Goal: Task Accomplishment & Management: Manage account settings

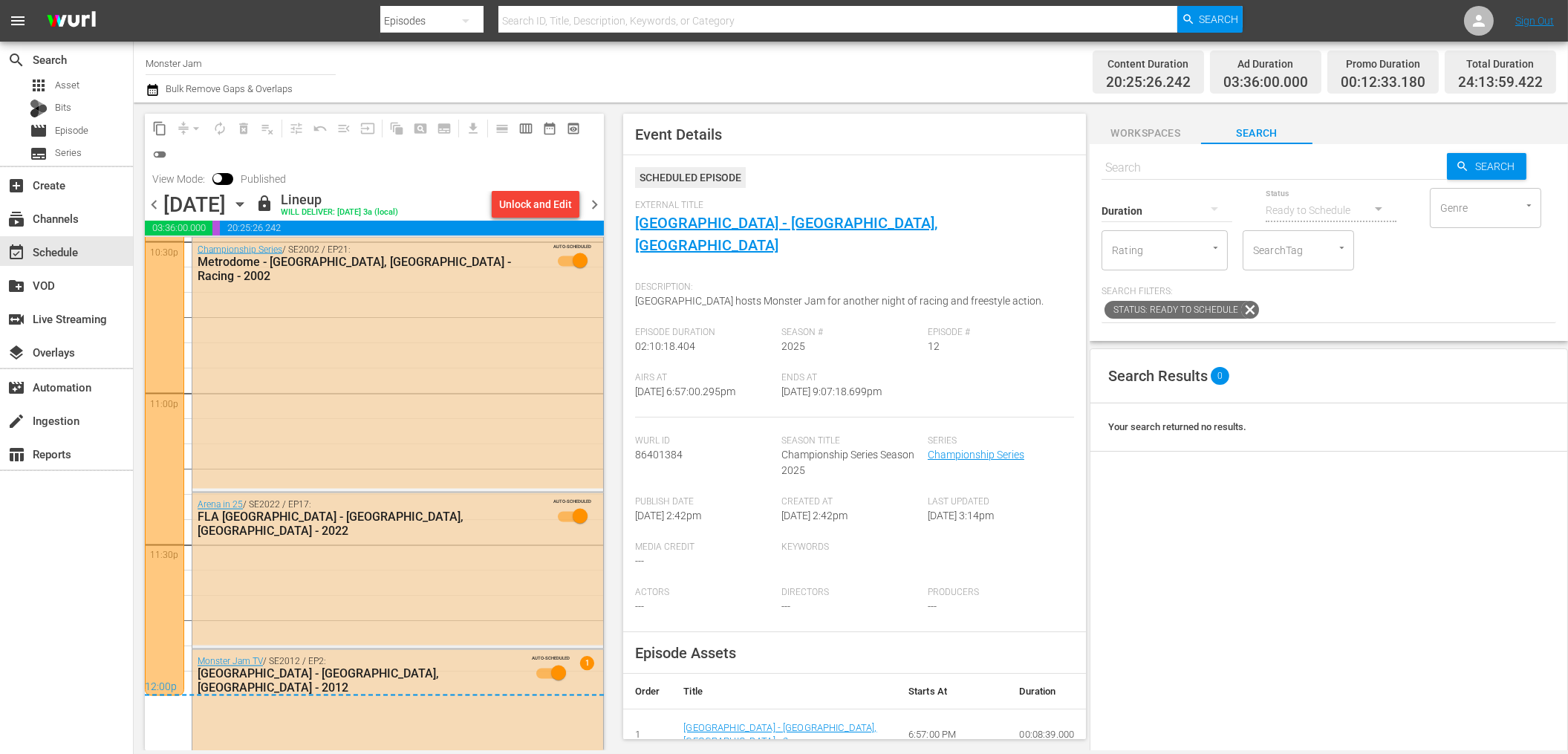
scroll to position [6862, 0]
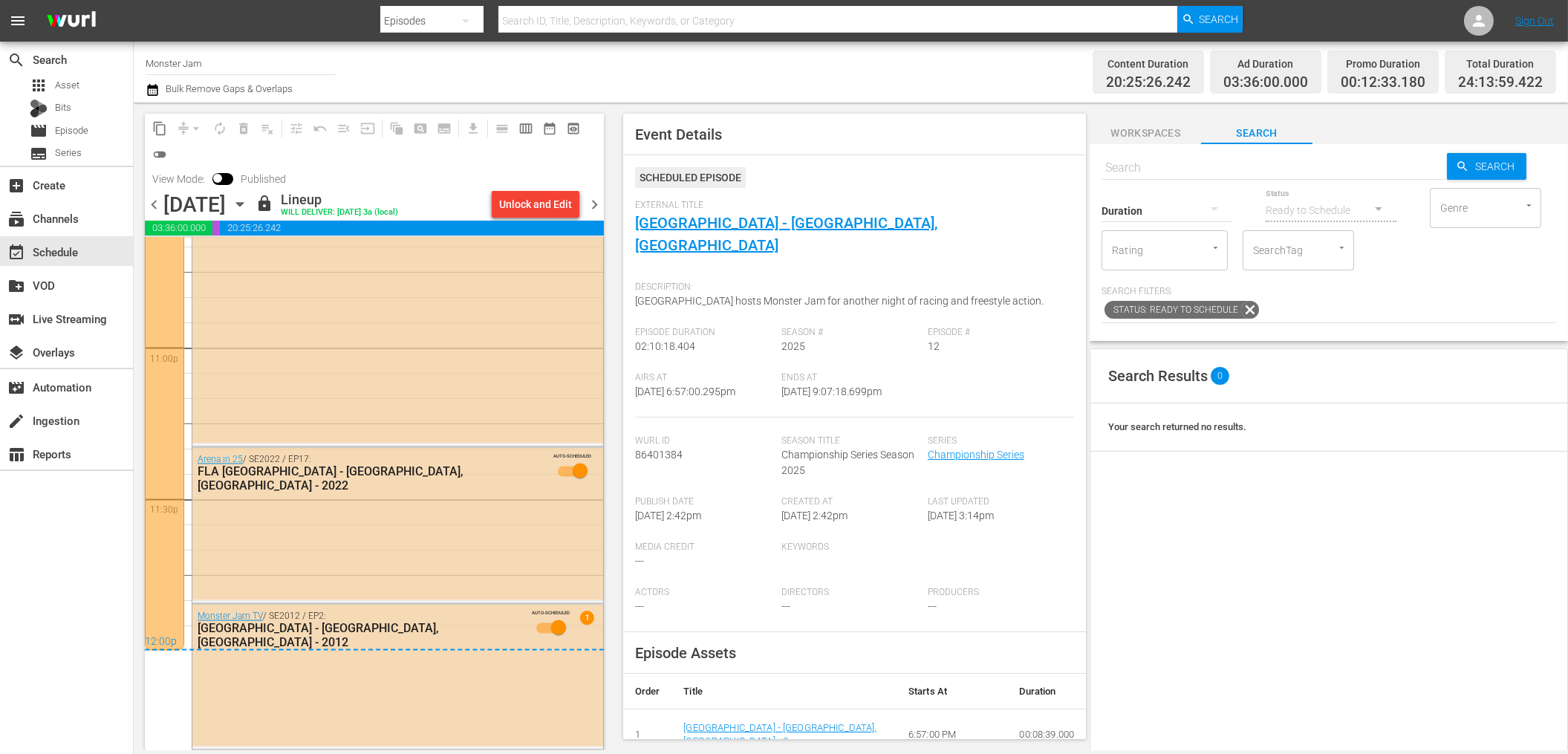
click at [724, 64] on div "Channel Title Monster Jam Bulk Remove Gaps & Overlaps" at bounding box center [530, 72] width 769 height 54
click at [95, 131] on div "movie Episode" at bounding box center [66, 130] width 133 height 21
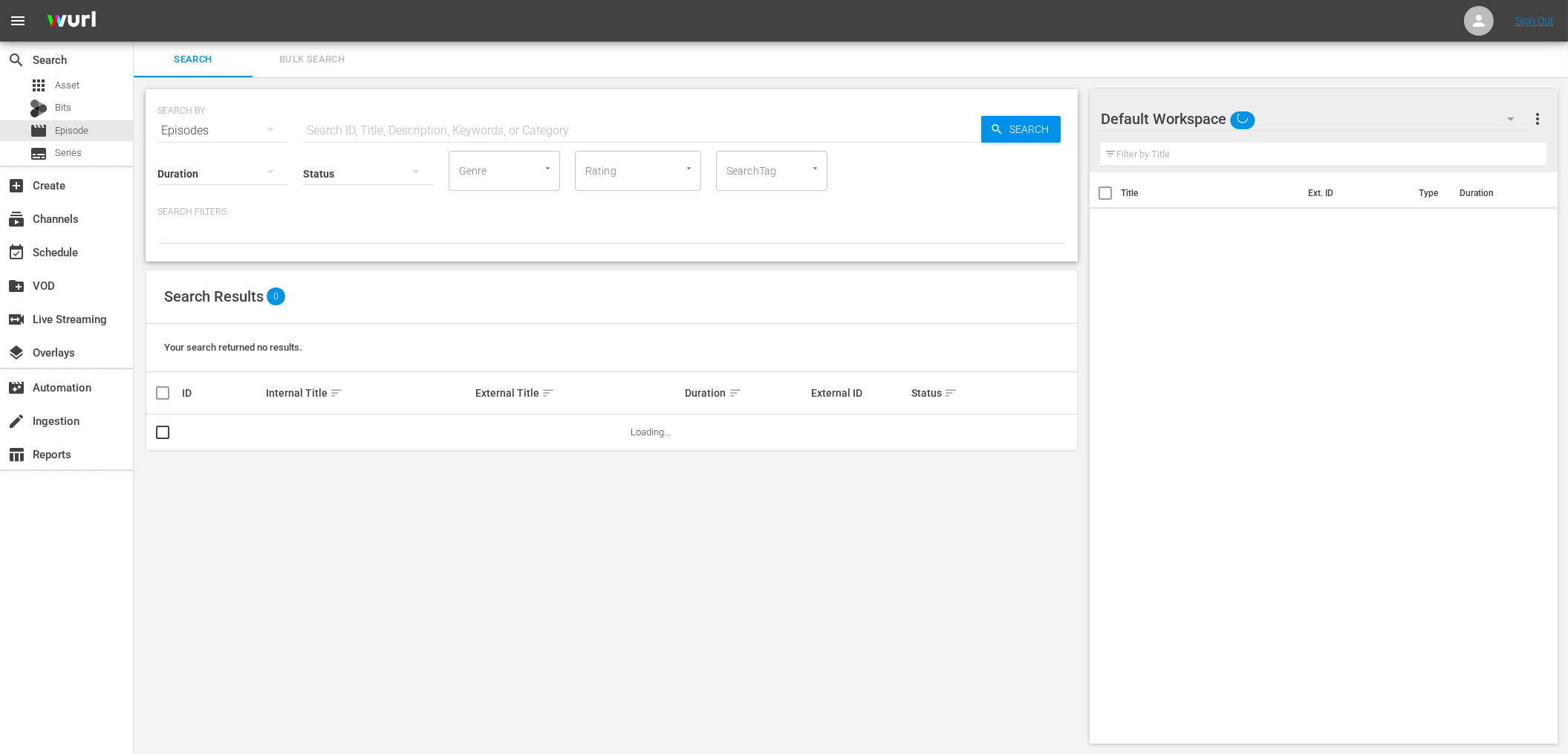
click at [737, 170] on input "SearchTag" at bounding box center [751, 170] width 56 height 26
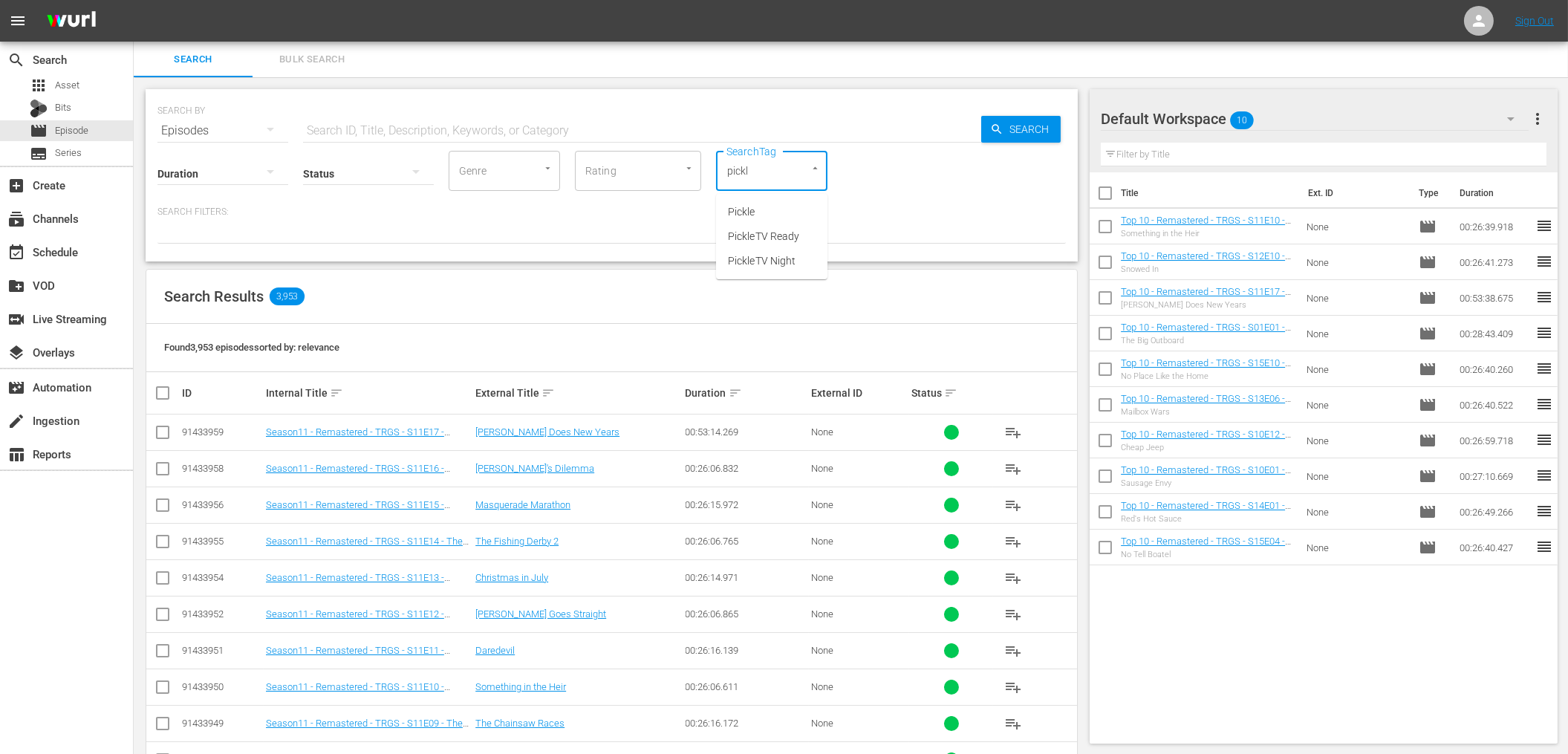
type input "pickle"
click at [739, 231] on span "PickleTV Ready" at bounding box center [764, 236] width 71 height 15
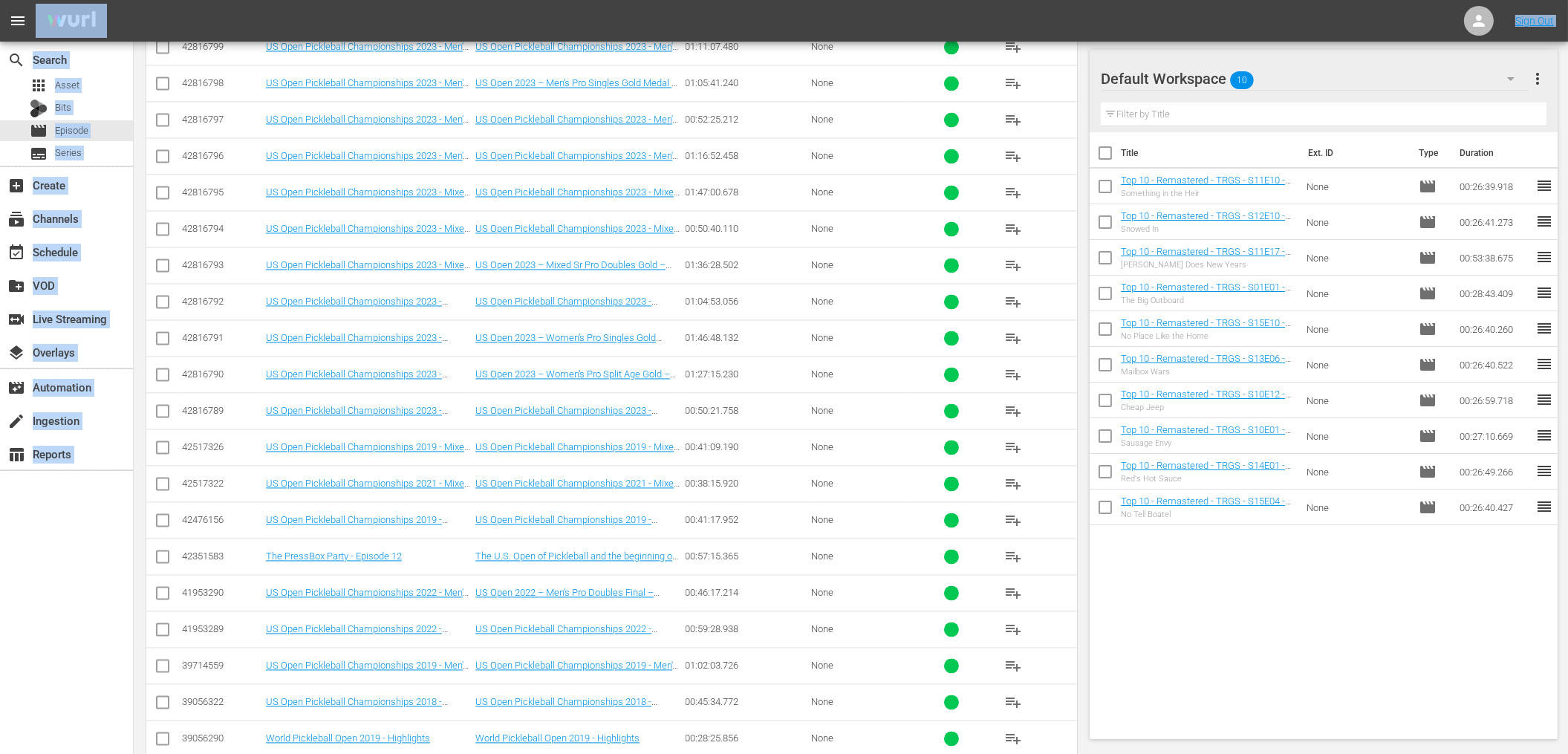
scroll to position [7932, 0]
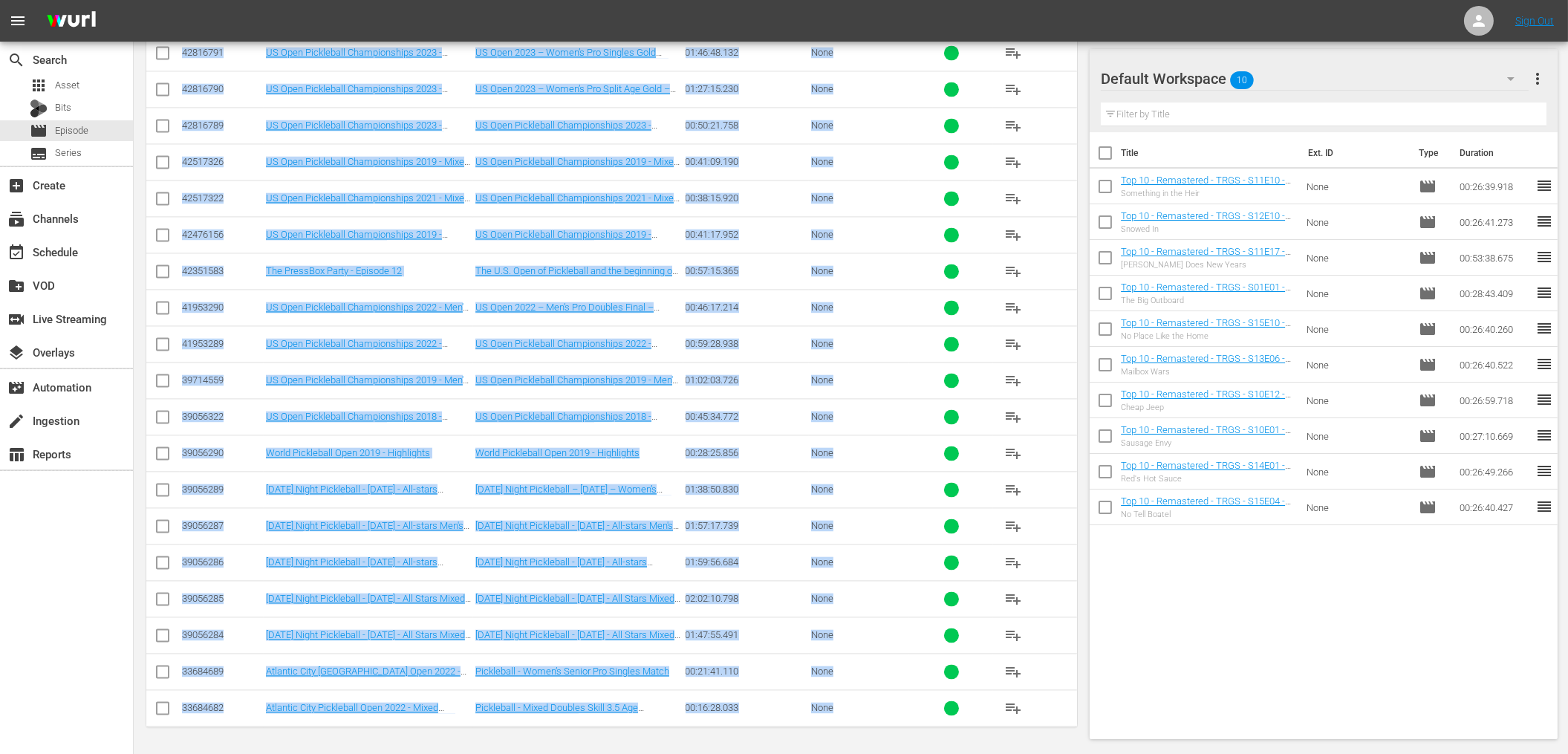
drag, startPoint x: 162, startPoint y: 330, endPoint x: 894, endPoint y: 717, distance: 828.0
copy div "Found 226 episodes sorted by: relevance ID Internal Title sort External Title s…"
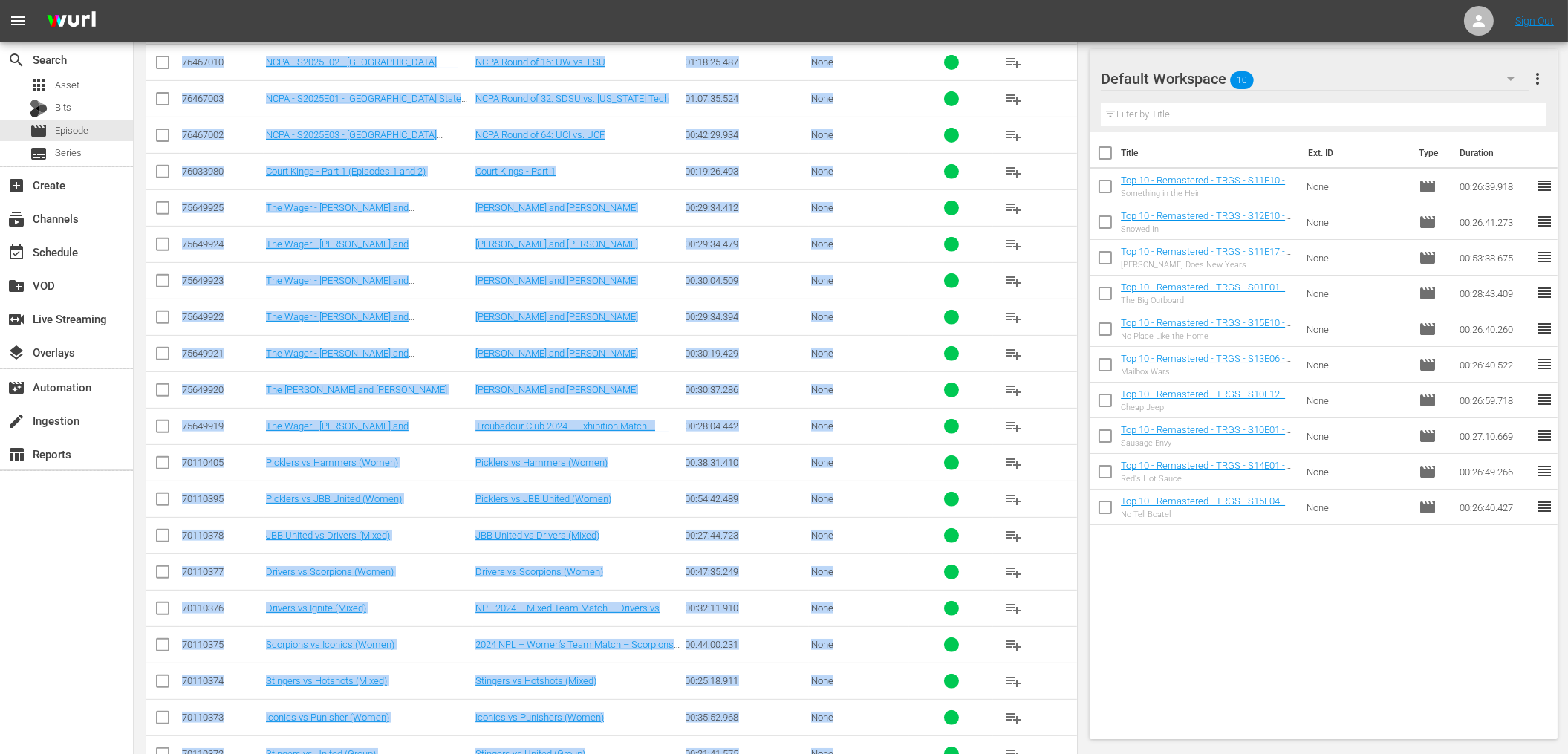
scroll to position [1658, 0]
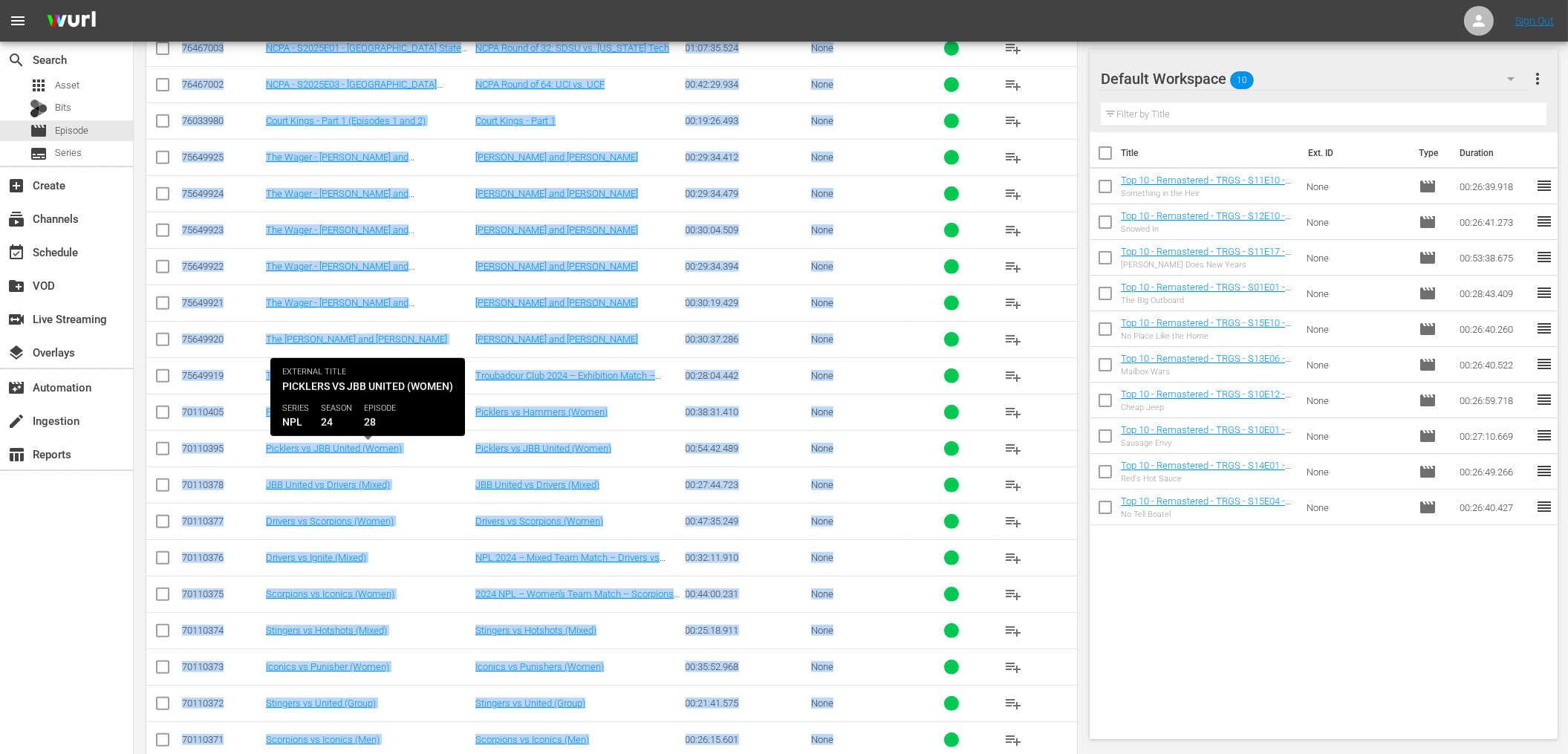
click at [439, 454] on div "Picklers vs JBB United (Women)" at bounding box center [367, 448] width 205 height 11
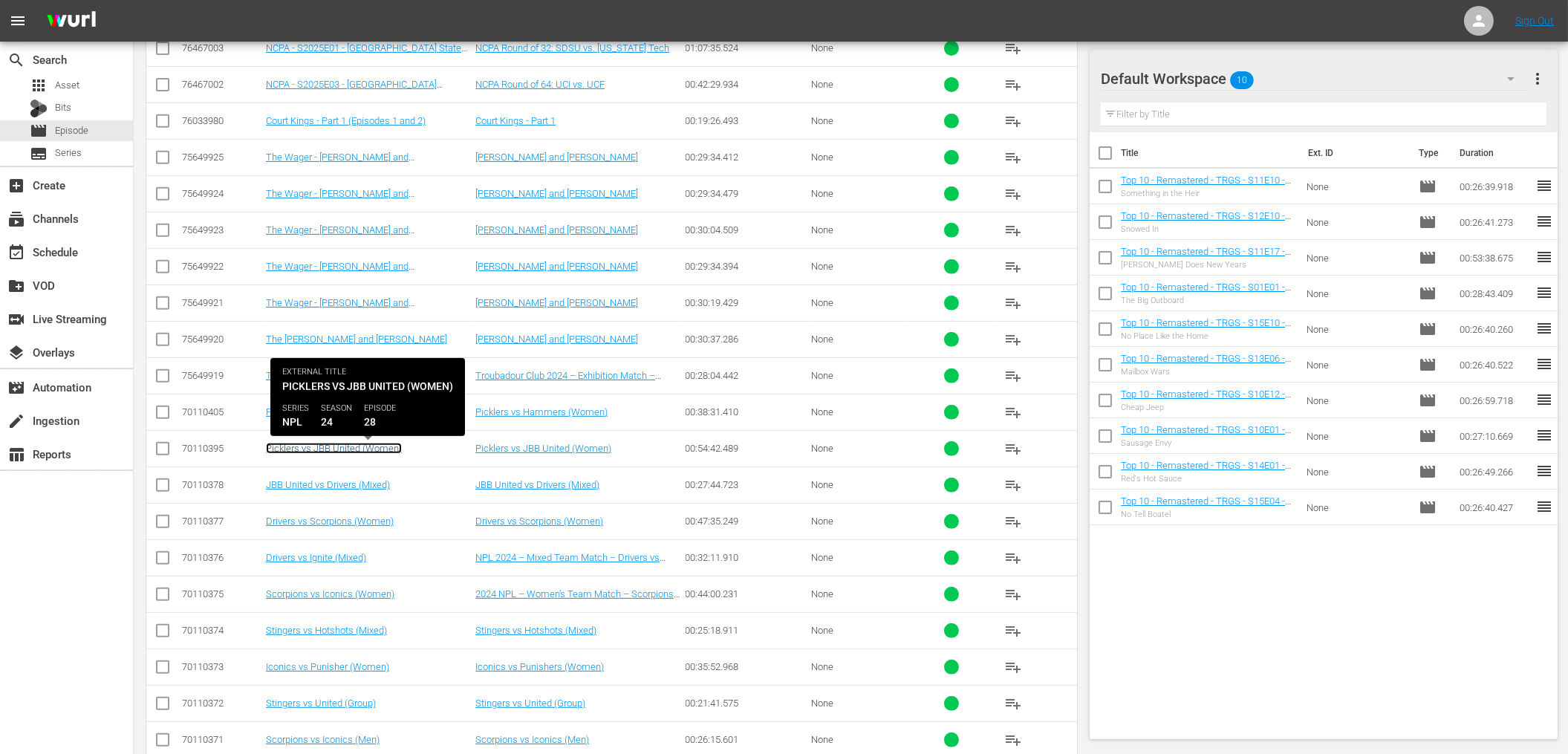
click at [375, 451] on link "Picklers vs JBB United (Women)" at bounding box center [333, 448] width 135 height 11
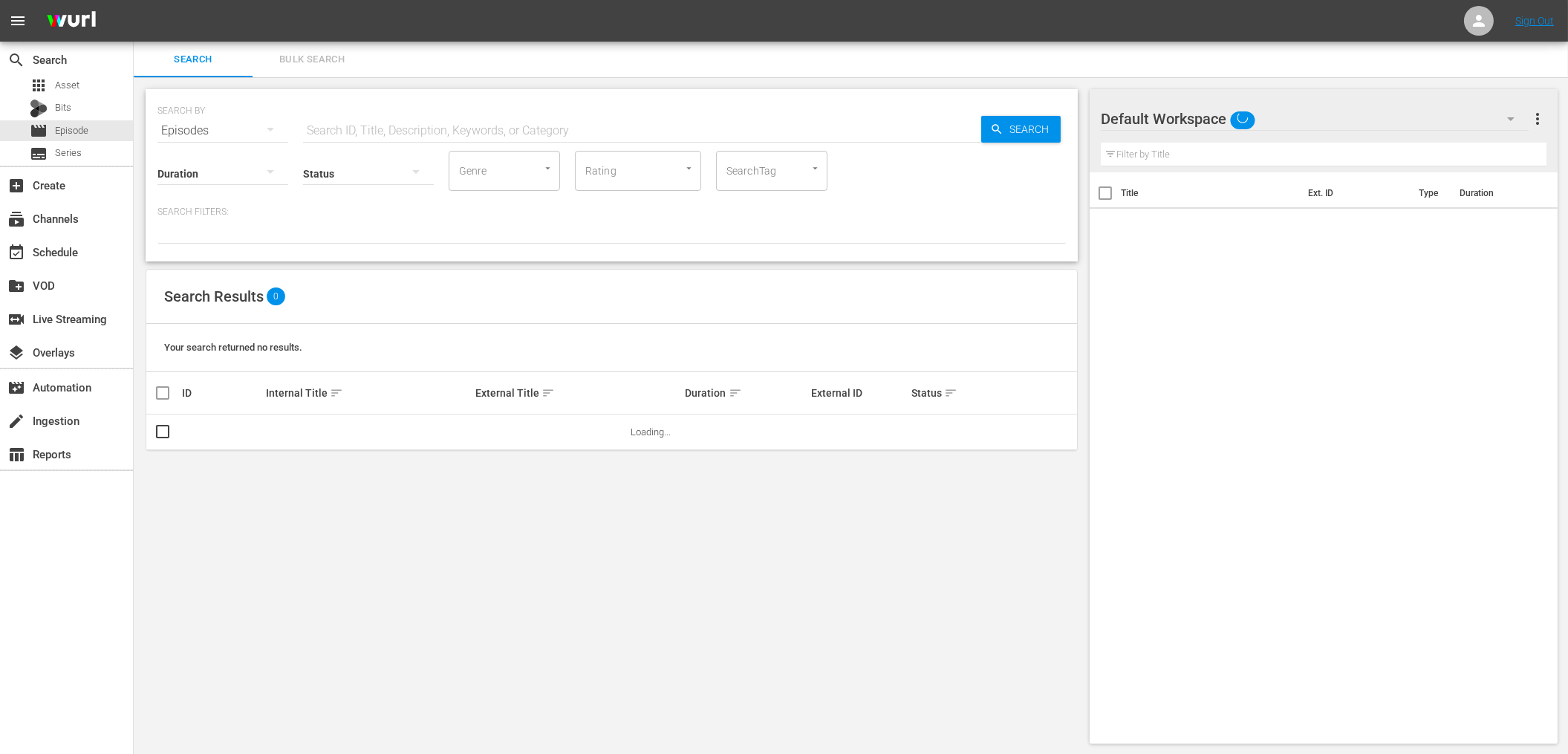
scroll to position [1, 0]
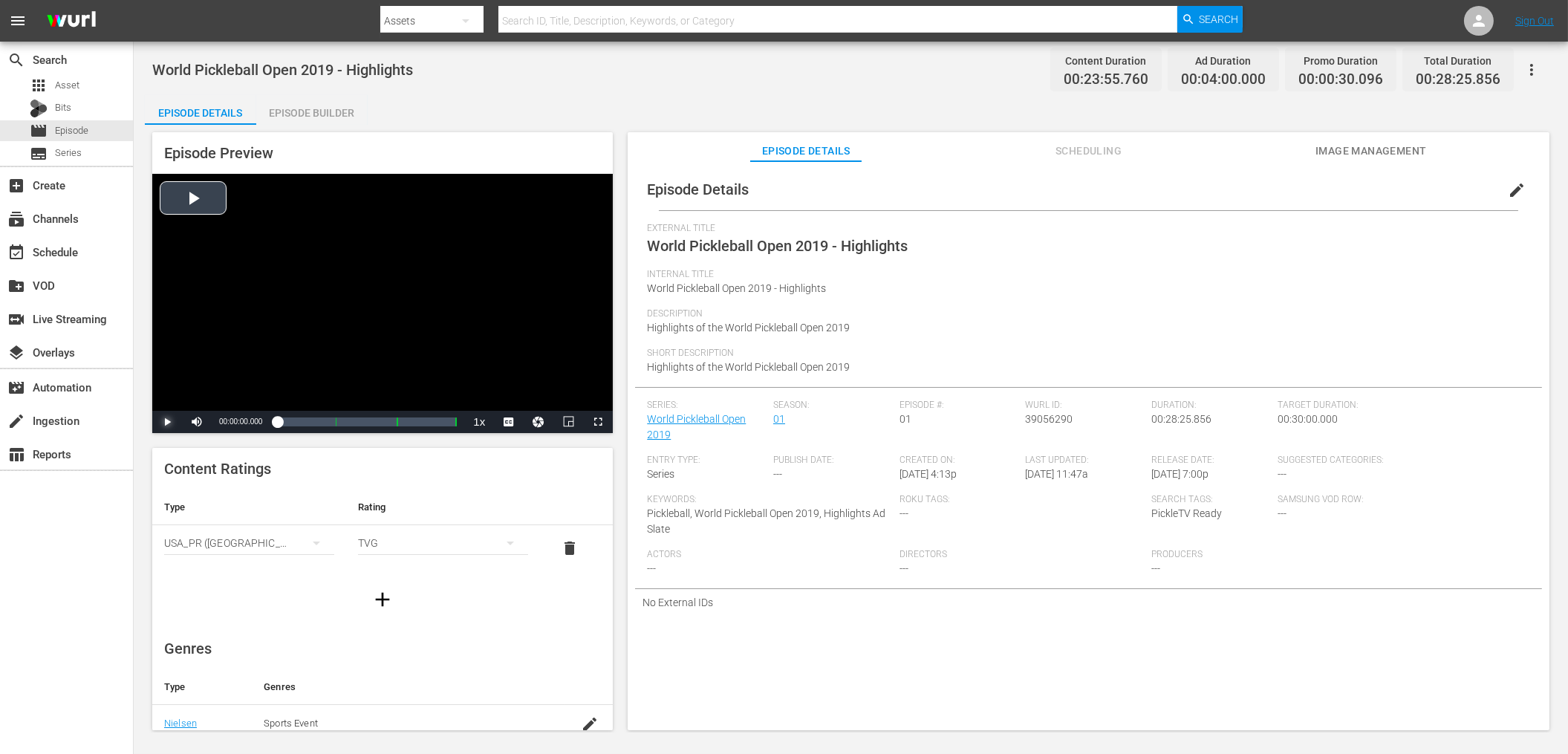
click at [167, 422] on span "Video Player" at bounding box center [167, 422] width 0 height 0
click at [295, 423] on div "Loaded : 2.50% 00:02:56.224 World Pickleball Open 2019 - Highlights (1/3) 00:00…" at bounding box center [367, 422] width 180 height 15
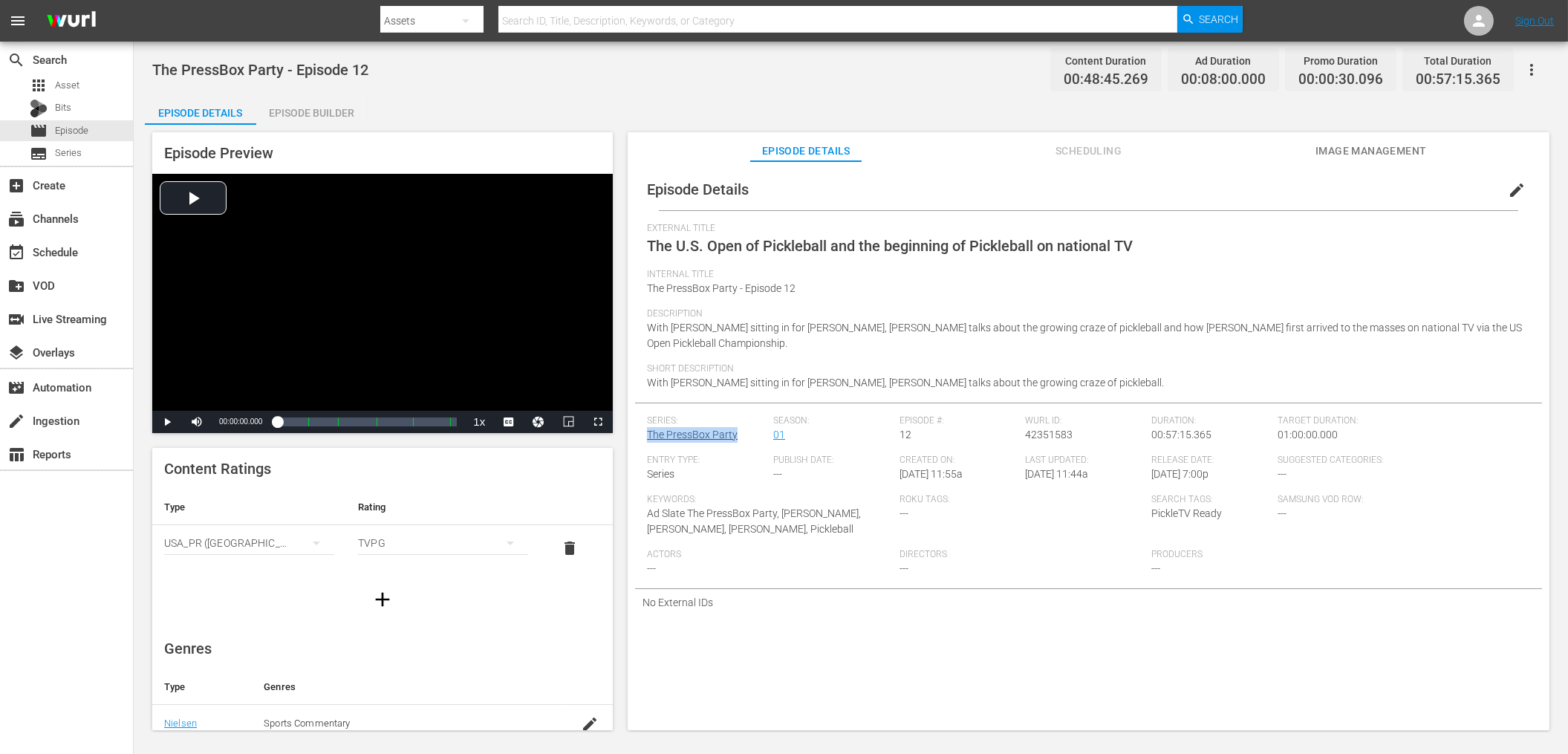
drag, startPoint x: 737, startPoint y: 433, endPoint x: 647, endPoint y: 432, distance: 90.0
click at [647, 432] on div "Series: The PressBox Party" at bounding box center [710, 435] width 126 height 39
copy link "The PressBox Party"
click at [69, 148] on span "Series" at bounding box center [67, 153] width 26 height 15
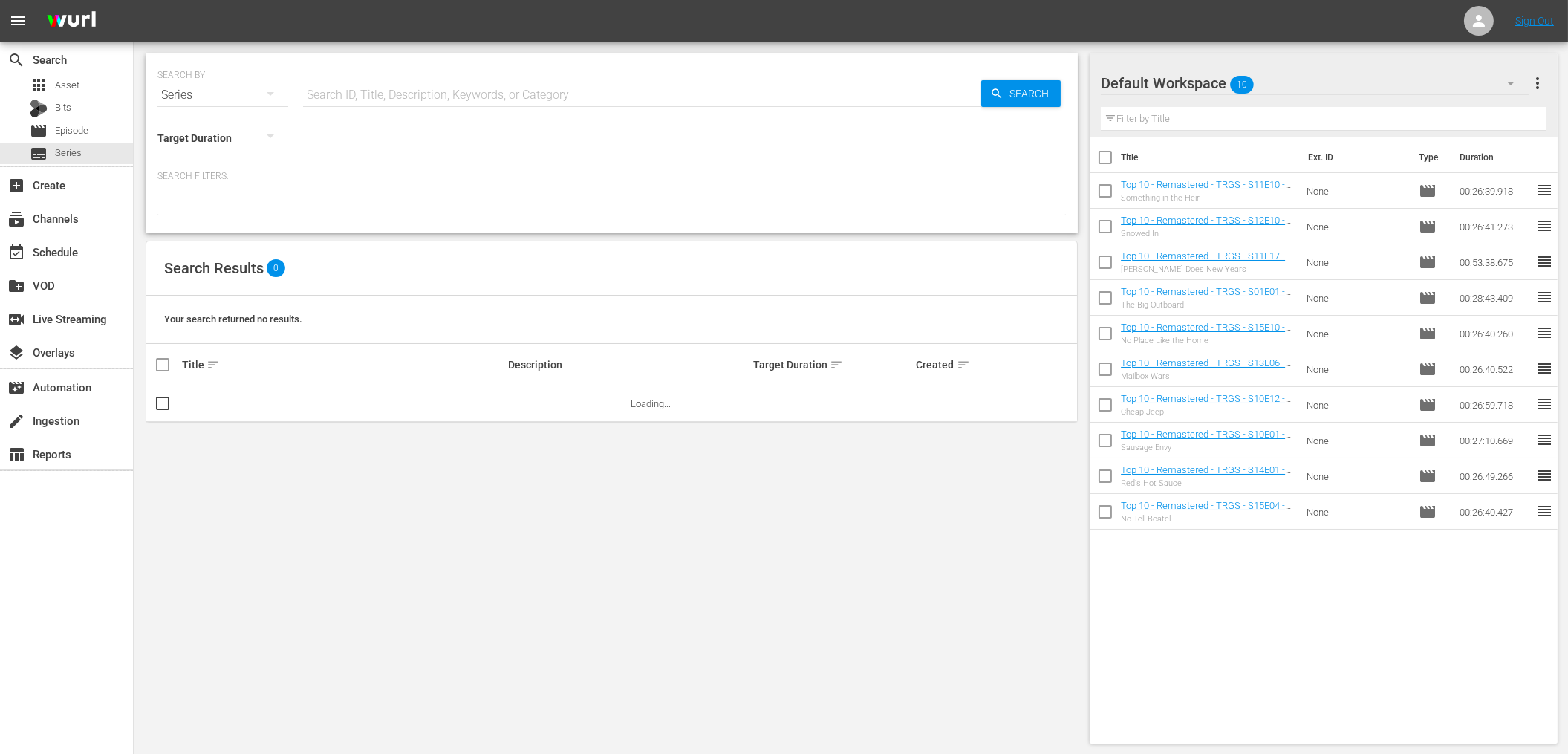
click at [336, 104] on input "text" at bounding box center [642, 95] width 678 height 35
click at [83, 129] on span "Episode" at bounding box center [71, 131] width 34 height 15
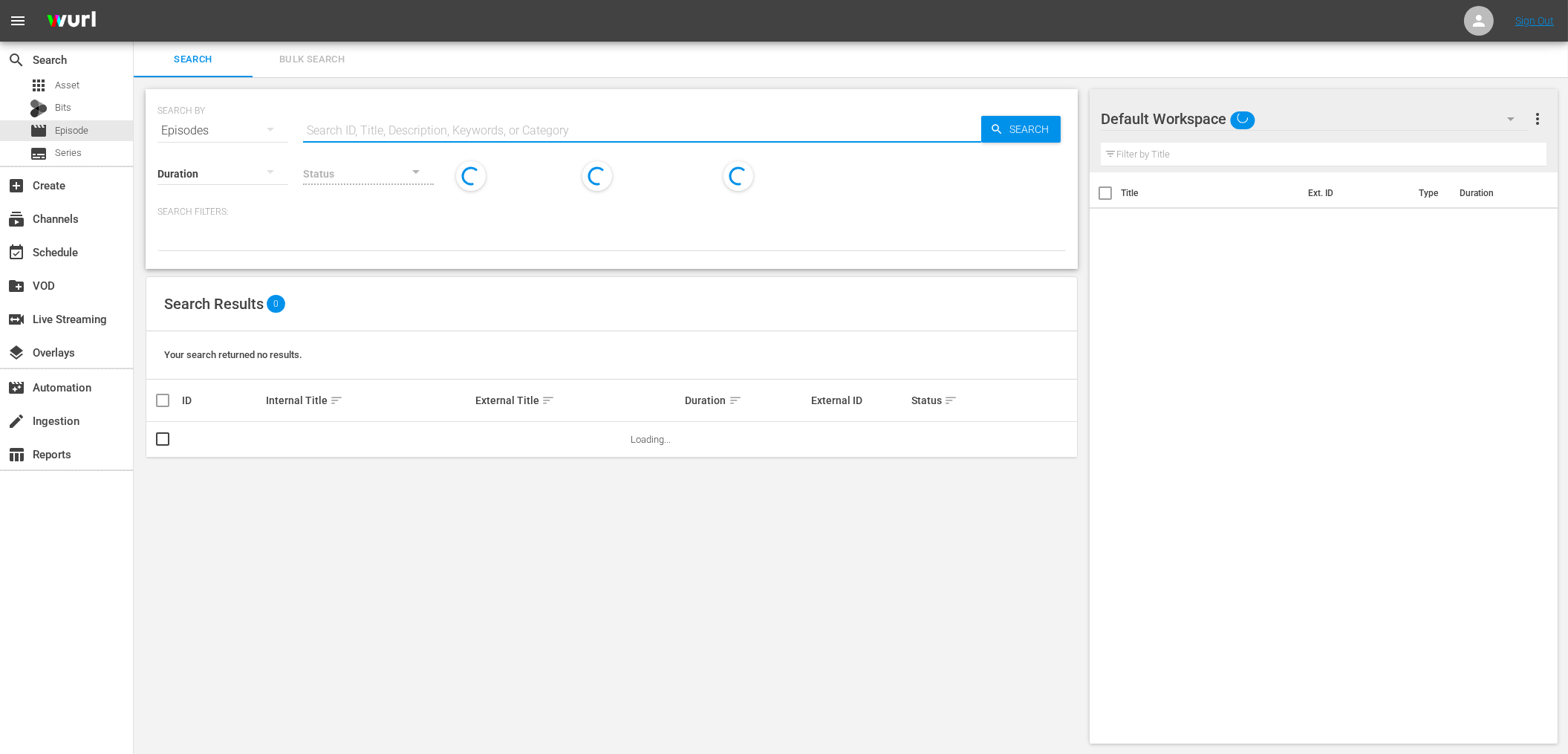
click at [495, 130] on input "text" at bounding box center [642, 130] width 678 height 35
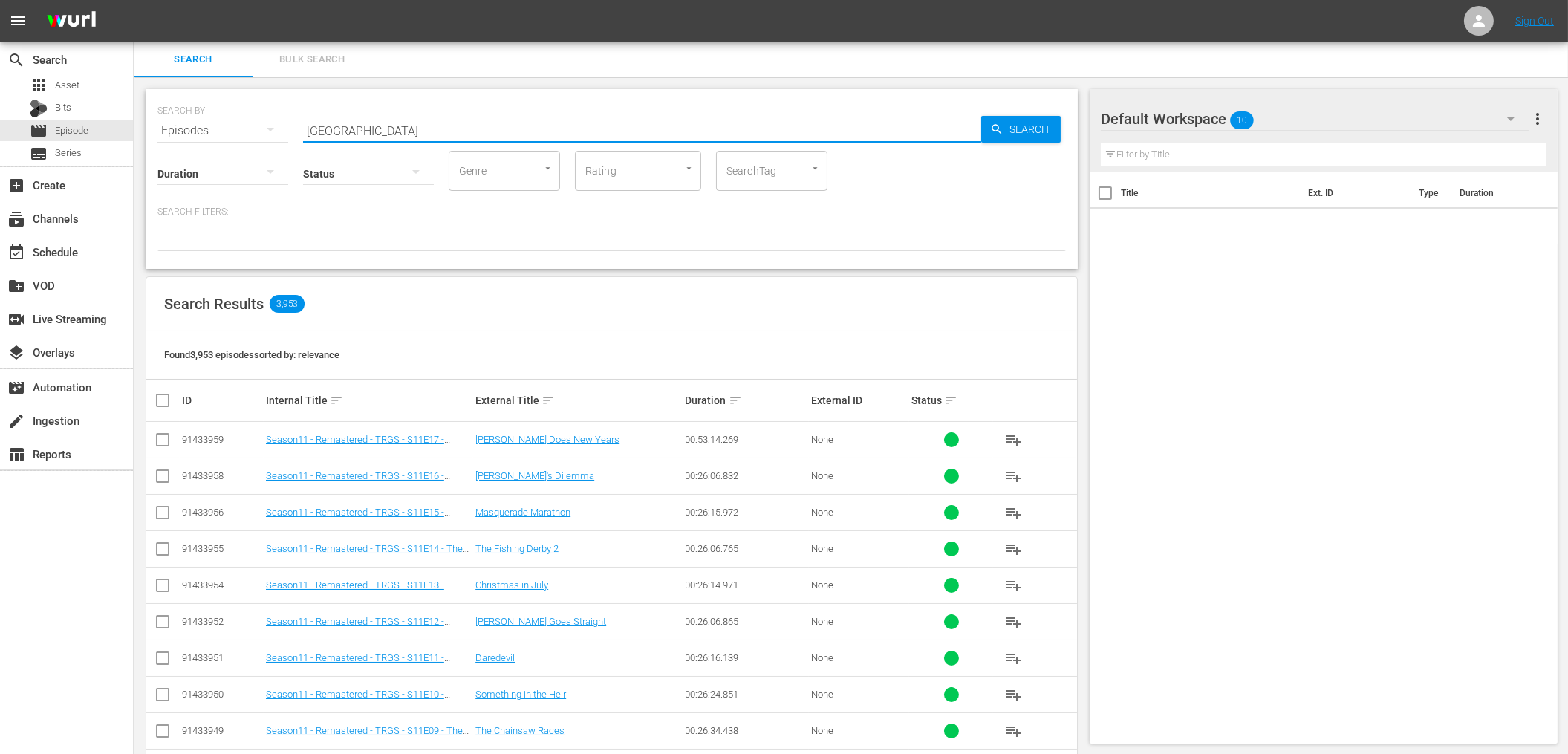
type input "[GEOGRAPHIC_DATA]"
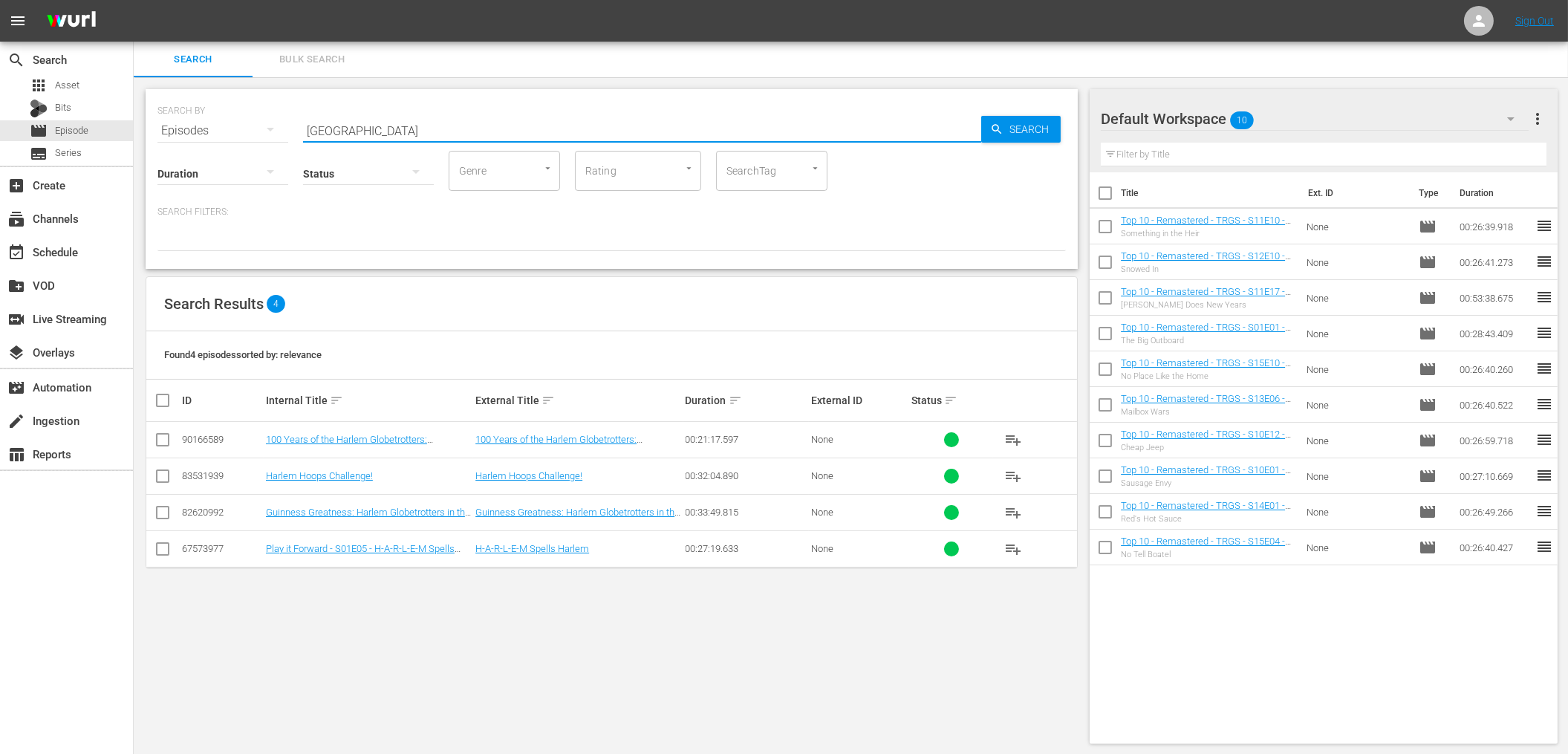
drag, startPoint x: 388, startPoint y: 132, endPoint x: 298, endPoint y: 126, distance: 90.2
click at [298, 126] on div "SEARCH BY Search By Episodes Search ID, Title, Description, Keywords, or Catego…" at bounding box center [611, 122] width 908 height 54
click at [734, 173] on input "SearchTag" at bounding box center [751, 170] width 56 height 26
paste input "harlem"
type input "harlem"
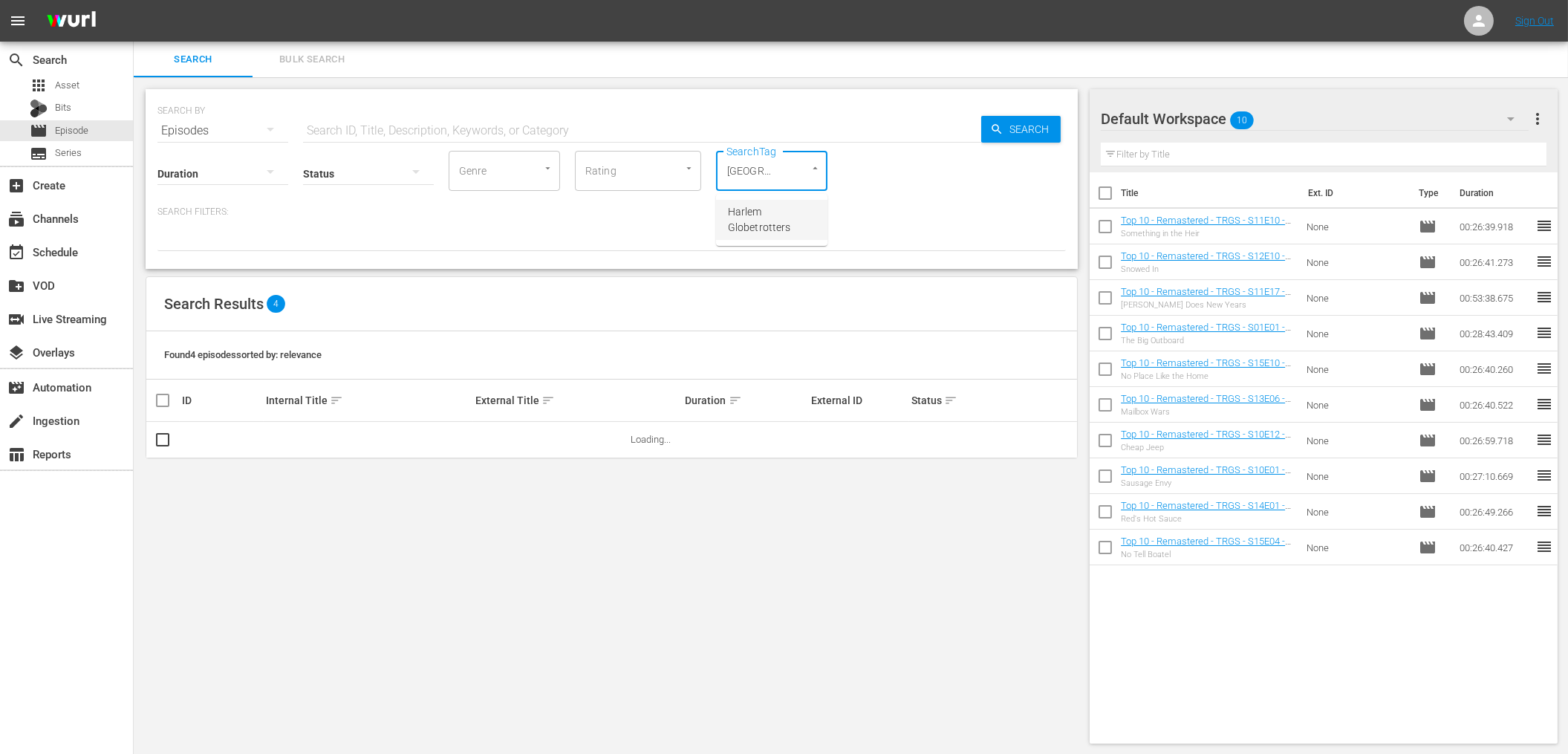
click at [755, 216] on span "Harlem Globetrotters" at bounding box center [772, 220] width 87 height 31
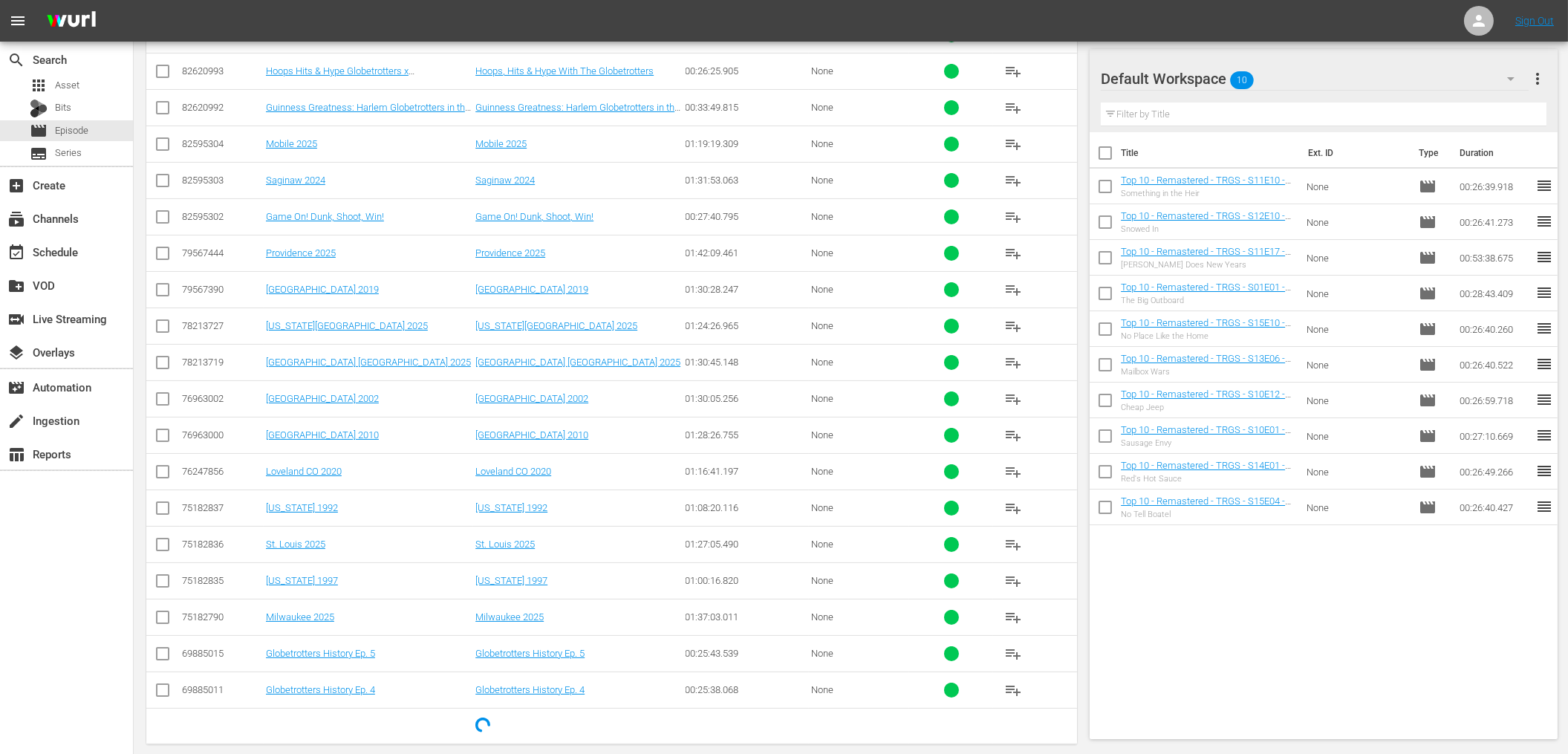
scroll to position [825, 0]
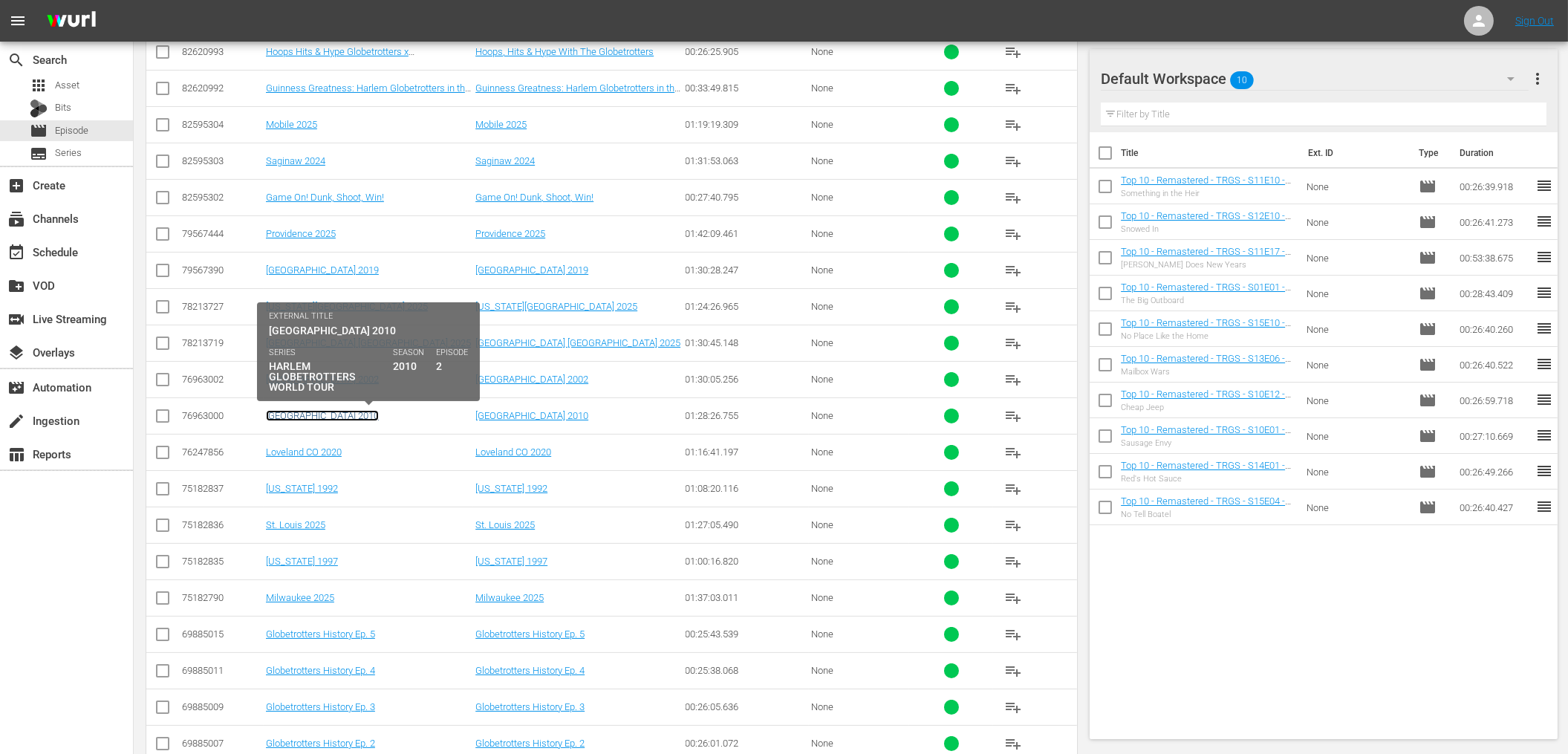
click at [301, 420] on link "Chicago 2010" at bounding box center [322, 416] width 113 height 11
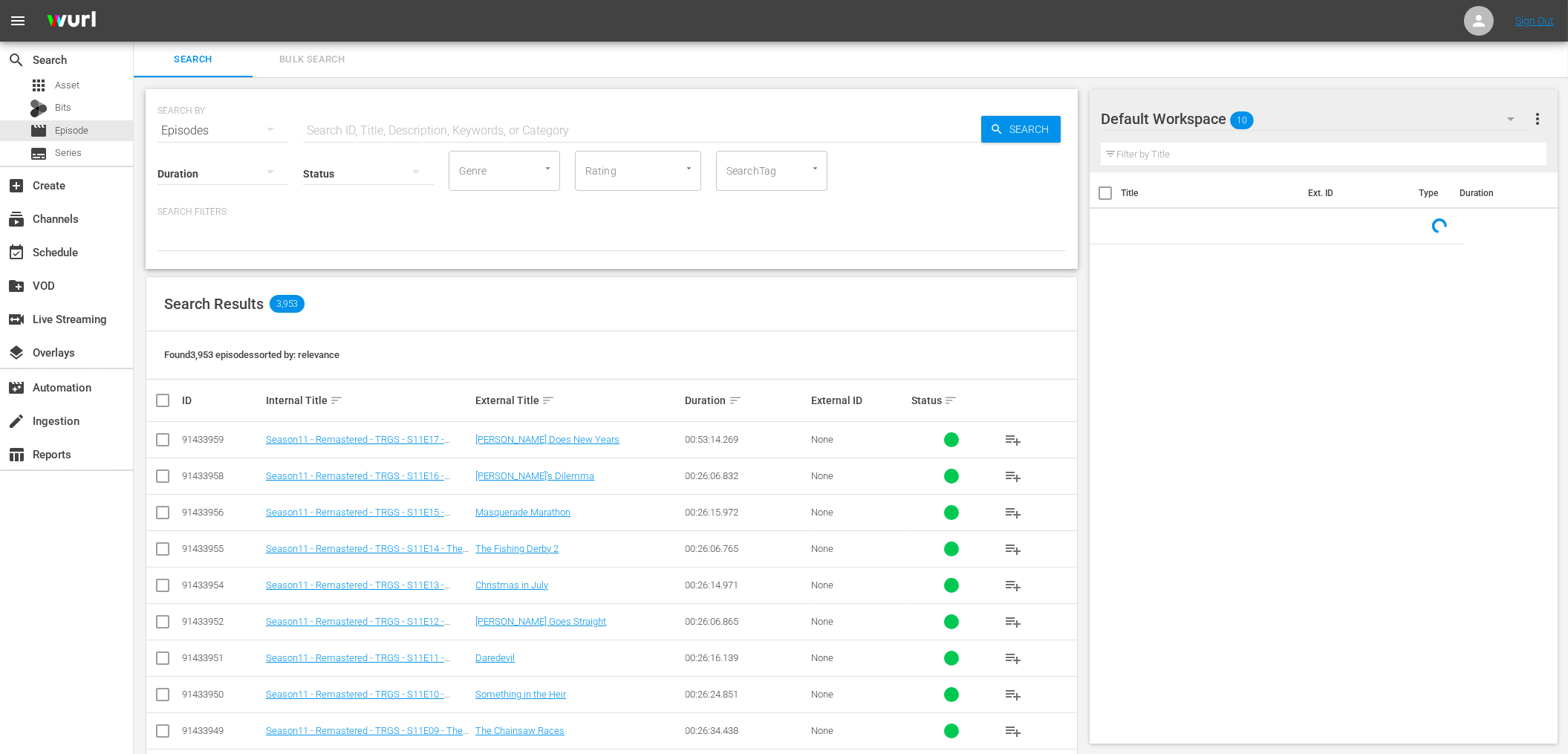
click at [733, 175] on input "SearchTag" at bounding box center [751, 170] width 56 height 26
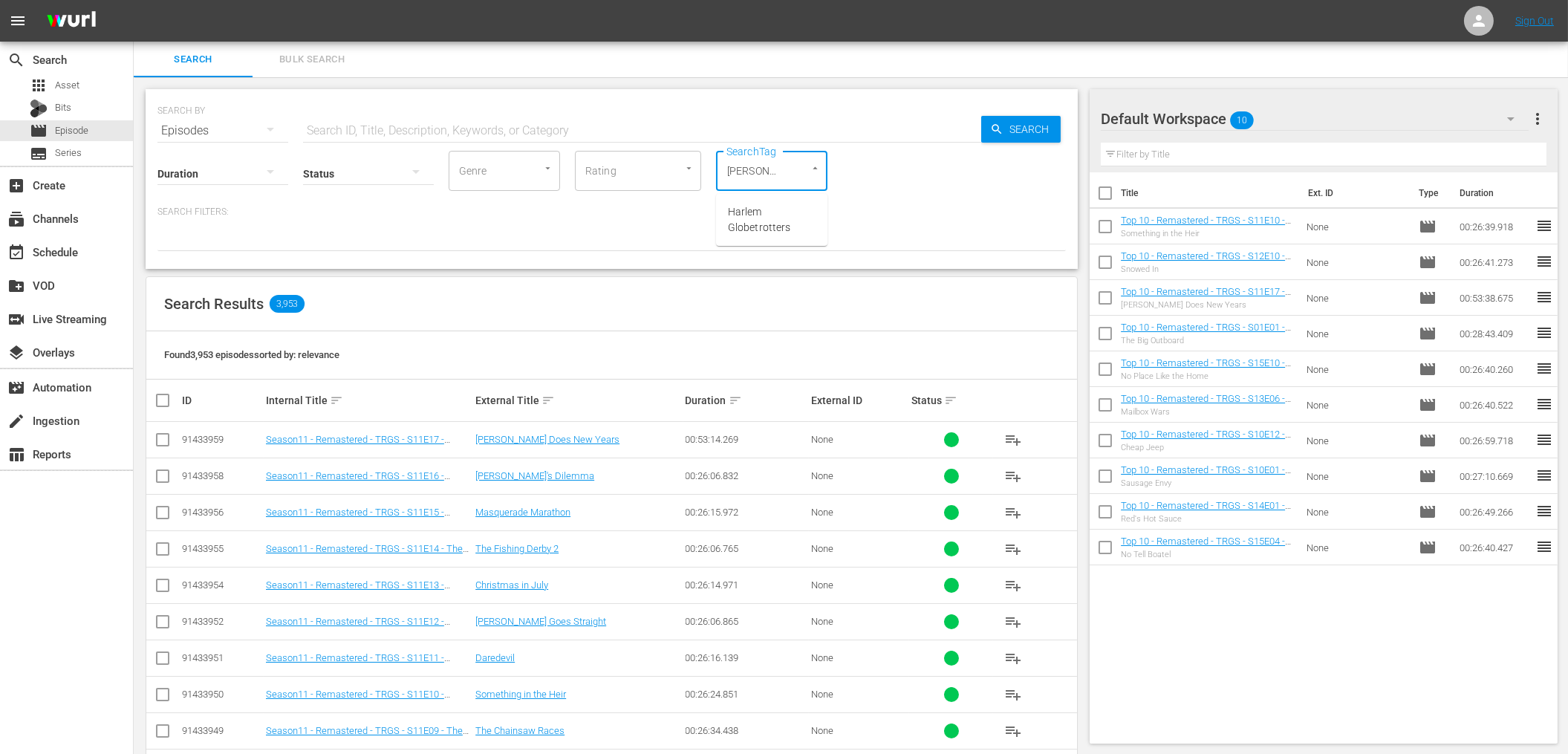
type input "Harlem"
click at [738, 210] on span "Harlem Globetrotters" at bounding box center [772, 220] width 87 height 31
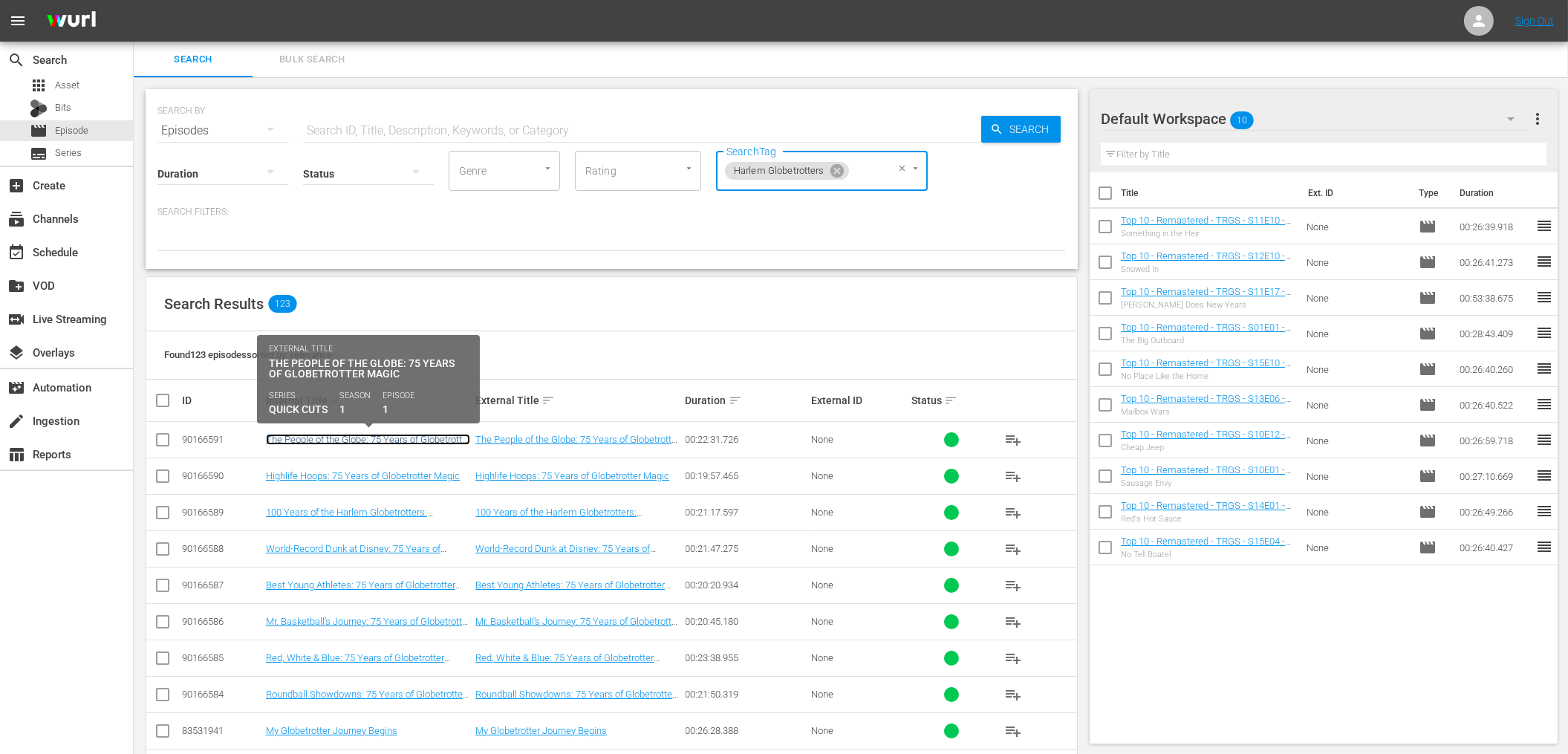
click at [374, 439] on link "The People of the Globe: 75 Years of Globetrotter Magic" at bounding box center [367, 445] width 205 height 23
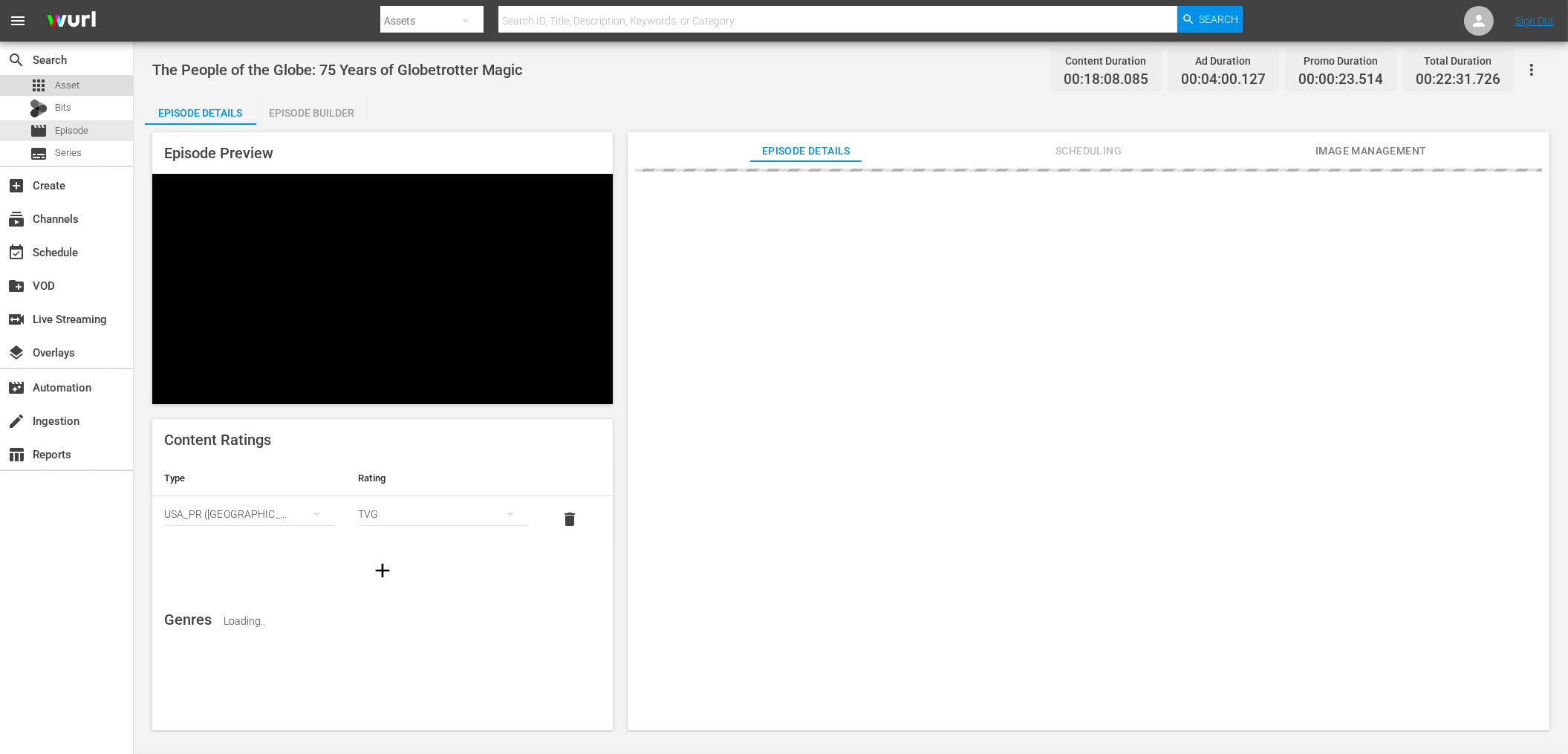
click at [96, 79] on div "apps Asset" at bounding box center [66, 85] width 133 height 21
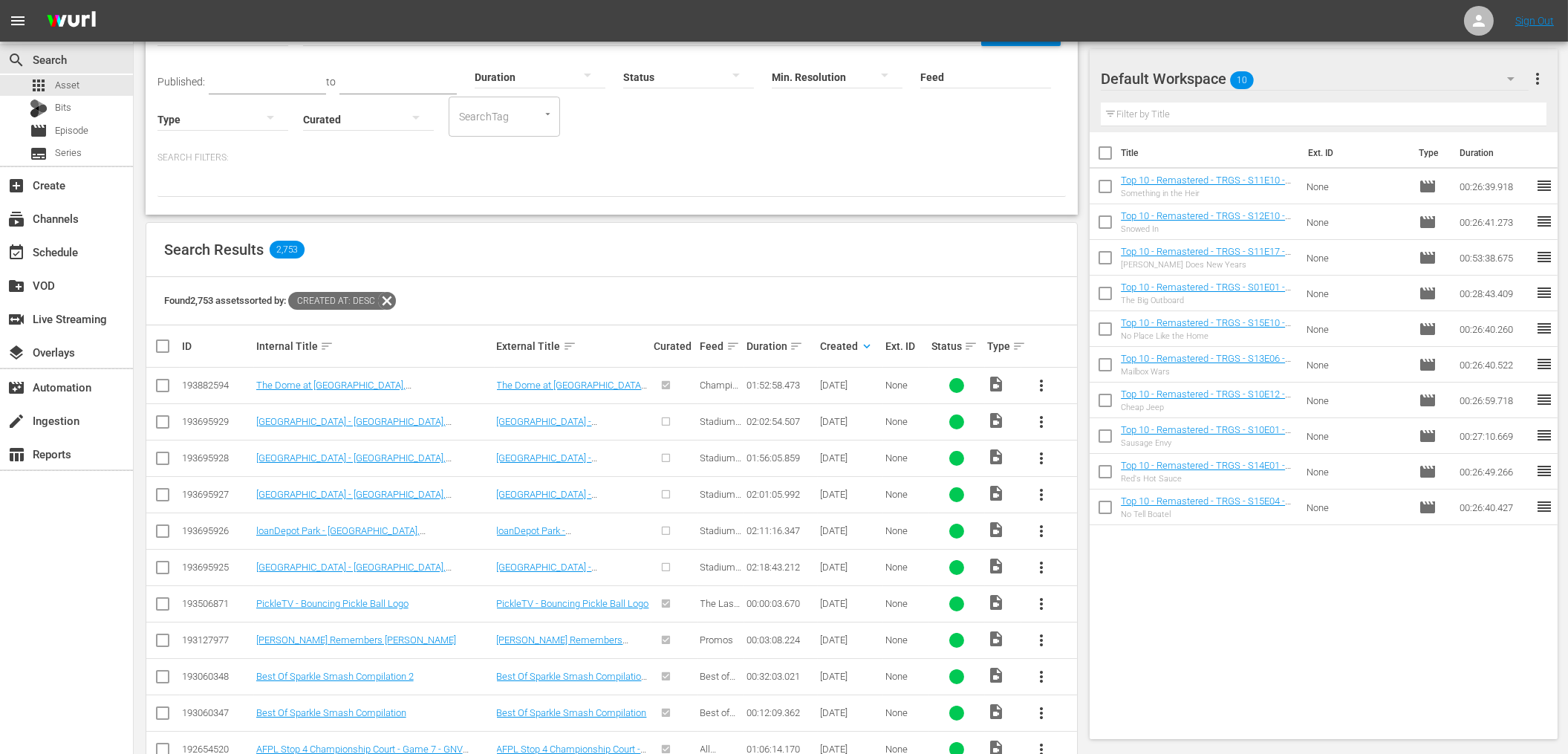
scroll to position [108, 0]
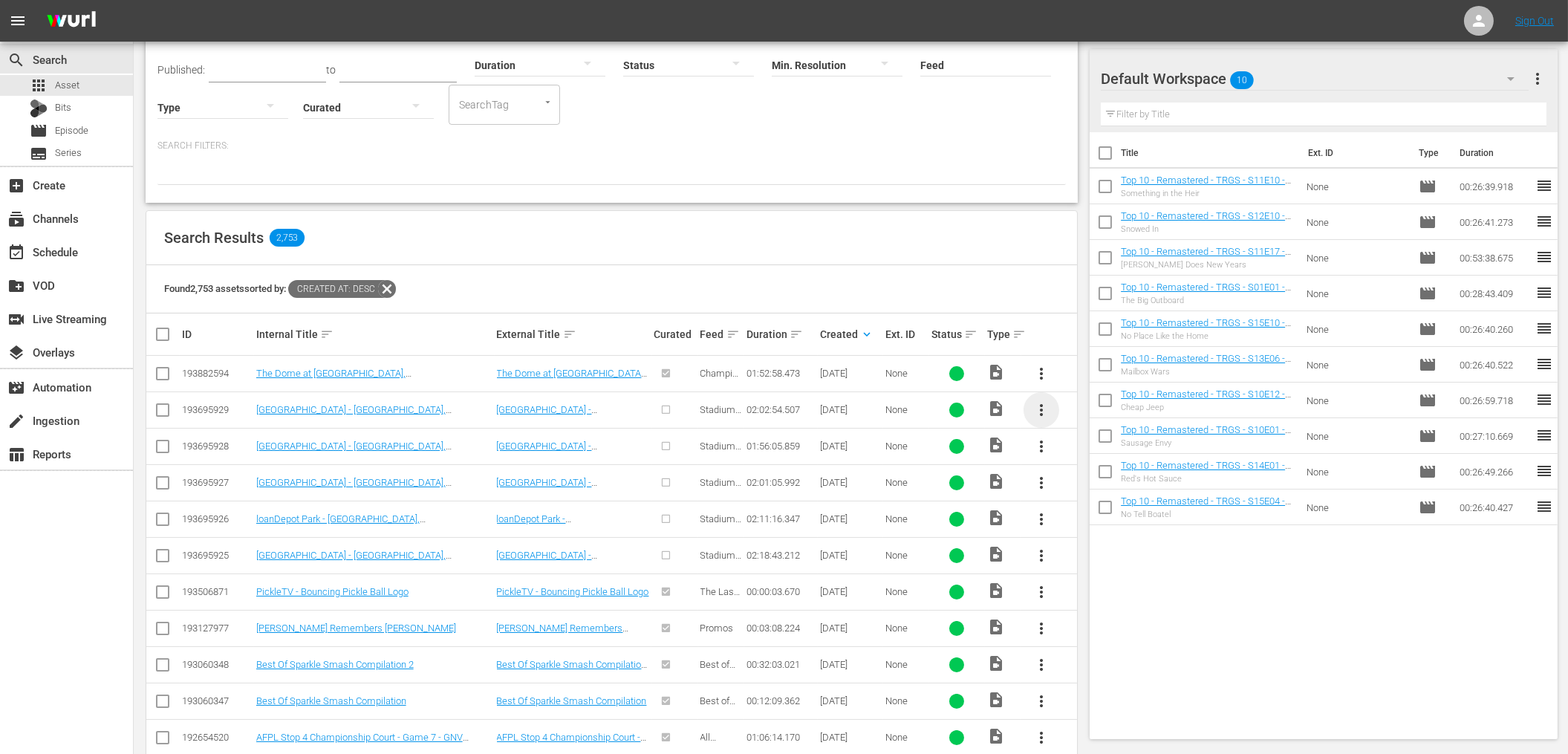
click at [1041, 408] on span "more_vert" at bounding box center [1042, 410] width 18 height 18
click at [815, 234] on div "Search Results 2,753" at bounding box center [612, 238] width 931 height 55
click at [619, 190] on div "SEARCH BY Search By Assets Search ID, Title, Description, Keywords, or Category…" at bounding box center [611, 92] width 932 height 222
click at [57, 246] on div "event_available Schedule" at bounding box center [41, 249] width 83 height 14
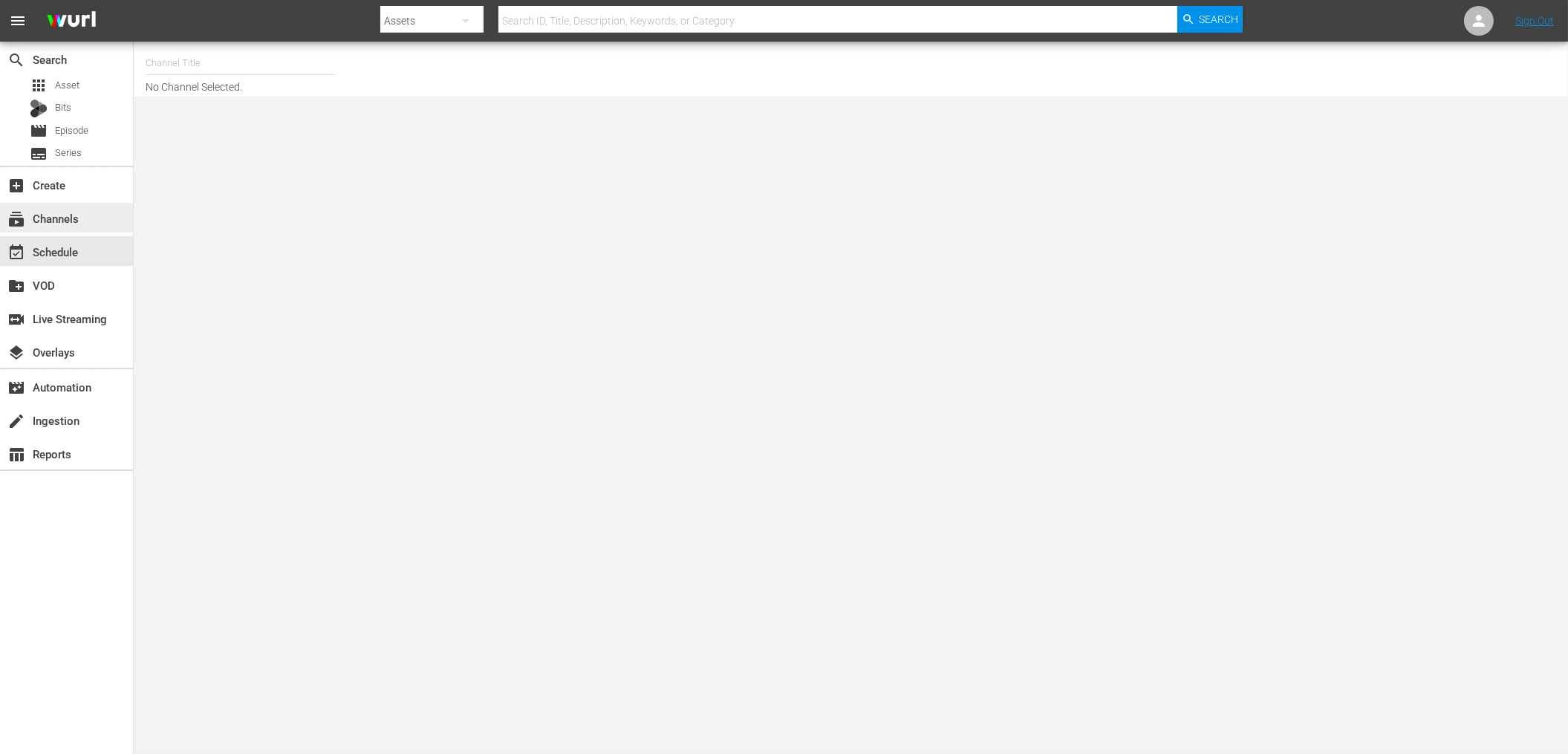
click at [66, 223] on div "subscriptions Channels" at bounding box center [41, 216] width 83 height 14
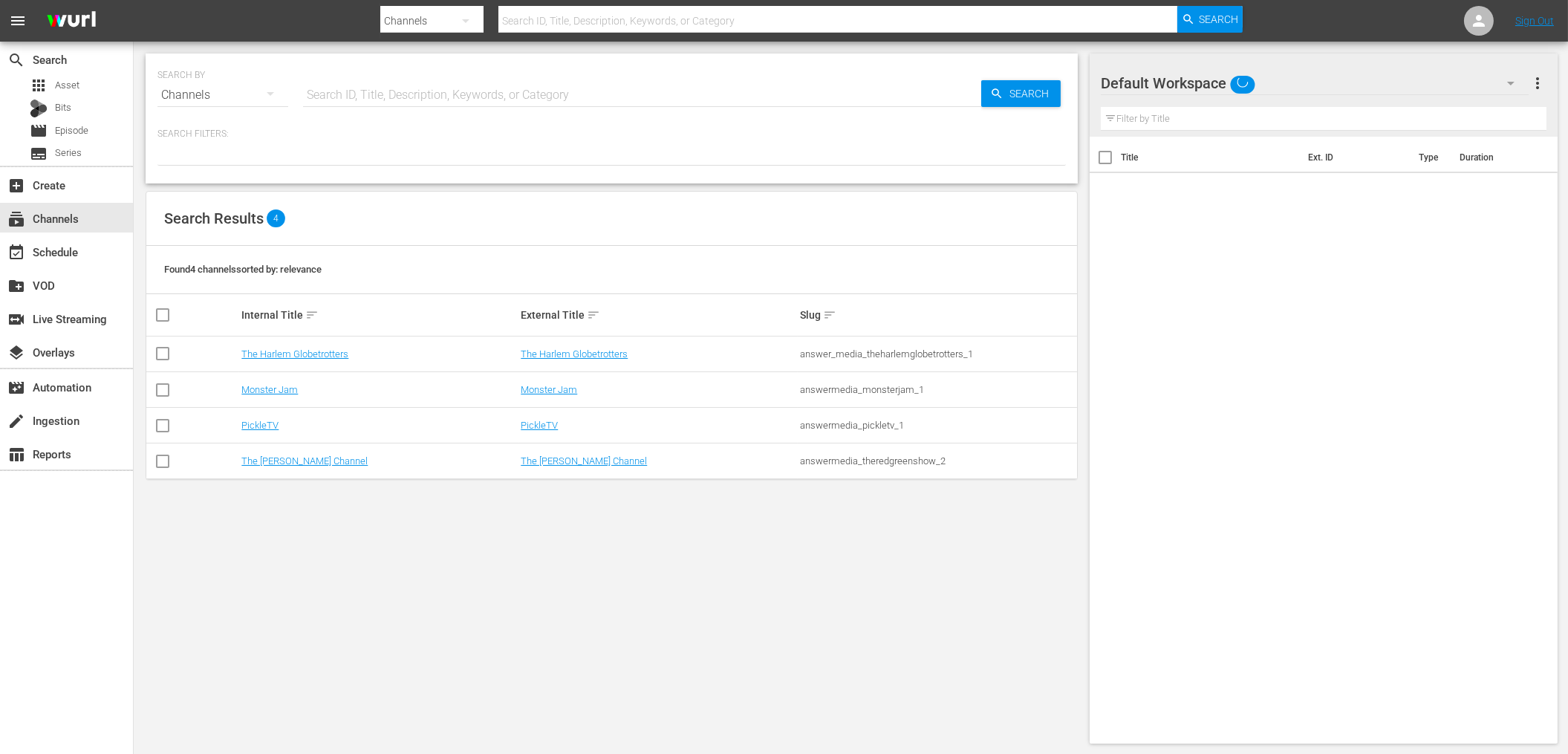
click at [265, 382] on td "Monster Jam" at bounding box center [378, 389] width 279 height 35
click at [265, 387] on link "Monster Jam" at bounding box center [270, 389] width 56 height 11
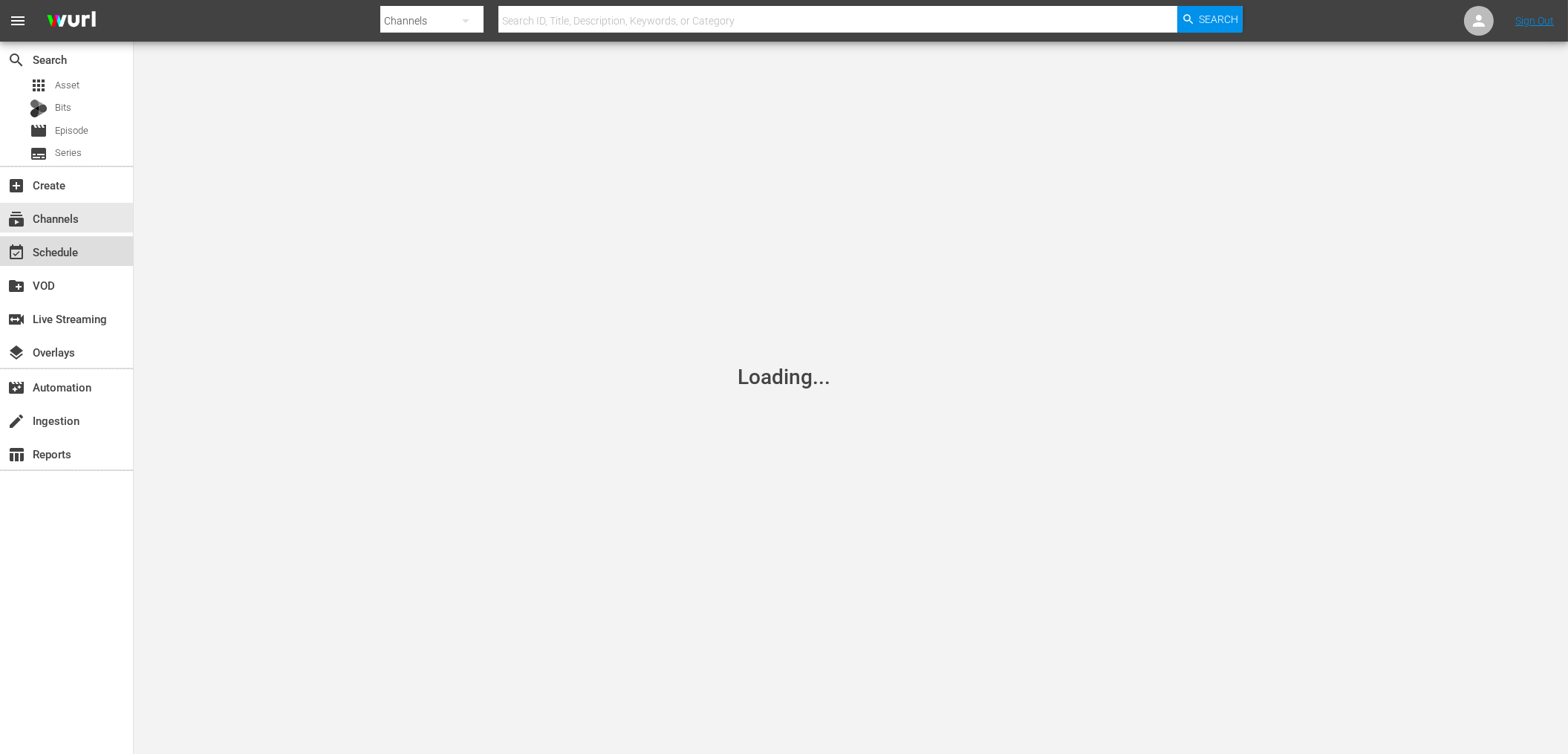
click at [82, 255] on div "event_available Schedule" at bounding box center [41, 249] width 83 height 14
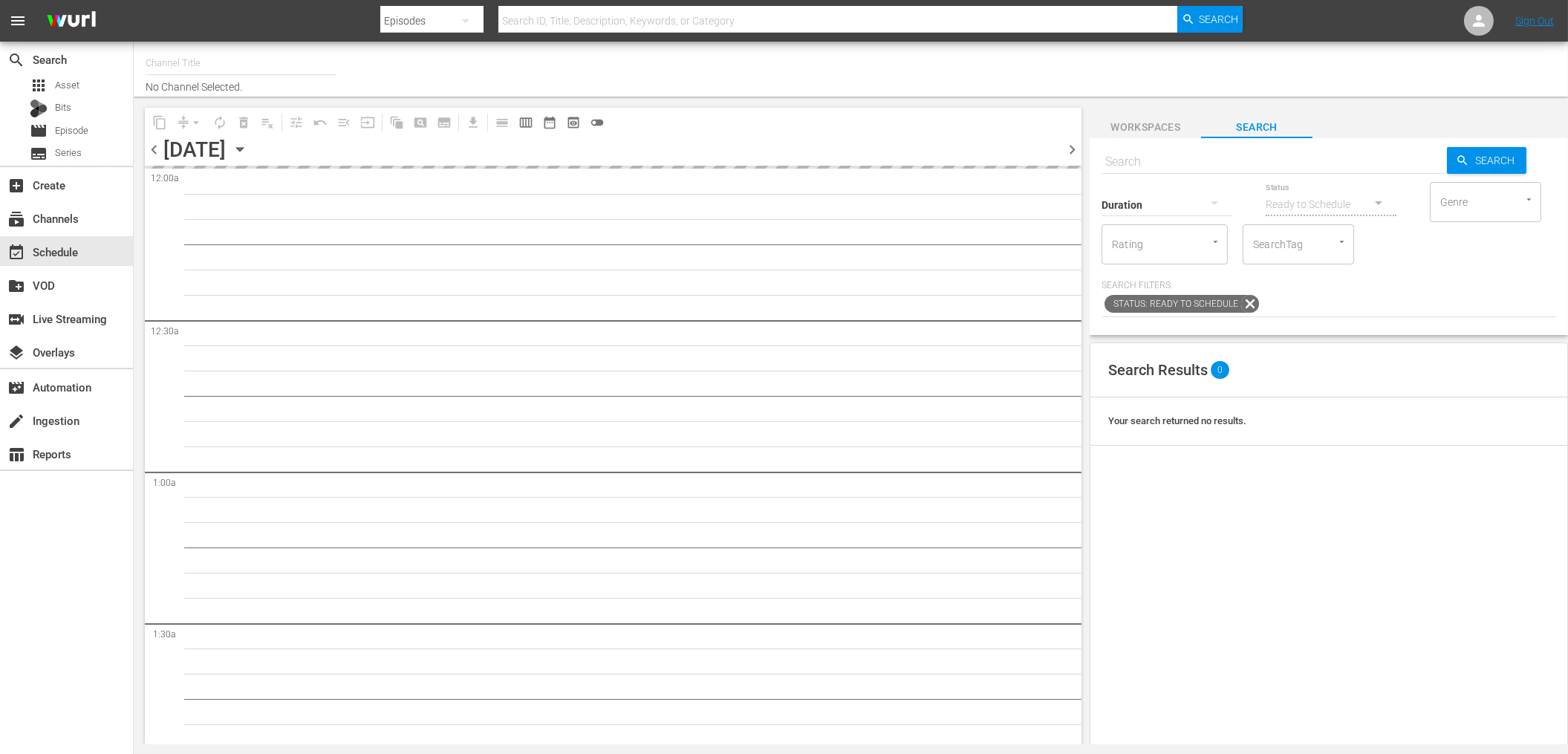
type input "Monster Jam (1693)"
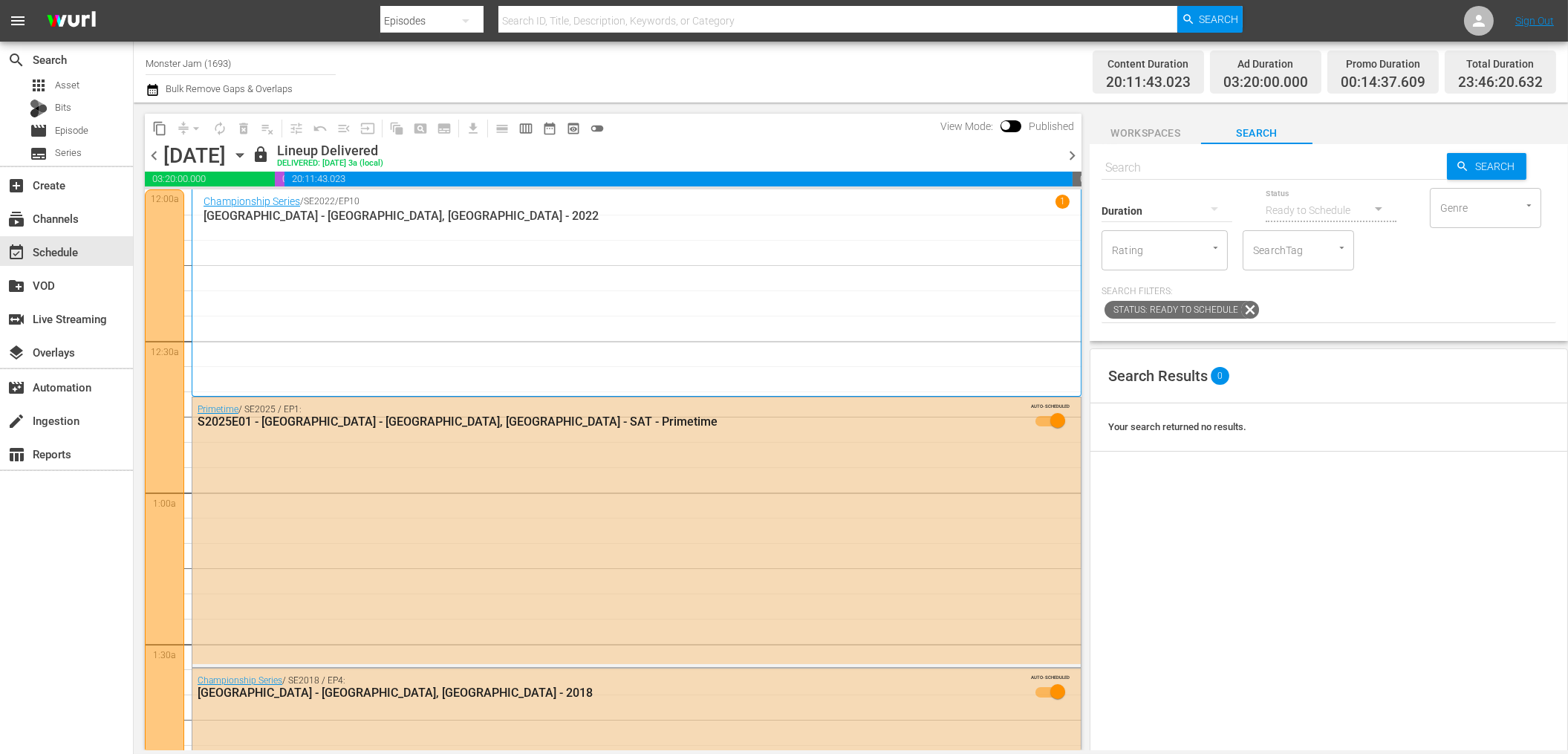
click at [718, 106] on div "content_copy compress arrow_drop_down autorenew_outlined delete_forever_outline…" at bounding box center [609, 427] width 951 height 648
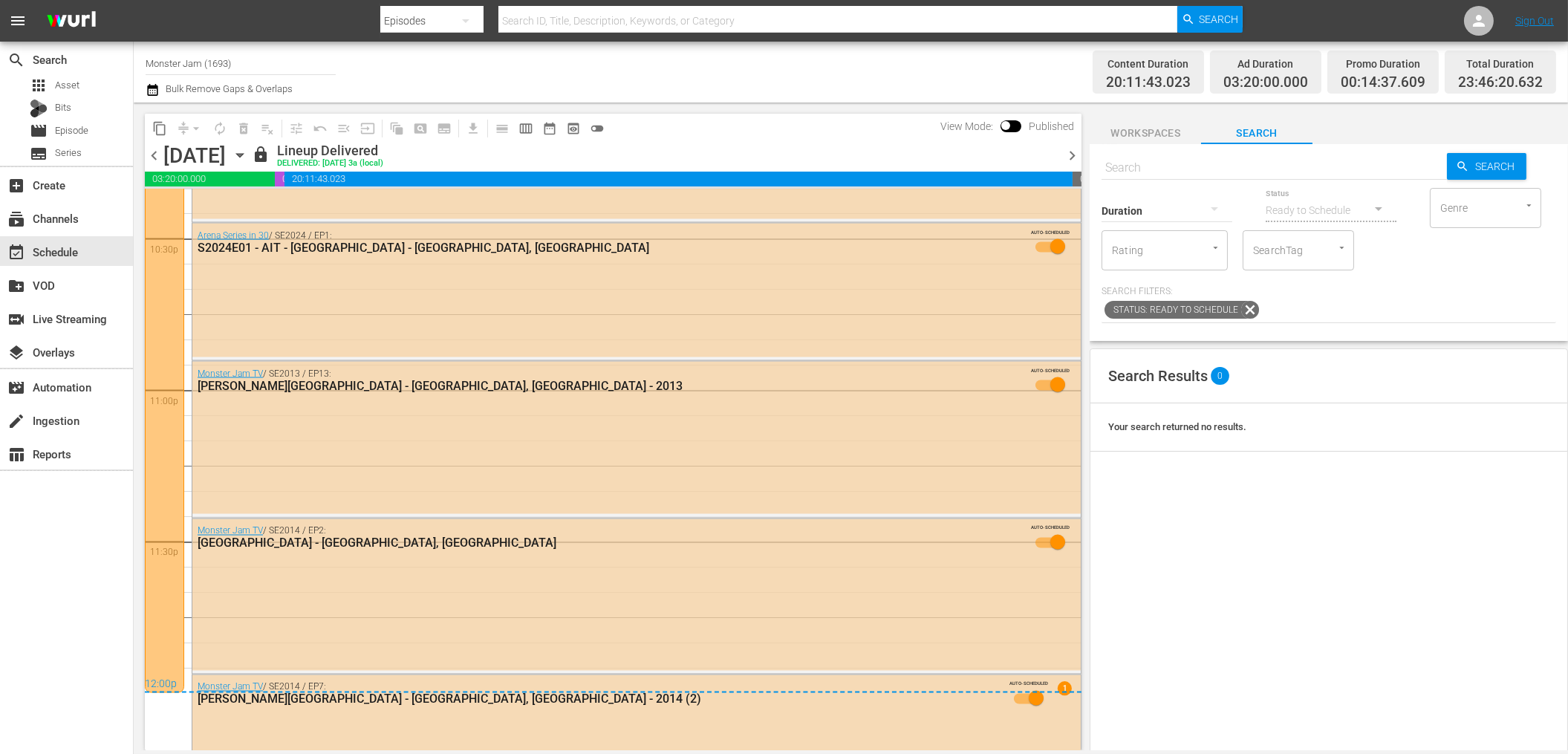
scroll to position [6852, 0]
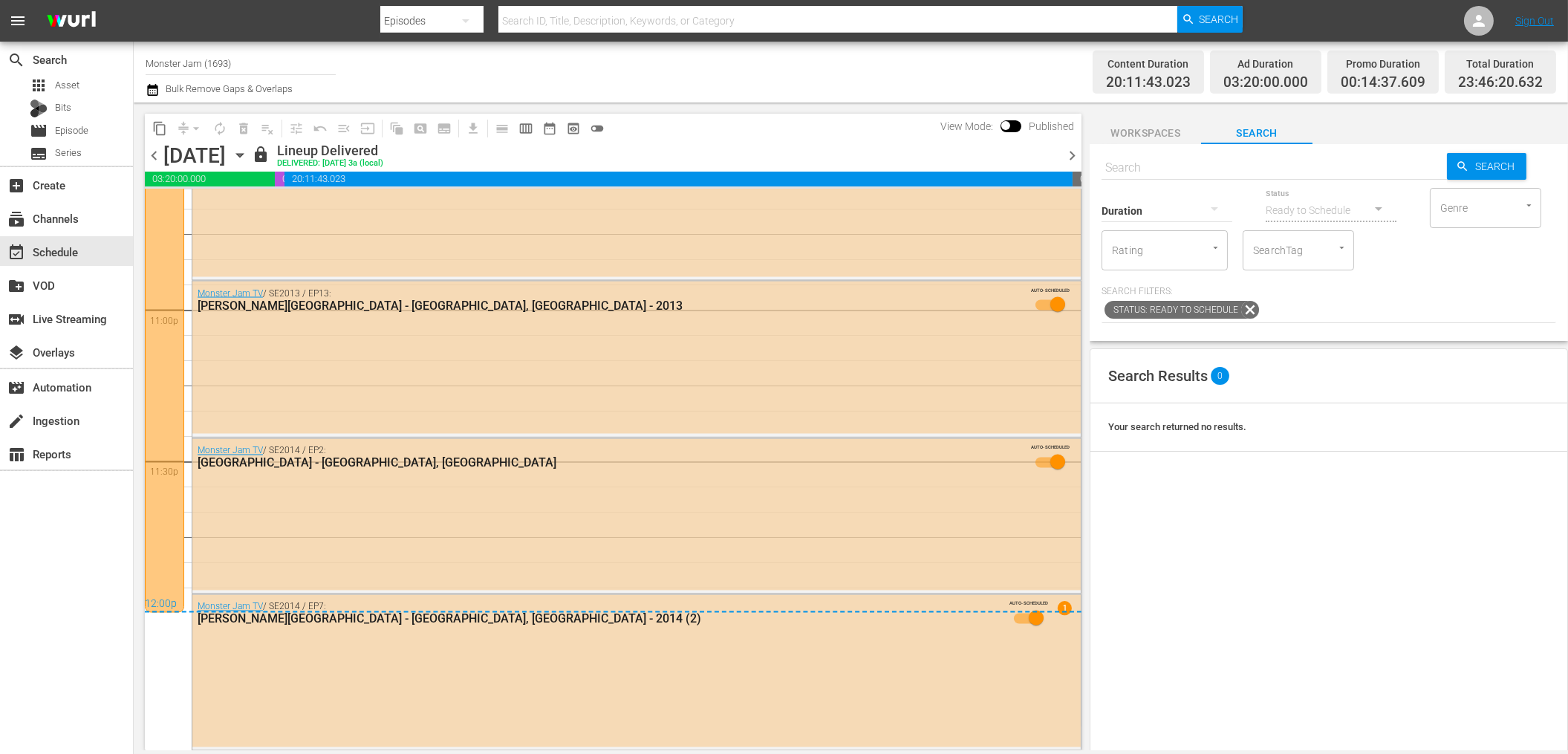
click at [1070, 155] on span "chevron_right" at bounding box center [1072, 156] width 18 height 18
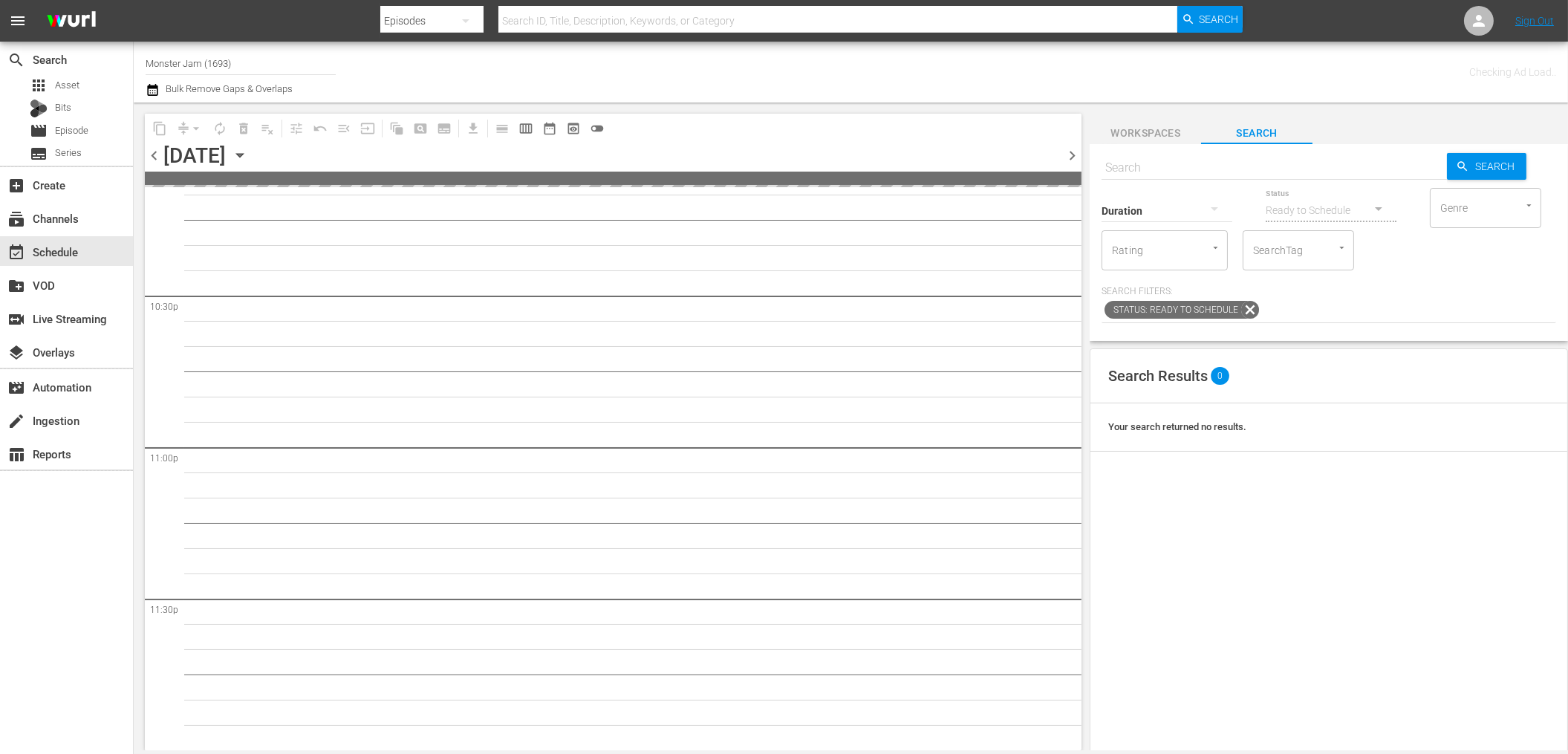
scroll to position [6712, 0]
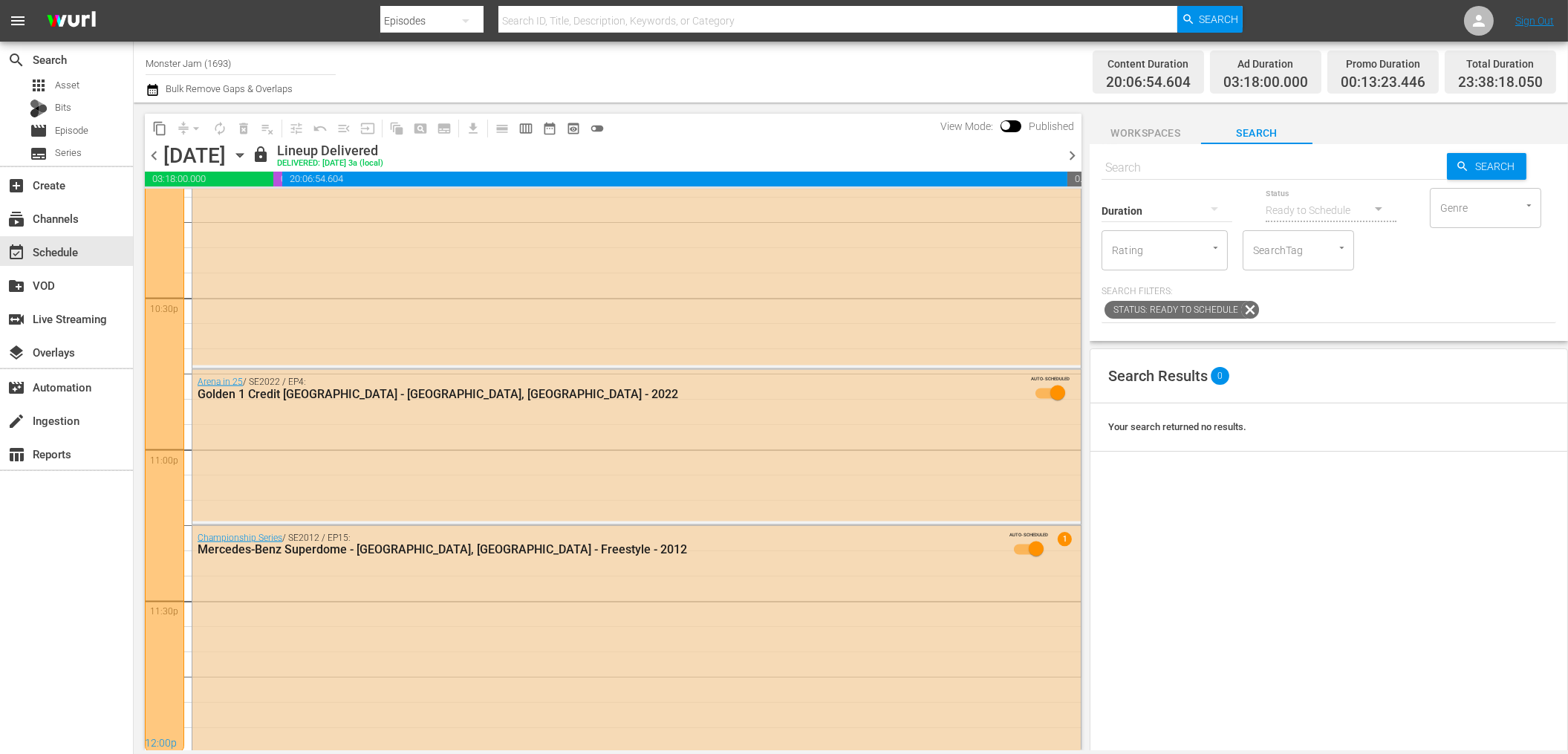
click at [824, 99] on div "Channel Title Monster Jam (1693) Bulk Remove Gaps & Overlaps Content Duration 2…" at bounding box center [850, 72] width 1433 height 61
click at [1070, 156] on span "chevron_right" at bounding box center [1072, 156] width 18 height 18
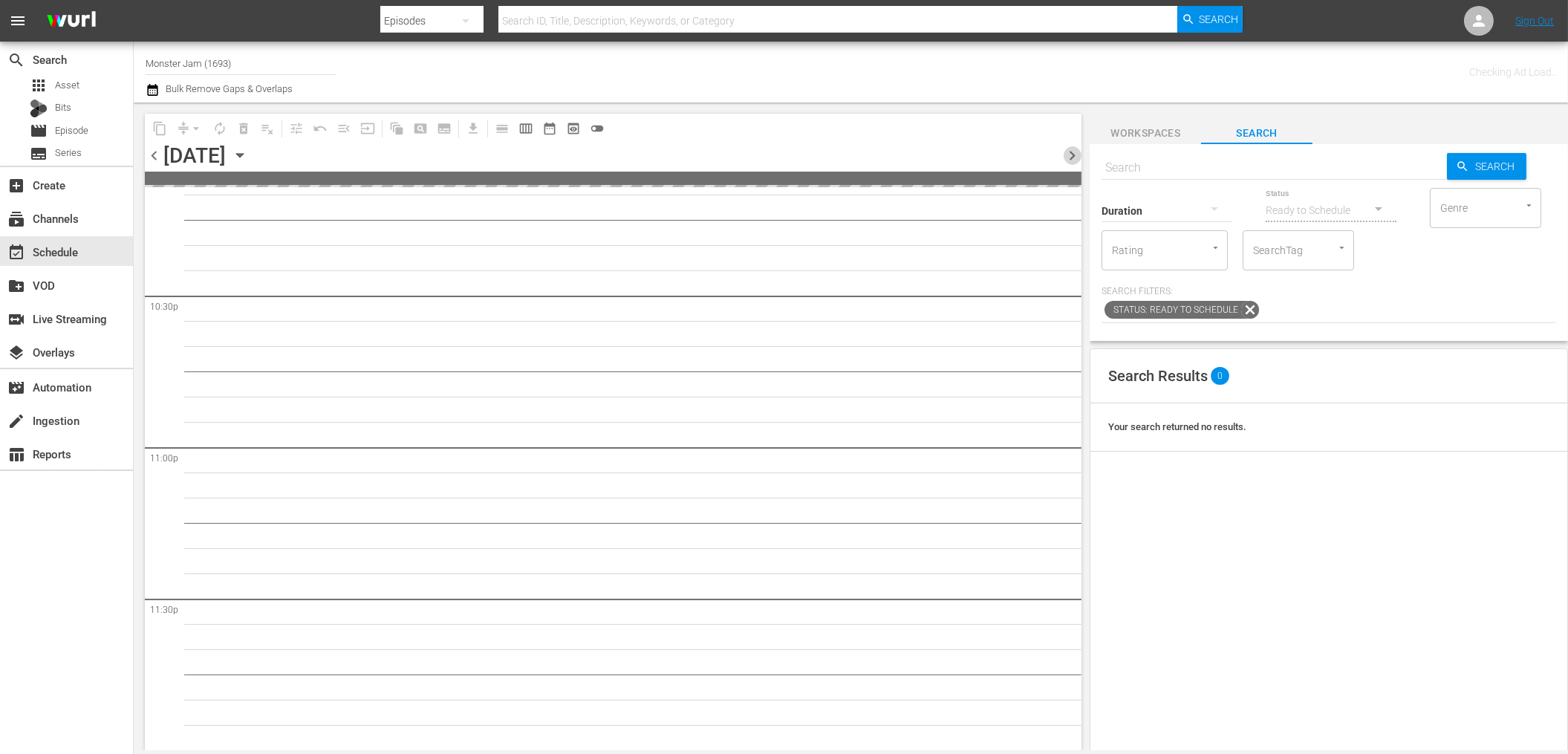
click at [1070, 156] on span "chevron_right" at bounding box center [1072, 156] width 18 height 18
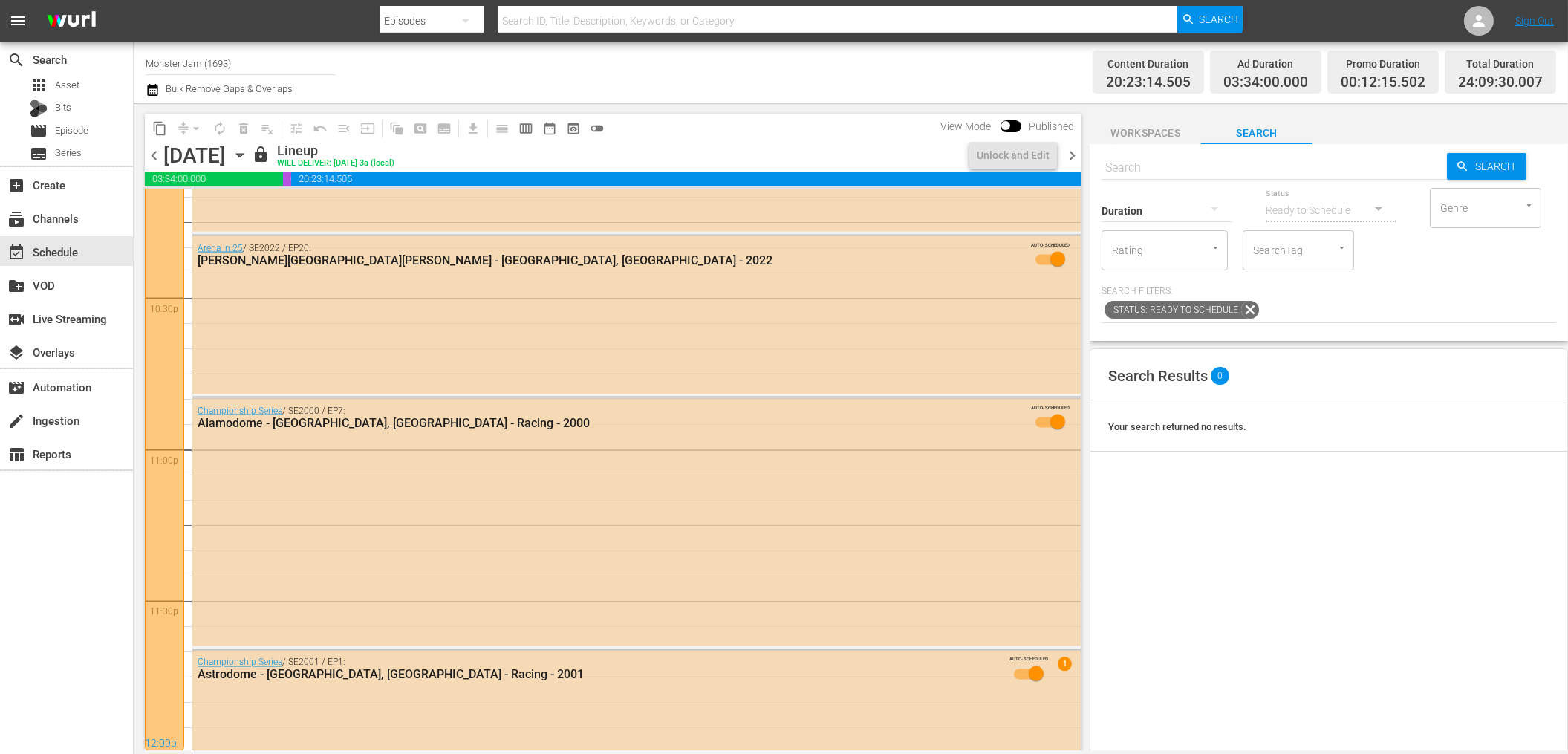
scroll to position [6586, 0]
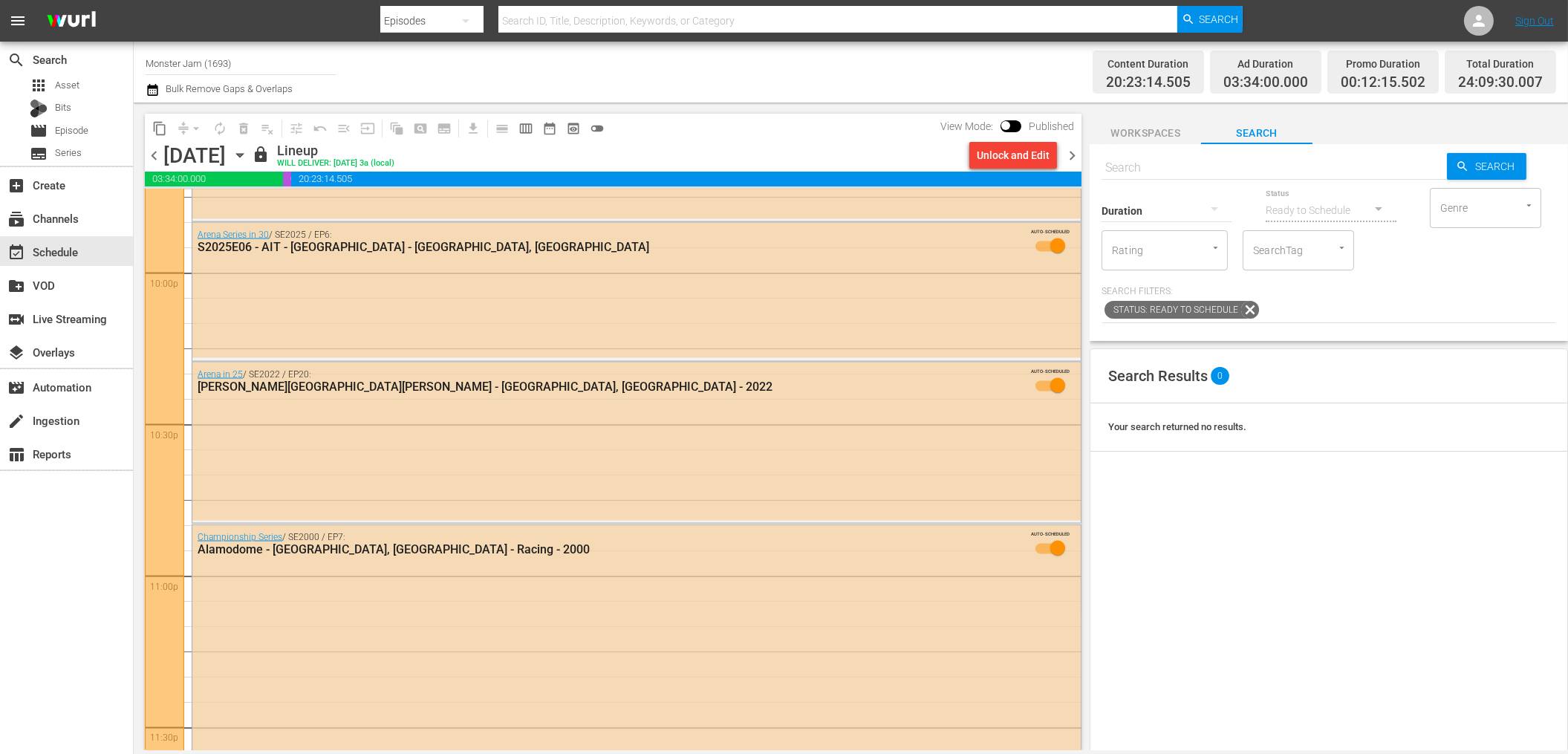
click at [160, 156] on span "chevron_left" at bounding box center [154, 156] width 18 height 18
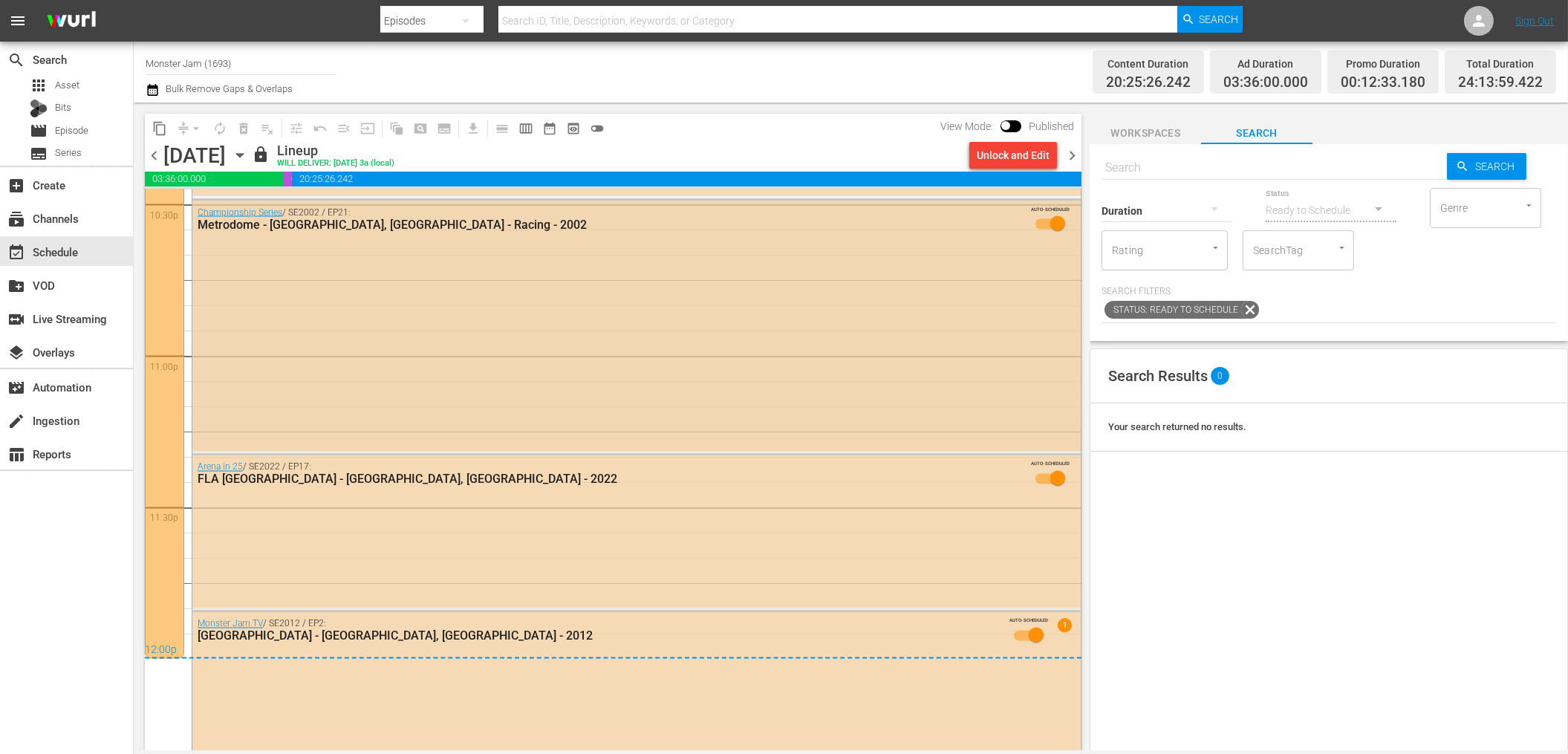
scroll to position [6814, 0]
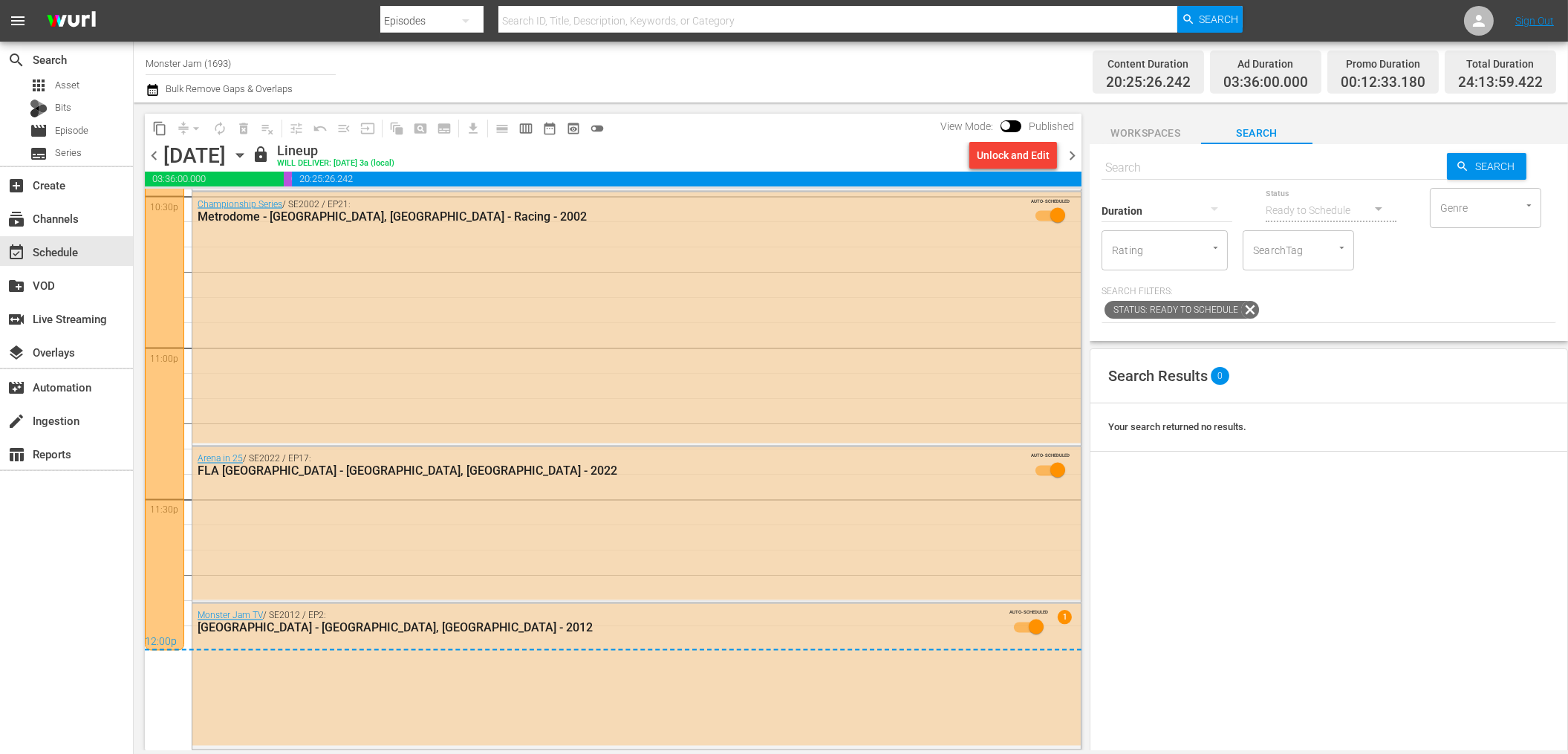
click at [158, 153] on span "chevron_left" at bounding box center [154, 156] width 18 height 18
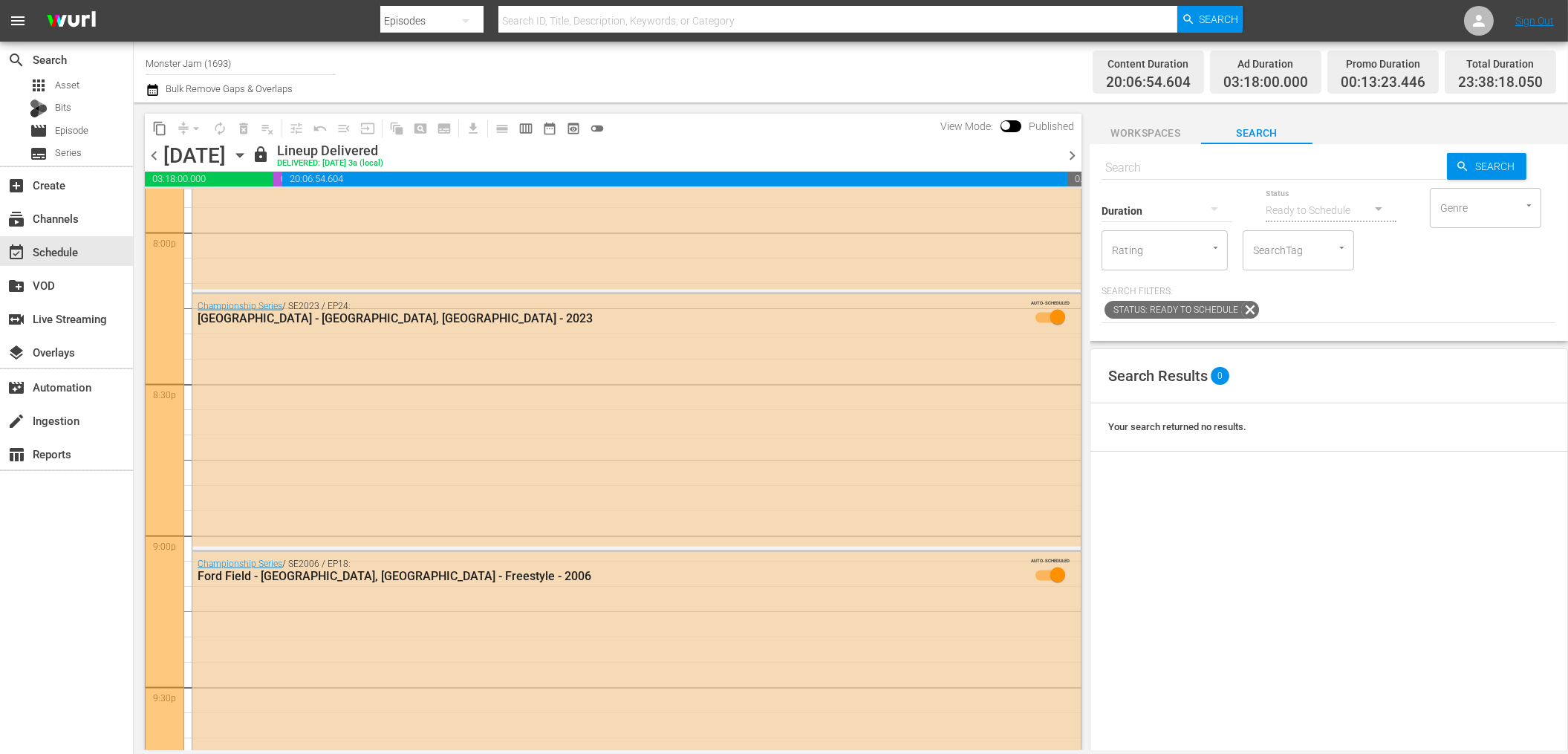
scroll to position [6743, 0]
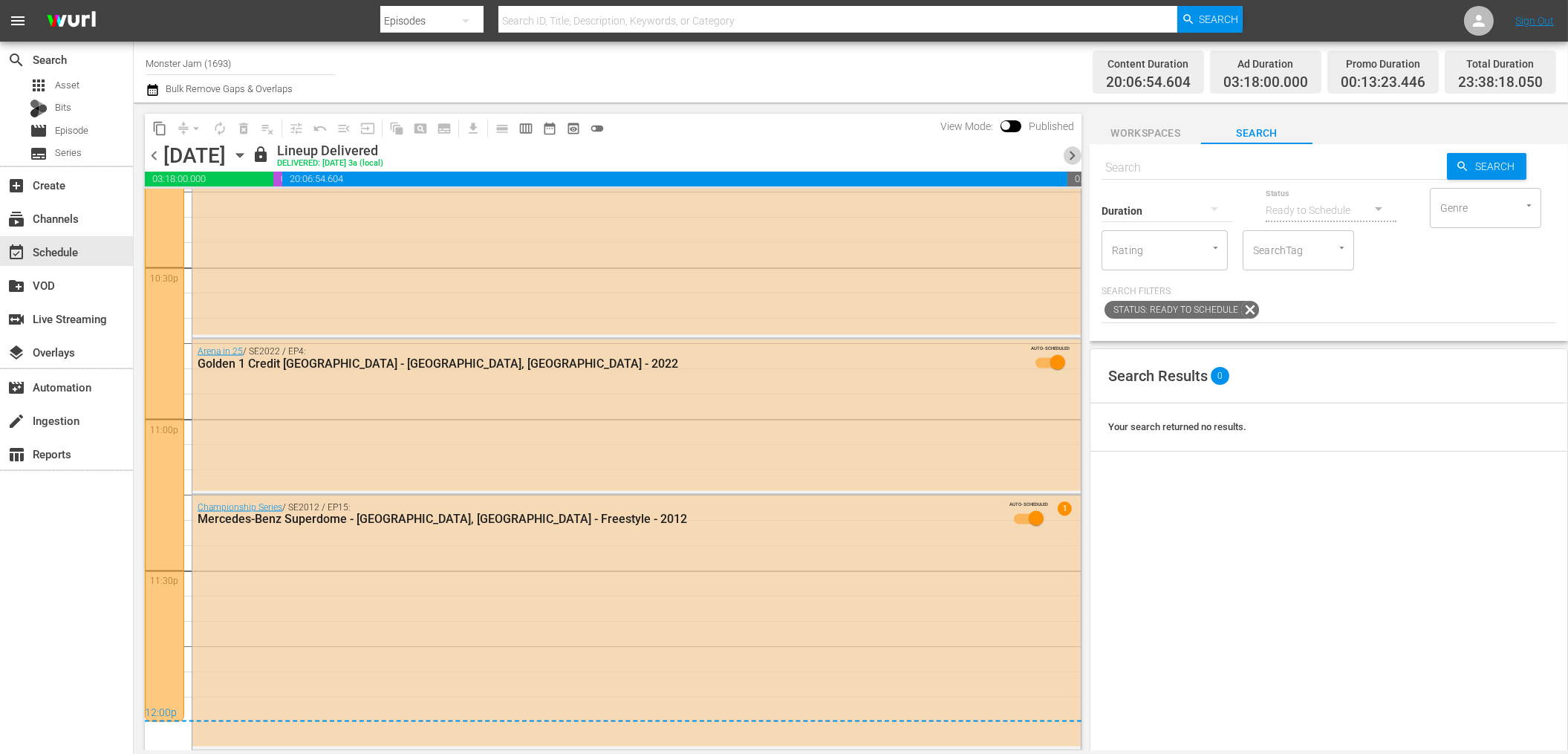
click at [1074, 156] on span "chevron_right" at bounding box center [1072, 156] width 18 height 18
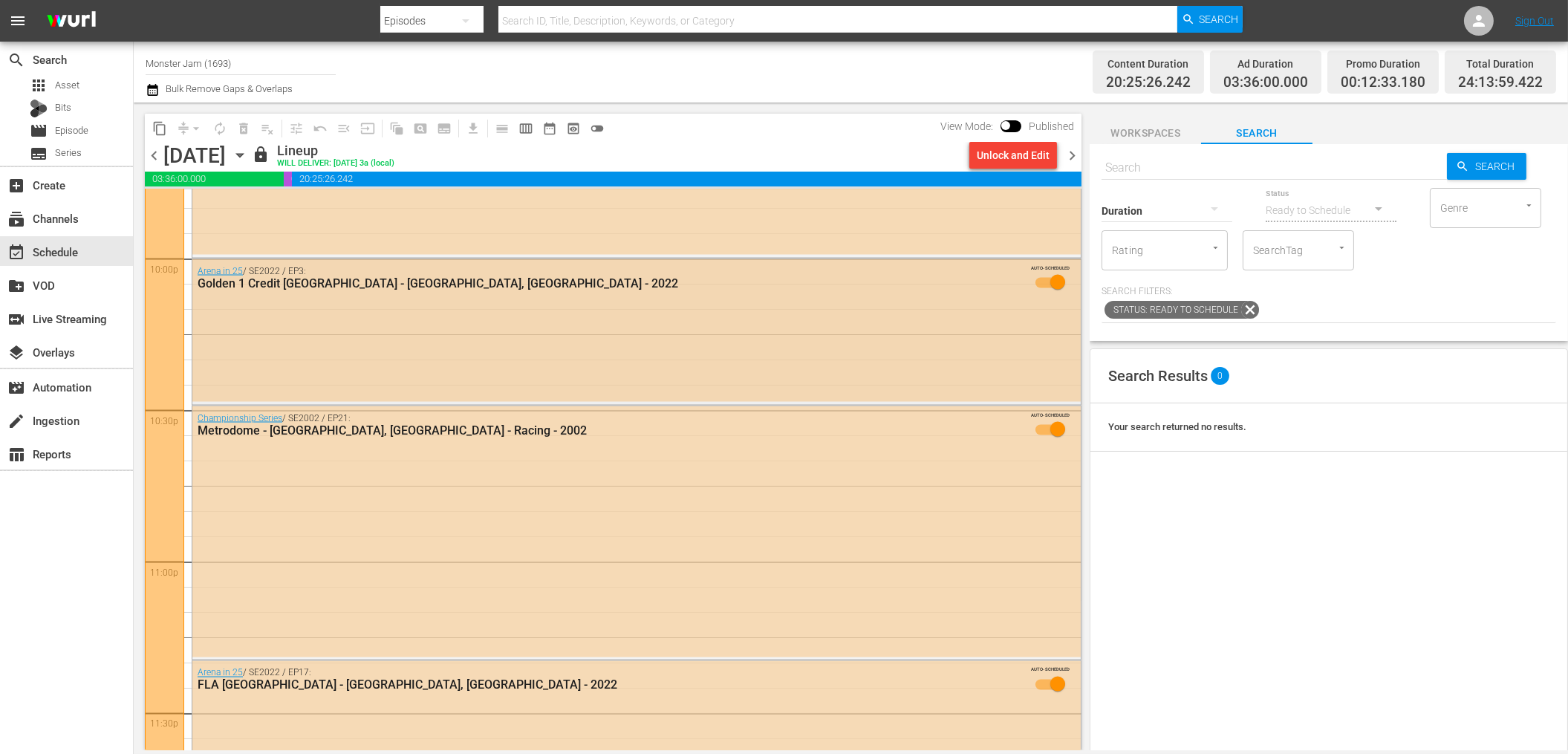
scroll to position [6598, 0]
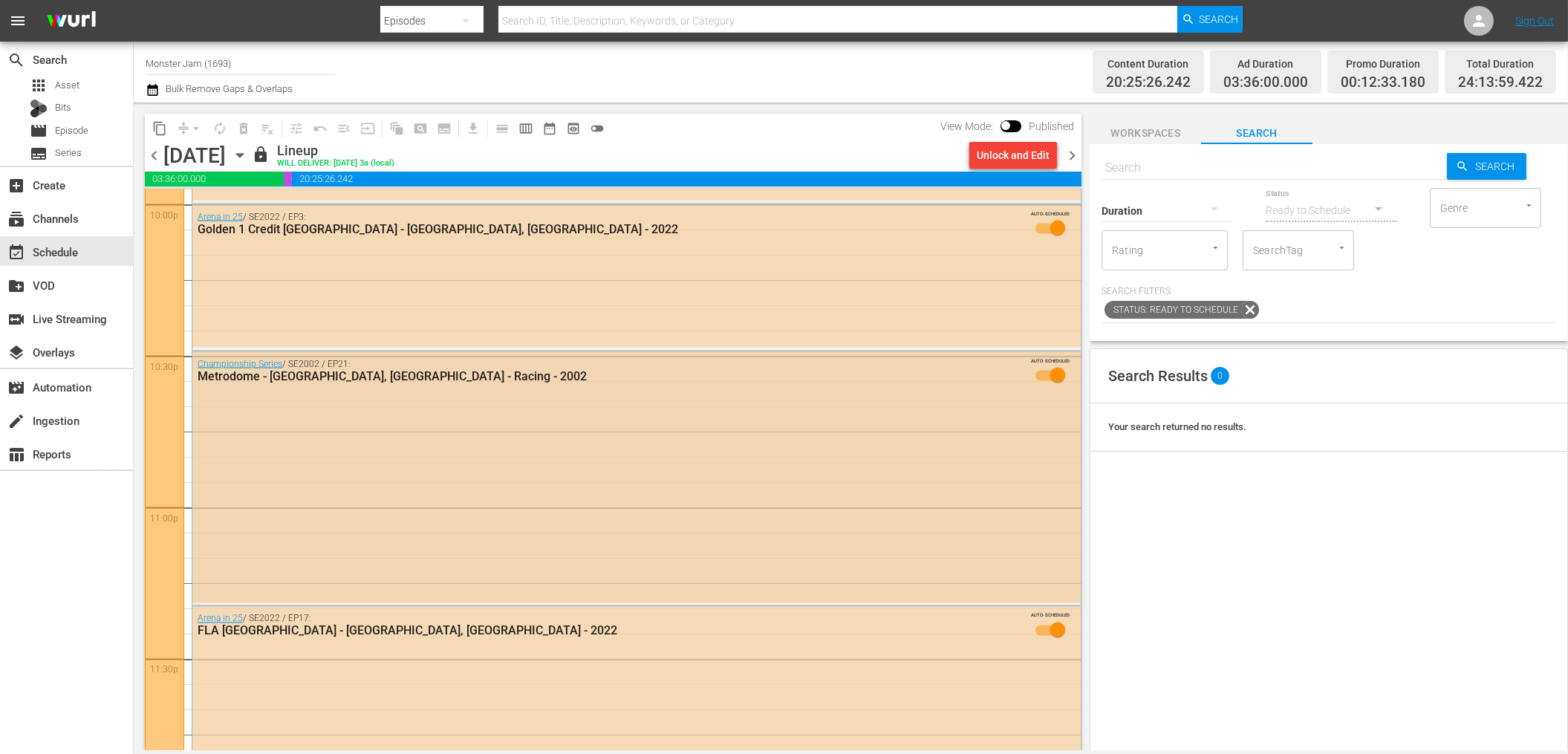
click at [359, 413] on div "Championship Series / SE2002 / EP21: Metrodome - Minneapolis, MN - Racing - 200…" at bounding box center [636, 478] width 888 height 251
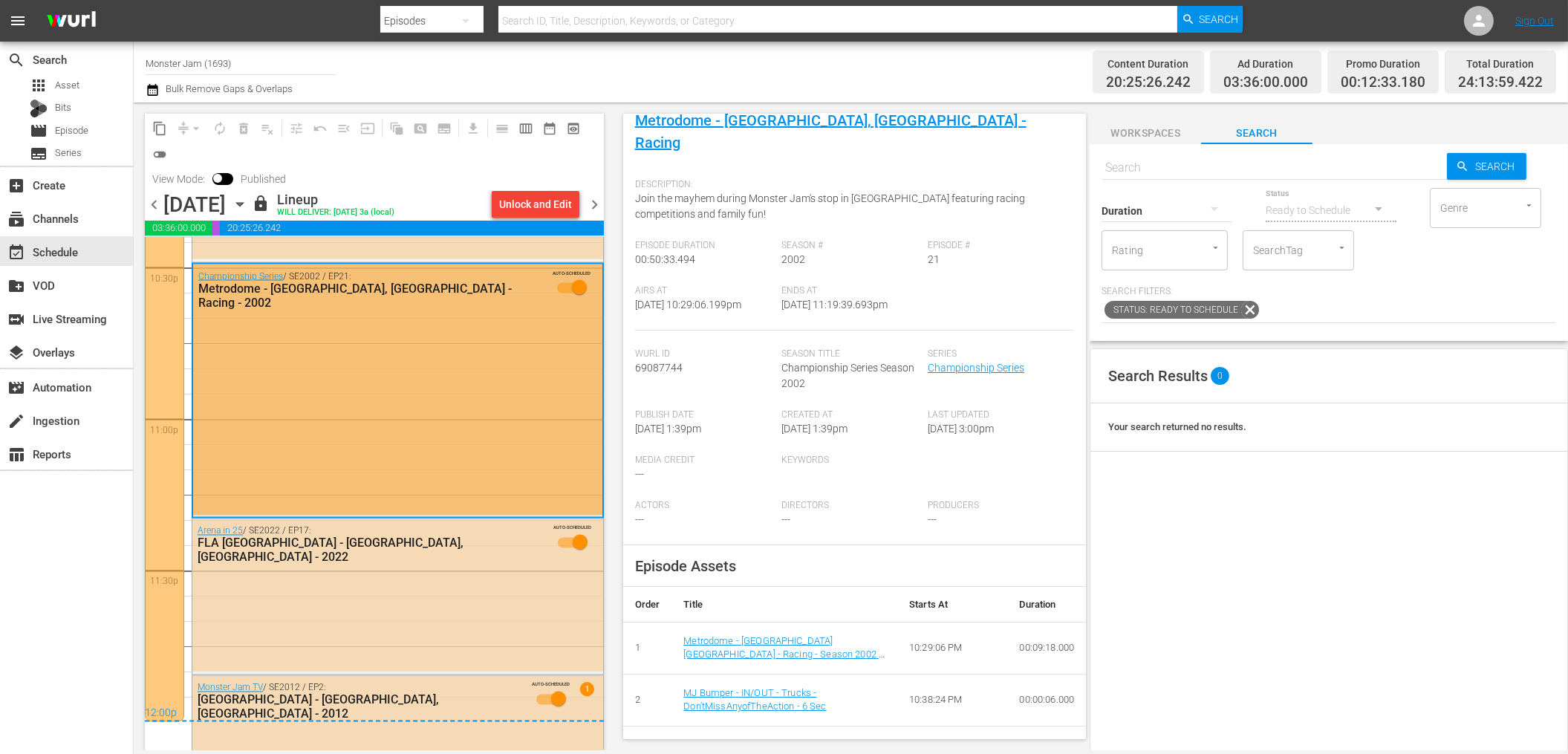
scroll to position [6862, 0]
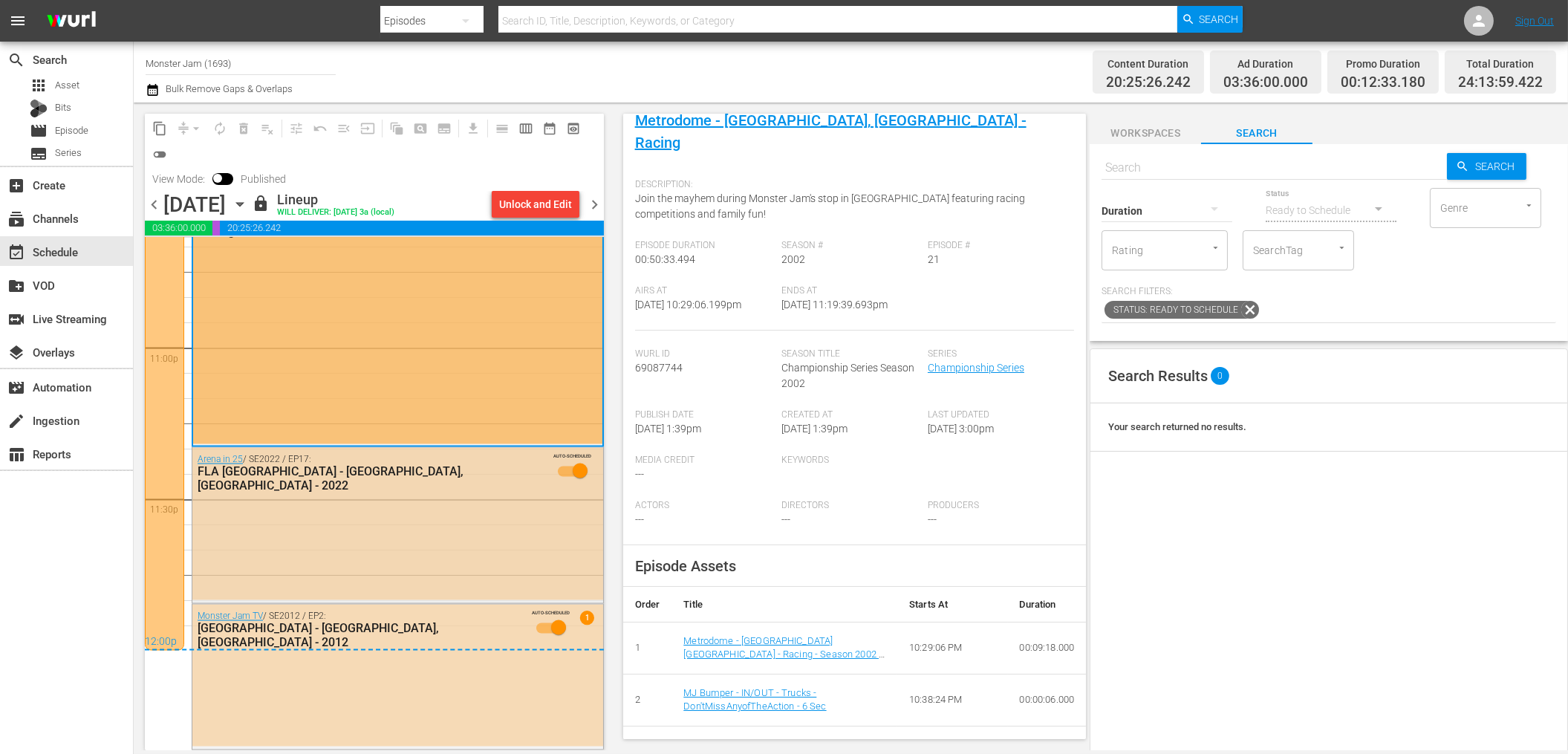
click at [476, 535] on div "Arena in 25 / SE2022 / EP17: FLA Live Arena - Sunrise, FL - 2022 AUTO-SCHEDULED" at bounding box center [398, 524] width 411 height 152
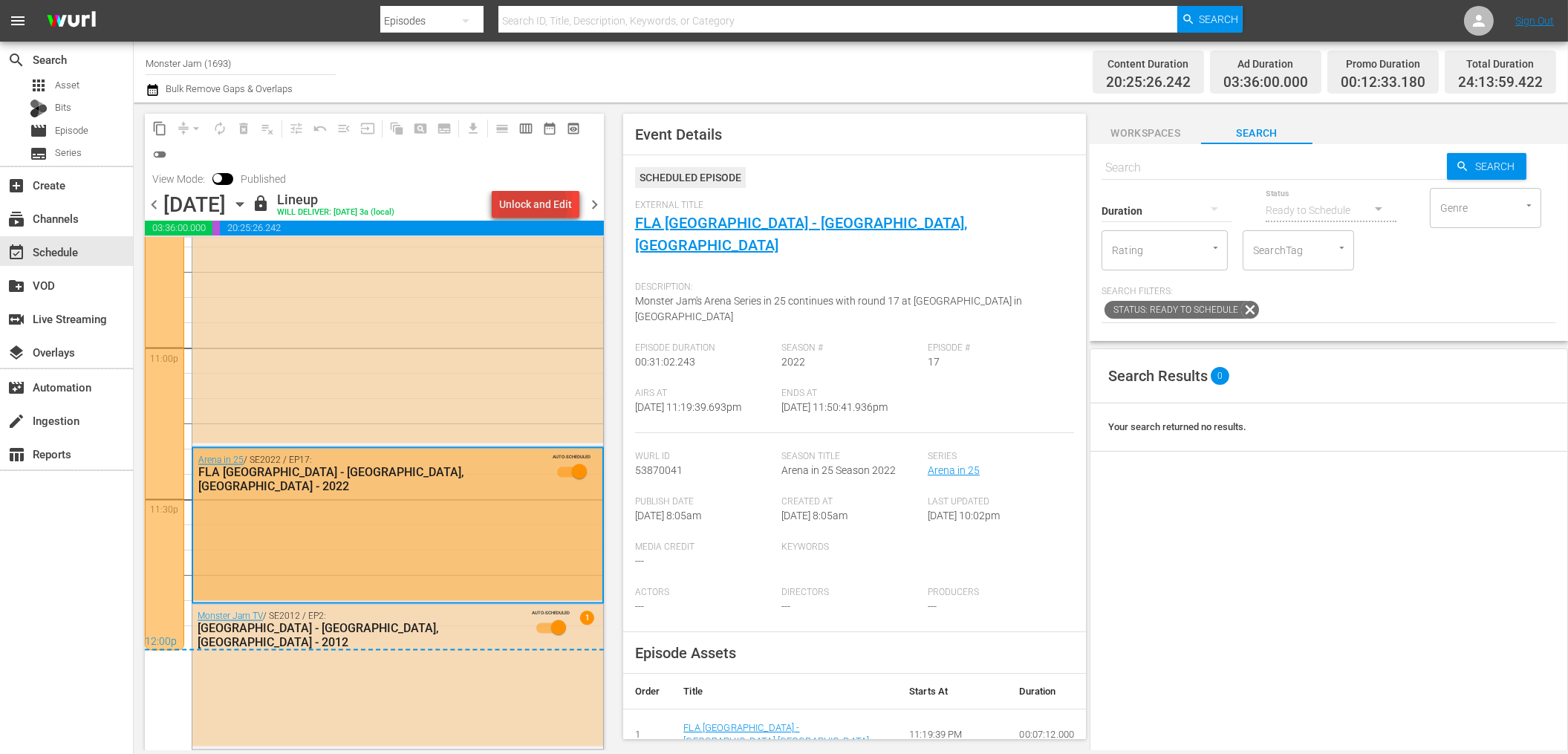
click at [535, 208] on div "Unlock and Edit" at bounding box center [535, 204] width 73 height 26
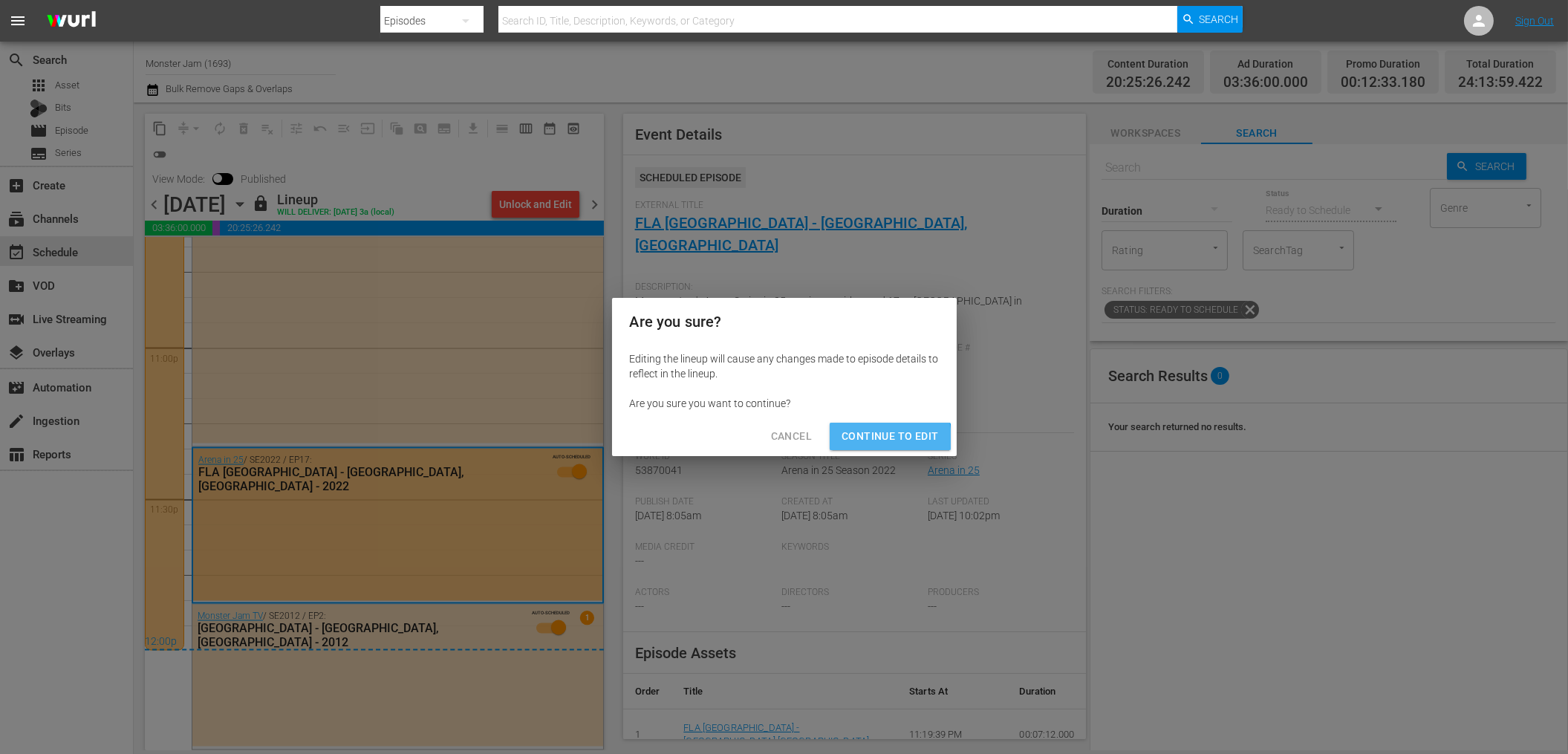
click at [883, 438] on span "Continue to Edit" at bounding box center [890, 437] width 96 height 18
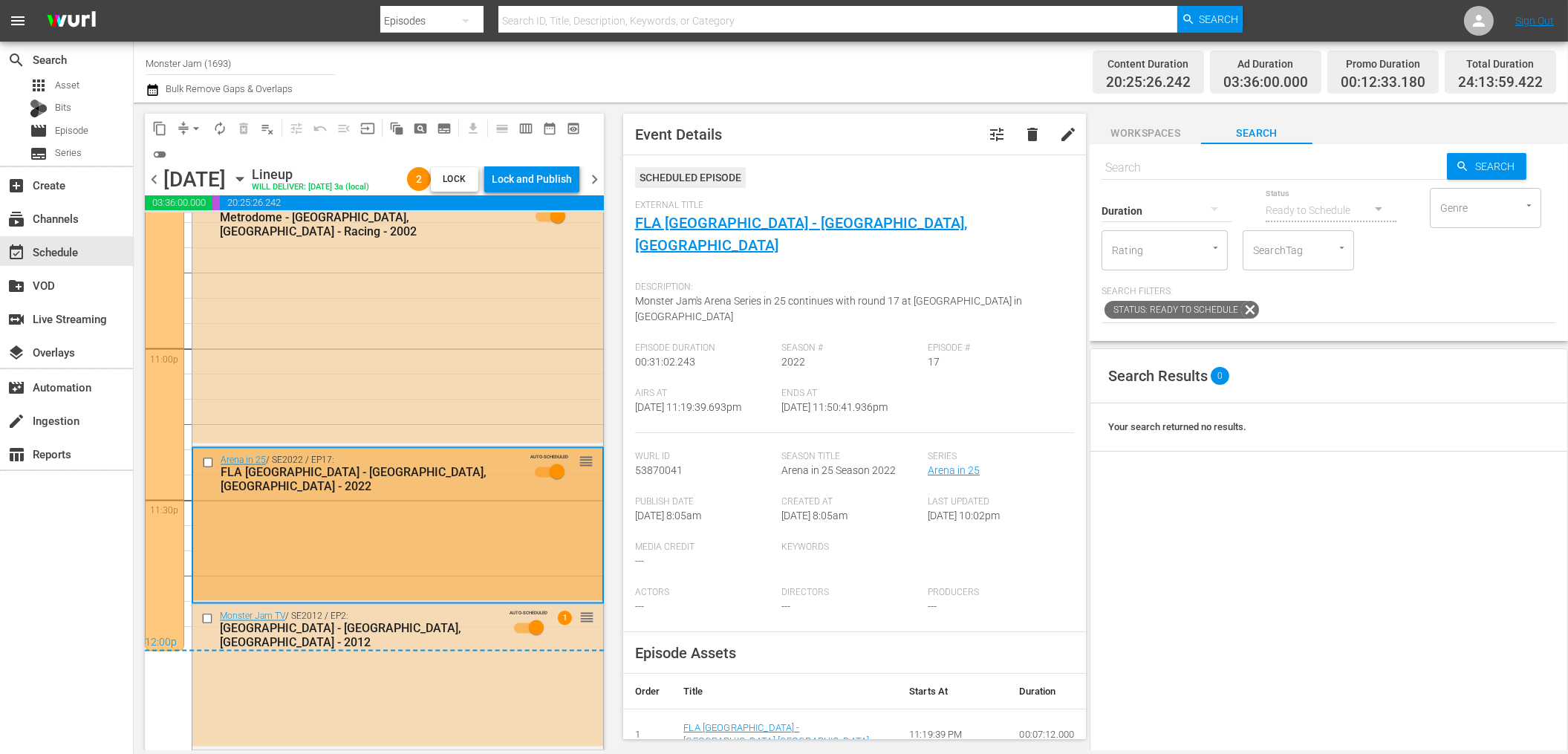
scroll to position [6837, 0]
click at [205, 463] on input "checkbox" at bounding box center [209, 463] width 15 height 13
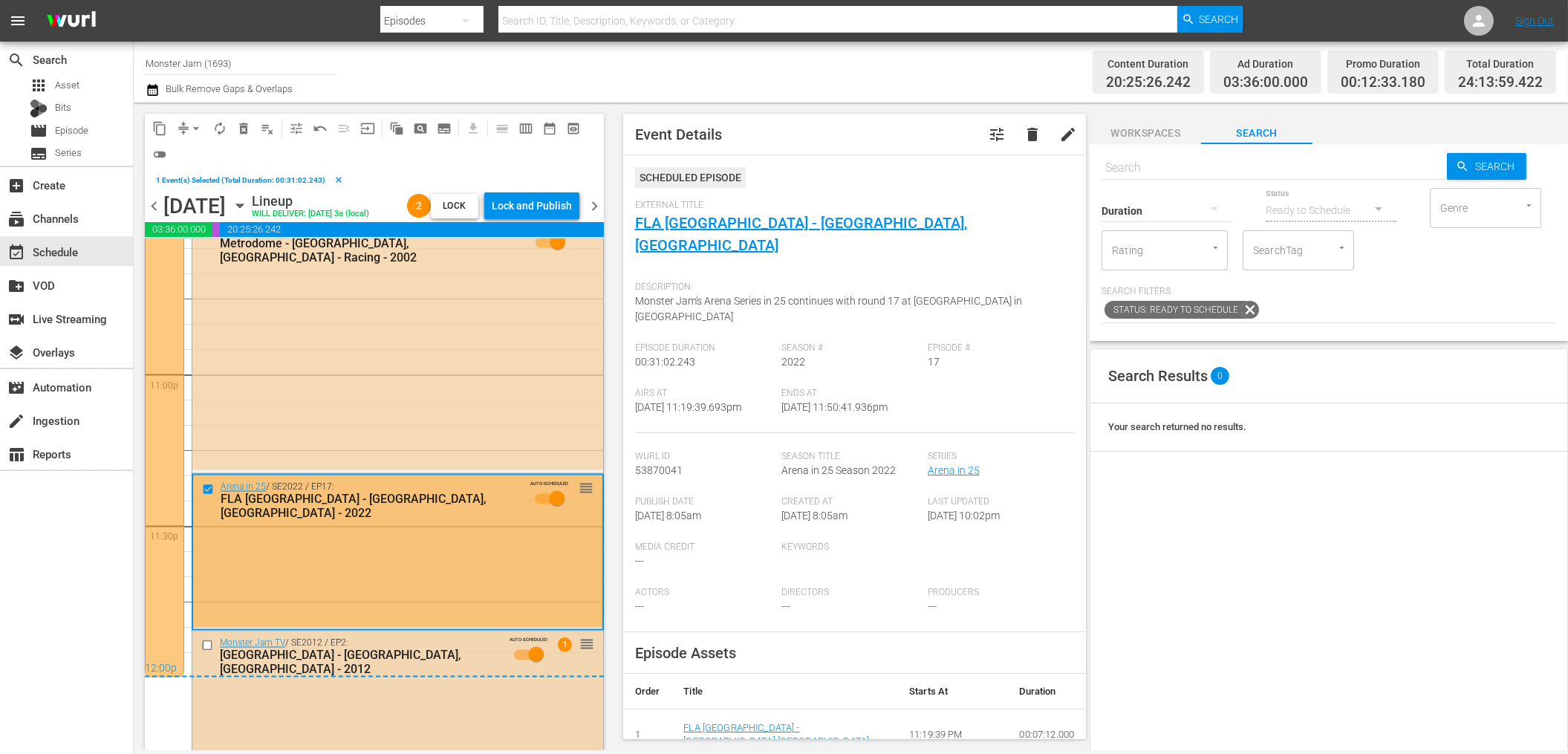
click at [320, 658] on div "Lincoln Financial Field - Philadelphia, PA - 2012" at bounding box center [366, 662] width 293 height 28
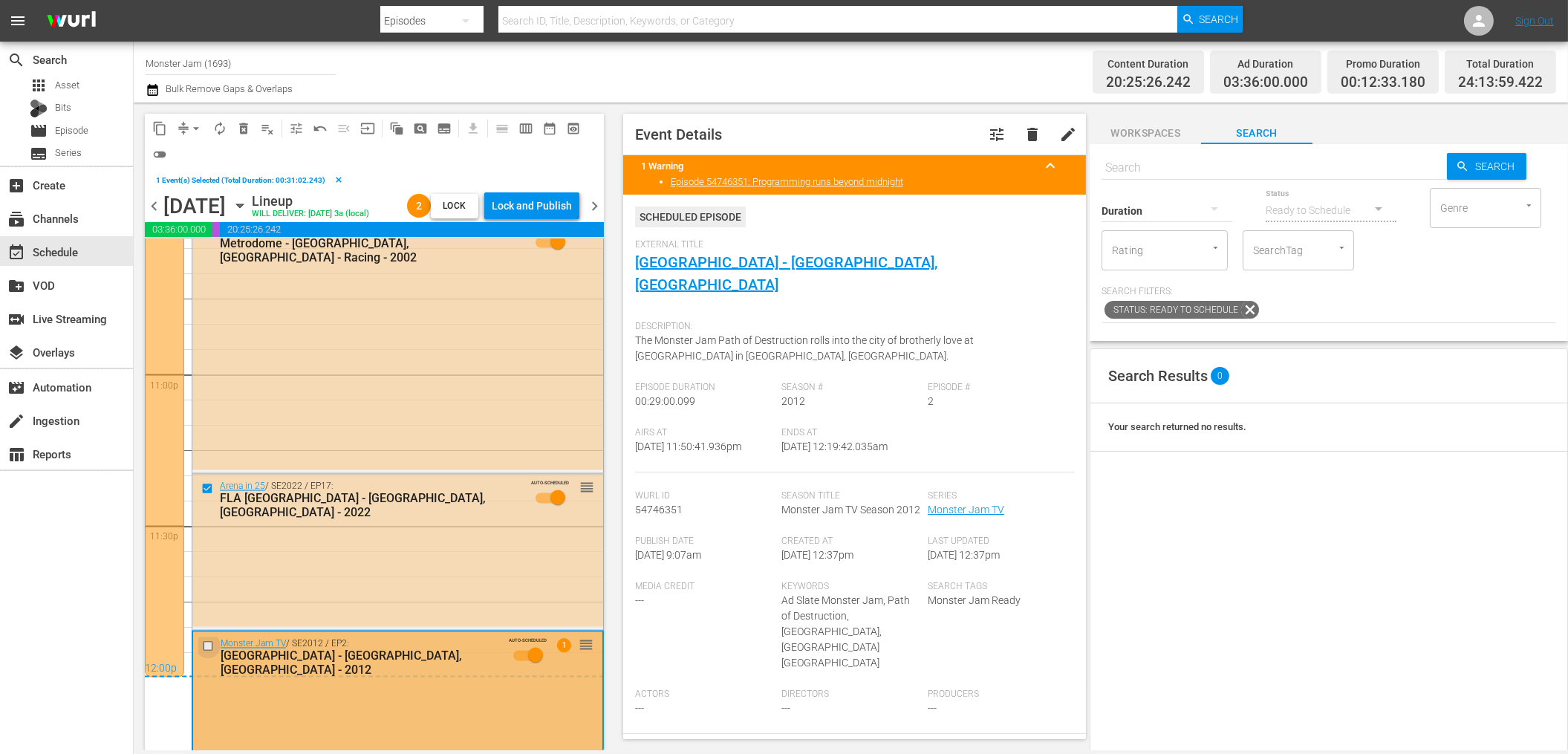
click at [207, 645] on input "checkbox" at bounding box center [209, 646] width 15 height 13
click at [248, 127] on span "delete_forever_outlined" at bounding box center [244, 128] width 15 height 15
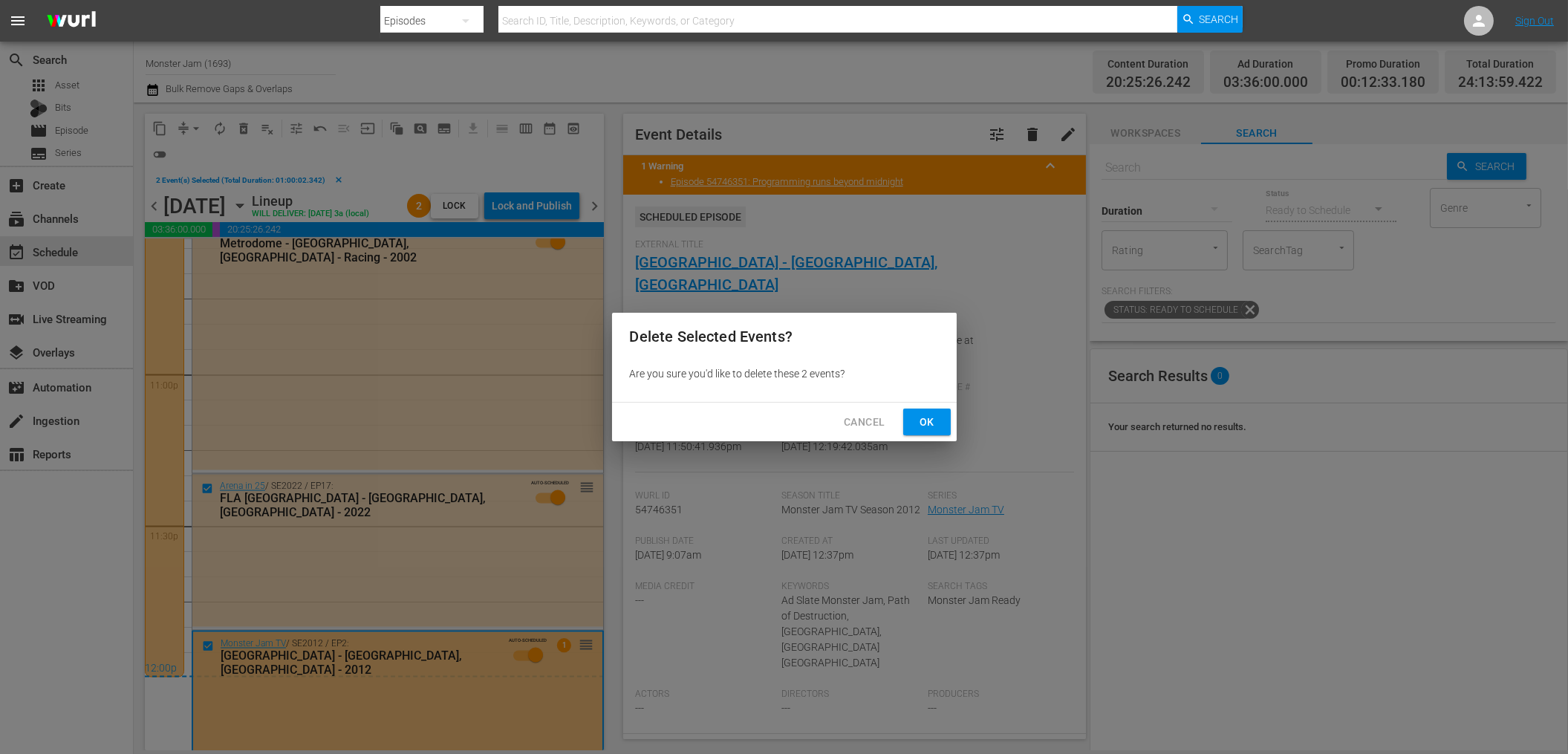
click at [920, 417] on span "Ok" at bounding box center [926, 422] width 24 height 18
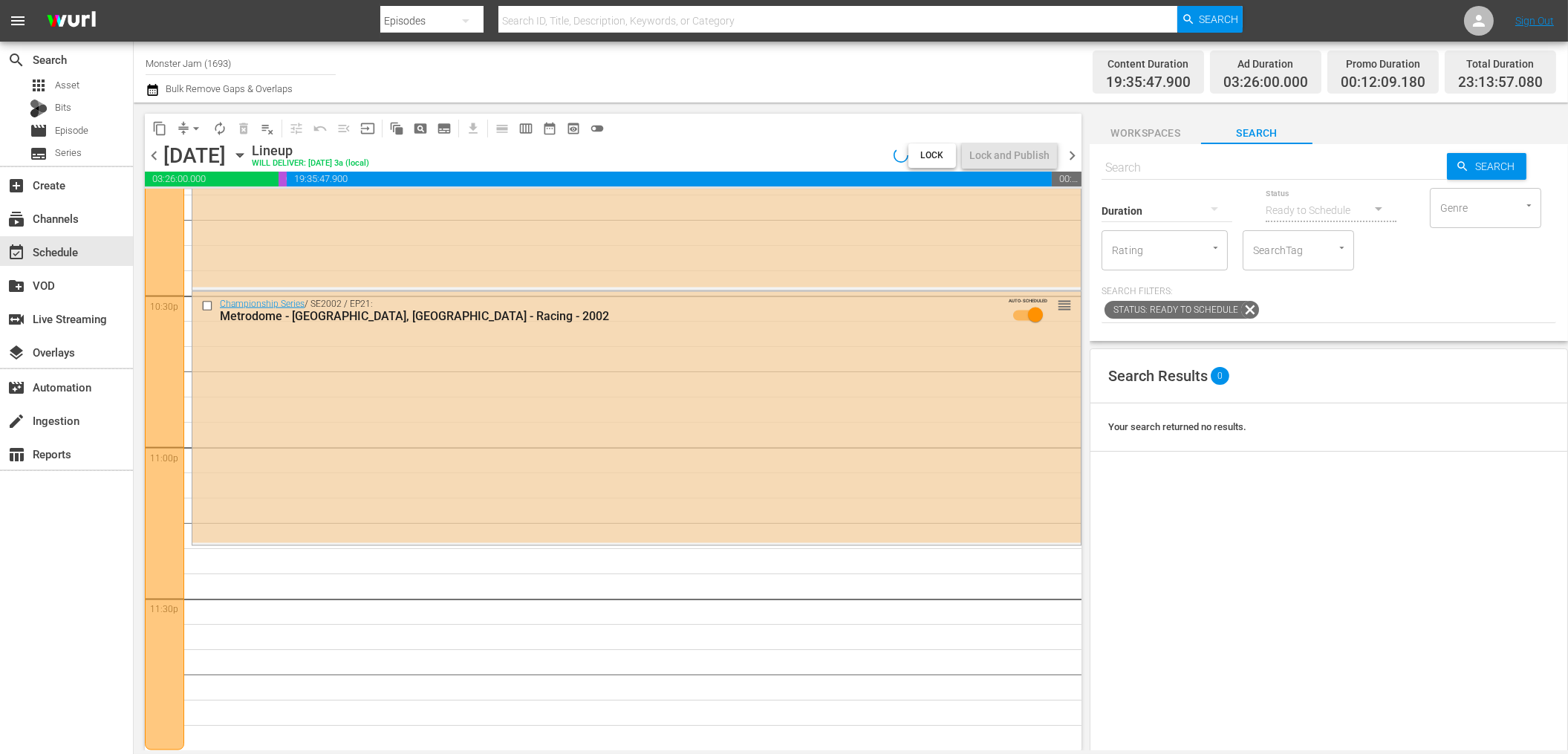
scroll to position [6714, 0]
click at [1230, 173] on input "text" at bounding box center [1274, 167] width 345 height 35
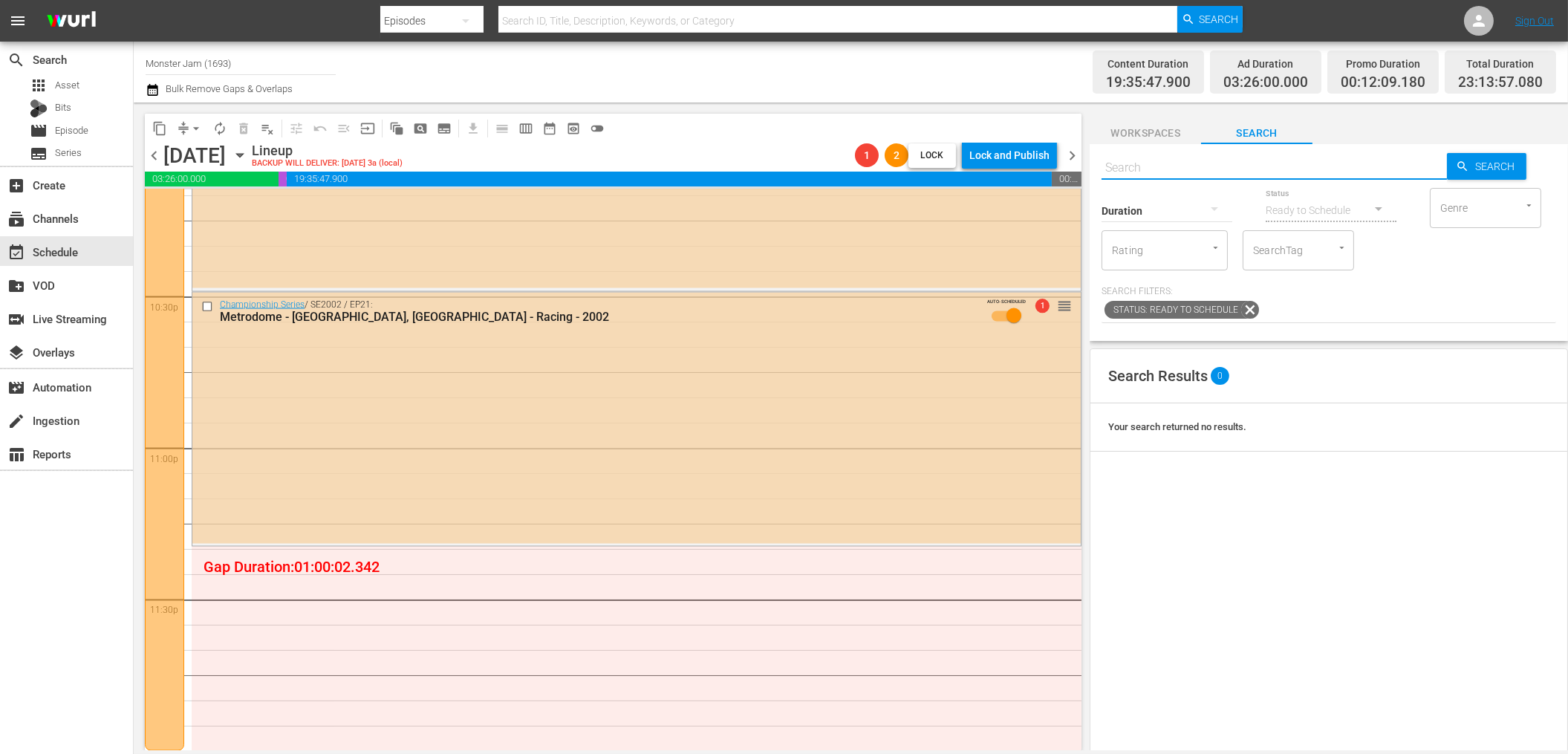
scroll to position [6813, 0]
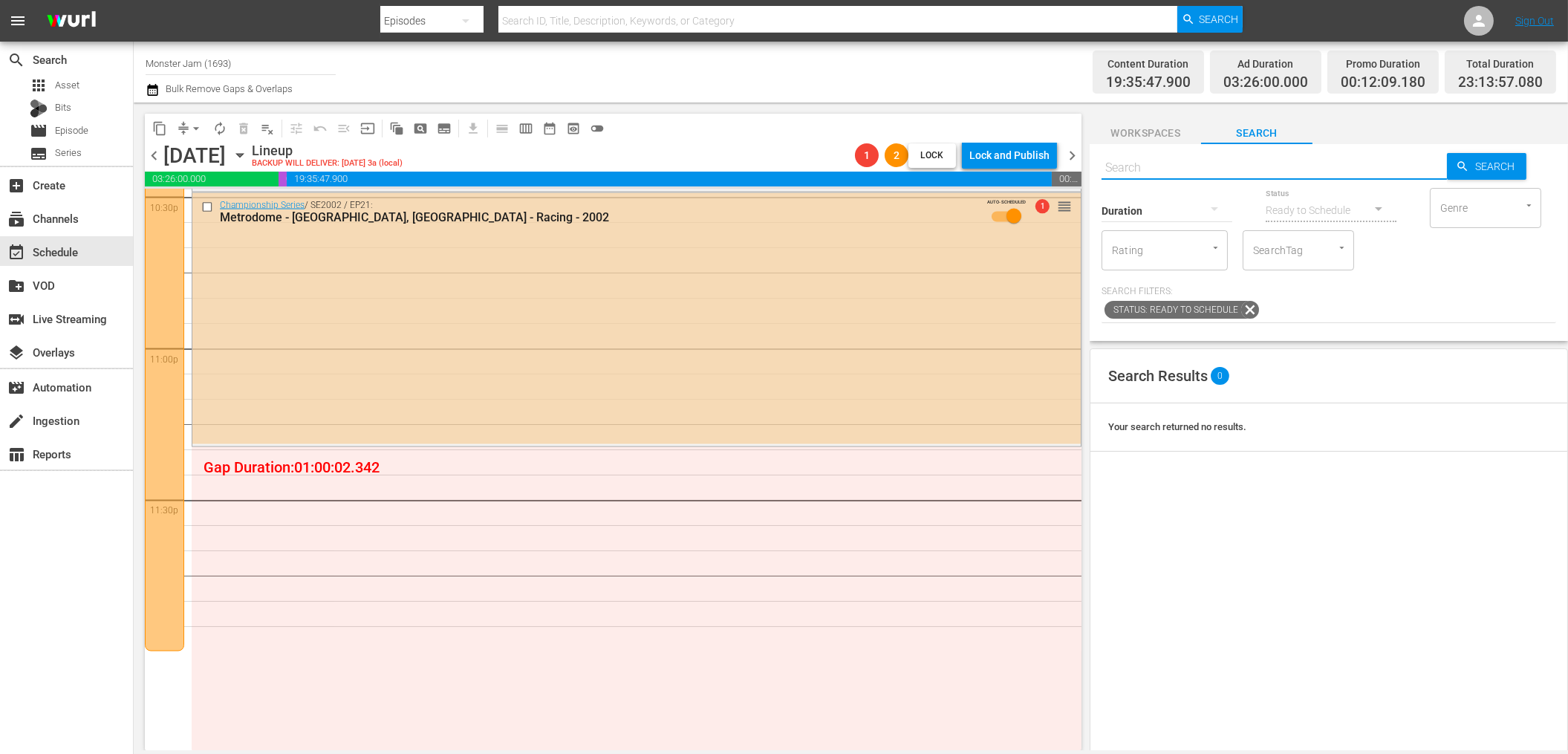
click at [1183, 131] on span "Workspaces" at bounding box center [1144, 133] width 112 height 18
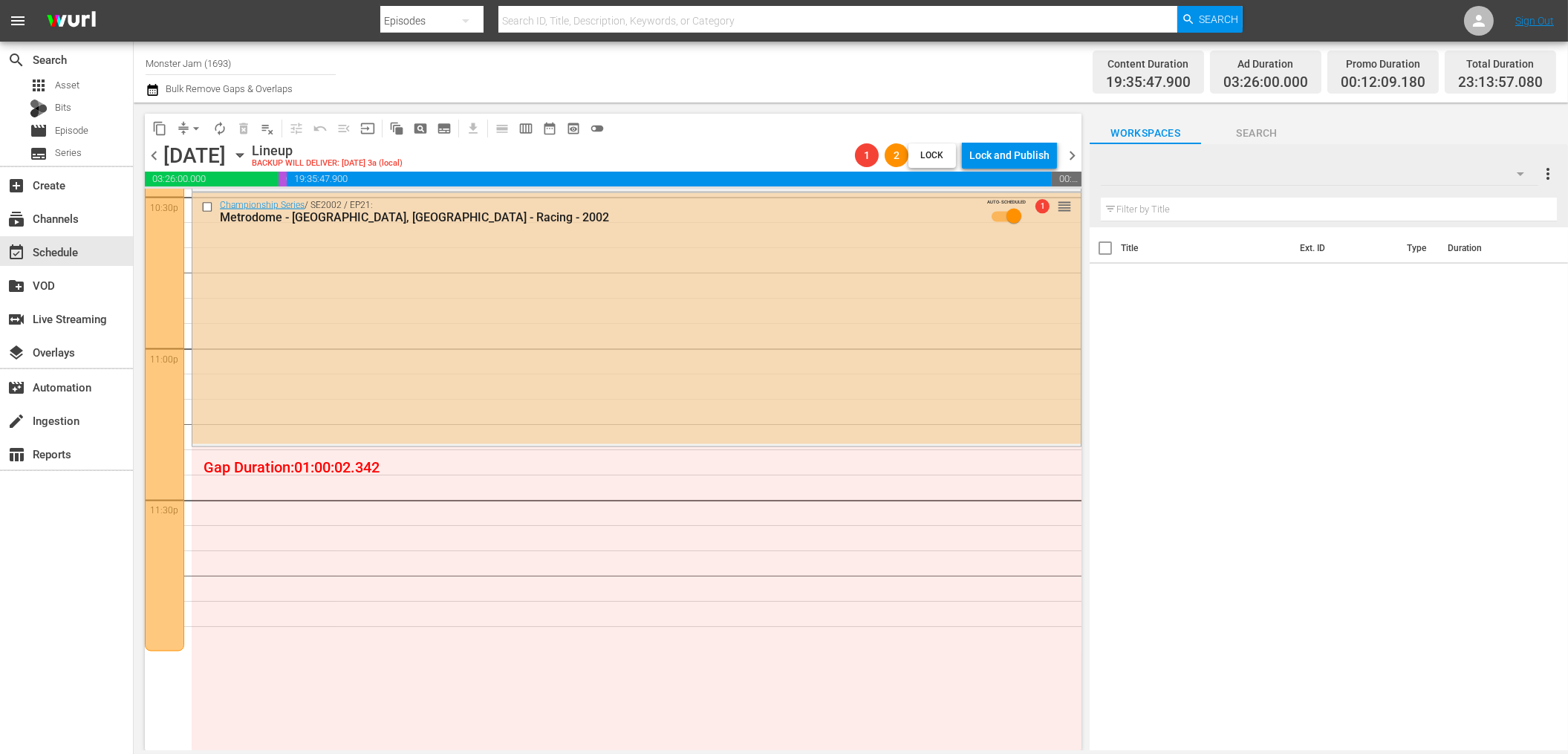
click at [1327, 176] on div at bounding box center [1319, 174] width 437 height 42
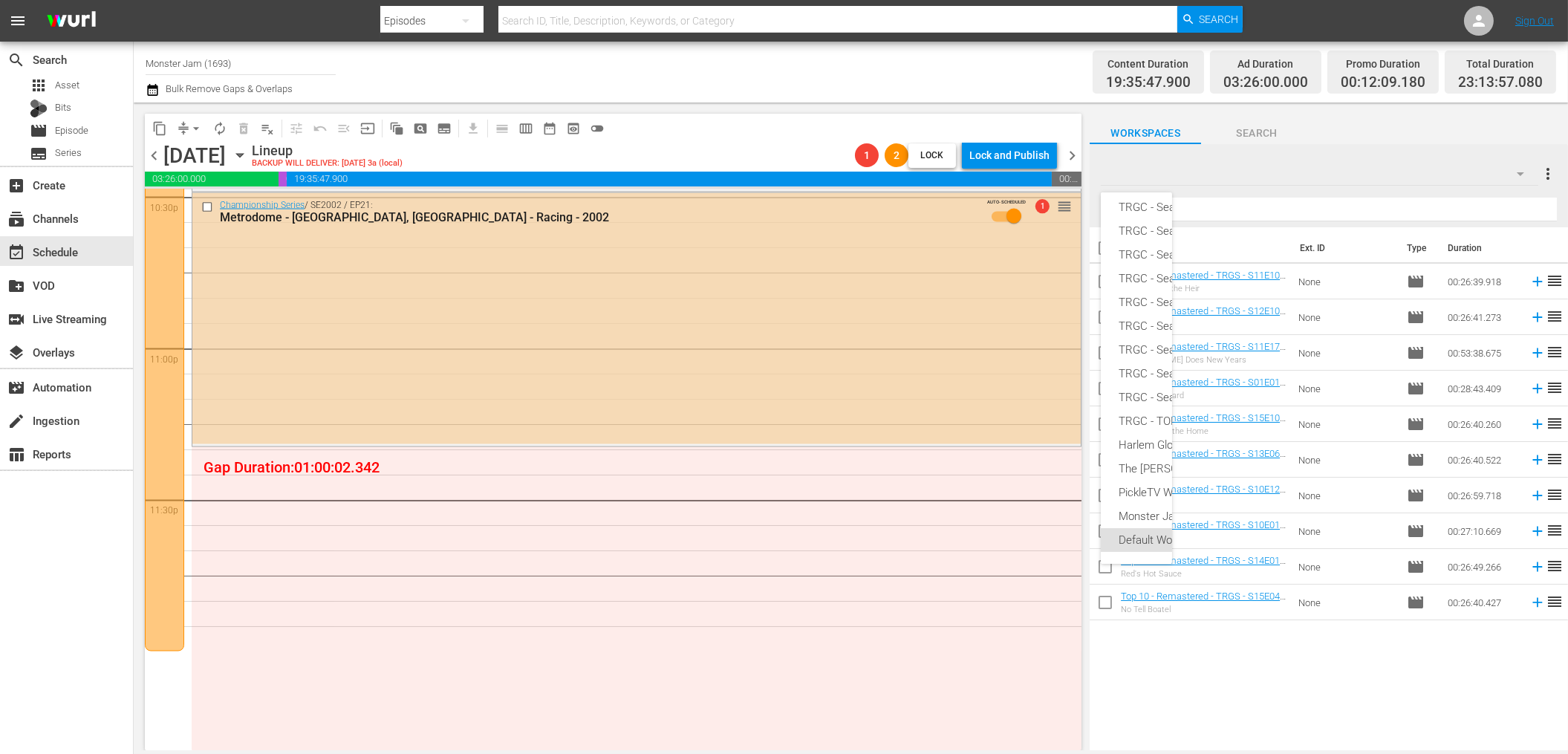
click at [1326, 182] on div "New Workspace Mon Sep 22 2025 22:00:11 GMT+0000 (0) TRGC - Remembering Graham G…" at bounding box center [784, 377] width 1568 height 754
click at [1341, 170] on div "Default Workspace 10" at bounding box center [1319, 174] width 437 height 42
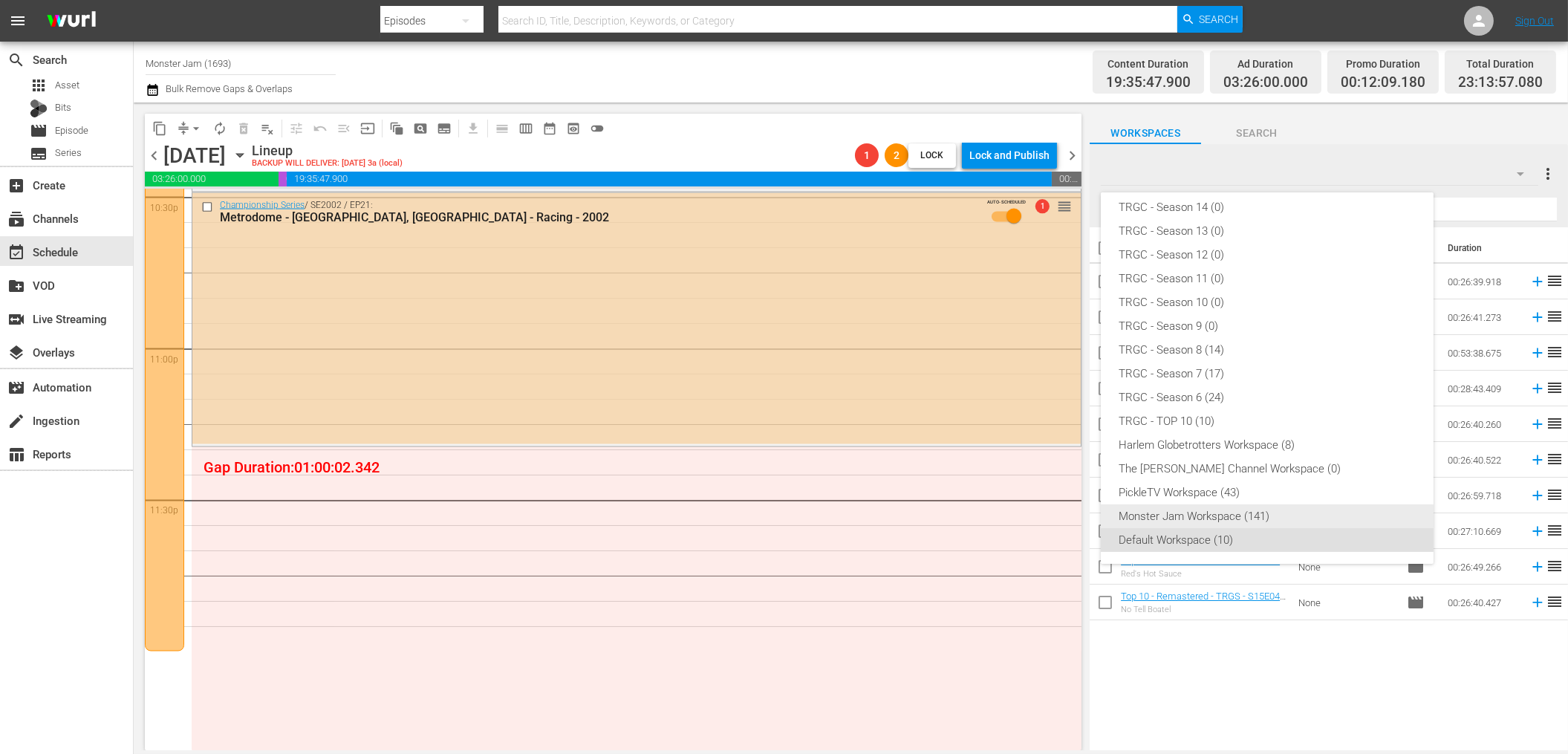
click at [1215, 512] on div "Monster Jam Workspace (141)" at bounding box center [1266, 517] width 297 height 24
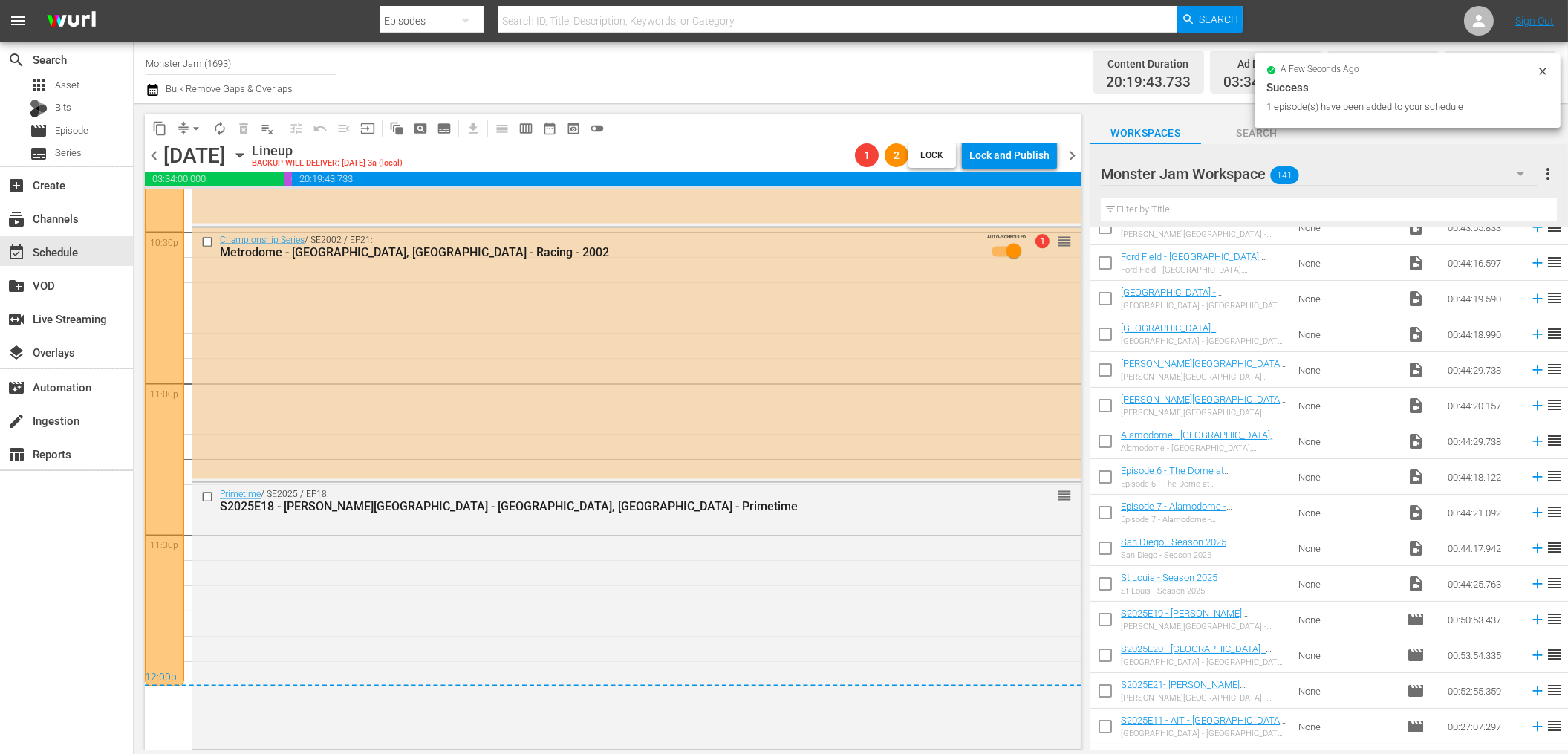
scroll to position [6778, 0]
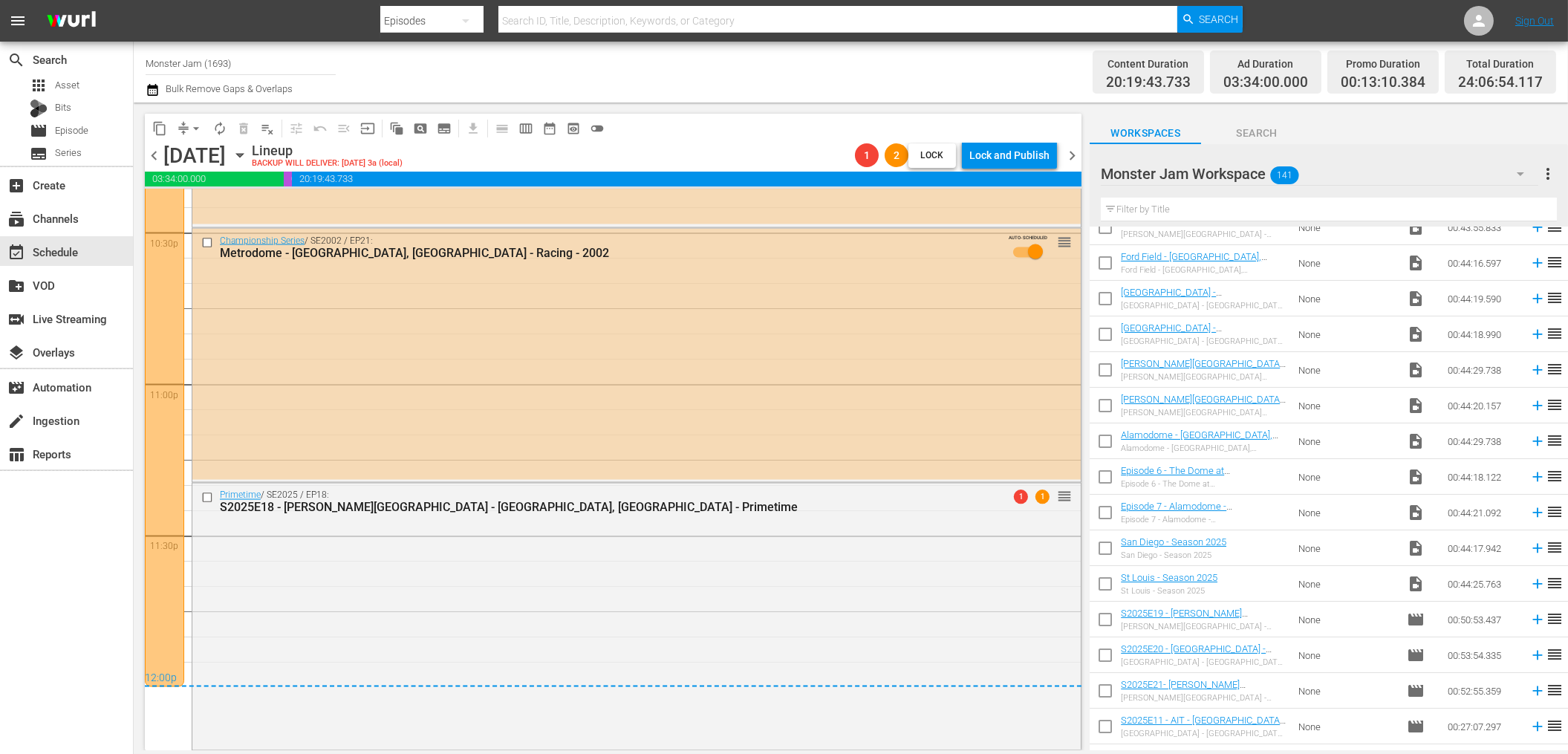
click at [1076, 156] on span "chevron_right" at bounding box center [1072, 156] width 18 height 18
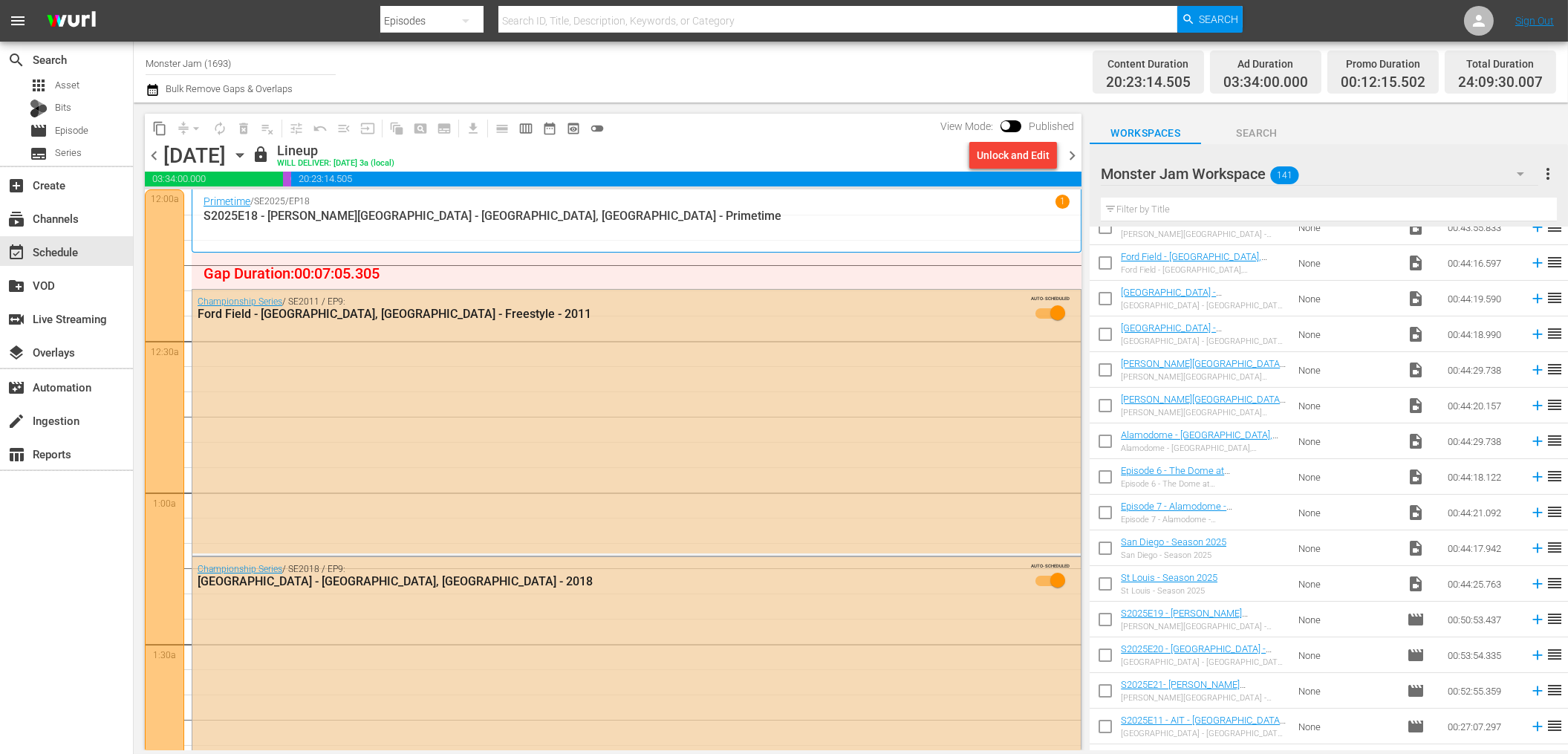
click at [156, 90] on icon "button" at bounding box center [152, 89] width 10 height 12
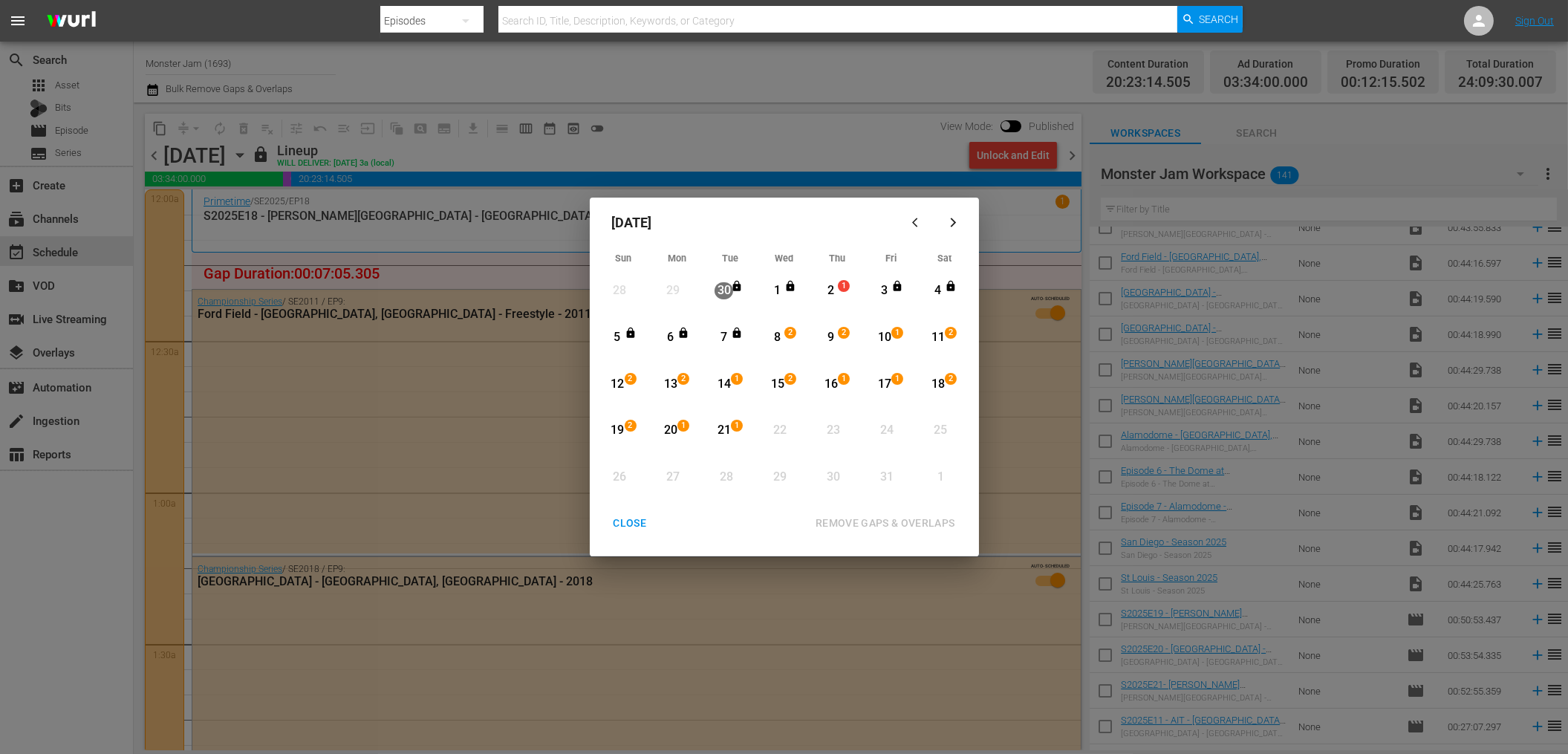
click at [833, 287] on div "2" at bounding box center [831, 290] width 18 height 17
click at [724, 337] on div "7" at bounding box center [724, 337] width 18 height 17
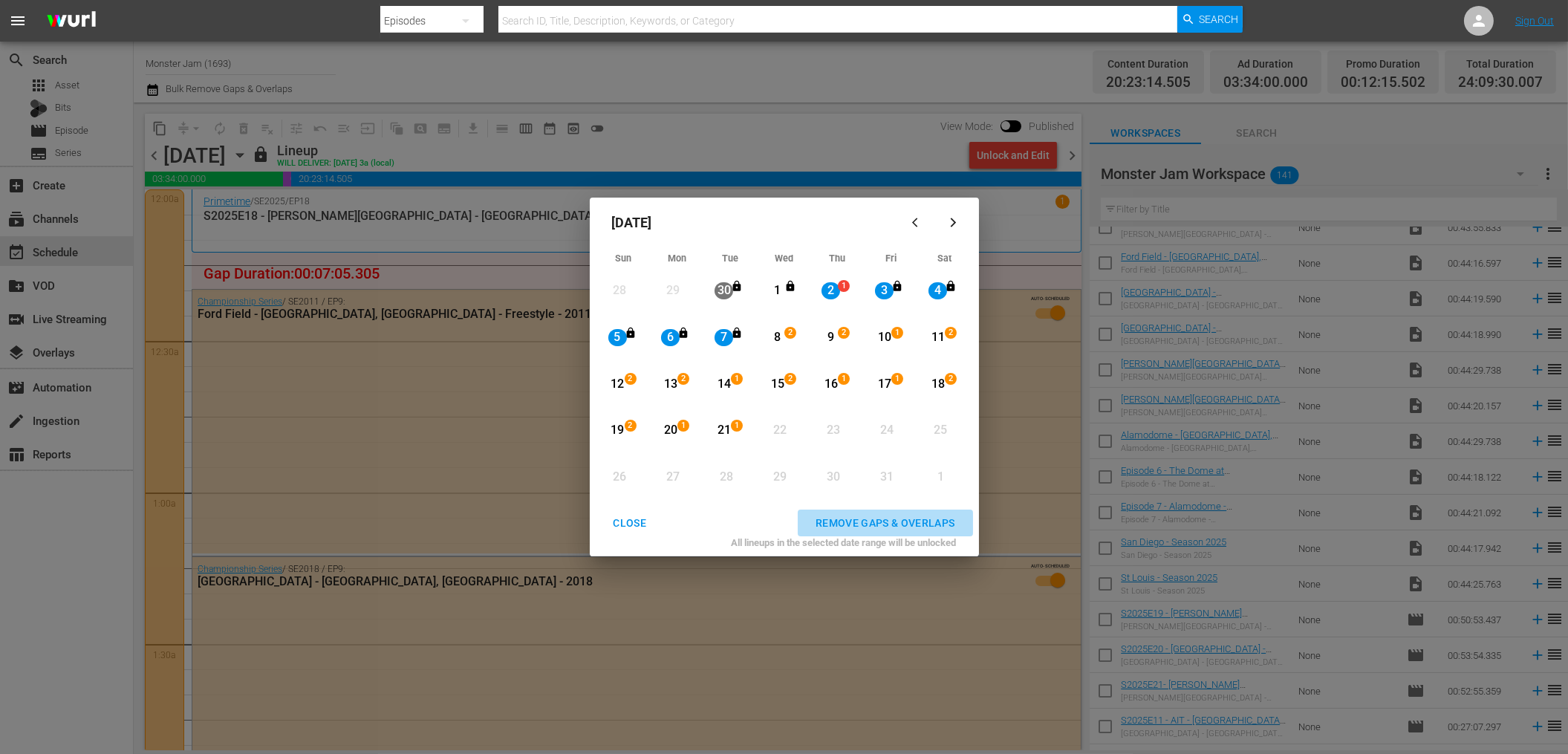
click at [852, 518] on div "REMOVE GAPS & OVERLAPS" at bounding box center [885, 523] width 164 height 18
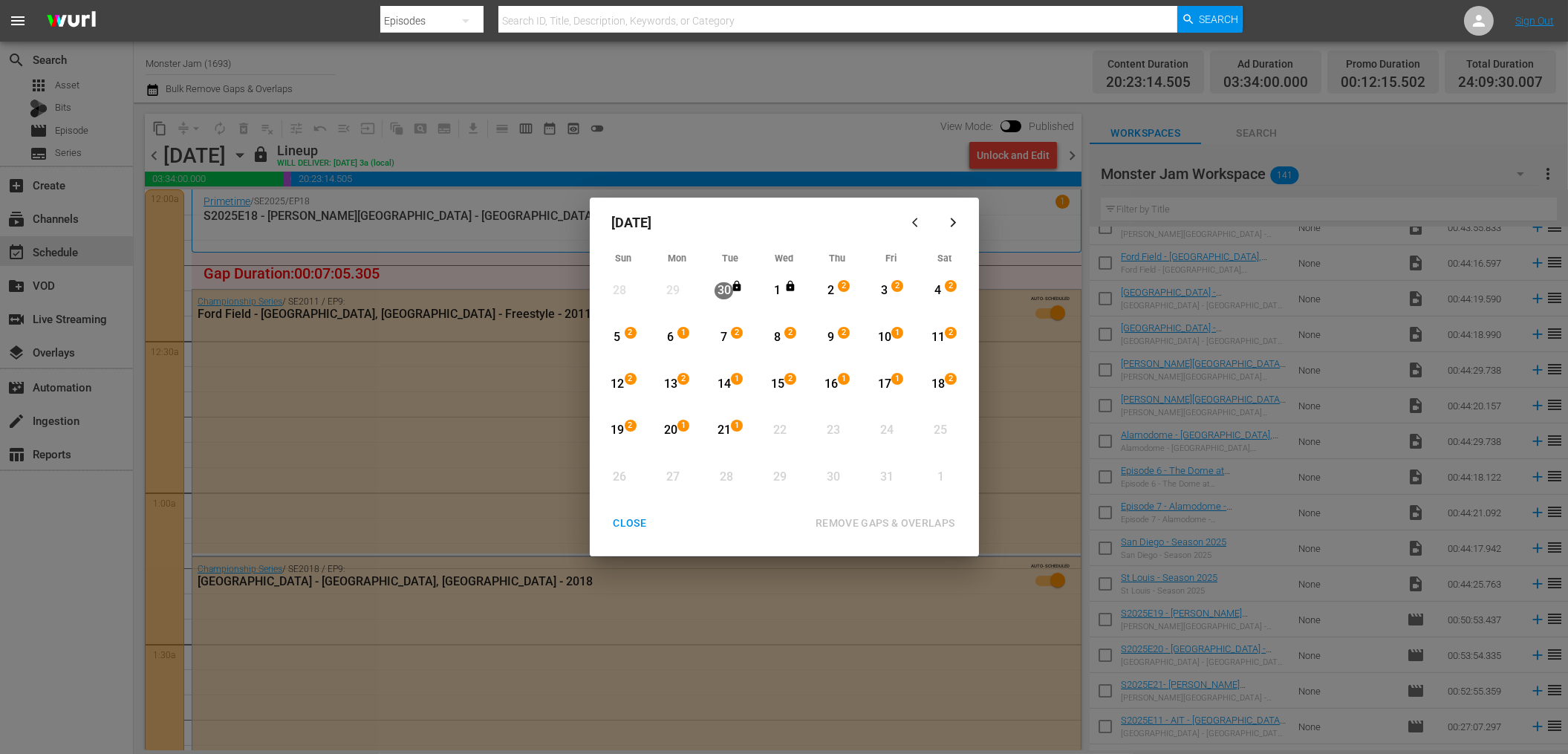
click at [621, 509] on button "CLOSE" at bounding box center [630, 523] width 69 height 27
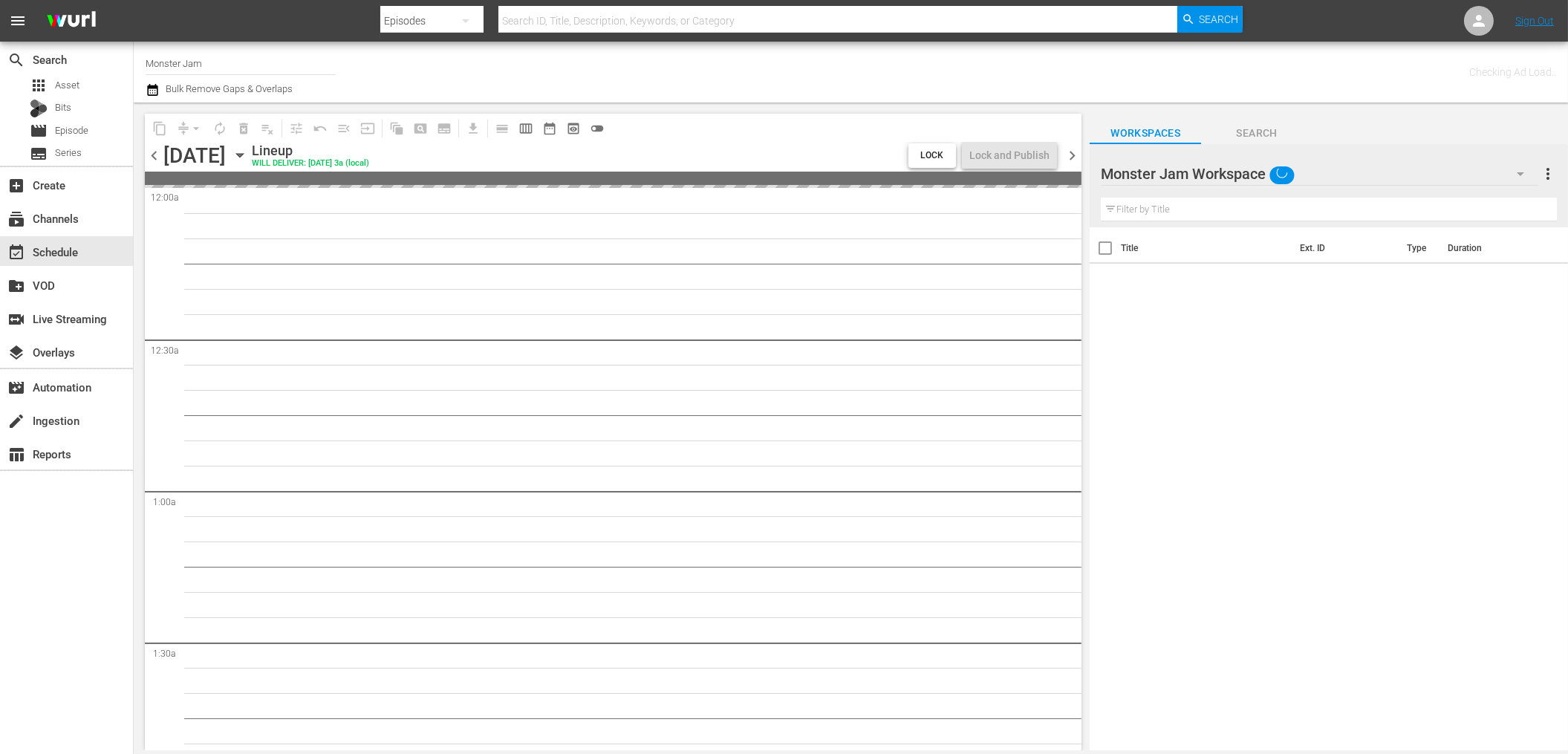
click at [595, 87] on div "Channel Title Monster Jam Bulk Remove Gaps & Overlaps" at bounding box center [530, 72] width 769 height 54
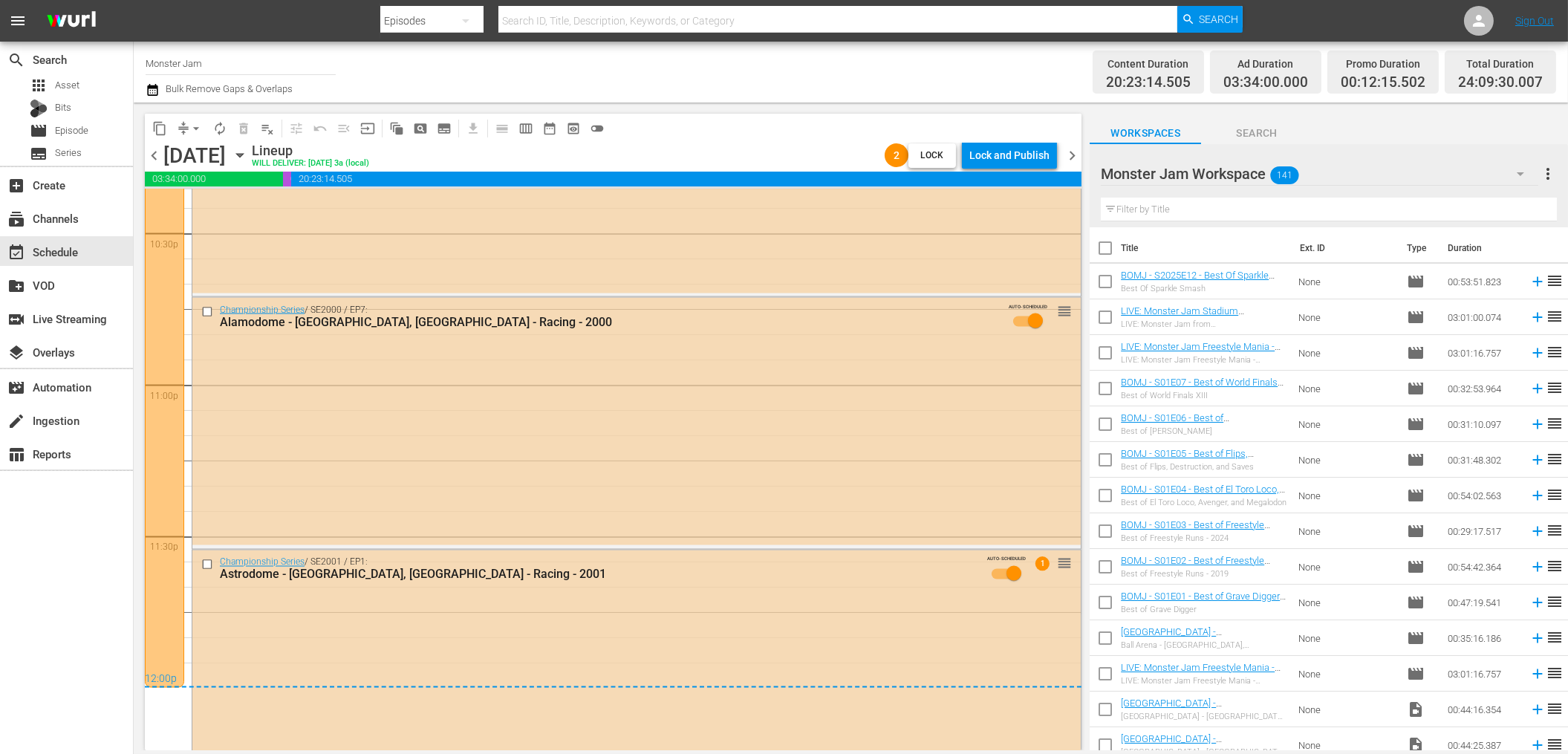
scroll to position [6825, 0]
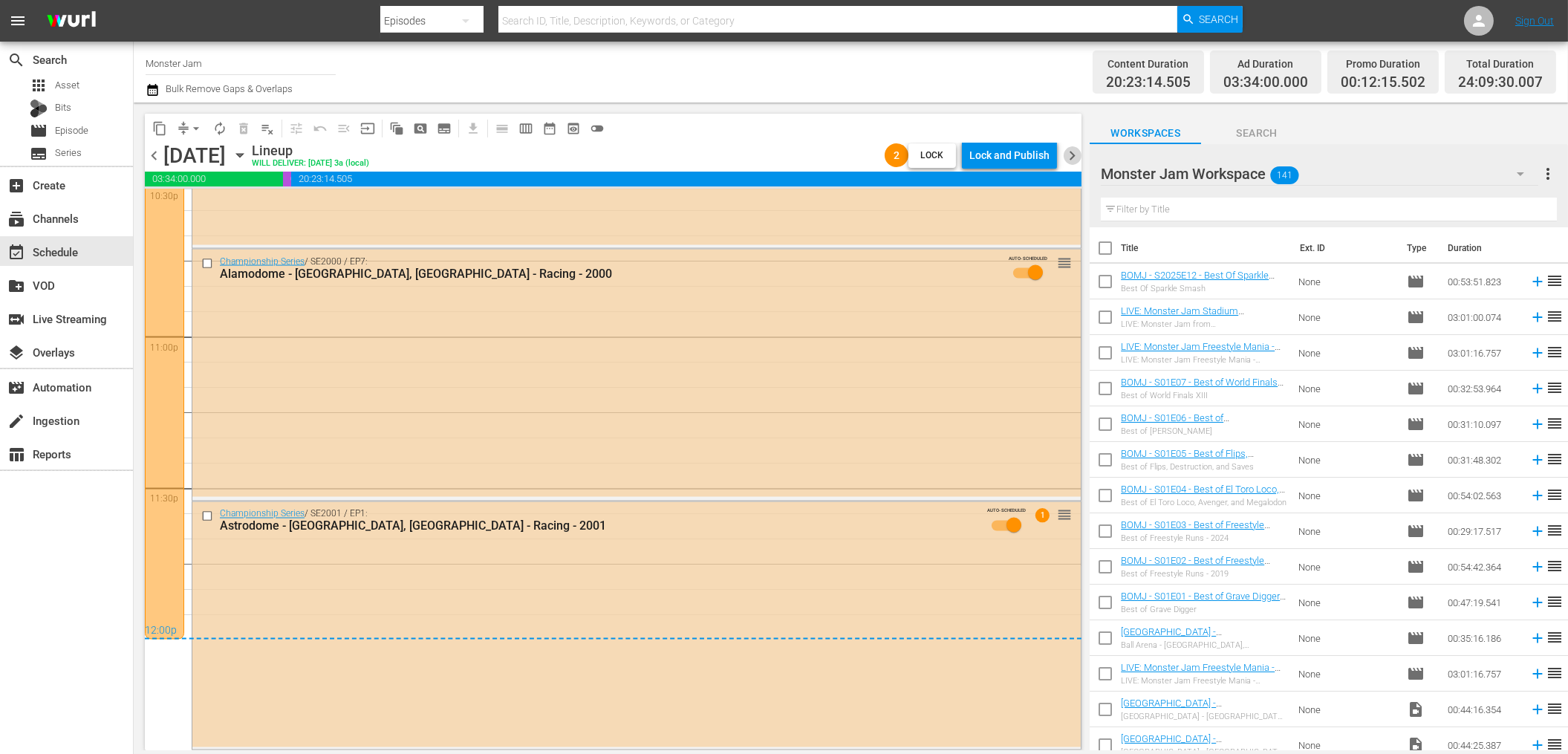
click at [1072, 148] on span "chevron_right" at bounding box center [1072, 156] width 18 height 18
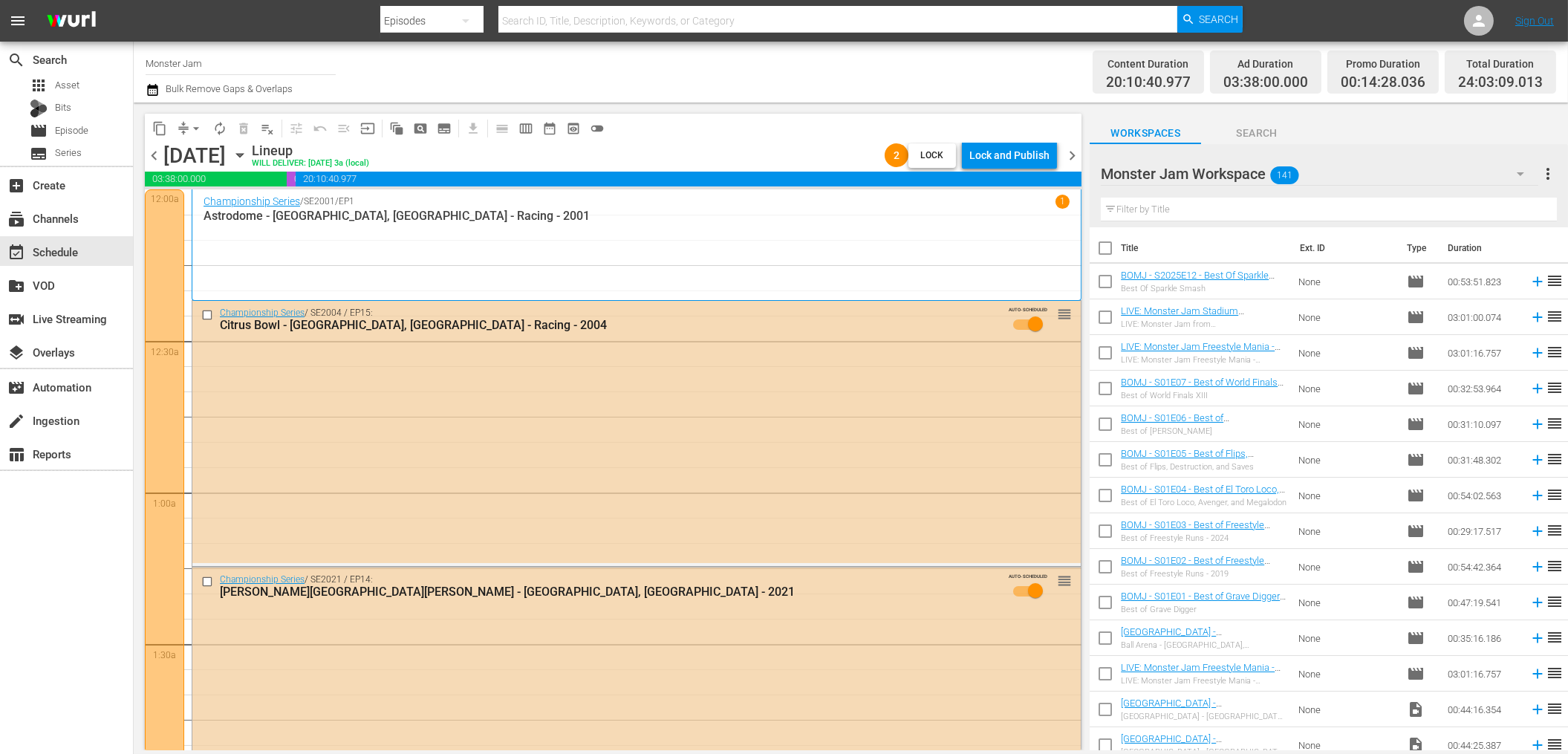
click at [156, 156] on span "chevron_left" at bounding box center [154, 156] width 18 height 18
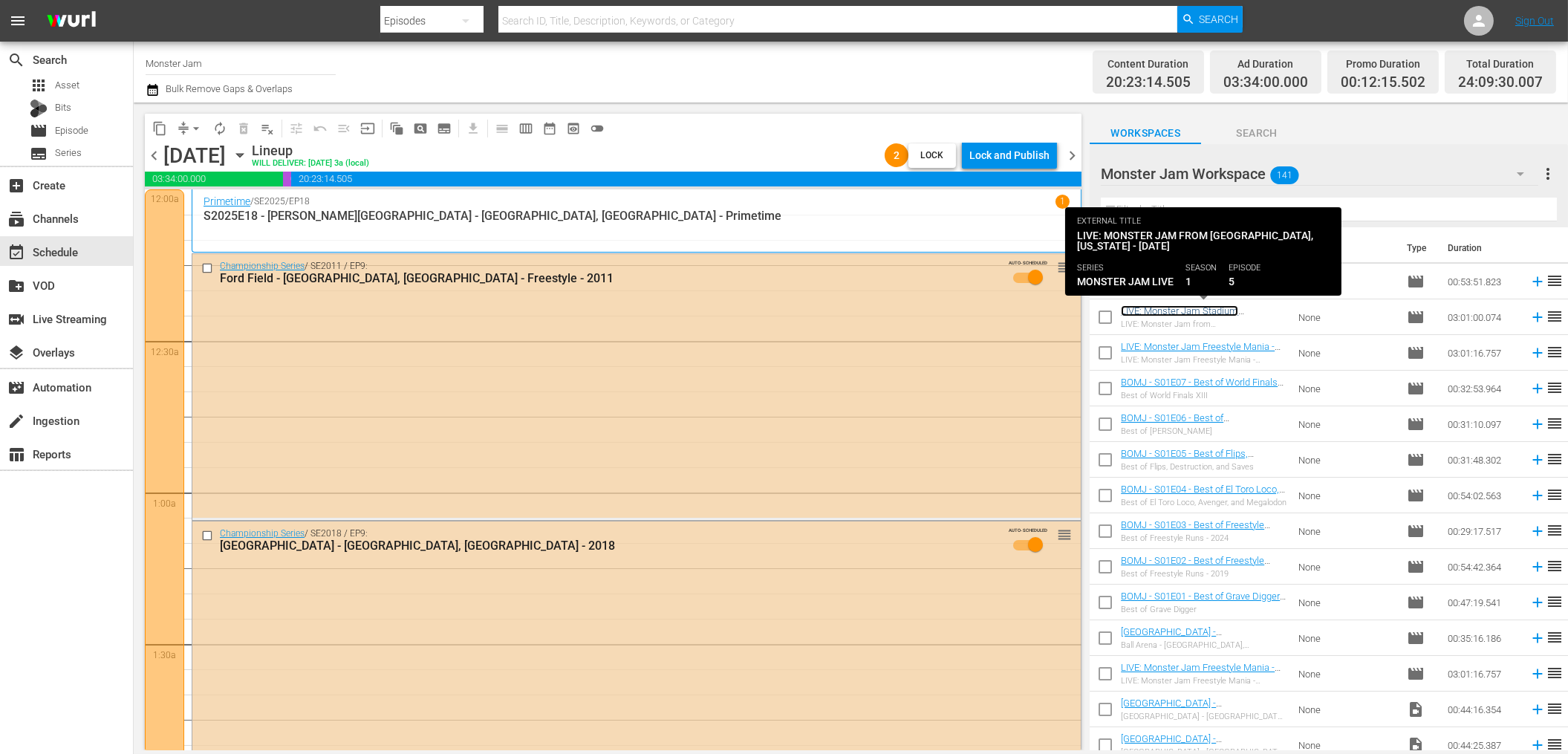
click at [1197, 311] on link "LIVE: Monster Jam Stadium Championship Series from St. Louis, Missouri - 9/20/25" at bounding box center [1194, 327] width 148 height 45
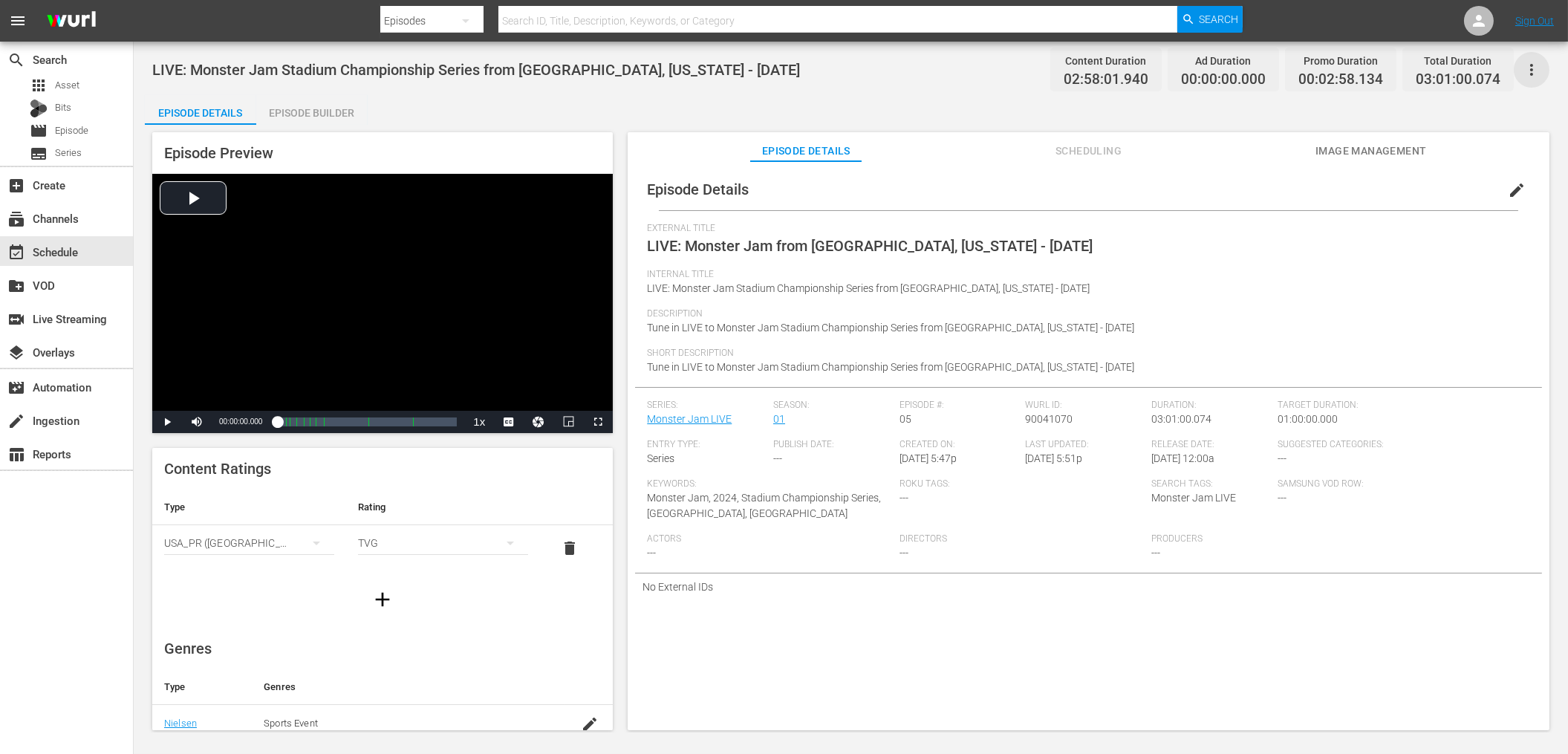
click at [1528, 72] on icon "button" at bounding box center [1532, 70] width 18 height 18
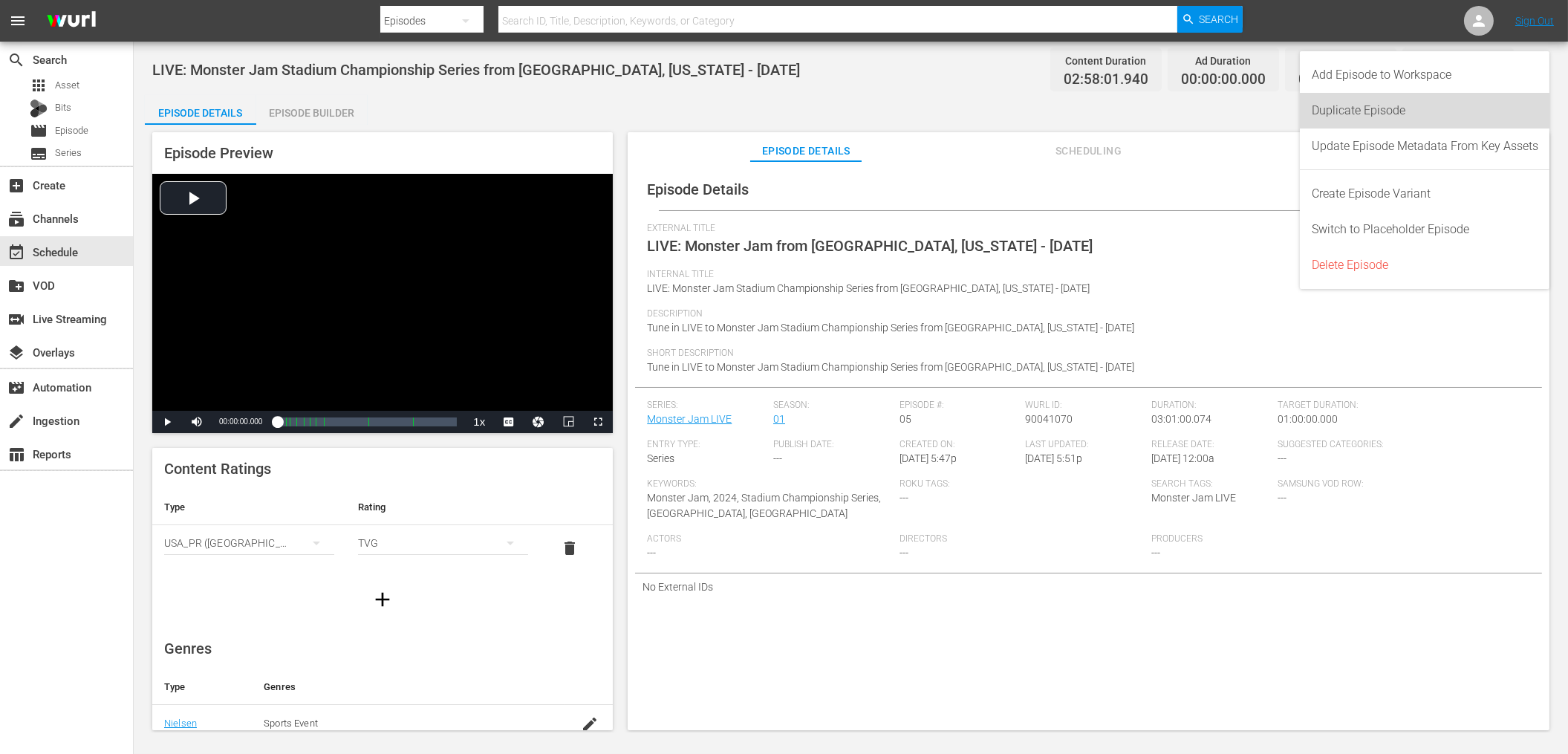
click at [1453, 103] on div "Duplicate Episode" at bounding box center [1424, 110] width 226 height 35
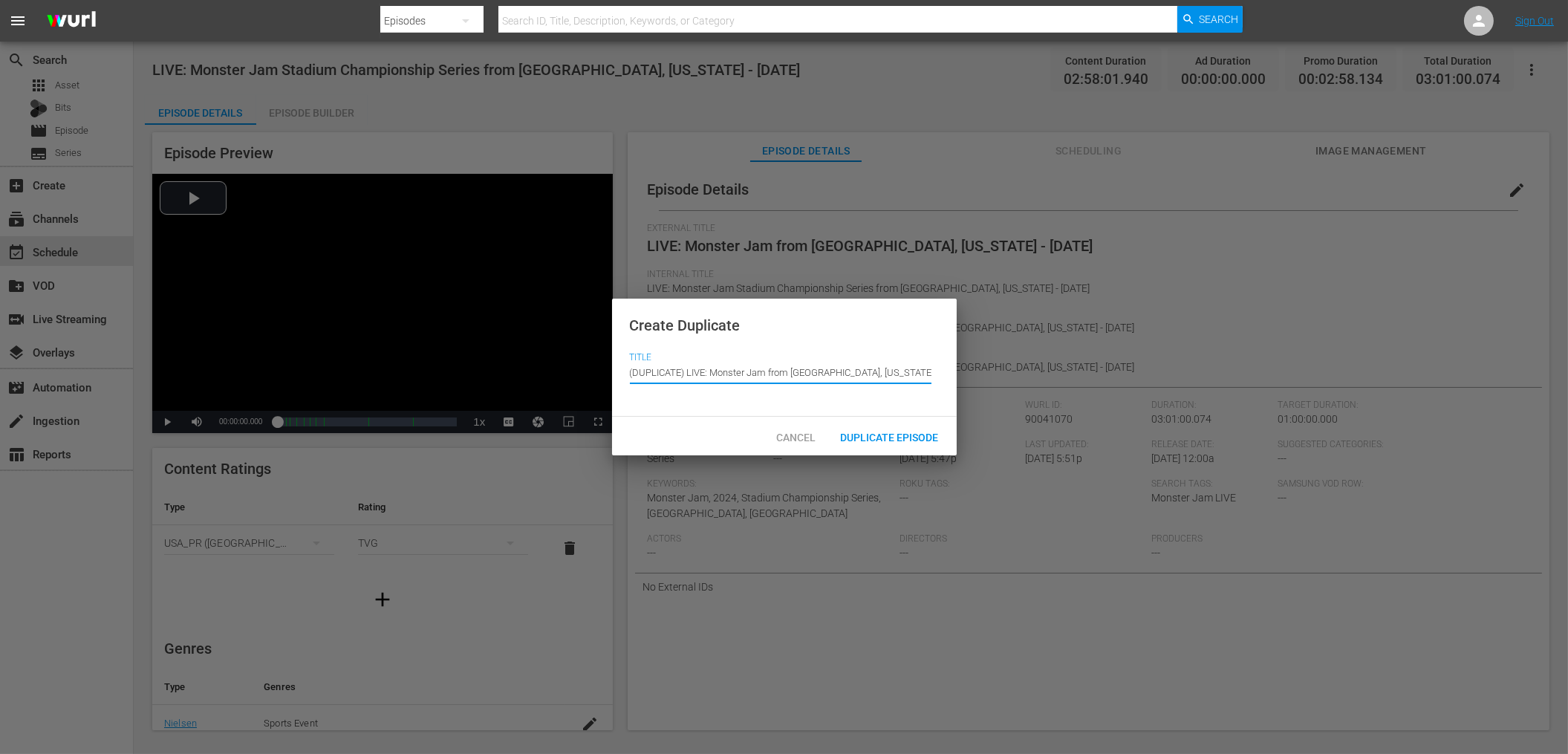
drag, startPoint x: 687, startPoint y: 374, endPoint x: 626, endPoint y: 371, distance: 61.1
click at [626, 371] on div "Create Duplicate Title Episode Title (DUPLICATE) LIVE: Monster Jam from St. Lou…" at bounding box center [784, 357] width 345 height 119
drag, startPoint x: 735, startPoint y: 374, endPoint x: 770, endPoint y: 370, distance: 35.2
click at [770, 370] on input "LIVE: Monster Jam from St. Louis, Missouri - 9/20/25" at bounding box center [781, 372] width 302 height 35
click at [745, 371] on input "LIVE: Monster Jam from St. Louis, Missouri - 9/20/25" at bounding box center [781, 372] width 302 height 35
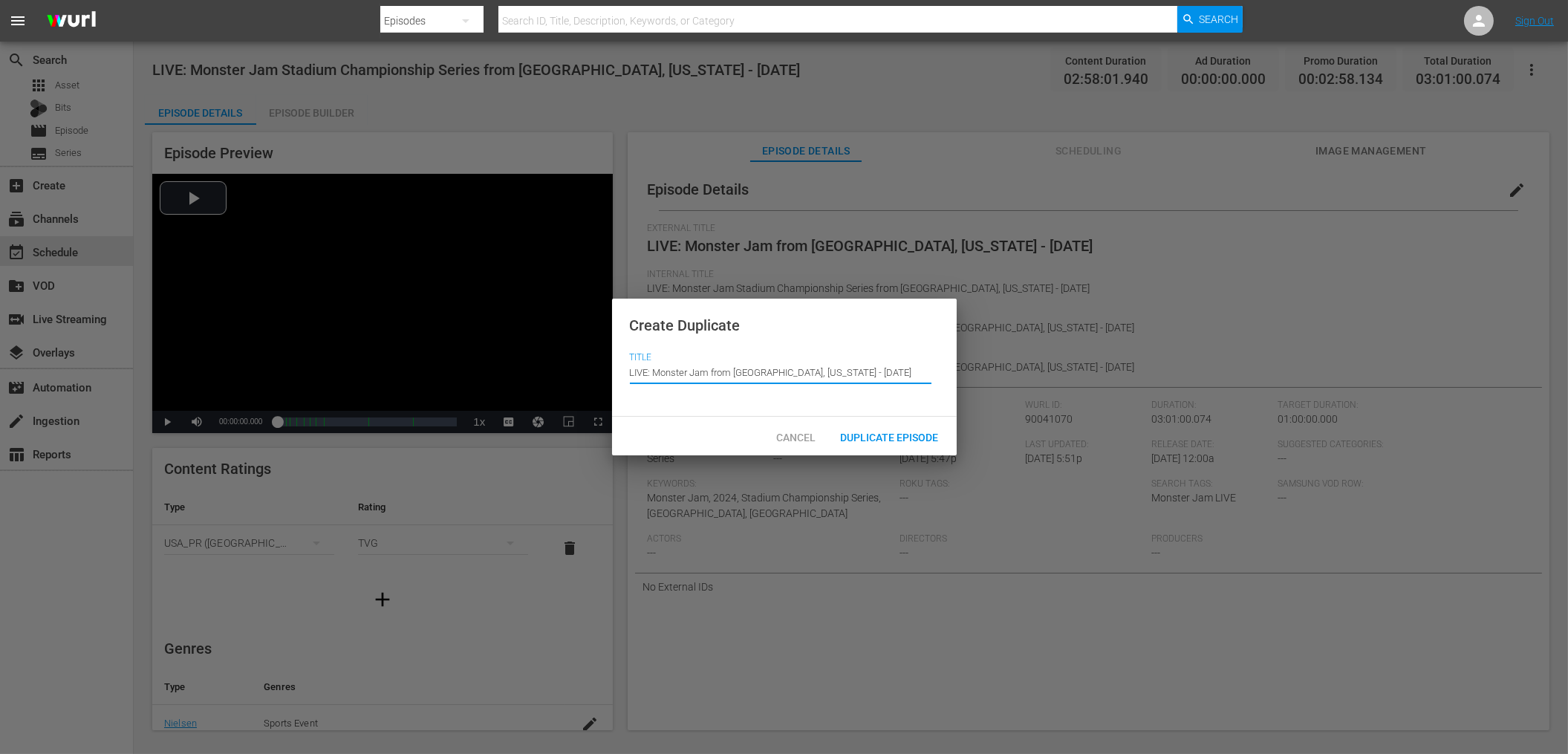
drag, startPoint x: 734, startPoint y: 372, endPoint x: 812, endPoint y: 370, distance: 78.0
click at [812, 370] on input "LIVE: Monster Jam from St. Louis, Missouri - 9/20/25" at bounding box center [781, 372] width 302 height 35
paste input "Arlington, TX"
drag, startPoint x: 797, startPoint y: 372, endPoint x: 833, endPoint y: 370, distance: 36.1
click at [833, 370] on input "LIVE: Monster Jam from Arlington, TX - 9/20/25" at bounding box center [781, 372] width 302 height 35
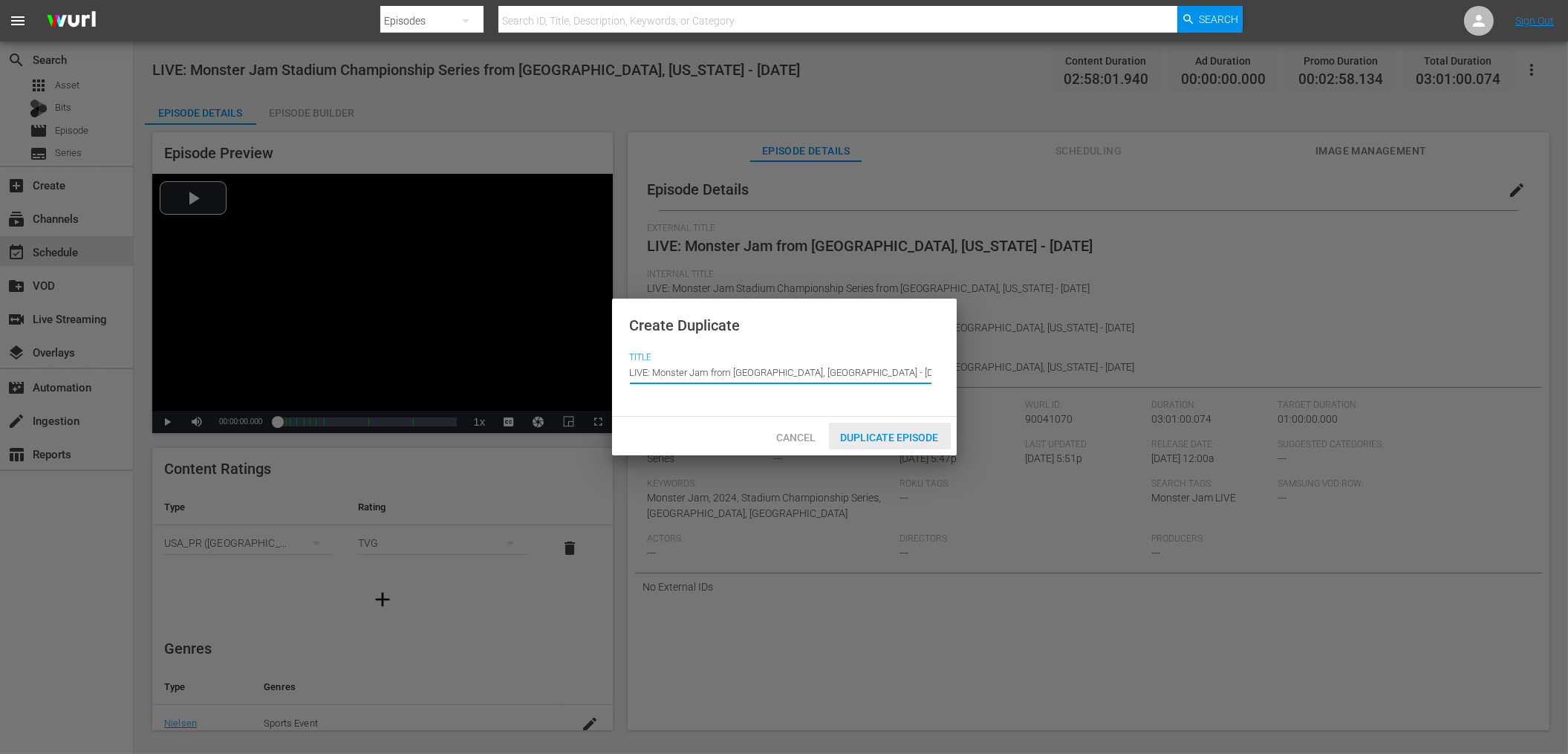
type input "LIVE: Monster Jam from [GEOGRAPHIC_DATA], [GEOGRAPHIC_DATA] - [DATE]"
click at [881, 432] on span "Duplicate Episode" at bounding box center [890, 437] width 122 height 12
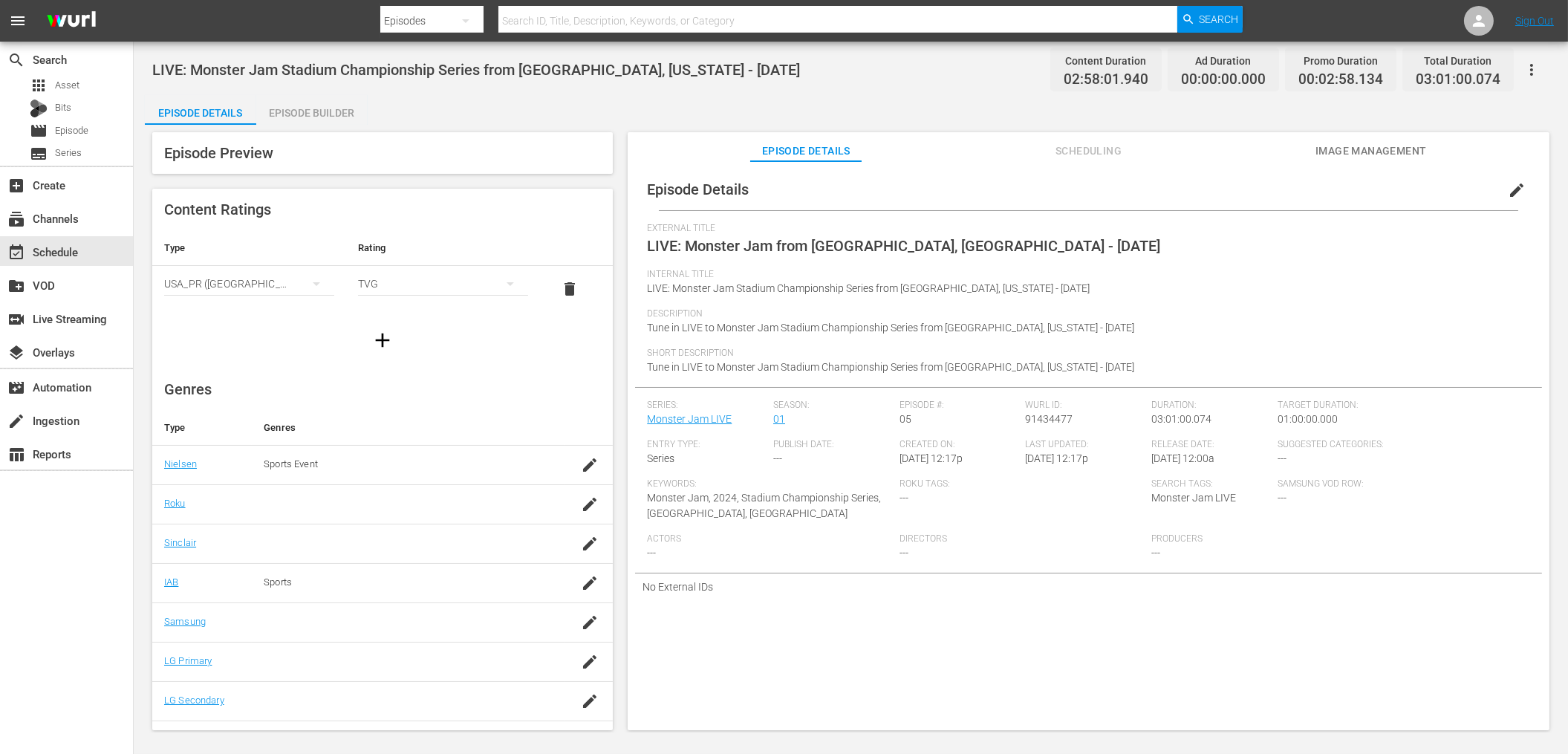
click at [1507, 189] on span "edit" at bounding box center [1516, 190] width 18 height 18
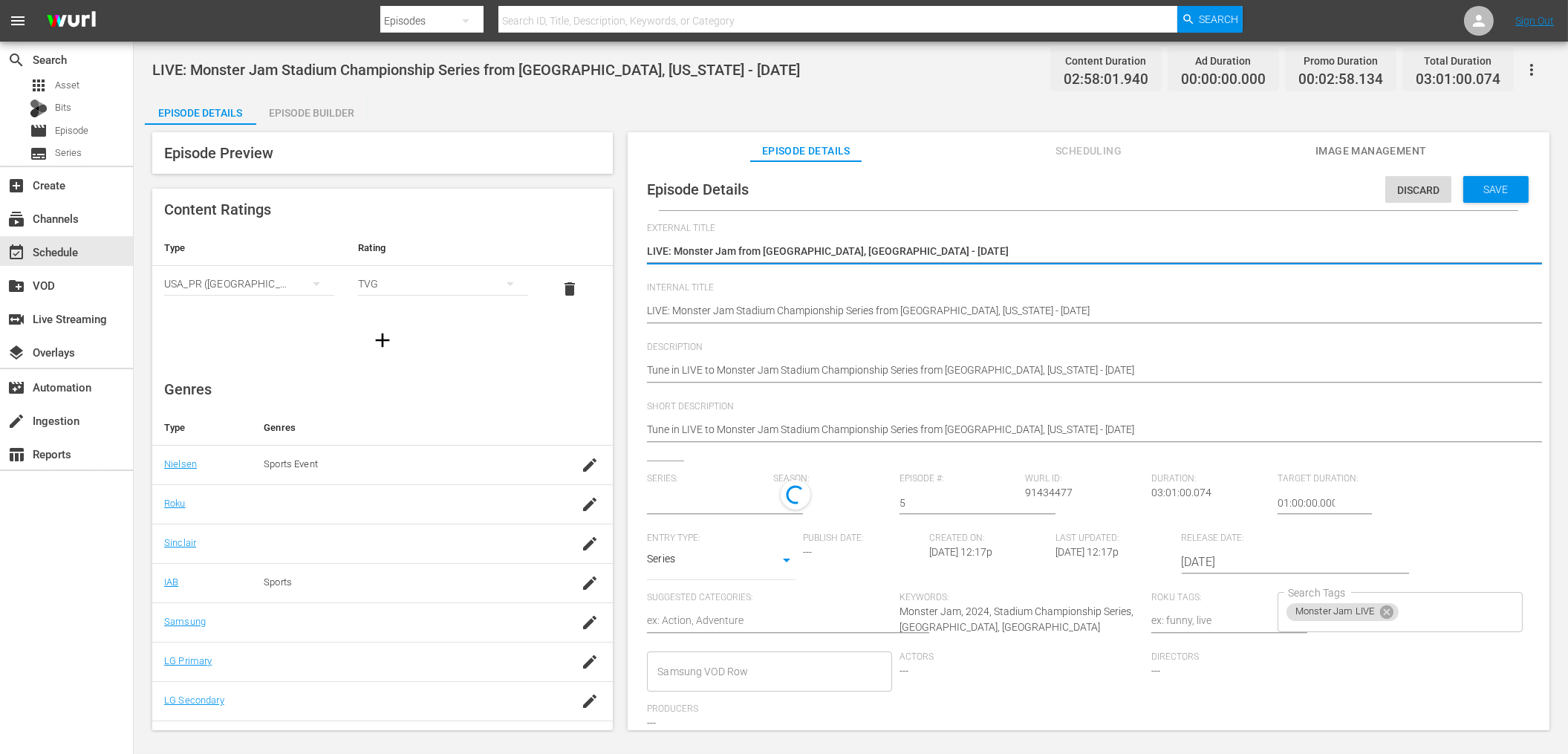
type input "Monster Jam LIVE"
drag, startPoint x: 886, startPoint y: 250, endPoint x: 823, endPoint y: 251, distance: 63.0
click at [823, 251] on textarea "LIVE: Monster Jam from [GEOGRAPHIC_DATA], [GEOGRAPHIC_DATA] - [DATE]" at bounding box center [1084, 253] width 875 height 18
click at [854, 249] on textarea "LIVE: Monster Jam from [GEOGRAPHIC_DATA], [GEOGRAPHIC_DATA] - [DATE]" at bounding box center [1084, 253] width 875 height 18
drag, startPoint x: 887, startPoint y: 254, endPoint x: 647, endPoint y: 253, distance: 240.0
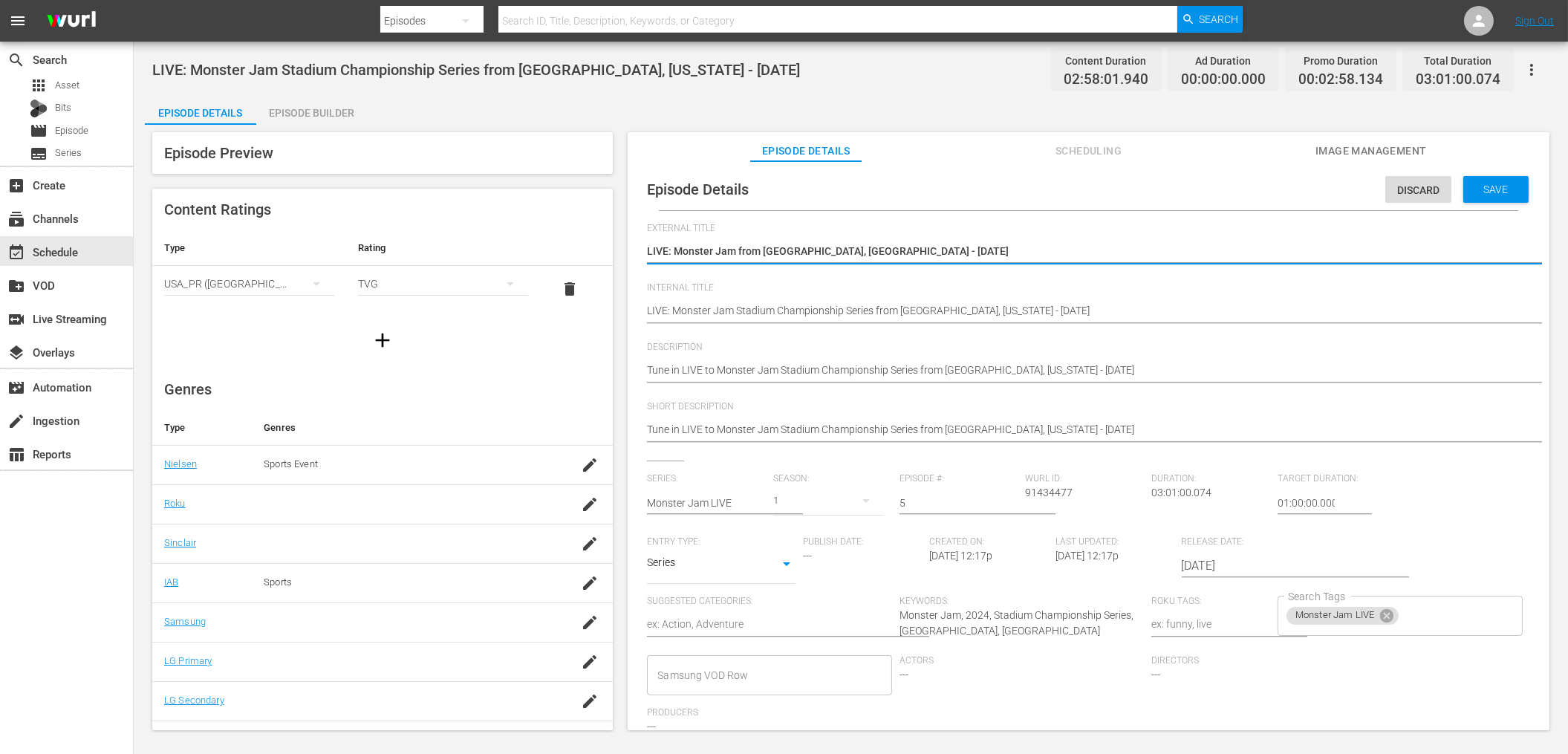
click at [647, 253] on textarea "LIVE: Monster Jam from [GEOGRAPHIC_DATA], [GEOGRAPHIC_DATA] - [DATE]" at bounding box center [1084, 253] width 875 height 18
drag, startPoint x: 644, startPoint y: 311, endPoint x: 793, endPoint y: 307, distance: 149.1
click at [806, 312] on div "Episode Details Discard Save External Title LIVE: Monster Jam from Arlington, T…" at bounding box center [1087, 483] width 906 height 629
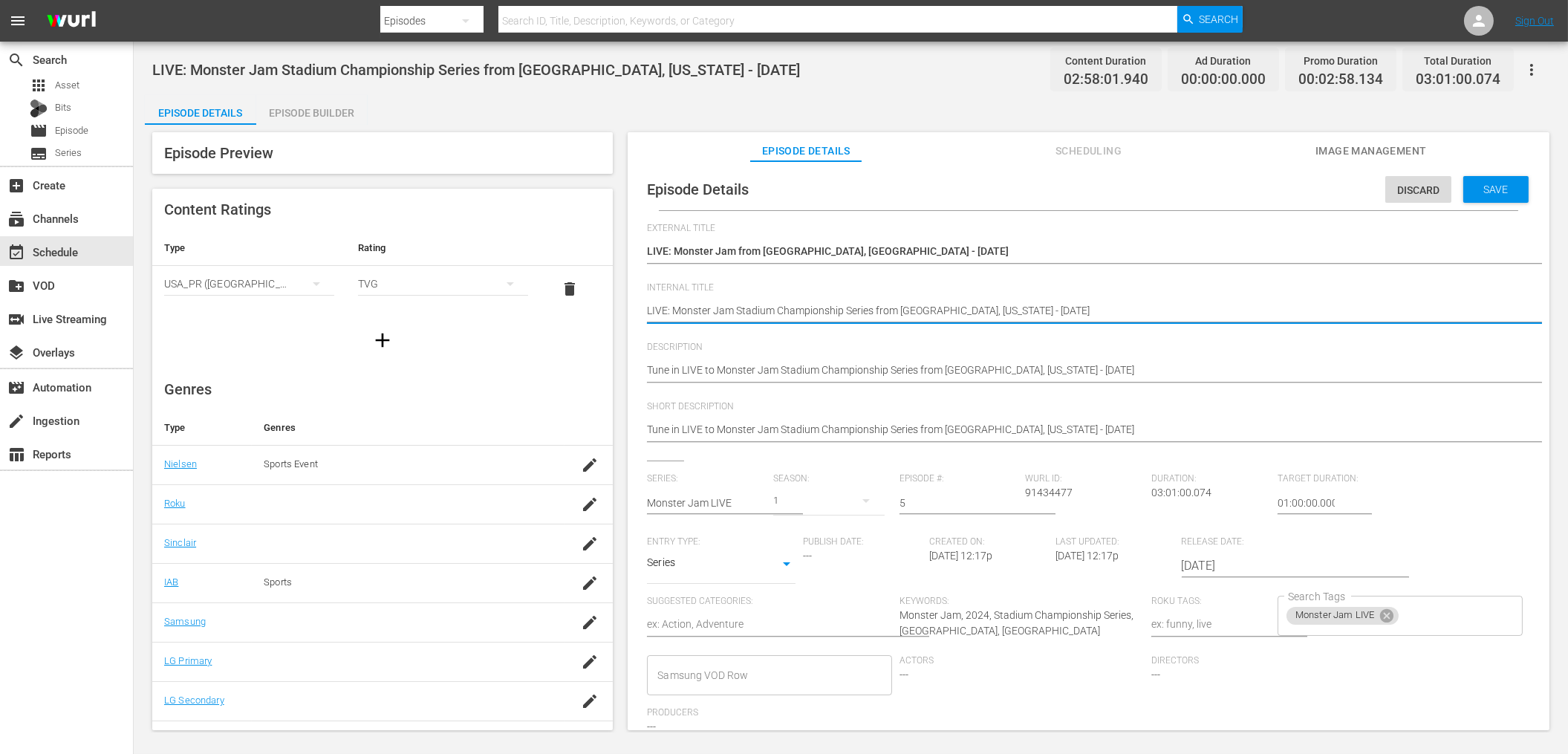
click at [748, 312] on textarea "LIVE: Monster Jam Stadium Championship Series from St. Louis, Missouri - 9/20/25" at bounding box center [1084, 312] width 875 height 18
paste textarea "from Arlington, TX - 10/4/20"
type textarea "LIVE: Monster Jam from [GEOGRAPHIC_DATA], [GEOGRAPHIC_DATA] - [DATE]"
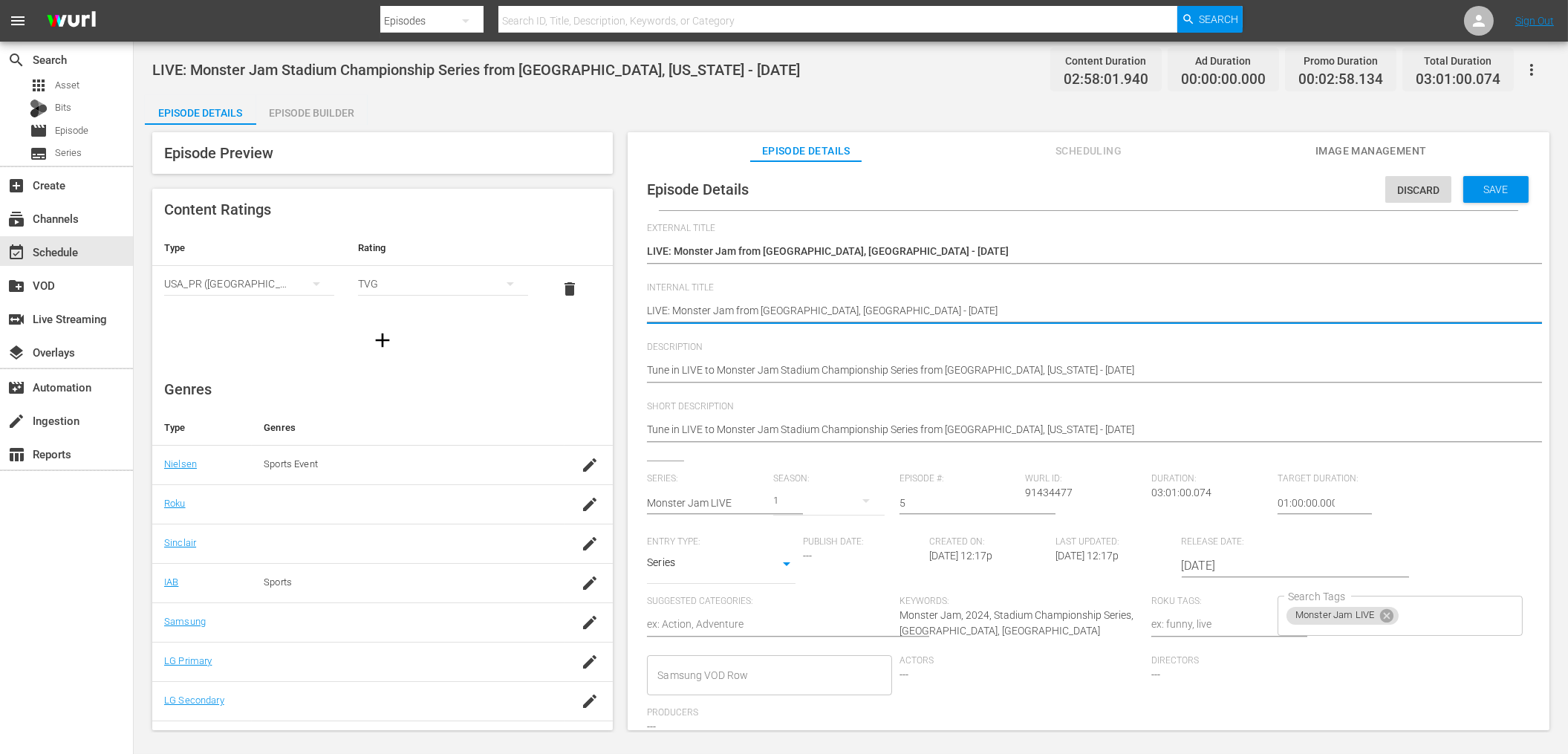
type textarea "LIVE: Monster Jam from [GEOGRAPHIC_DATA], [GEOGRAPHIC_DATA] - [DATE]"
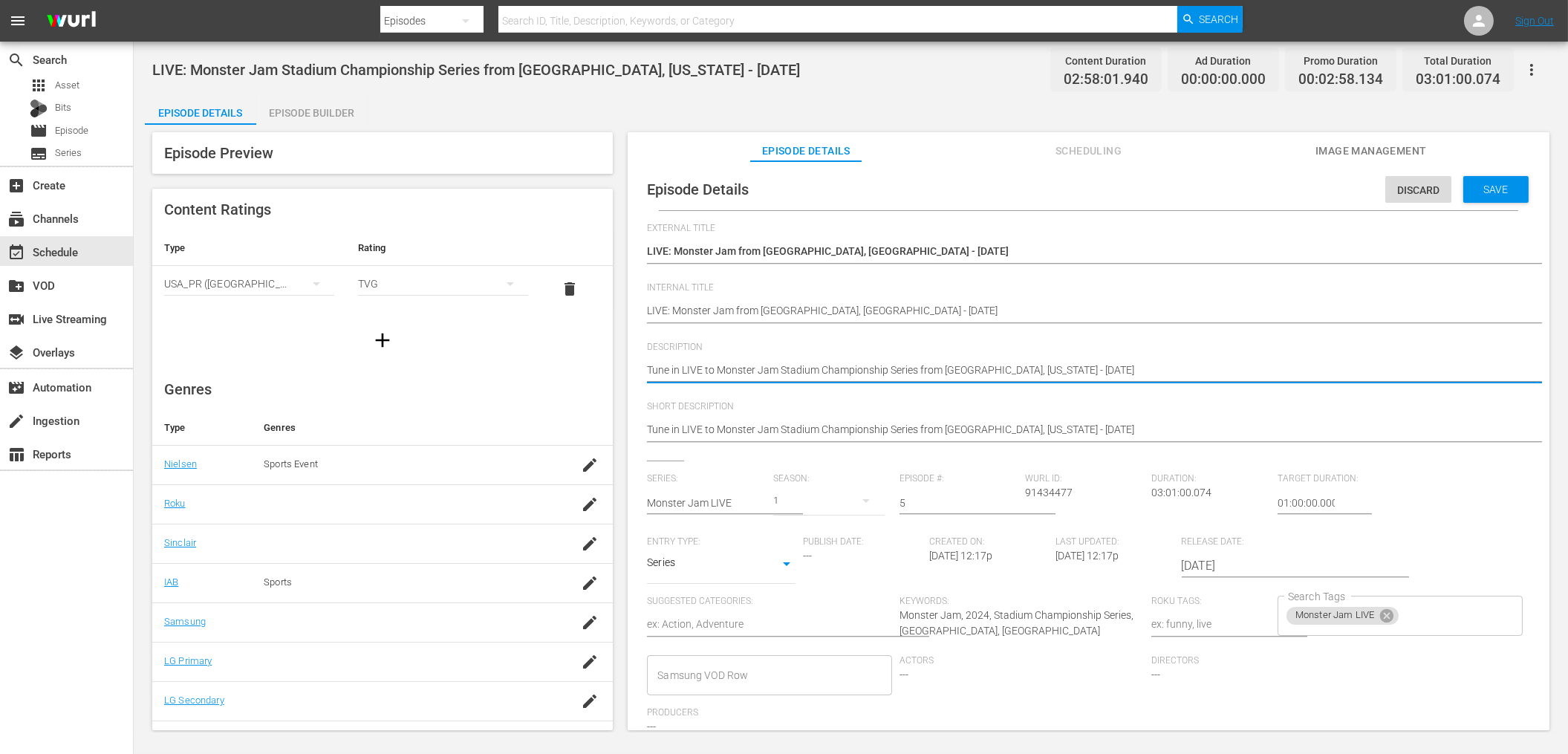
drag, startPoint x: 1113, startPoint y: 367, endPoint x: 947, endPoint y: 371, distance: 166.0
click at [947, 371] on textarea "Tune in LIVE to Monster Jam Stadium Championship Series from St. Louis, Missour…" at bounding box center [1084, 372] width 875 height 18
paste textarea "LIVE: Monster Jam from Arlington, TX - 10/4/20"
type textarea "Tune in LIVE to Monster Jam Stadium Championship Series from LIVE: Monster Jam …"
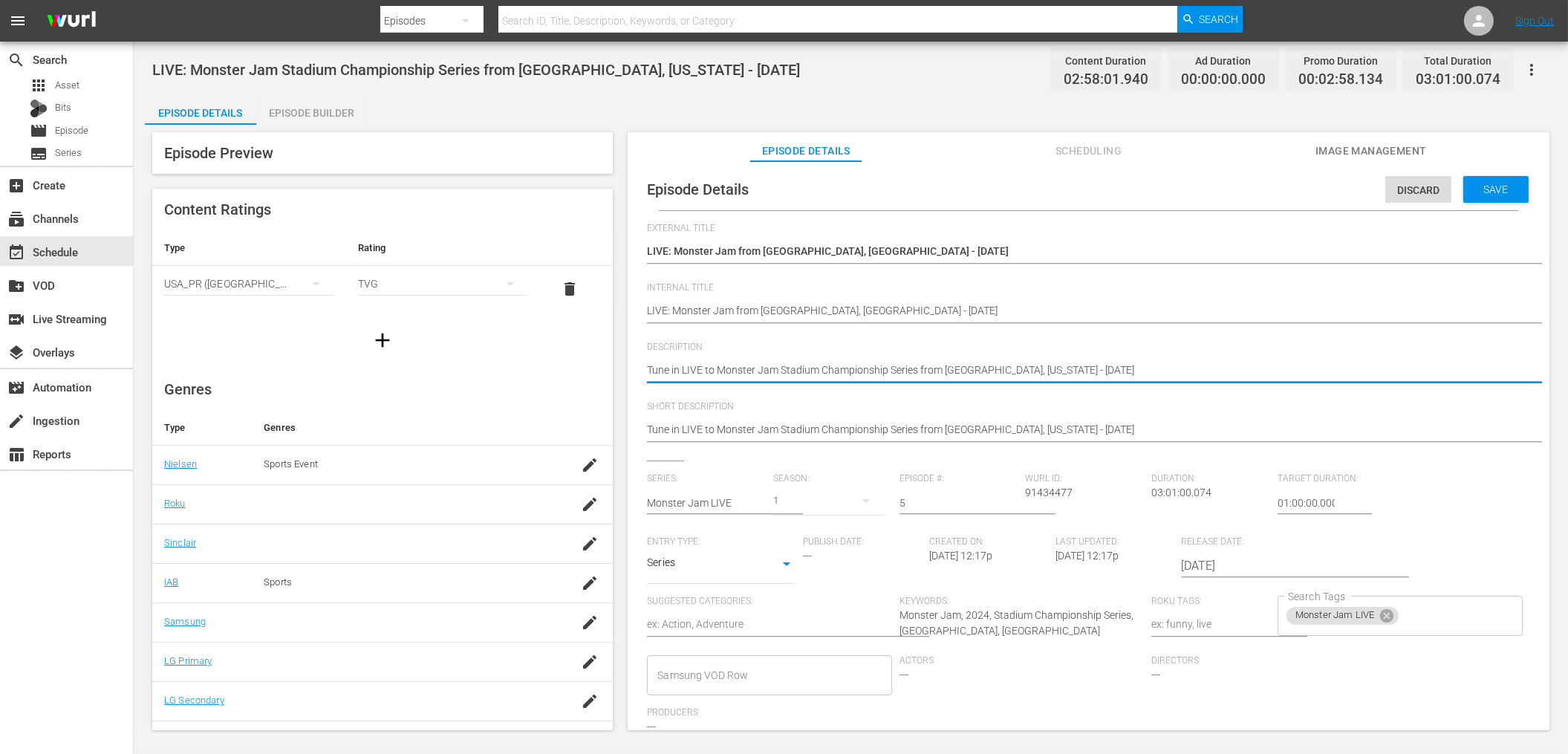
type textarea "Tune in LIVE to Monster Jam Stadium Championship Series from LIVE: Monster Jam …"
drag, startPoint x: 1081, startPoint y: 367, endPoint x: 947, endPoint y: 374, distance: 134.2
drag, startPoint x: 1057, startPoint y: 368, endPoint x: 954, endPoint y: 368, distance: 103.0
click at [921, 368] on textarea "Tune in LIVE to Monster Jam Stadium Championship Series from St. Louis, Missour…" at bounding box center [1084, 372] width 875 height 18
type textarea "Tune in LIVE to Monster Jam Stadium Championship Series Arlington, TX - 10/4/20…"
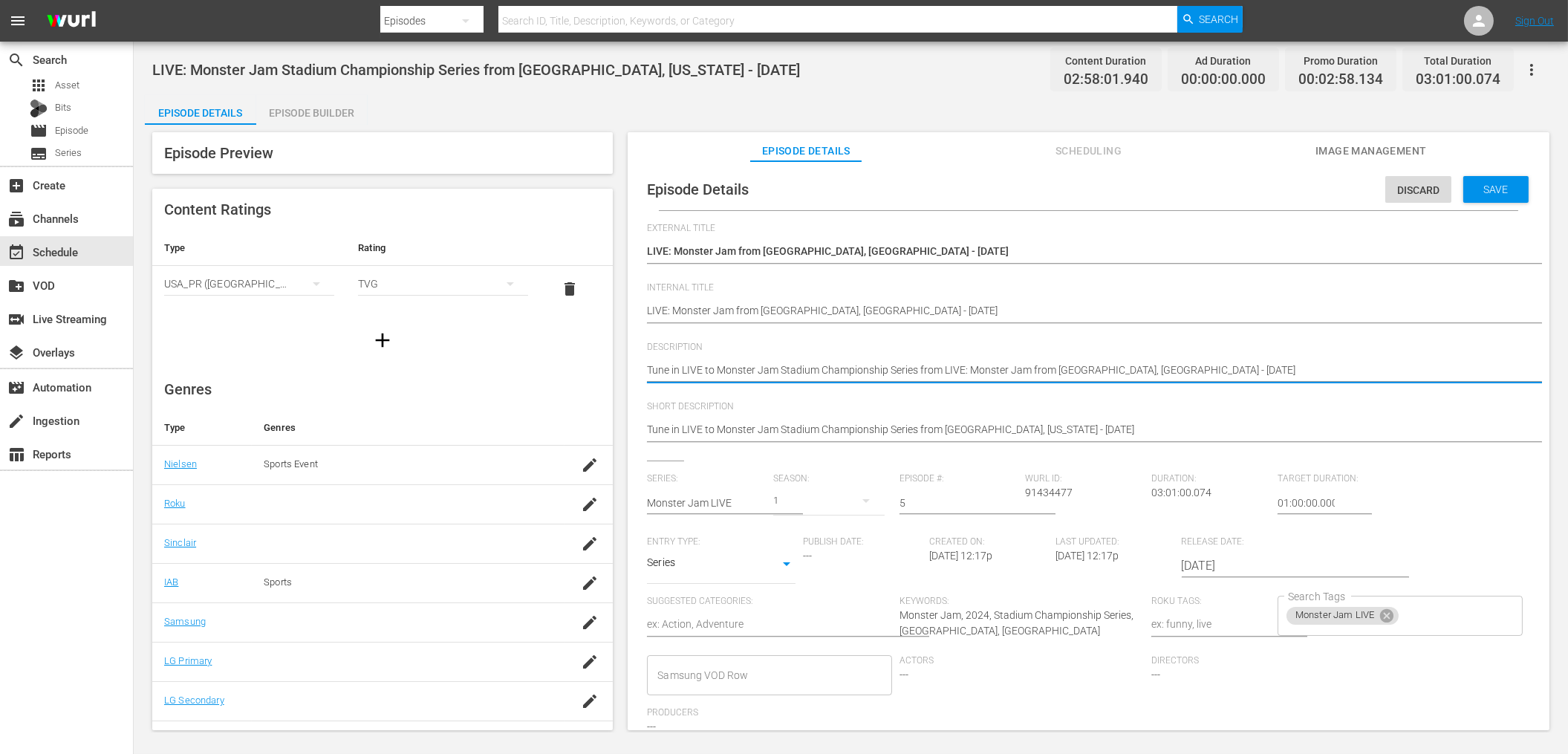
type textarea "Tune in LIVE to Monster Jam Stadium Championship Series Arlington, TX - 10/4/20…"
type textarea "Tune in LIVE to Monster Jam Stadium Championship Series f Arlington, TX - 10/4/…"
type textarea "Tune in LIVE to Monster Jam Stadium Championship Series fr Arlington, TX - 10/4…"
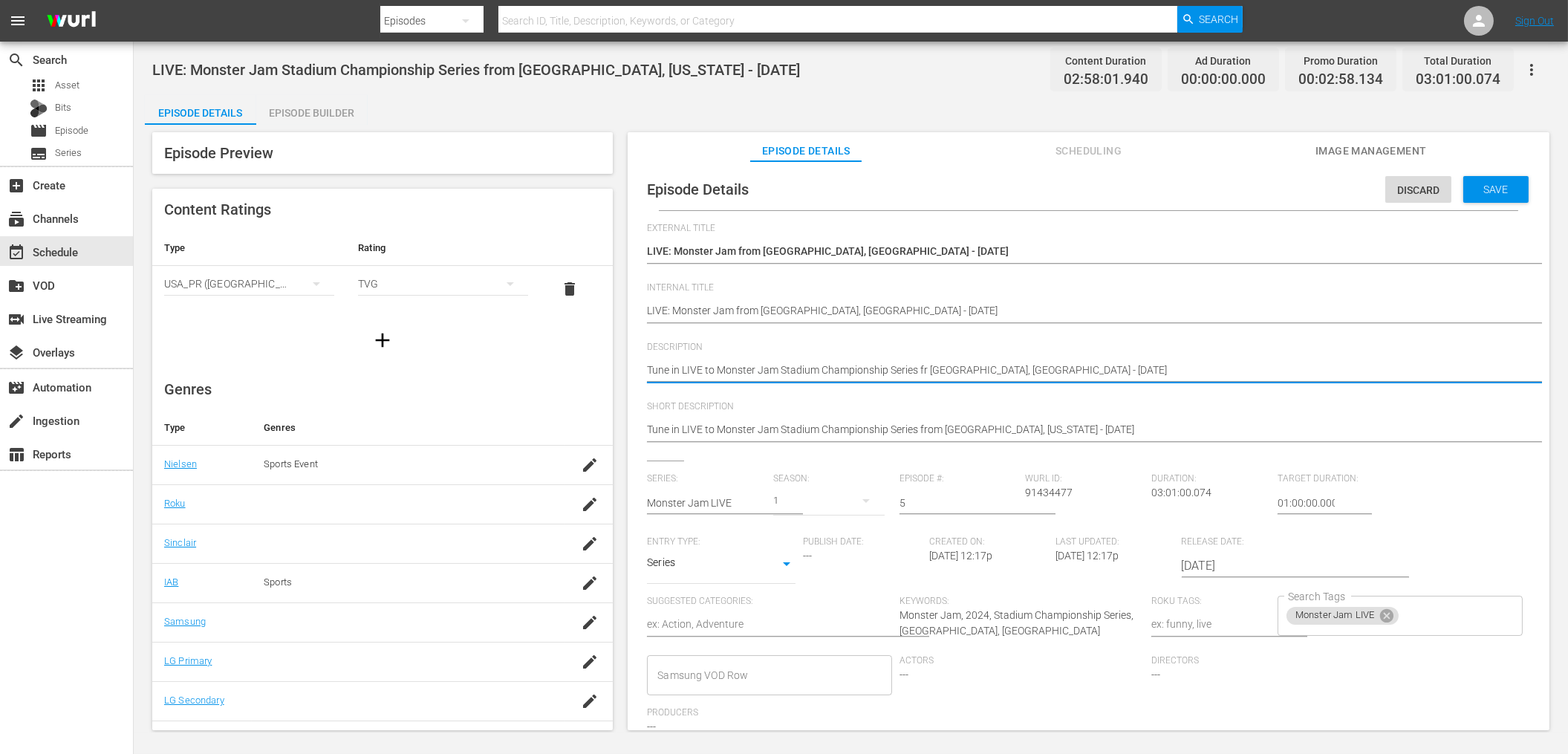
type textarea "Tune in LIVE to Monster Jam Stadium Championship Series fro Arlington, TX - 10/…"
type textarea "Tune in LIVE to Monster Jam Stadium Championship Series from [GEOGRAPHIC_DATA],…"
drag, startPoint x: 1064, startPoint y: 370, endPoint x: 644, endPoint y: 375, distance: 420.0
click at [644, 374] on div "Episode Details Discard Save External Title LIVE: Monster Jam from Arlington, T…" at bounding box center [1087, 483] width 906 height 629
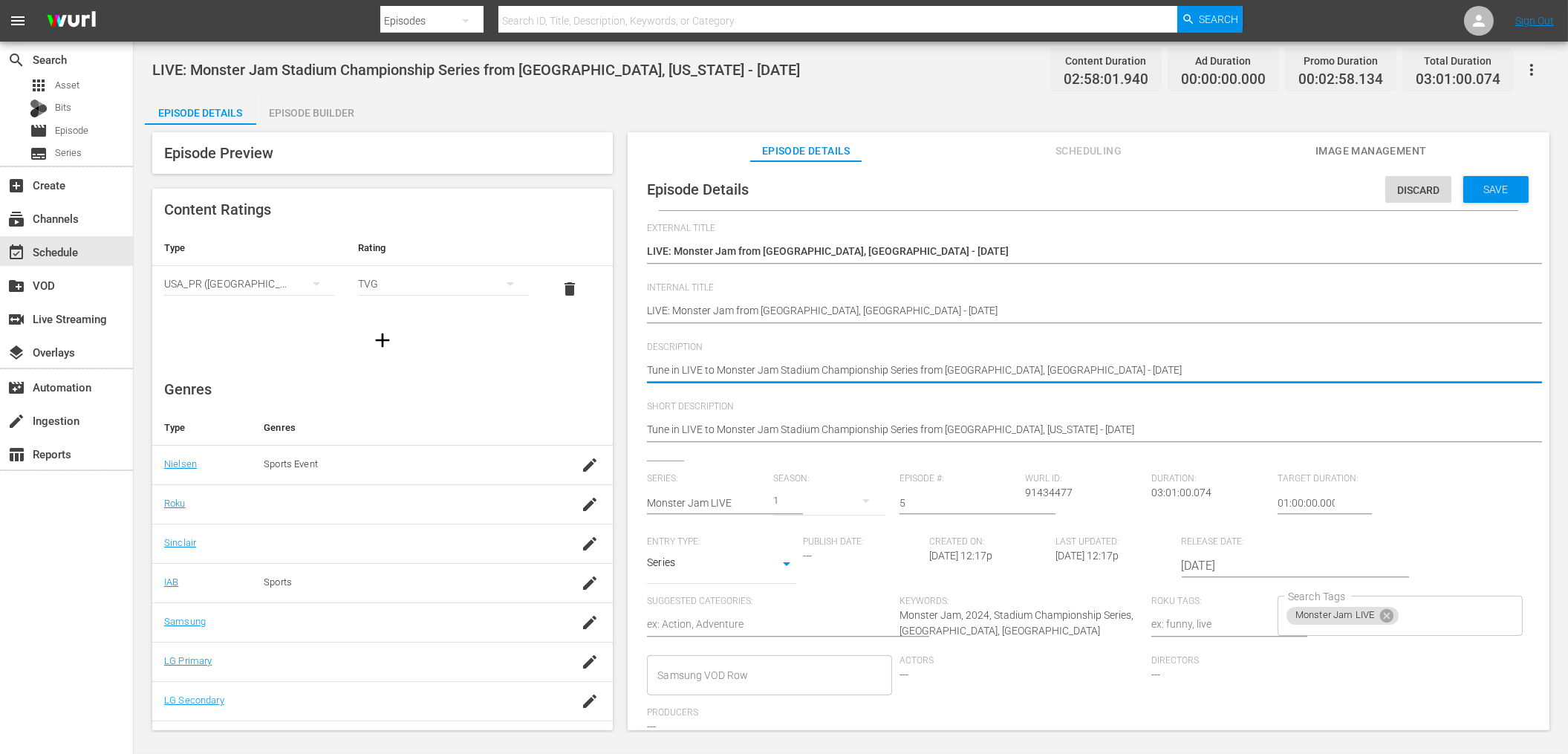
type textarea "Tune in LIVE to Monster Jam Stadium Championship Series from [GEOGRAPHIC_DATA],…"
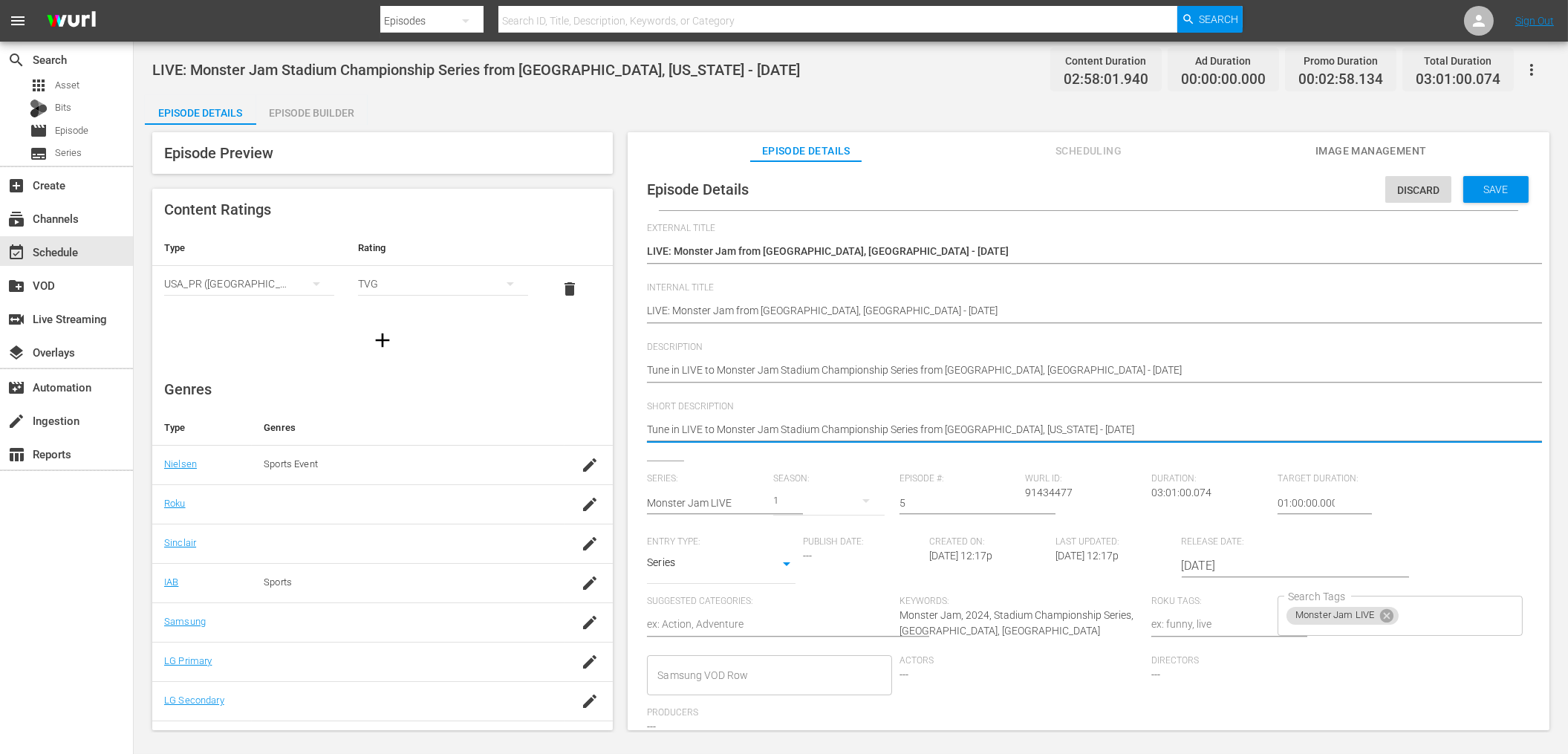
drag, startPoint x: 1092, startPoint y: 427, endPoint x: 655, endPoint y: 424, distance: 437.0
click at [655, 427] on textarea "Tune in LIVE to Monster Jam Stadium Championship Series from St. Louis, Missour…" at bounding box center [1084, 431] width 875 height 18
click at [655, 427] on textarea "Tune in LIVE to Monster Jam Stadium Championship Series from St. Louis, Missour…" at bounding box center [1084, 431] width 875 height 18
paste textarea "Arlington, TX - 10/4/20"
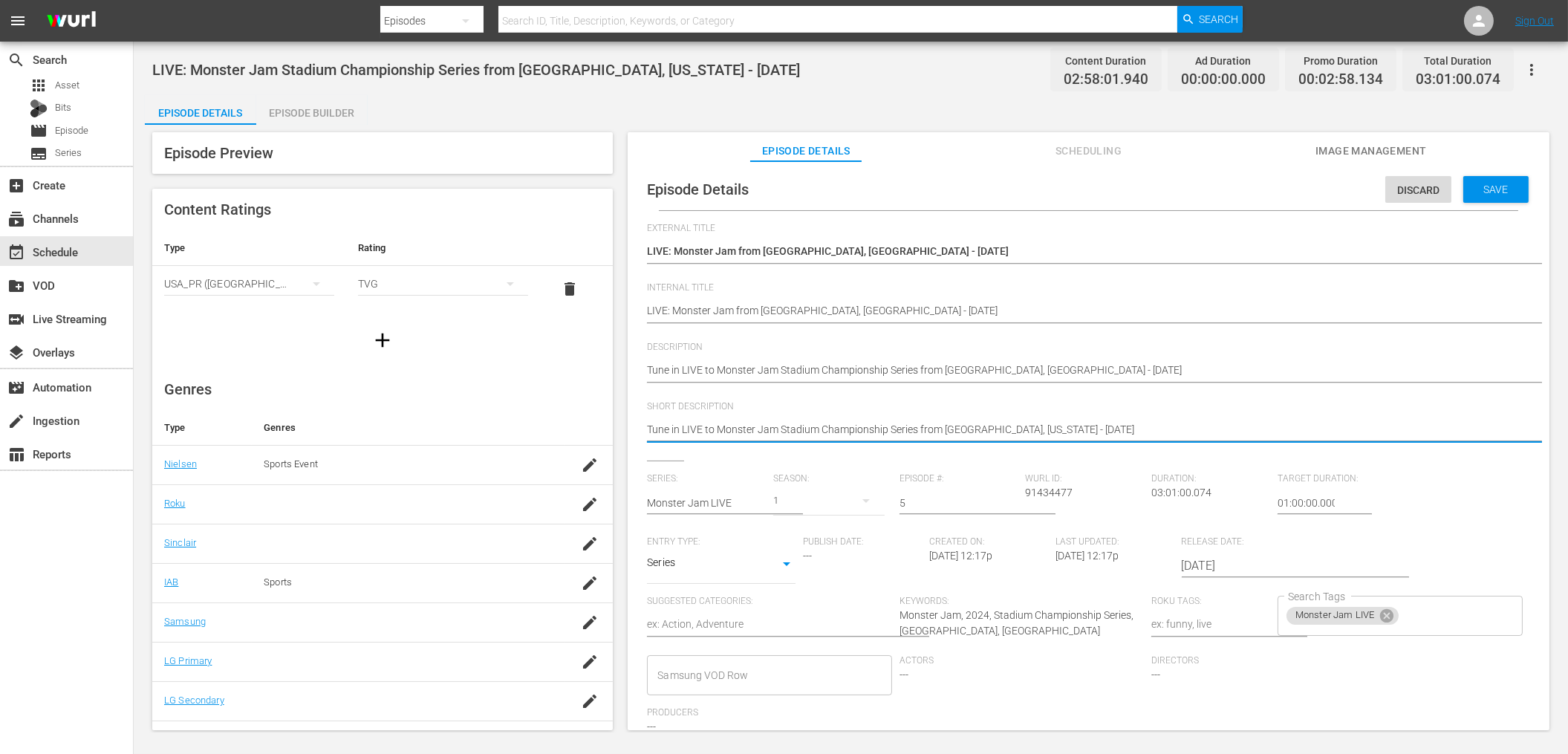
type textarea "Tune in LIVE to Monster Jam Stadium Championship Series from [GEOGRAPHIC_DATA],…"
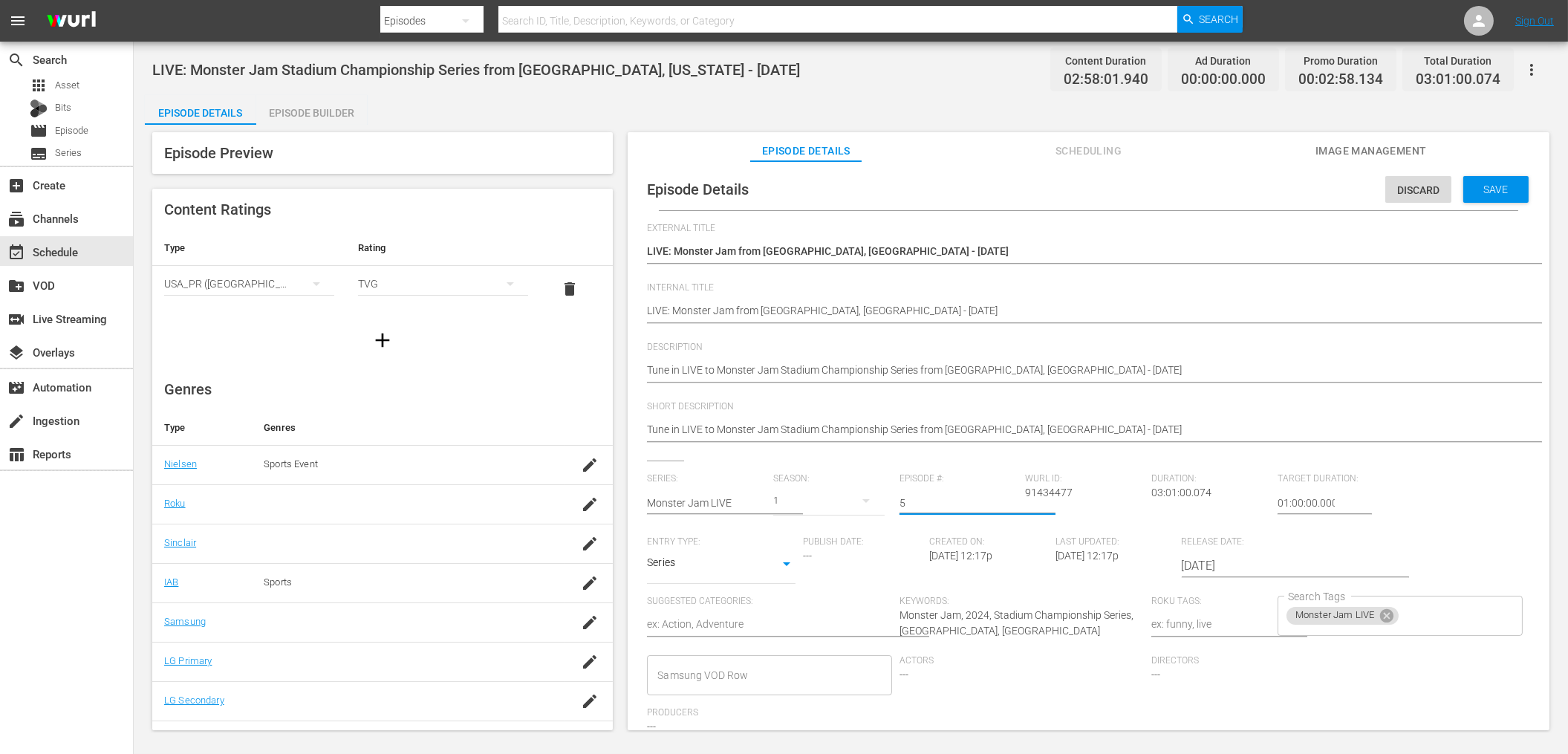
click at [933, 500] on input "5" at bounding box center [958, 502] width 119 height 35
type input "6"
click at [719, 498] on input "text" at bounding box center [706, 502] width 119 height 35
click at [1411, 460] on div "External Title LIVE: Monster Jam from Arlington, TX - 10/4/2025 LIVE: Monster J…" at bounding box center [1088, 510] width 883 height 575
click at [1492, 193] on div "Save" at bounding box center [1495, 189] width 65 height 26
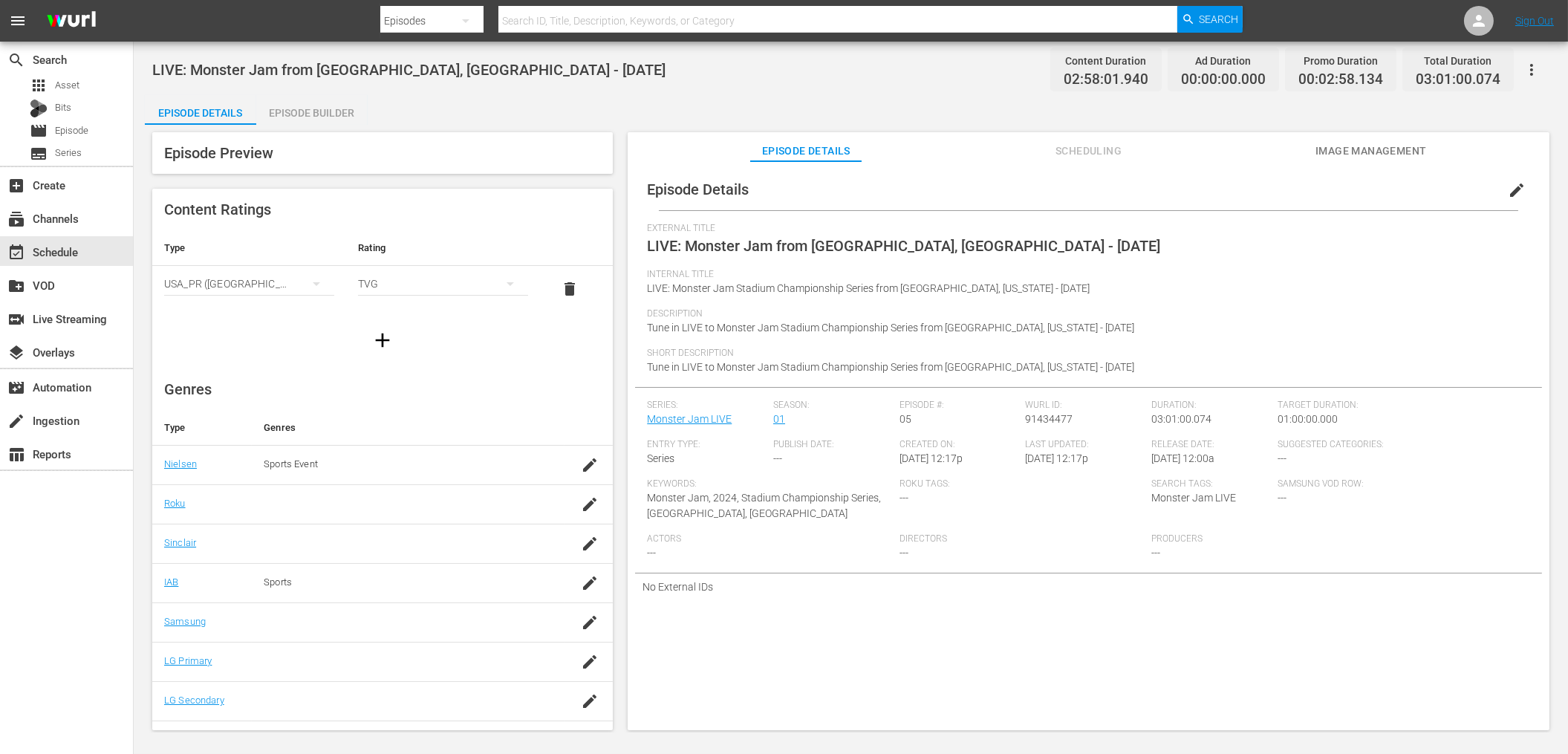
click at [220, 112] on div "Episode Details" at bounding box center [200, 113] width 112 height 35
click at [79, 254] on div "event_available Schedule" at bounding box center [41, 249] width 83 height 14
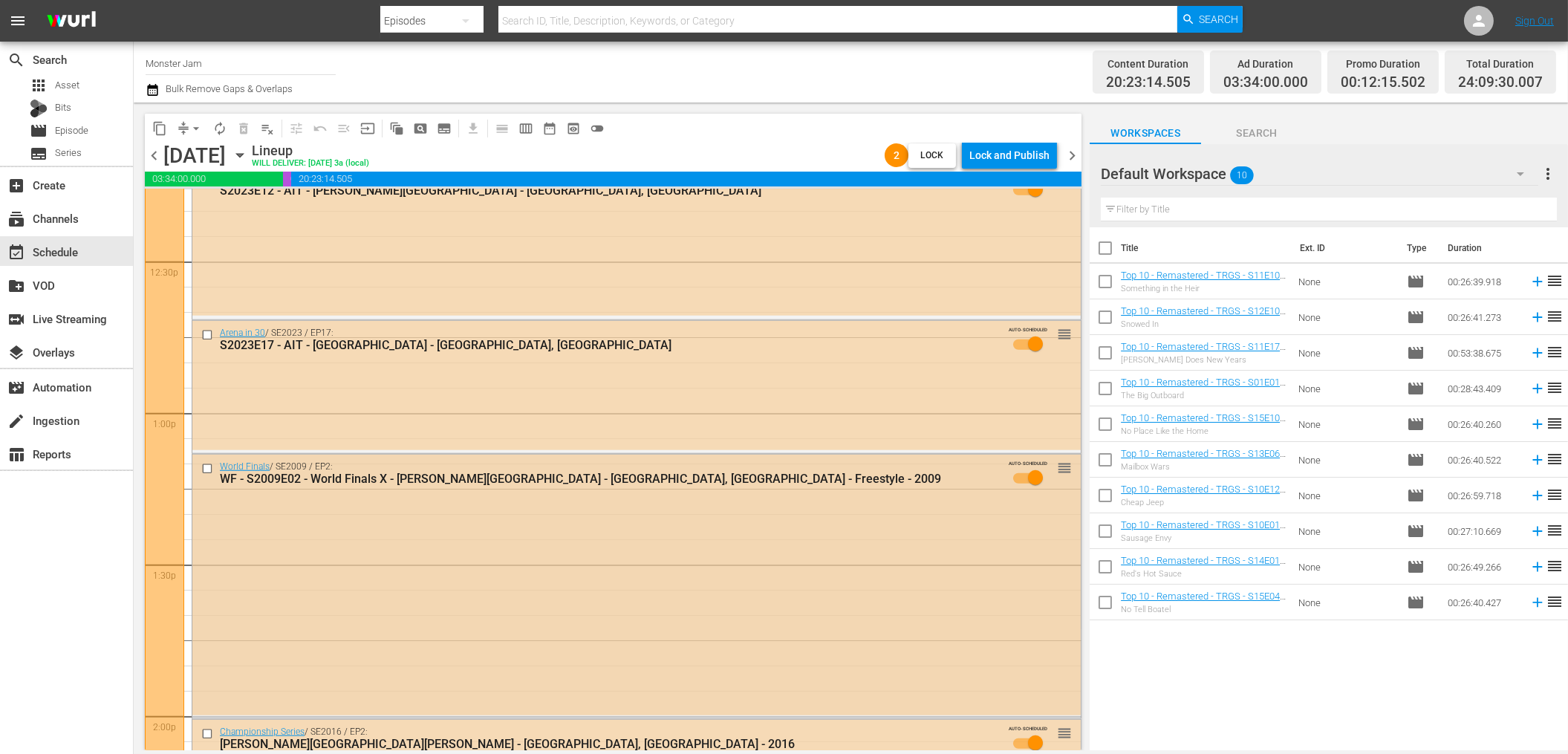
scroll to position [3922, 0]
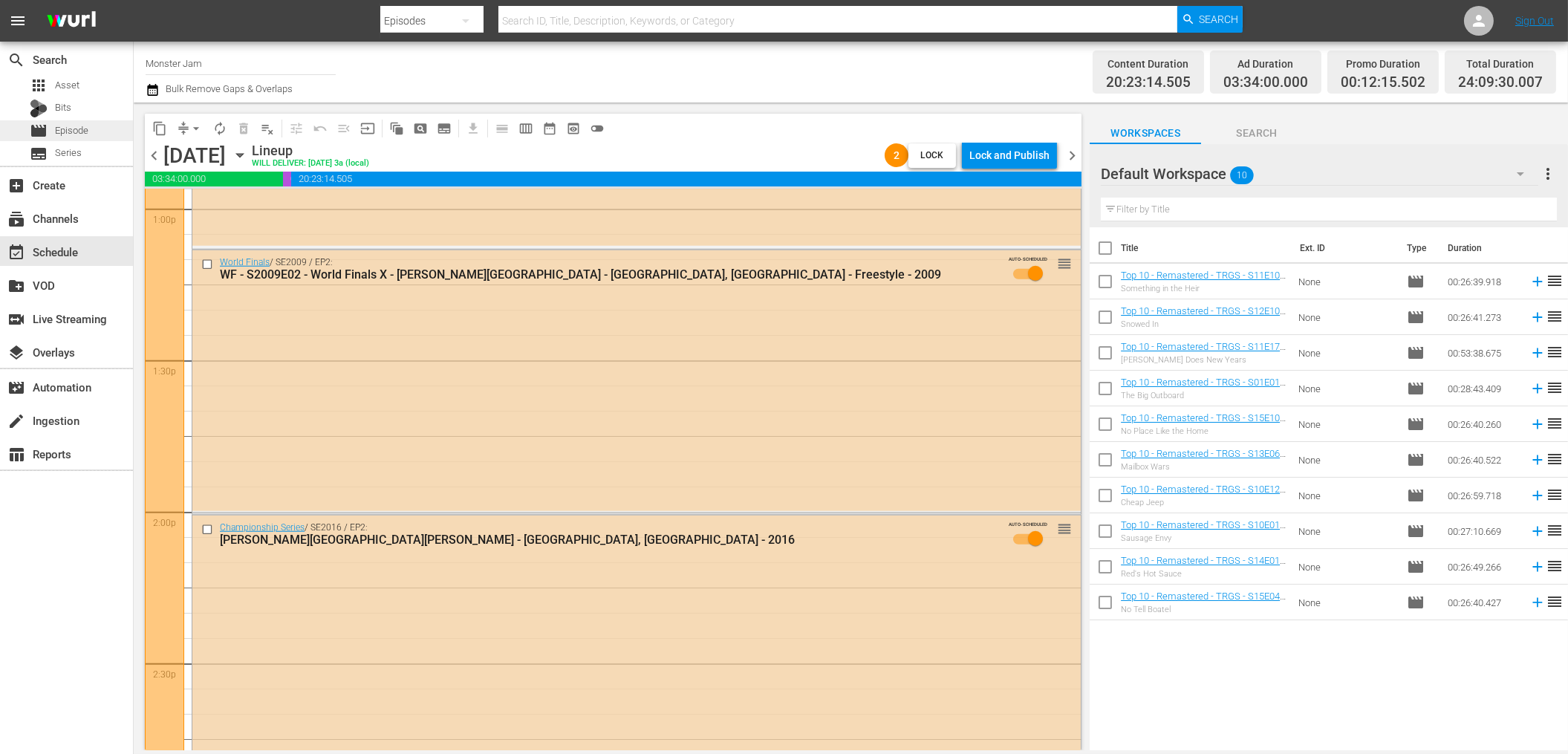
click at [72, 131] on span "Episode" at bounding box center [71, 131] width 34 height 15
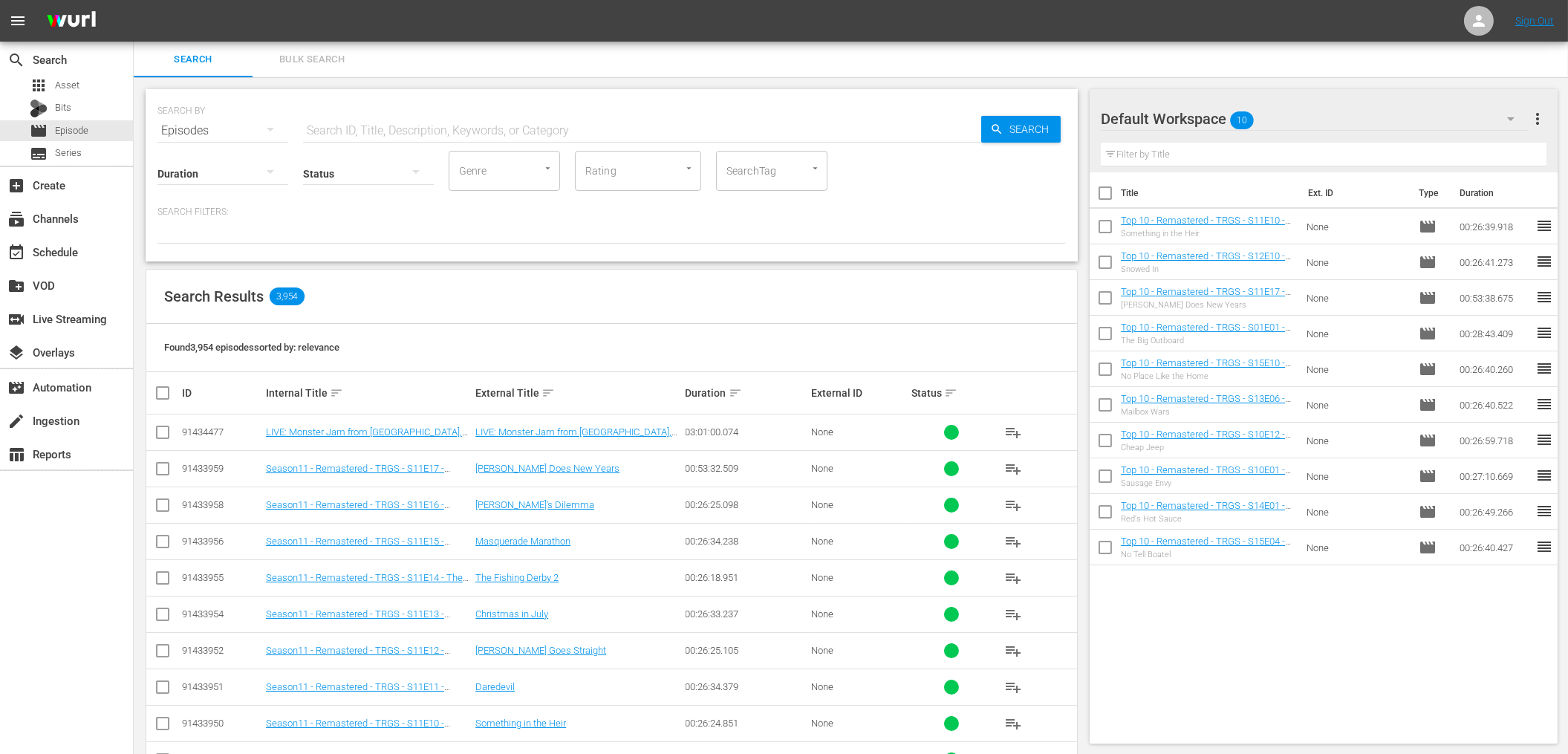
click at [1324, 120] on div "Default Workspace 10" at bounding box center [1314, 119] width 428 height 42
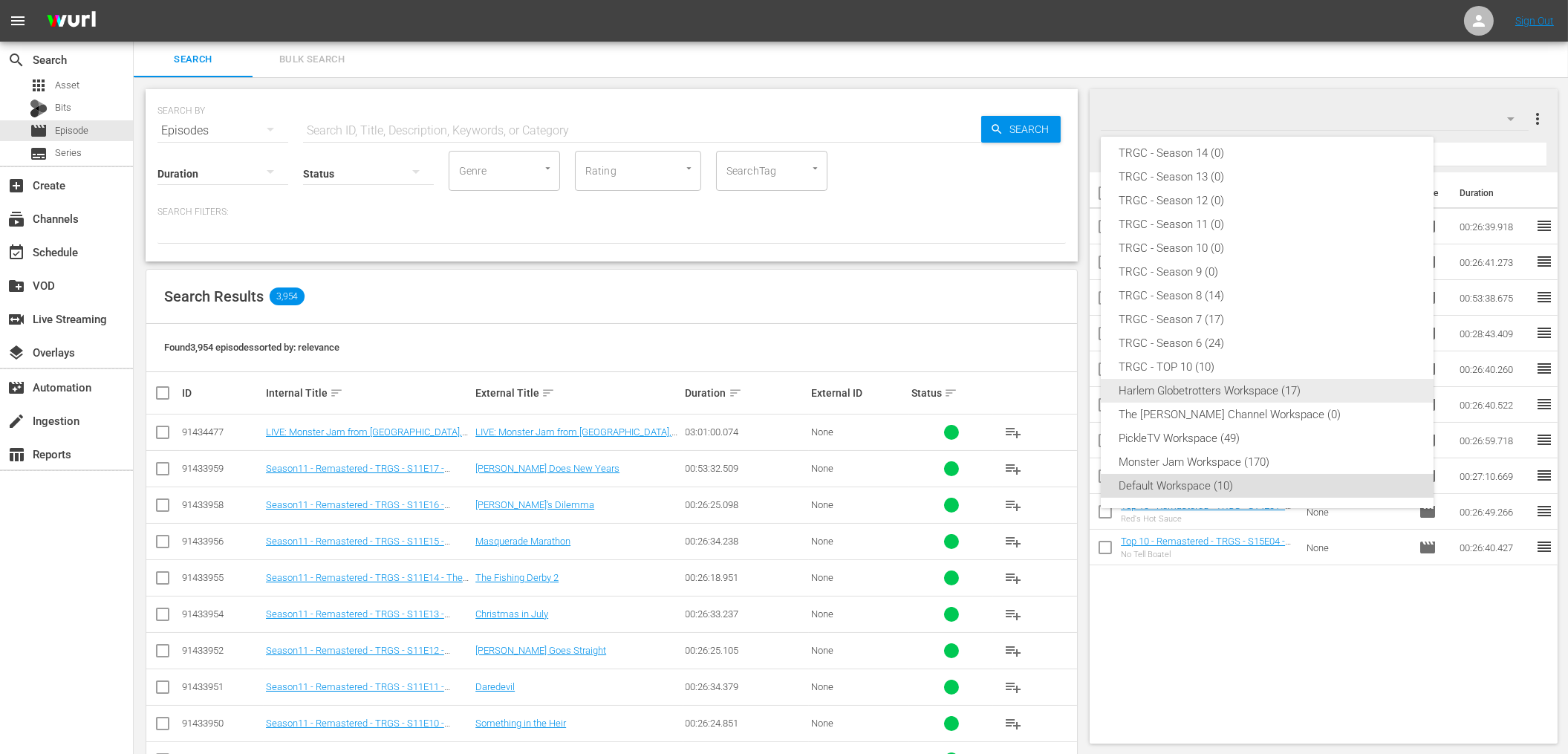
scroll to position [104, 0]
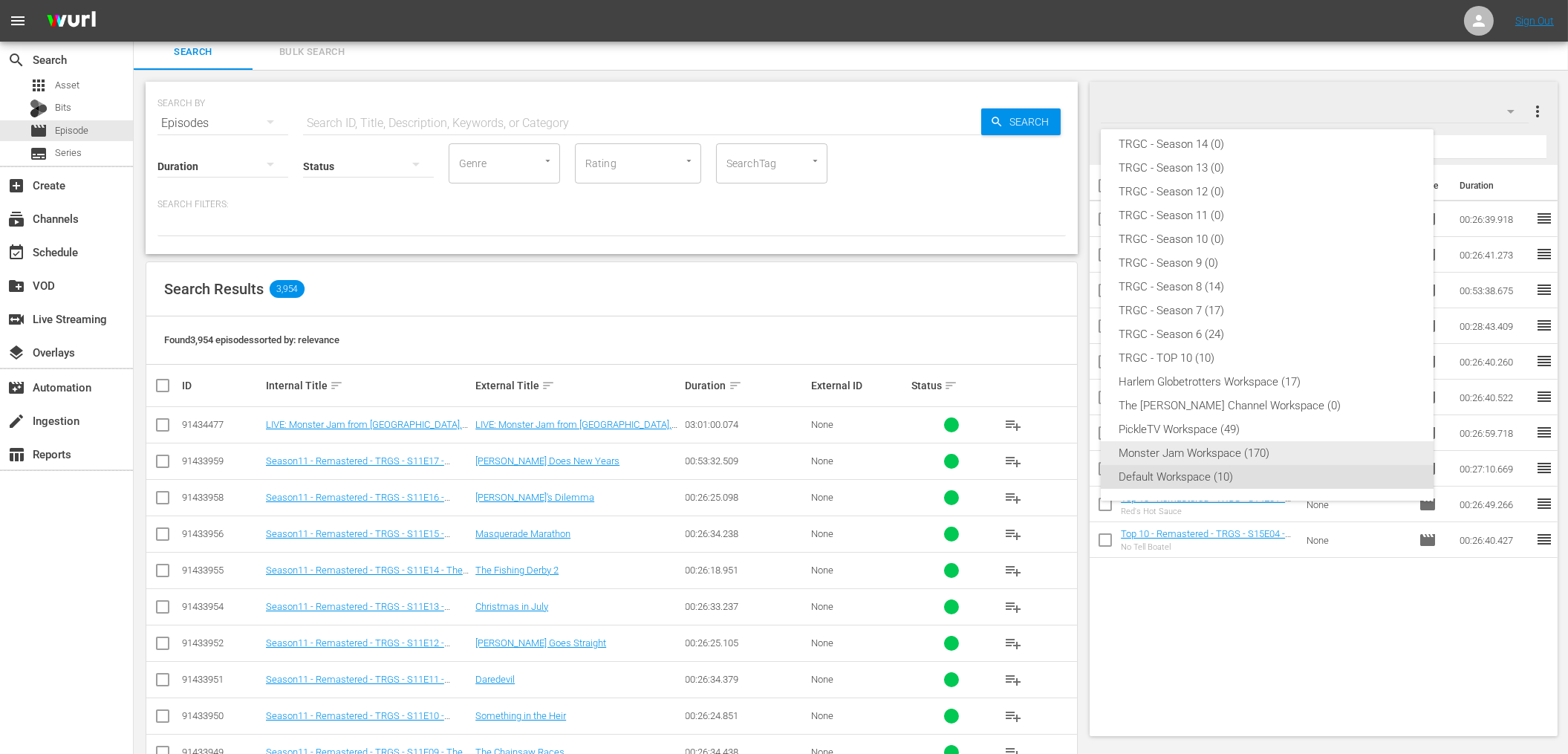
click at [1212, 447] on div "Monster Jam Workspace (170)" at bounding box center [1266, 453] width 297 height 24
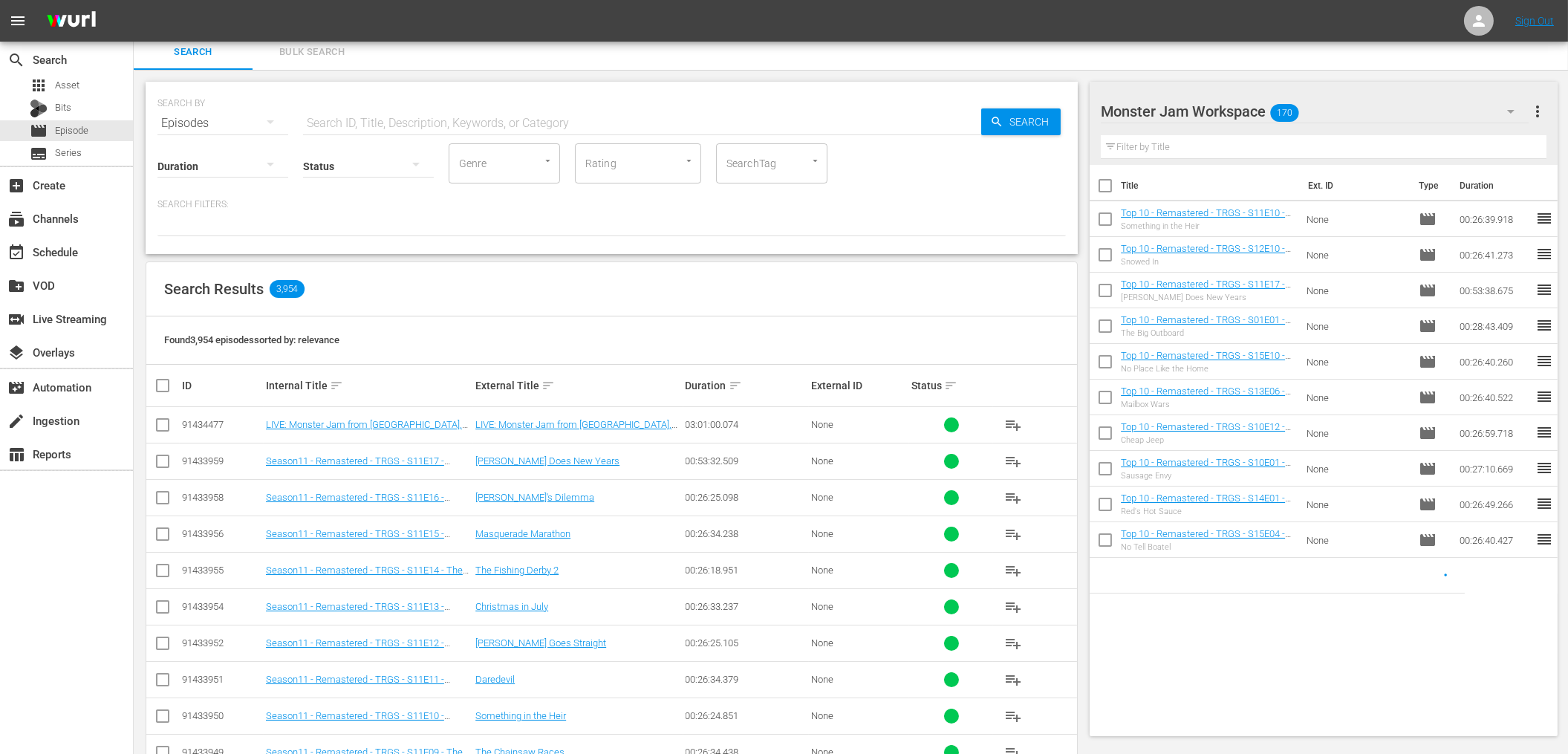
scroll to position [4, 0]
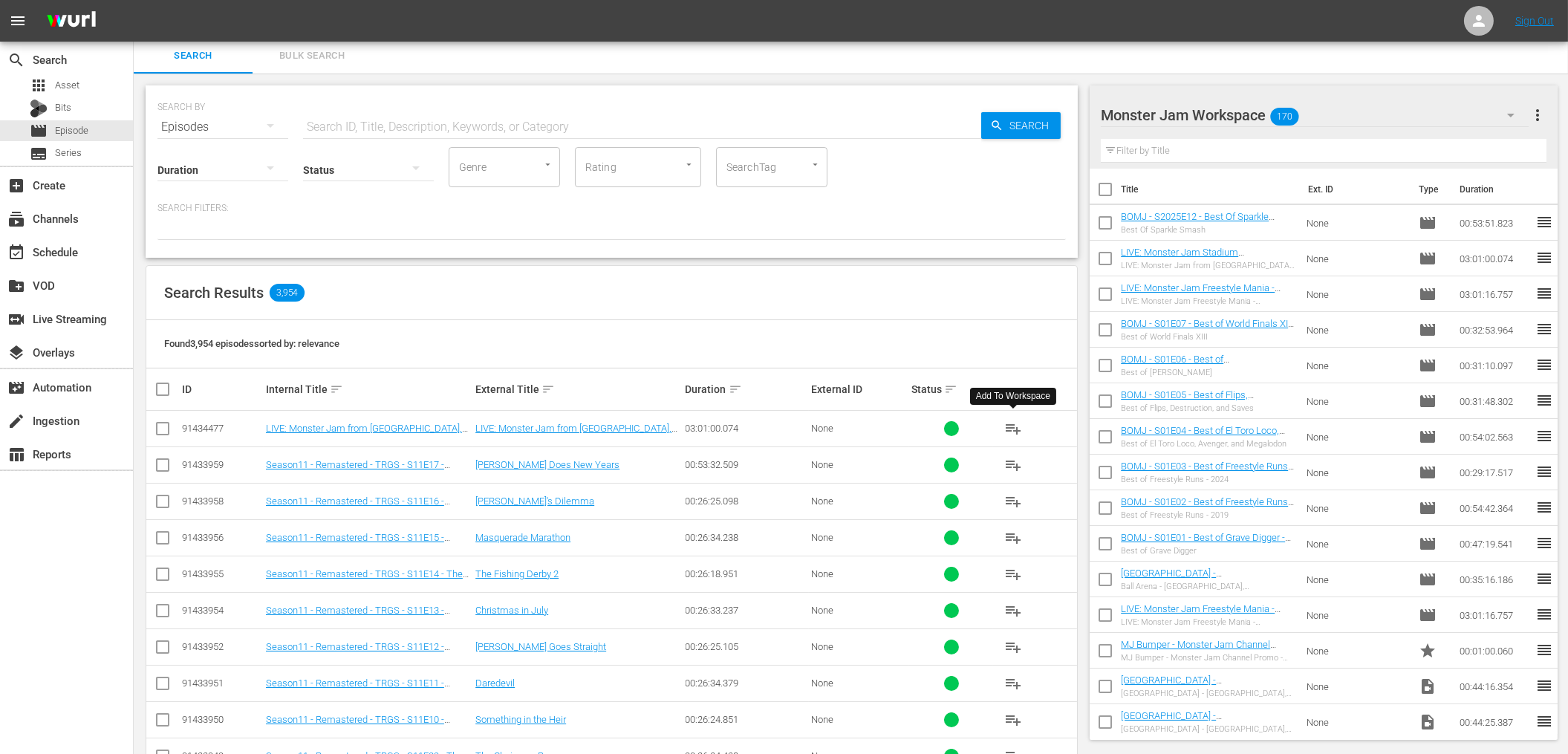
click at [1014, 421] on span "playlist_add" at bounding box center [1013, 429] width 18 height 18
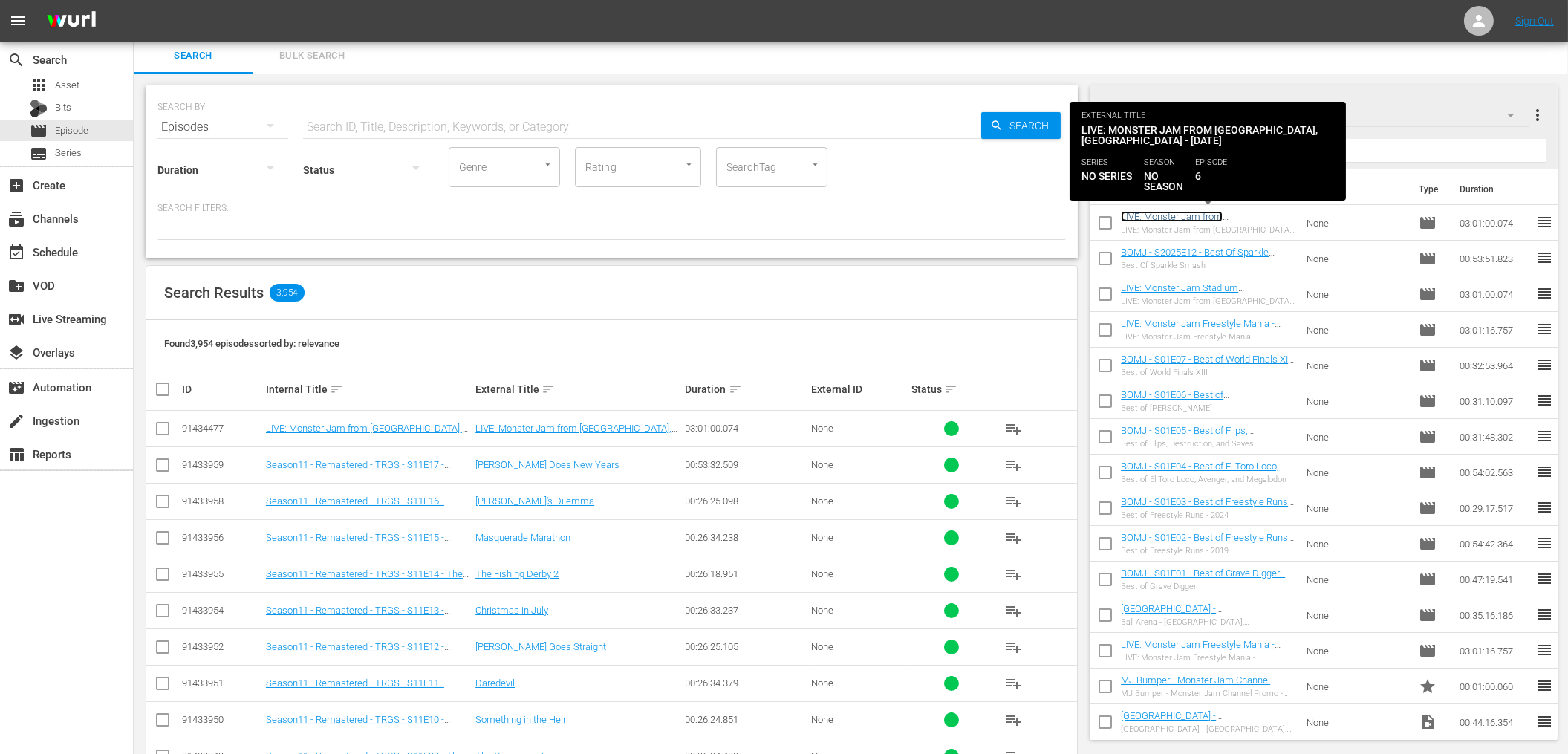
click at [1223, 216] on link "LIVE: Monster Jam from [GEOGRAPHIC_DATA], [GEOGRAPHIC_DATA] - [DATE]" at bounding box center [1183, 227] width 125 height 34
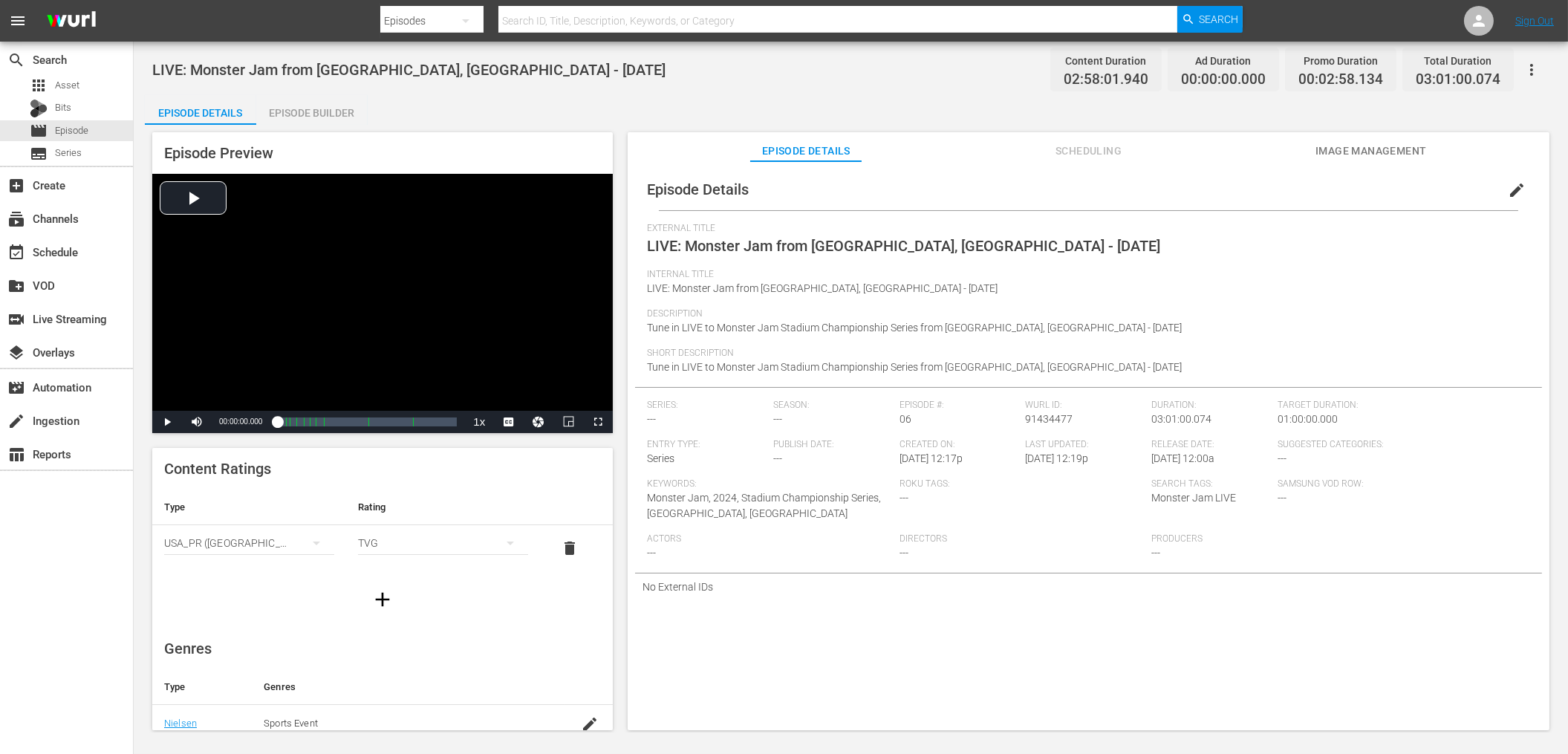
click at [582, 74] on div "LIVE: Monster Jam from Arlington, TX - 10/4/2025 Content Duration 02:58:01.940 …" at bounding box center [850, 69] width 1397 height 34
click at [607, 82] on div "LIVE: Monster Jam from Arlington, TX - 10/4/2025 Content Duration 02:58:01.940 …" at bounding box center [850, 69] width 1397 height 34
click at [394, 113] on div "Episode Details Episode Builder Episode Preview Video Player is loading. Play V…" at bounding box center [850, 419] width 1412 height 648
click at [335, 112] on div "Episode Builder" at bounding box center [312, 113] width 112 height 35
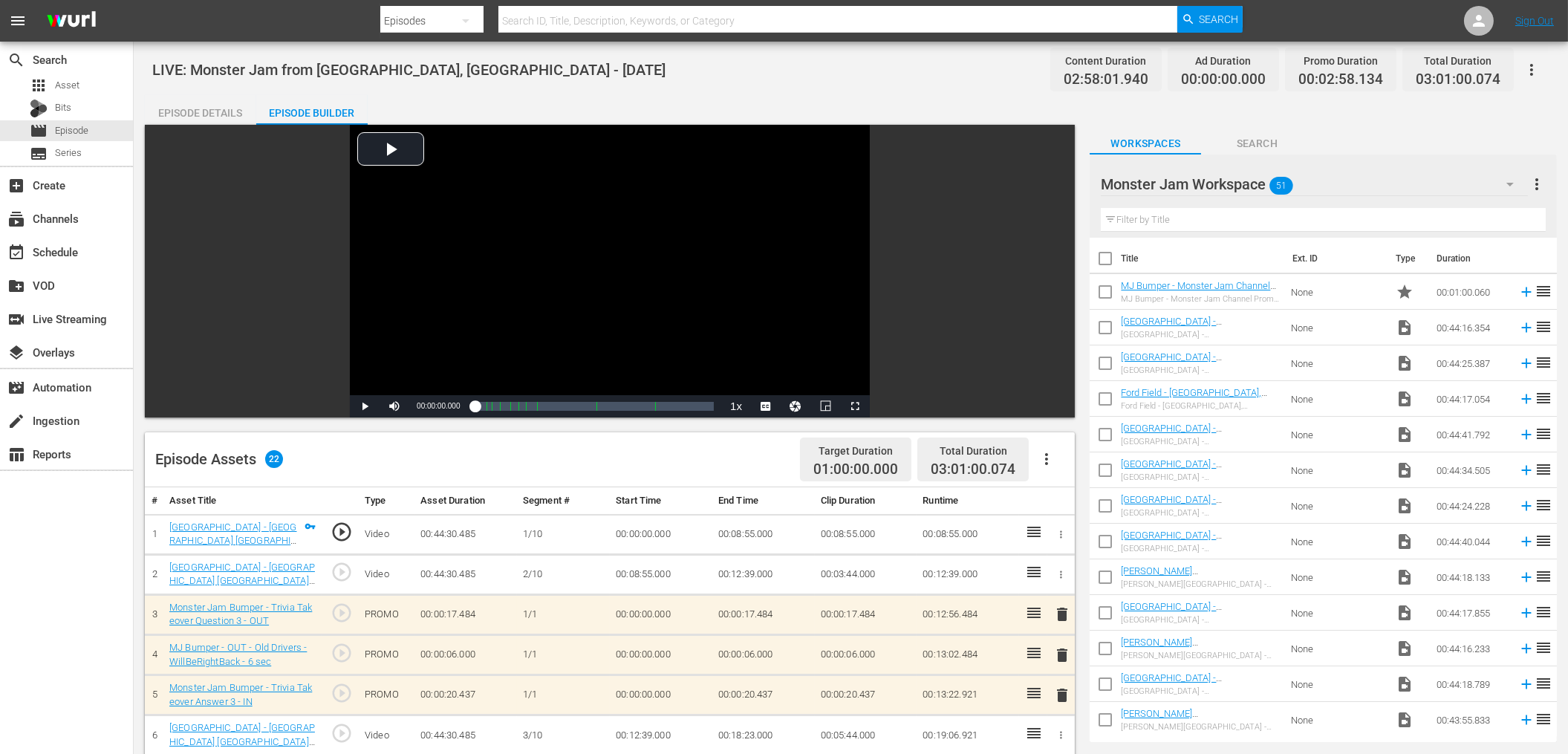
click at [935, 75] on div "LIVE: Monster Jam from Arlington, TX - 10/4/2025 Content Duration 02:58:01.940 …" at bounding box center [850, 69] width 1397 height 34
drag, startPoint x: 616, startPoint y: 87, endPoint x: 595, endPoint y: 91, distance: 21.4
click at [611, 88] on div "LIVE: Monster Jam from Arlington, TX - 10/4/2025 Content Duration 02:58:01.940 …" at bounding box center [850, 727] width 1433 height 1370
click at [84, 130] on span "Episode" at bounding box center [71, 131] width 34 height 15
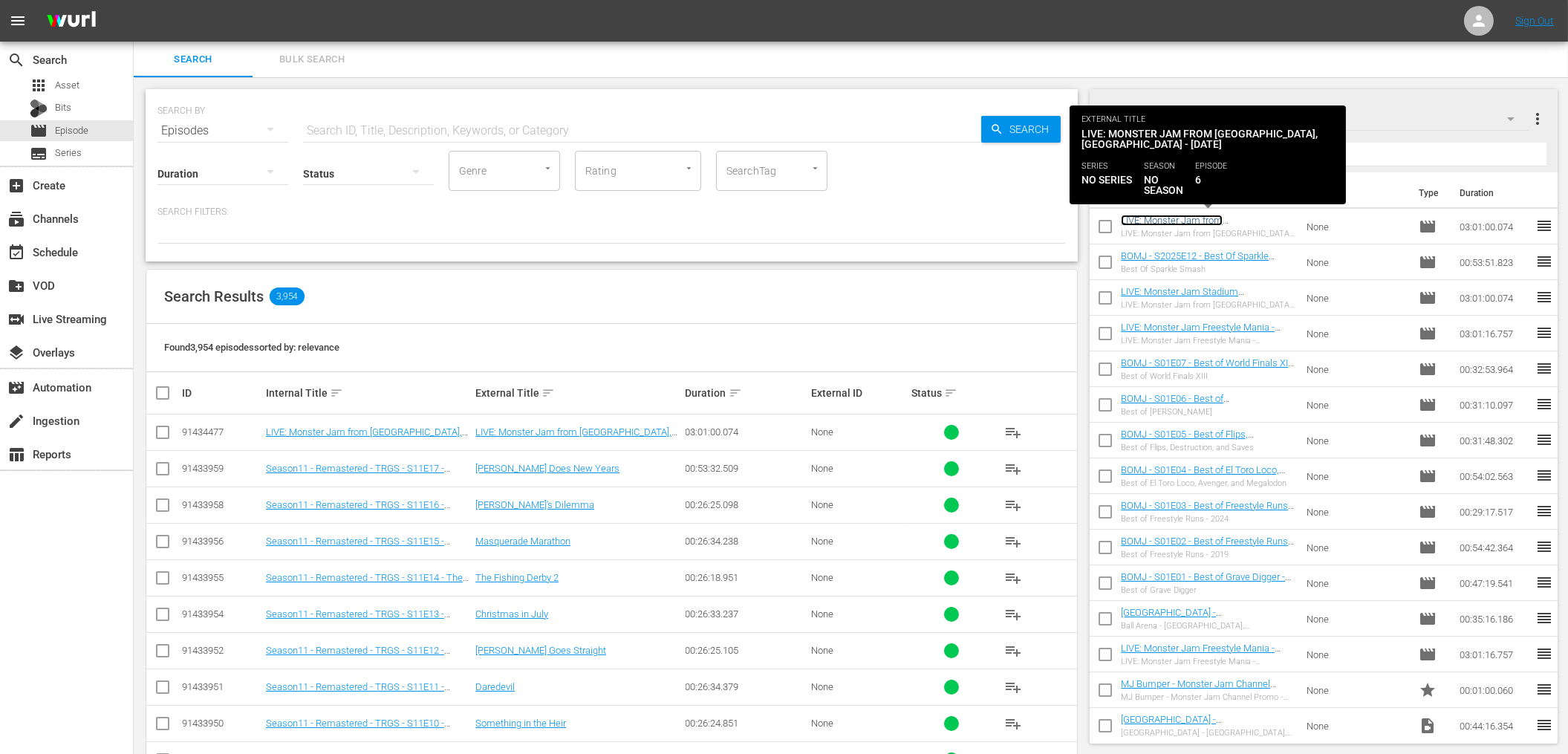
click at [1183, 217] on link "LIVE: Monster Jam from [GEOGRAPHIC_DATA], [GEOGRAPHIC_DATA] - [DATE]" at bounding box center [1183, 231] width 125 height 34
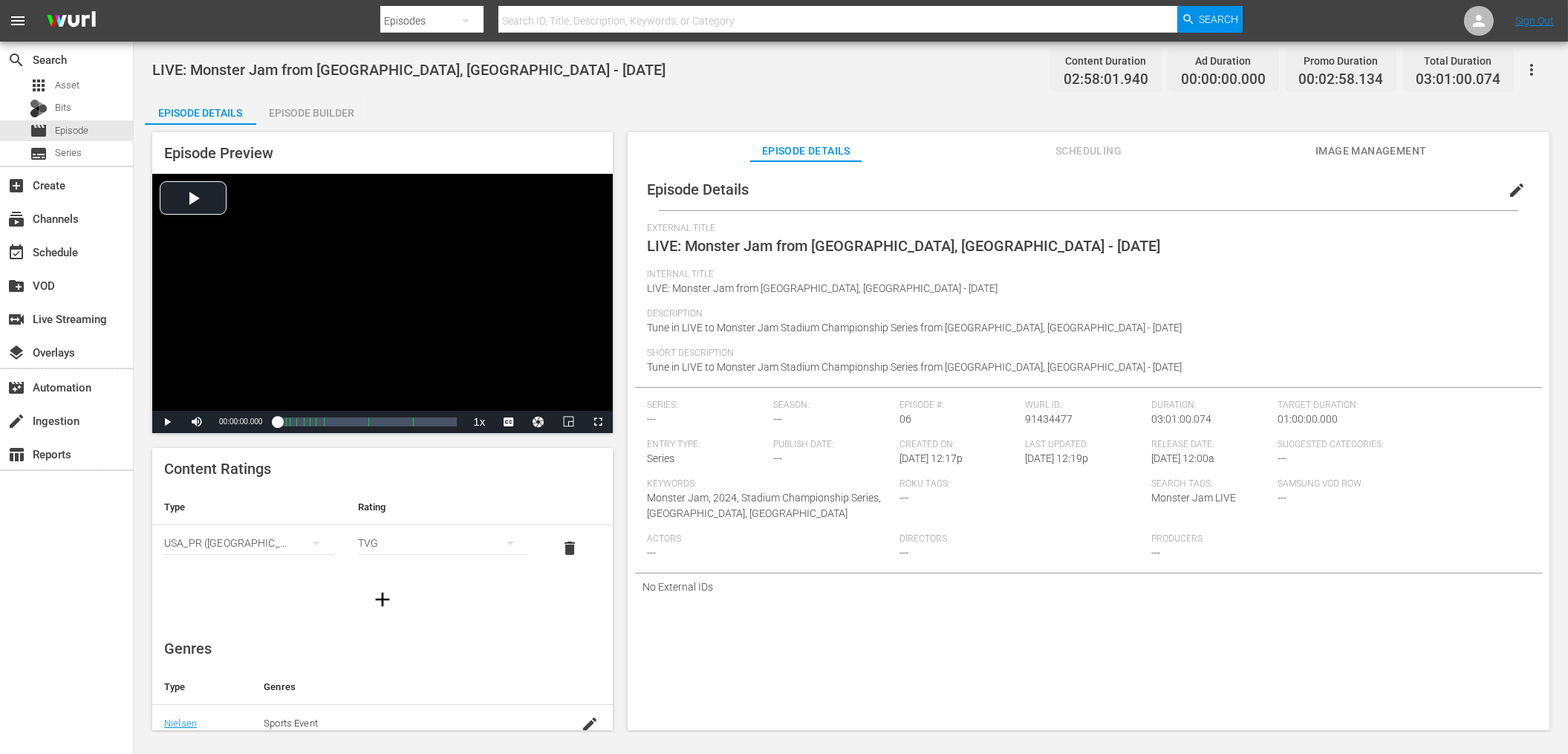
click at [1499, 202] on button "edit" at bounding box center [1516, 190] width 35 height 35
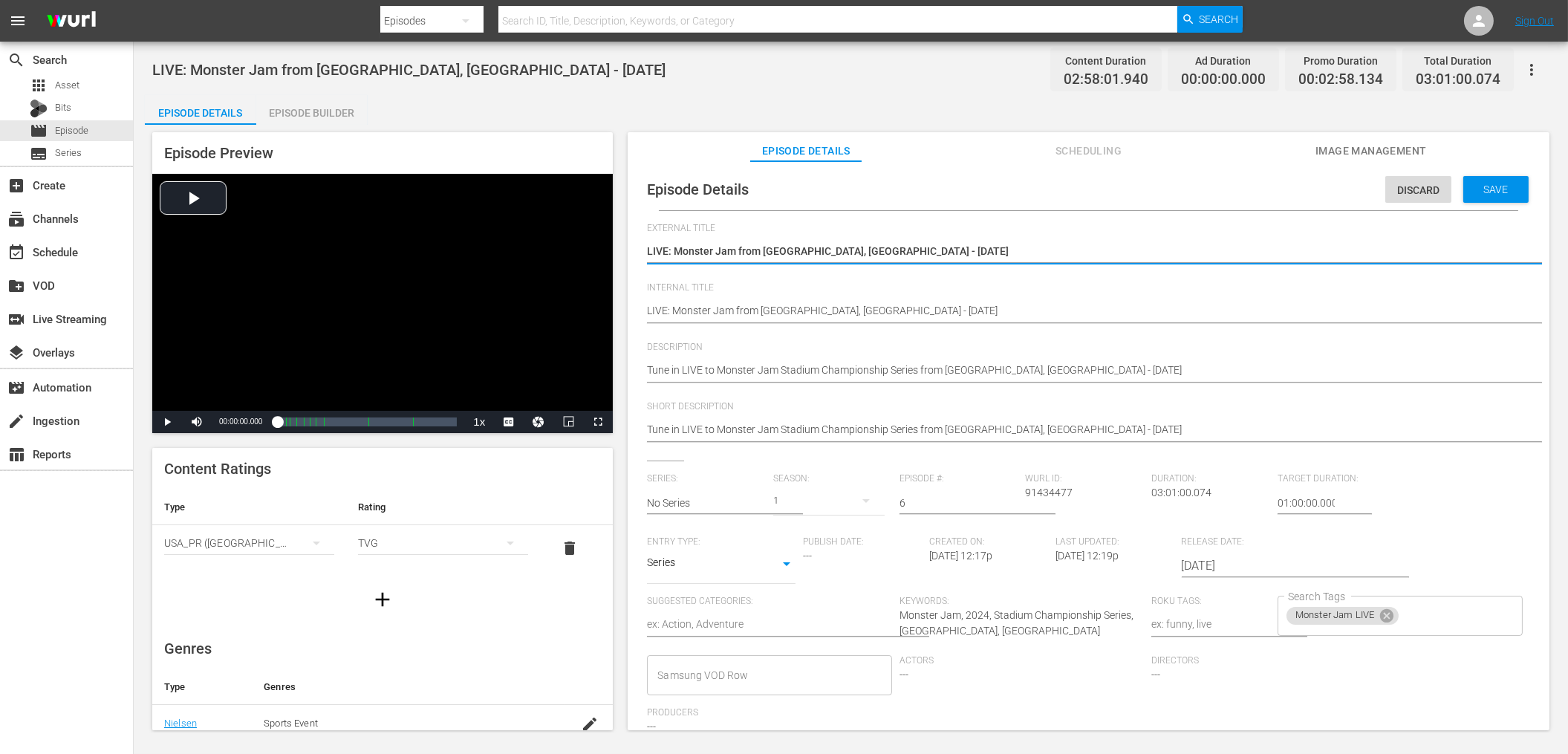
click at [694, 505] on input "No Series" at bounding box center [706, 502] width 119 height 35
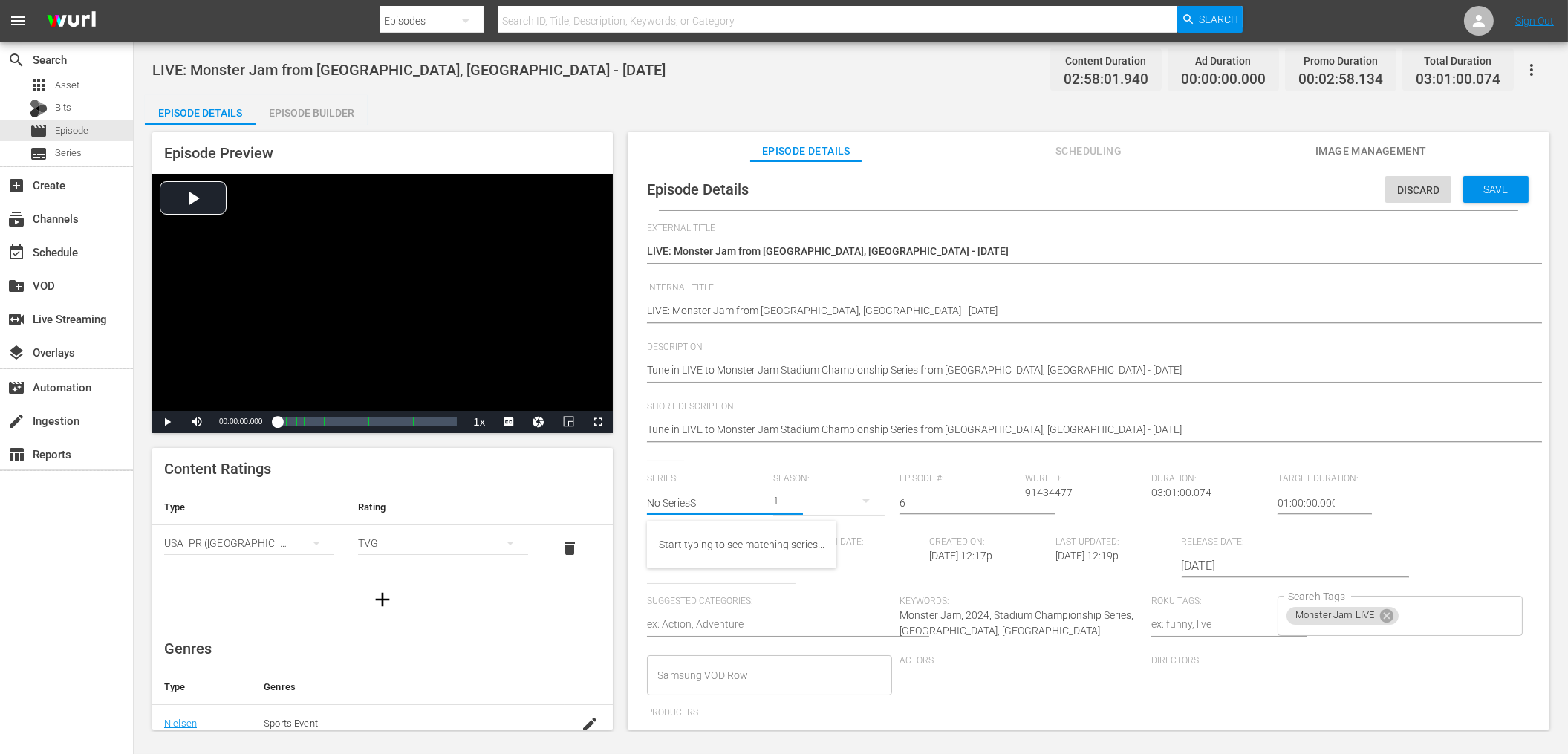
drag, startPoint x: 714, startPoint y: 503, endPoint x: 609, endPoint y: 492, distance: 105.6
click at [609, 492] on div "Episode Preview Video Player is loading. Play Video Play Mute Current Time 00:0…" at bounding box center [850, 433] width 1412 height 618
drag, startPoint x: 731, startPoint y: 506, endPoint x: 626, endPoint y: 494, distance: 105.7
click at [626, 494] on div "Episode Preview Video Player is loading. Play Video Play Mute Current Time 00:0…" at bounding box center [850, 433] width 1412 height 618
type input "S"
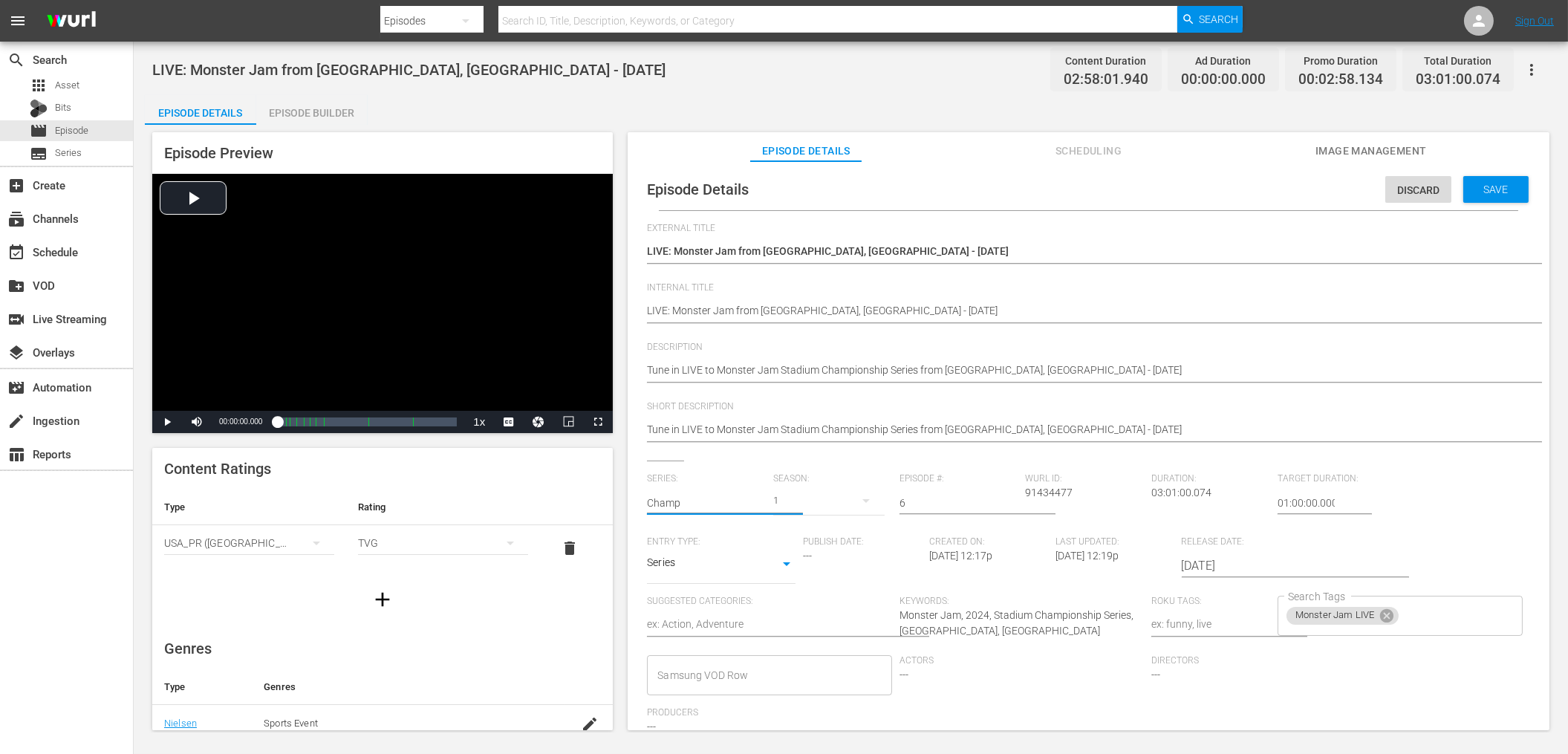
drag, startPoint x: 688, startPoint y: 502, endPoint x: 622, endPoint y: 503, distance: 66.0
click at [622, 503] on div "Episode Preview Video Player is loading. Play Video Play Mute Current Time 00:0…" at bounding box center [850, 433] width 1412 height 618
click at [675, 538] on div "Stadium Championship Series" at bounding box center [727, 544] width 137 height 35
type input "Stadium Championship Series"
click at [797, 500] on div "2025" at bounding box center [828, 501] width 112 height 42
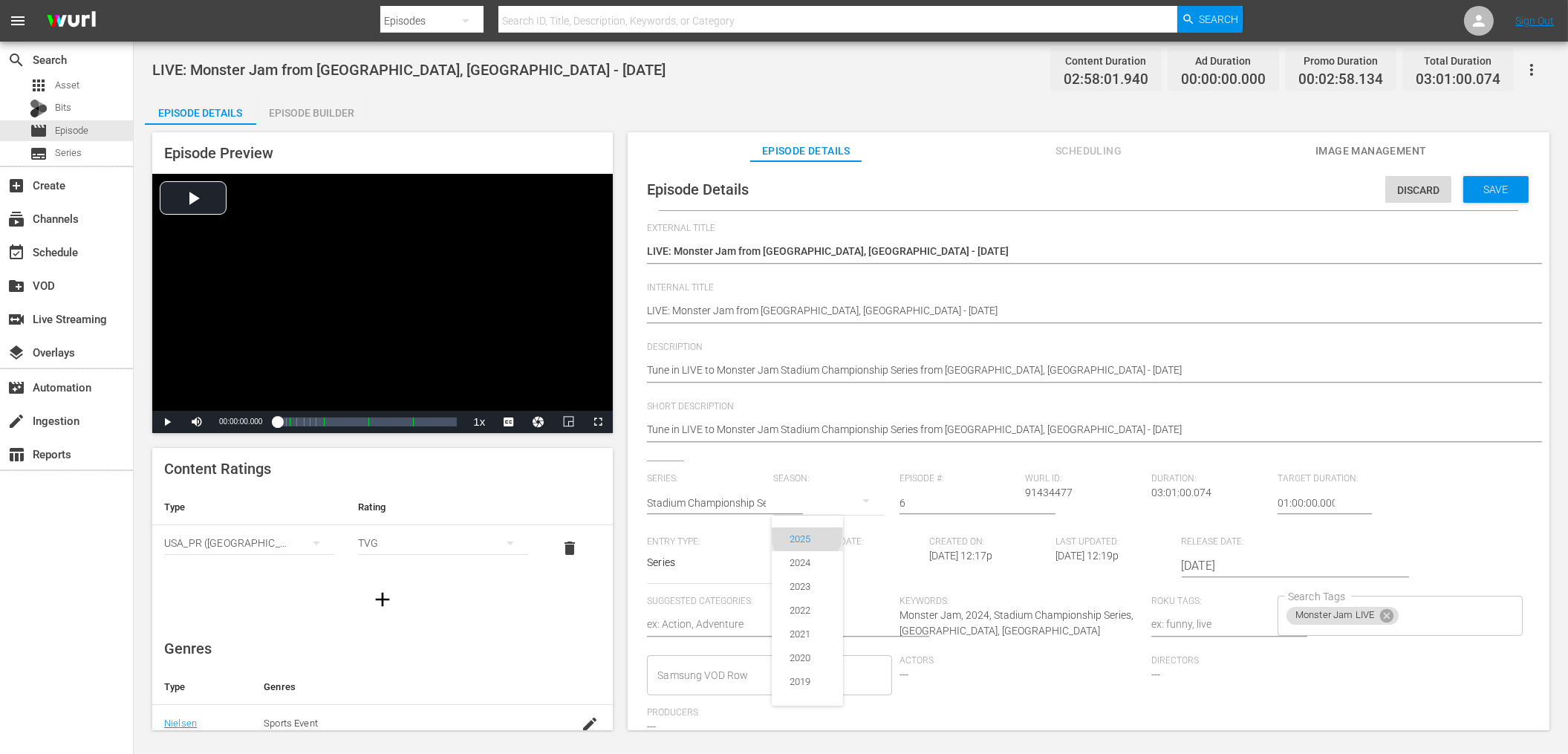
click at [806, 539] on div "2025" at bounding box center [799, 539] width 21 height 15
click at [941, 508] on input "6" at bounding box center [958, 502] width 119 height 35
click at [1494, 180] on div "Save" at bounding box center [1495, 189] width 65 height 26
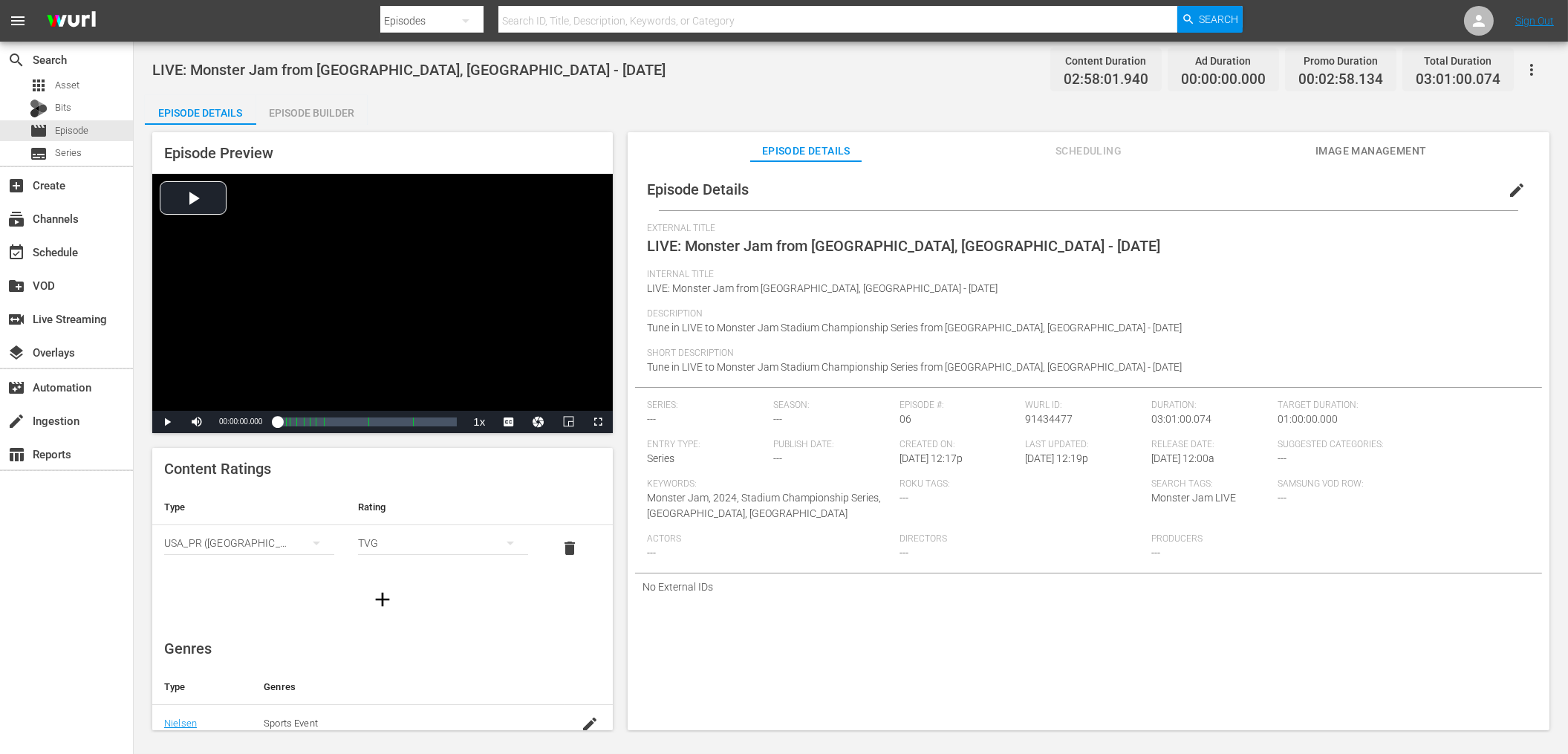
drag, startPoint x: 797, startPoint y: 120, endPoint x: 598, endPoint y: 125, distance: 199.1
click at [797, 120] on div "Episode Details Episode Builder Episode Preview Video Player is loading. Play V…" at bounding box center [850, 419] width 1412 height 648
click at [328, 115] on div "Episode Builder" at bounding box center [312, 113] width 112 height 35
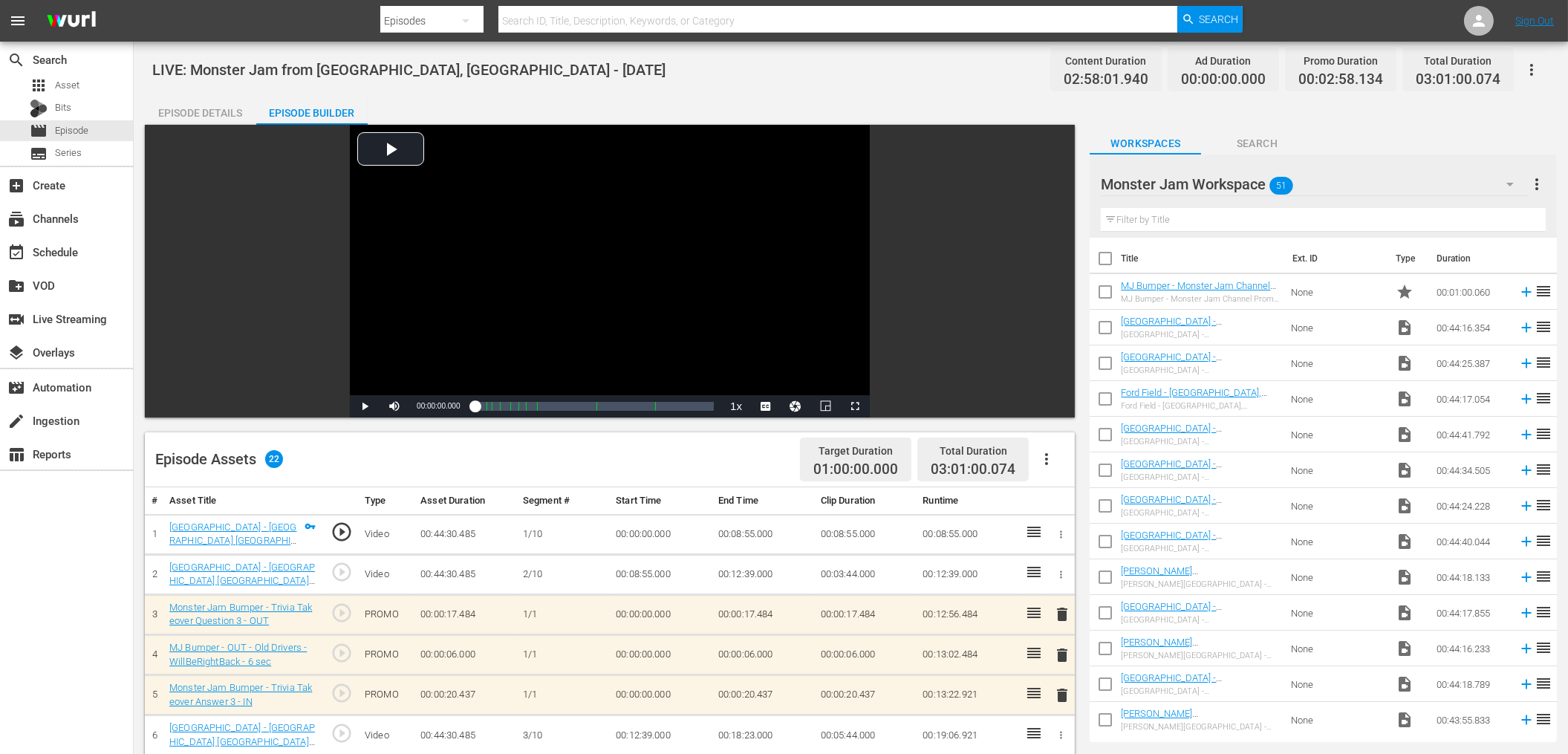
click at [914, 90] on div "LIVE: Monster Jam from Arlington, TX - 10/4/2025 Content Duration 02:58:01.940 …" at bounding box center [850, 727] width 1433 height 1370
click at [175, 106] on div "Episode Details" at bounding box center [200, 113] width 112 height 35
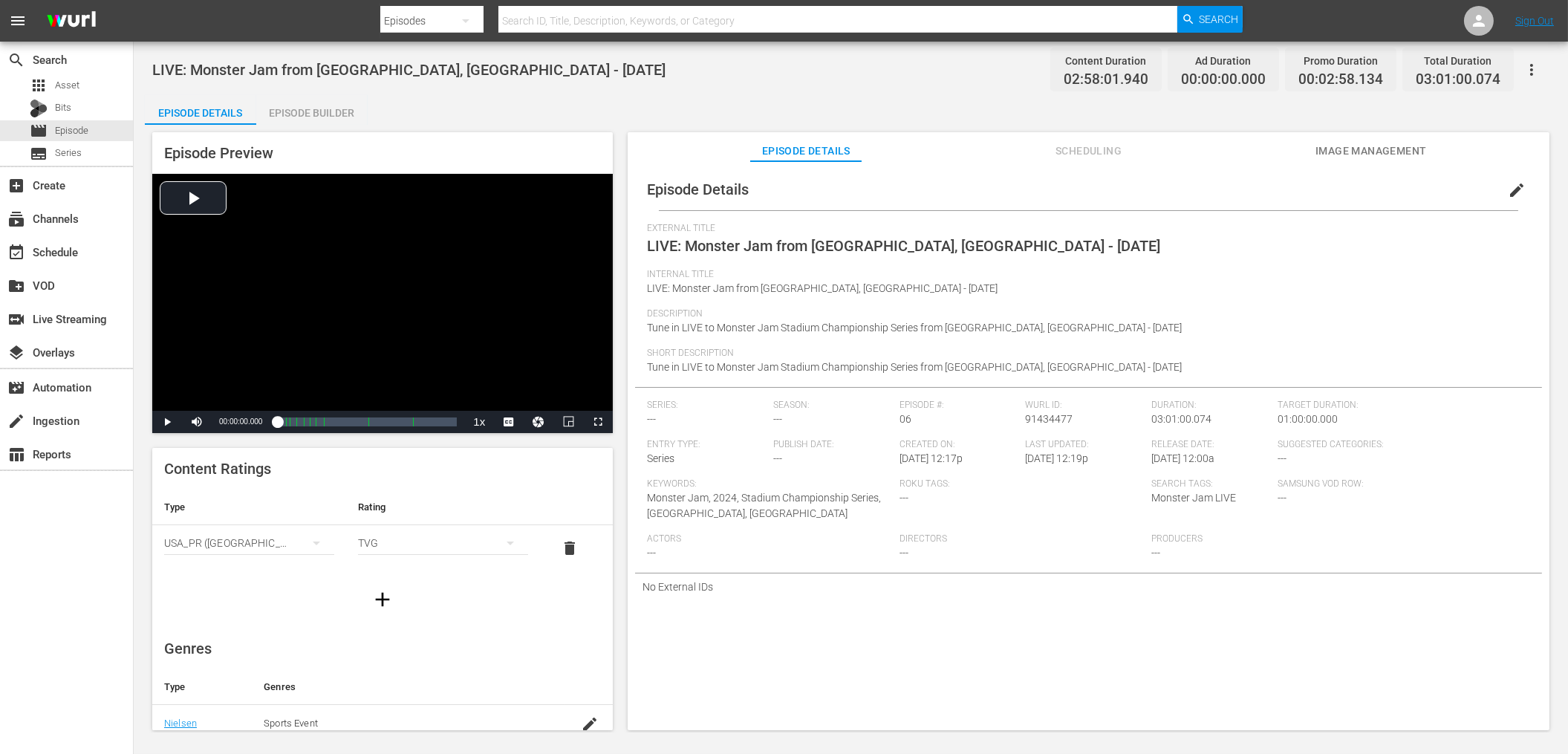
click at [931, 110] on div "Episode Details Episode Builder Episode Preview Video Player is loading. Play V…" at bounding box center [850, 419] width 1412 height 648
click at [93, 132] on div "movie Episode" at bounding box center [66, 130] width 133 height 21
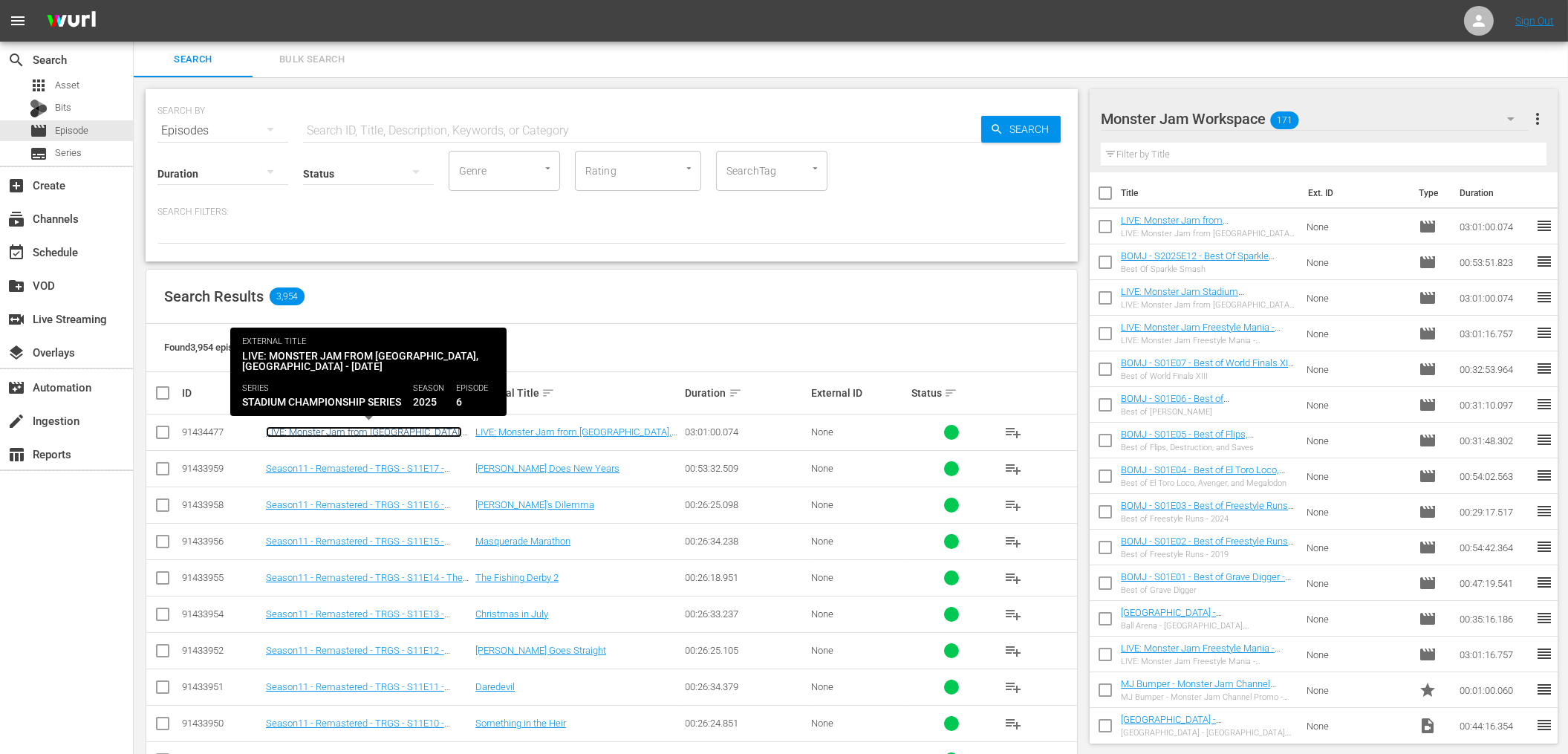
click at [375, 428] on link "LIVE: Monster Jam from [GEOGRAPHIC_DATA], [GEOGRAPHIC_DATA] - [DATE]" at bounding box center [364, 437] width 196 height 23
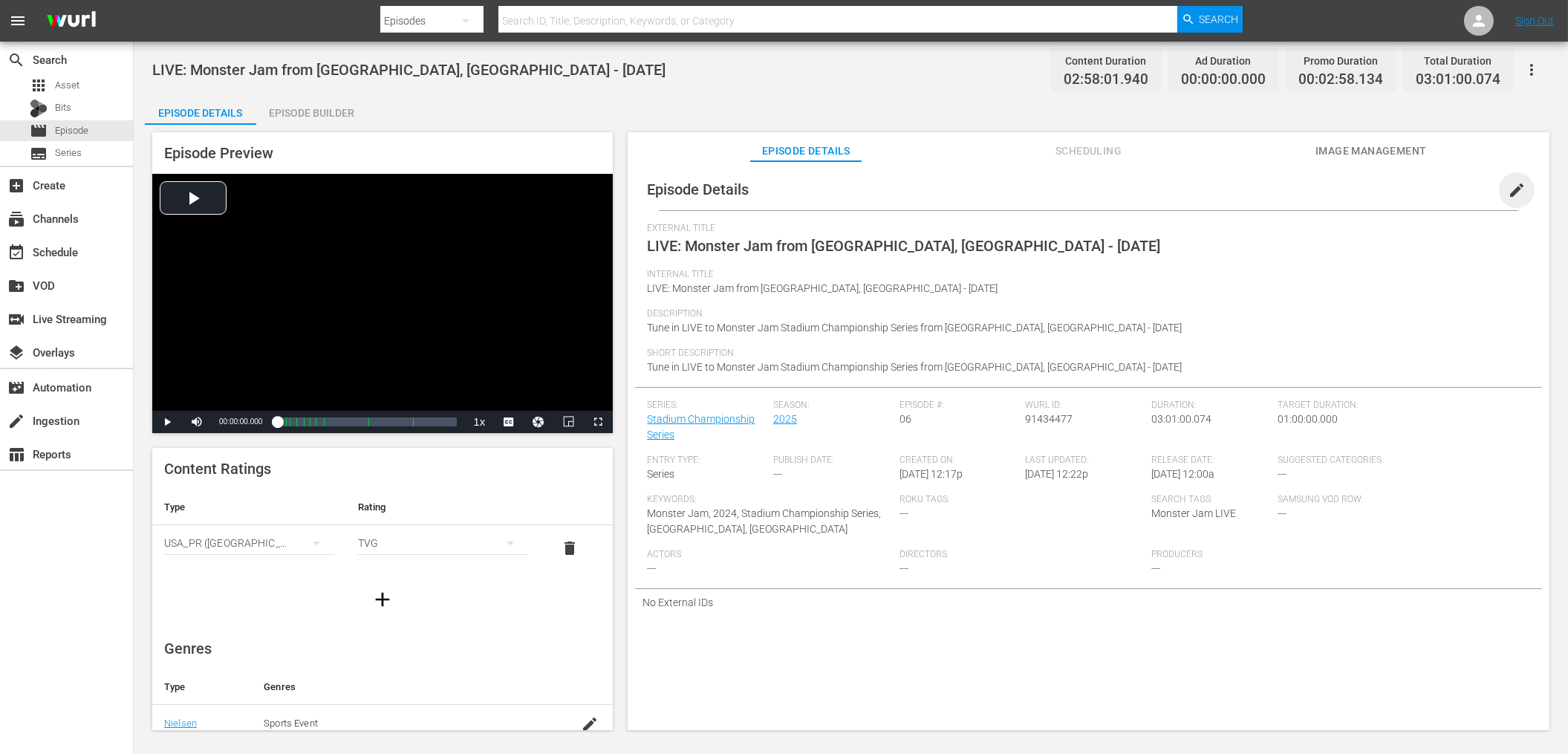
click at [1510, 194] on span "edit" at bounding box center [1516, 190] width 18 height 18
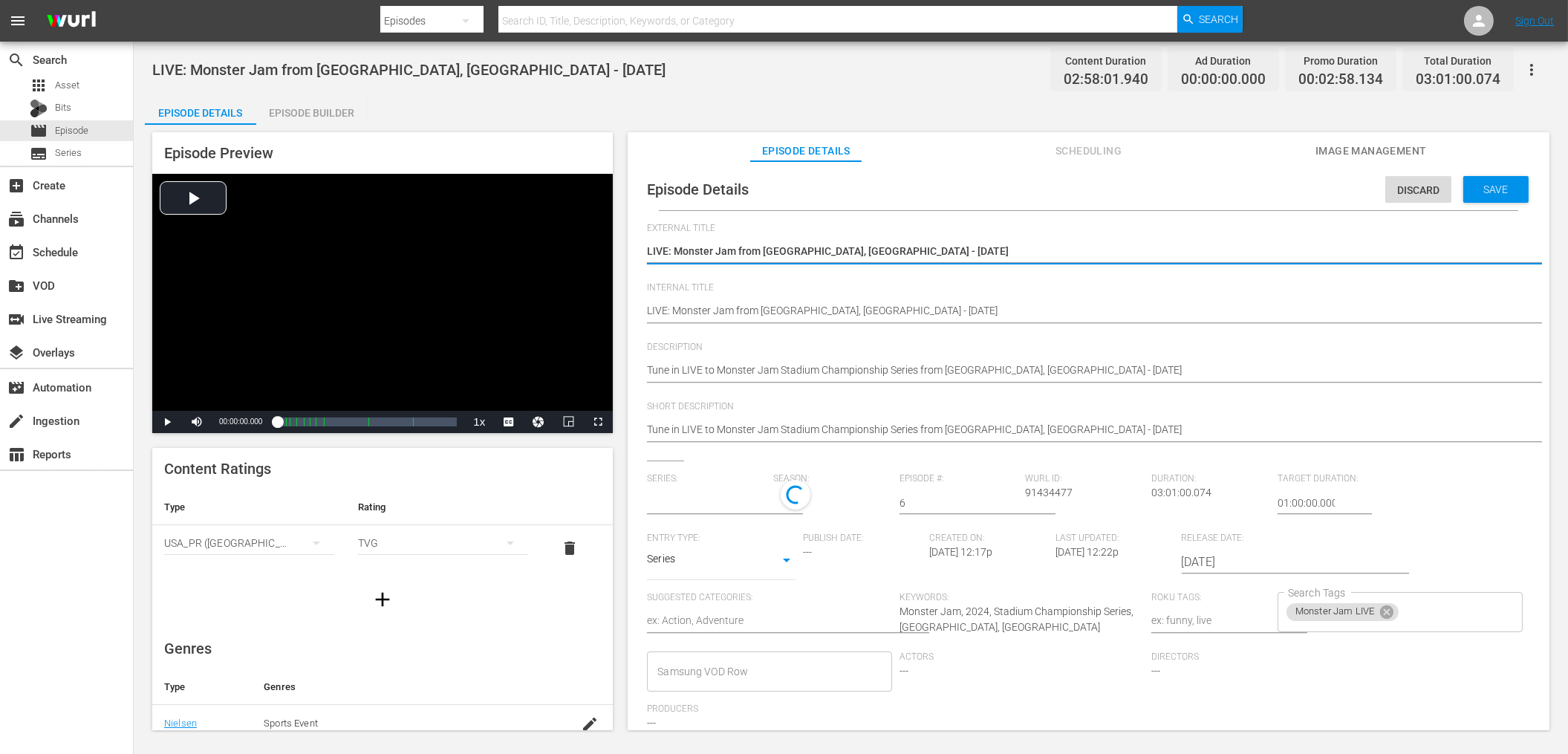
type input "Stadium Championship Series"
click at [712, 503] on input "text" at bounding box center [706, 502] width 119 height 35
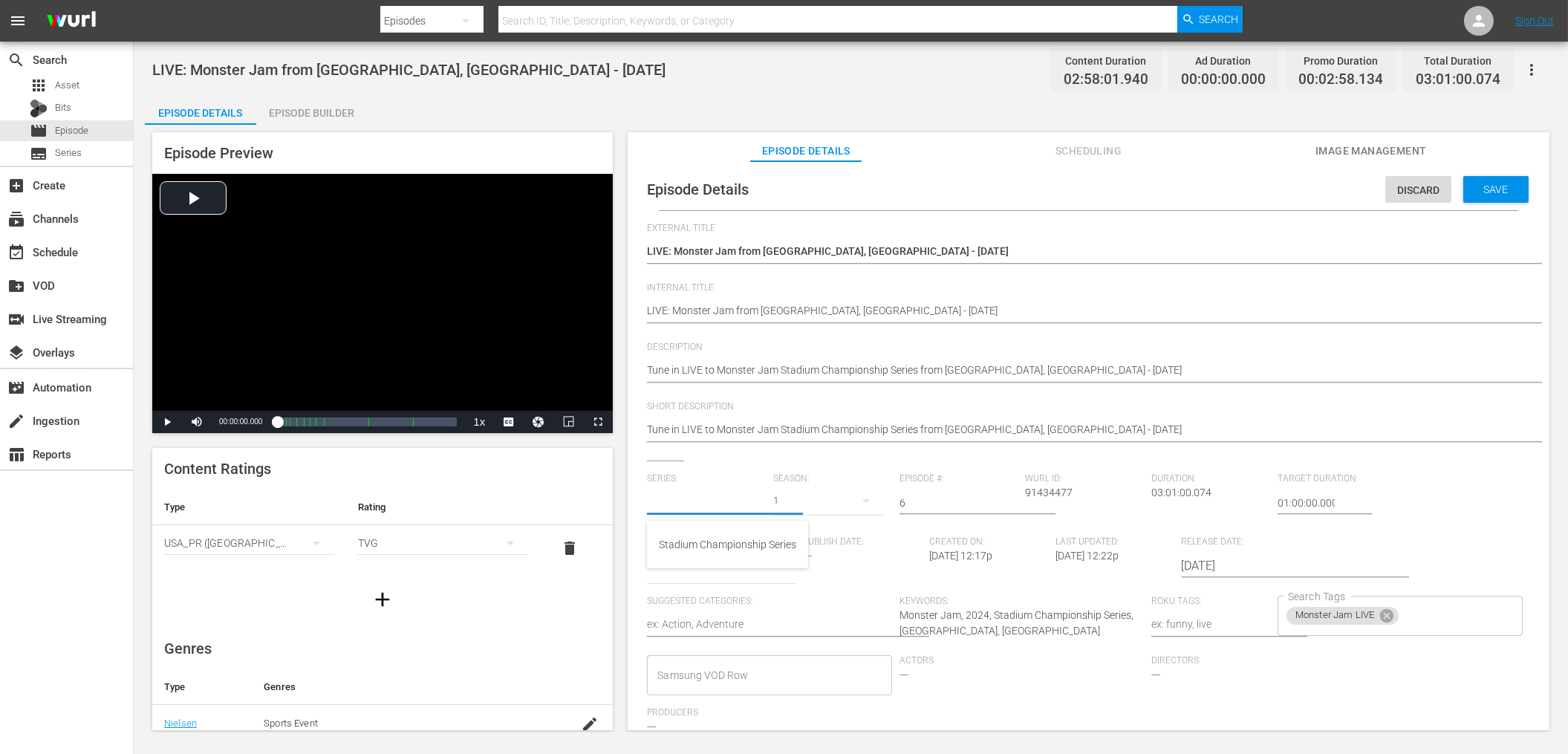
click at [712, 503] on input "text" at bounding box center [706, 502] width 119 height 35
type input "Cham"
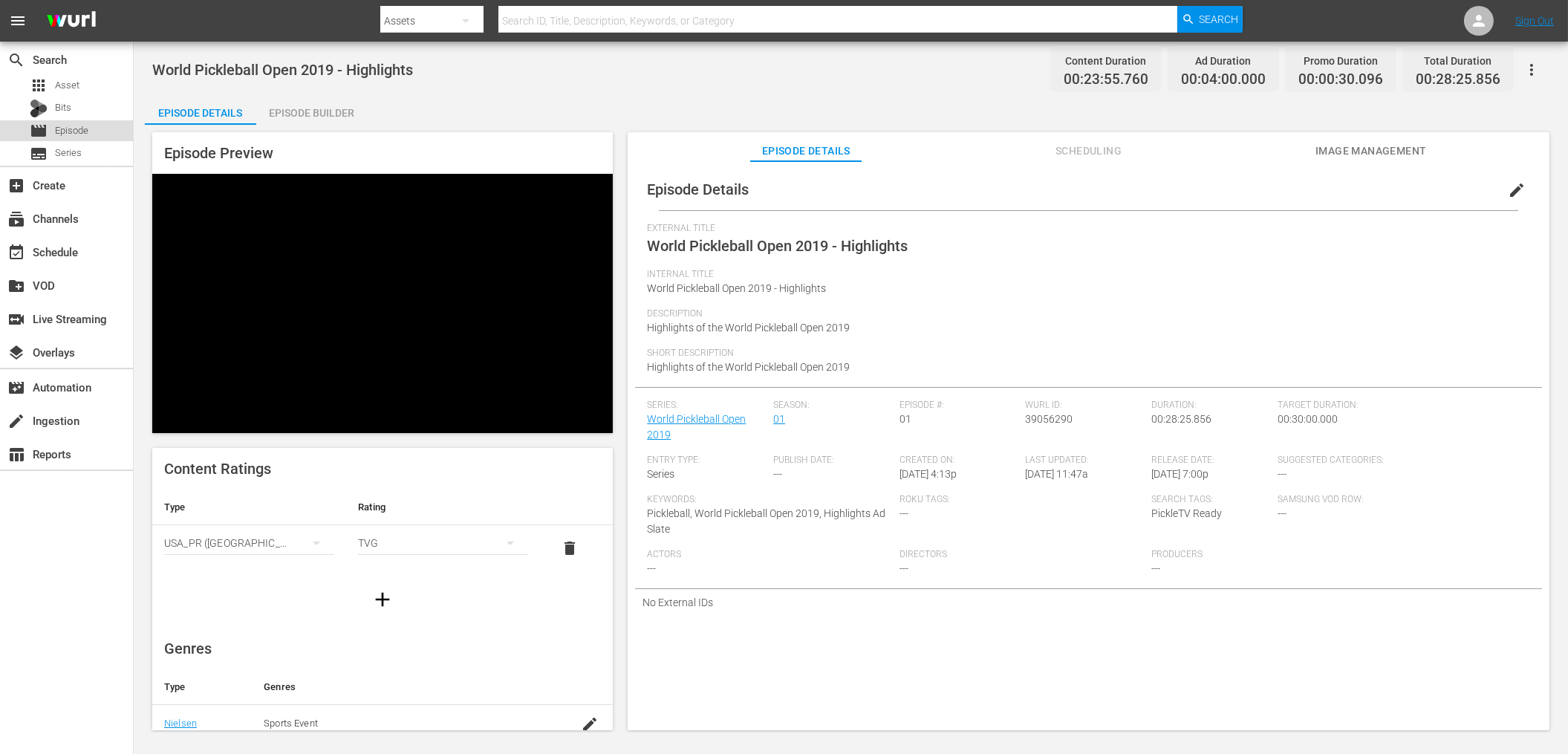
click at [75, 132] on span "Episode" at bounding box center [71, 131] width 34 height 15
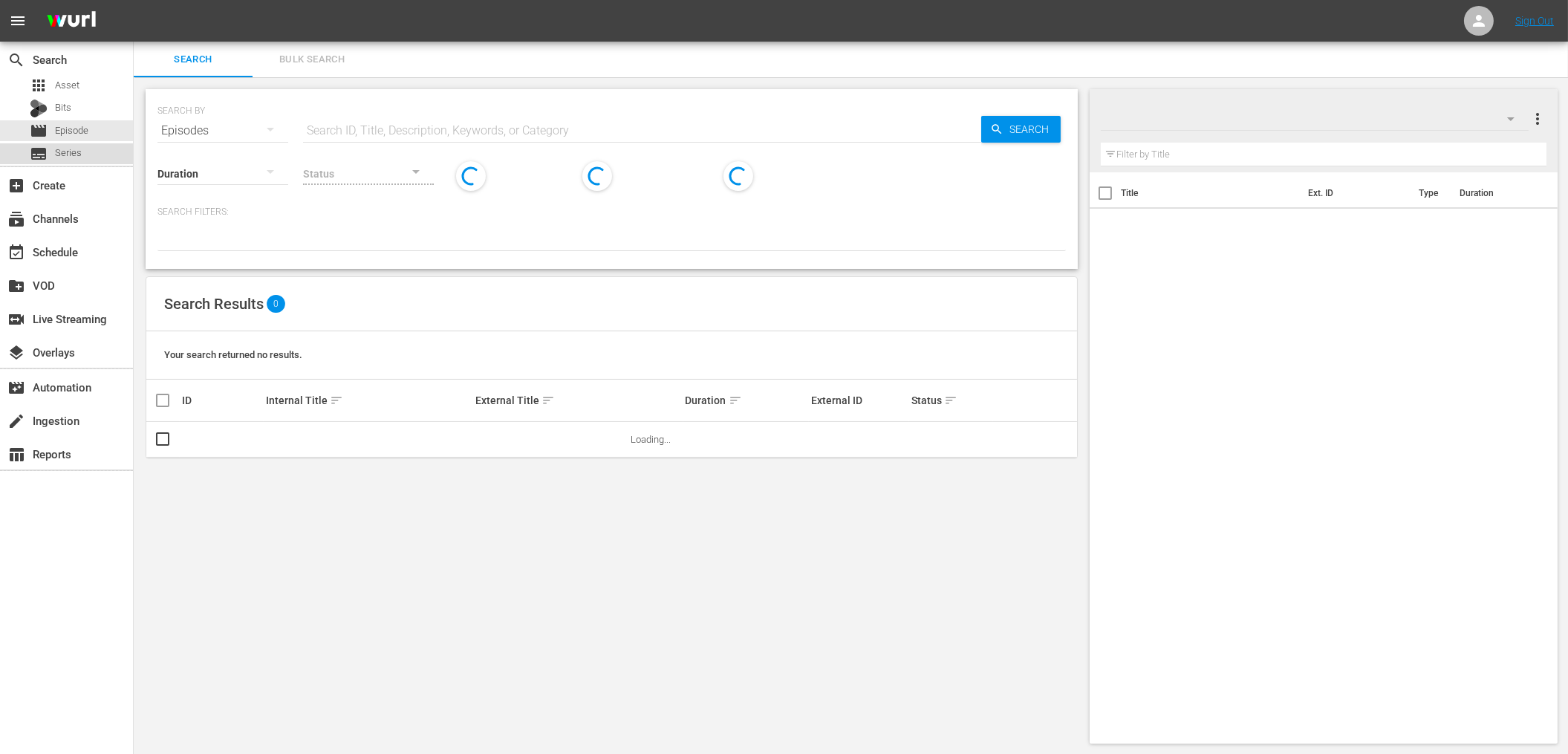
click at [67, 154] on span "Series" at bounding box center [67, 153] width 26 height 15
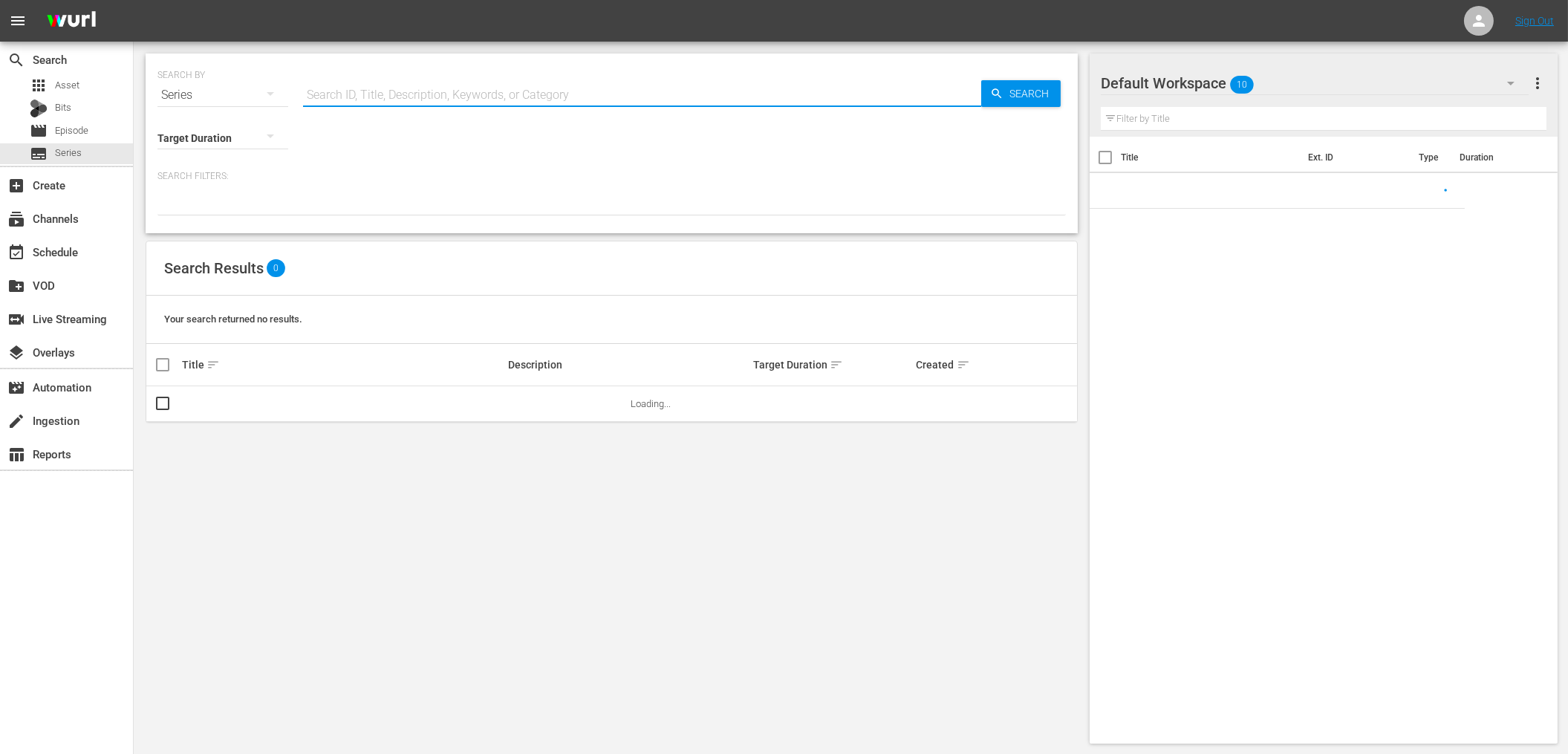
click at [392, 97] on input "text" at bounding box center [642, 95] width 678 height 35
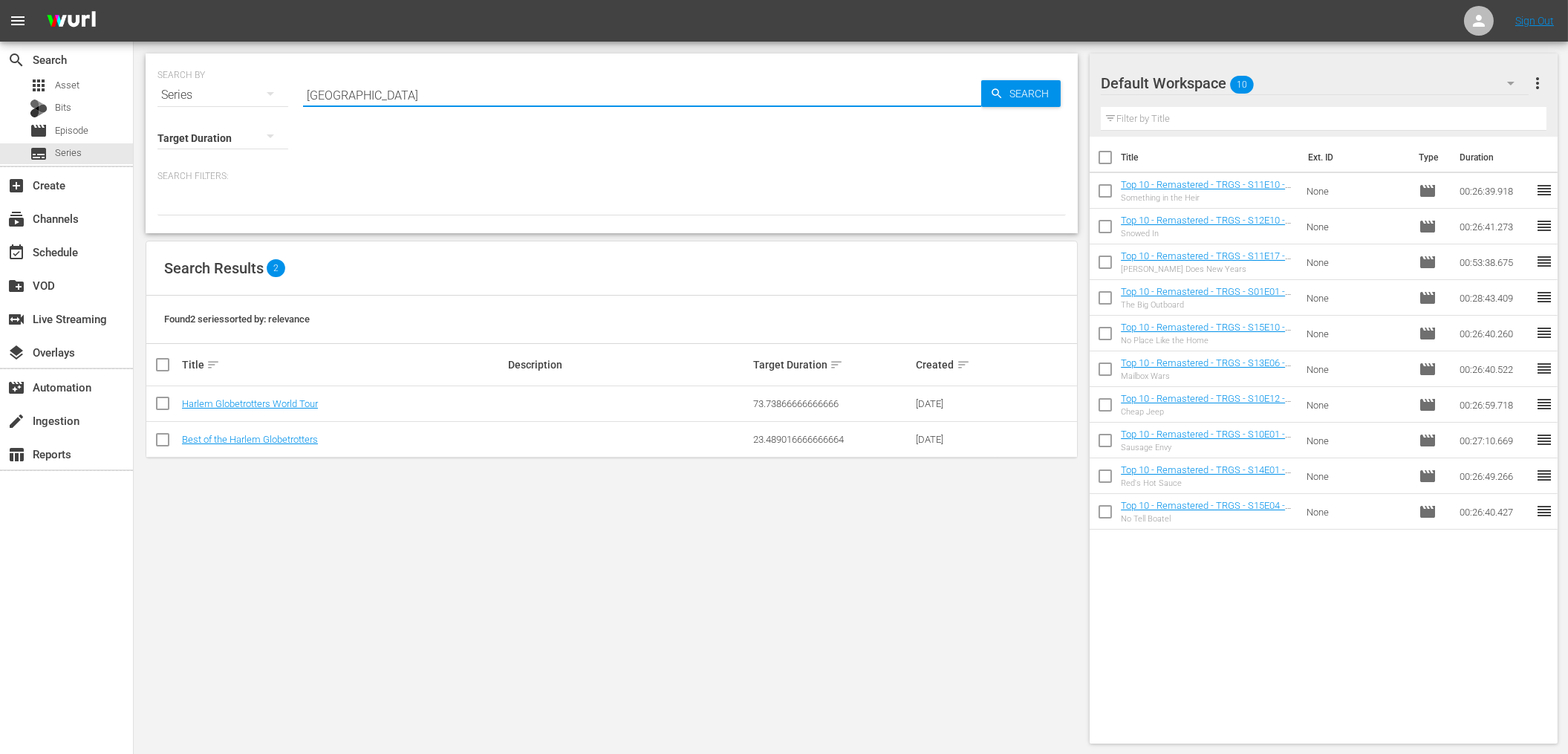
click at [355, 102] on input "[GEOGRAPHIC_DATA]" at bounding box center [642, 95] width 678 height 35
type input "archives"
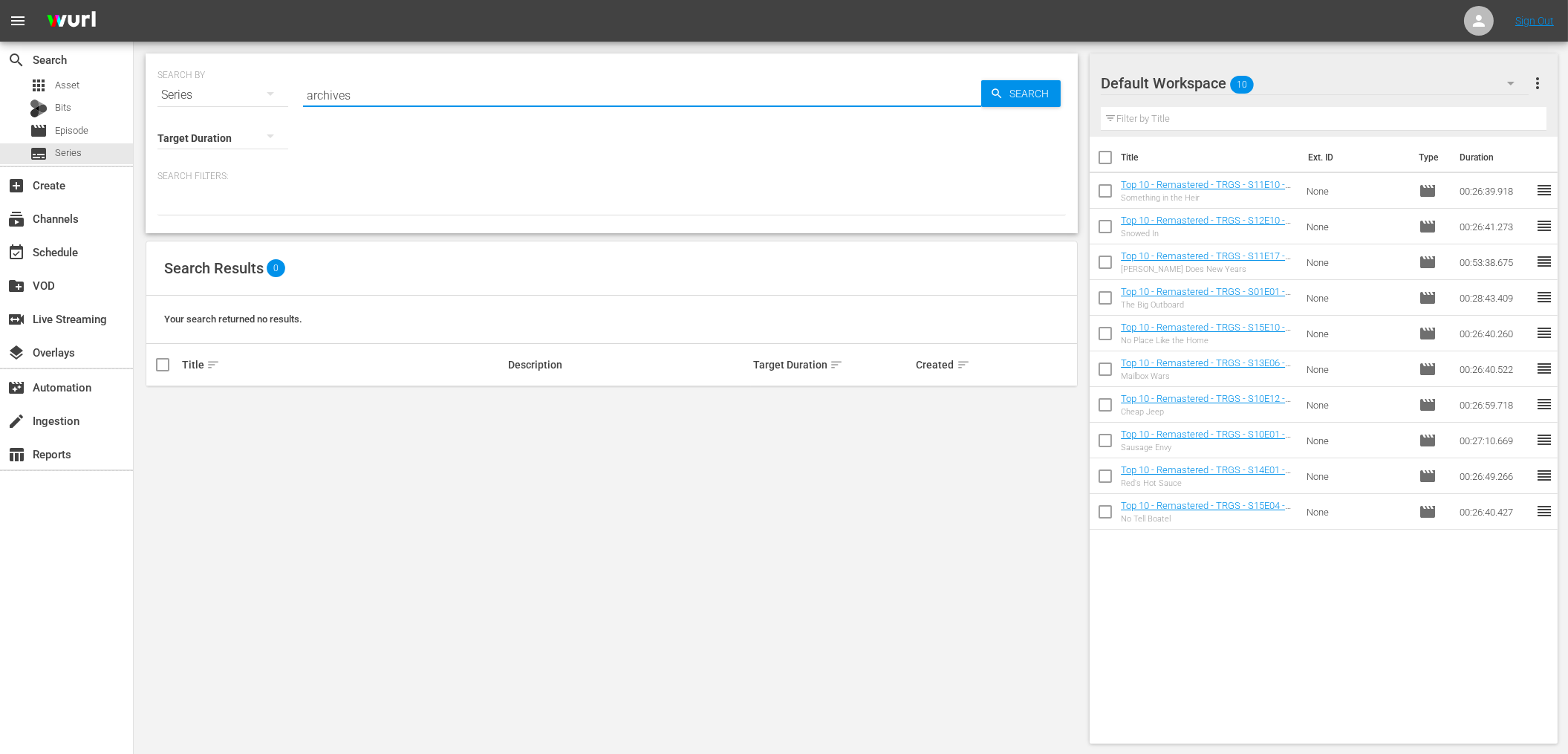
drag, startPoint x: 365, startPoint y: 100, endPoint x: 306, endPoint y: 93, distance: 59.4
click at [304, 93] on input "archives" at bounding box center [642, 95] width 678 height 35
type input "Archives"
drag, startPoint x: 358, startPoint y: 93, endPoint x: 294, endPoint y: 91, distance: 64.0
click at [294, 91] on div "SEARCH BY Search By Series Search ID, Title, Description, Keywords, or Category…" at bounding box center [611, 85] width 908 height 54
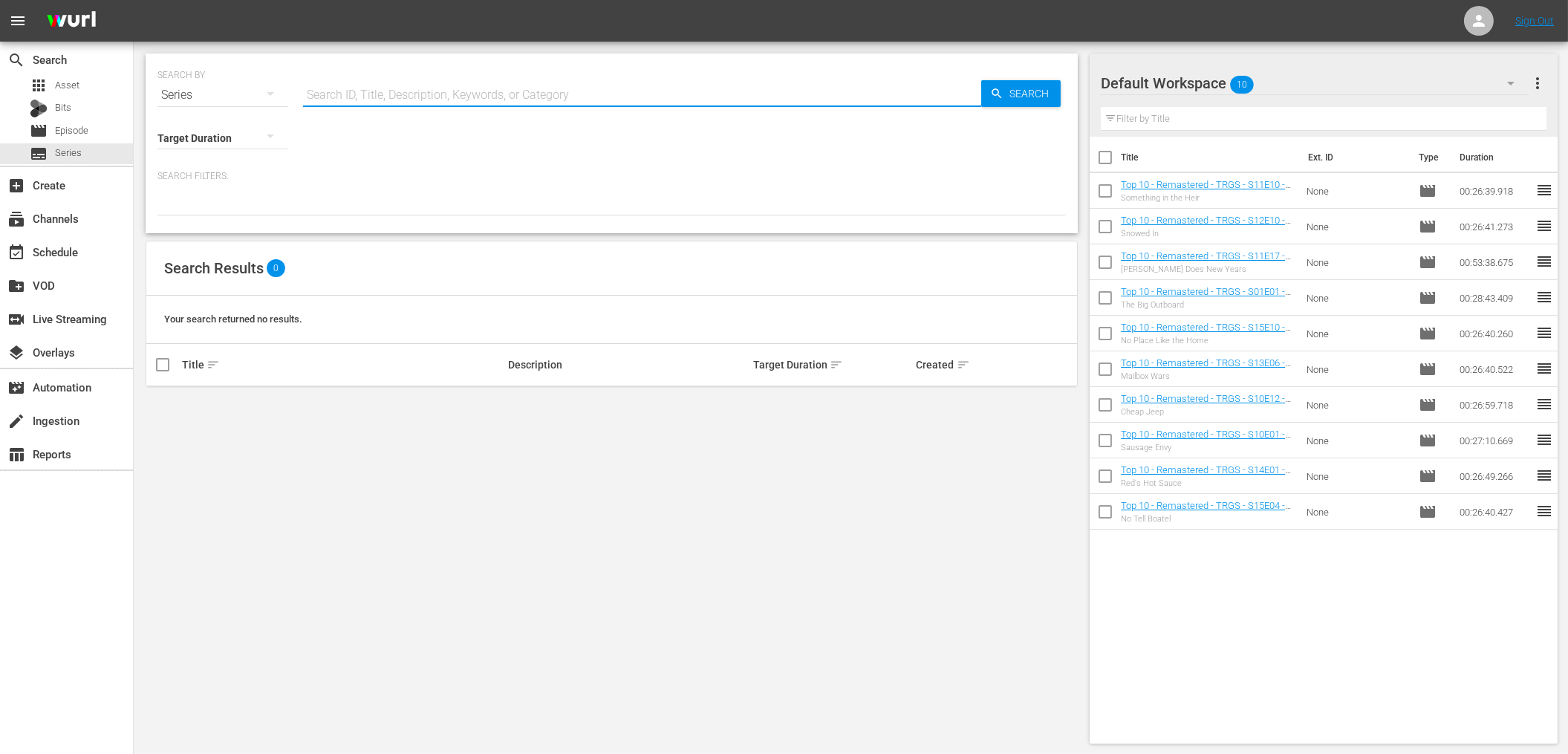
click at [428, 108] on input "text" at bounding box center [642, 95] width 678 height 35
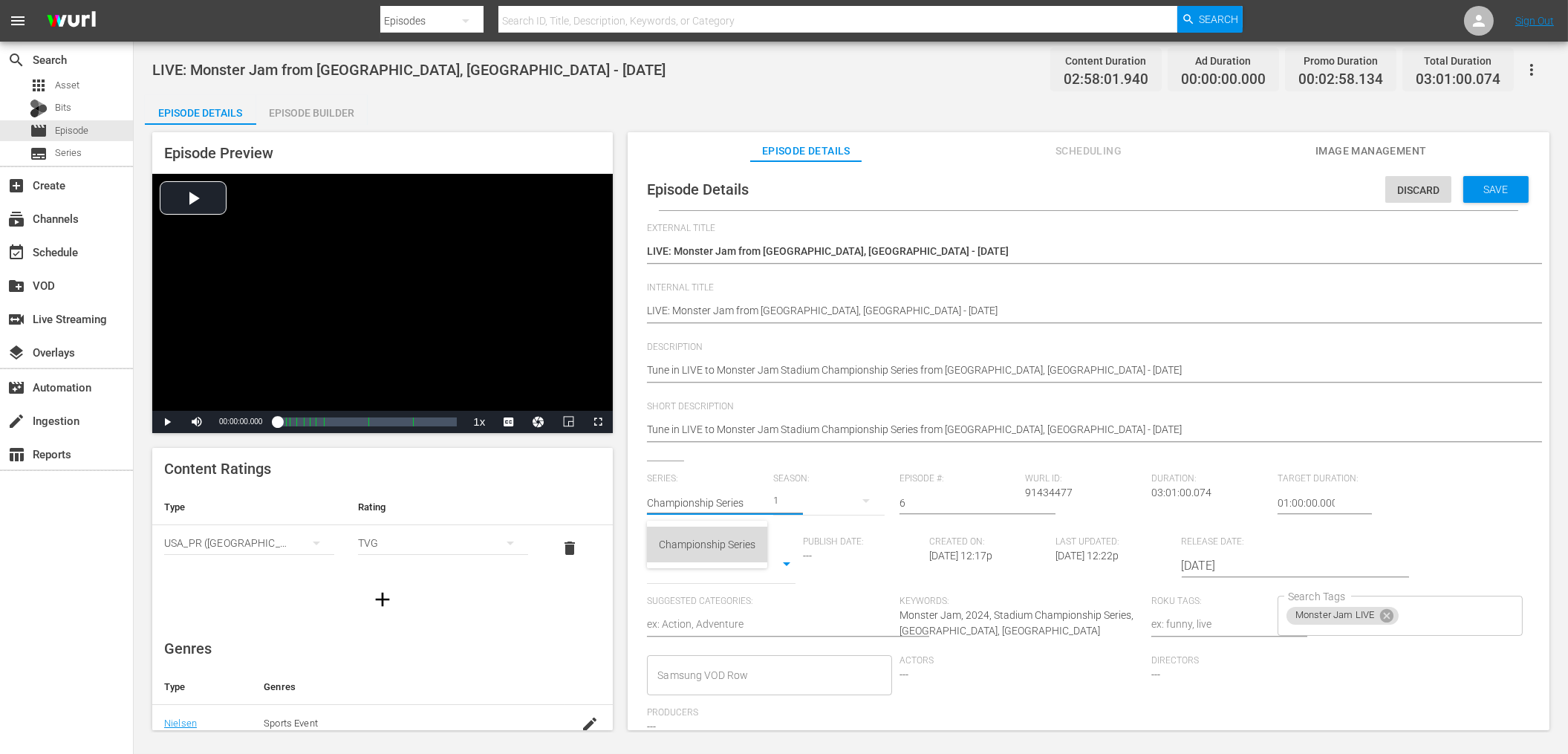
click at [712, 534] on div "Championship Series" at bounding box center [707, 544] width 96 height 35
type input "Championship Series"
click at [1479, 187] on span "Save" at bounding box center [1495, 189] width 48 height 12
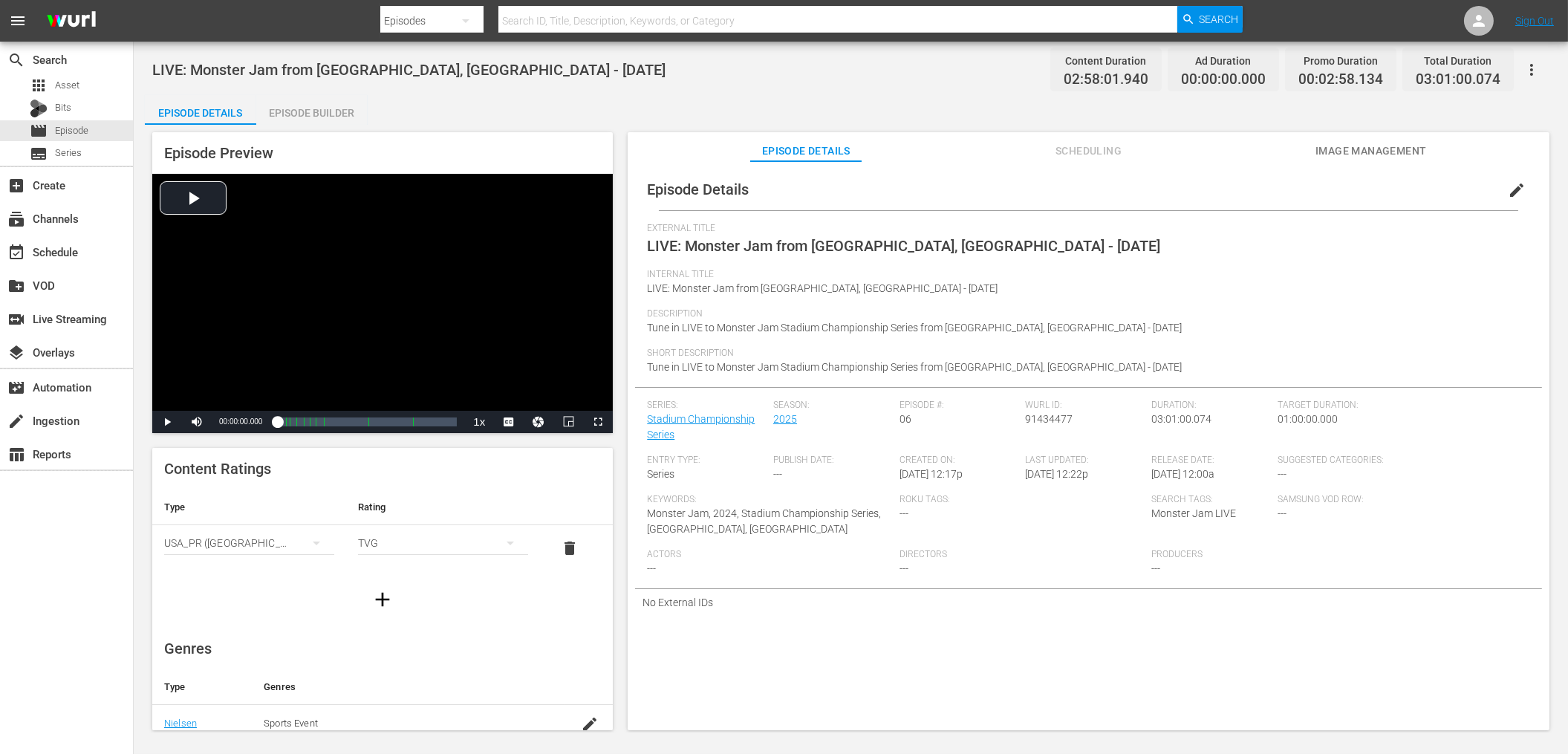
click at [684, 99] on div "Episode Details Episode Builder Episode Preview Video Player is loading. Play V…" at bounding box center [850, 419] width 1412 height 648
click at [69, 127] on span "Episode" at bounding box center [71, 131] width 34 height 15
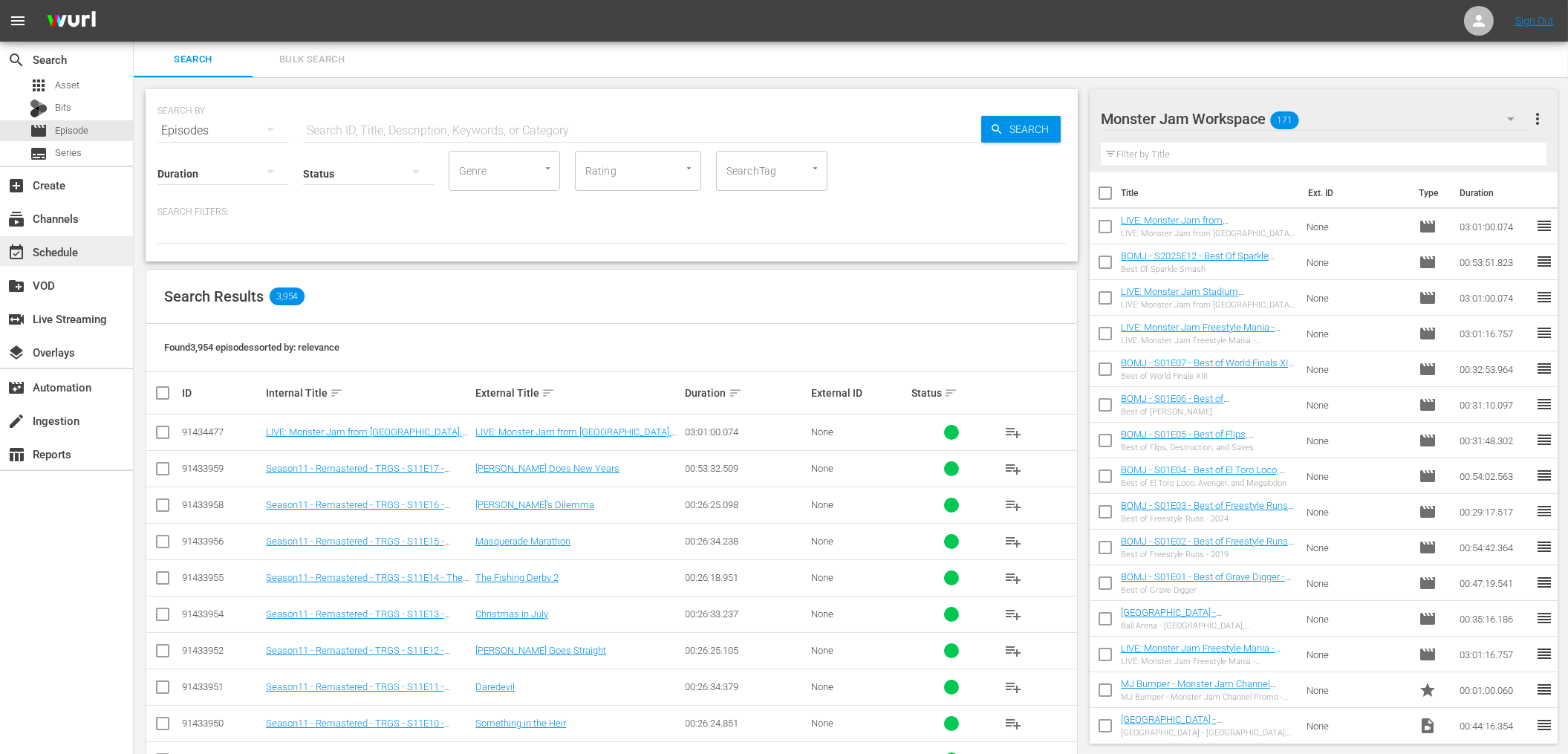
click at [88, 259] on div "event_available Schedule" at bounding box center [66, 251] width 133 height 30
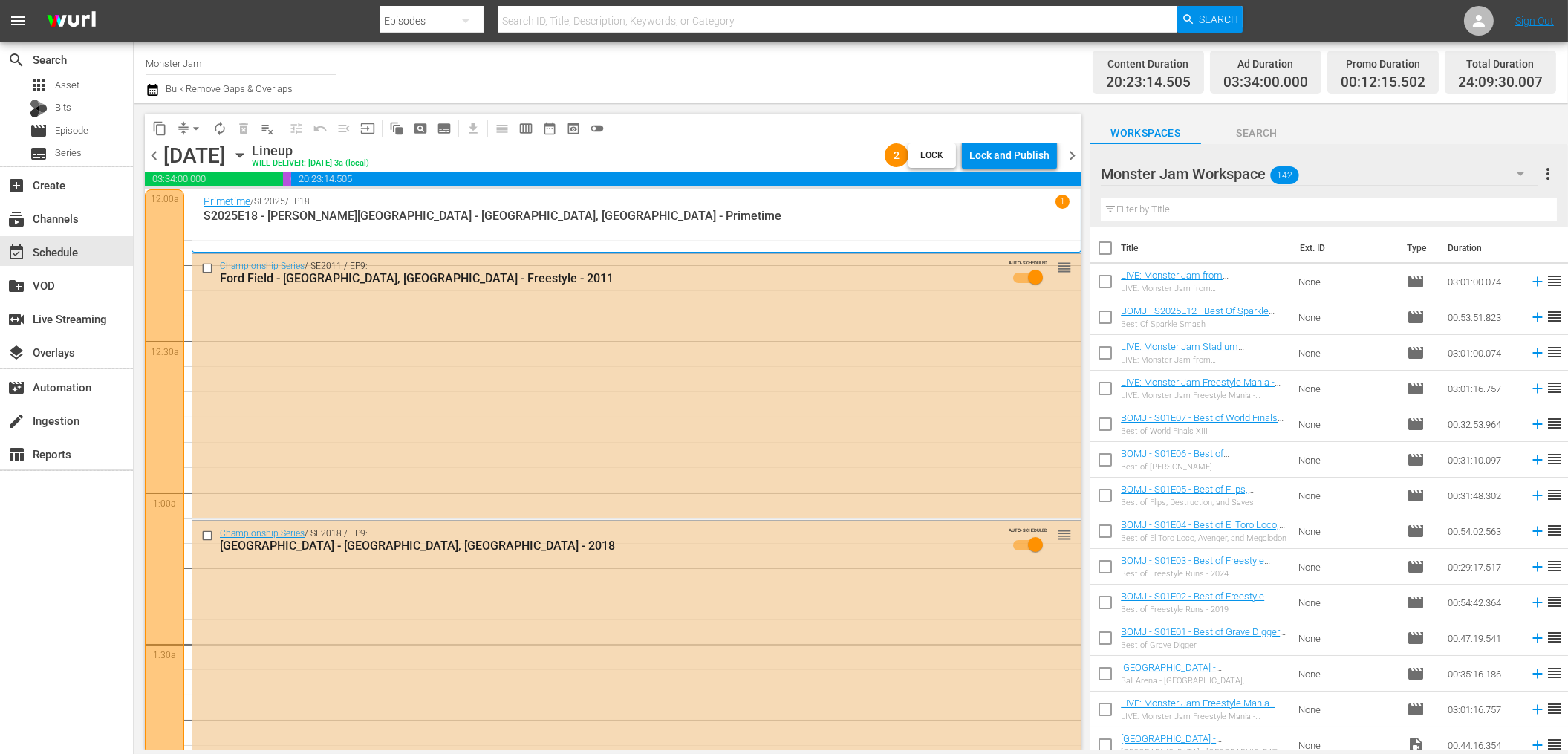
drag, startPoint x: 788, startPoint y: 86, endPoint x: 795, endPoint y: 79, distance: 9.9
click at [794, 79] on div "Channel Title Monster Jam Bulk Remove Gaps & Overlaps" at bounding box center [530, 72] width 769 height 54
click at [594, 70] on div "Channel Title Monster Jam Bulk Remove Gaps & Overlaps" at bounding box center [530, 72] width 769 height 54
click at [1070, 155] on span "chevron_right" at bounding box center [1072, 156] width 18 height 18
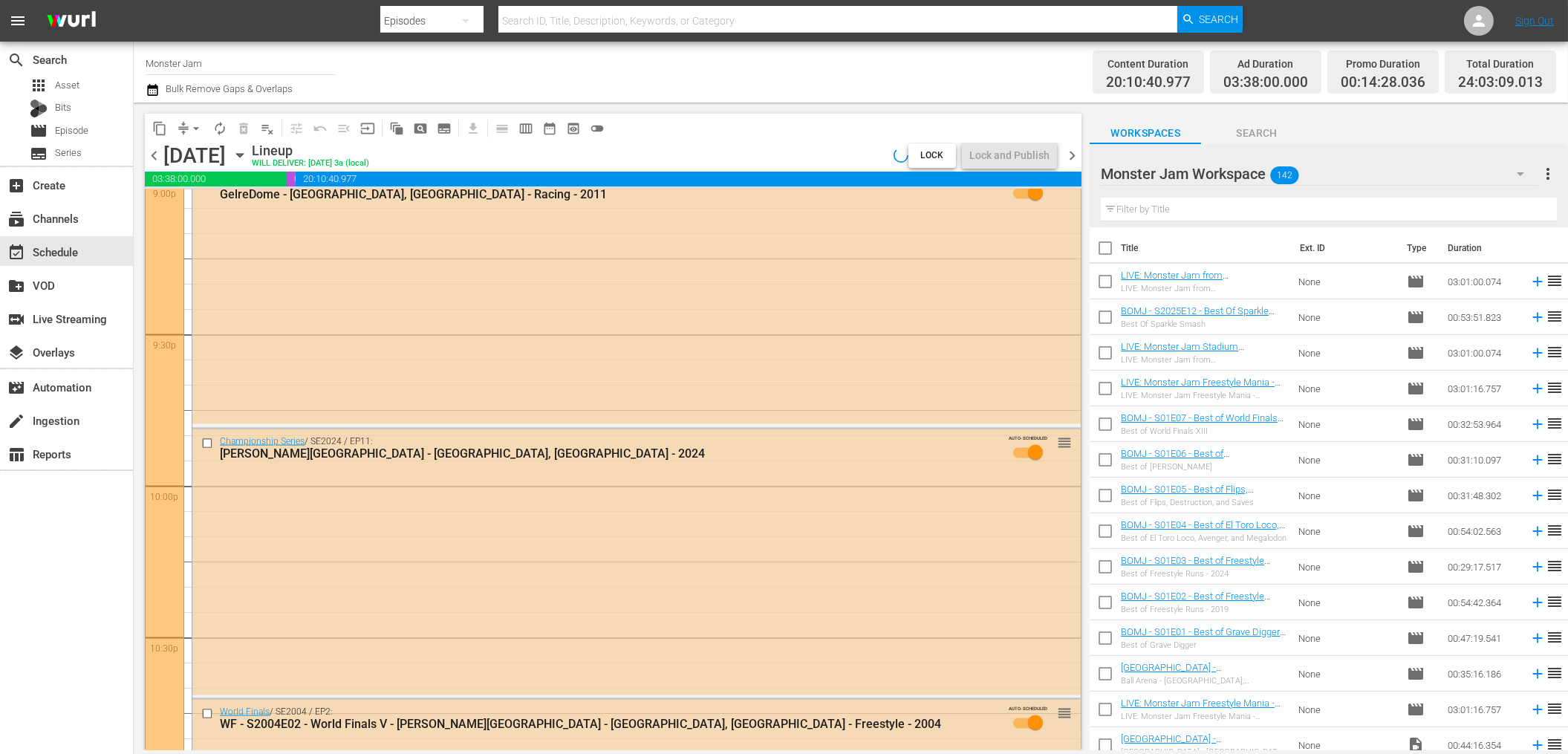
scroll to position [6841, 0]
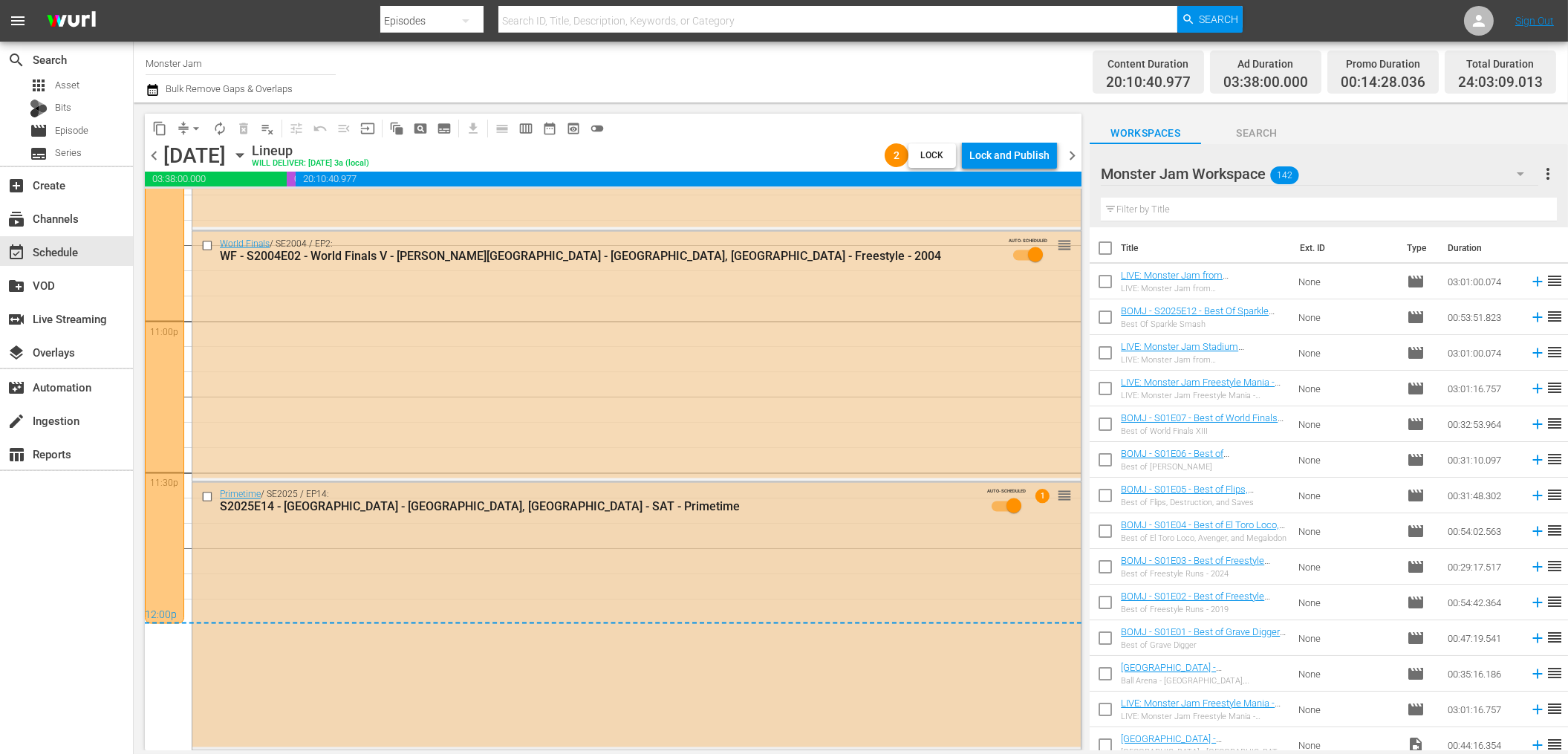
click at [198, 497] on div at bounding box center [208, 498] width 23 height 18
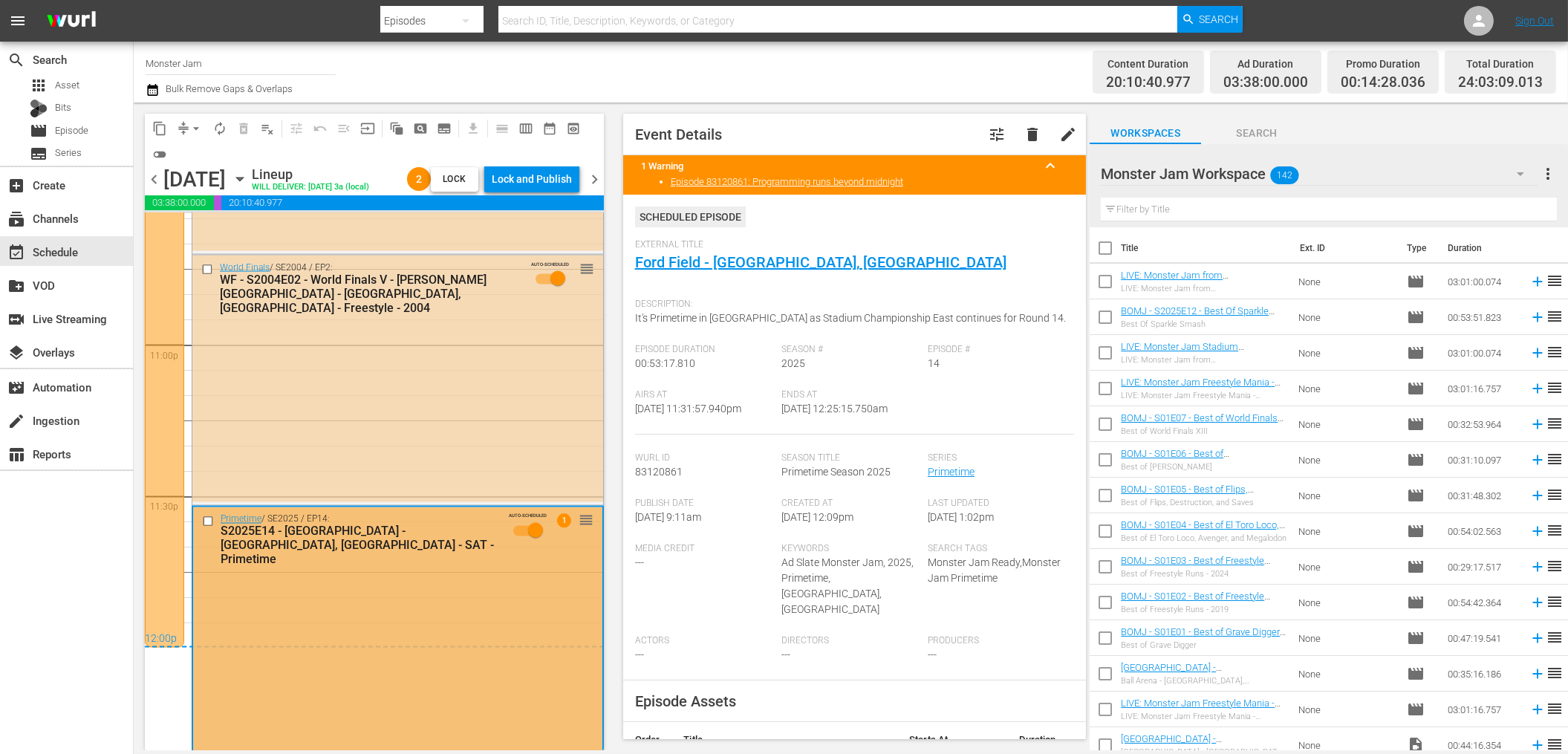
click at [207, 517] on input "checkbox" at bounding box center [209, 521] width 15 height 13
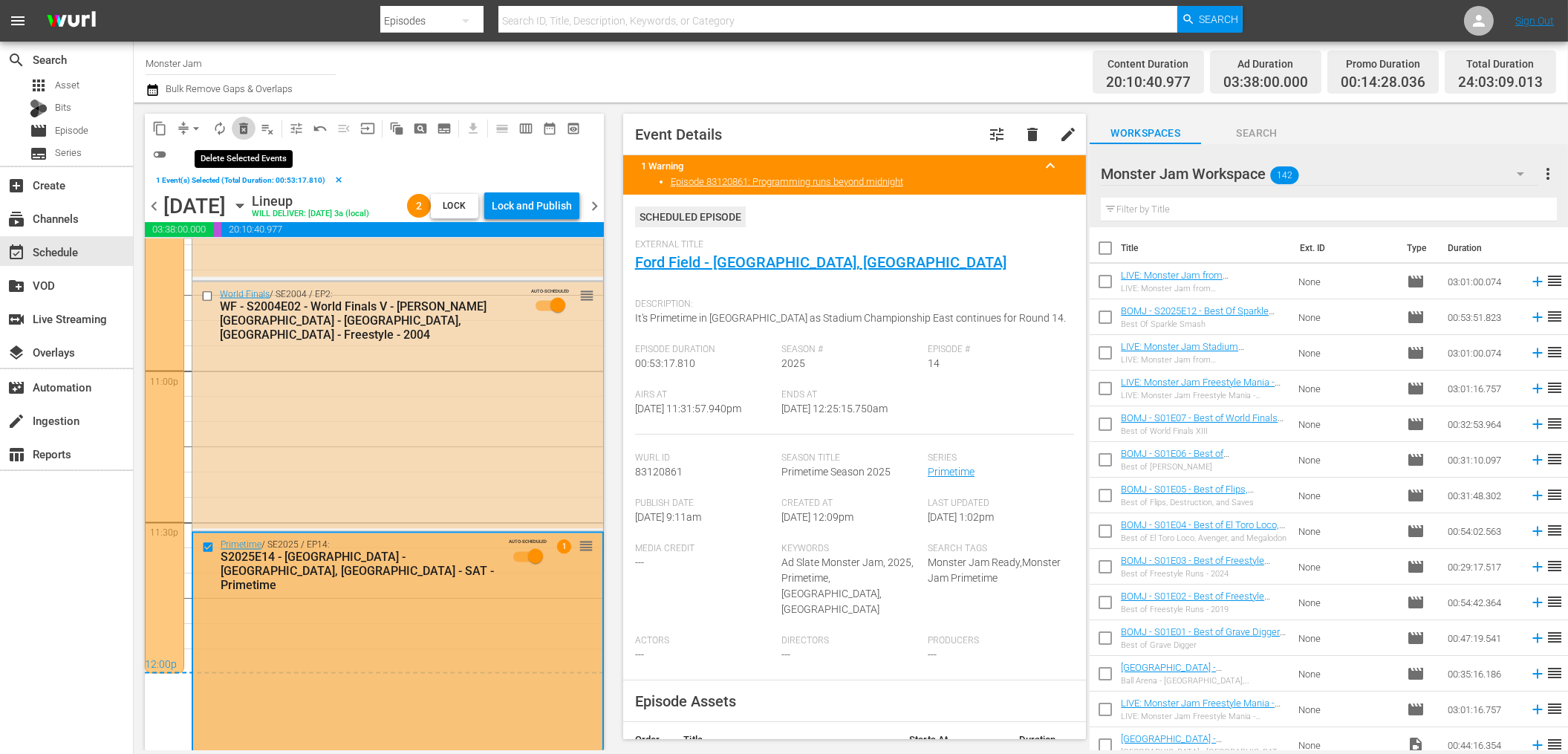
click at [242, 131] on span "delete_forever_outlined" at bounding box center [244, 128] width 15 height 15
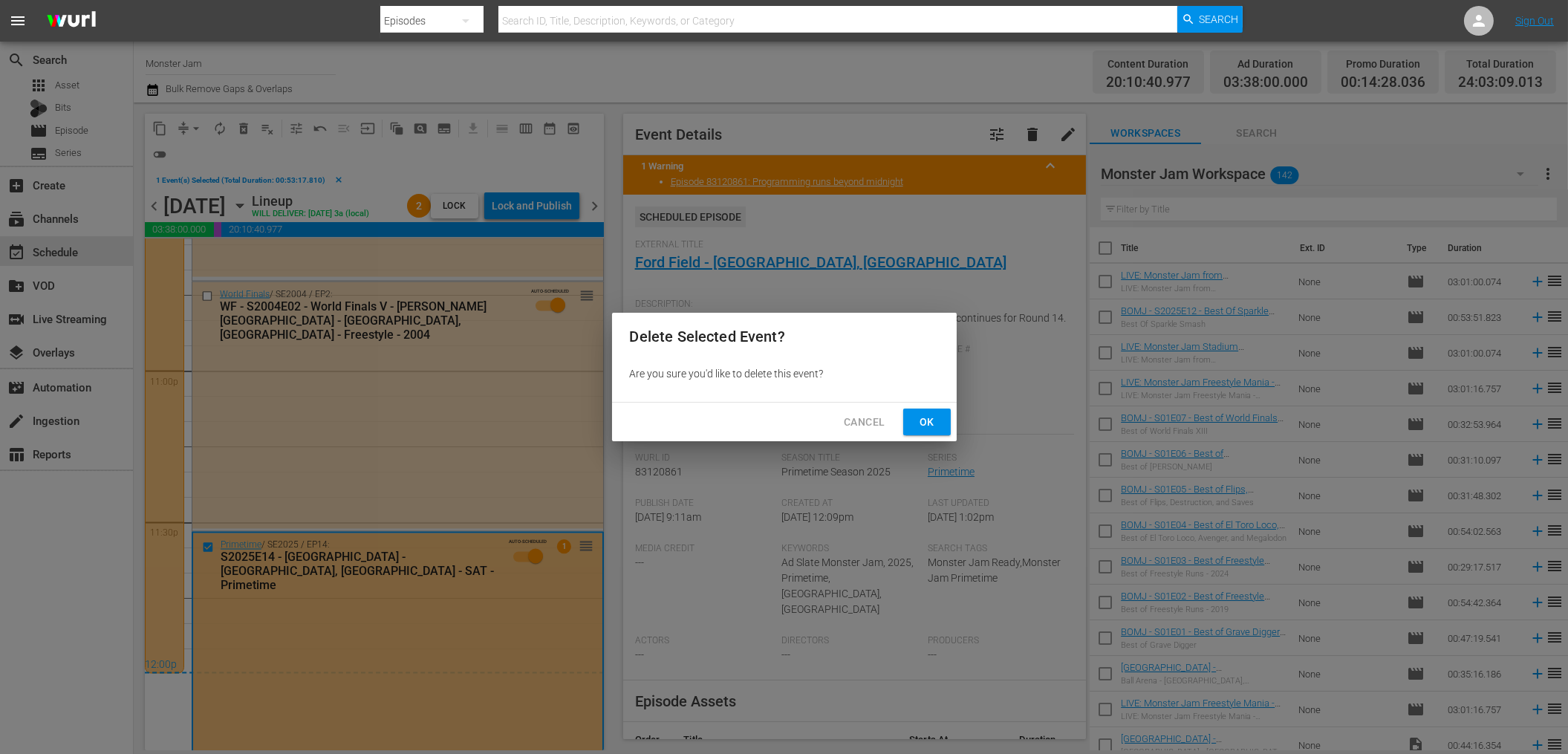
click at [927, 419] on span "Ok" at bounding box center [926, 422] width 24 height 18
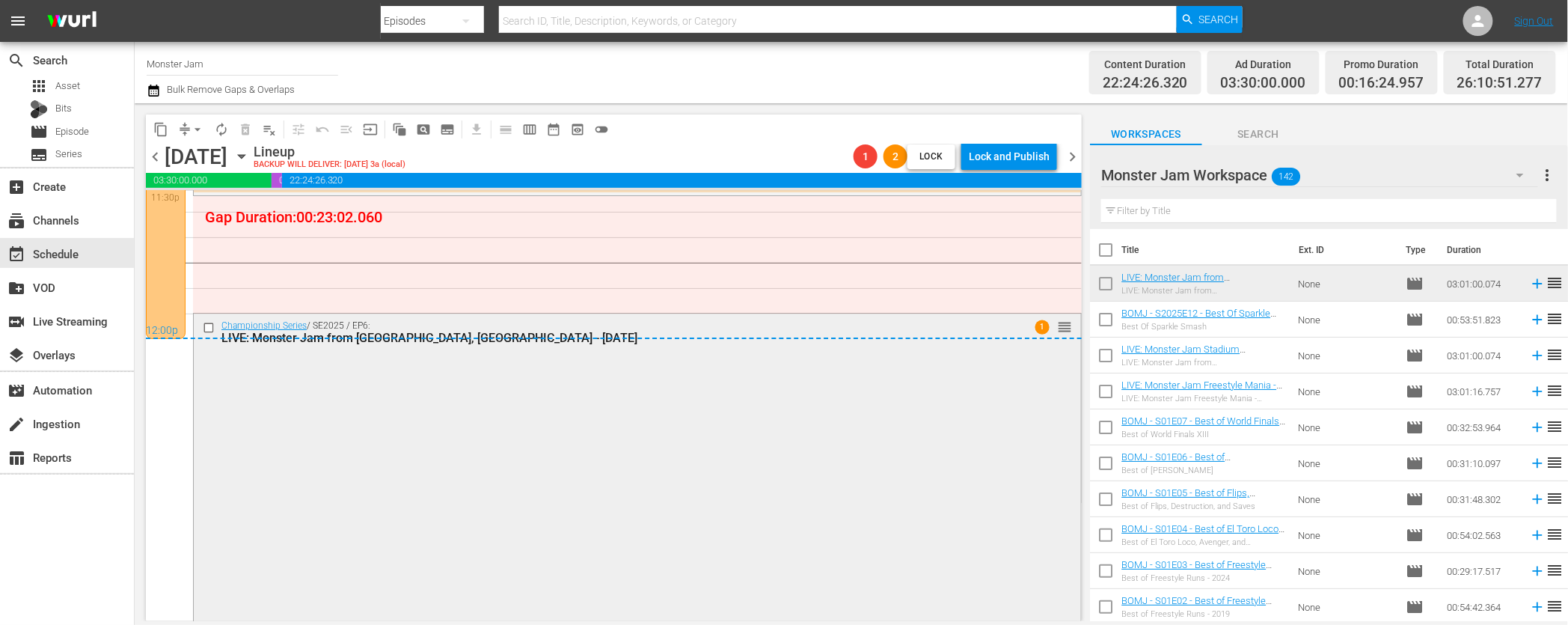
scroll to position [7178, 0]
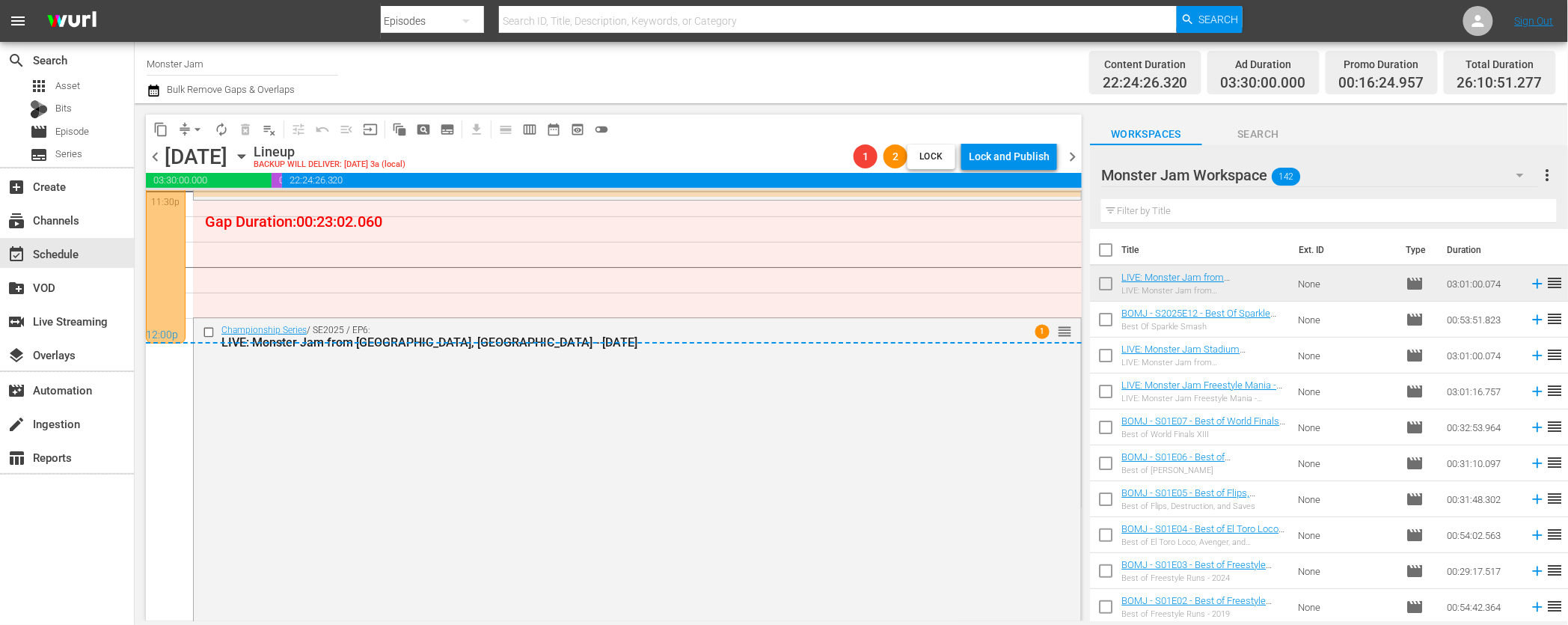
click at [1066, 332] on div "12:00p" at bounding box center [614, 336] width 936 height 15
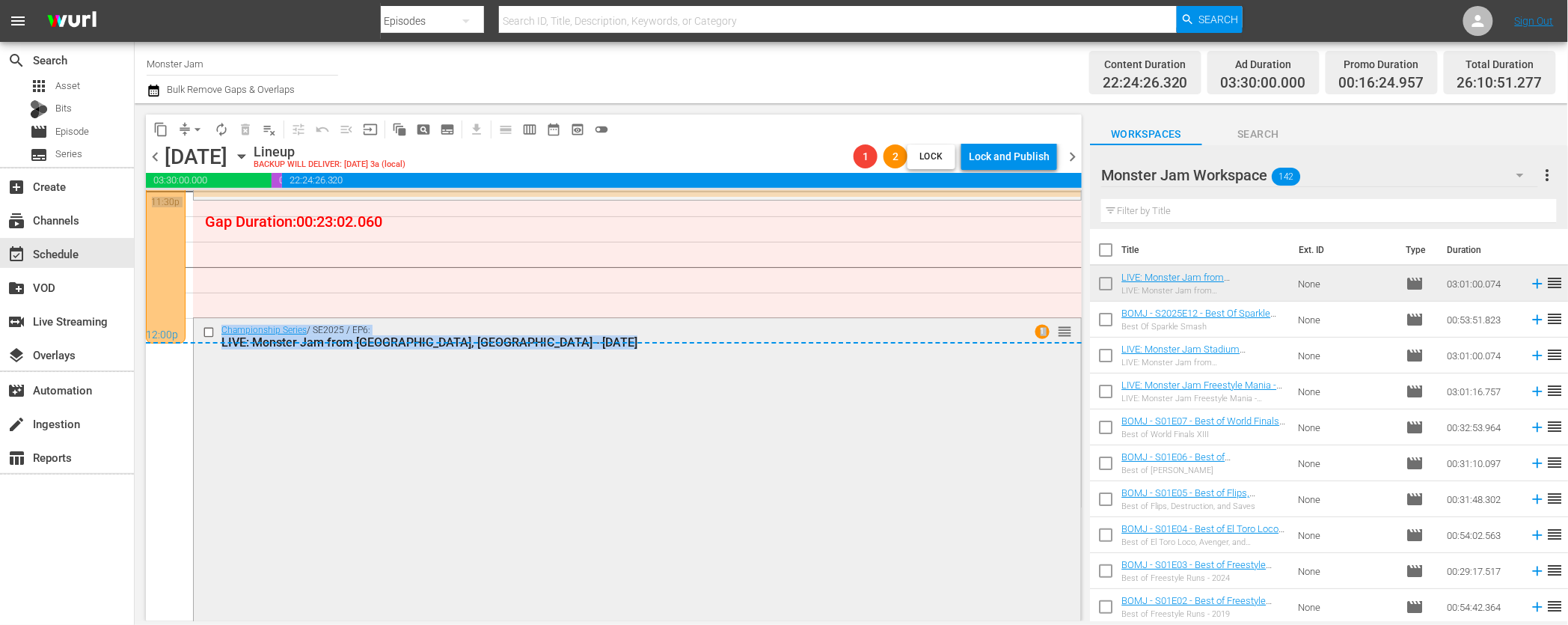
drag, startPoint x: 1063, startPoint y: 328, endPoint x: 1064, endPoint y: 344, distance: 16.0
drag, startPoint x: 864, startPoint y: 327, endPoint x: 866, endPoint y: 342, distance: 15.1
click at [865, 342] on div "12:00p" at bounding box center [614, 336] width 936 height 15
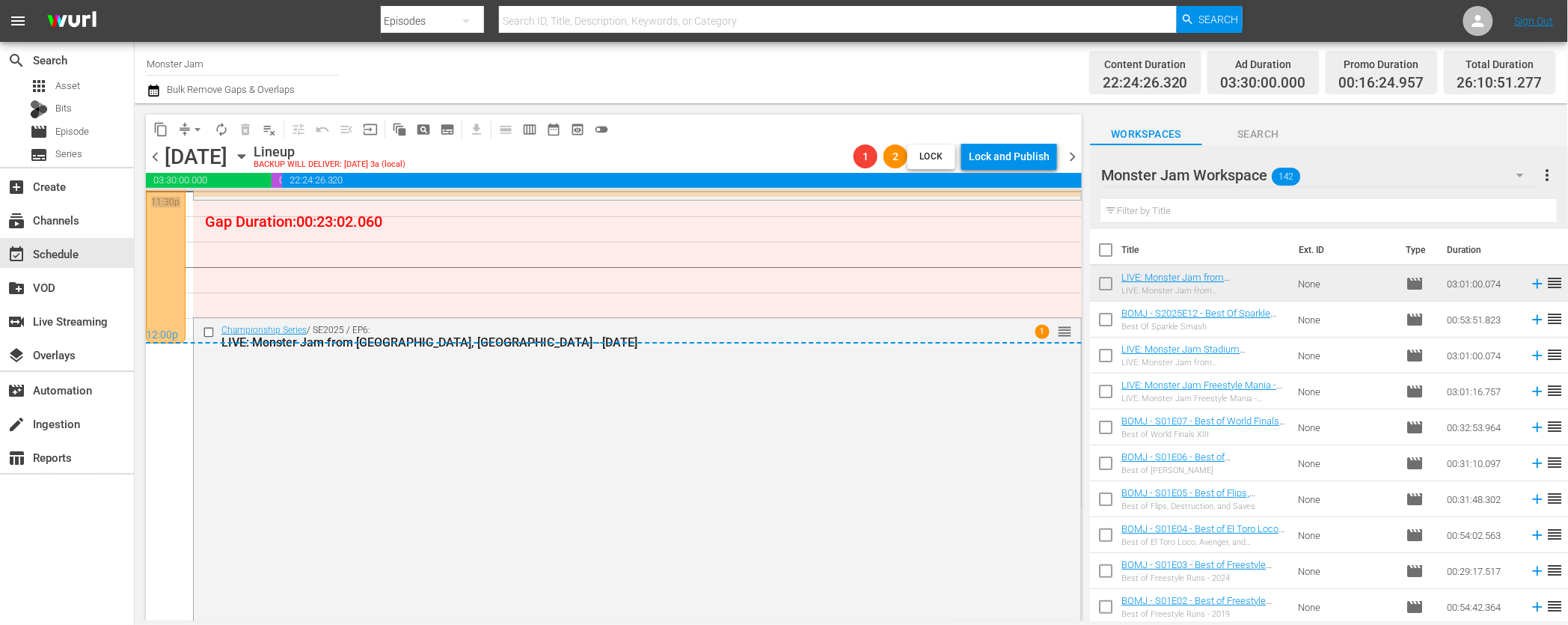
drag, startPoint x: 1064, startPoint y: 328, endPoint x: 1060, endPoint y: 288, distance: 40.2
click at [1074, 157] on span "chevron_right" at bounding box center [1073, 157] width 18 height 18
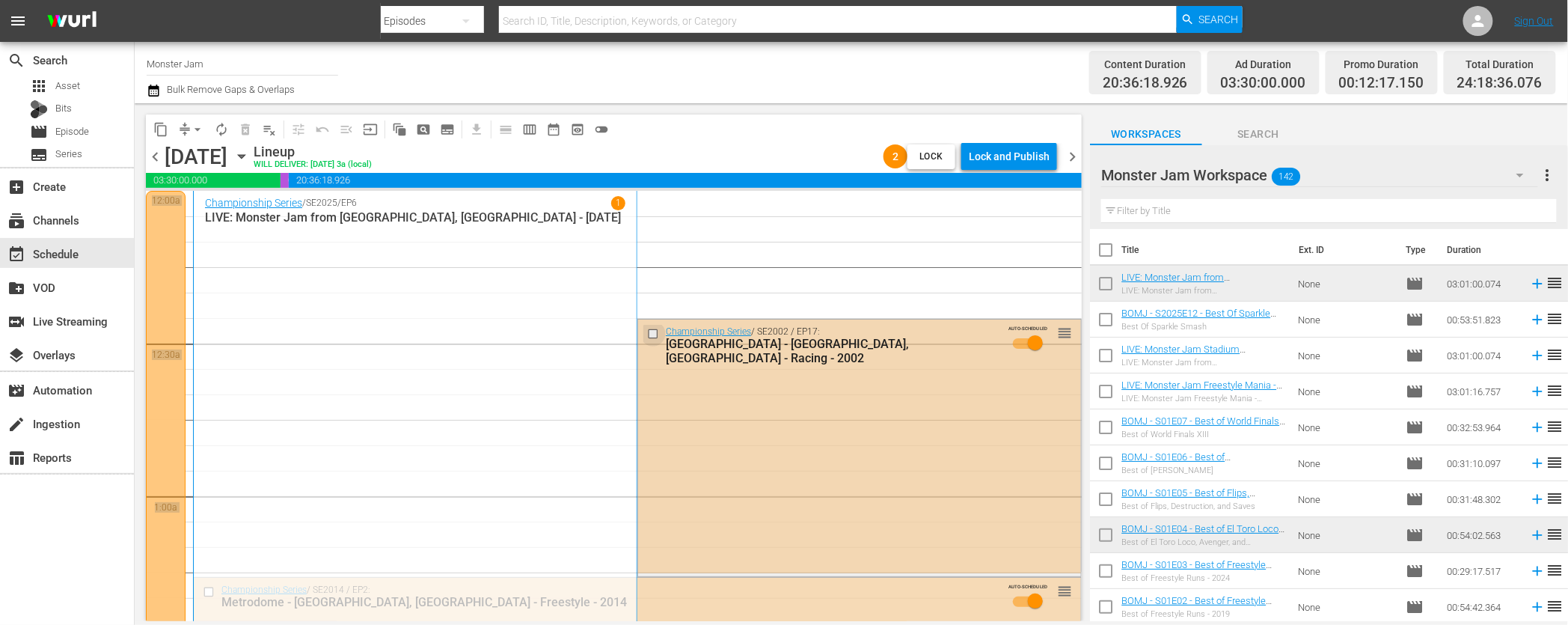
click at [654, 335] on input "checkbox" at bounding box center [655, 334] width 16 height 13
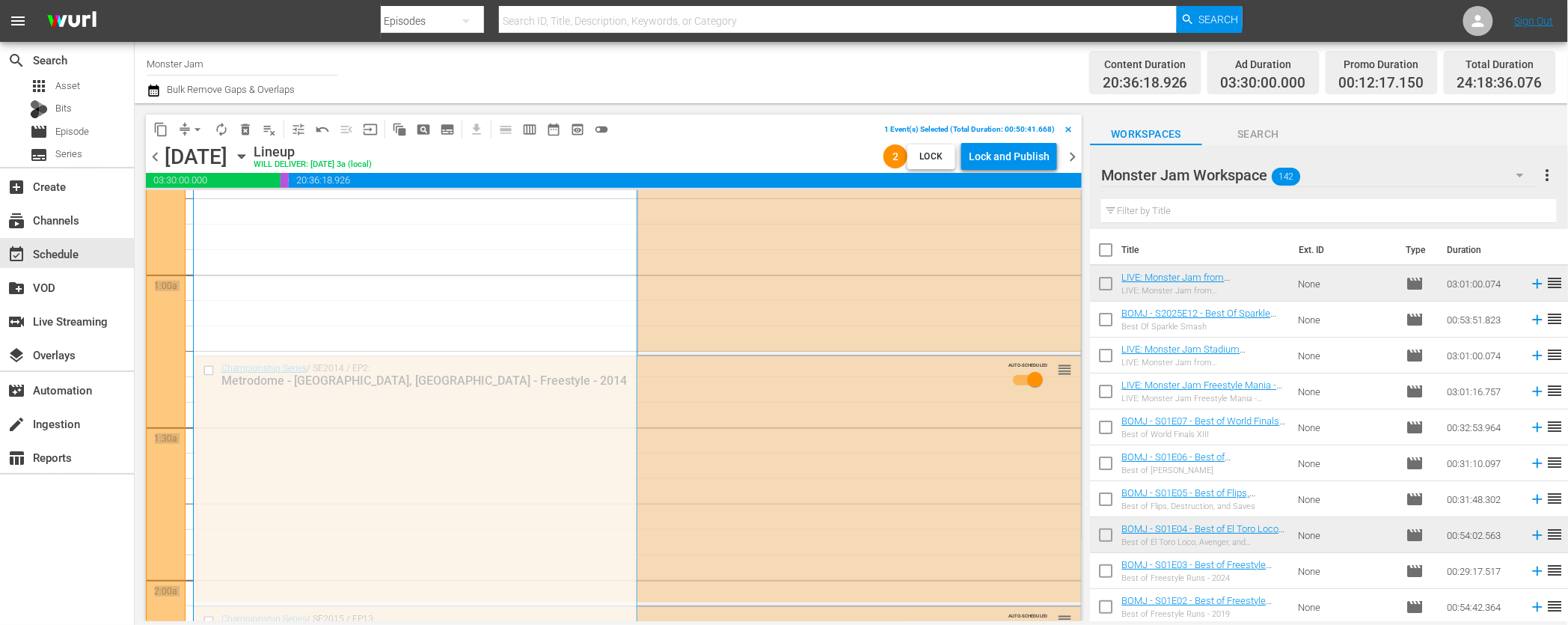
scroll to position [172, 0]
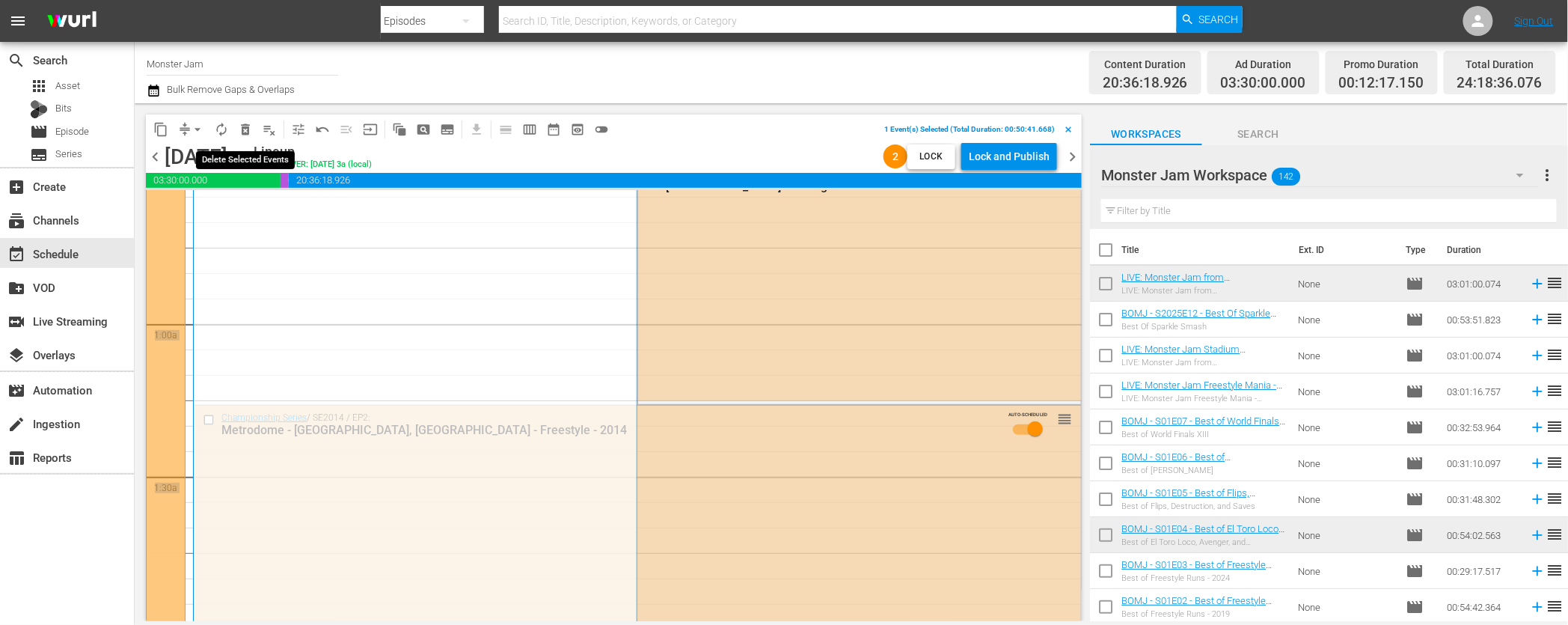
click at [246, 126] on span "delete_forever_outlined" at bounding box center [245, 129] width 15 height 15
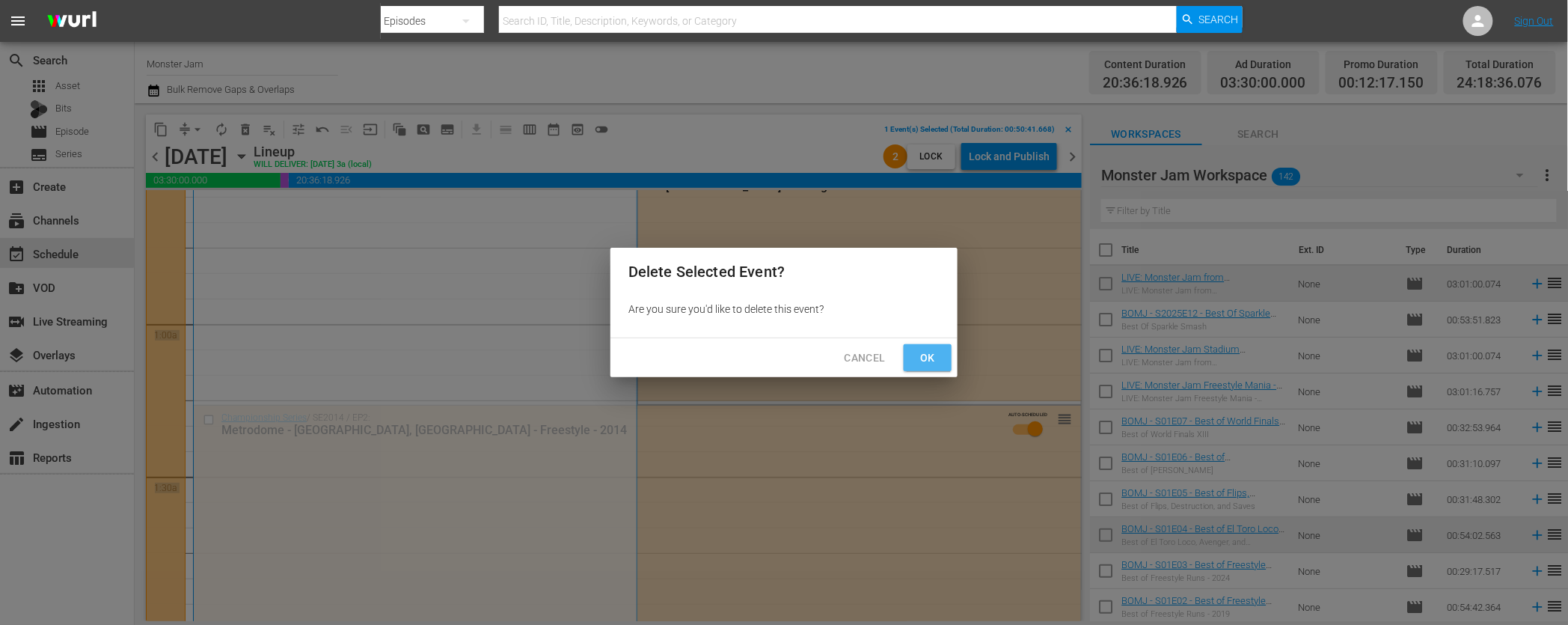
click at [942, 365] on button "Ok" at bounding box center [928, 358] width 48 height 27
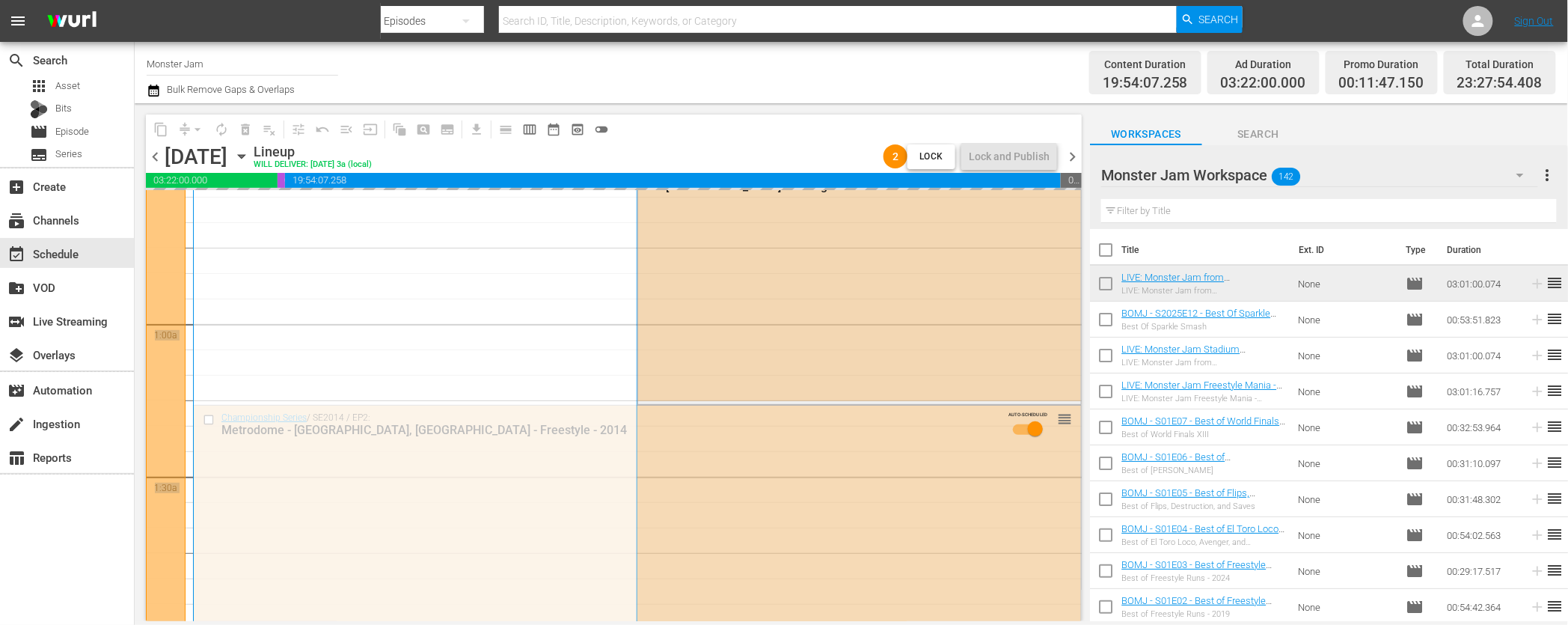
scroll to position [0, 0]
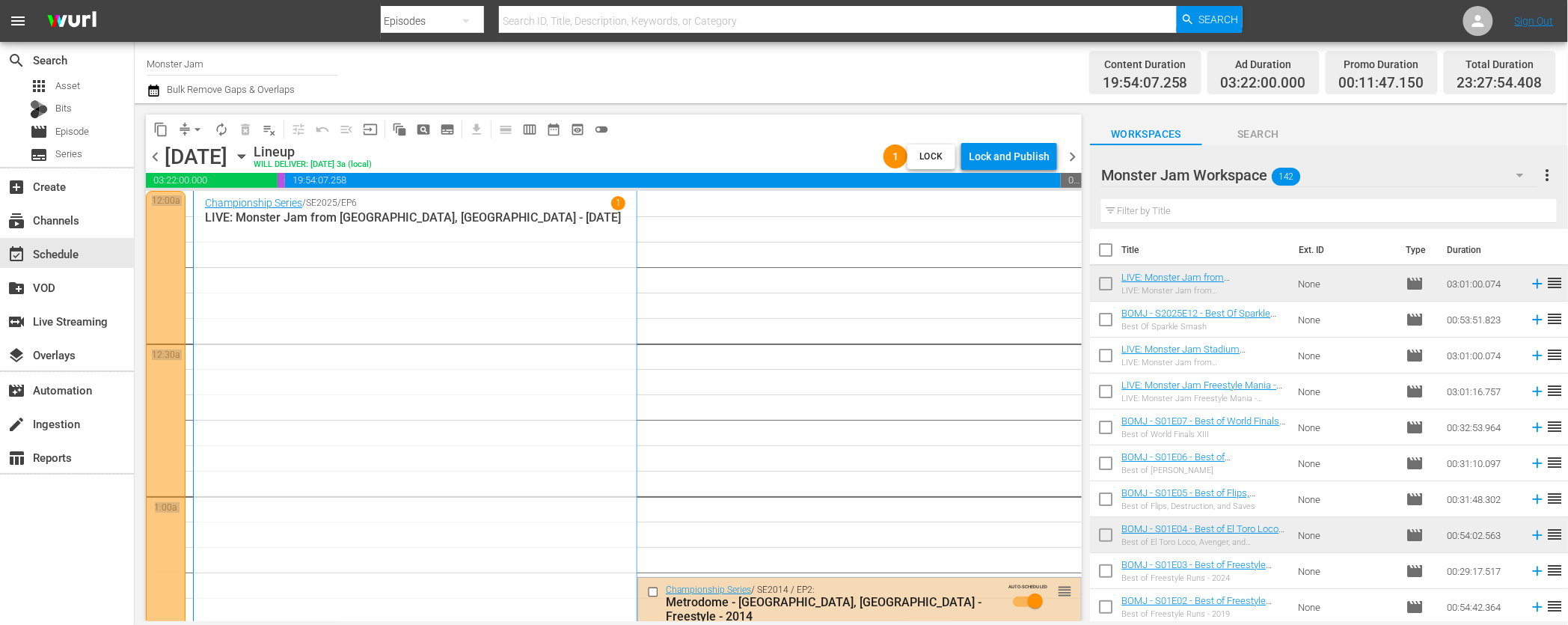
click at [156, 161] on span "chevron_left" at bounding box center [155, 157] width 18 height 18
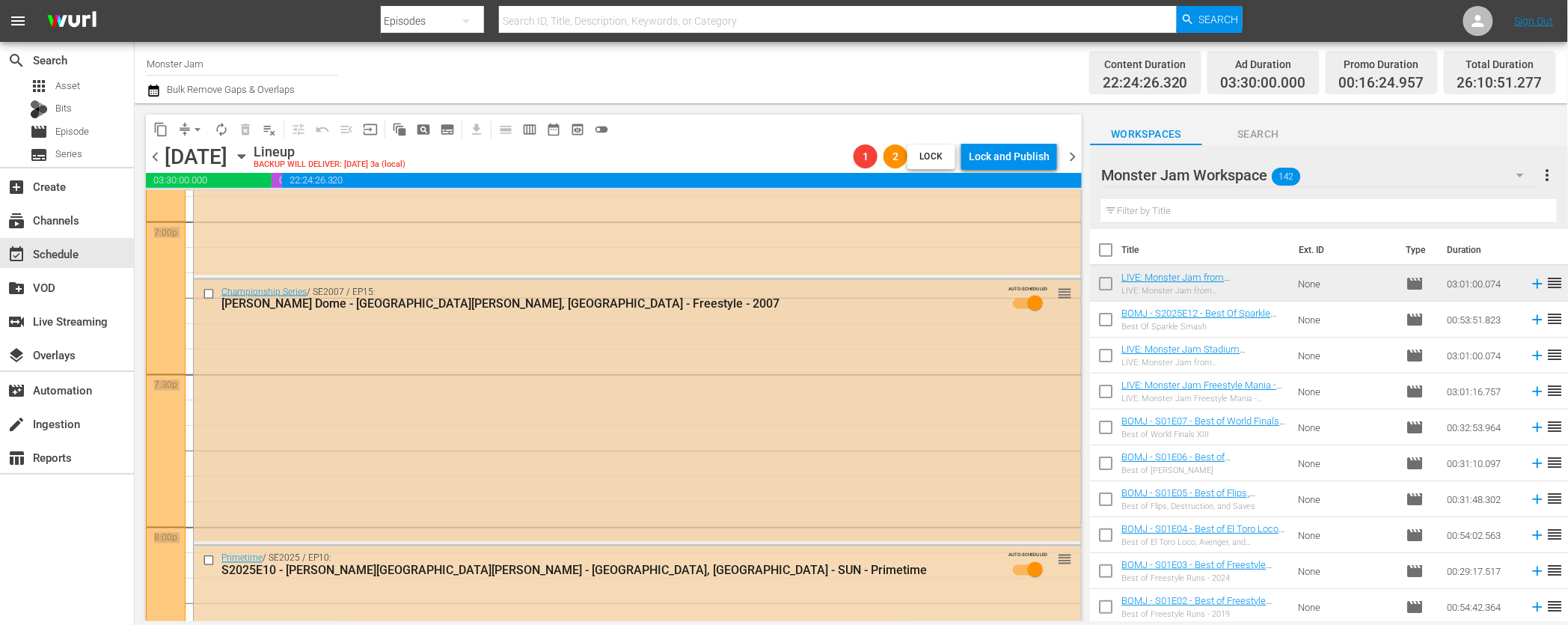
scroll to position [5925, 0]
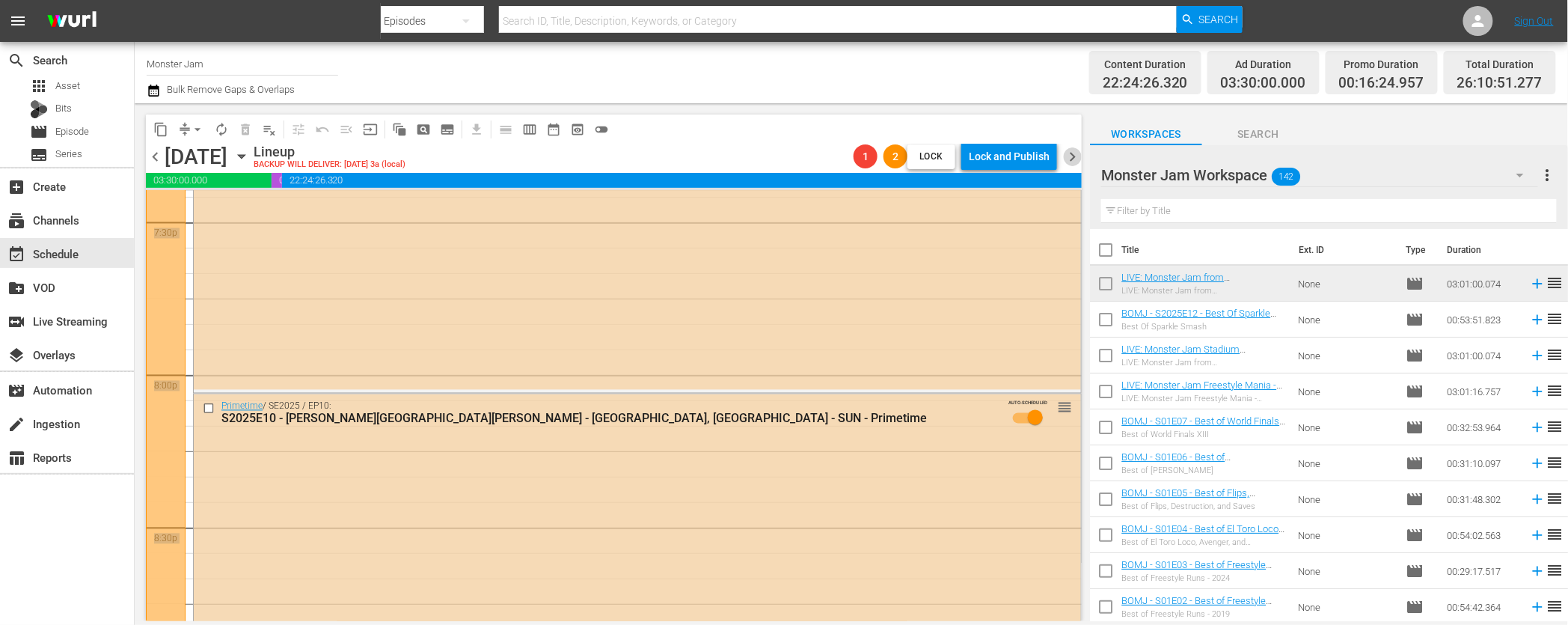
click at [1069, 152] on span "chevron_right" at bounding box center [1073, 157] width 18 height 18
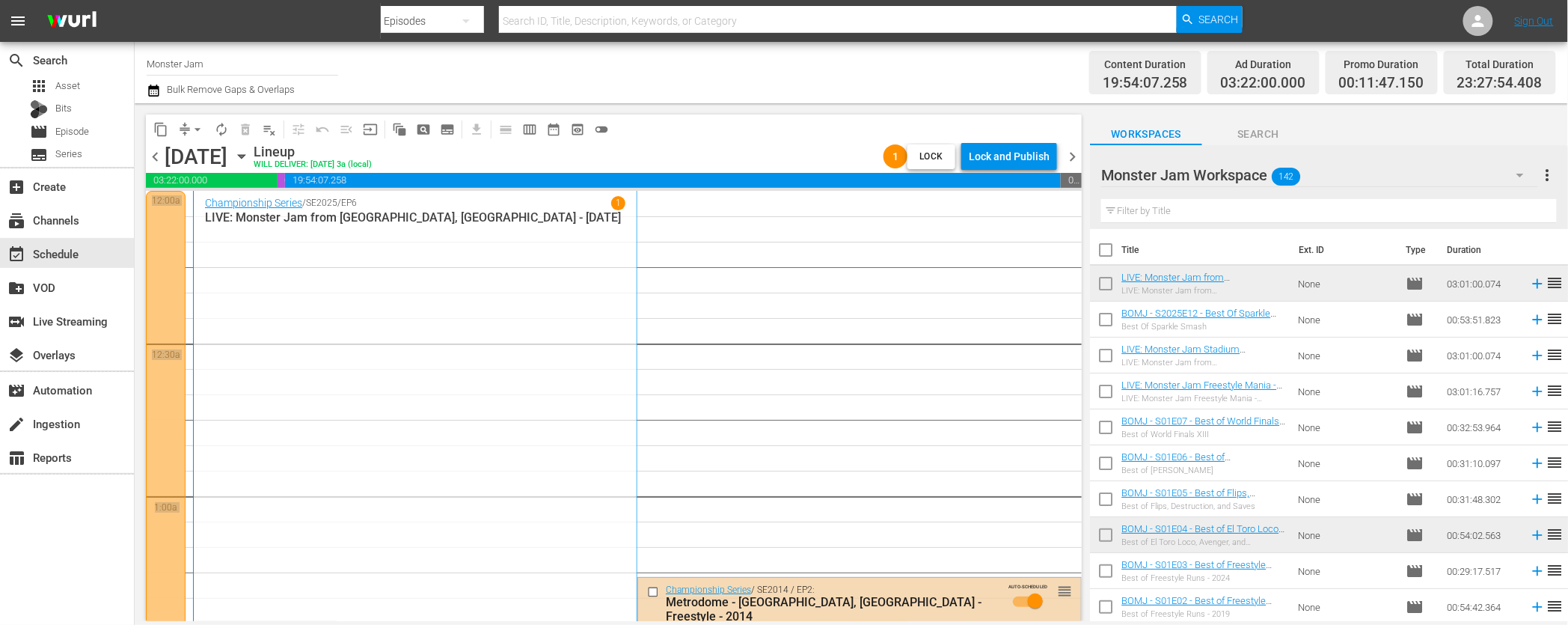
click at [153, 158] on span "chevron_left" at bounding box center [155, 157] width 18 height 18
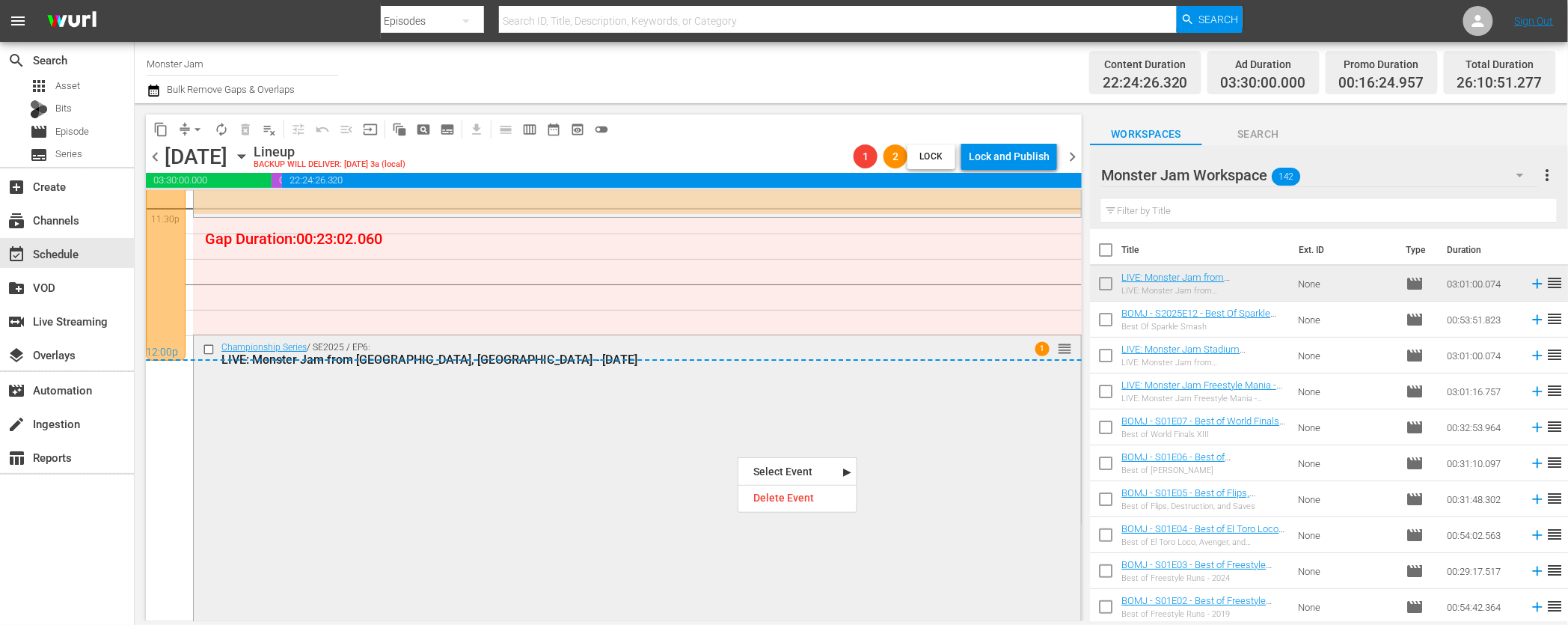
scroll to position [7120, 0]
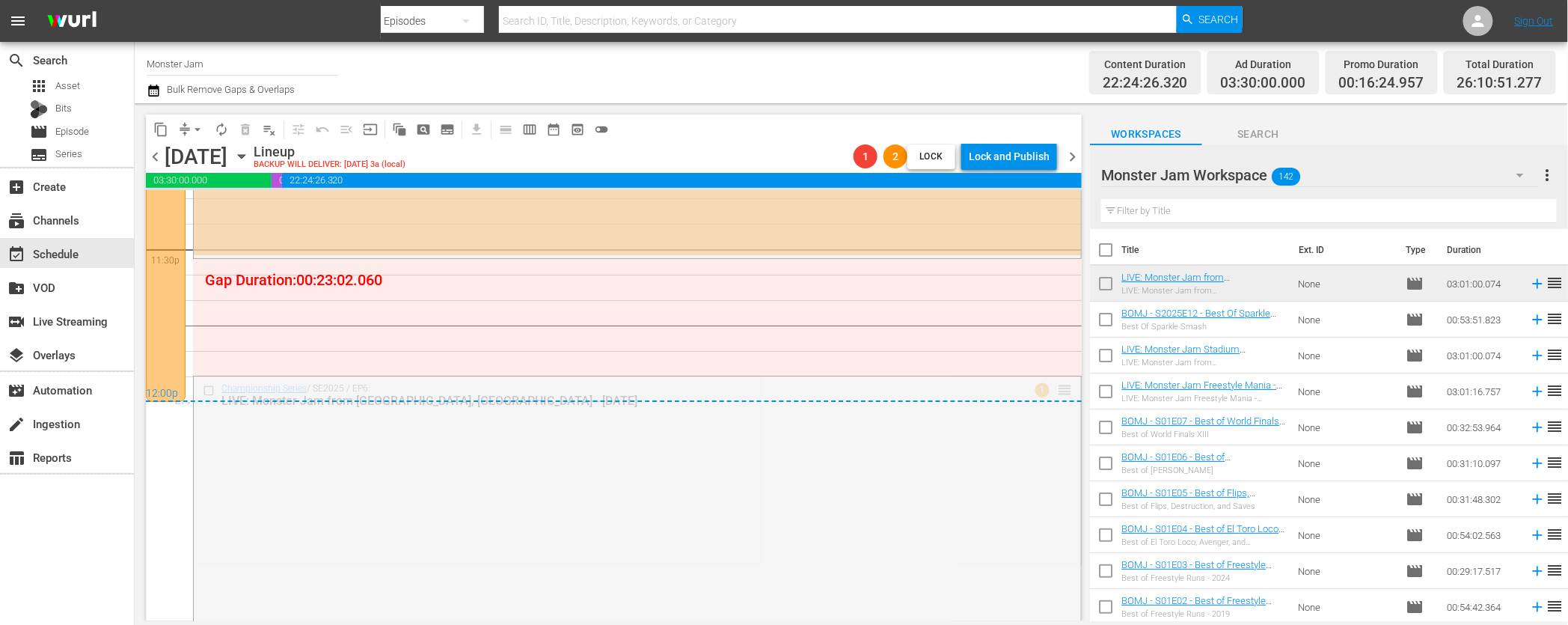
drag, startPoint x: 1060, startPoint y: 382, endPoint x: 1062, endPoint y: 403, distance: 21.1
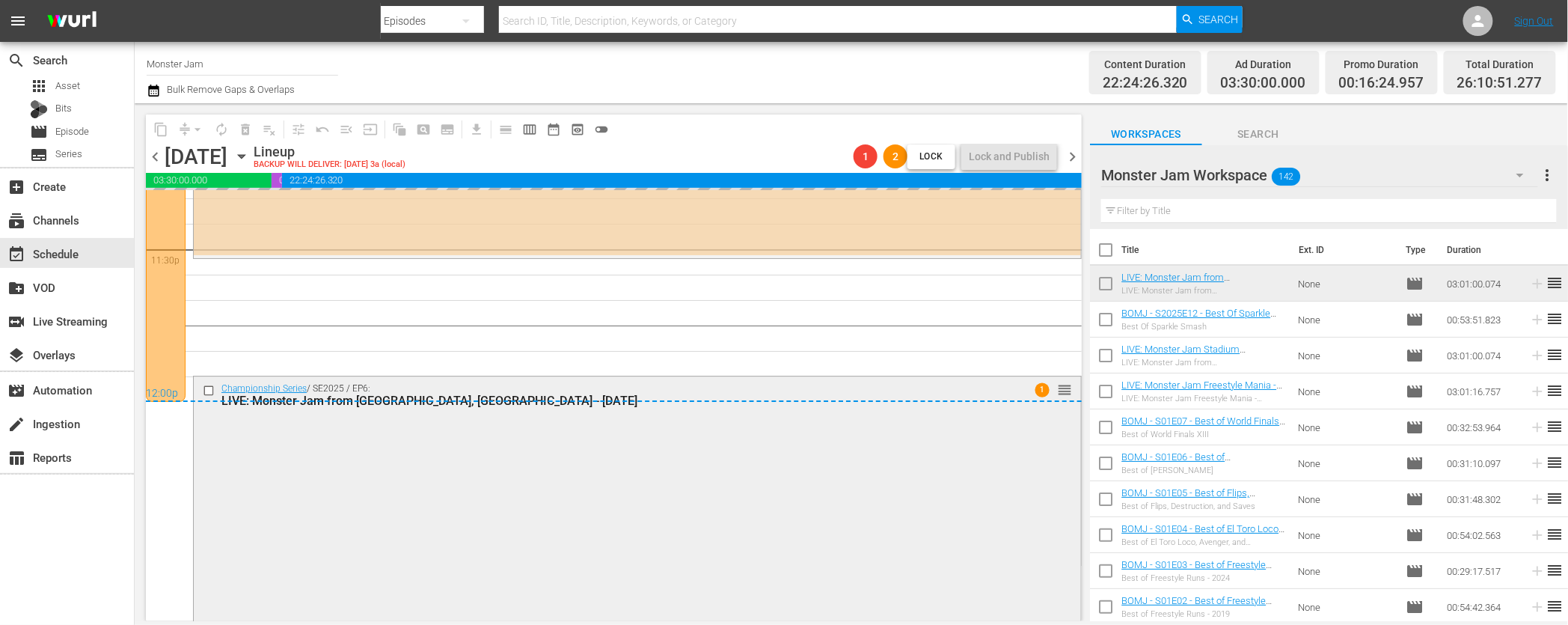
scroll to position [7118, 0]
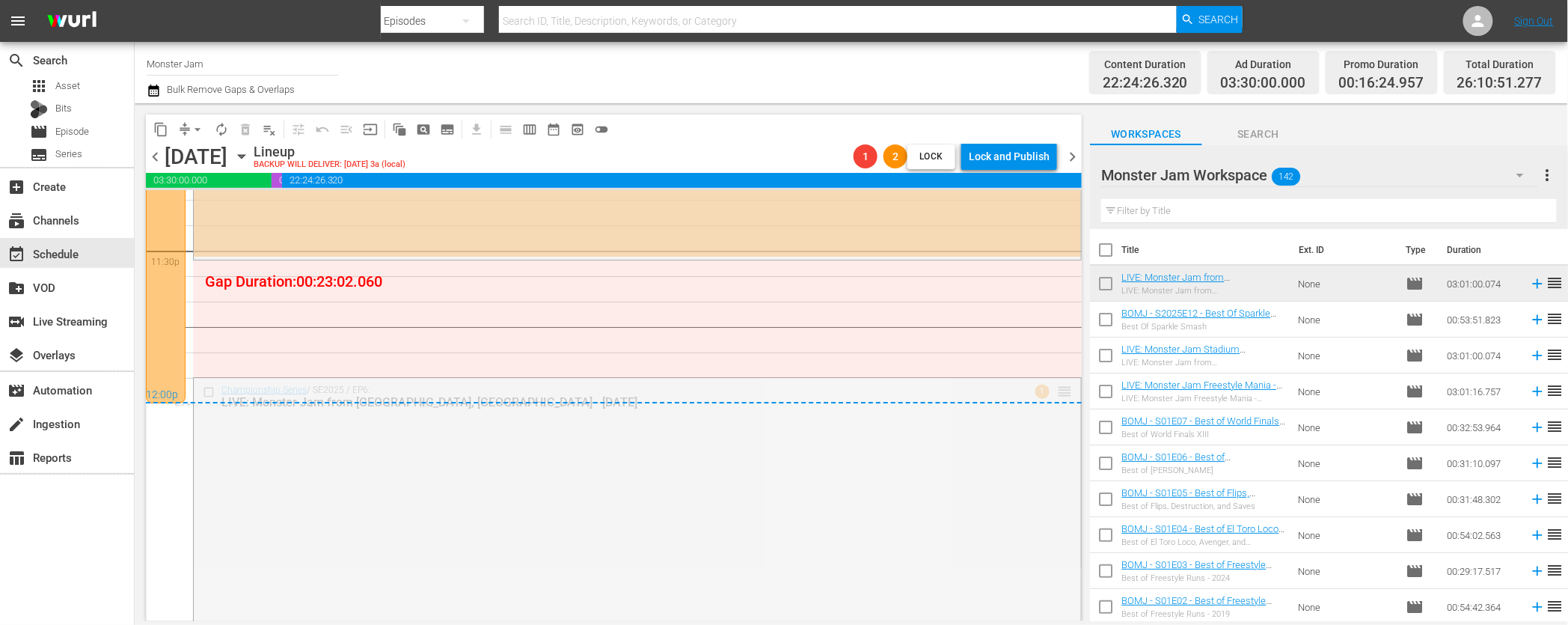
drag, startPoint x: 1069, startPoint y: 383, endPoint x: 1065, endPoint y: 406, distance: 23.3
drag, startPoint x: 1062, startPoint y: 384, endPoint x: 1050, endPoint y: 480, distance: 96.7
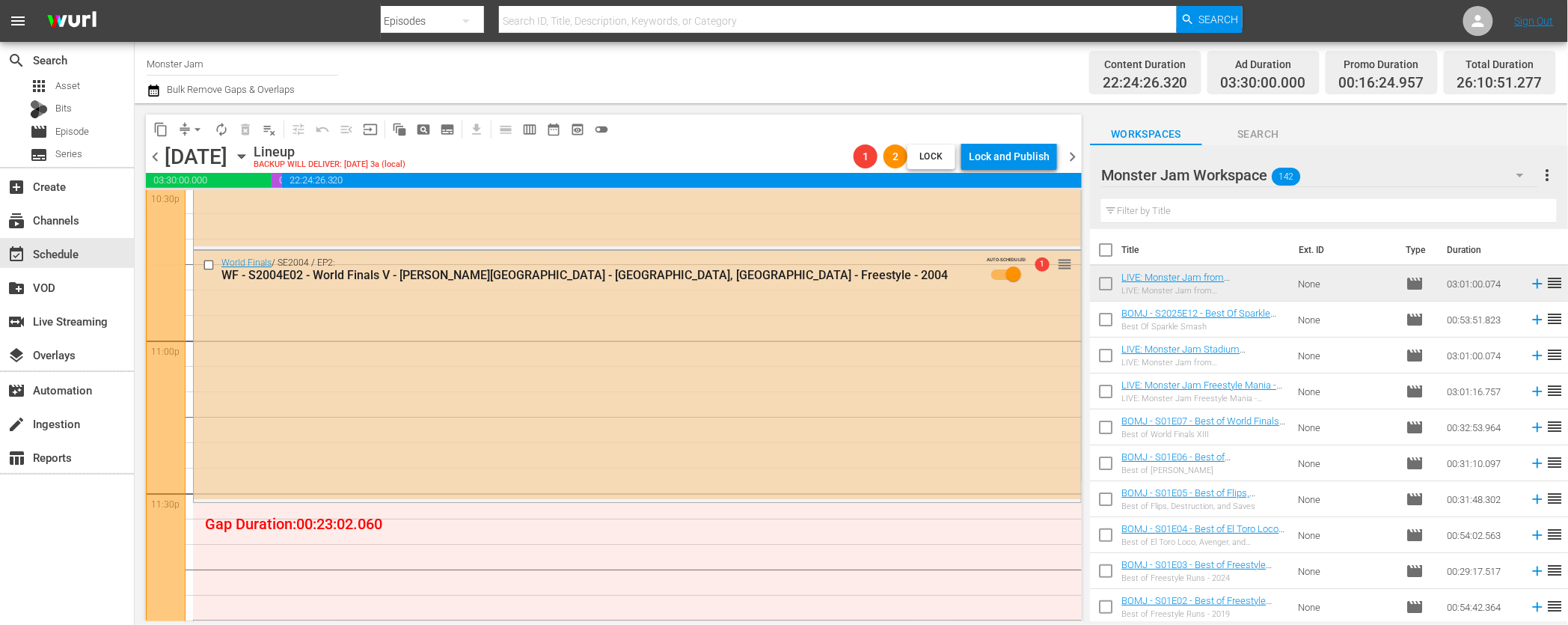
scroll to position [6873, 0]
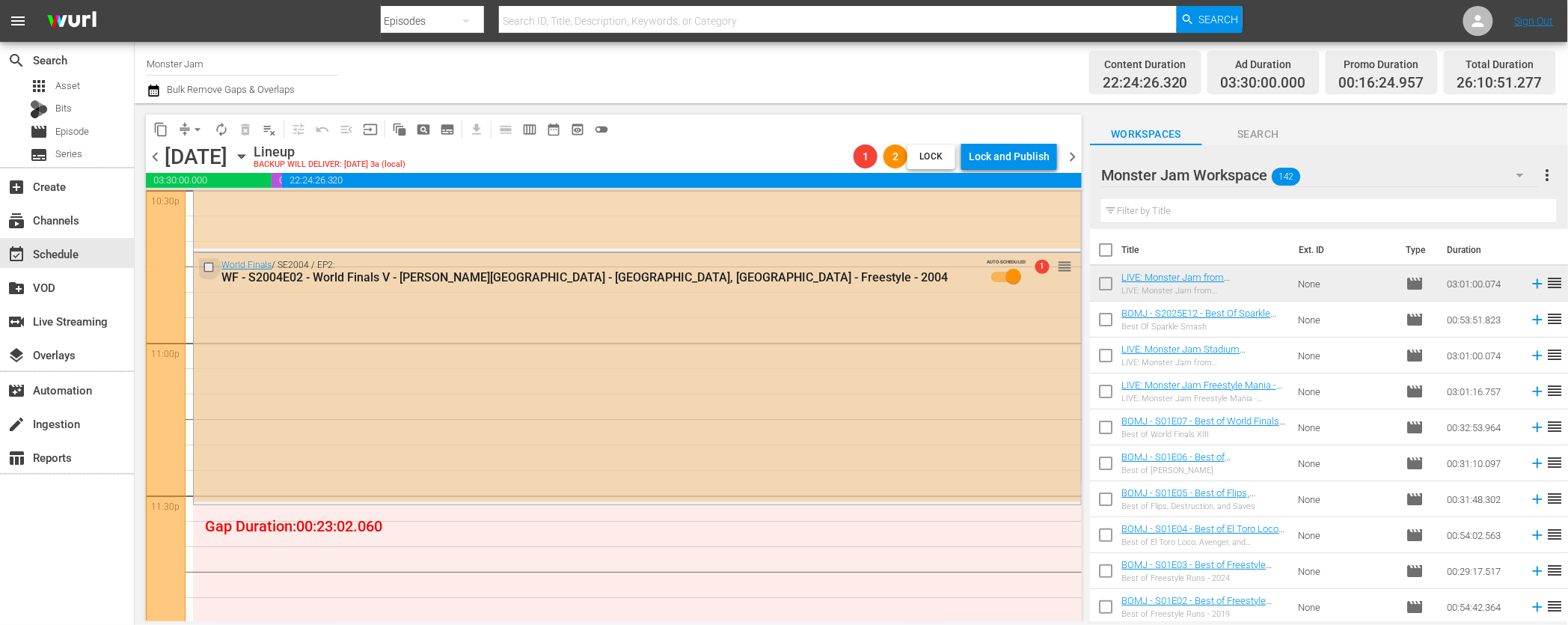
click at [211, 268] on input "checkbox" at bounding box center [210, 267] width 16 height 13
click at [247, 129] on span "delete_forever_outlined" at bounding box center [245, 129] width 15 height 15
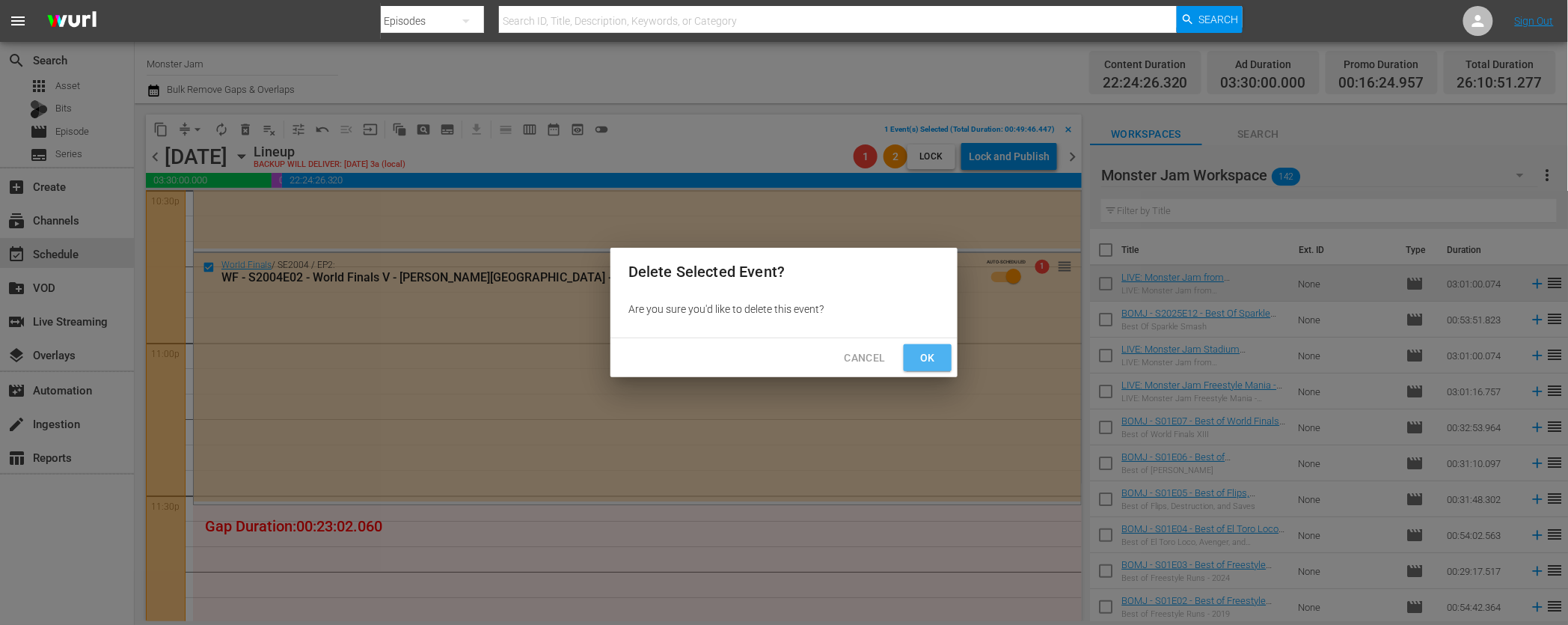
drag, startPoint x: 926, startPoint y: 356, endPoint x: 898, endPoint y: 367, distance: 30.1
click at [926, 357] on span "Ok" at bounding box center [928, 358] width 24 height 18
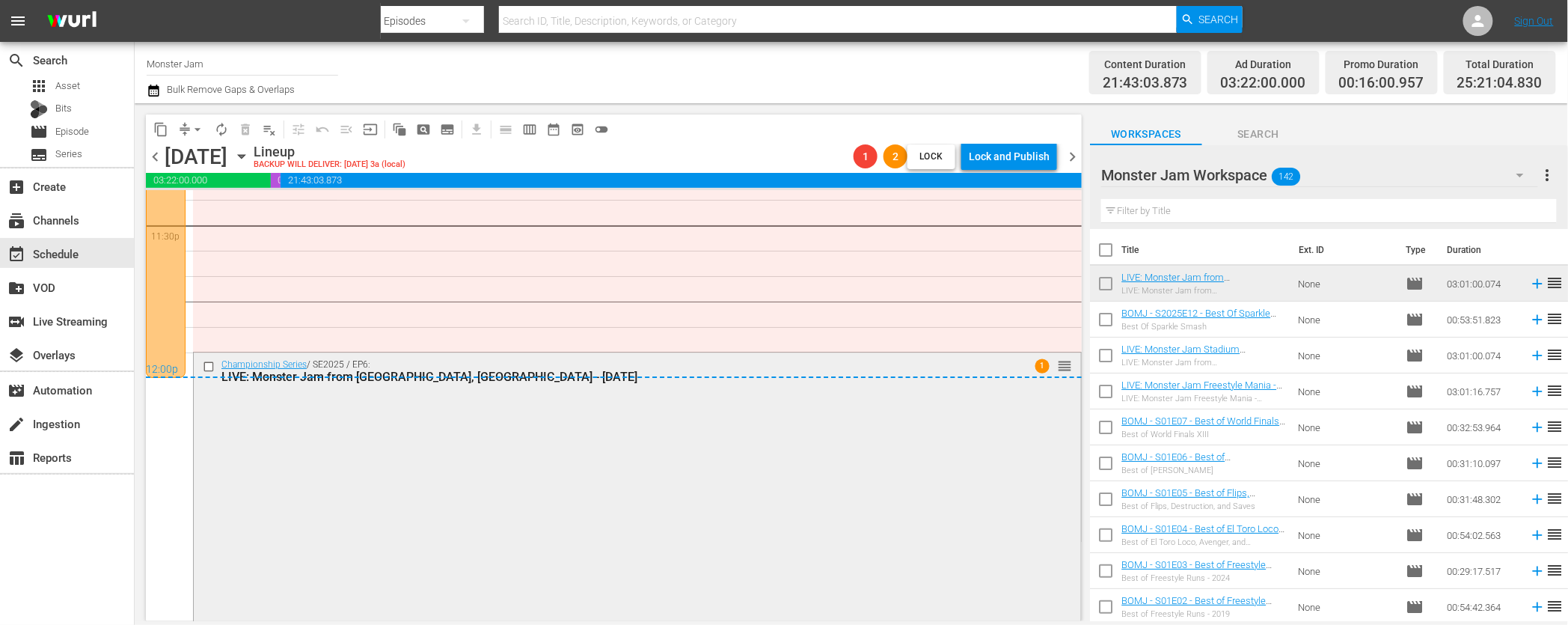
scroll to position [7133, 0]
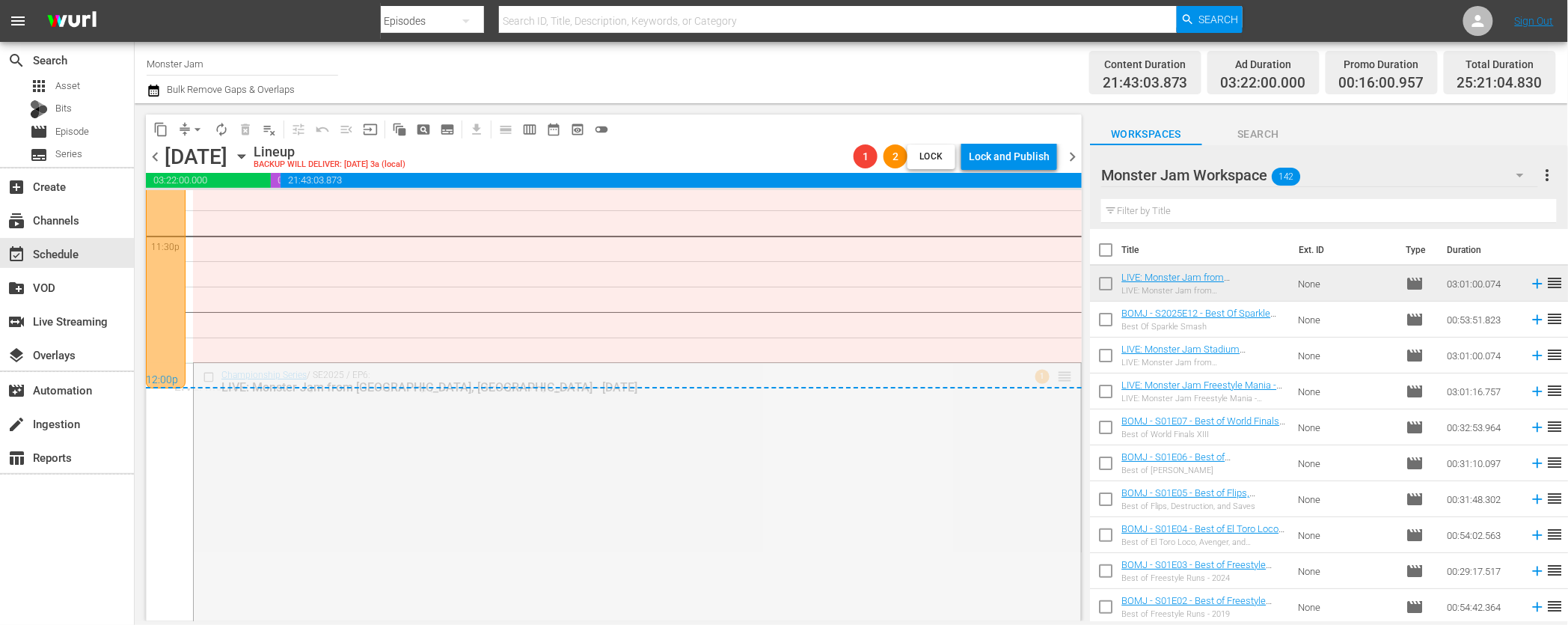
drag, startPoint x: 1059, startPoint y: 366, endPoint x: 1032, endPoint y: 456, distance: 94.0
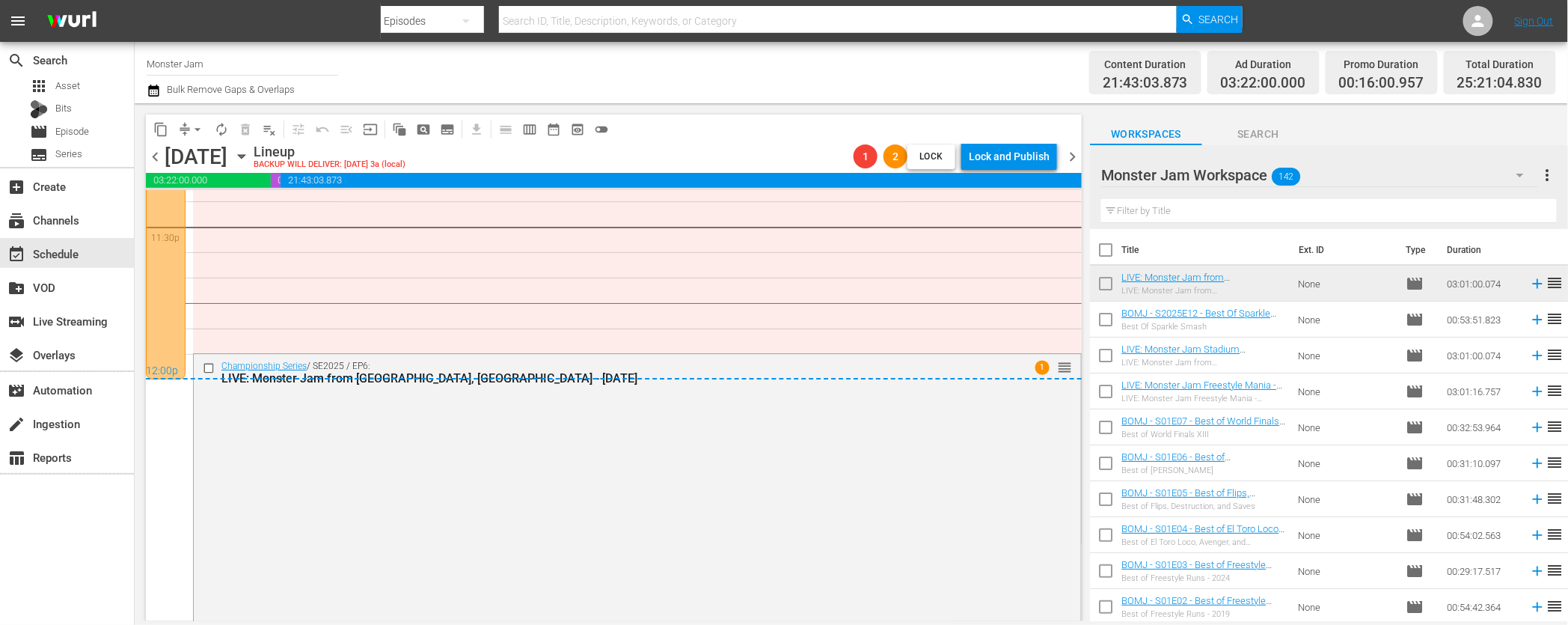
scroll to position [7144, 0]
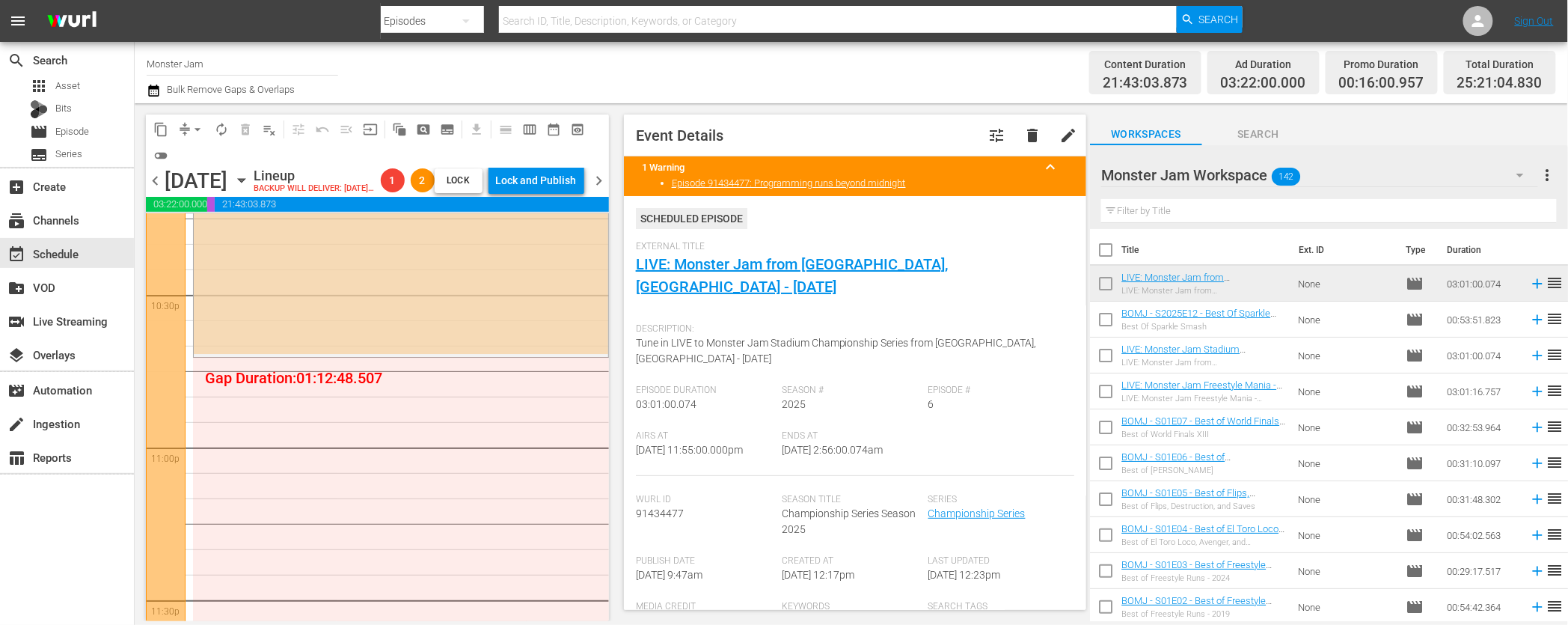
scroll to position [6795, 0]
click at [1475, 249] on th "Duration" at bounding box center [1483, 250] width 90 height 42
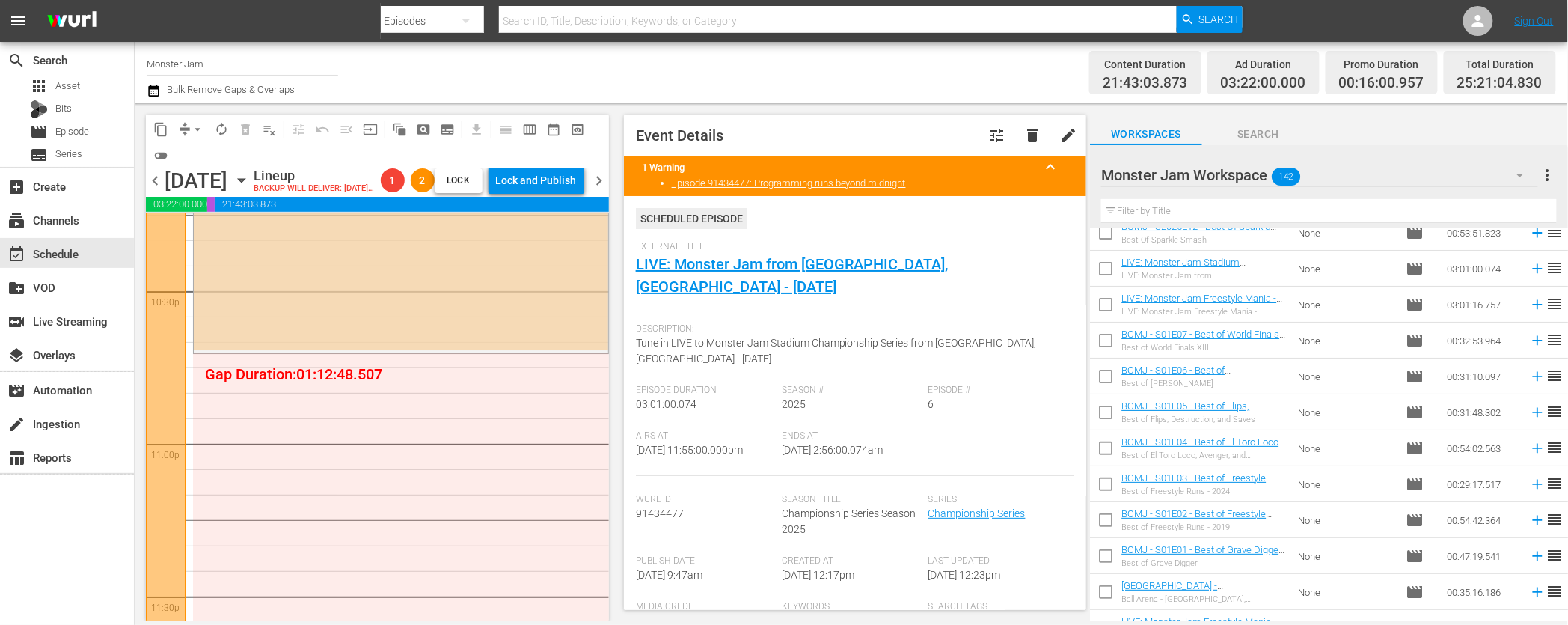
scroll to position [0, 0]
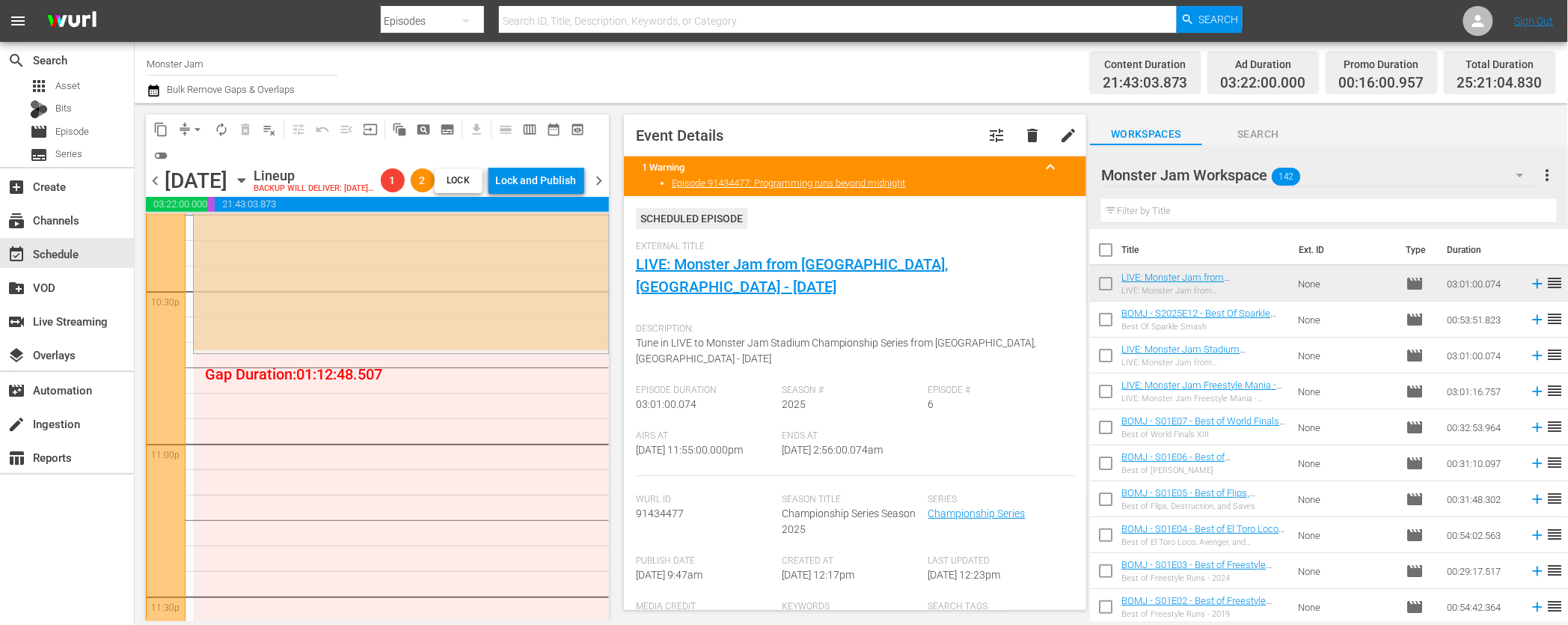
click at [1263, 137] on span "Search" at bounding box center [1258, 134] width 113 height 18
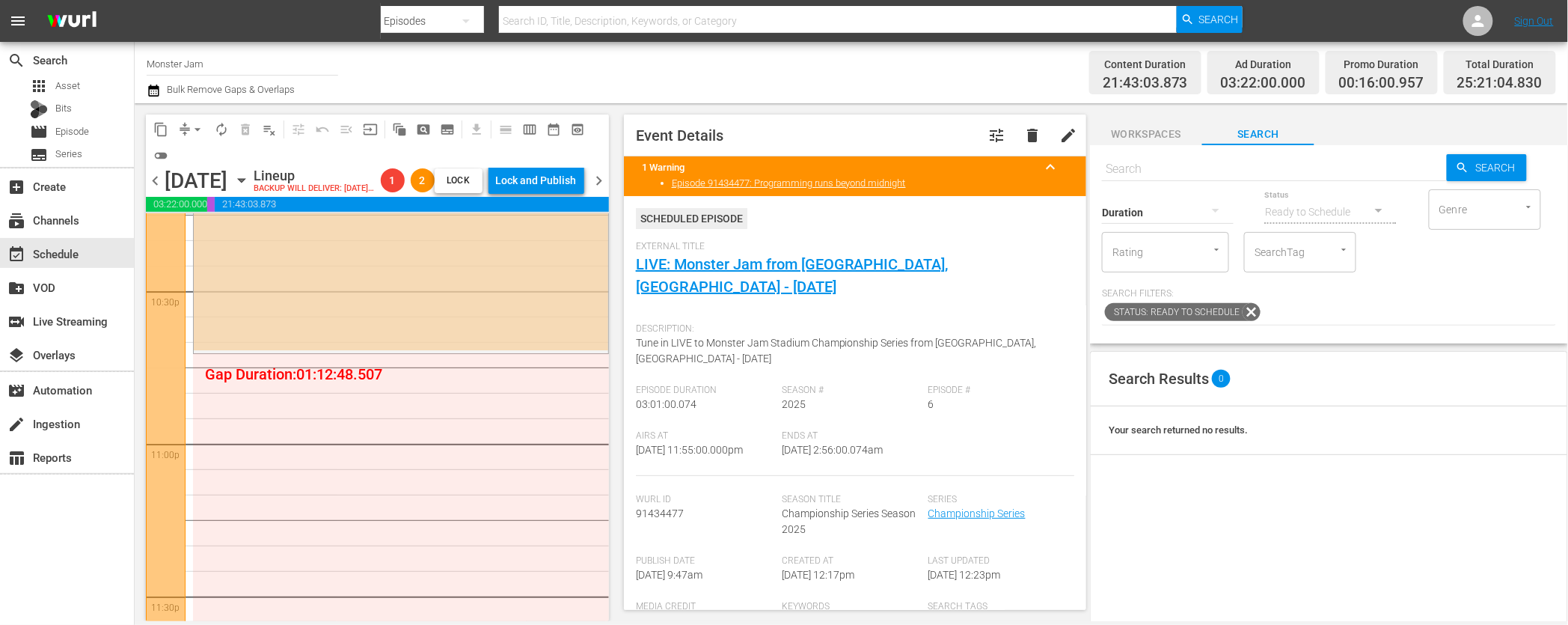
click at [1314, 246] on div "SearchTag" at bounding box center [1301, 252] width 113 height 40
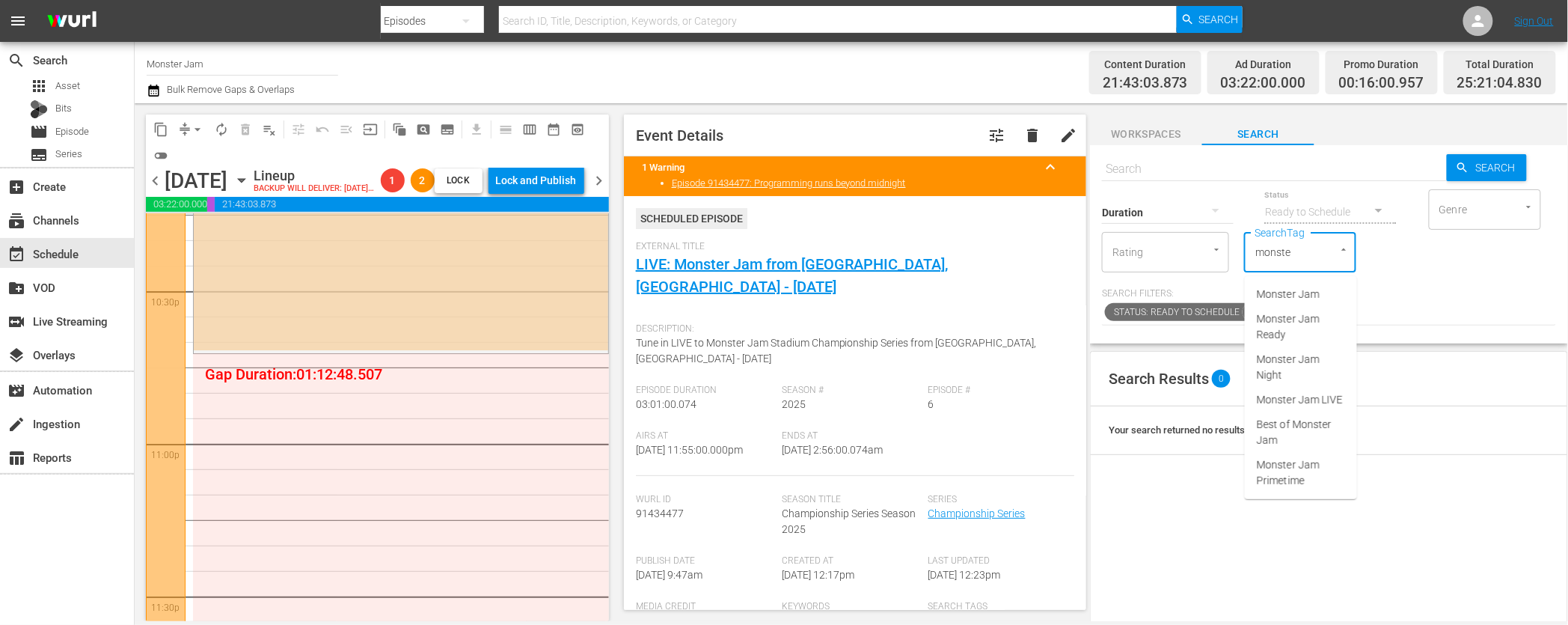
type input "monster"
click at [1309, 331] on span "Monster Jam Ready" at bounding box center [1301, 327] width 88 height 31
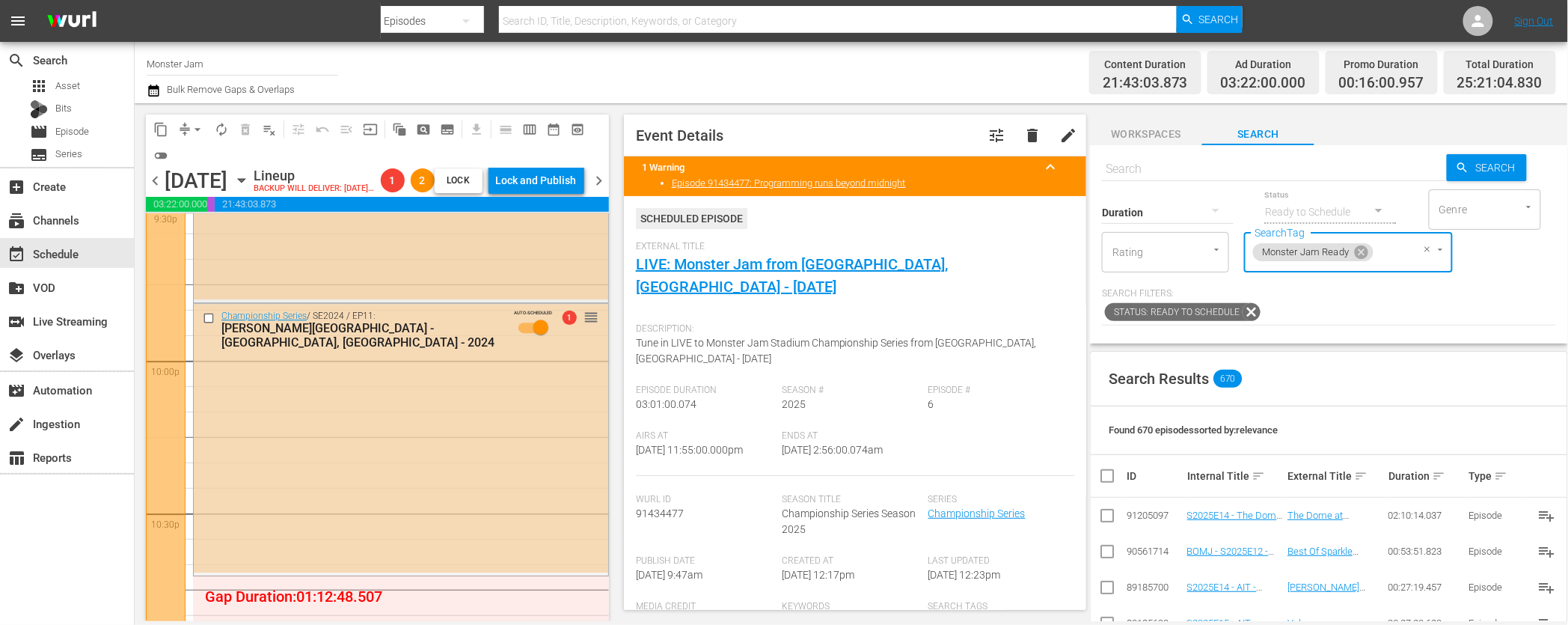
scroll to position [6539, 0]
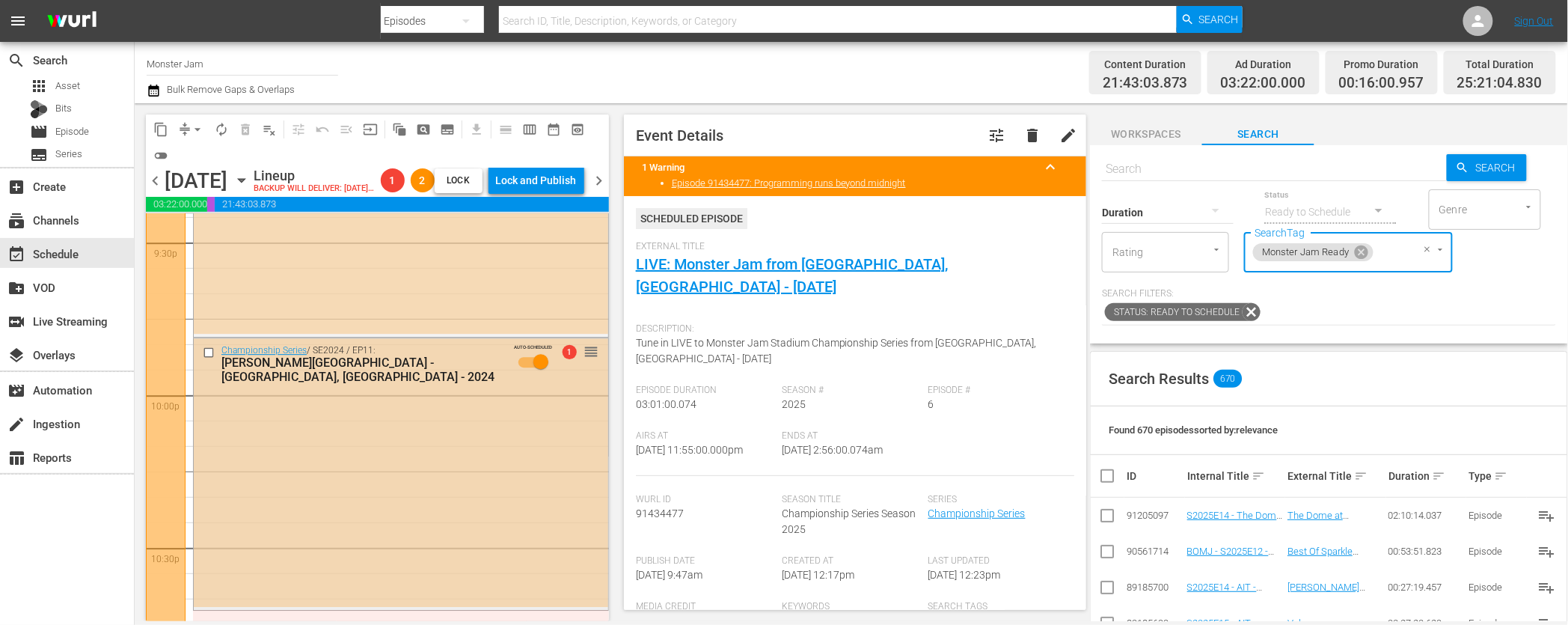
click at [207, 359] on input "checkbox" at bounding box center [210, 353] width 16 height 13
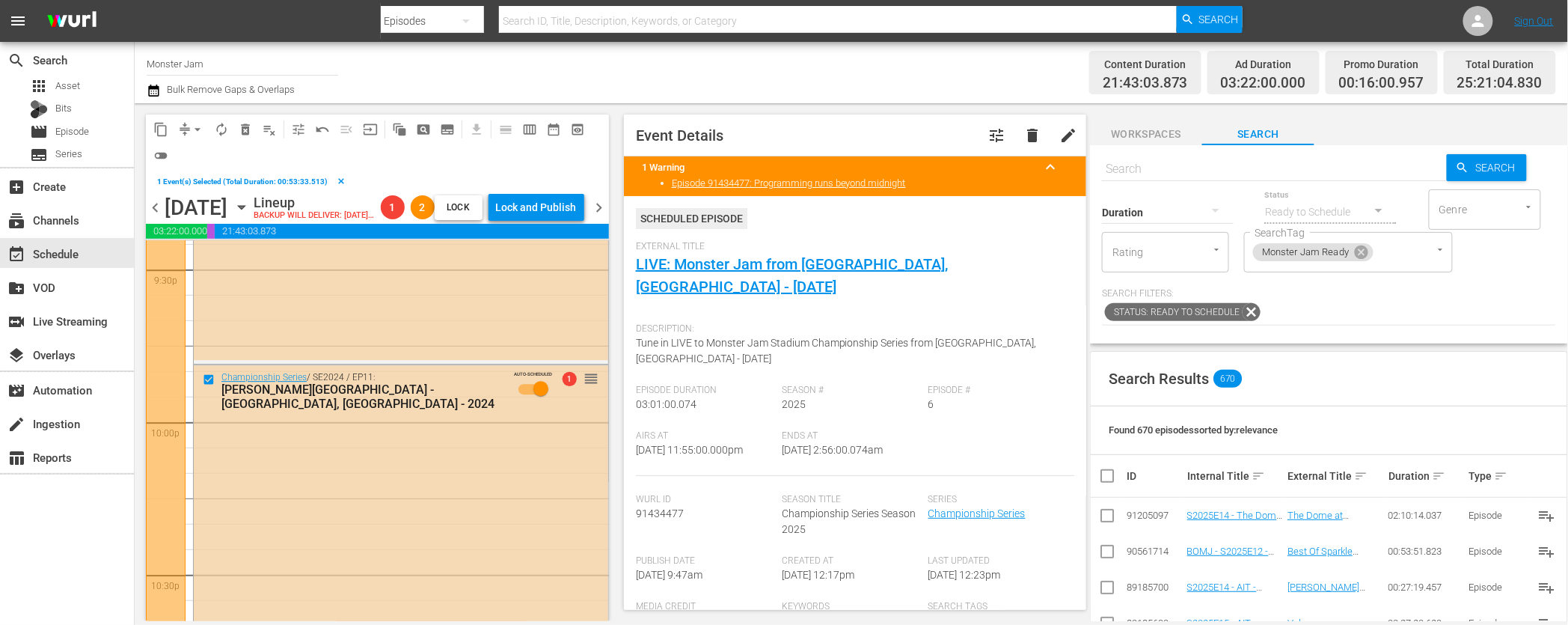
click at [244, 130] on span "delete_forever_outlined" at bounding box center [245, 129] width 15 height 15
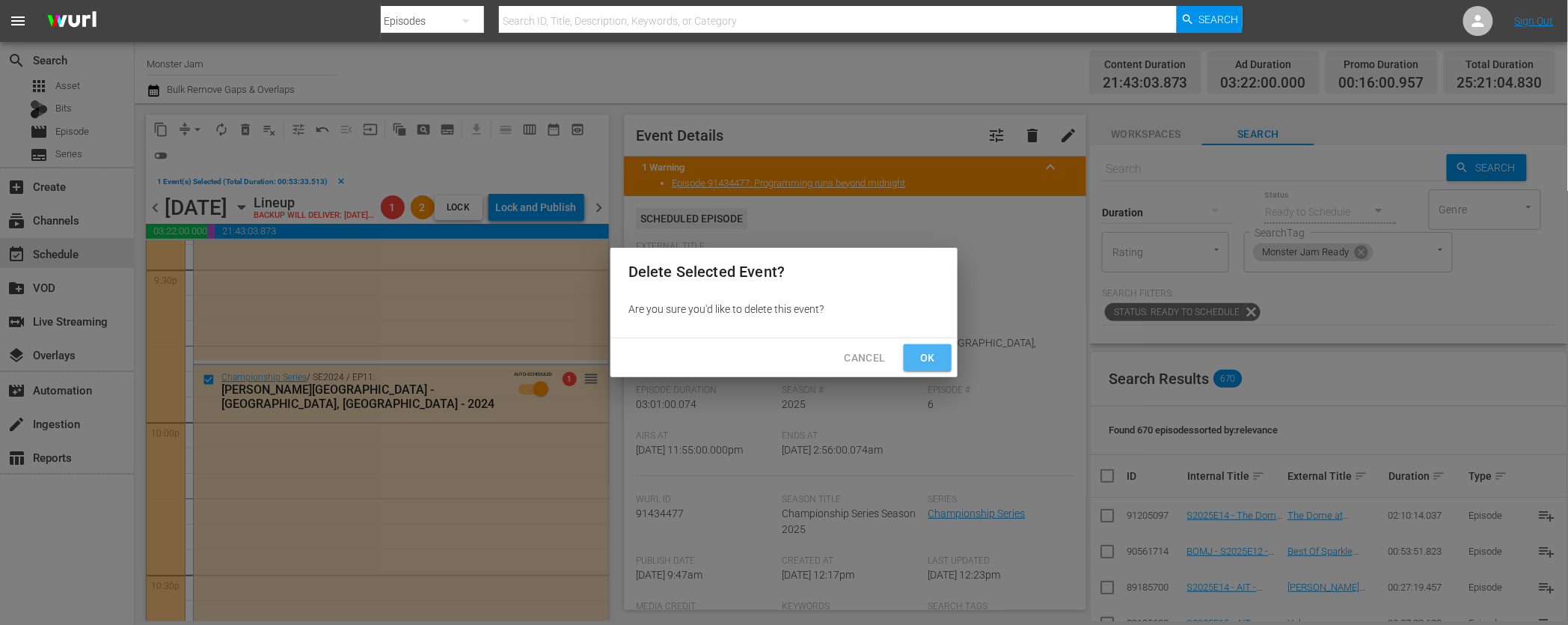
click at [928, 351] on span "Ok" at bounding box center [928, 358] width 24 height 18
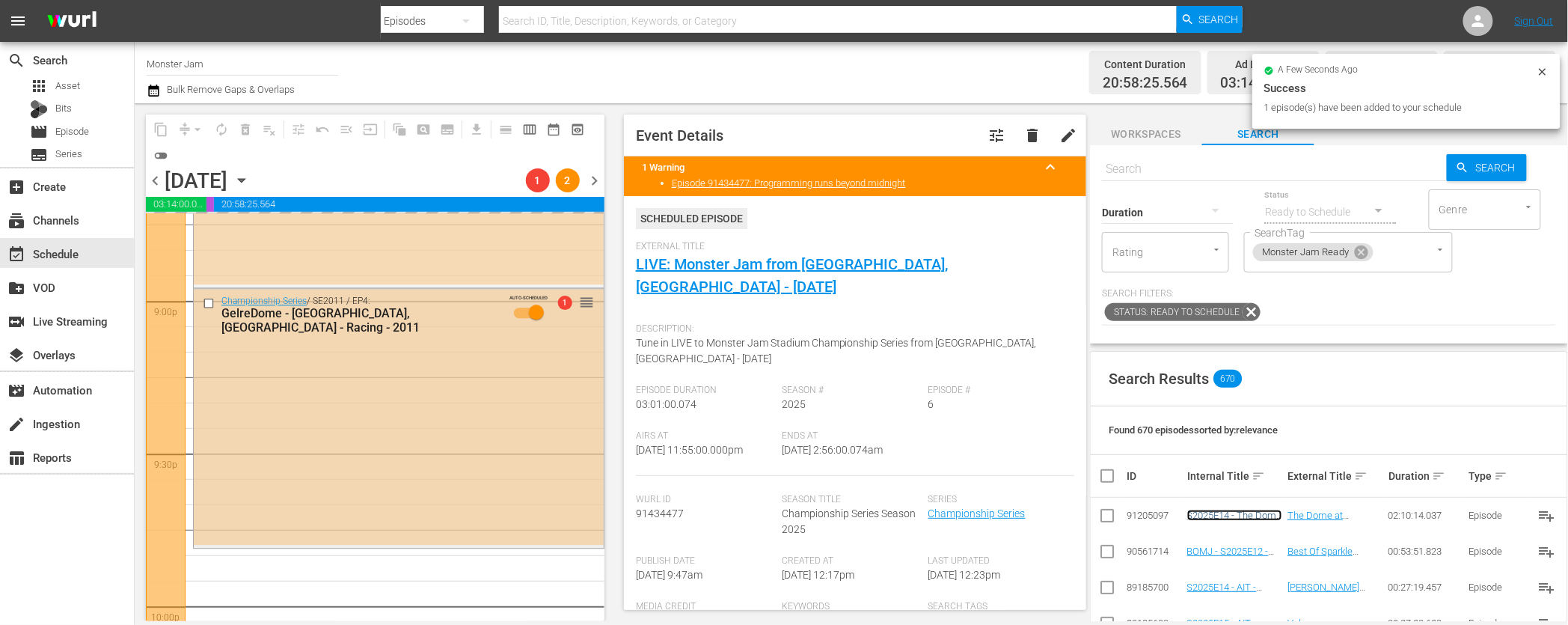
scroll to position [6297, 0]
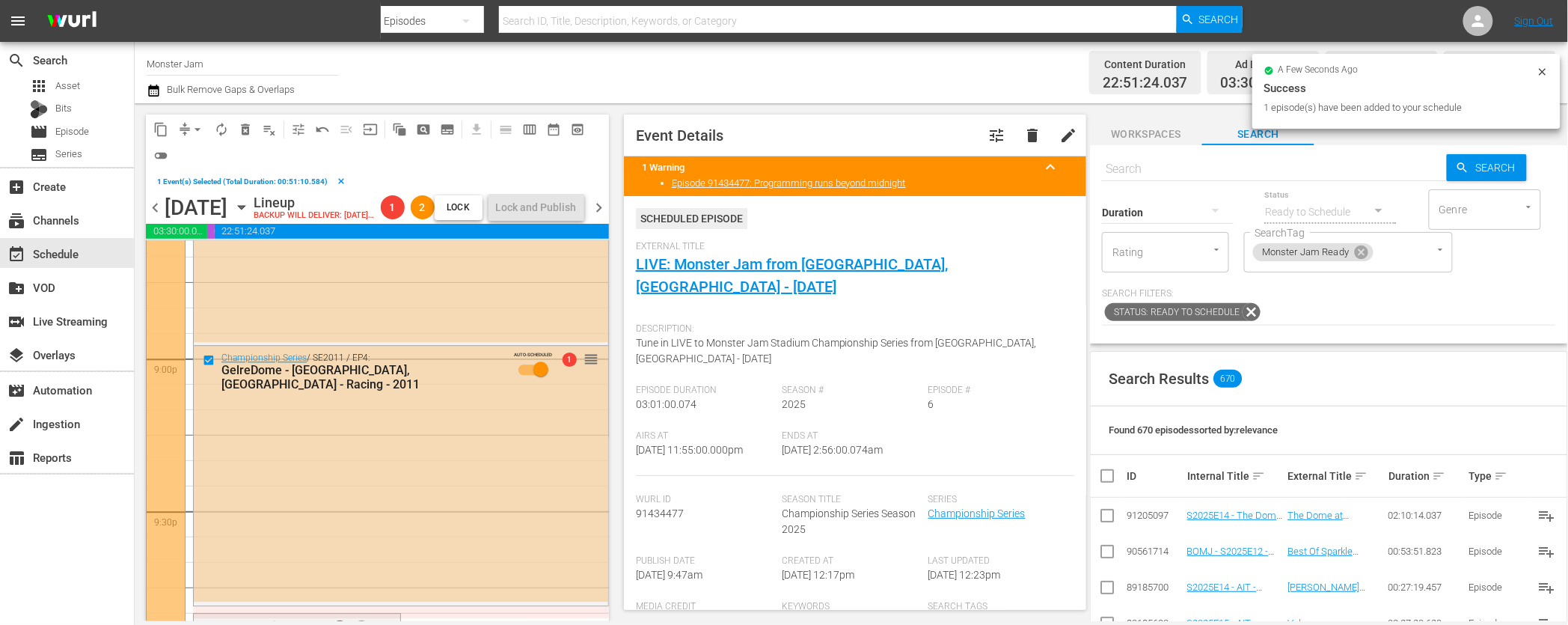
click at [245, 133] on span "delete_forever_outlined" at bounding box center [245, 129] width 15 height 15
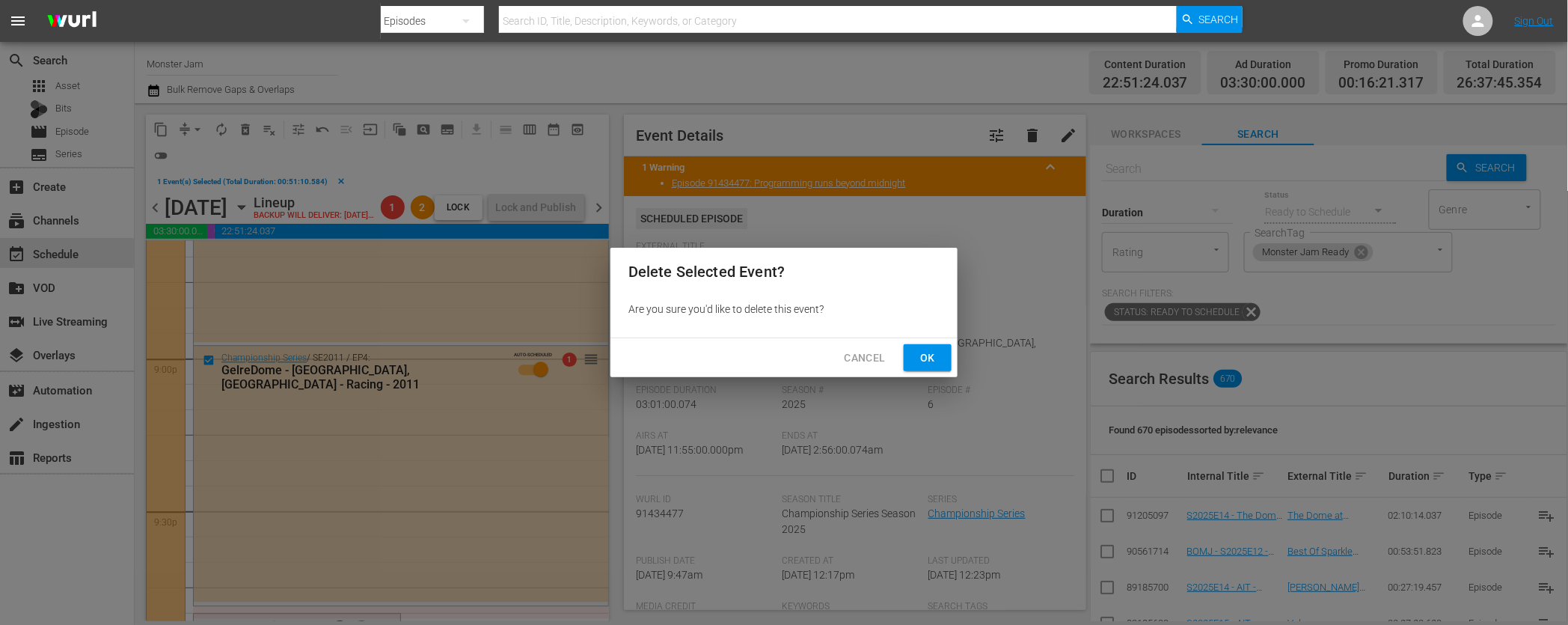
click at [926, 363] on span "Ok" at bounding box center [928, 358] width 24 height 18
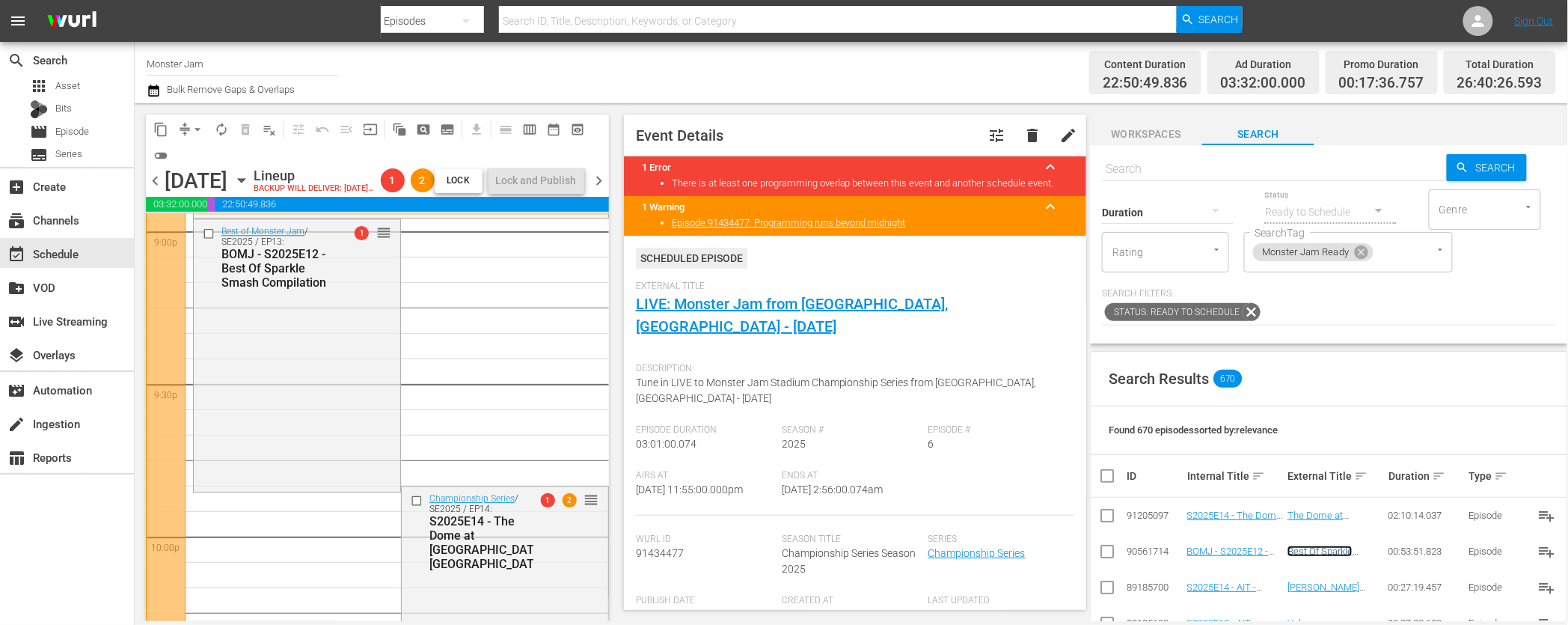
scroll to position [6402, 0]
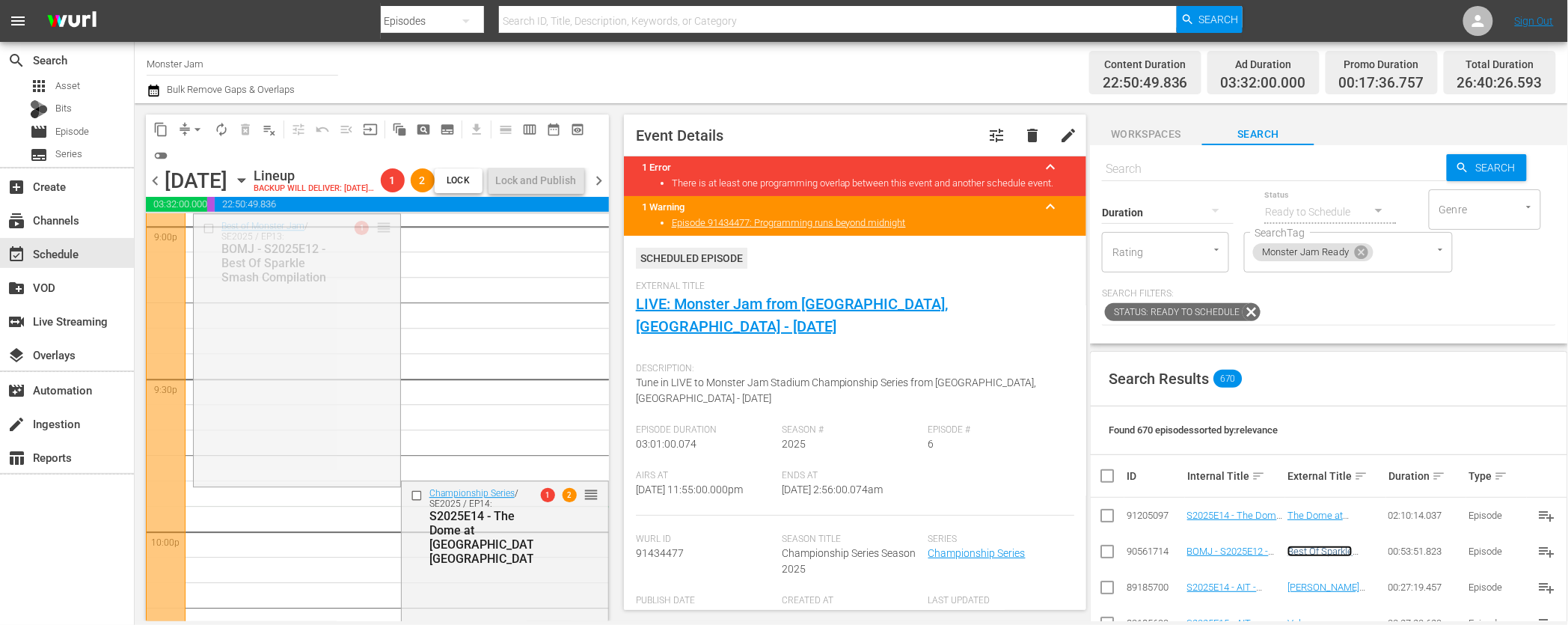
drag, startPoint x: 380, startPoint y: 245, endPoint x: 359, endPoint y: 532, distance: 287.8
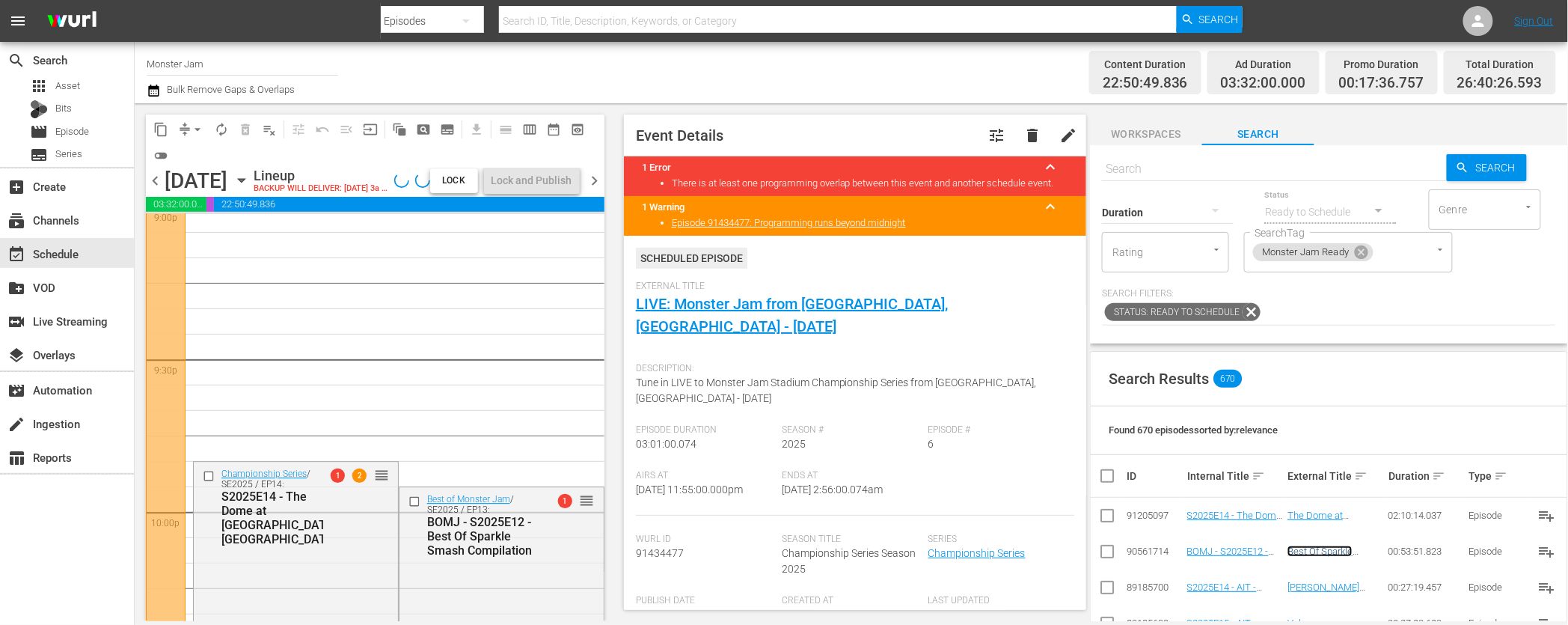
scroll to position [6409, 0]
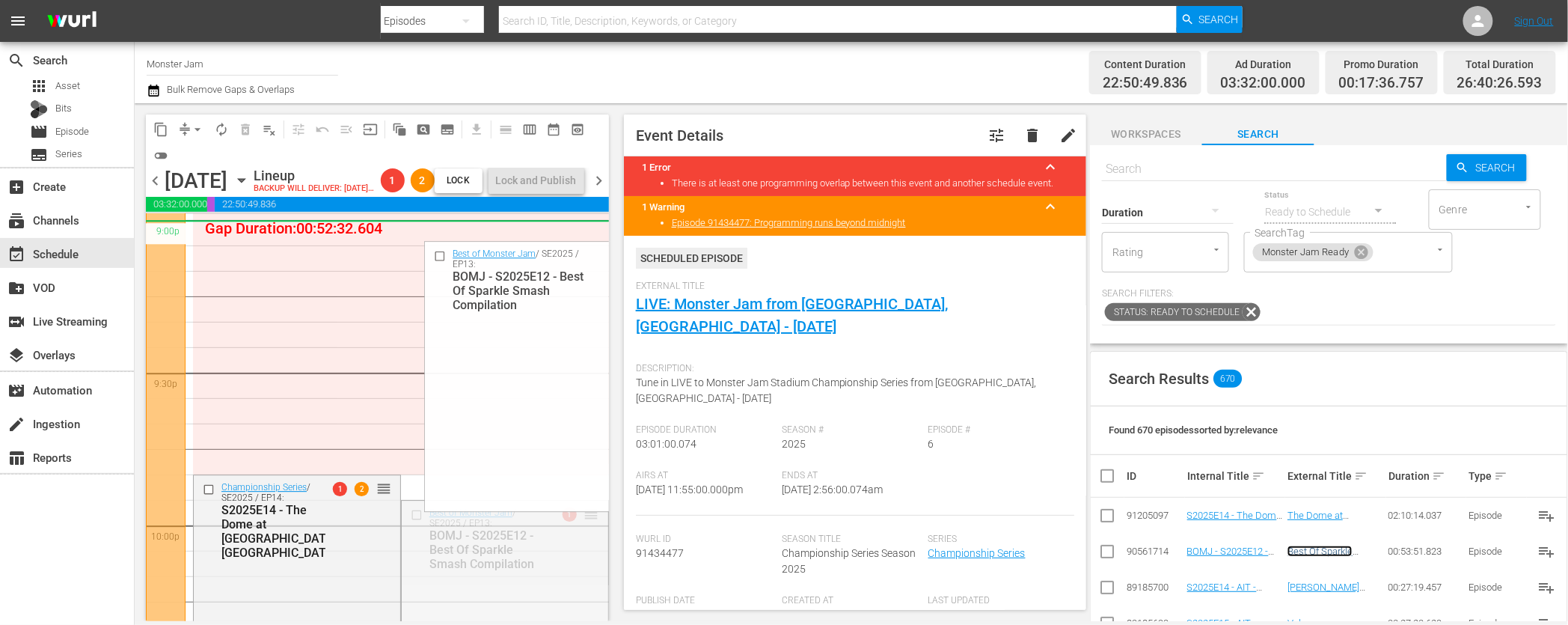
drag, startPoint x: 589, startPoint y: 533, endPoint x: 544, endPoint y: 246, distance: 290.5
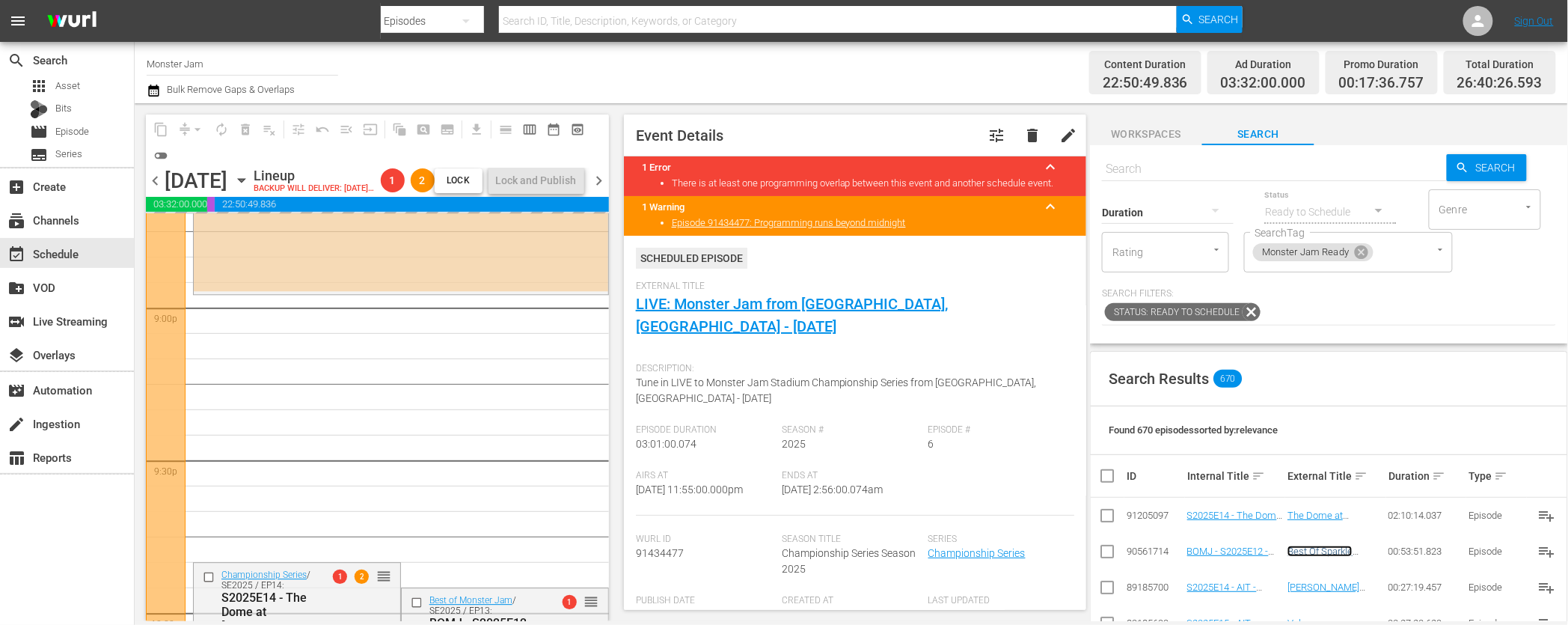
scroll to position [6308, 0]
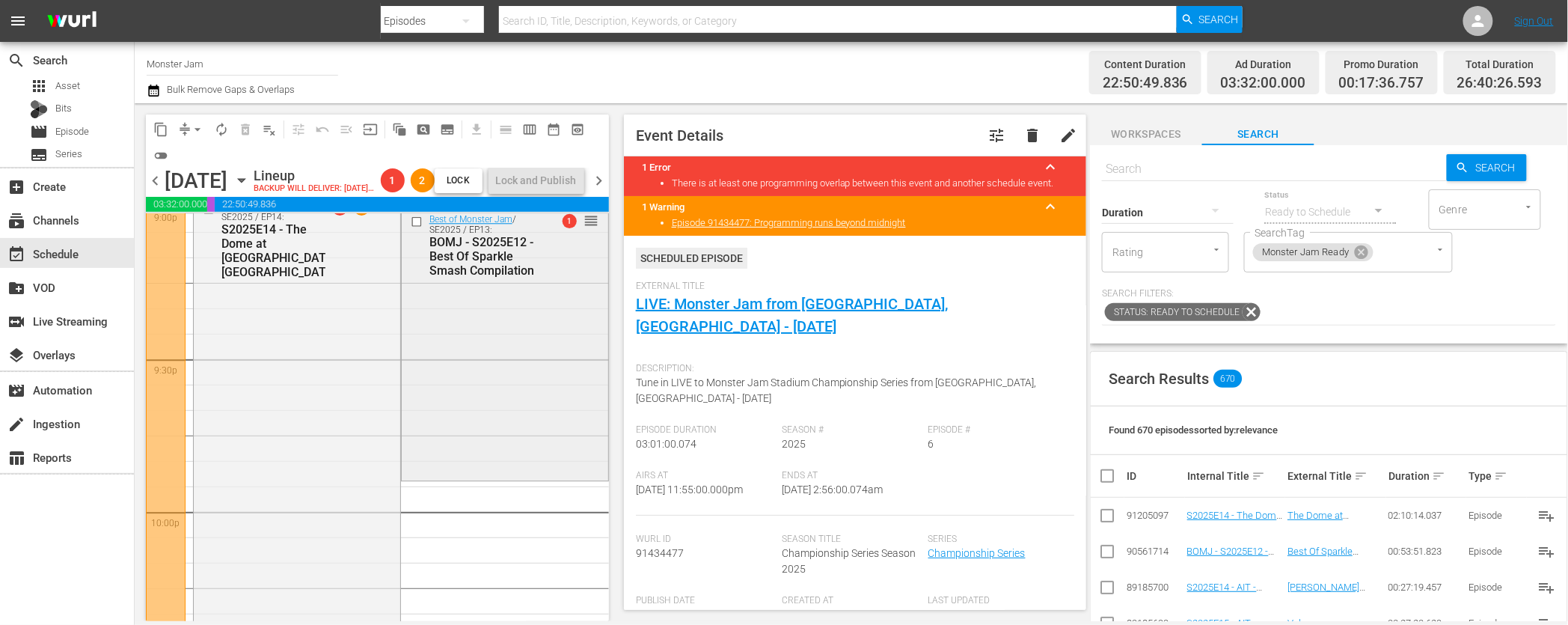
scroll to position [6418, 0]
click at [955, 93] on div "Content Duration 22:50:49.836 Ad Duration 03:32:00.000 Promo Duration 00:17:36.…" at bounding box center [1236, 72] width 640 height 54
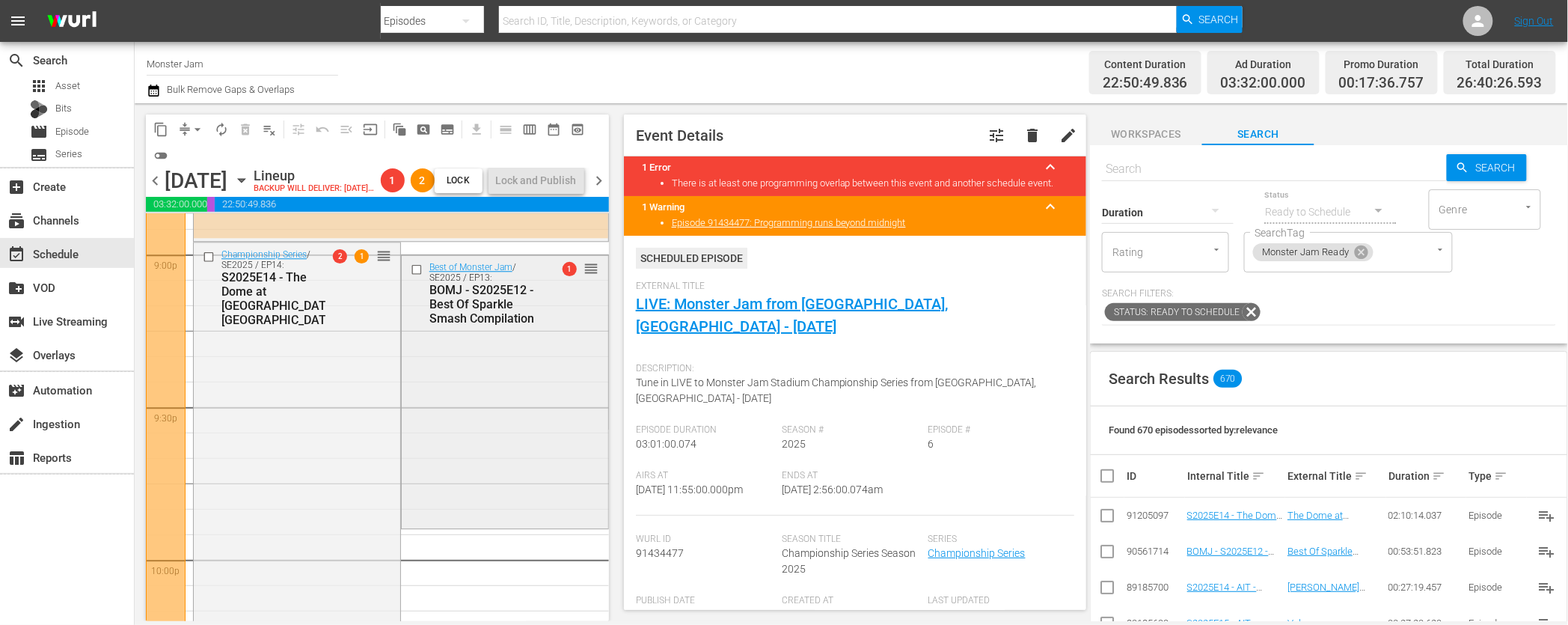
scroll to position [6398, 0]
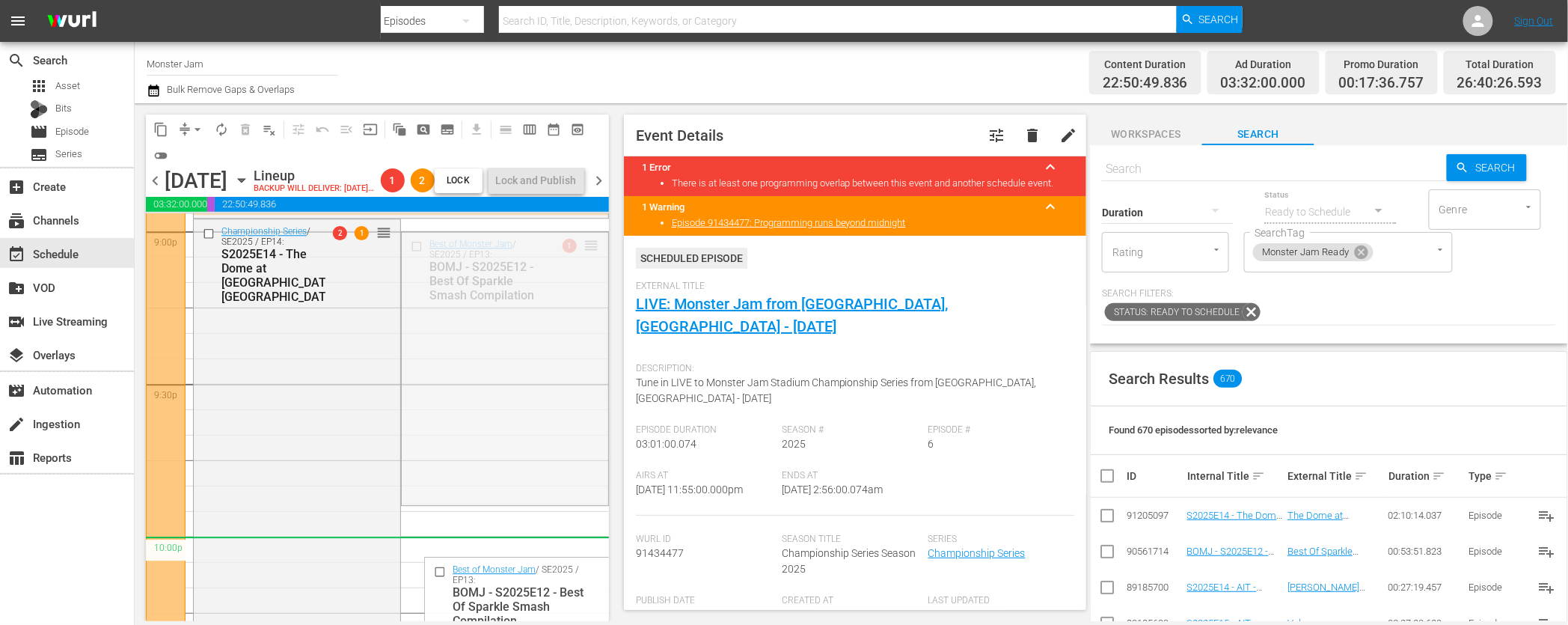
drag, startPoint x: 591, startPoint y: 265, endPoint x: 540, endPoint y: 554, distance: 293.5
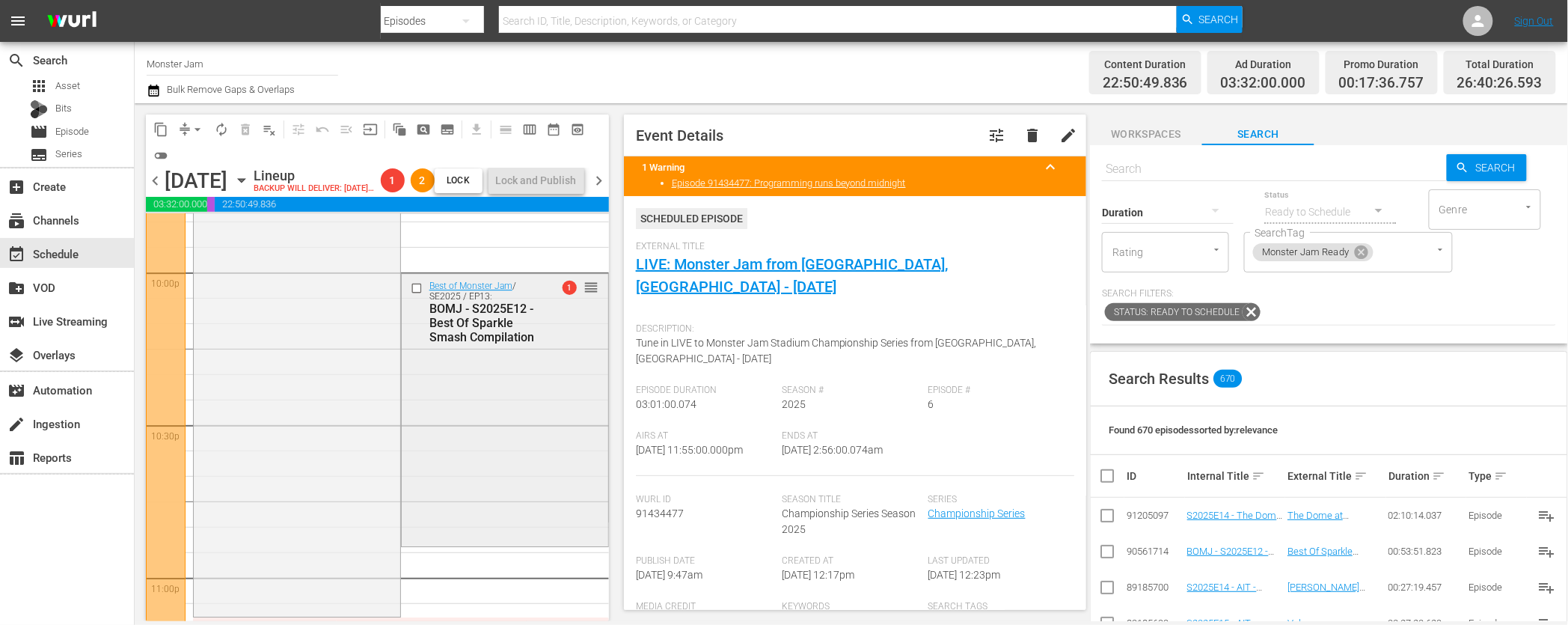
scroll to position [6650, 0]
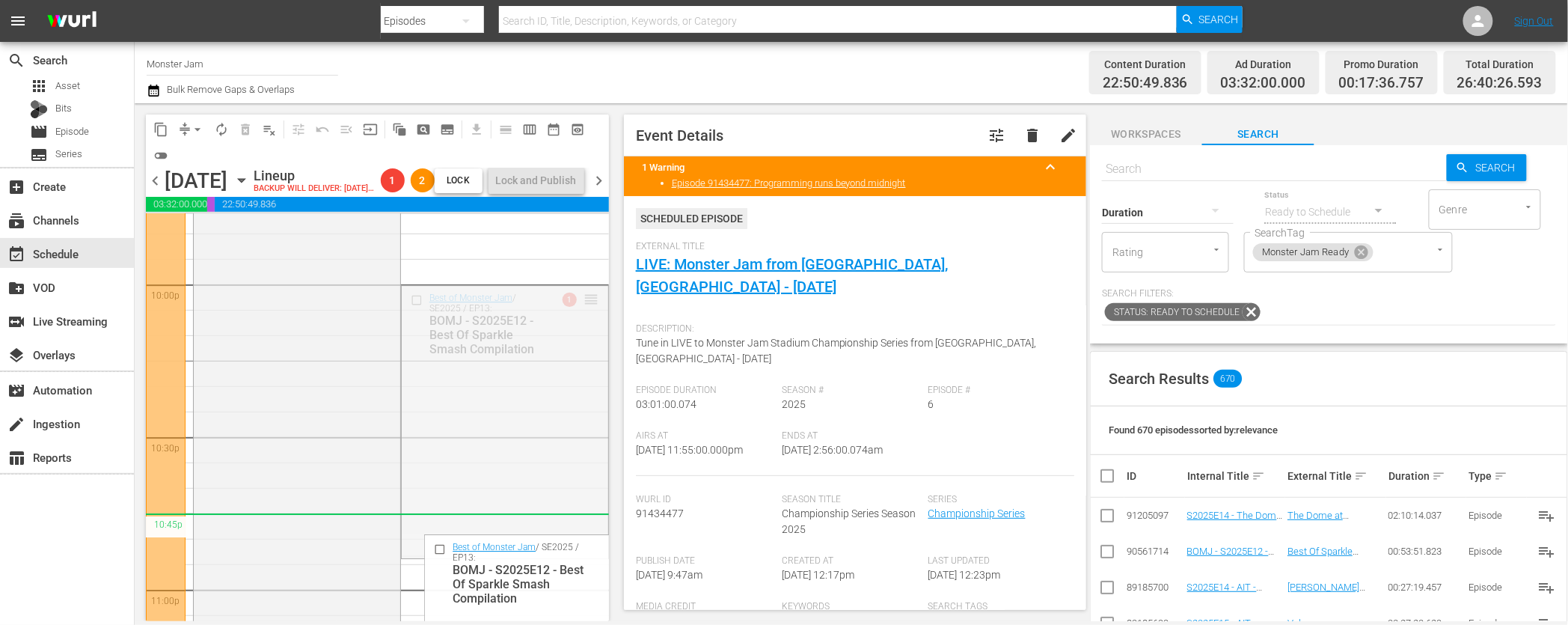
drag, startPoint x: 592, startPoint y: 318, endPoint x: 560, endPoint y: 558, distance: 242.1
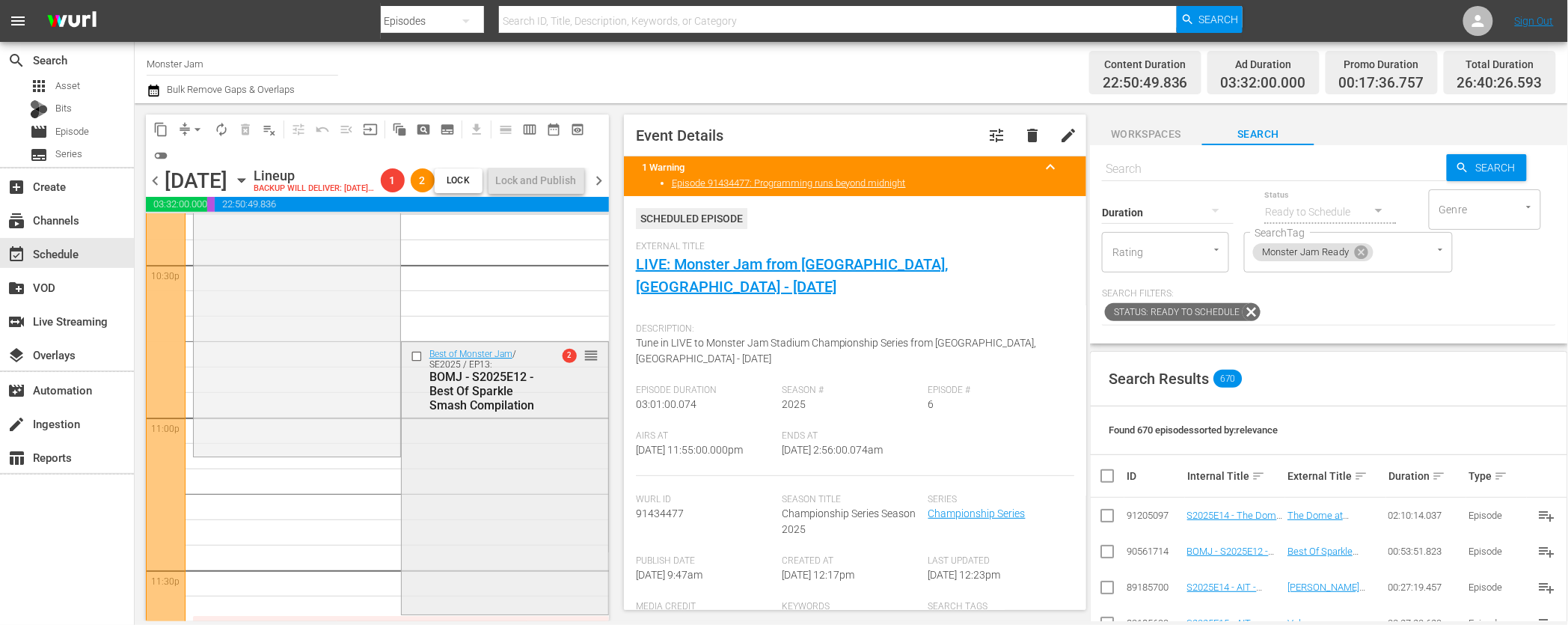
scroll to position [6855, 0]
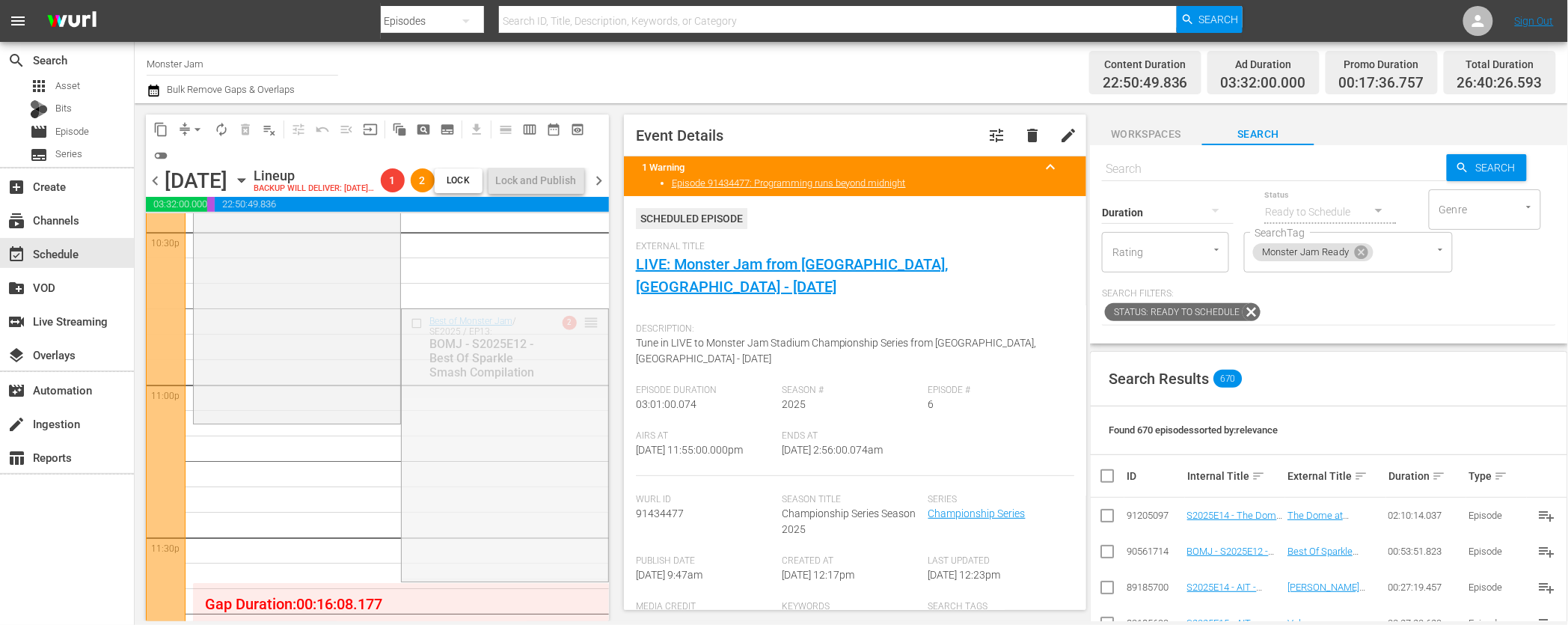
drag, startPoint x: 591, startPoint y: 342, endPoint x: 554, endPoint y: 450, distance: 114.2
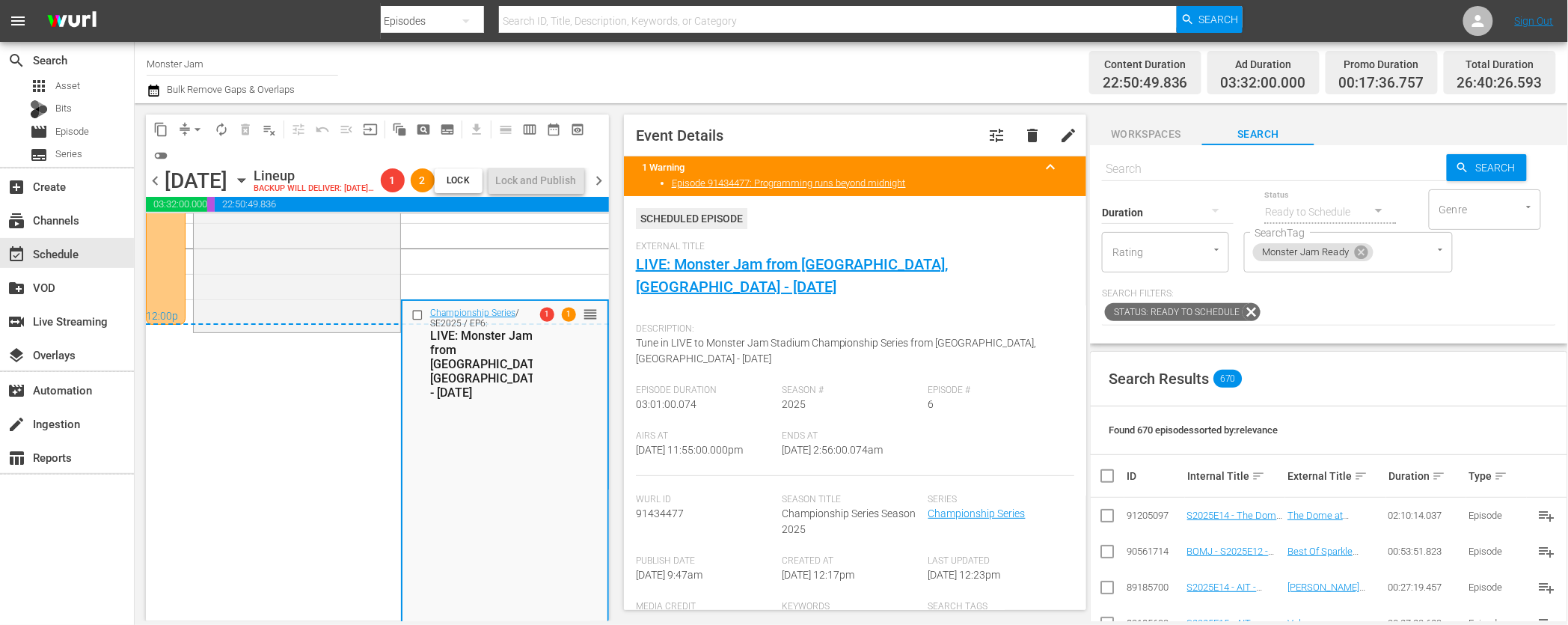
scroll to position [7214, 0]
click at [352, 329] on div "Best of Monster Jam / SE2025 / EP13: BOMJ - S2025E12 - Best Of Sparkle Smash Co…" at bounding box center [297, 201] width 206 height 269
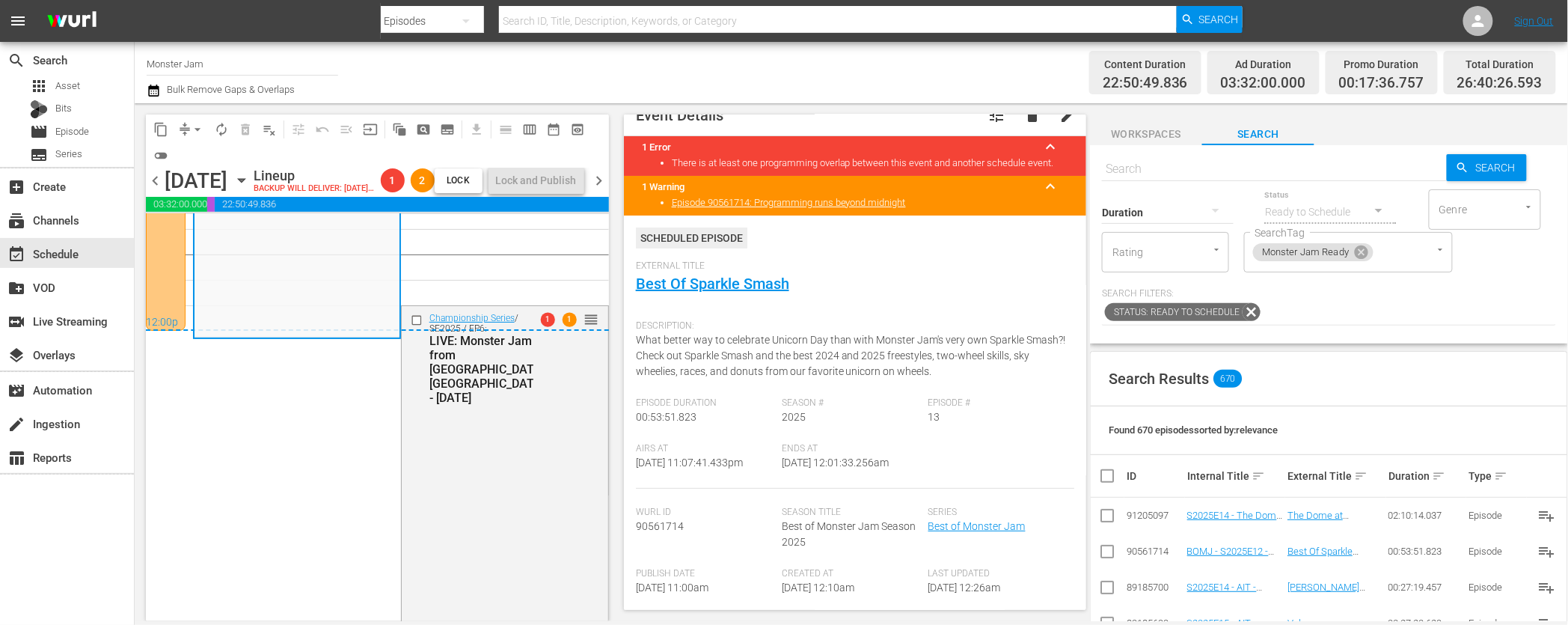
scroll to position [21, 0]
click at [592, 331] on div "12:00p" at bounding box center [377, 323] width 463 height 15
drag, startPoint x: 591, startPoint y: 337, endPoint x: 587, endPoint y: 357, distance: 20.4
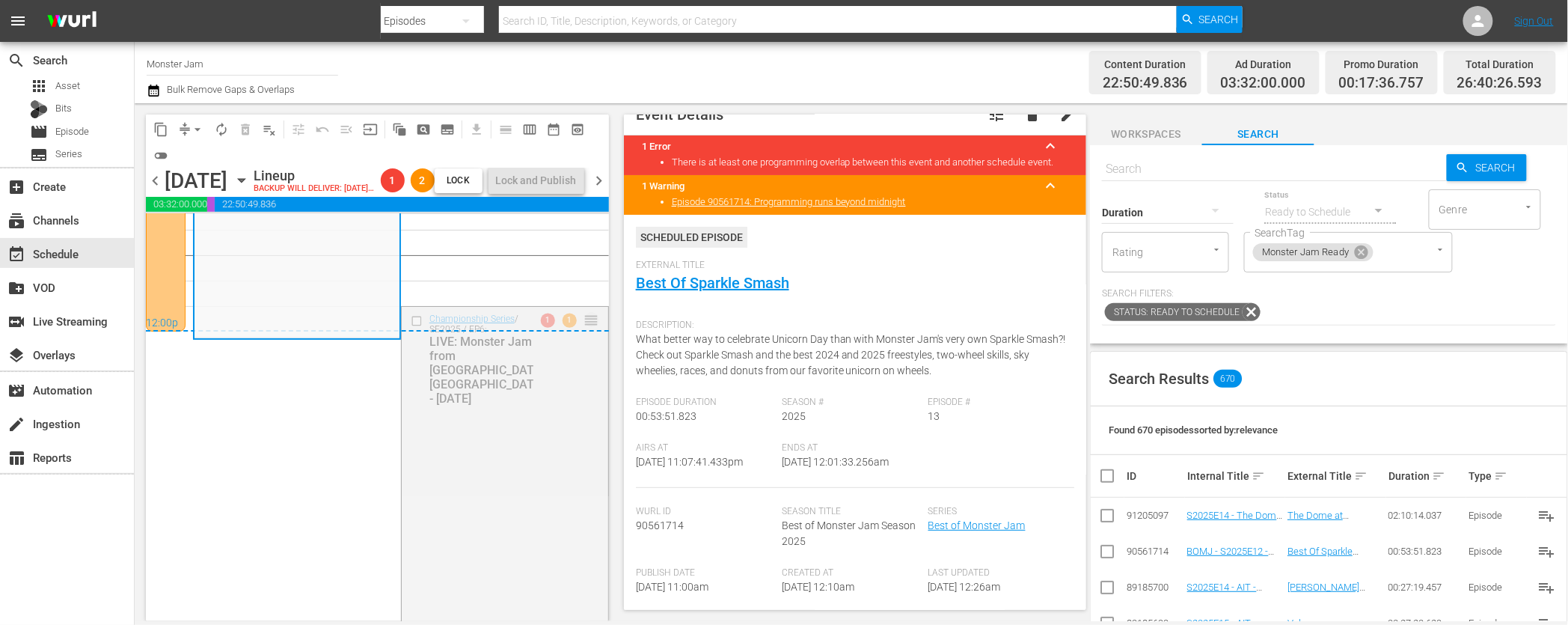
drag, startPoint x: 590, startPoint y: 334, endPoint x: 400, endPoint y: 359, distance: 191.6
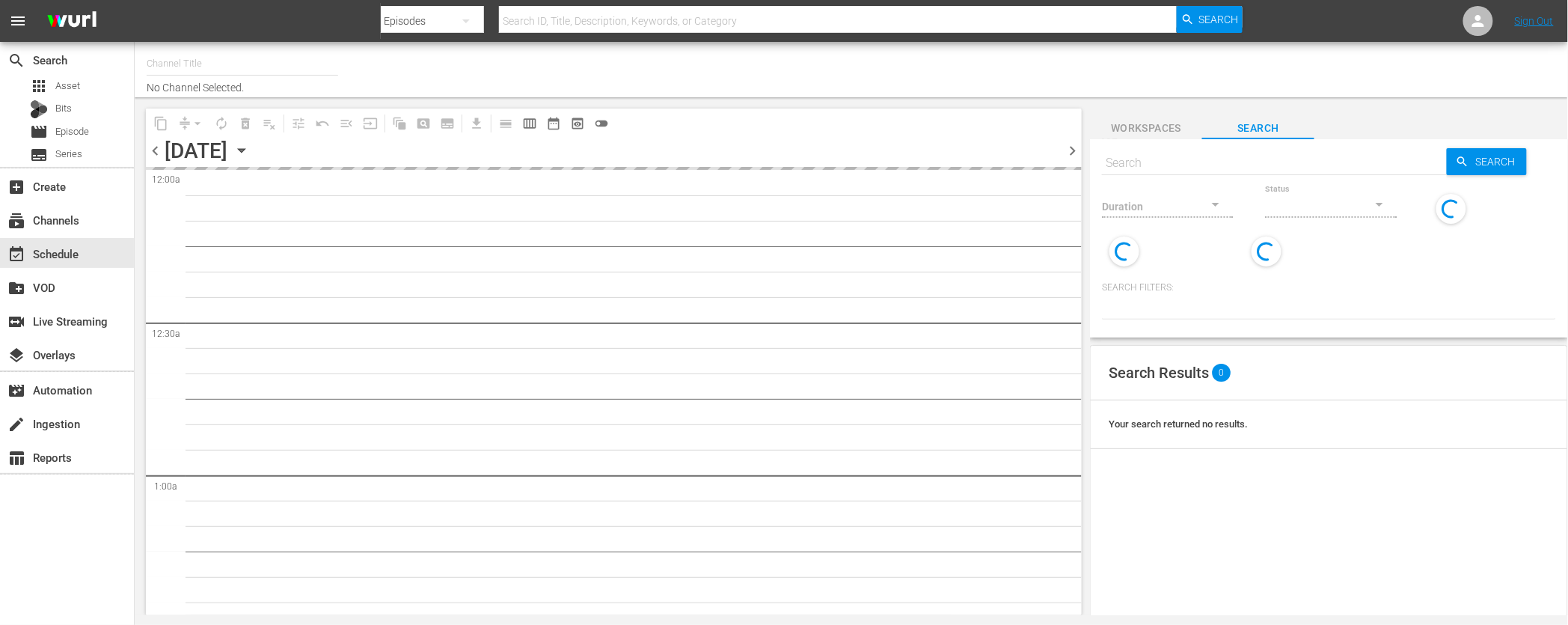
type input "Monster Jam (1693)"
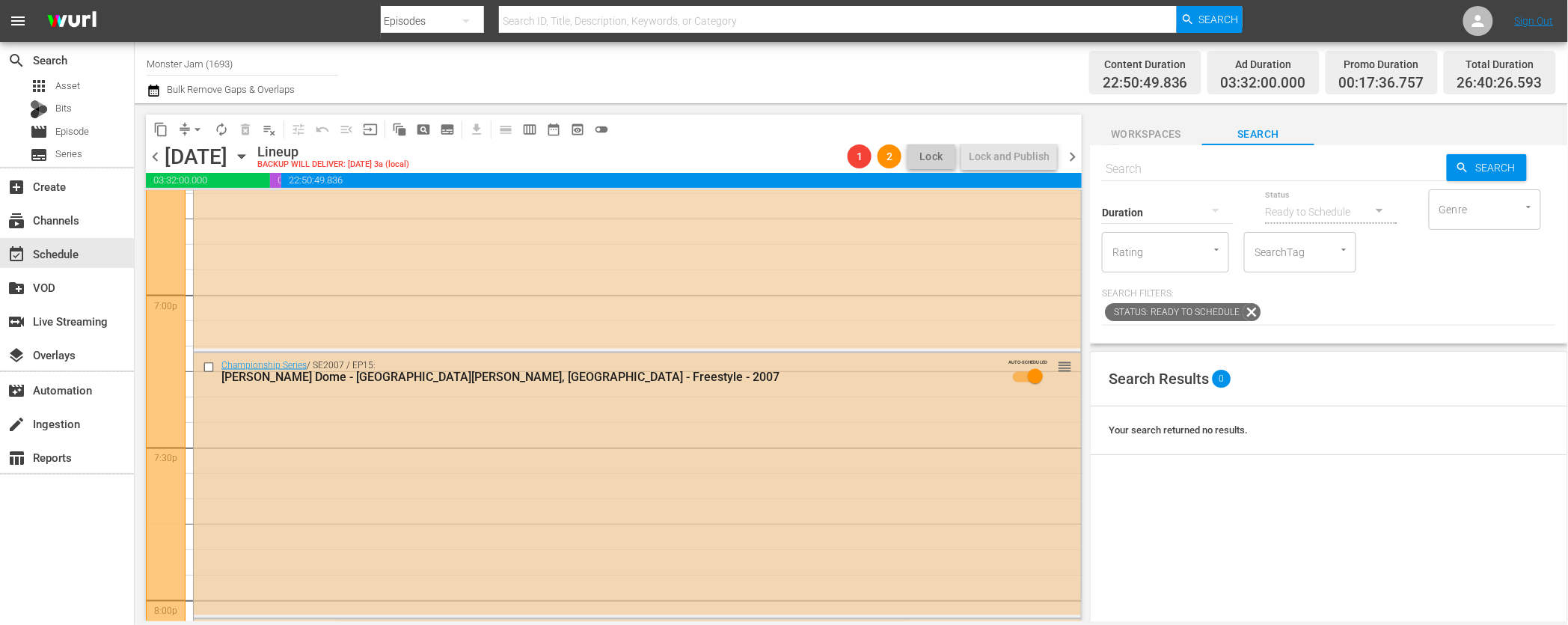
scroll to position [5694, 0]
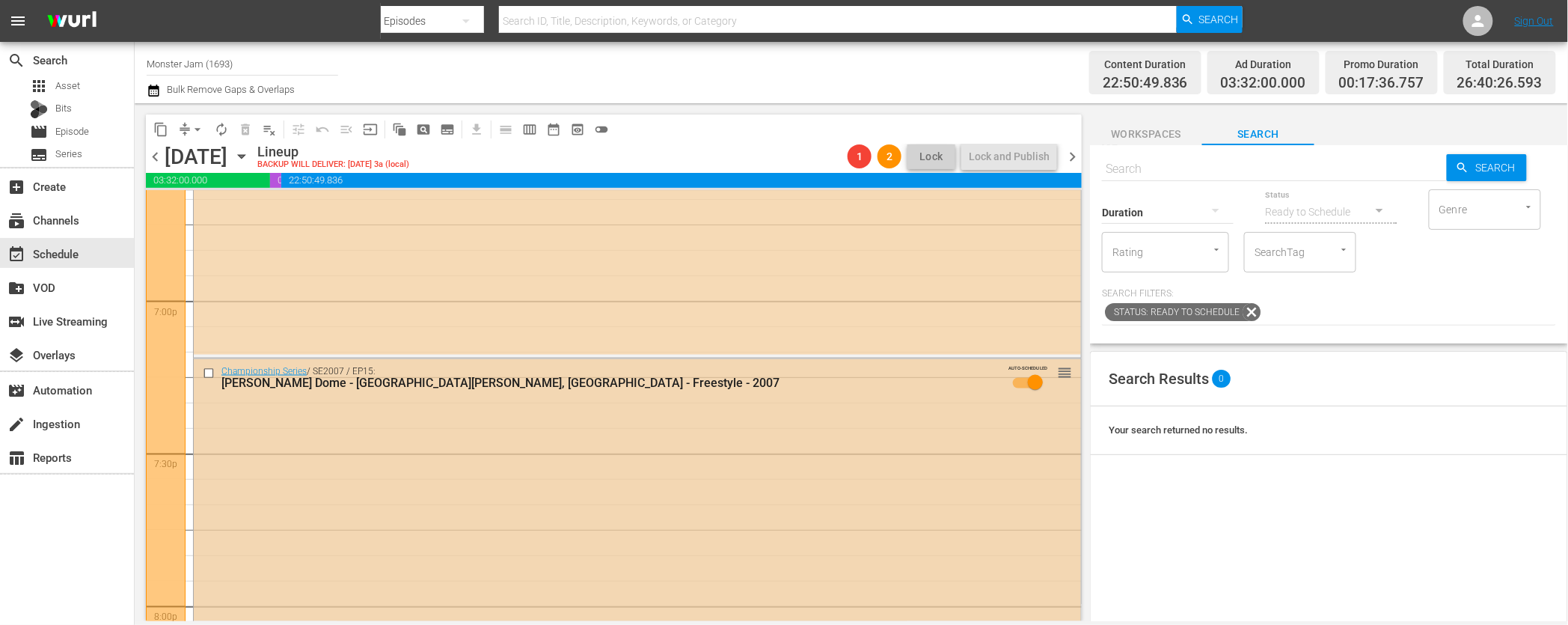
click at [866, 373] on div "Championship Series / SE2007 / EP15: [PERSON_NAME] Dome - [GEOGRAPHIC_DATA][PER…" at bounding box center [609, 378] width 776 height 25
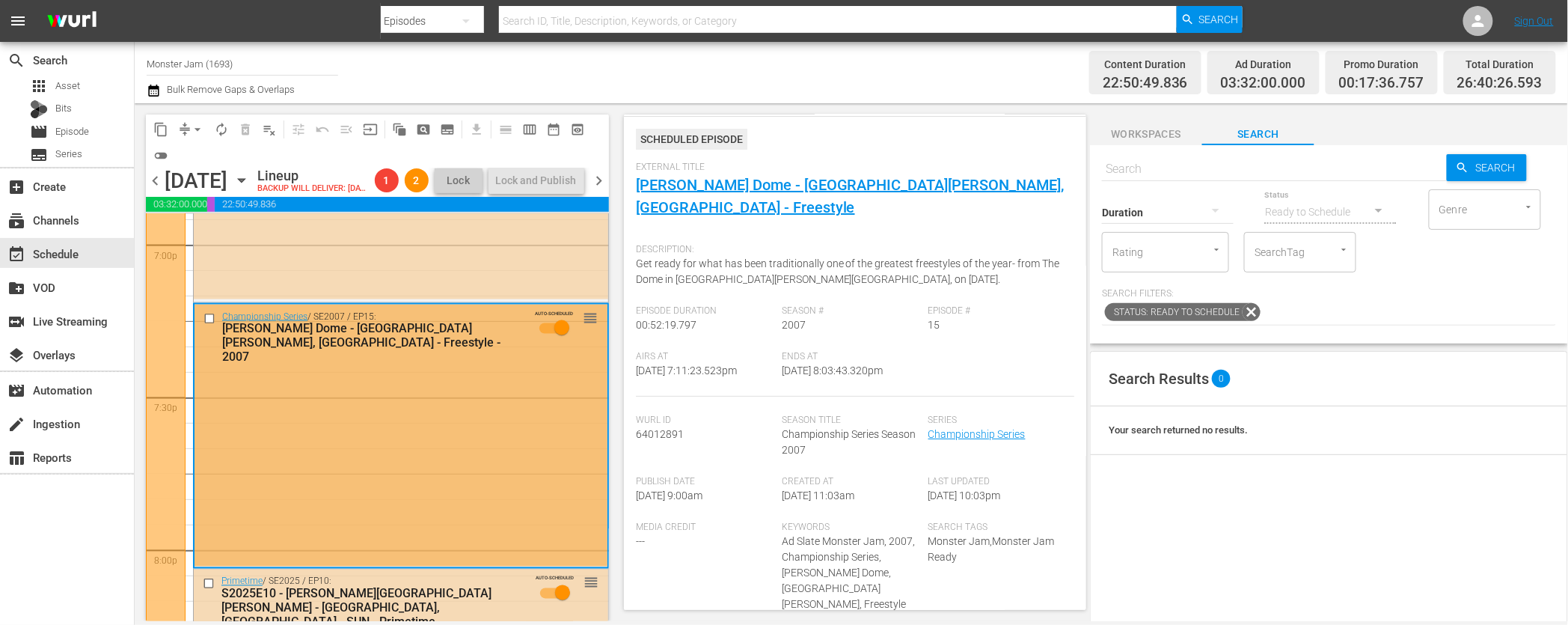
scroll to position [5724, 0]
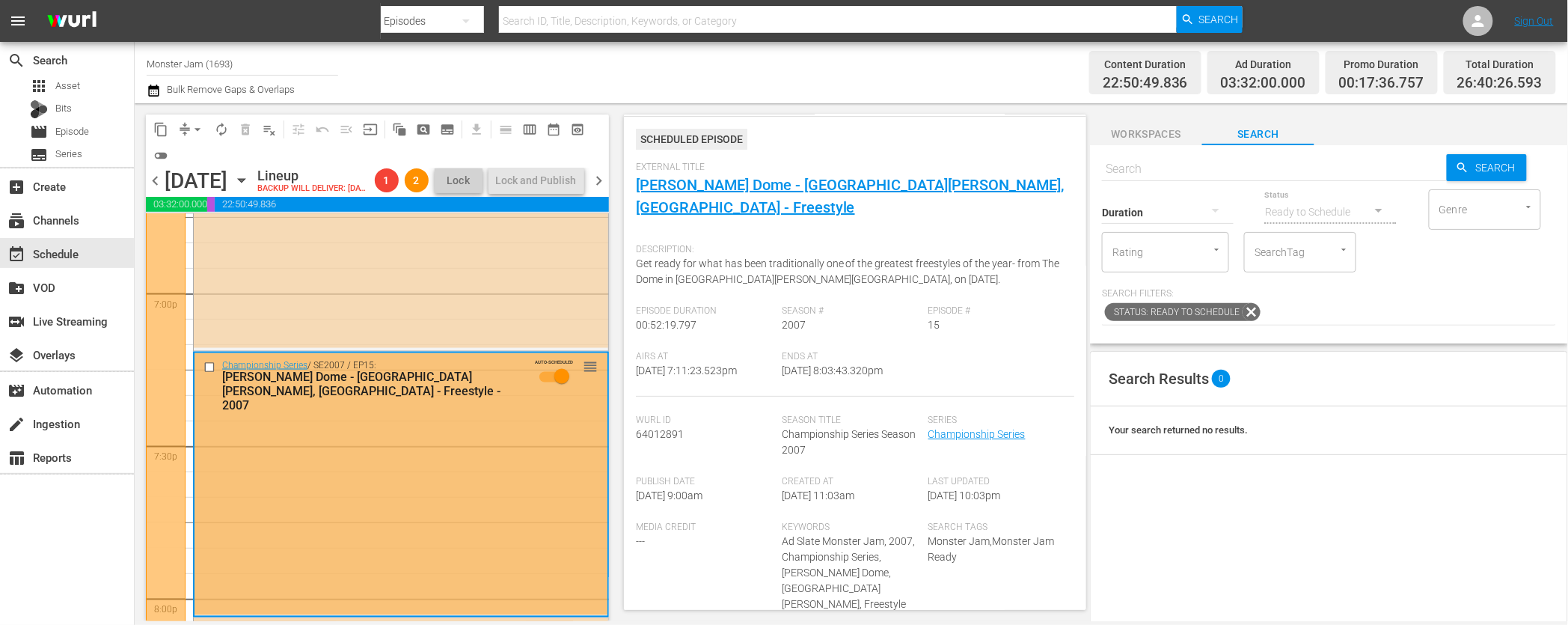
click at [539, 51] on div "Channel Title Monster Jam (1693) Bulk Remove Gaps & Overlaps" at bounding box center [531, 72] width 769 height 54
click at [602, 73] on div "Channel Title Monster Jam (1693) Bulk Remove Gaps & Overlaps" at bounding box center [531, 72] width 769 height 54
click at [722, 85] on div "Channel Title Monster Jam (1693) Bulk Remove Gaps & Overlaps" at bounding box center [531, 72] width 769 height 54
click at [621, 112] on span "Event Details tune delete edit Scheduled Episode External Title Edward Jones Do…" at bounding box center [852, 362] width 478 height 518
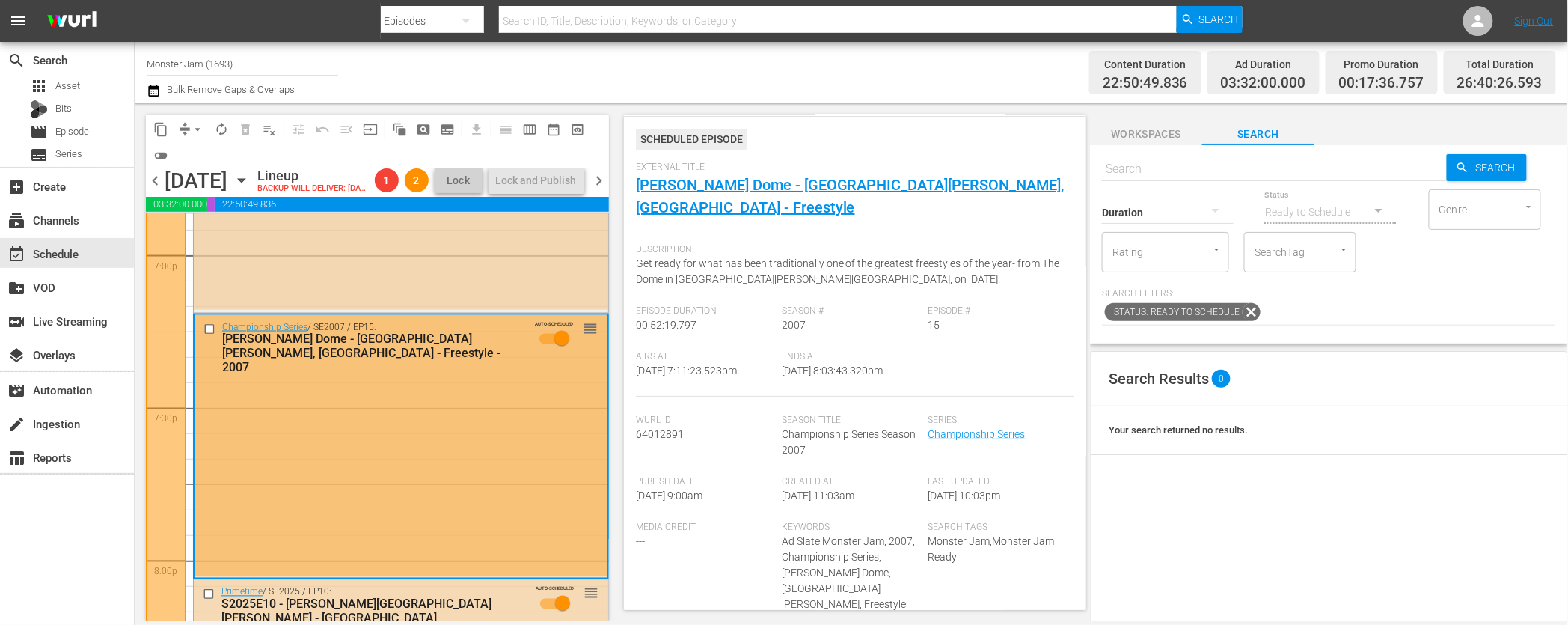
scroll to position [5770, 0]
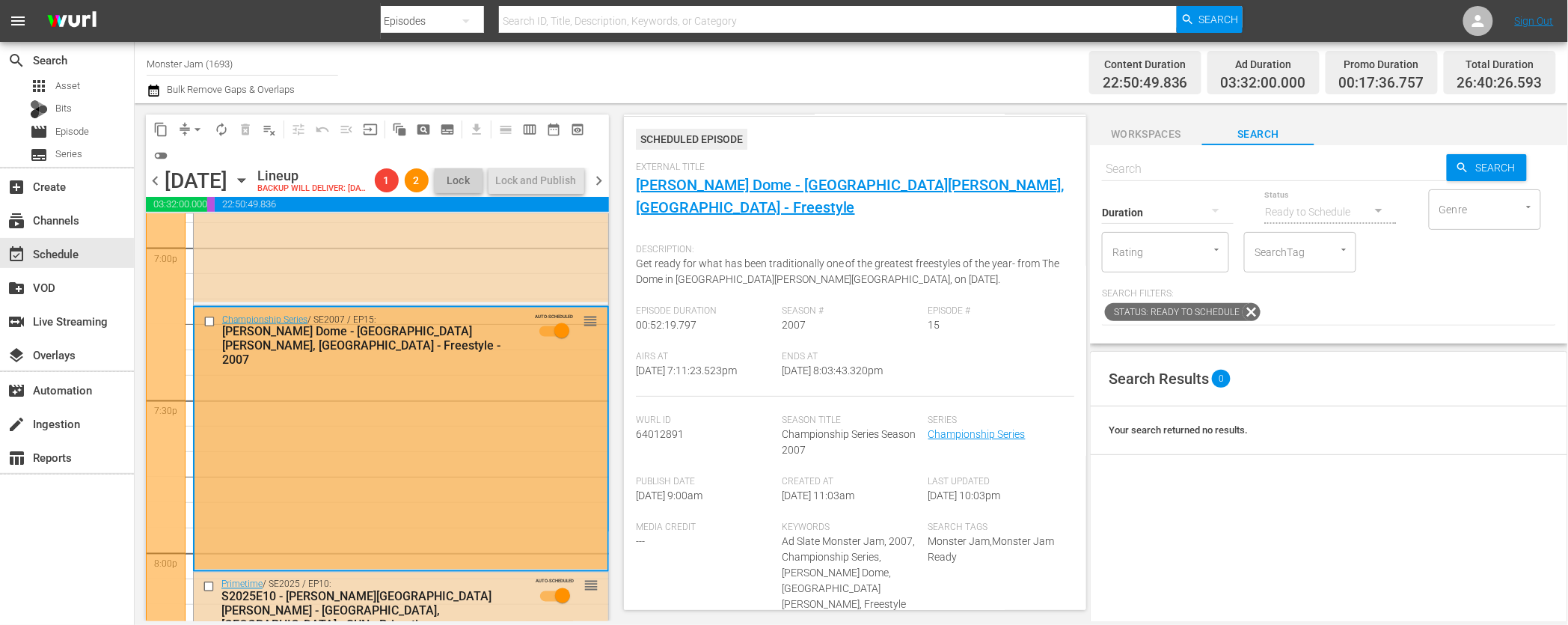
click at [1301, 174] on input "text" at bounding box center [1274, 169] width 345 height 36
click at [1285, 251] on input "SearchTag" at bounding box center [1279, 252] width 57 height 27
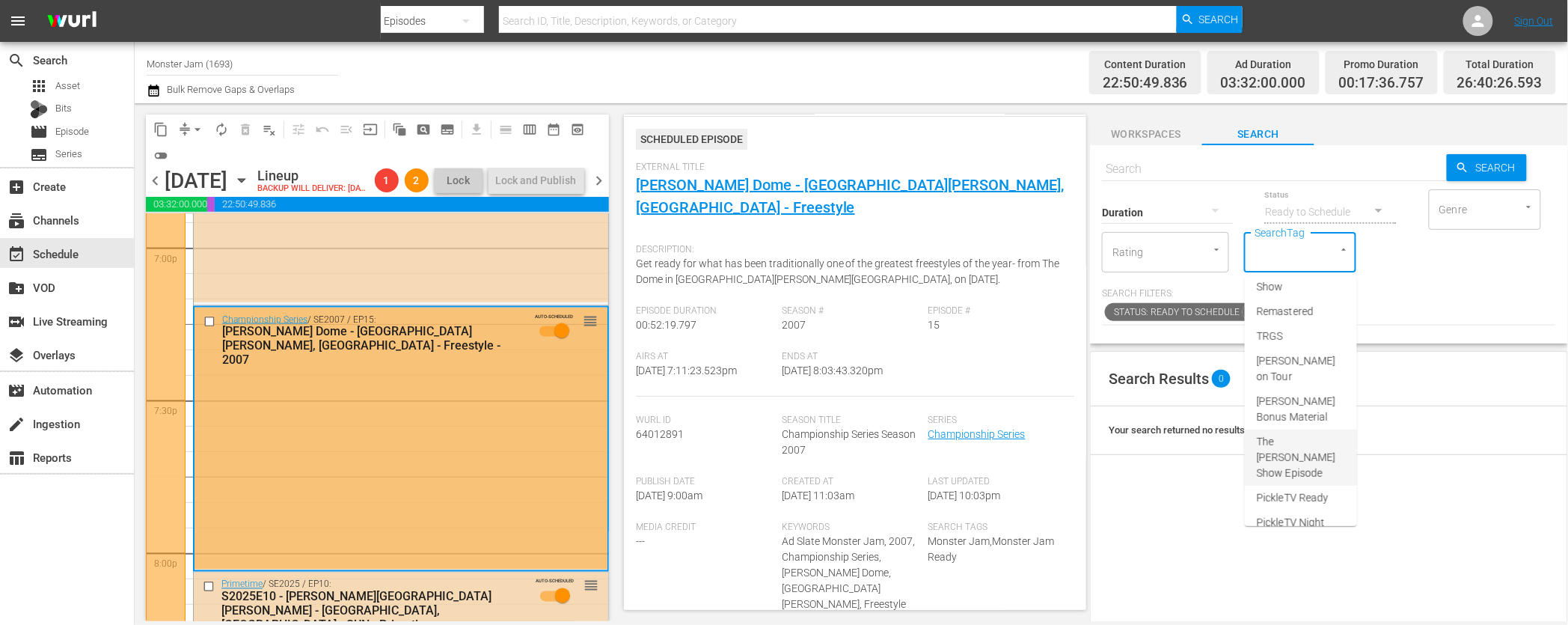
scroll to position [407, 0]
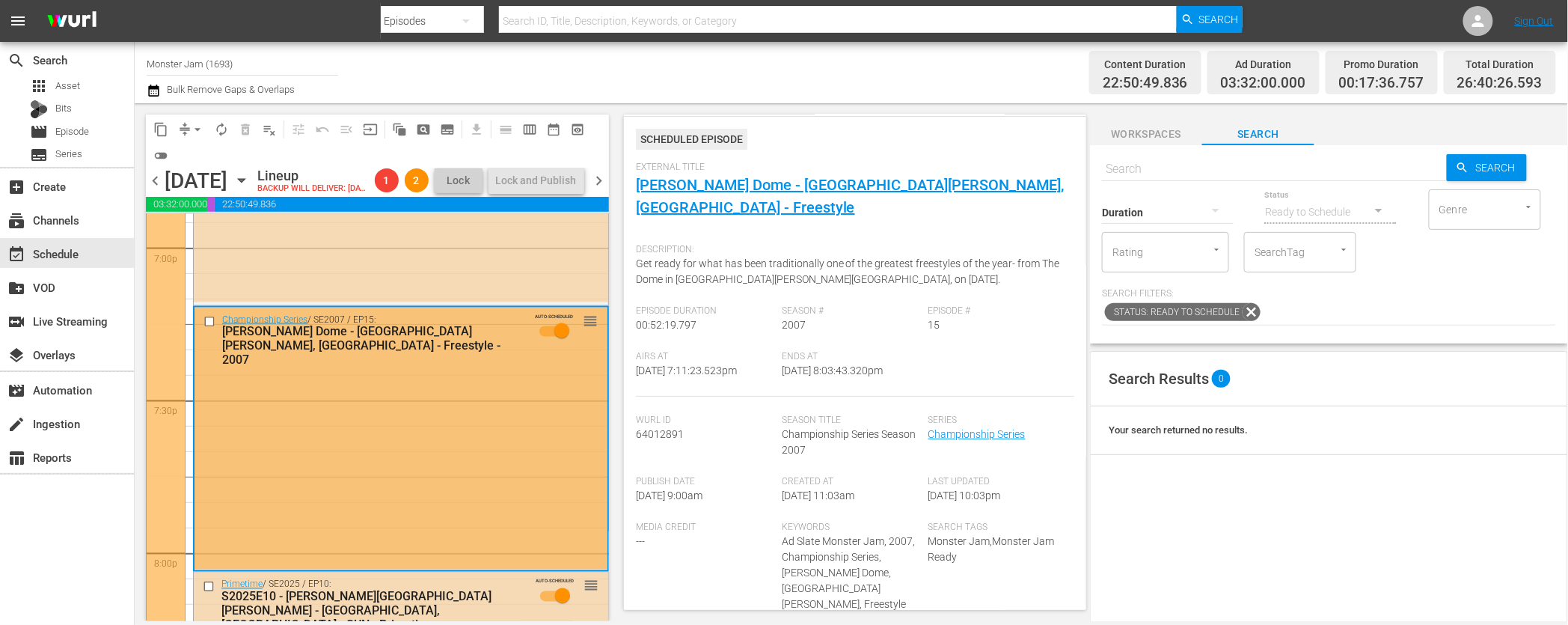
click at [1396, 289] on p "Search Filters:" at bounding box center [1329, 294] width 454 height 13
click at [1157, 174] on input "text" at bounding box center [1274, 169] width 345 height 36
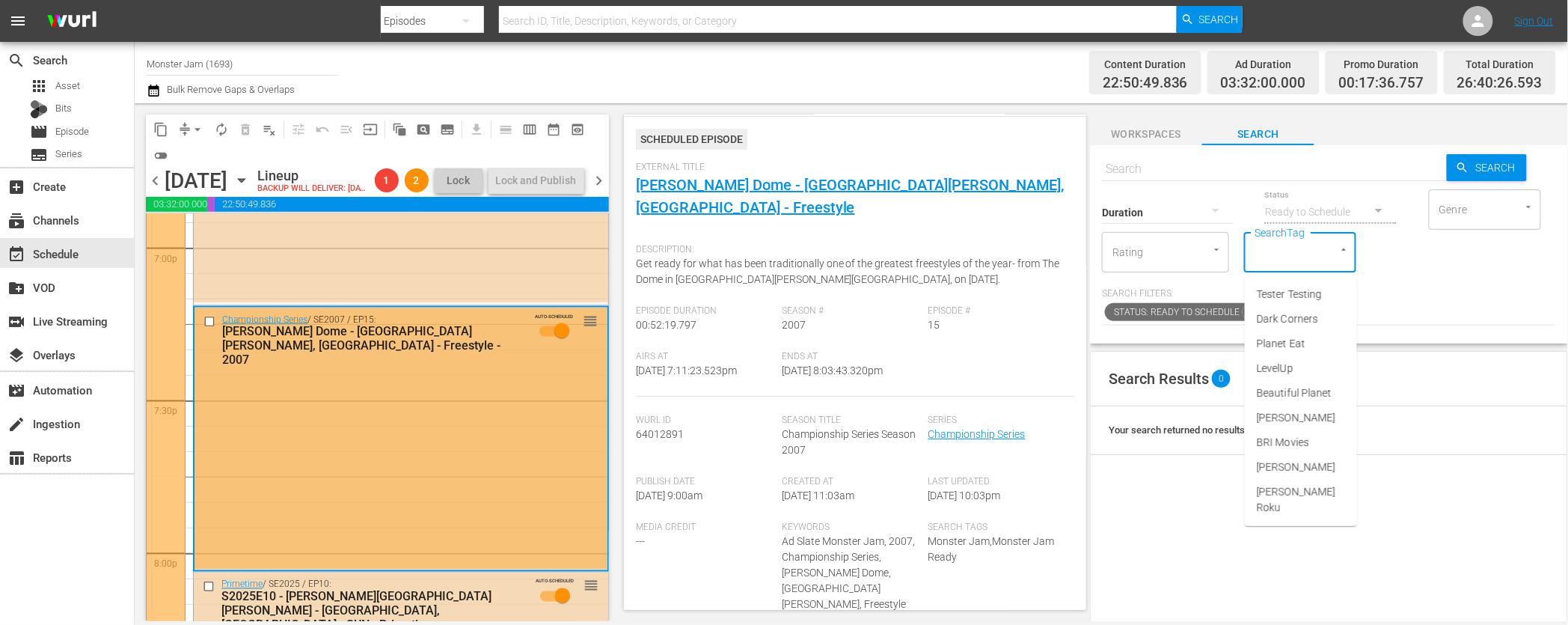
click at [1273, 247] on input "SearchTag" at bounding box center [1279, 252] width 57 height 27
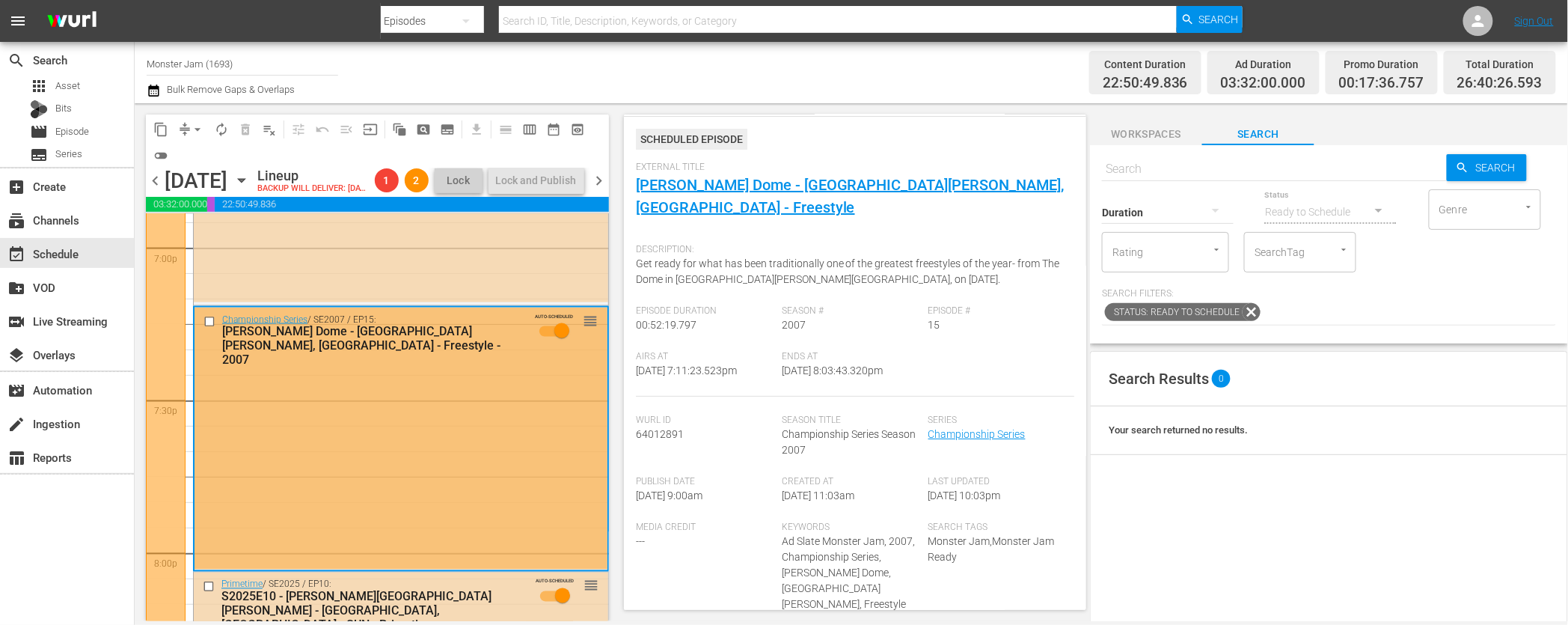
click at [866, 93] on div "Channel Title Monster Jam (1693) Bulk Remove Gaps & Overlaps" at bounding box center [531, 72] width 769 height 54
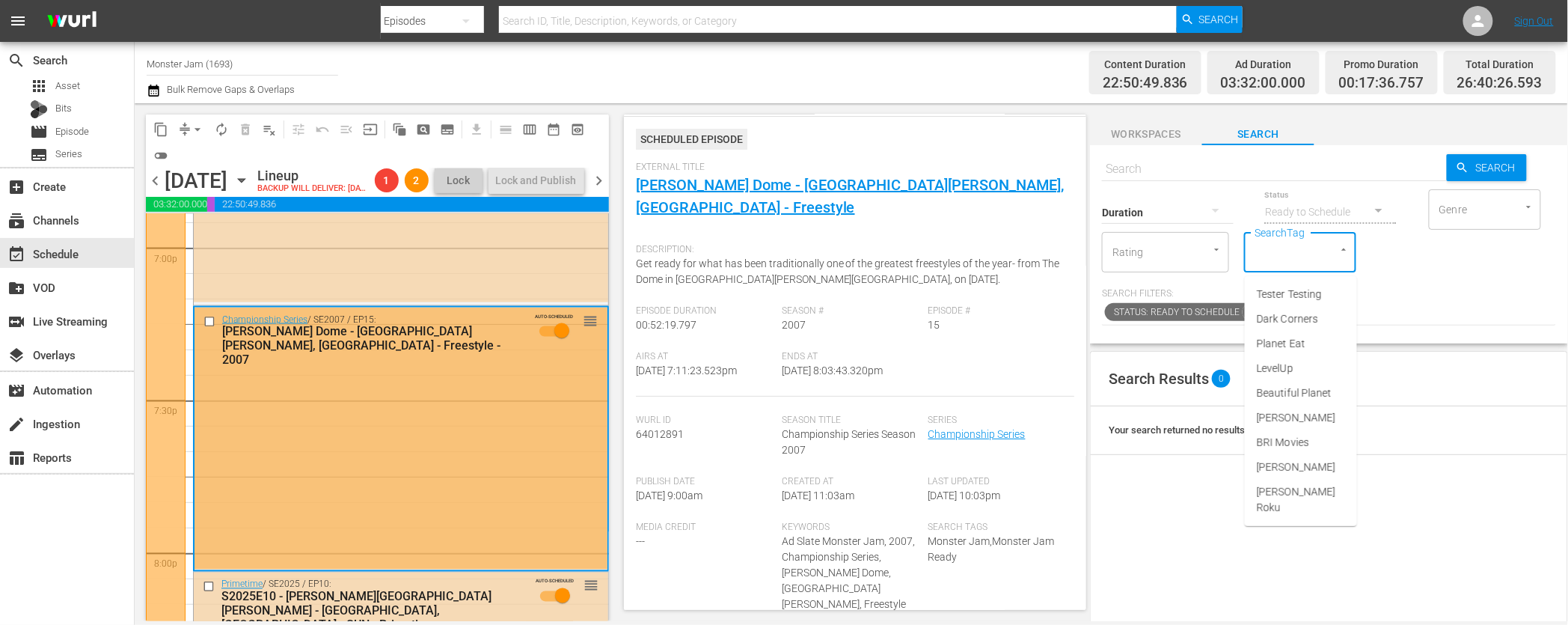
click at [1291, 264] on input "SearchTag" at bounding box center [1279, 252] width 57 height 27
type input "f"
click at [1306, 172] on input "text" at bounding box center [1274, 169] width 345 height 36
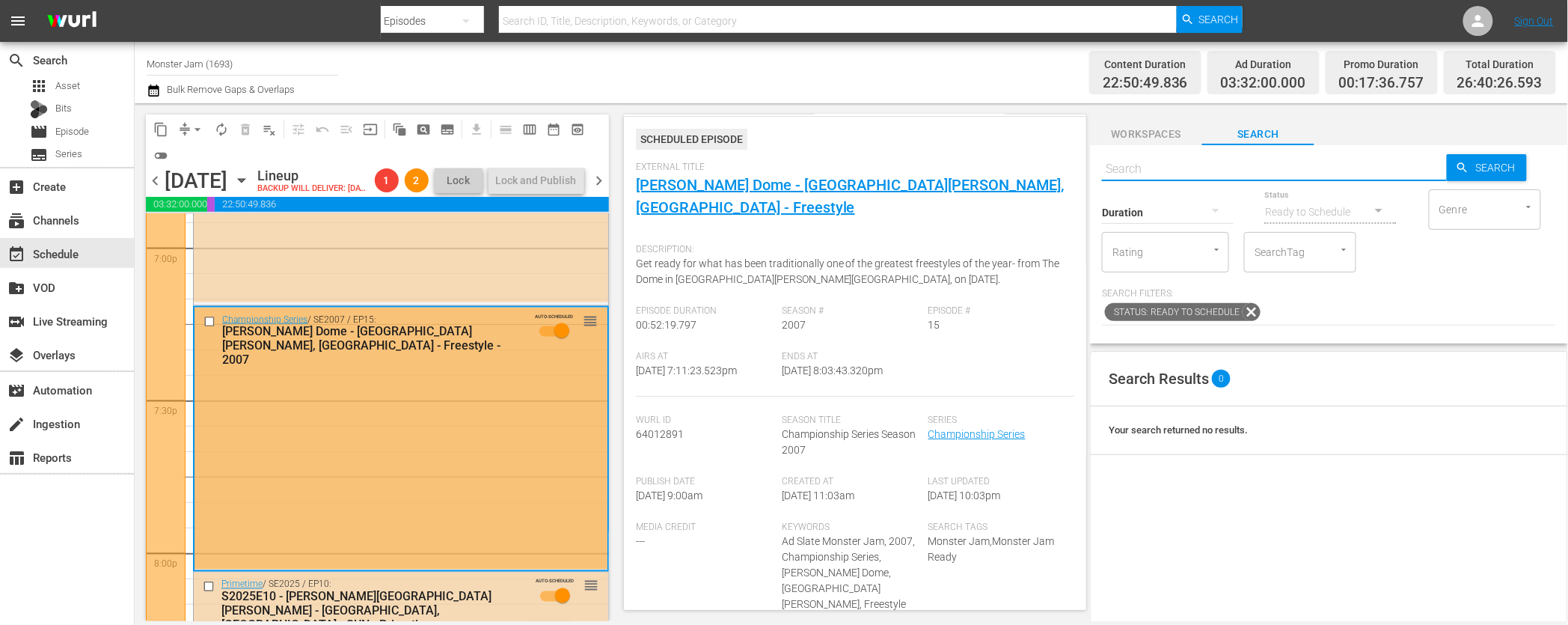
click at [1292, 262] on input "SearchTag" at bounding box center [1279, 252] width 57 height 27
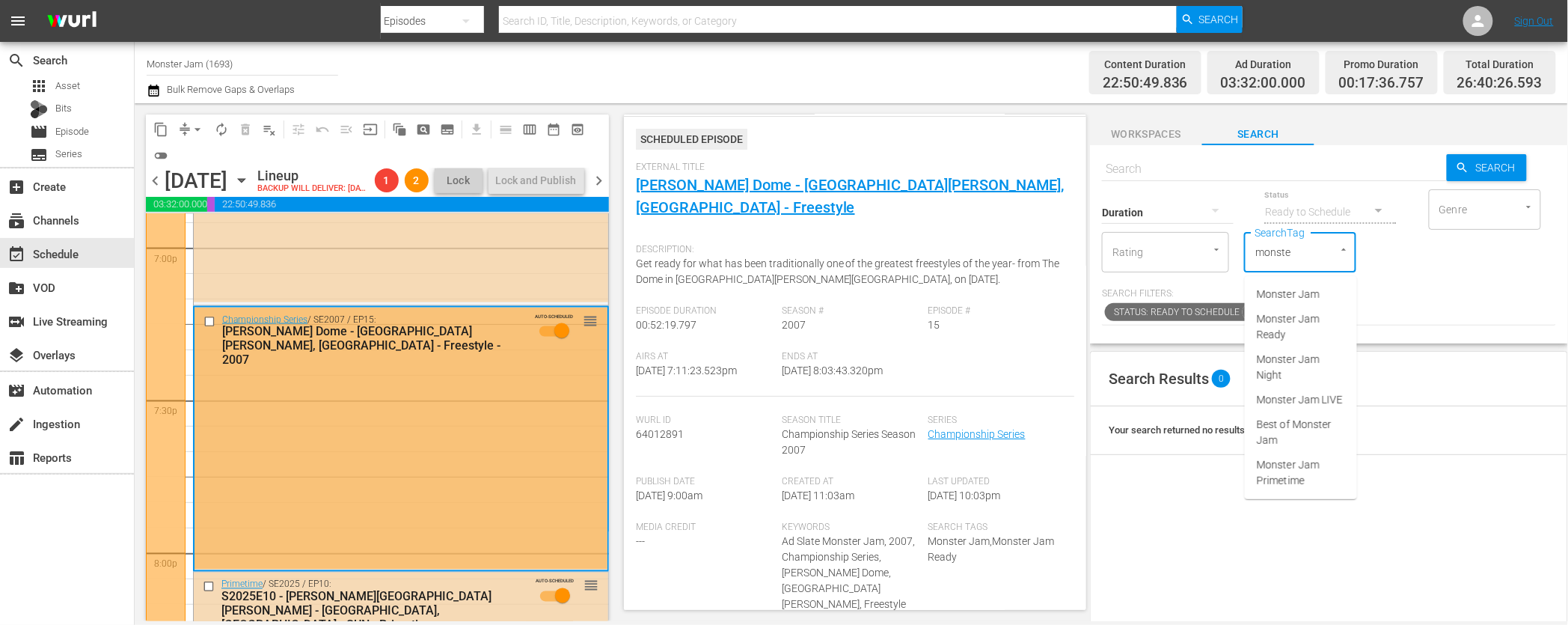
type input "monster"
click at [1277, 312] on span "Monster Jam Ready" at bounding box center [1301, 327] width 88 height 31
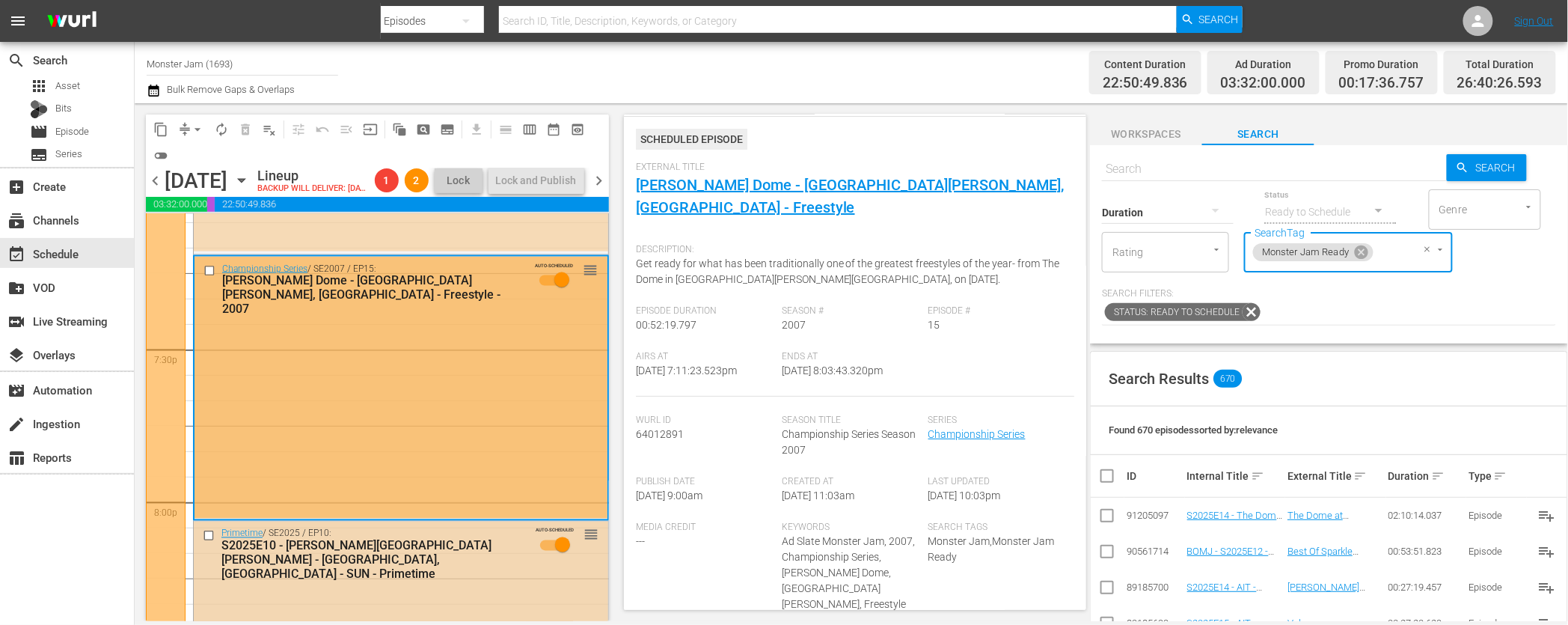
scroll to position [5809, 0]
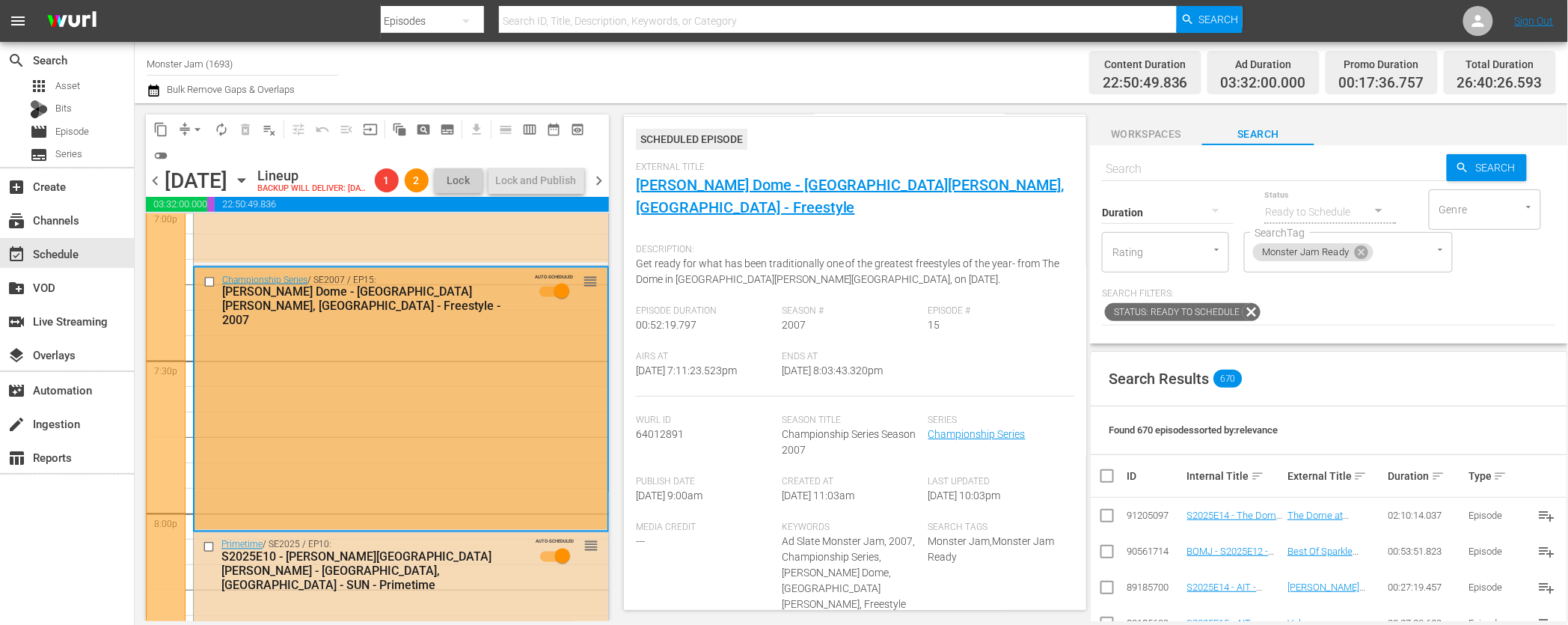
click at [321, 355] on div "Championship Series / SE2007 / EP15: Edward Jones Dome - St. Louis, MO - Freest…" at bounding box center [400, 399] width 413 height 262
click at [1323, 416] on div "Found 670 episodes sorted by: relevance" at bounding box center [1329, 431] width 476 height 49
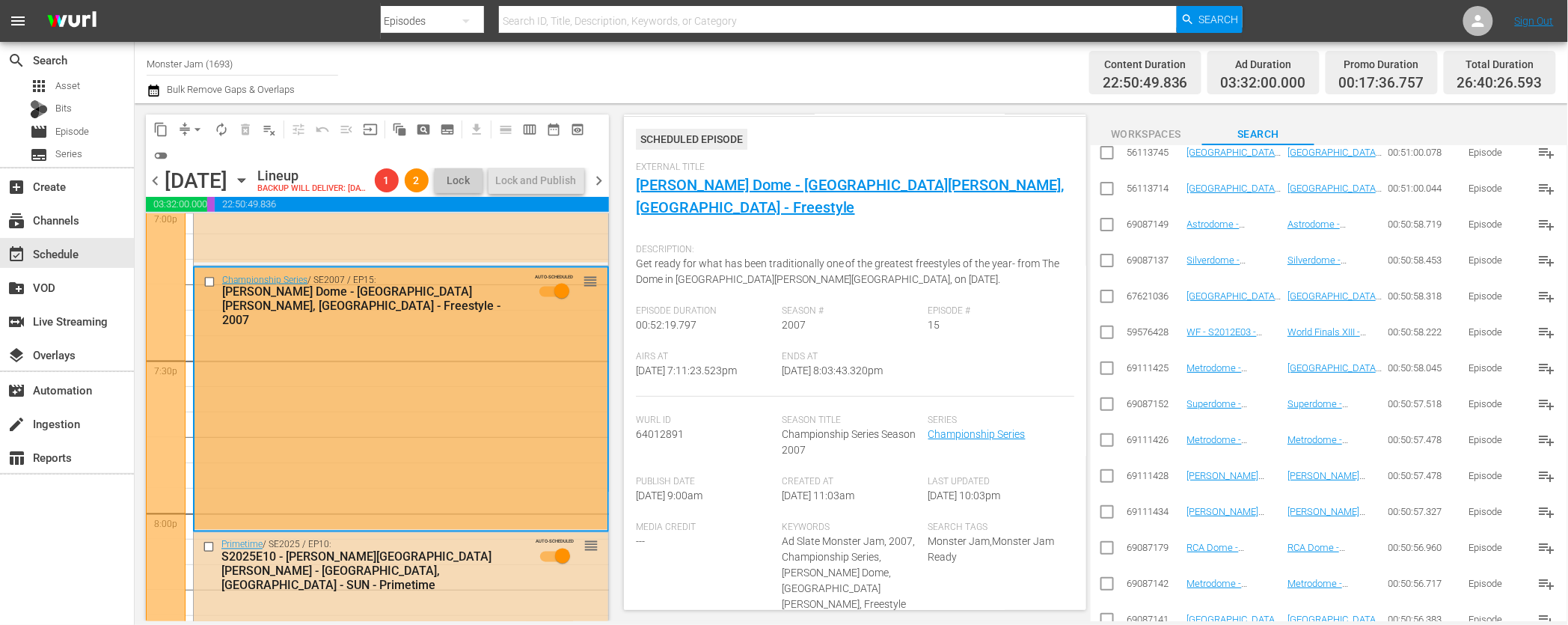
scroll to position [12028, 0]
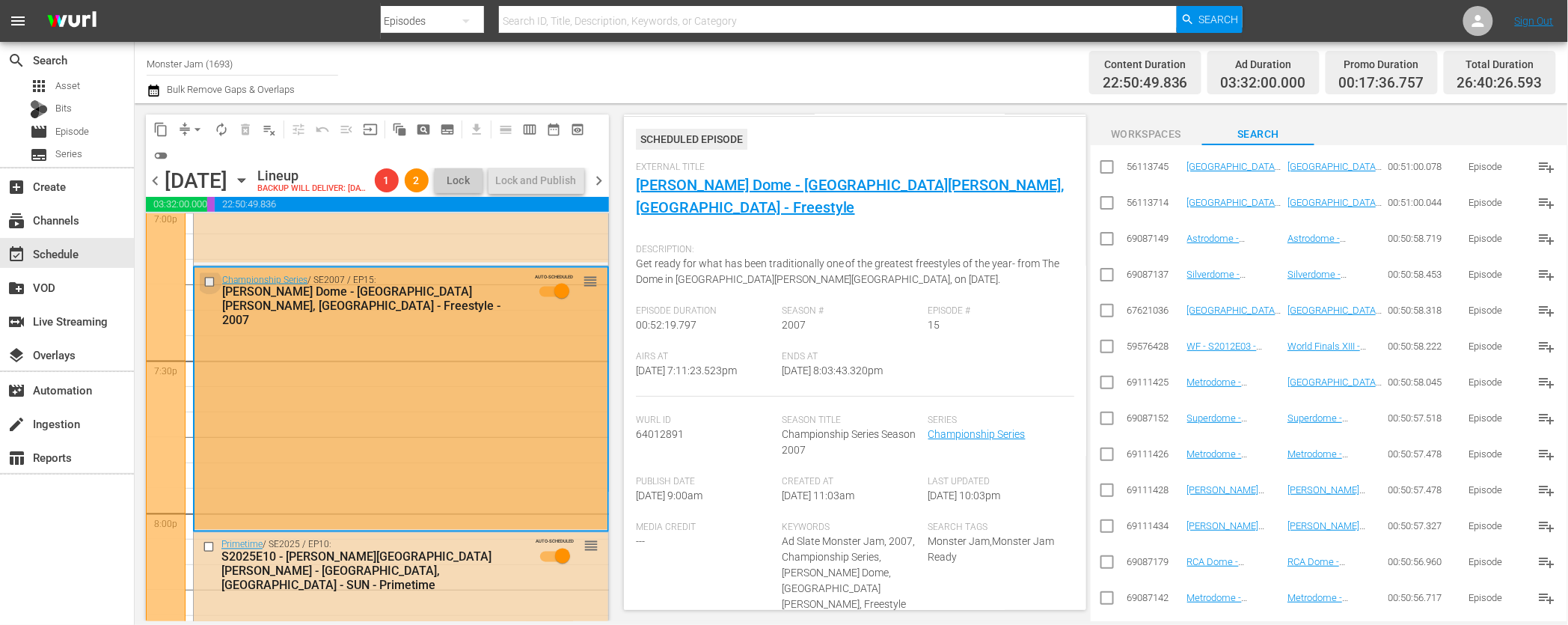
click at [207, 289] on input "checkbox" at bounding box center [211, 282] width 16 height 13
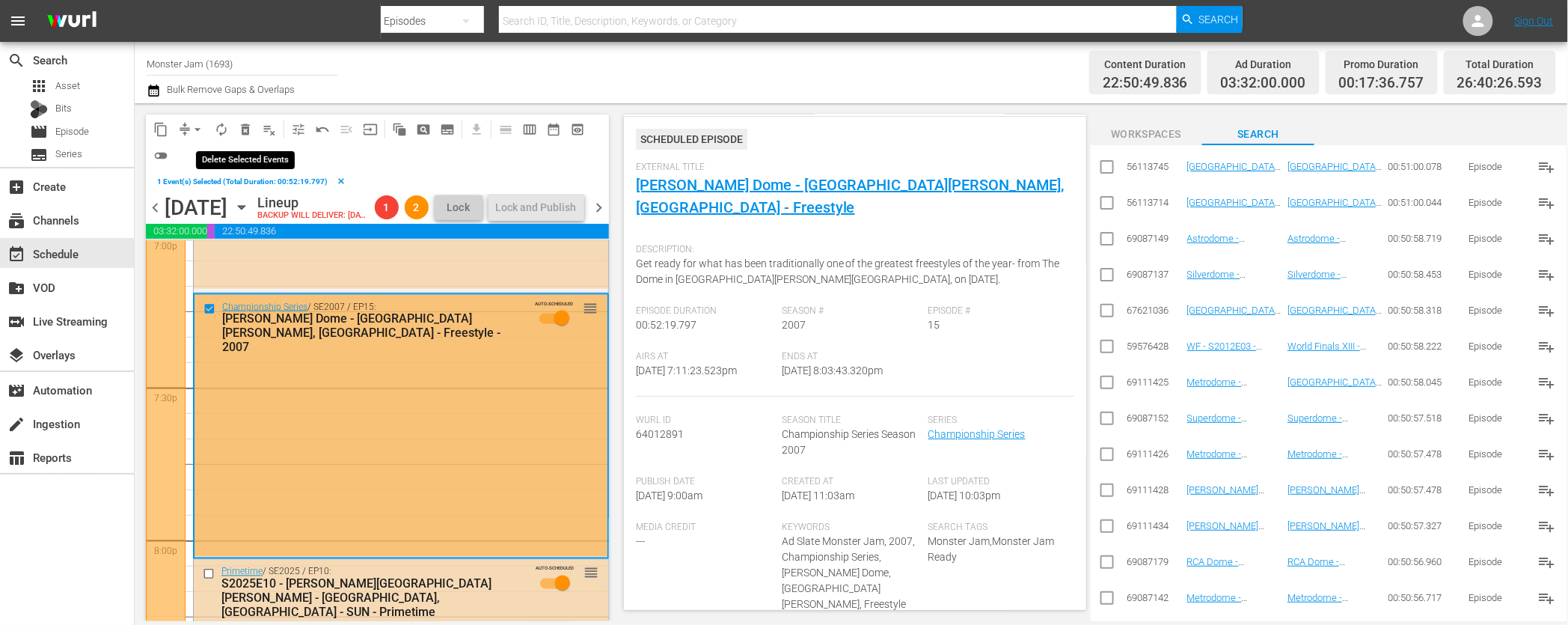
click at [244, 136] on span "delete_forever_outlined" at bounding box center [245, 129] width 15 height 15
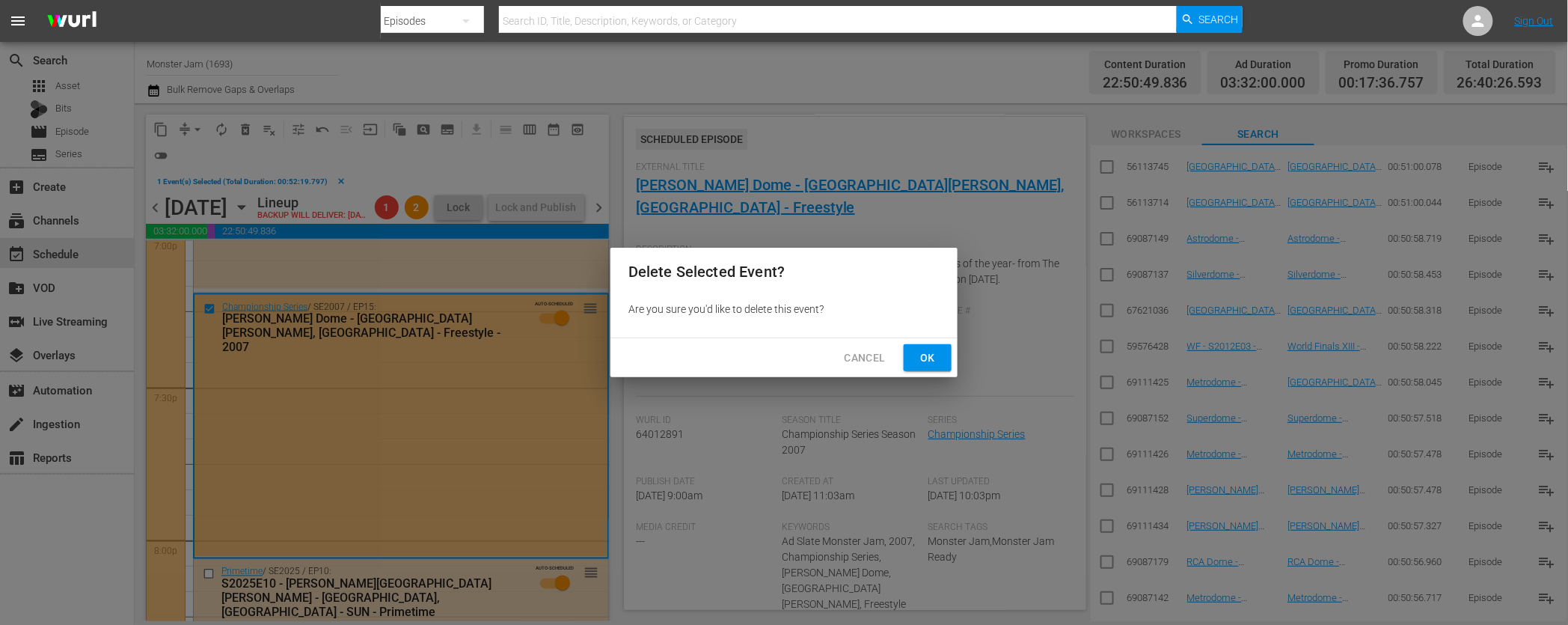
click at [914, 354] on button "Ok" at bounding box center [928, 358] width 48 height 27
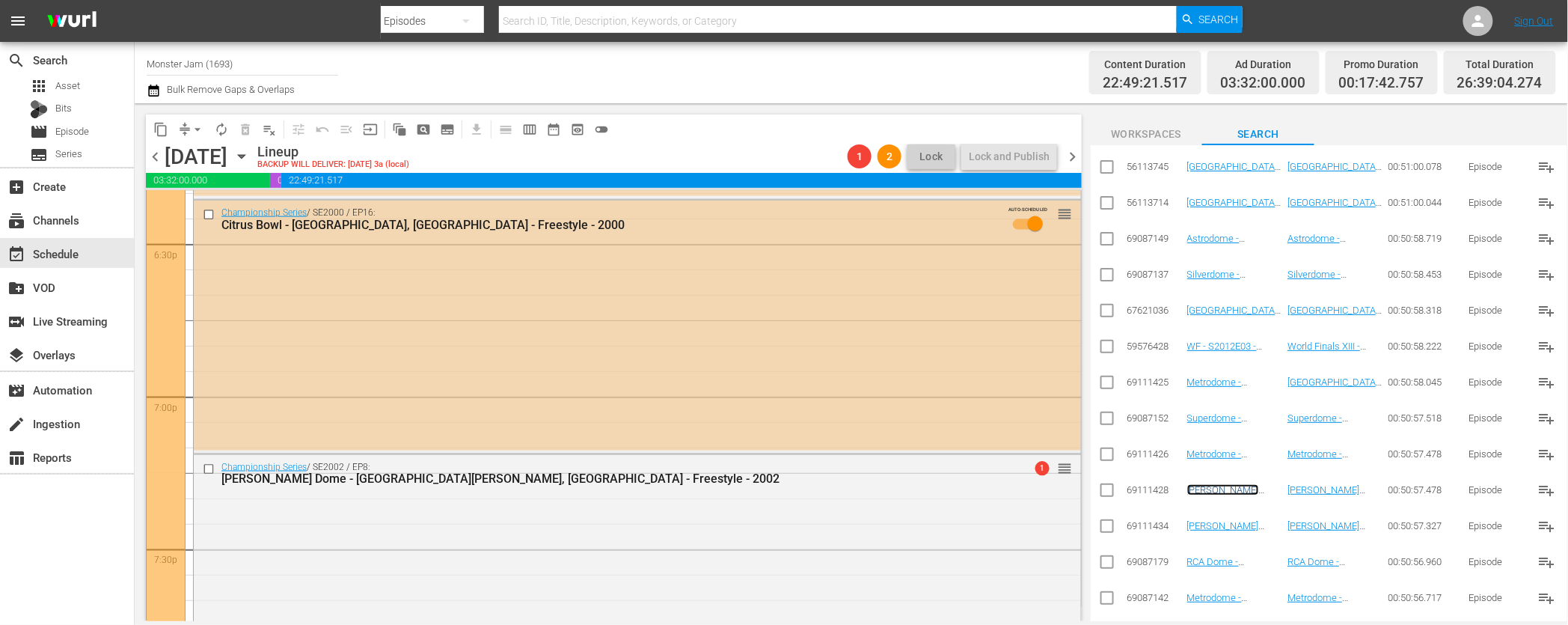
scroll to position [5533, 0]
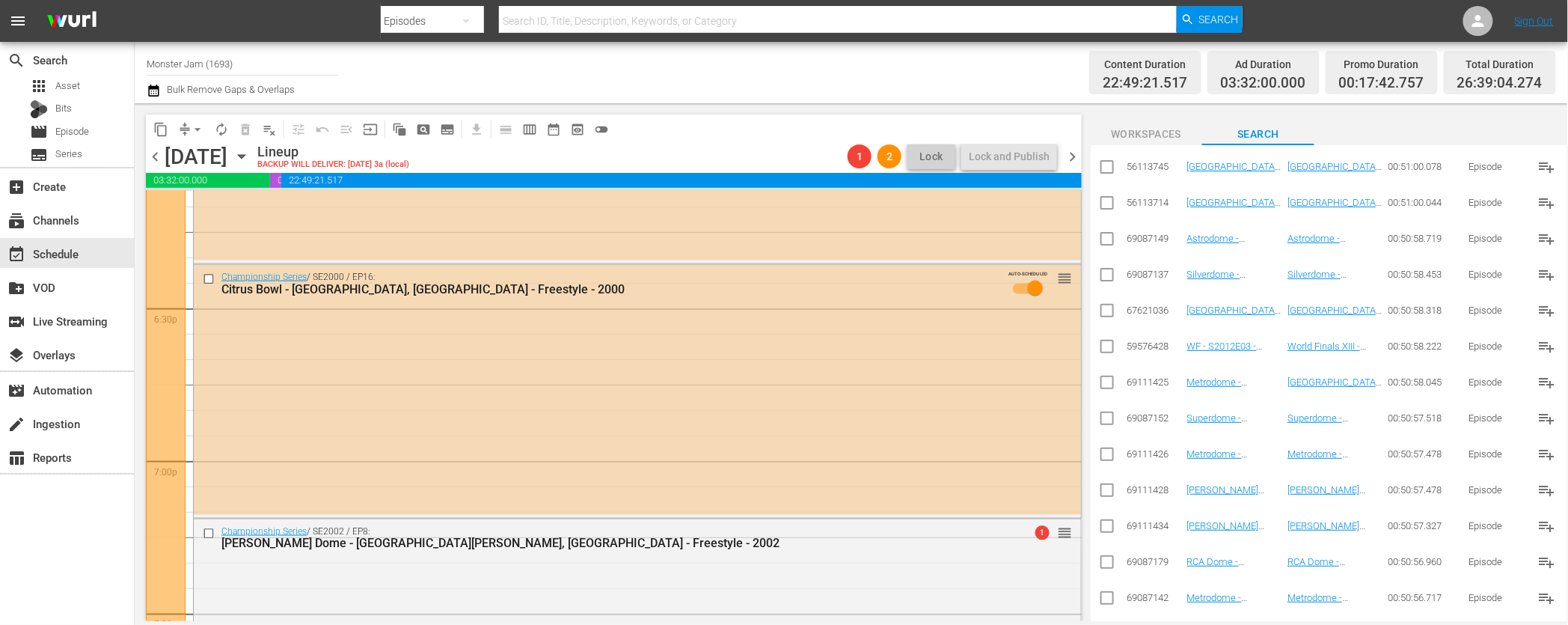
click at [153, 89] on icon "button" at bounding box center [154, 91] width 15 height 18
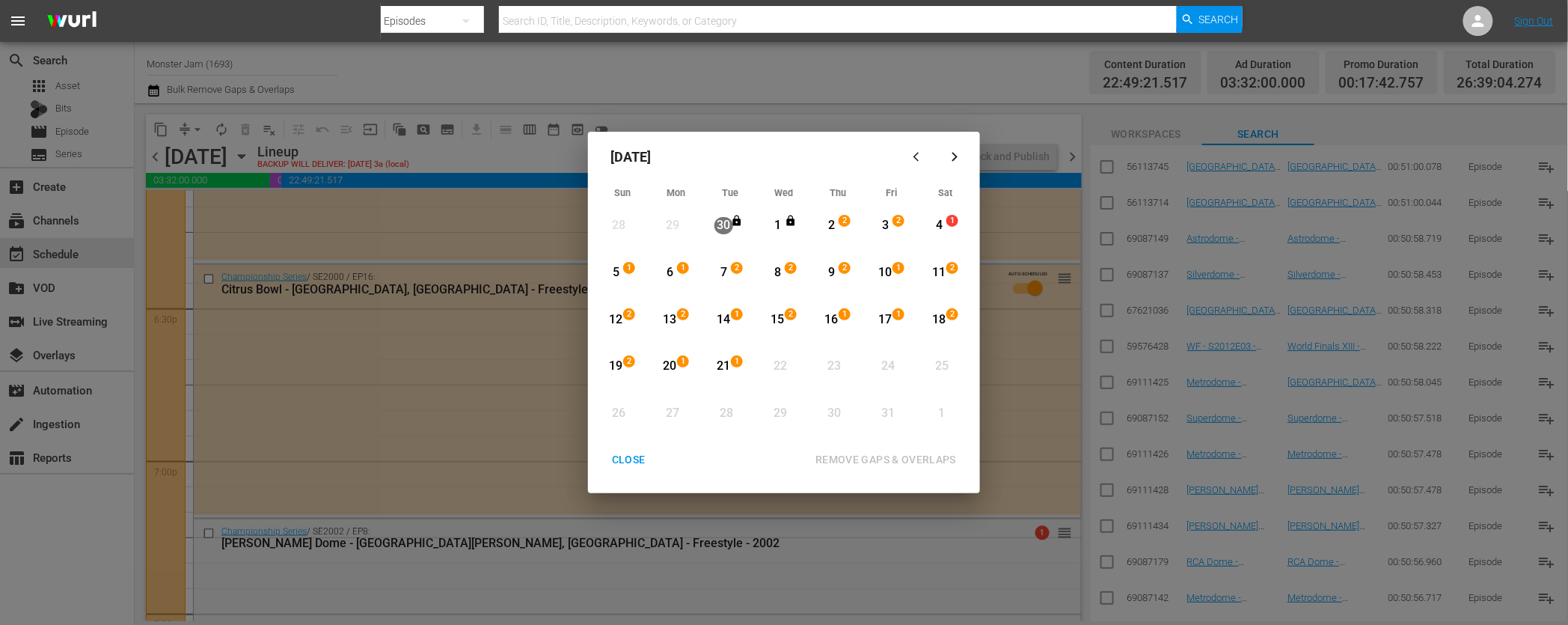
click at [834, 224] on div "2" at bounding box center [832, 225] width 18 height 17
click at [829, 268] on div "9" at bounding box center [832, 272] width 18 height 17
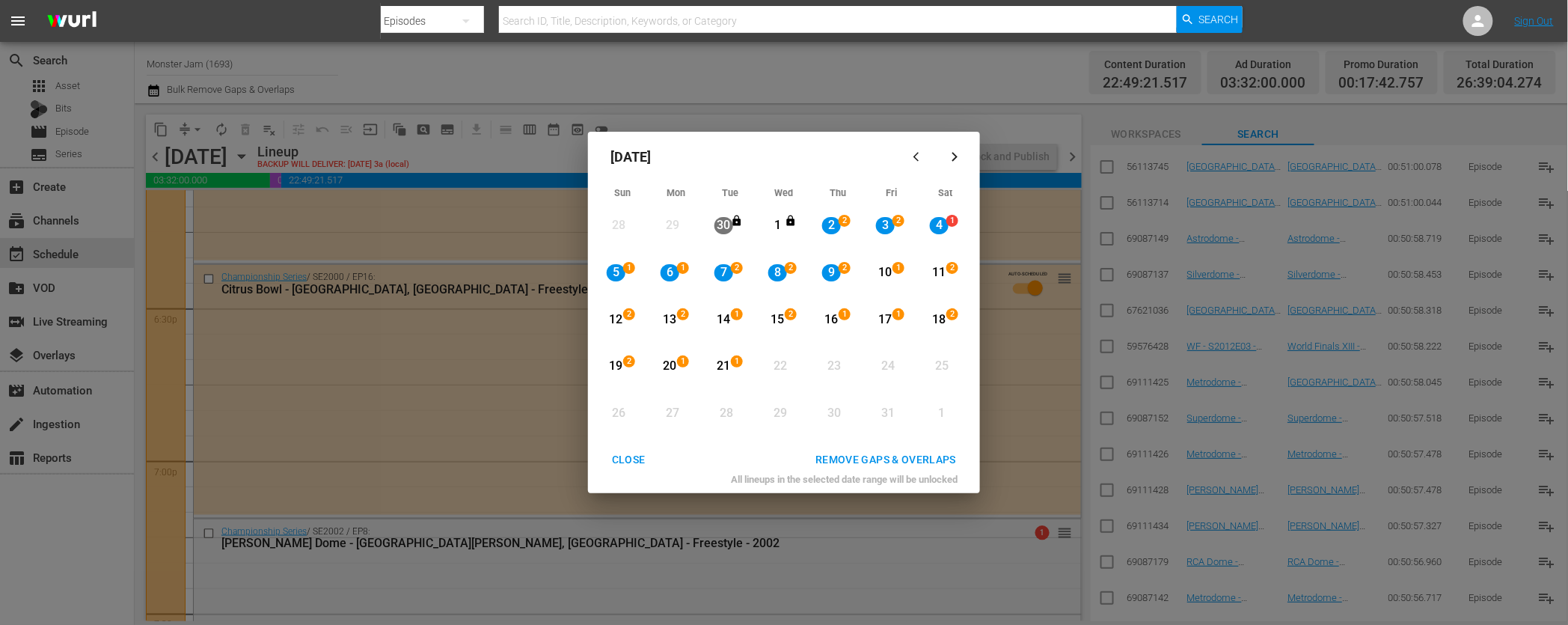
click at [858, 461] on div "REMOVE GAPS & OVERLAPS" at bounding box center [886, 460] width 165 height 18
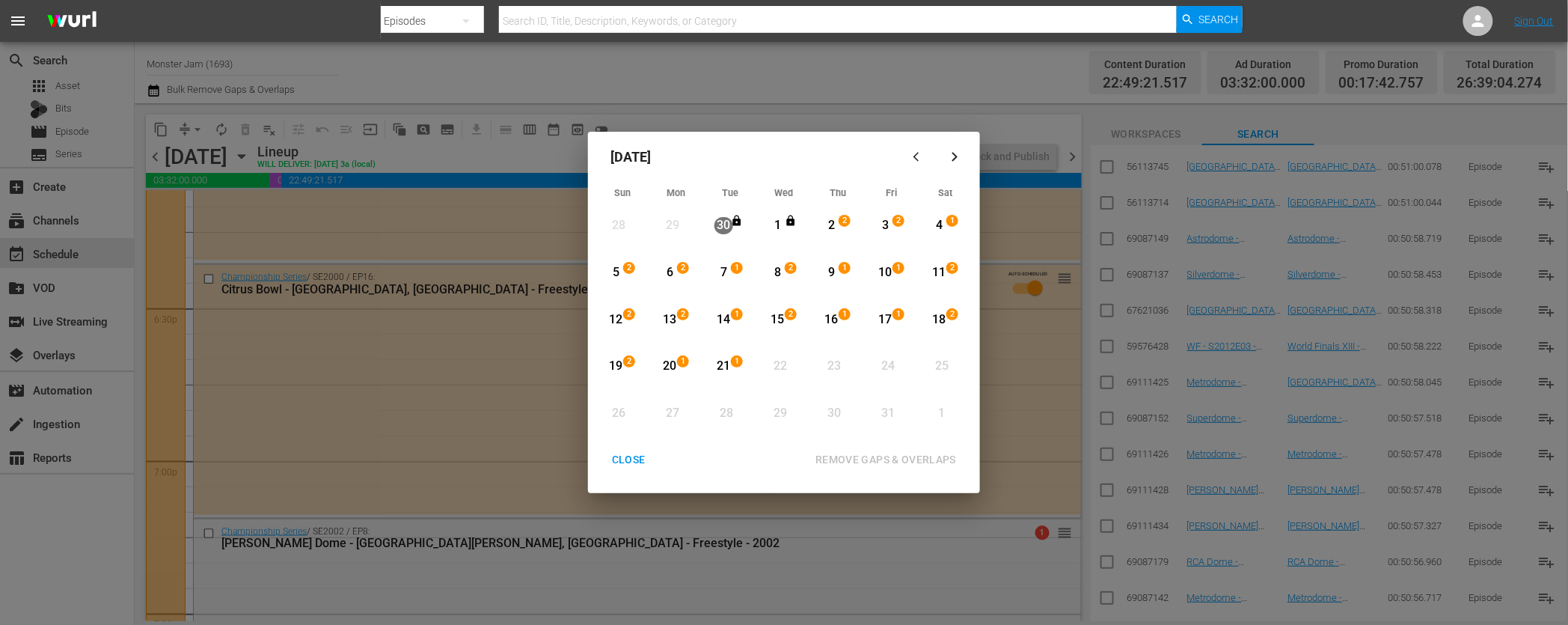
click at [624, 461] on div "CLOSE" at bounding box center [628, 460] width 58 height 18
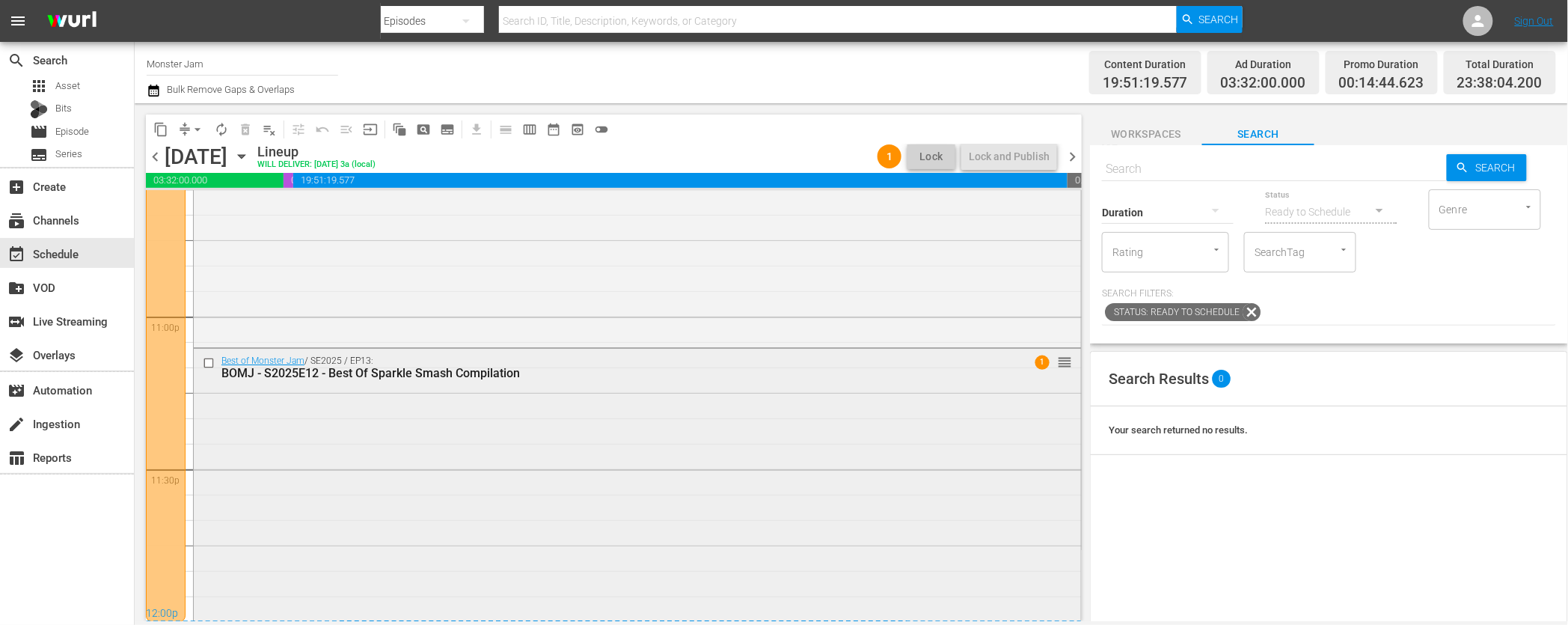
scroll to position [6901, 0]
click at [1073, 161] on span "chevron_right" at bounding box center [1073, 157] width 18 height 18
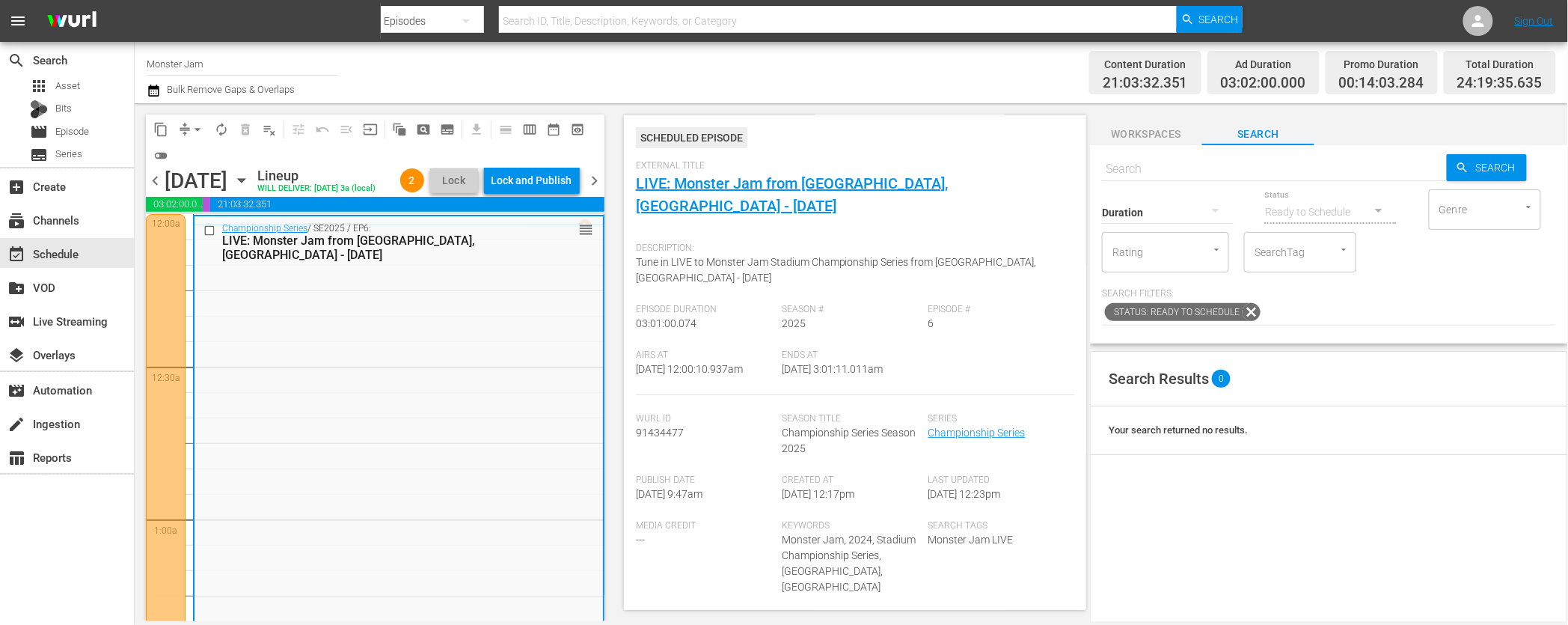
scroll to position [1, 0]
click at [90, 351] on div "layers Overlays" at bounding box center [67, 354] width 134 height 30
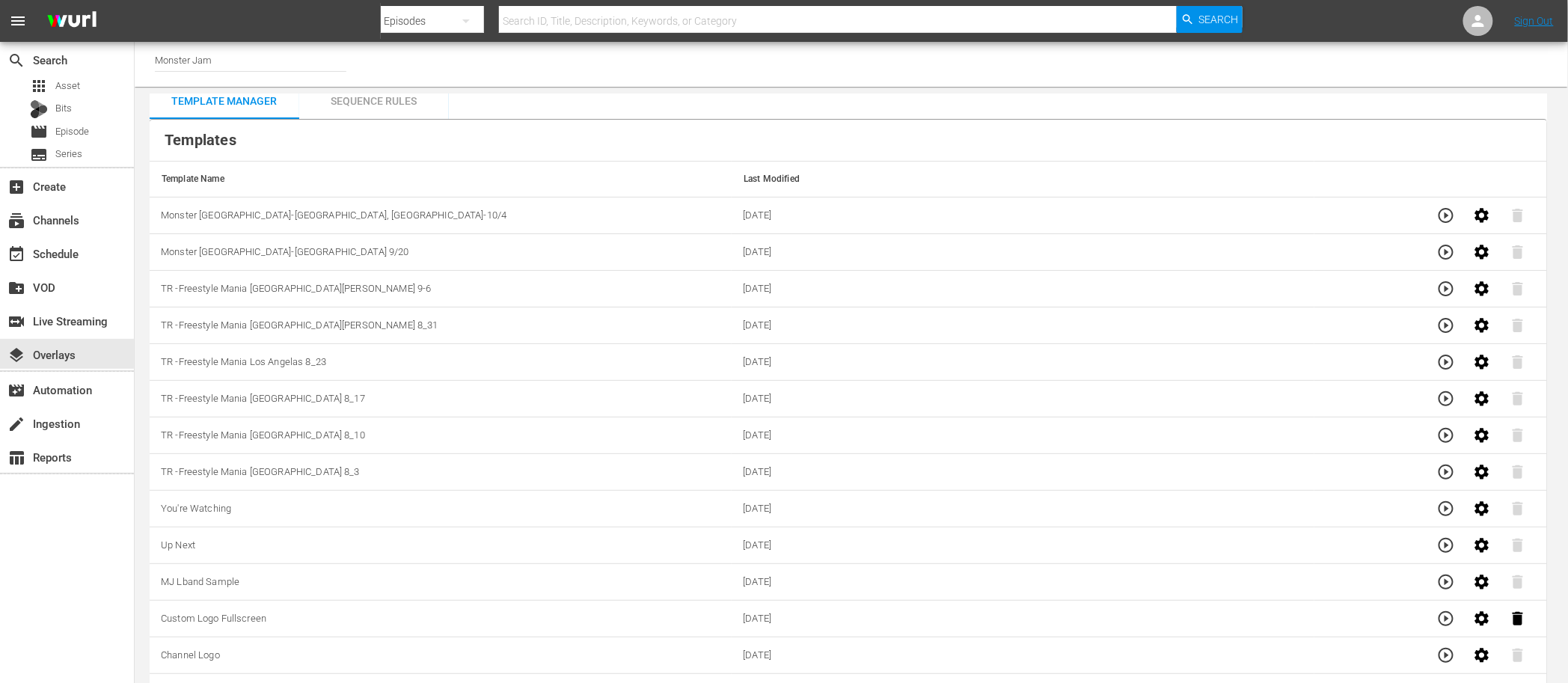
scroll to position [48, 0]
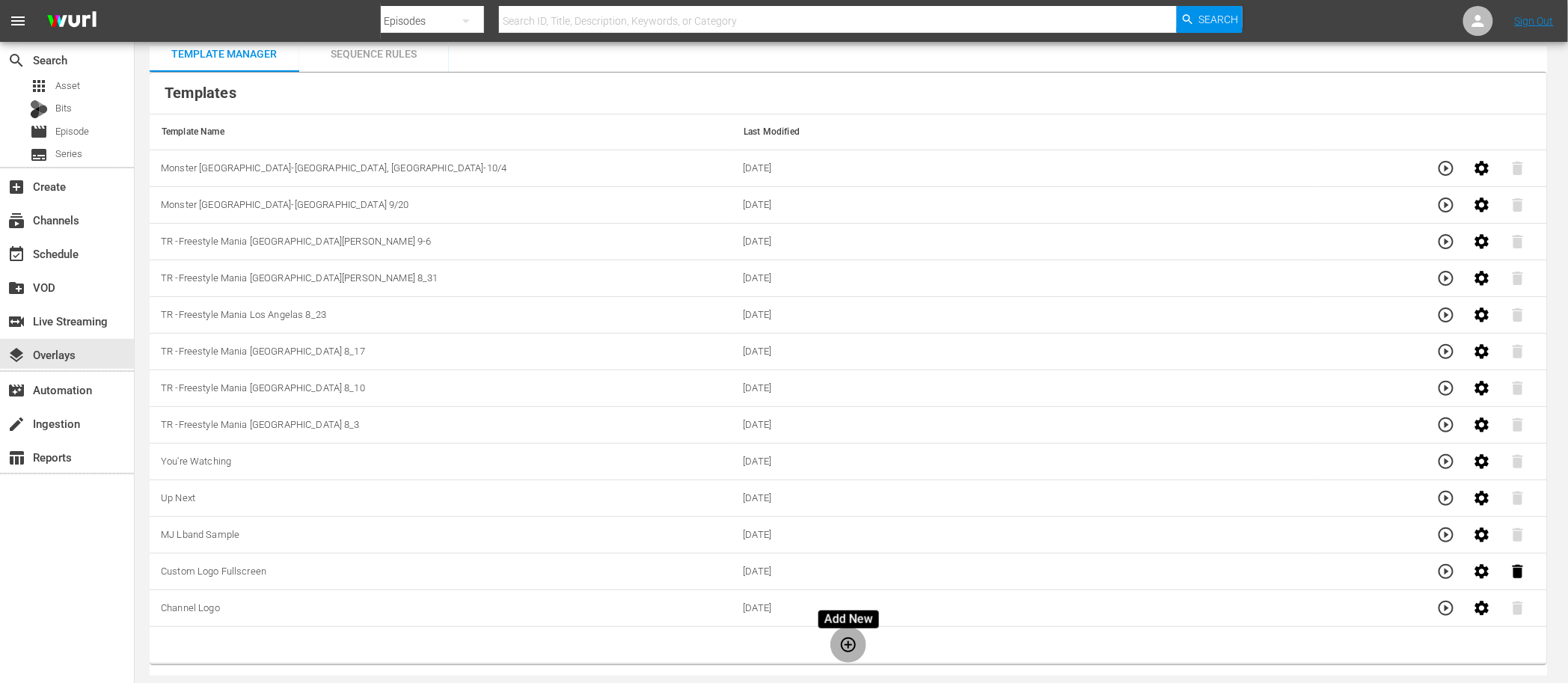
click at [849, 623] on icon "button" at bounding box center [849, 645] width 18 height 18
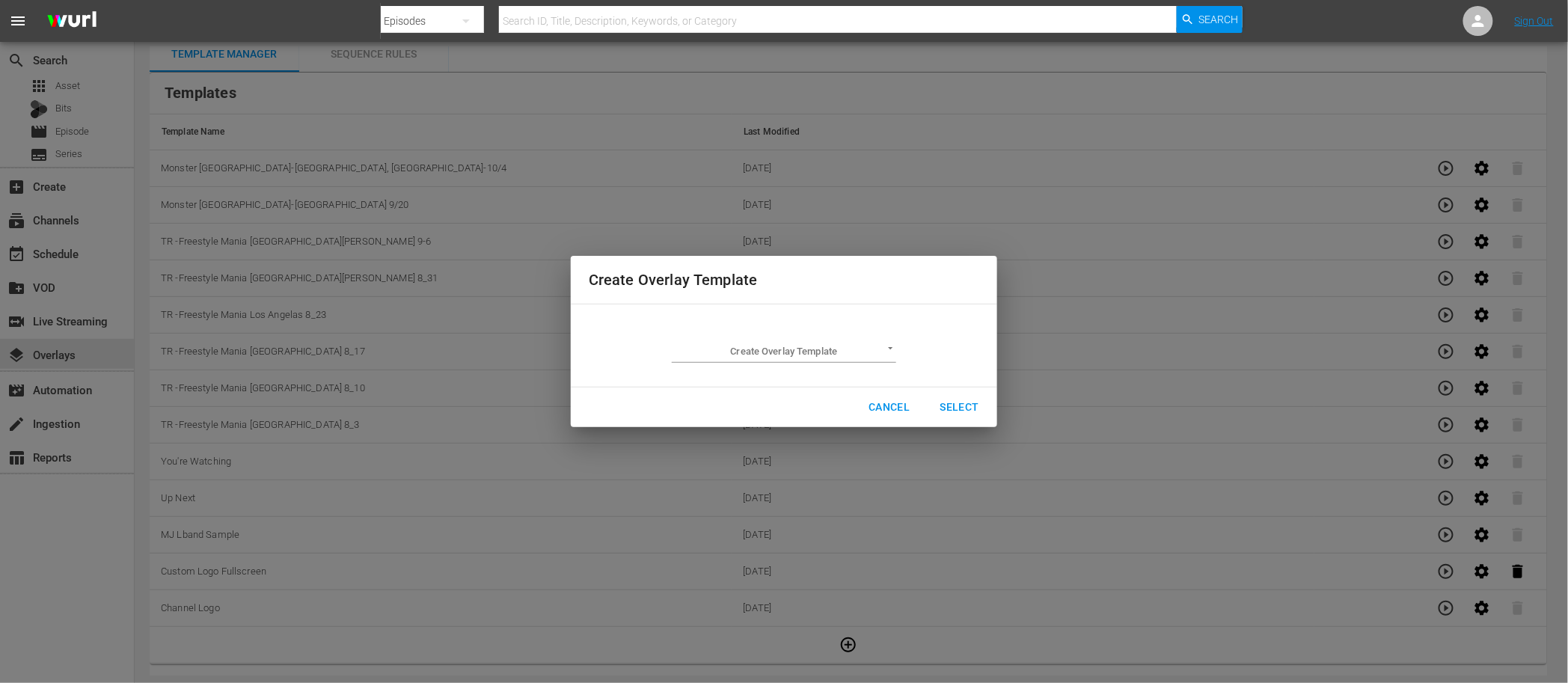
click at [802, 356] on body "menu Search By Episodes Search ID, Title, Description, Keywords, or Category Se…" at bounding box center [784, 295] width 1568 height 683
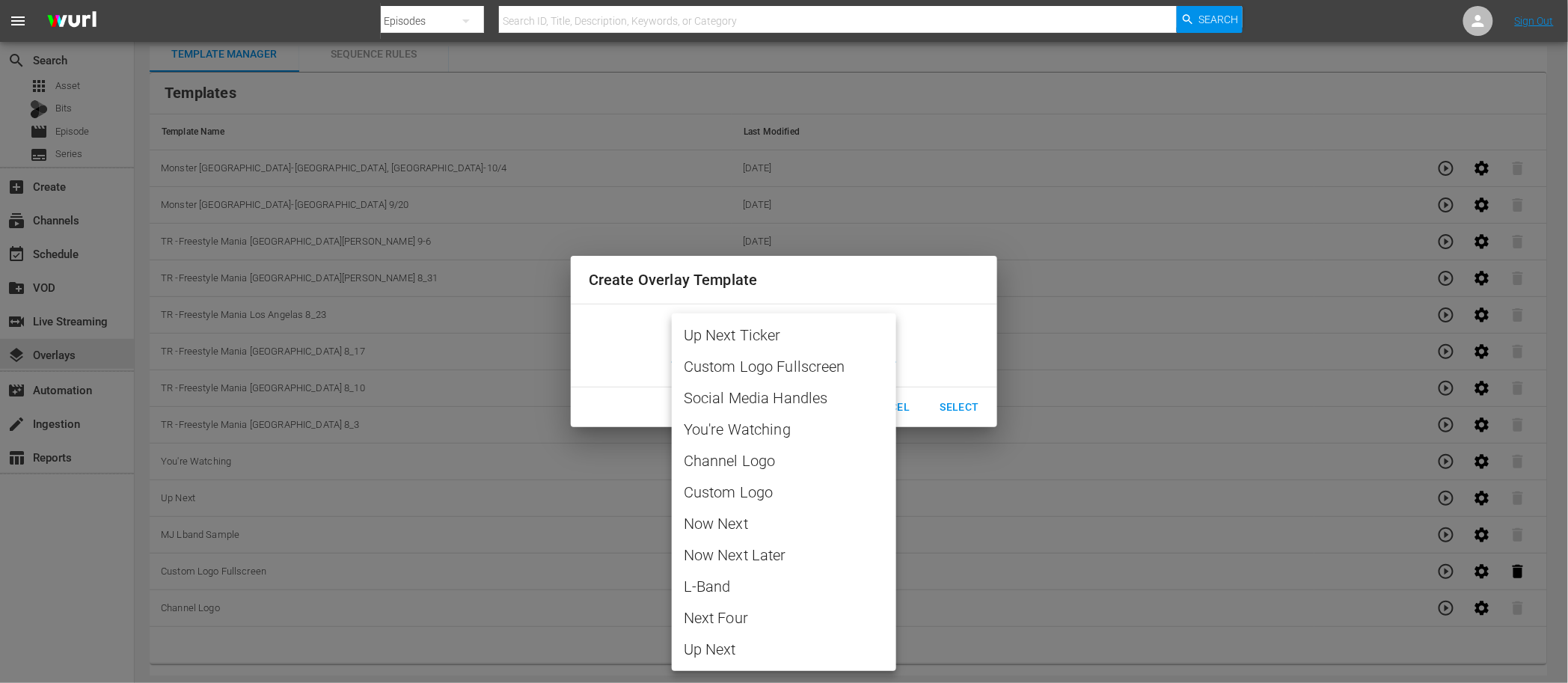
click at [772, 482] on span "Custom Logo" at bounding box center [784, 492] width 201 height 23
type input "Custom Logo"
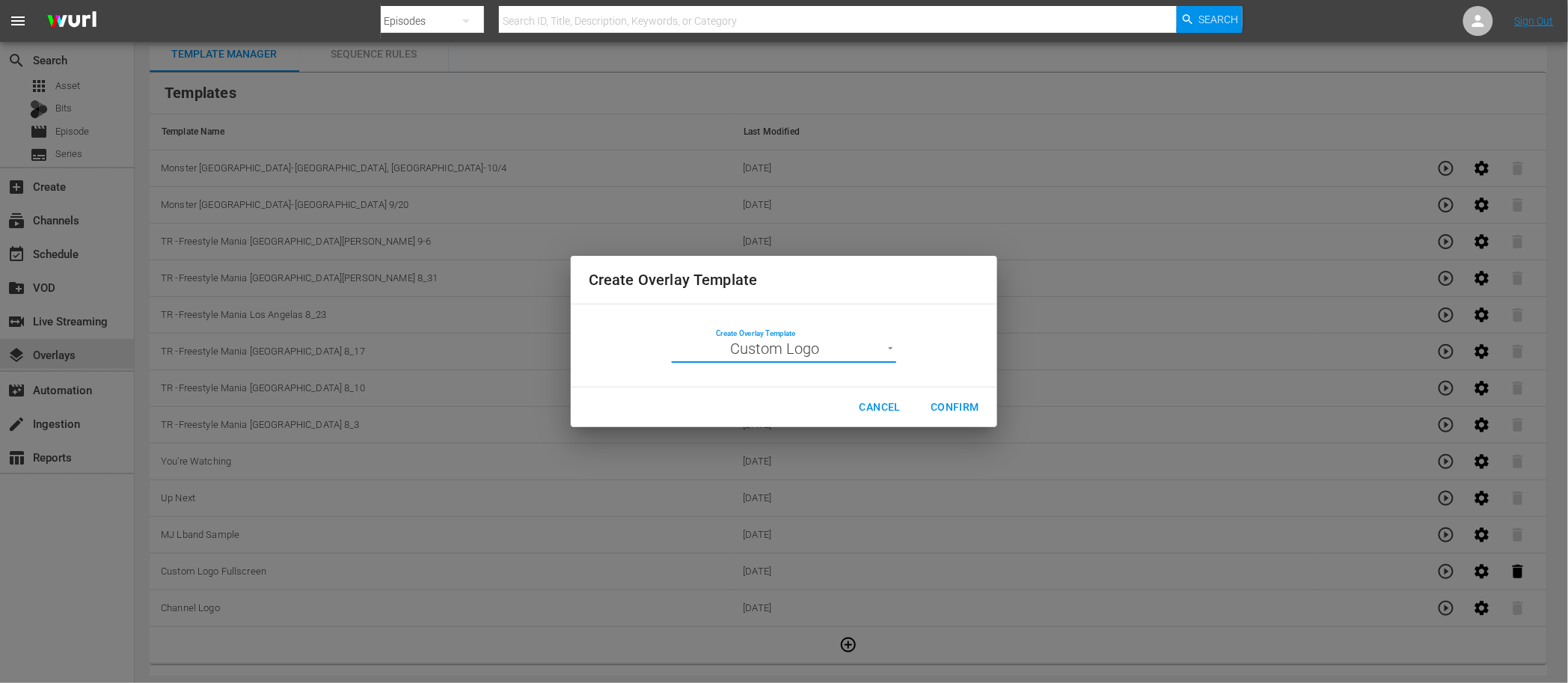
click at [941, 408] on span "Confirm" at bounding box center [954, 407] width 49 height 18
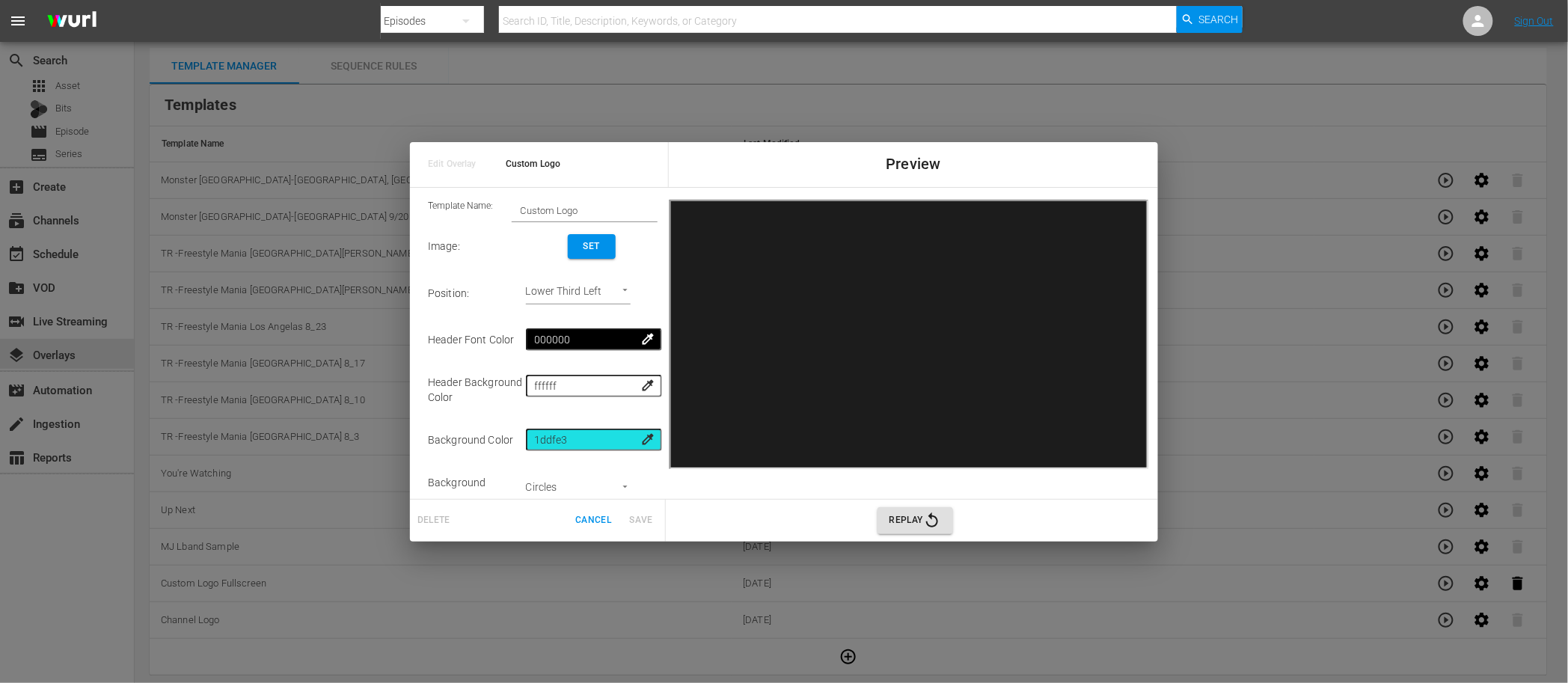
scroll to position [47, 0]
click at [620, 297] on body "menu Search By Episodes Search ID, Title, Description, Keywords, or Category Se…" at bounding box center [784, 295] width 1568 height 683
click at [613, 275] on li "Upper Right" at bounding box center [593, 268] width 113 height 25
type input "Upper Right"
click at [566, 215] on input "Custom Logo" at bounding box center [584, 210] width 146 height 21
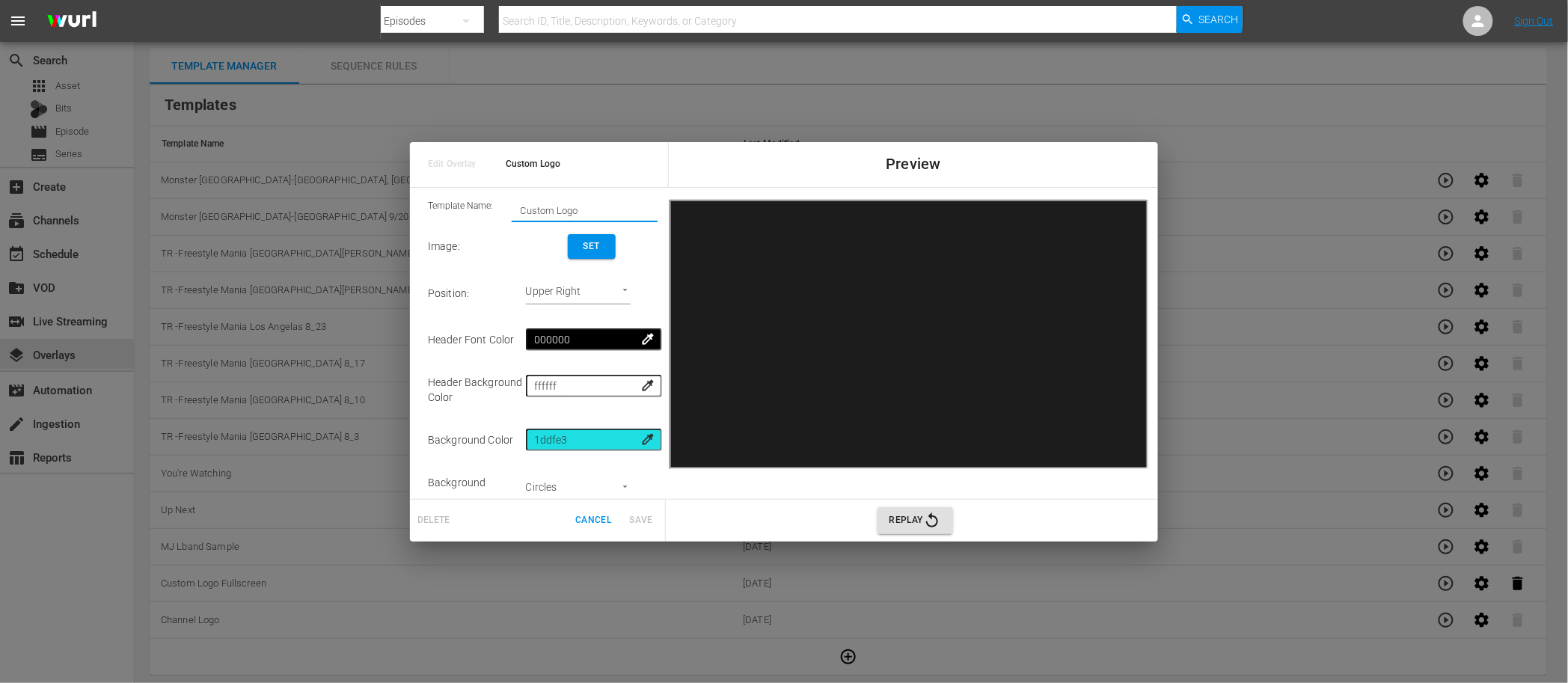
click at [566, 215] on input "Custom Logo" at bounding box center [584, 210] width 146 height 21
click at [603, 213] on input "Custom Logo" at bounding box center [584, 210] width 146 height 21
drag, startPoint x: 539, startPoint y: 207, endPoint x: 513, endPoint y: 208, distance: 26.0
click at [513, 208] on input "Custom Logo" at bounding box center [584, 210] width 146 height 21
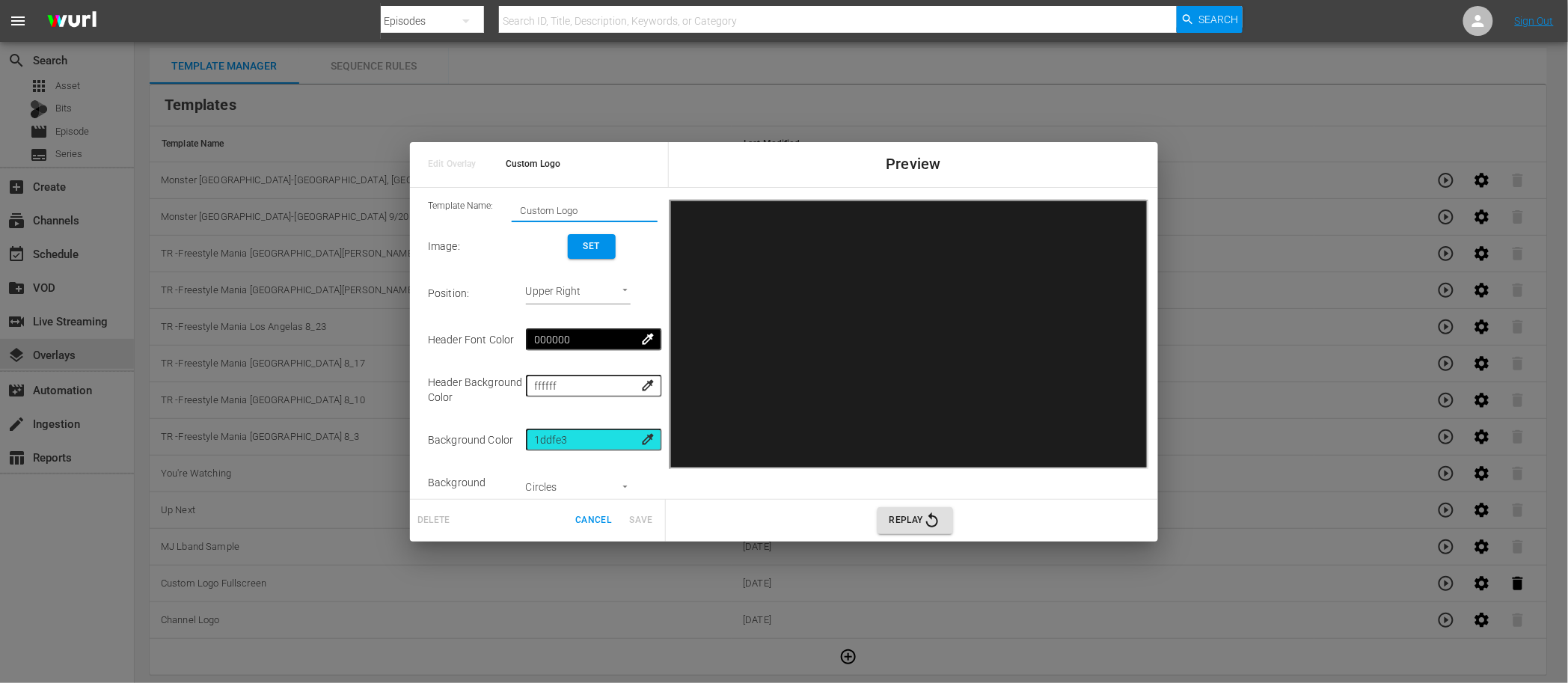
paste input "Syracuse, NY"
click at [521, 211] on input "Syracuse, NY" at bounding box center [584, 210] width 146 height 21
type input "MJ LIVE 10/11 - Syracuse, NY"
drag, startPoint x: 513, startPoint y: 233, endPoint x: 531, endPoint y: 236, distance: 18.2
click at [513, 233] on td "Image :" at bounding box center [476, 246] width 98 height 49
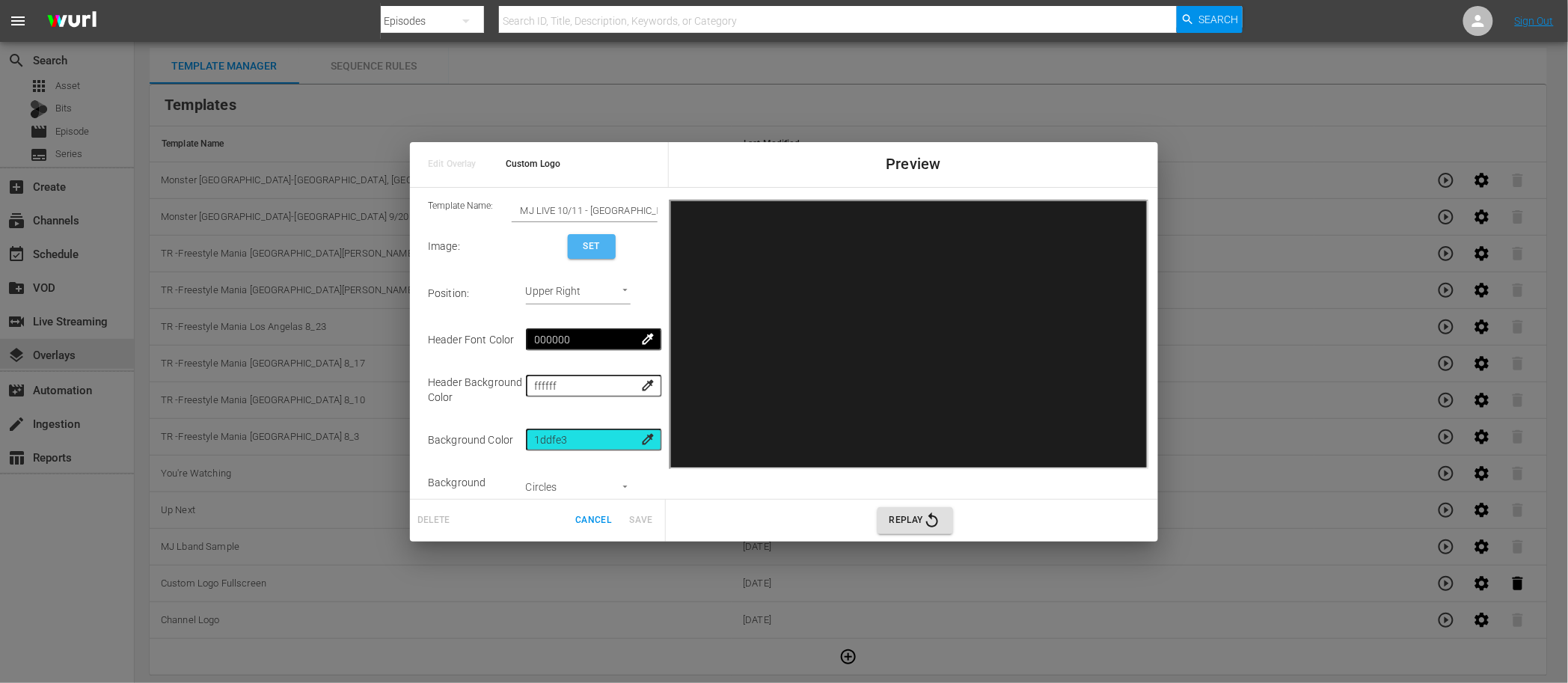
click at [592, 245] on span "Set" at bounding box center [592, 246] width 24 height 16
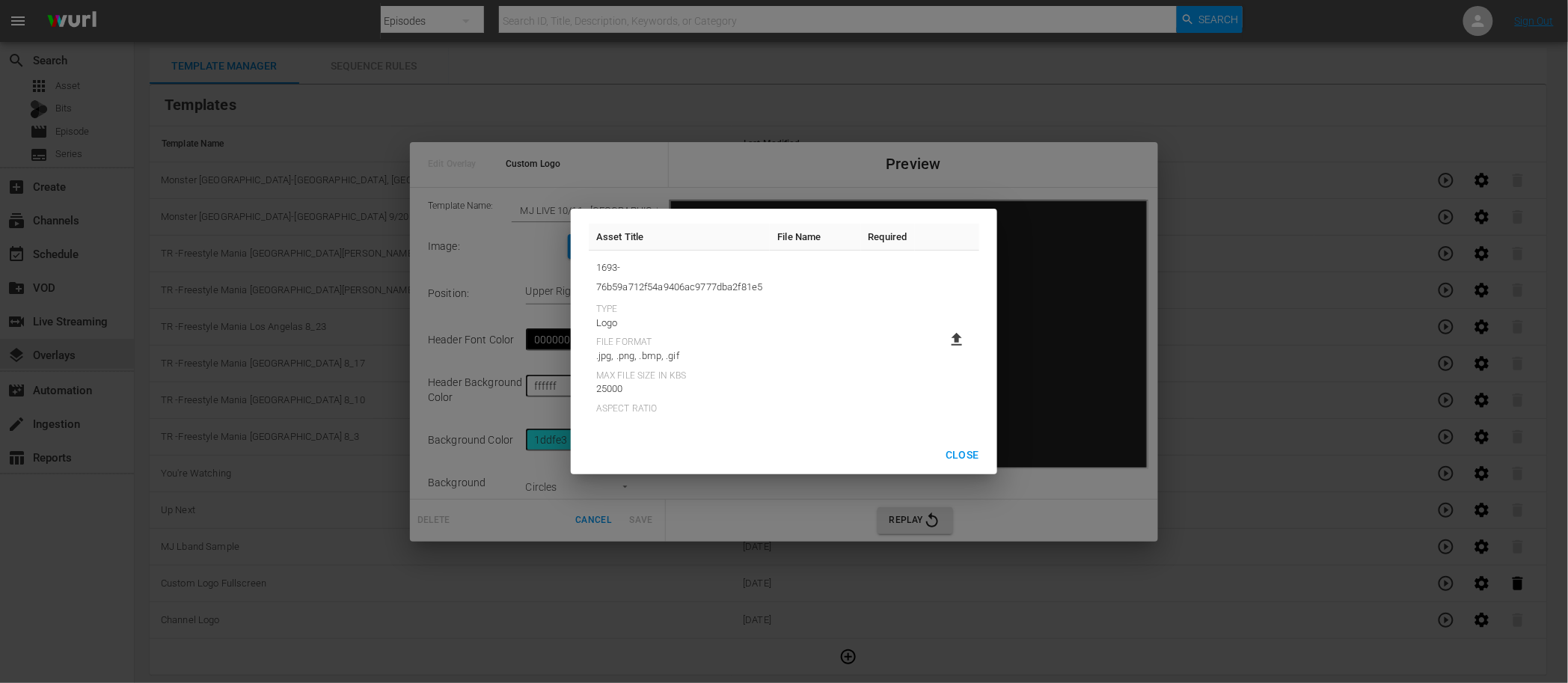
click at [960, 337] on icon at bounding box center [956, 340] width 10 height 13
click at [942, 352] on input "file" at bounding box center [942, 352] width 1 height 1
type input "C:\fakepath\10-11 MJ Fall Series Sponsorship Bug.png"
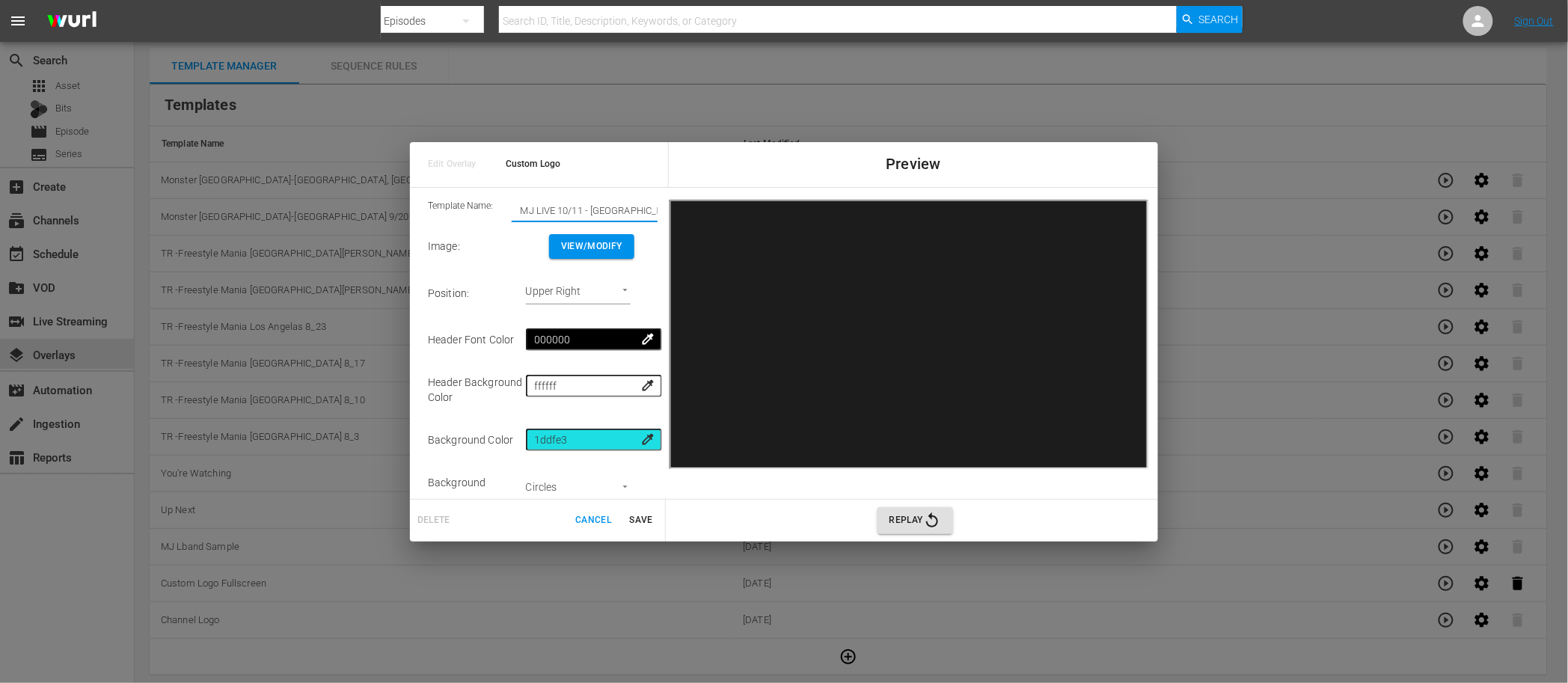
click at [578, 211] on input "MJ LIVE 10/11 - Syracuse, NY" at bounding box center [584, 210] width 146 height 21
click at [637, 526] on span "Save" at bounding box center [641, 520] width 36 height 16
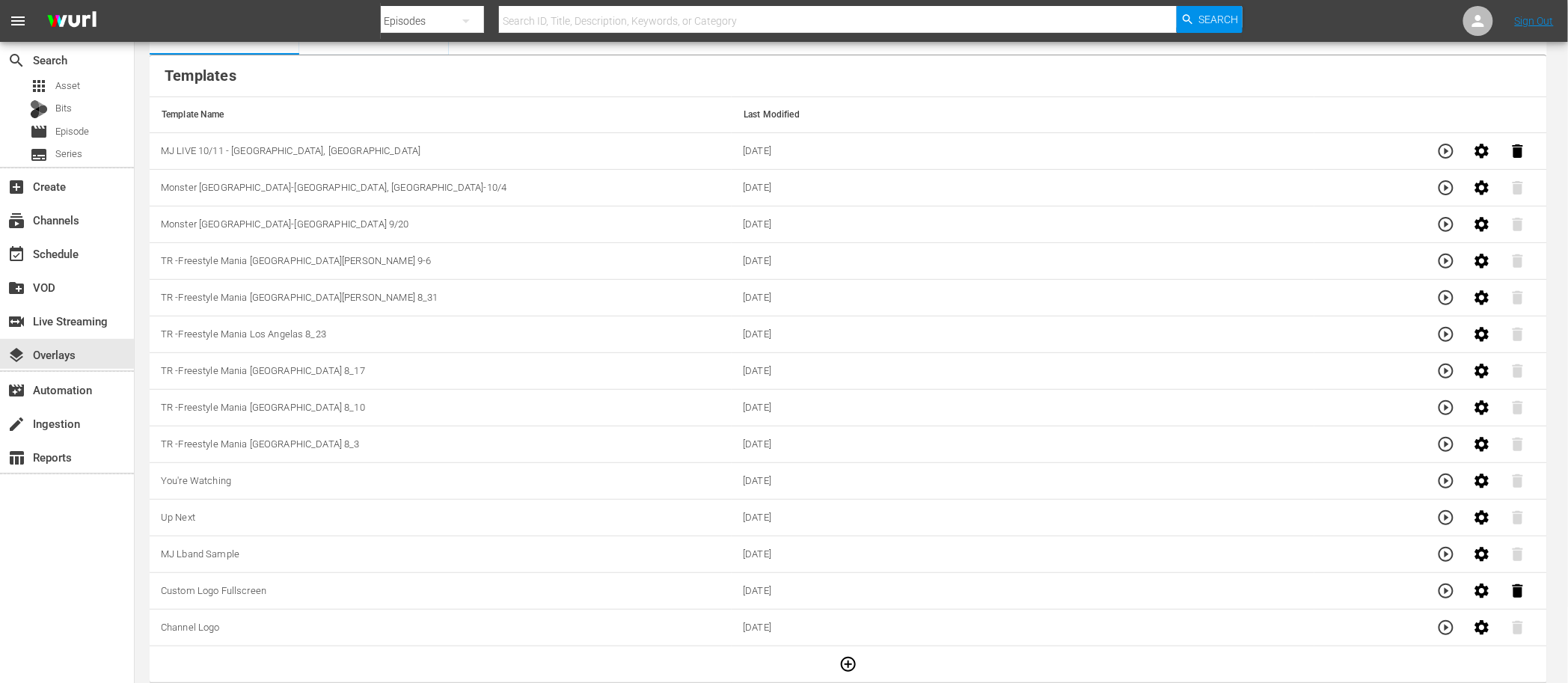
scroll to position [83, 0]
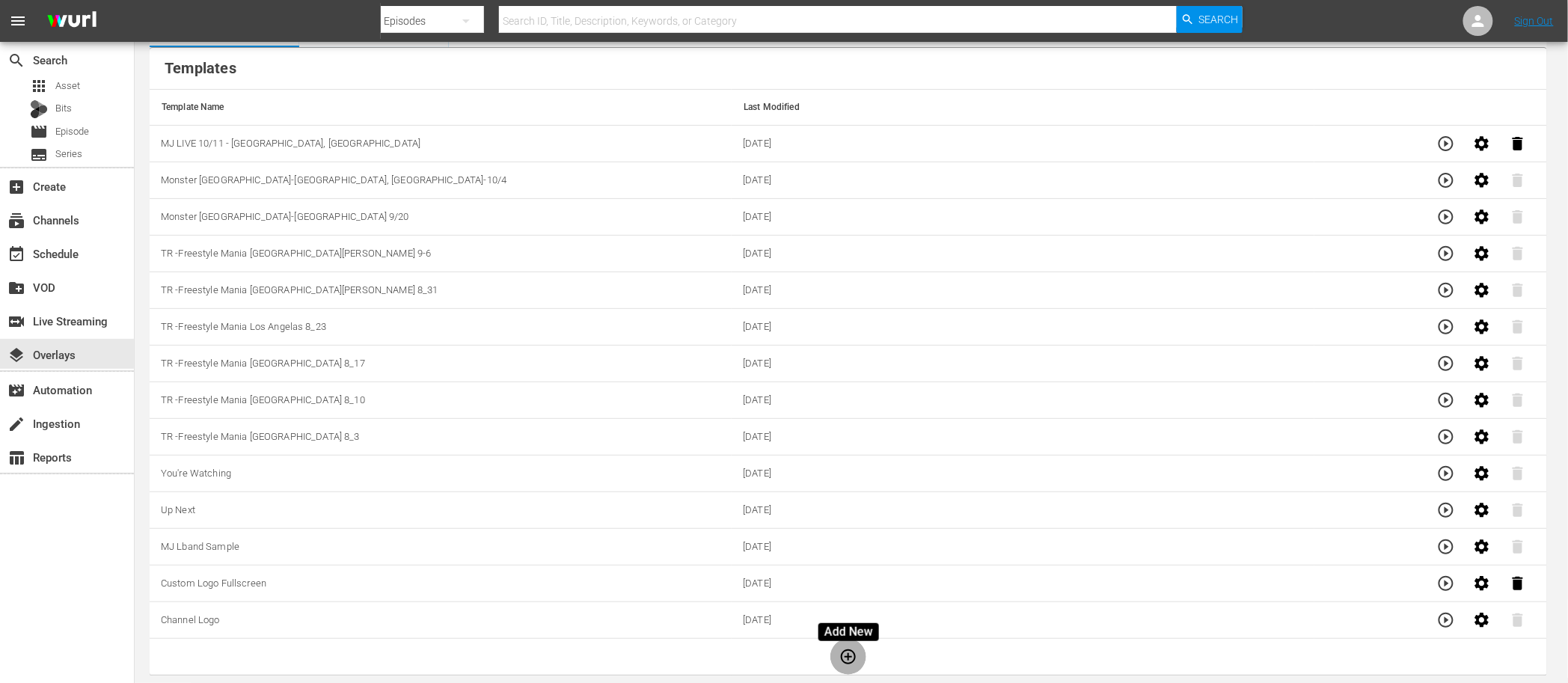
click at [850, 623] on icon "button" at bounding box center [849, 656] width 18 height 18
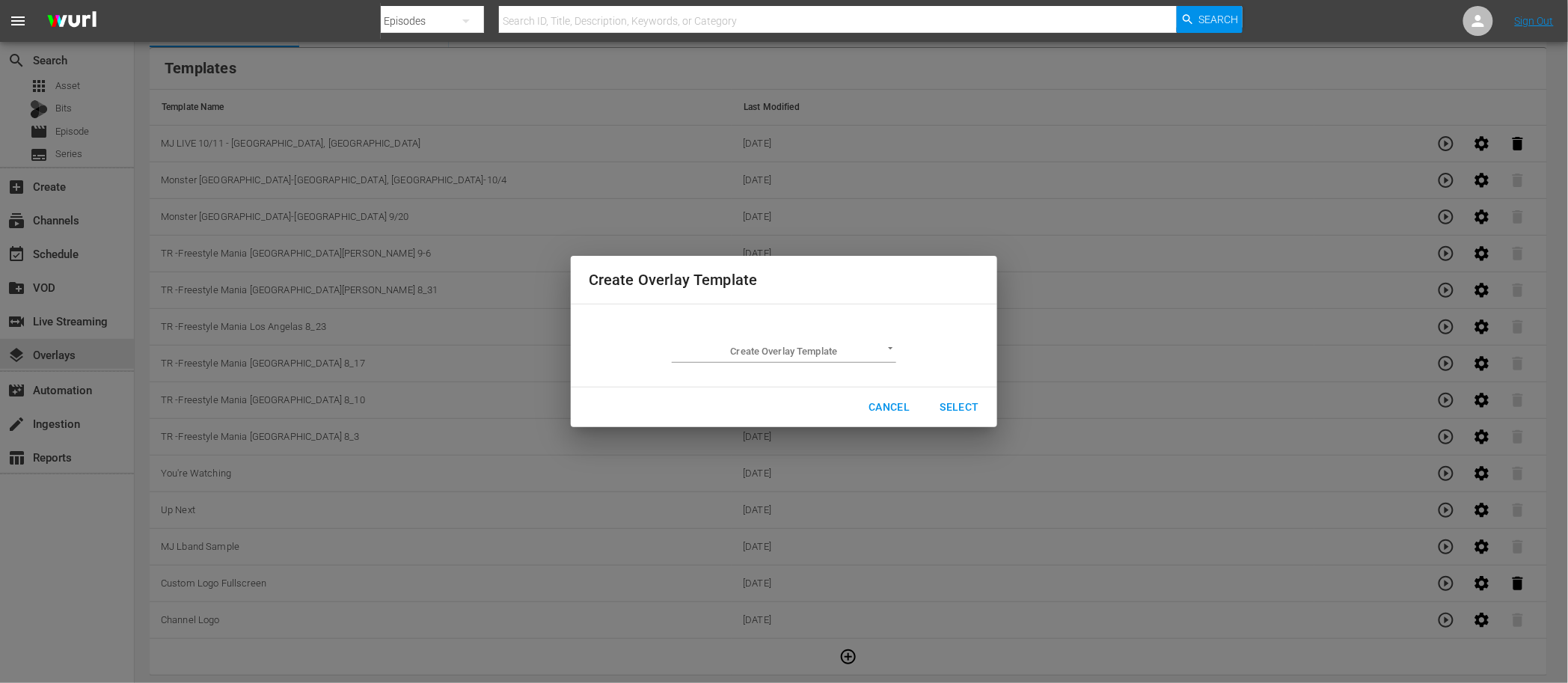
click at [747, 357] on body "menu Search By Episodes Search ID, Title, Description, Keywords, or Category Se…" at bounding box center [784, 258] width 1568 height 683
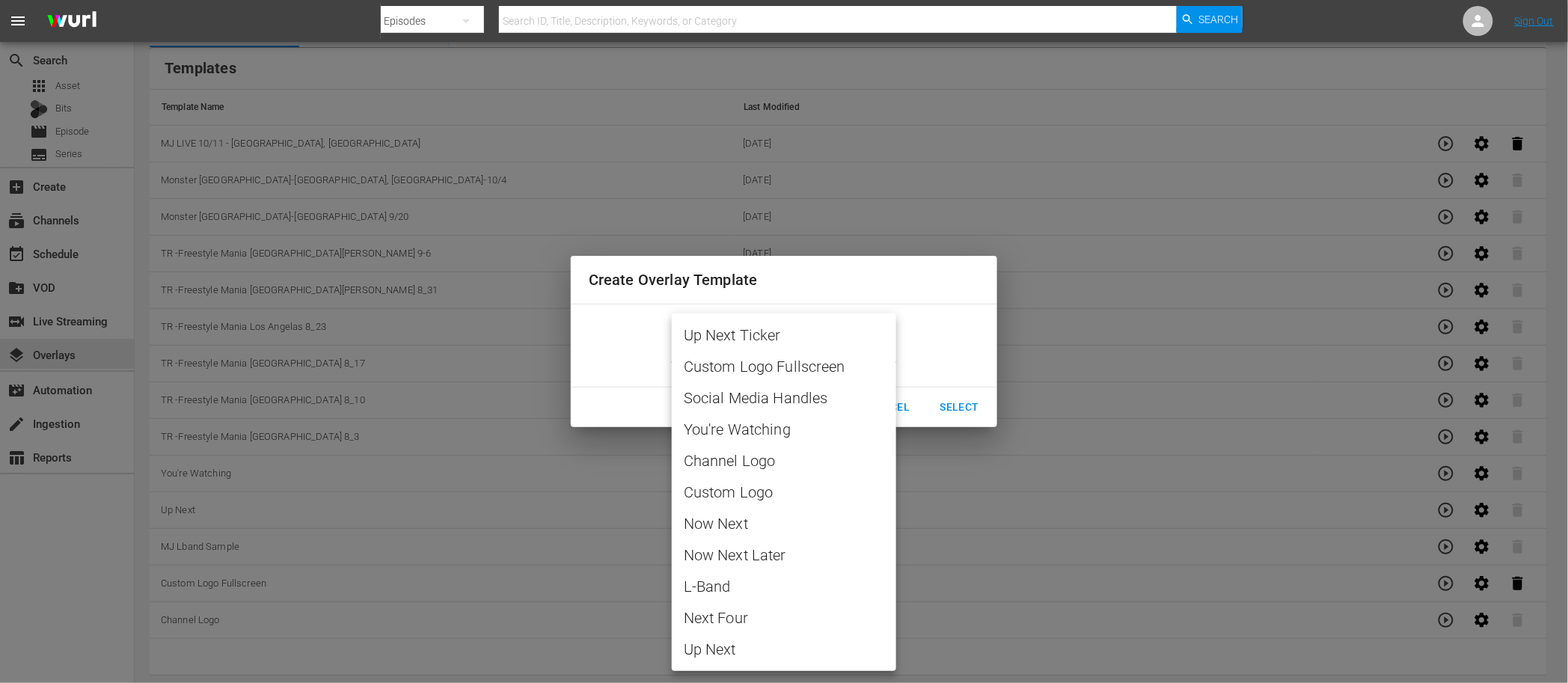
click at [757, 493] on span "Custom Logo" at bounding box center [784, 492] width 201 height 23
type input "Custom Logo"
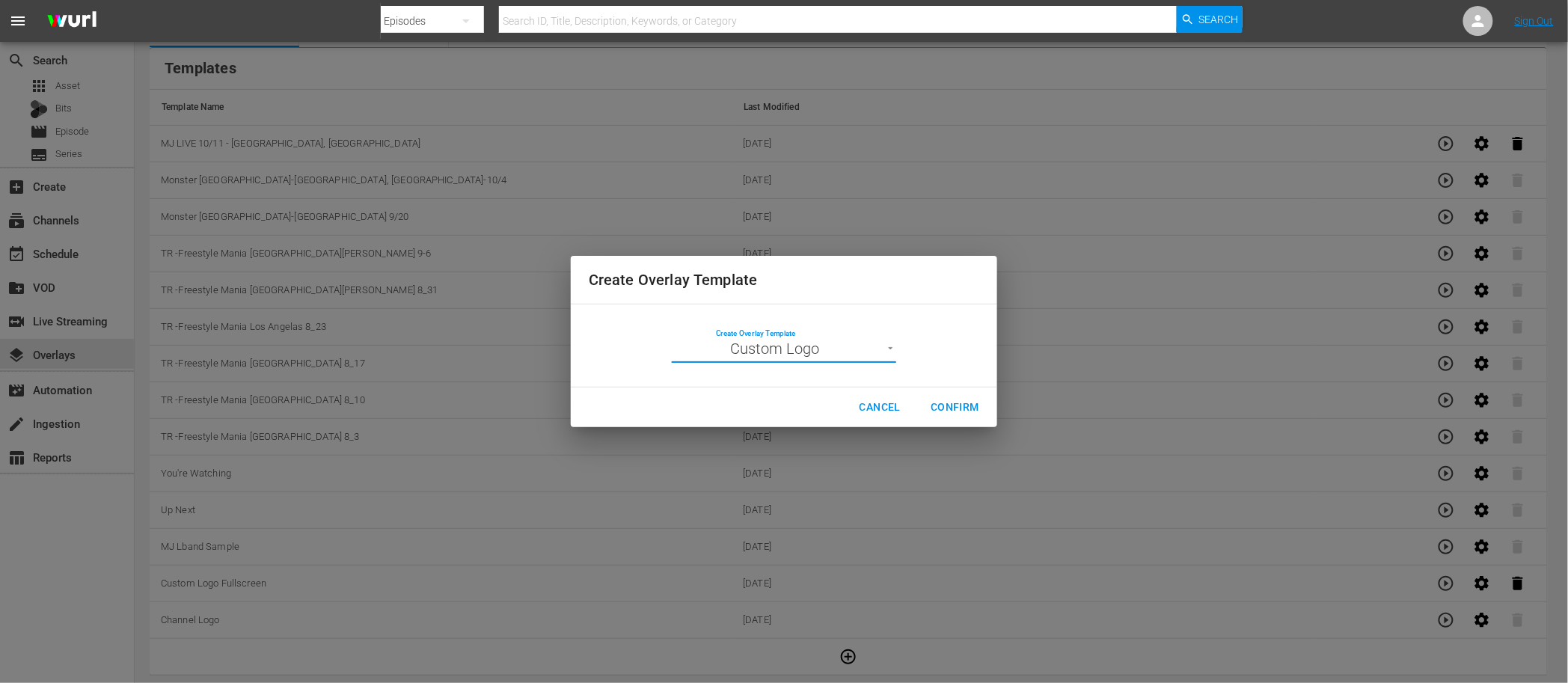
click at [940, 398] on span "Confirm" at bounding box center [954, 407] width 49 height 18
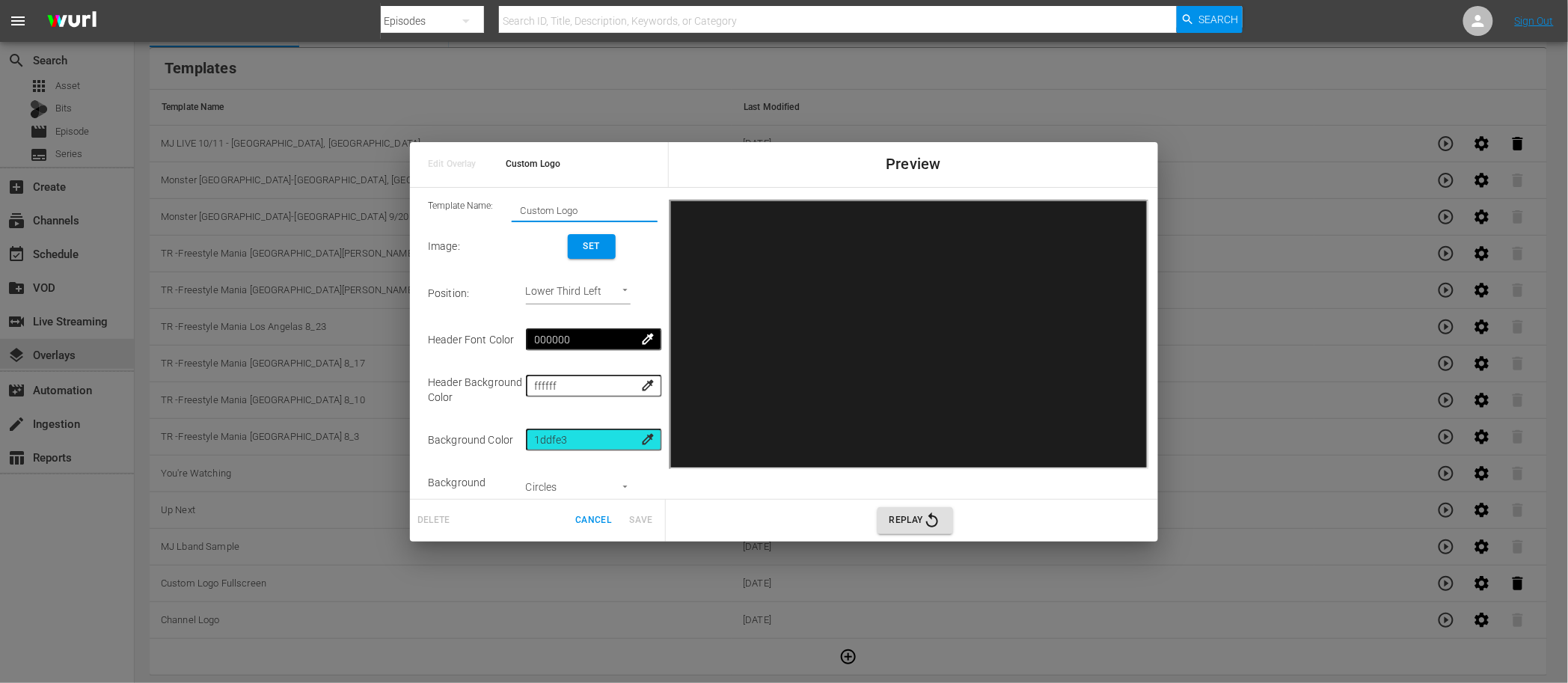
click at [578, 209] on input "Custom Logo" at bounding box center [584, 210] width 146 height 21
paste input "MJ LIVE 10/11 - Syracuse, NY"
click at [583, 207] on input "MJ LIVE 10/11 - Syracuse, NY" at bounding box center [584, 210] width 146 height 21
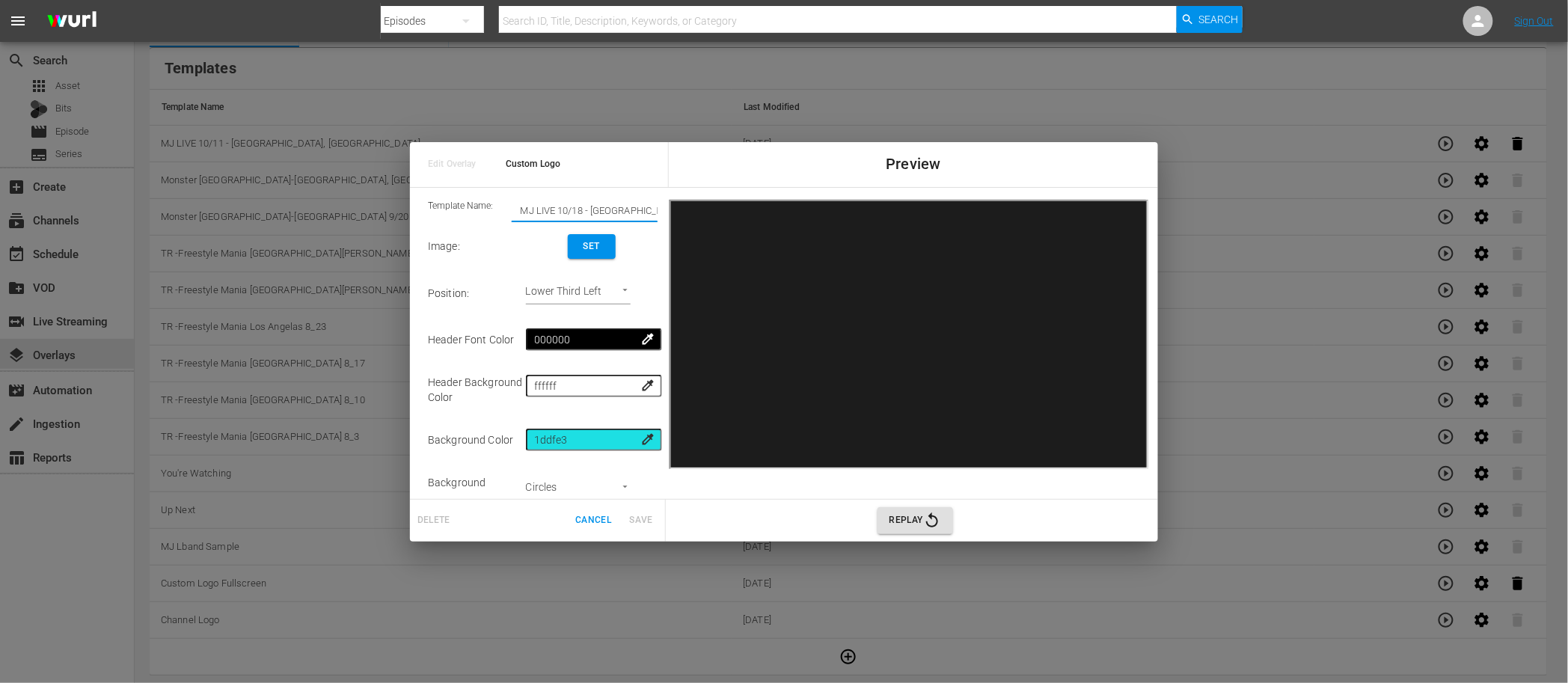
drag, startPoint x: 593, startPoint y: 211, endPoint x: 647, endPoint y: 210, distance: 54.0
click at [647, 210] on input "MJ LIVE 10/18 - Syracuse, NY" at bounding box center [584, 210] width 146 height 21
click at [594, 210] on input "MJ LIVE 10/18 - Syracuse, NY" at bounding box center [584, 210] width 146 height 21
paste input "Glendale, Arizona"
drag, startPoint x: 593, startPoint y: 211, endPoint x: 652, endPoint y: 209, distance: 59.0
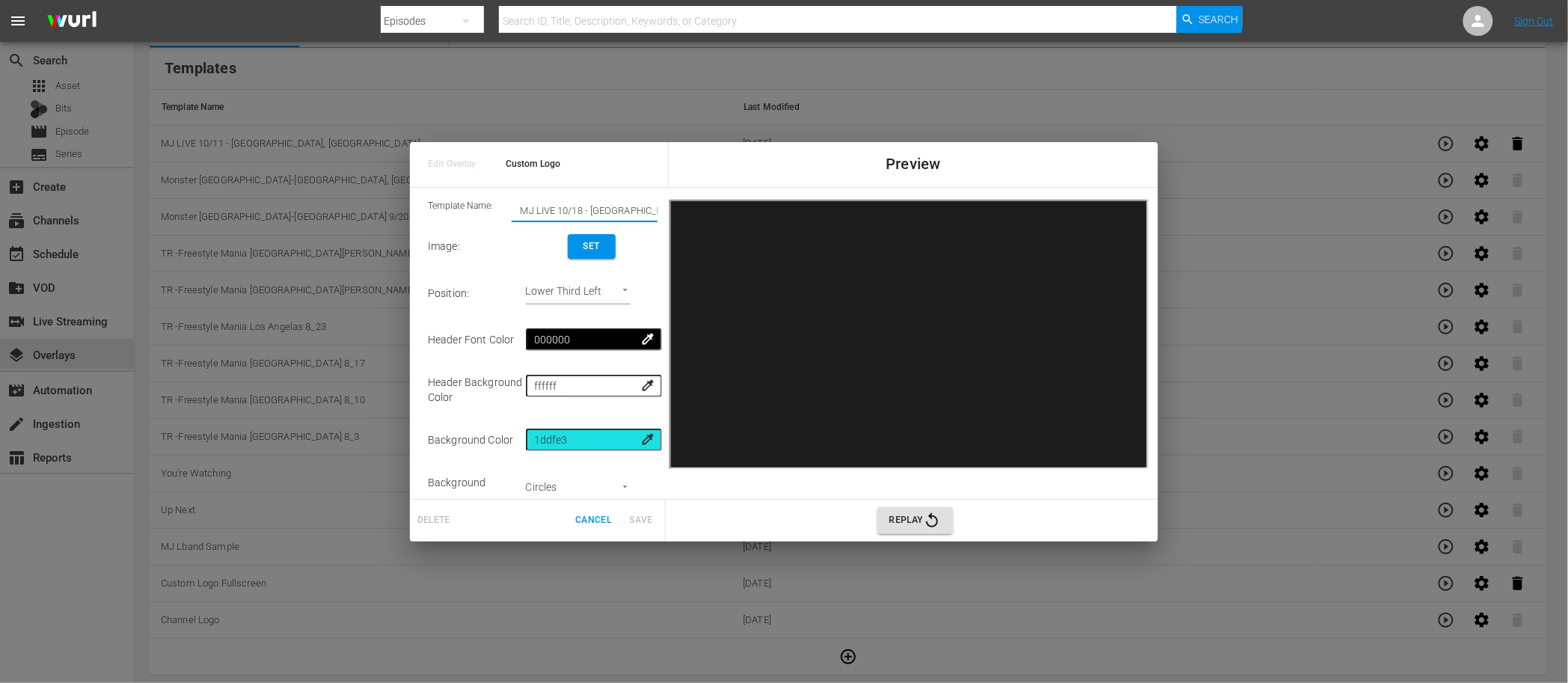
click at [652, 209] on input "MJ LIVE 10/18 - Syracuse, NY" at bounding box center [584, 210] width 146 height 21
drag, startPoint x: 626, startPoint y: 206, endPoint x: 670, endPoint y: 211, distance: 44.3
click at [4, 10] on body "menu Search By Episodes Search ID, Title, Description, Keywords, or Category Se…" at bounding box center [784, 258] width 1568 height 683
type input "MJ LIVE 10/18 - Glendale, Arizona"
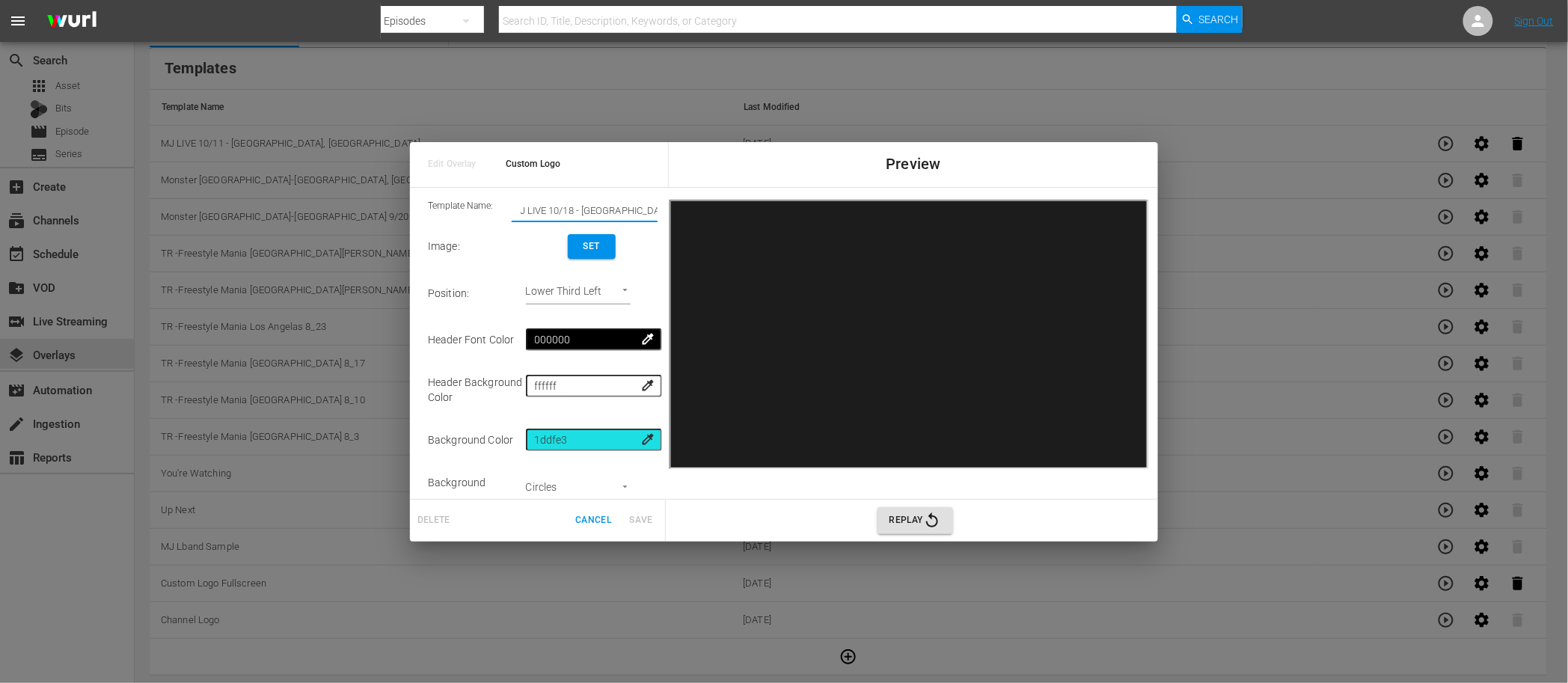
click at [596, 248] on span "Set" at bounding box center [592, 246] width 24 height 16
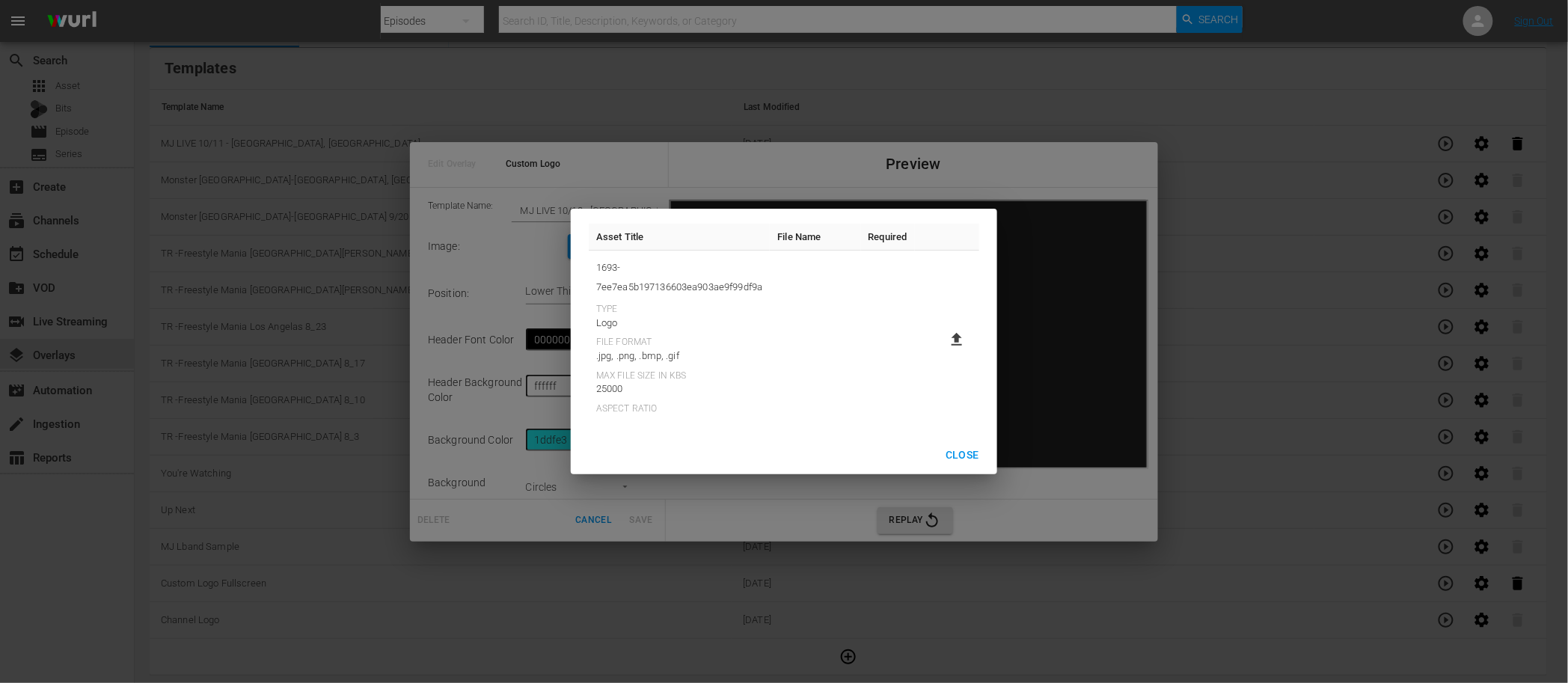
click at [954, 342] on icon at bounding box center [957, 340] width 18 height 18
click at [942, 352] on input "file" at bounding box center [942, 352] width 1 height 1
type input "C:\fakepath\10-18 MJ Fall Series Sponsorship Bug.png"
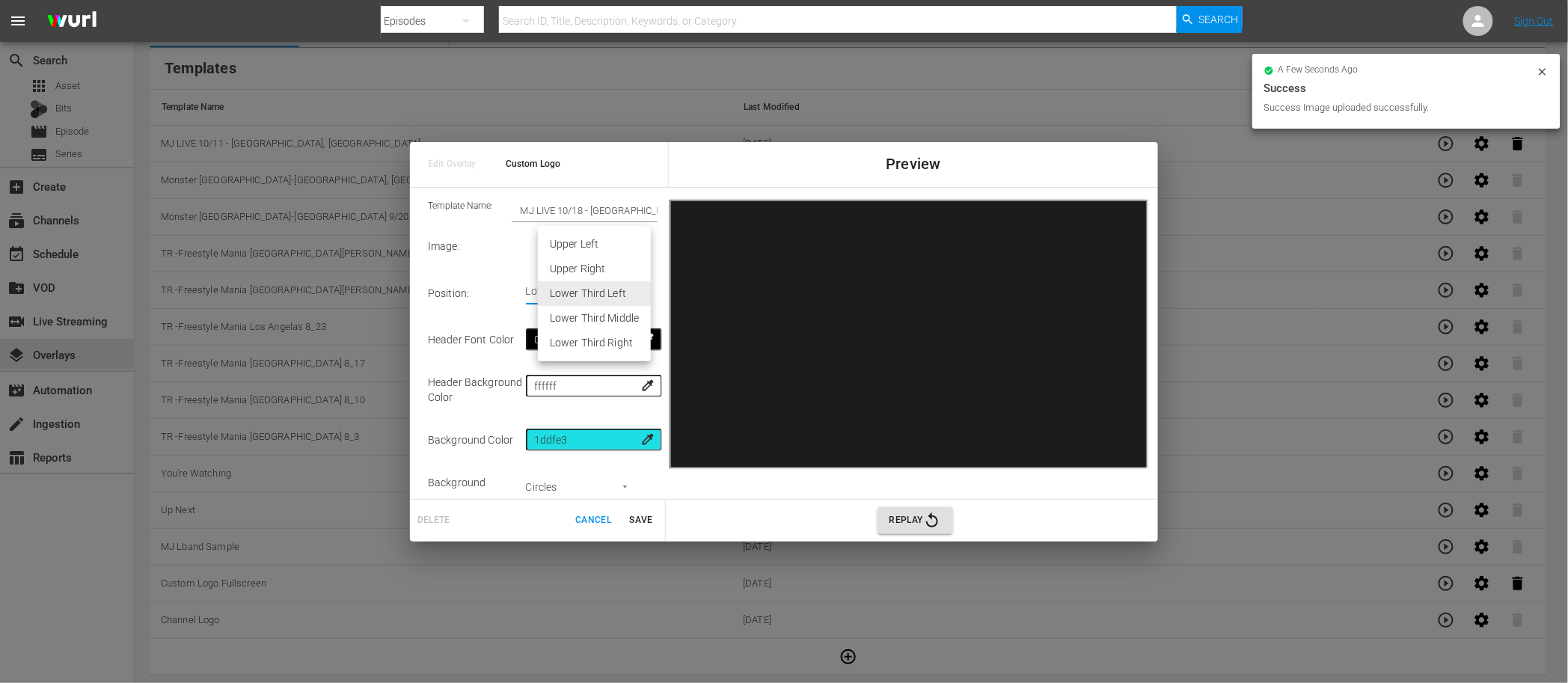
click at [586, 290] on body "menu Search By Episodes Search ID, Title, Description, Keywords, or Category Se…" at bounding box center [784, 258] width 1568 height 683
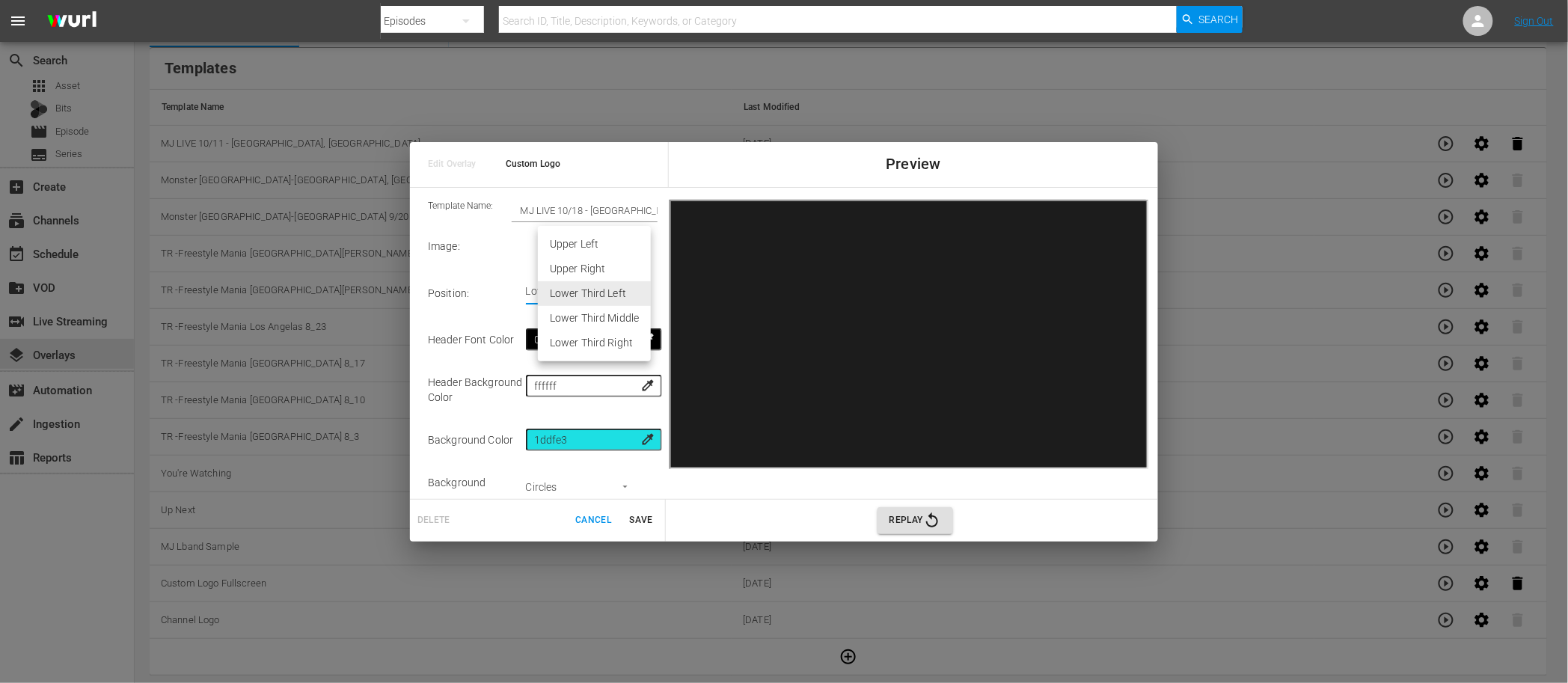
click at [596, 271] on li "Upper Right" at bounding box center [593, 268] width 113 height 25
type input "Upper Right"
click at [647, 520] on span "Save" at bounding box center [641, 520] width 36 height 16
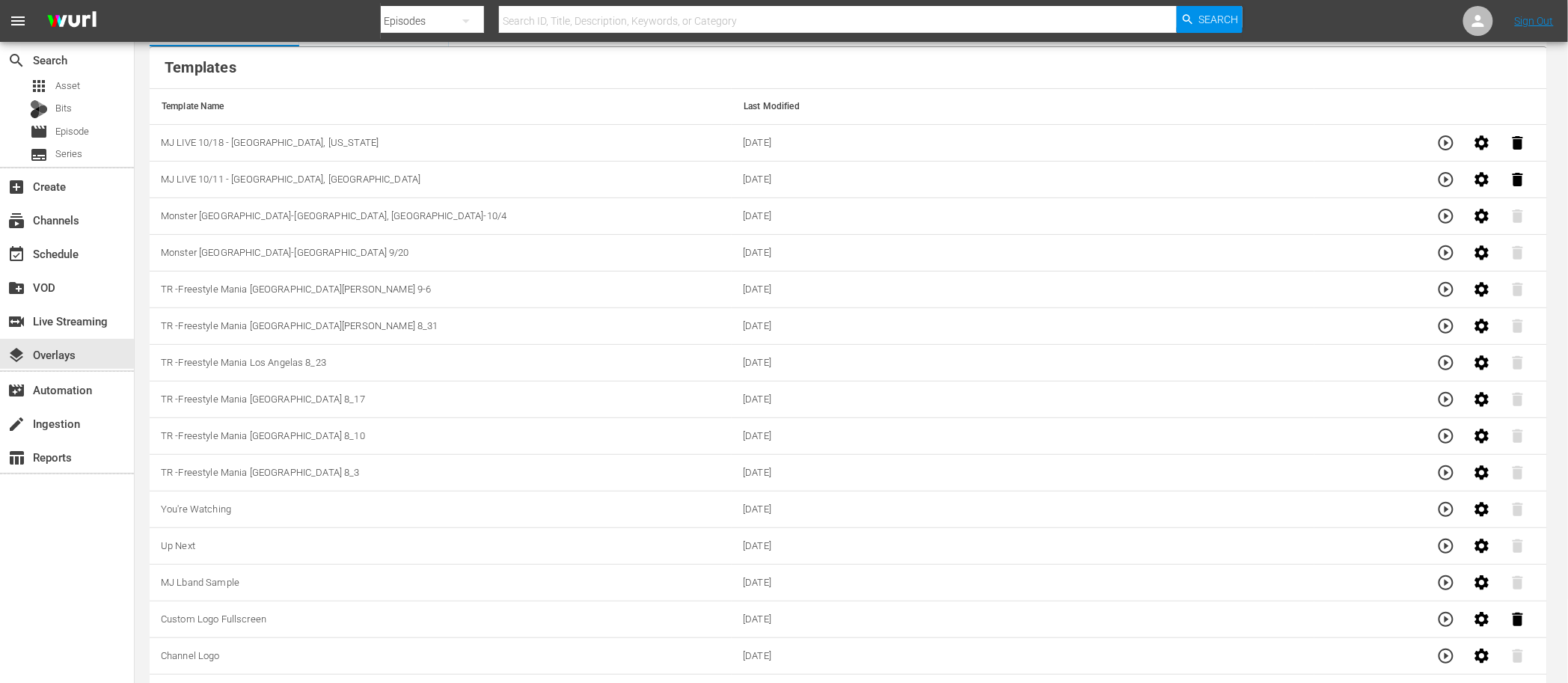
scroll to position [121, 0]
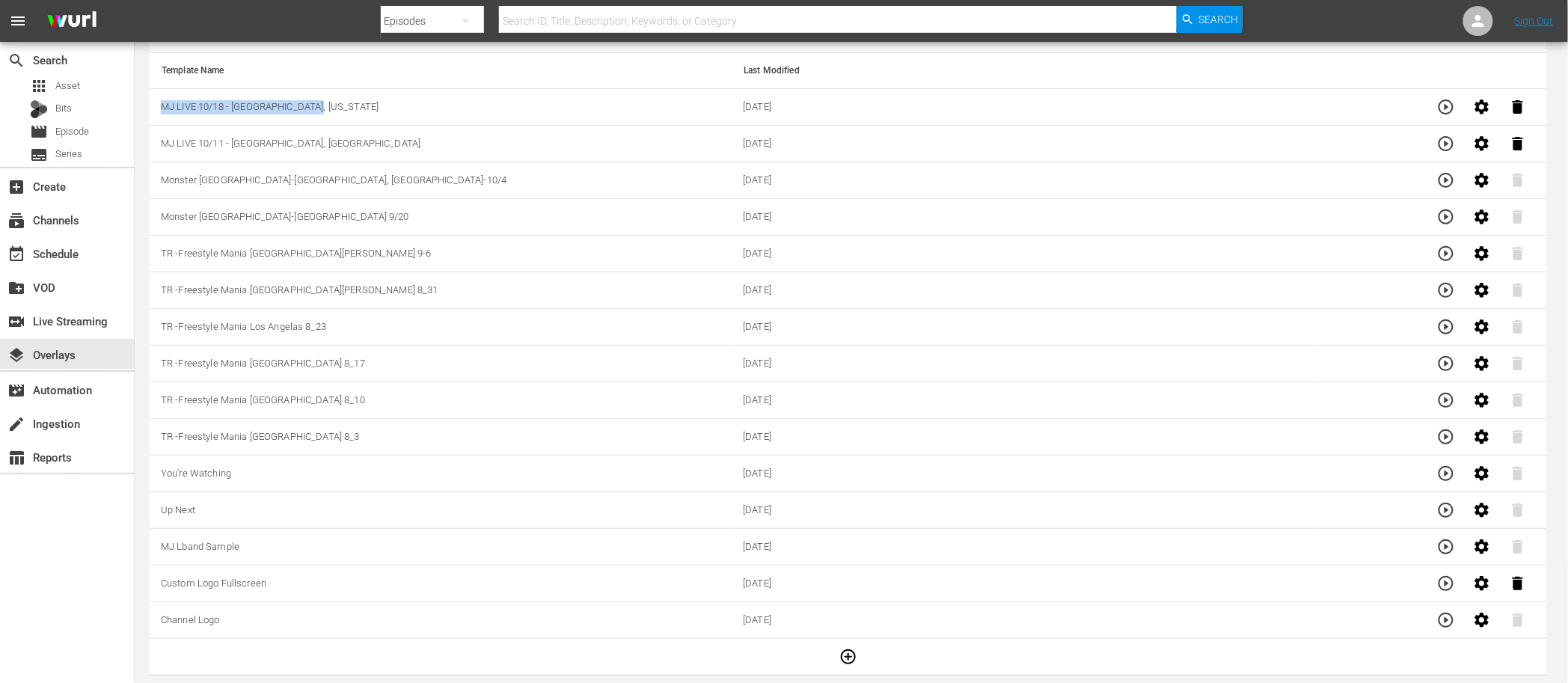
drag, startPoint x: 236, startPoint y: 98, endPoint x: 184, endPoint y: 95, distance: 52.1
click at [184, 95] on td "MJ LIVE 10/18 - Glendale, Arizona" at bounding box center [441, 107] width 583 height 37
copy span "MJ LIVE 10/18 - Glendale, Arizona"
click at [844, 623] on icon "button" at bounding box center [848, 656] width 15 height 15
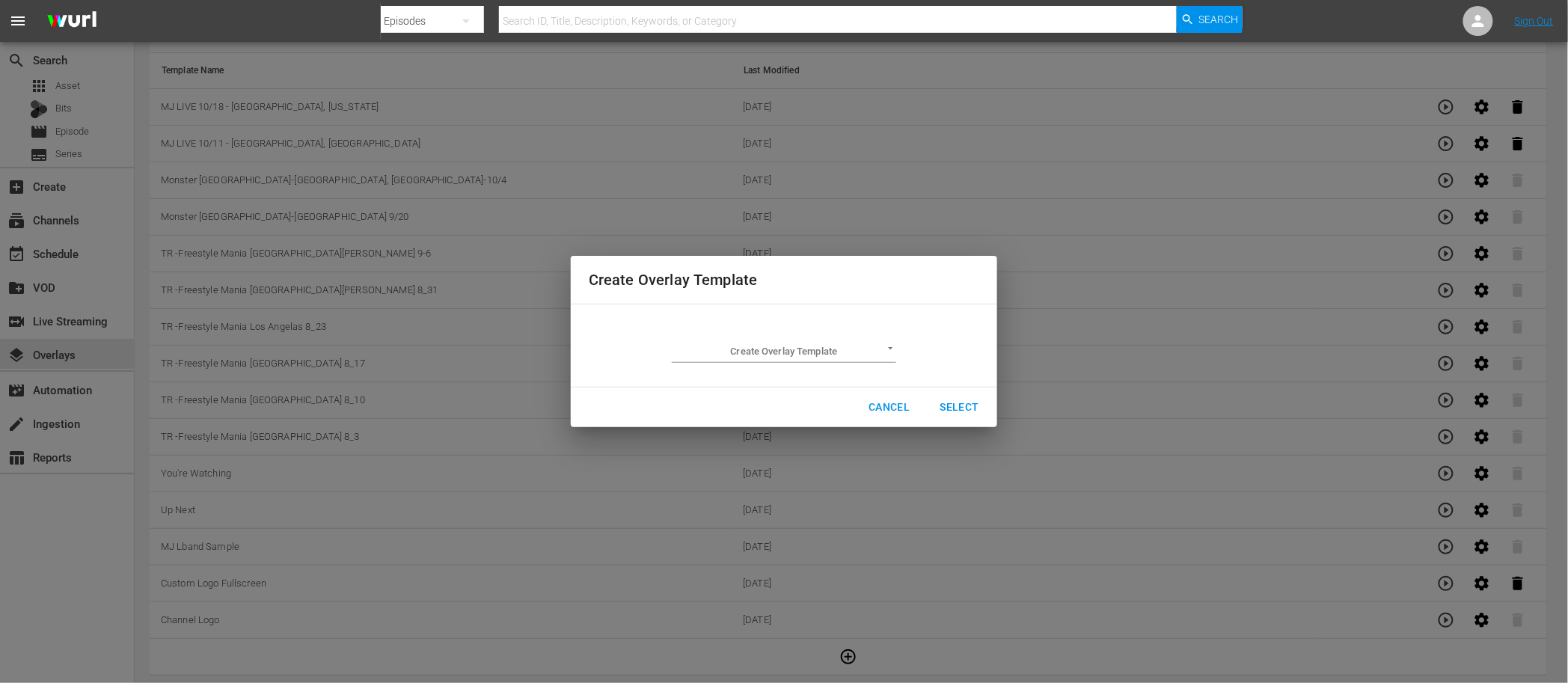
click at [816, 366] on td "Create Overlay Template ​" at bounding box center [784, 346] width 390 height 59
click at [815, 354] on body "menu Search By Episodes Search ID, Title, Description, Keywords, or Category Se…" at bounding box center [784, 222] width 1568 height 683
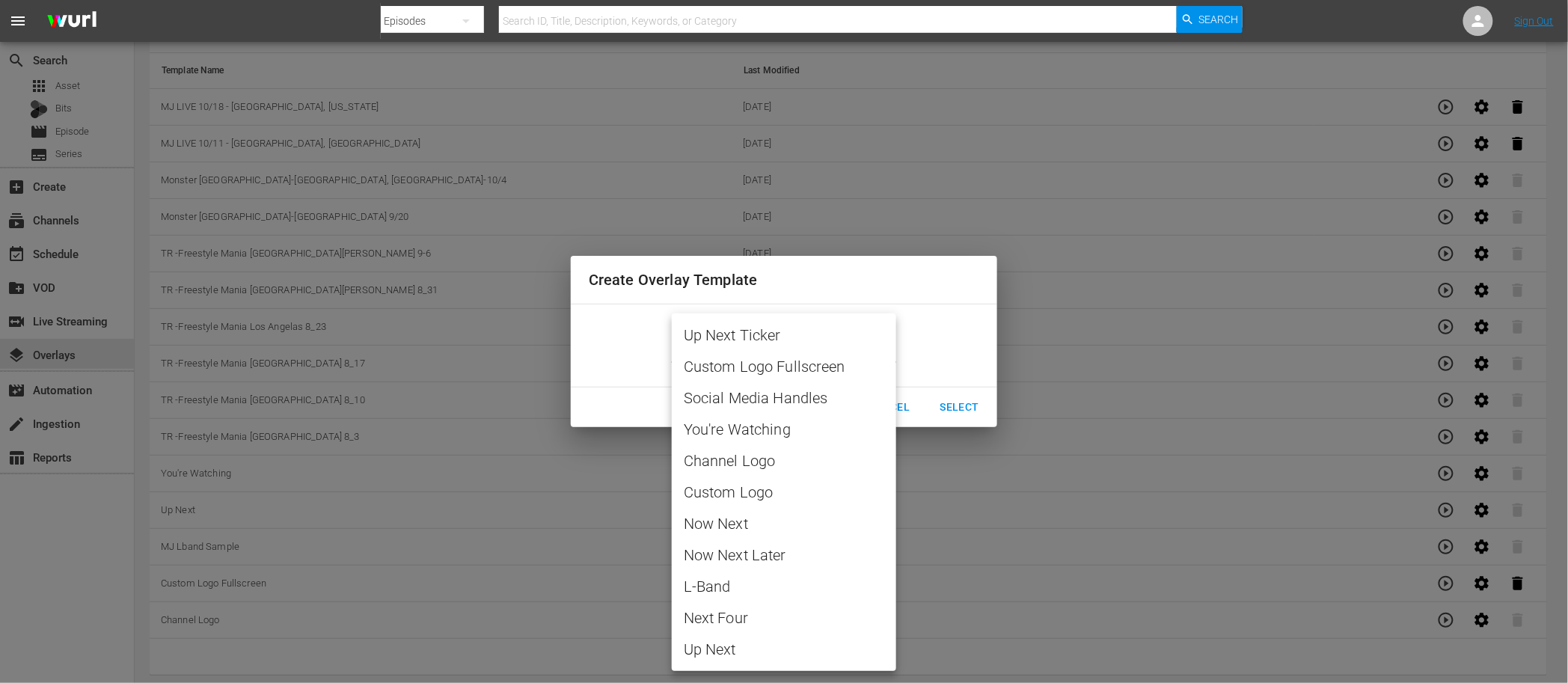
click at [777, 496] on span "Custom Logo" at bounding box center [784, 492] width 201 height 23
type input "Custom Logo"
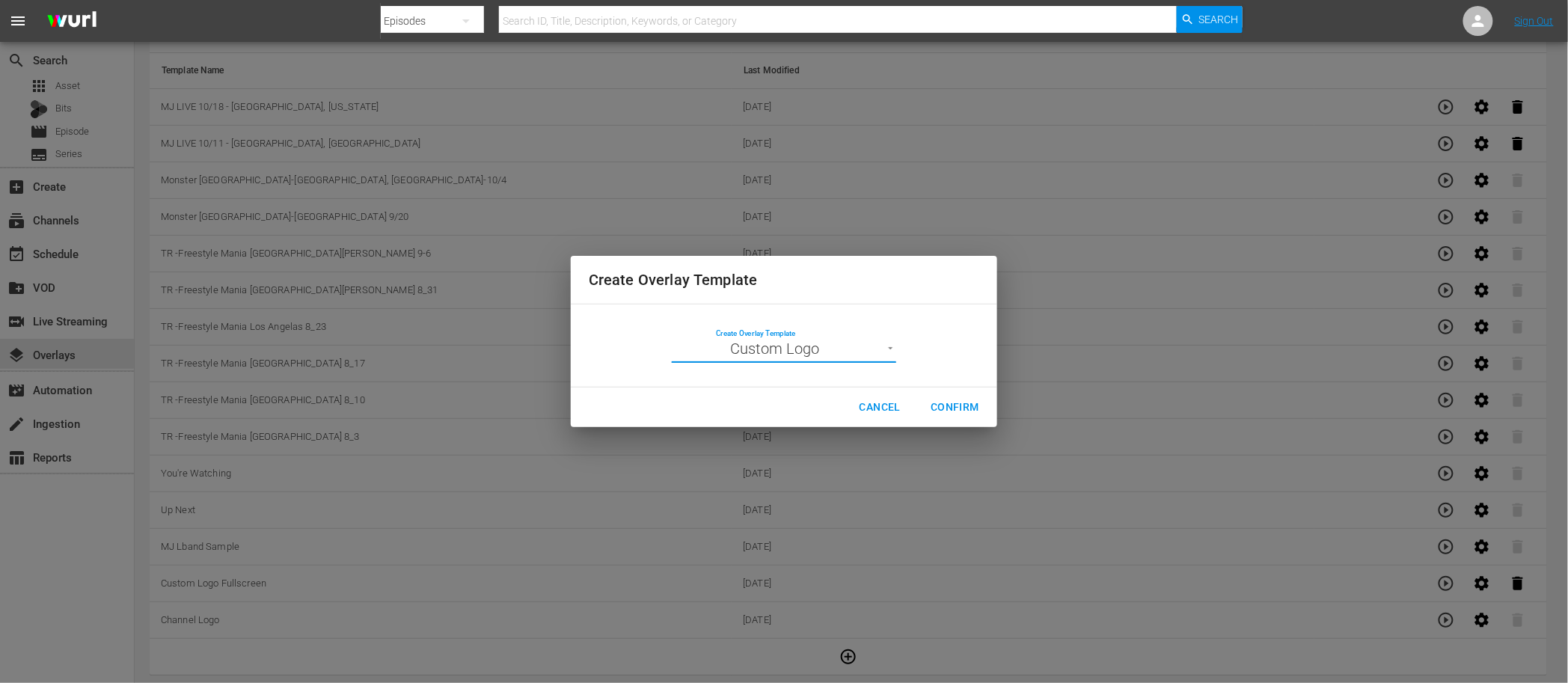
click at [940, 406] on span "Confirm" at bounding box center [954, 407] width 49 height 18
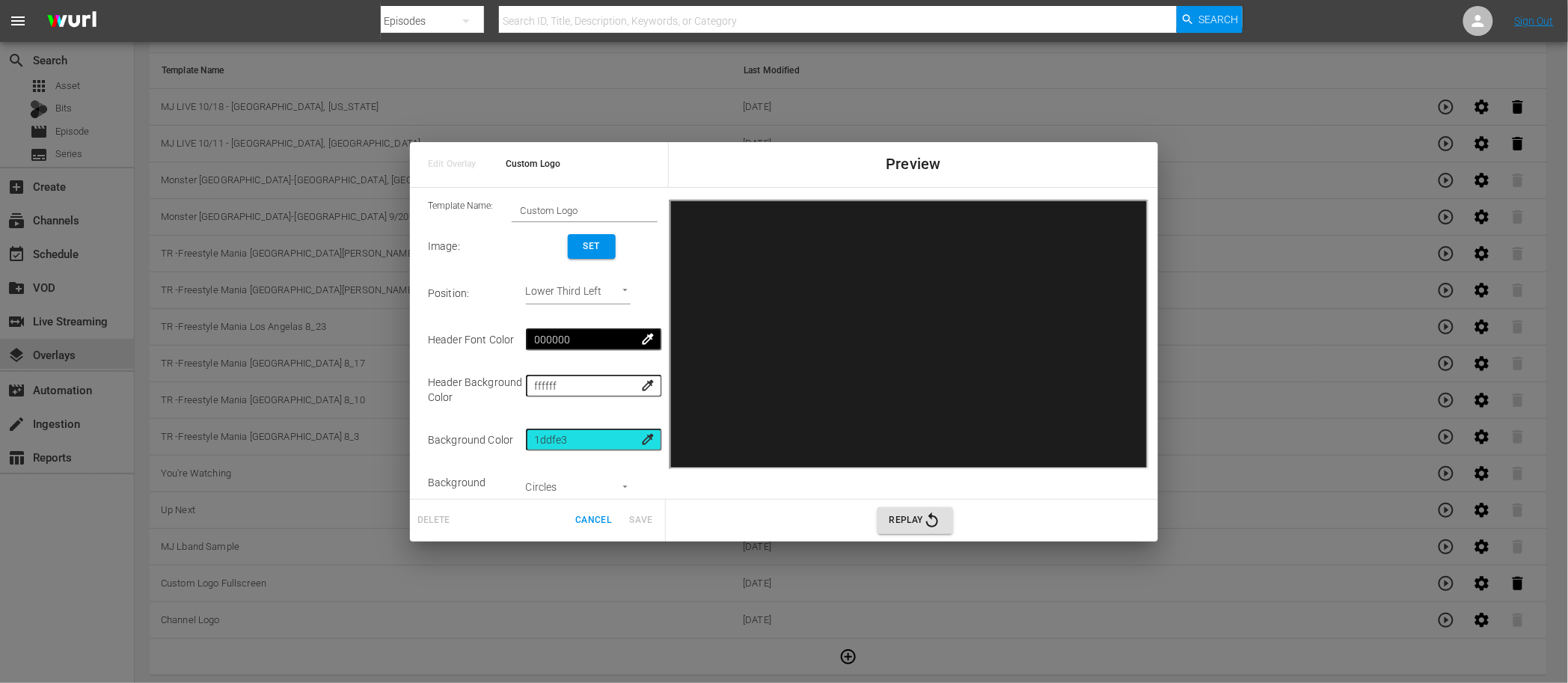
click at [594, 240] on span "Set" at bounding box center [592, 246] width 24 height 16
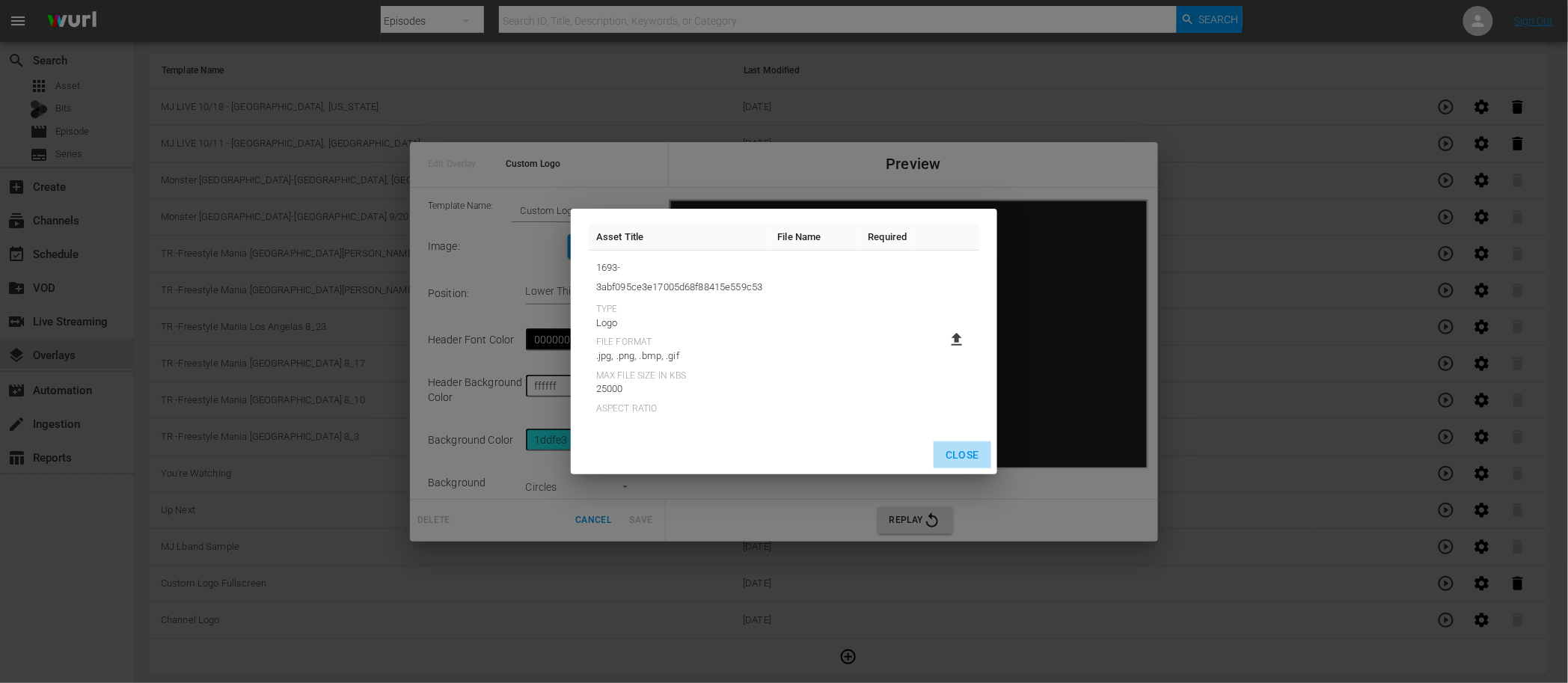
click at [954, 451] on span "Close" at bounding box center [963, 455] width 34 height 18
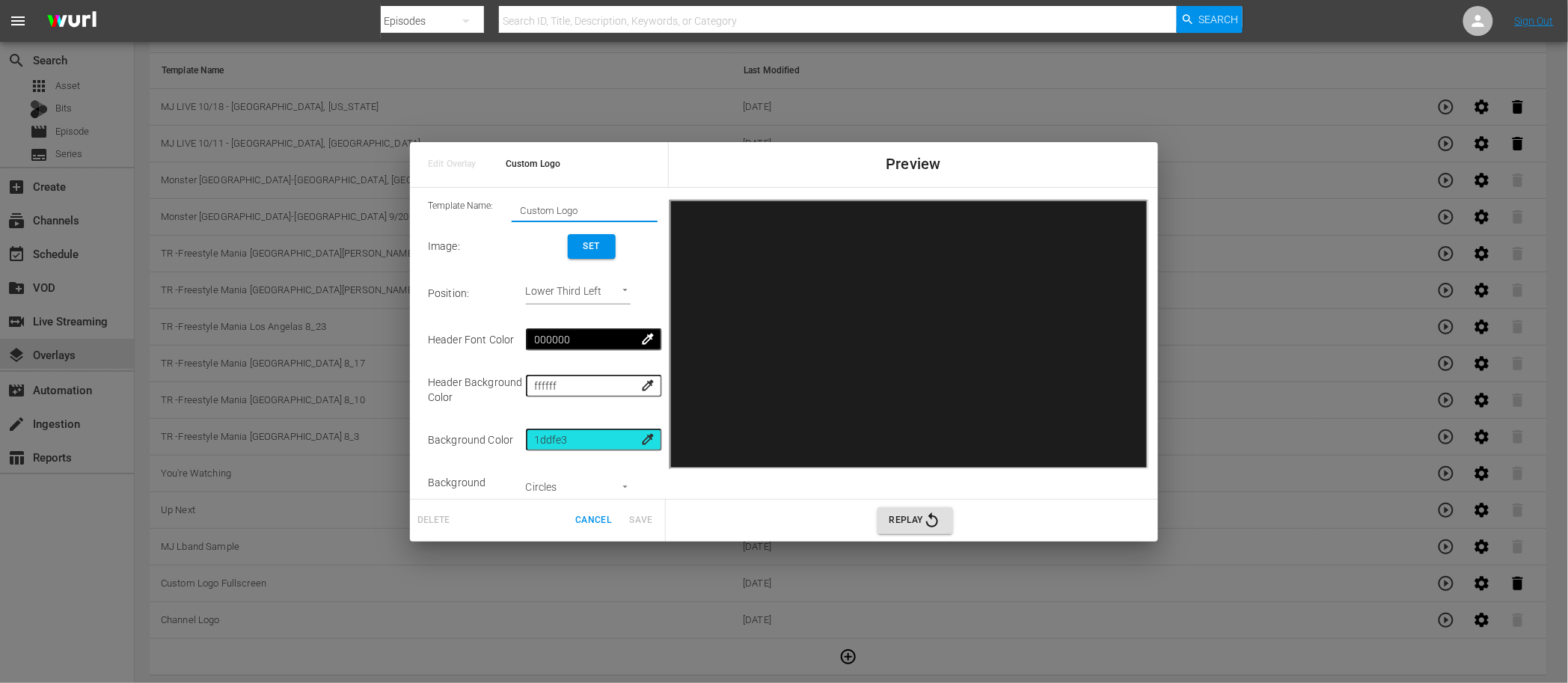
drag, startPoint x: 593, startPoint y: 208, endPoint x: 495, endPoint y: 201, distance: 98.2
click at [495, 201] on div "Template Name: Custom Logo" at bounding box center [542, 211] width 230 height 23
paste input "MJ LIVE 10/18 - Glendale, Arizona"
click at [566, 211] on input "MJ LIVE 10/18 - Glendale, Arizona" at bounding box center [584, 210] width 146 height 21
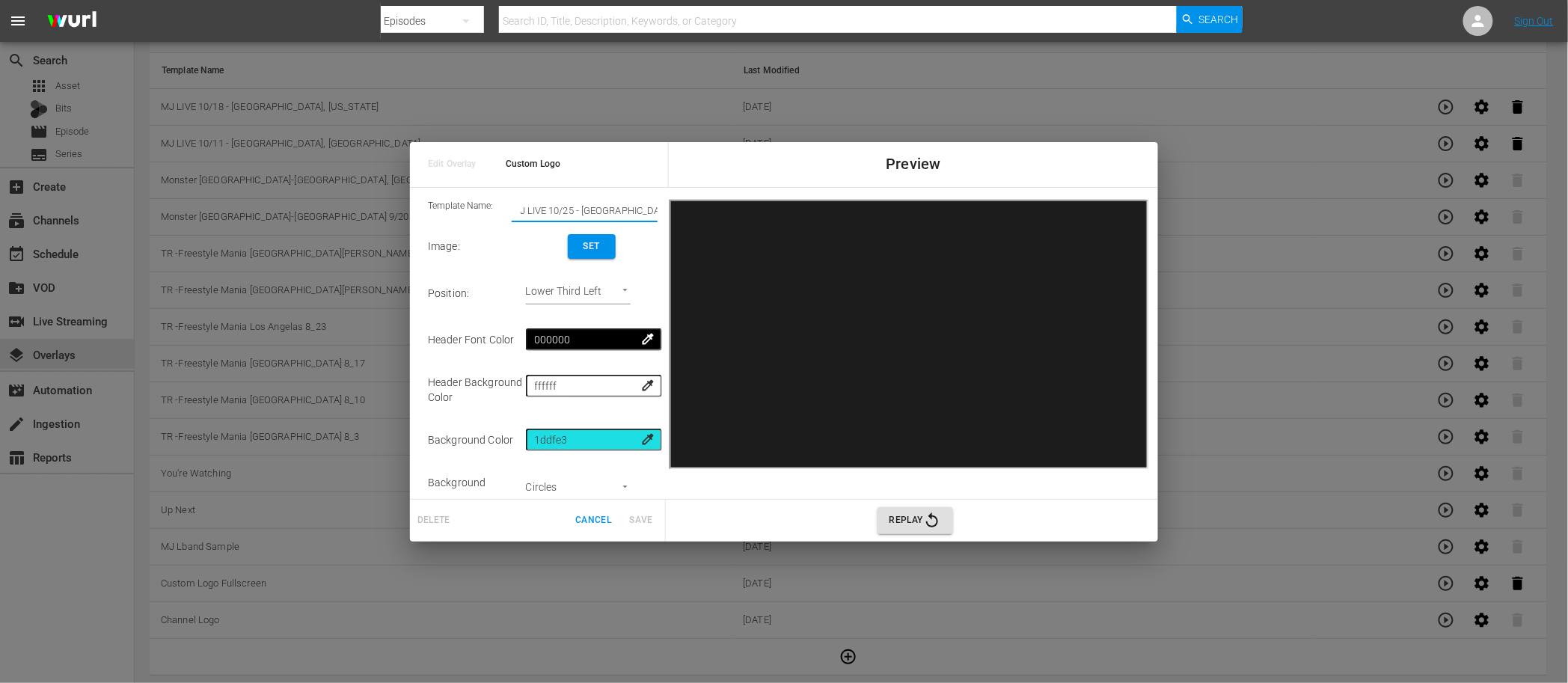
drag, startPoint x: 603, startPoint y: 207, endPoint x: 660, endPoint y: 208, distance: 57.0
click at [660, 208] on div "Template Name: MJ LIVE 10/25 - Glendale, Arizona Image : Set Position : Lower T…" at bounding box center [543, 343] width 242 height 299
type input "MJ LIVE 10/25 - Glendale, Arizona"
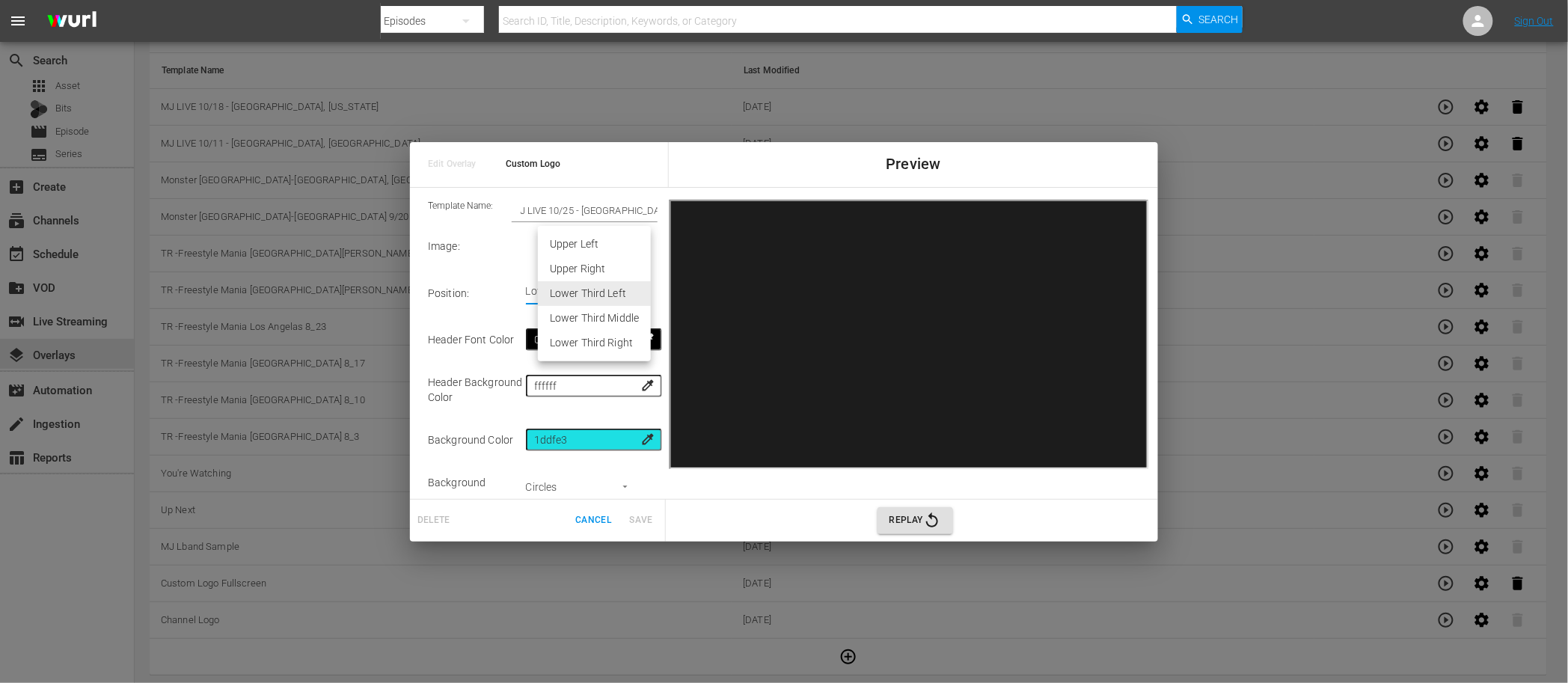
click at [621, 288] on body "menu Search By Episodes Search ID, Title, Description, Keywords, or Category Se…" at bounding box center [784, 222] width 1568 height 683
click at [615, 273] on li "Upper Right" at bounding box center [593, 268] width 113 height 25
type input "Upper Right"
click at [597, 211] on input "MJ LIVE 10/25 - Glendale, Arizona" at bounding box center [584, 210] width 146 height 21
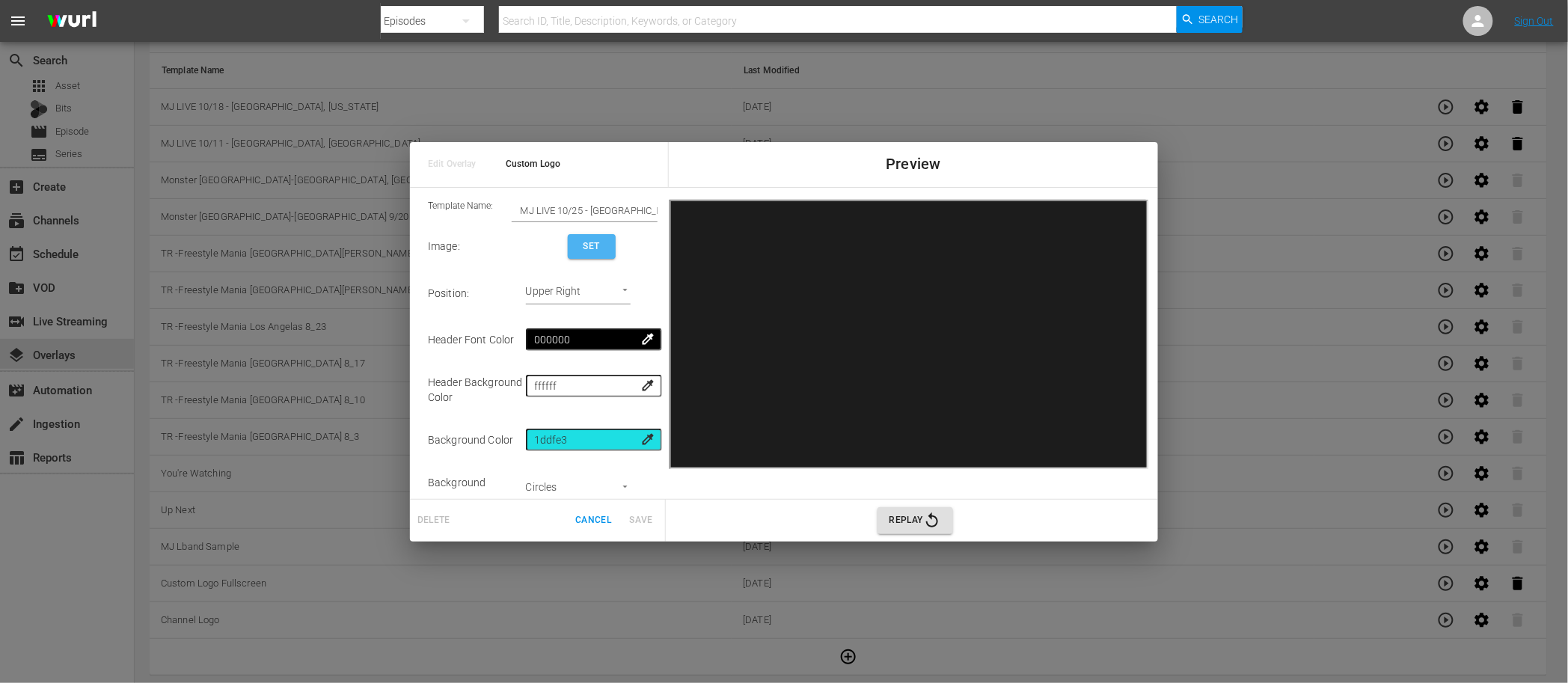
click at [608, 255] on button "Set" at bounding box center [592, 246] width 48 height 25
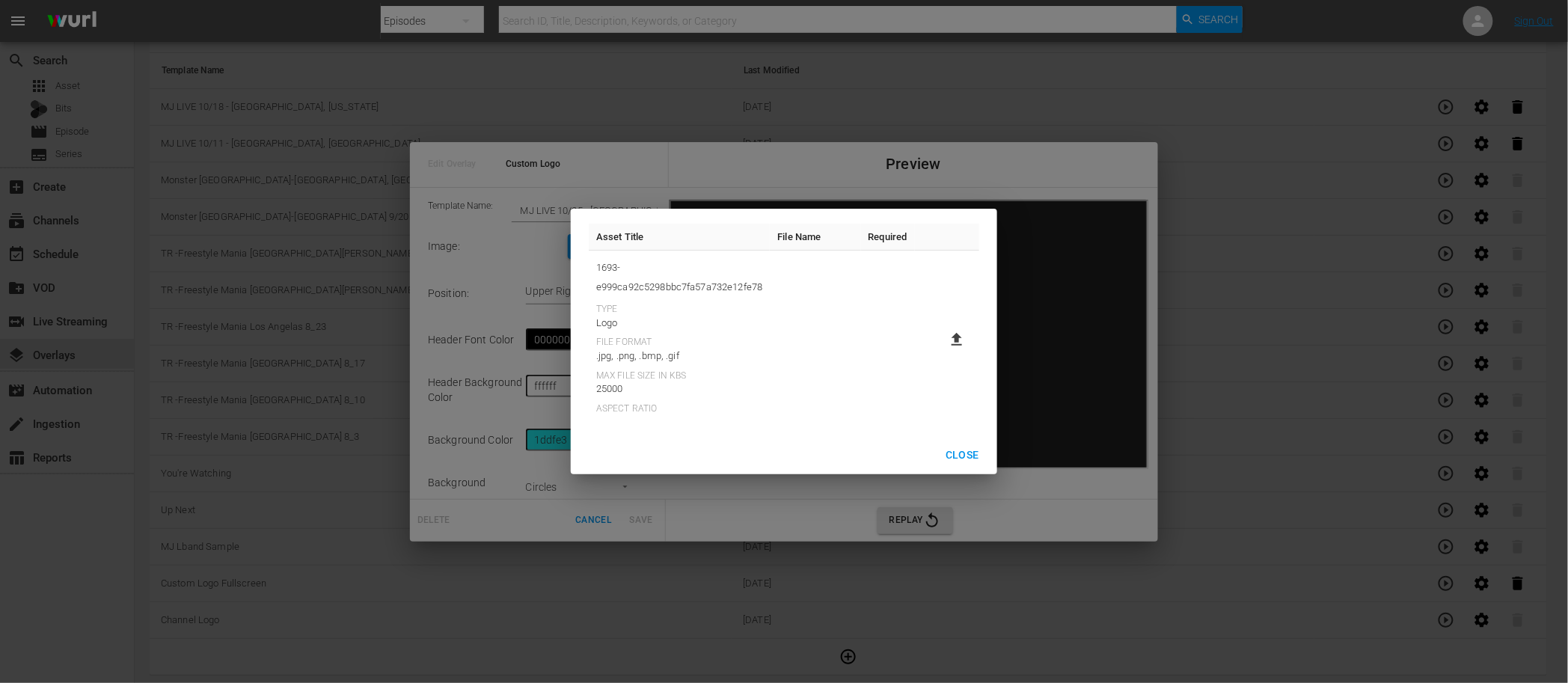
click at [954, 338] on icon at bounding box center [957, 340] width 18 height 18
click at [942, 352] on input "file" at bounding box center [942, 352] width 1 height 1
type input "C:\fakepath\10-25 MJ Fall Series Sponsorship Bug.png"
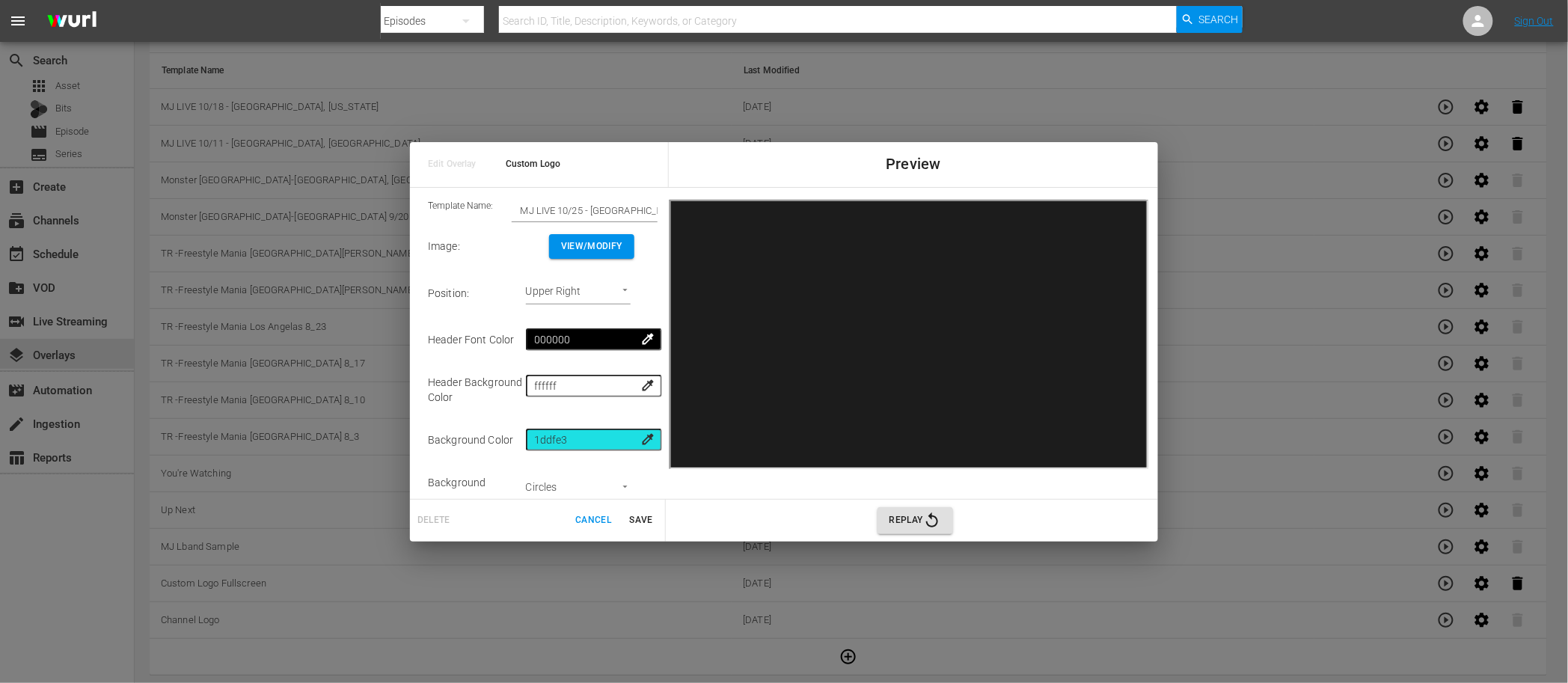
click at [636, 521] on span "Save" at bounding box center [641, 520] width 36 height 16
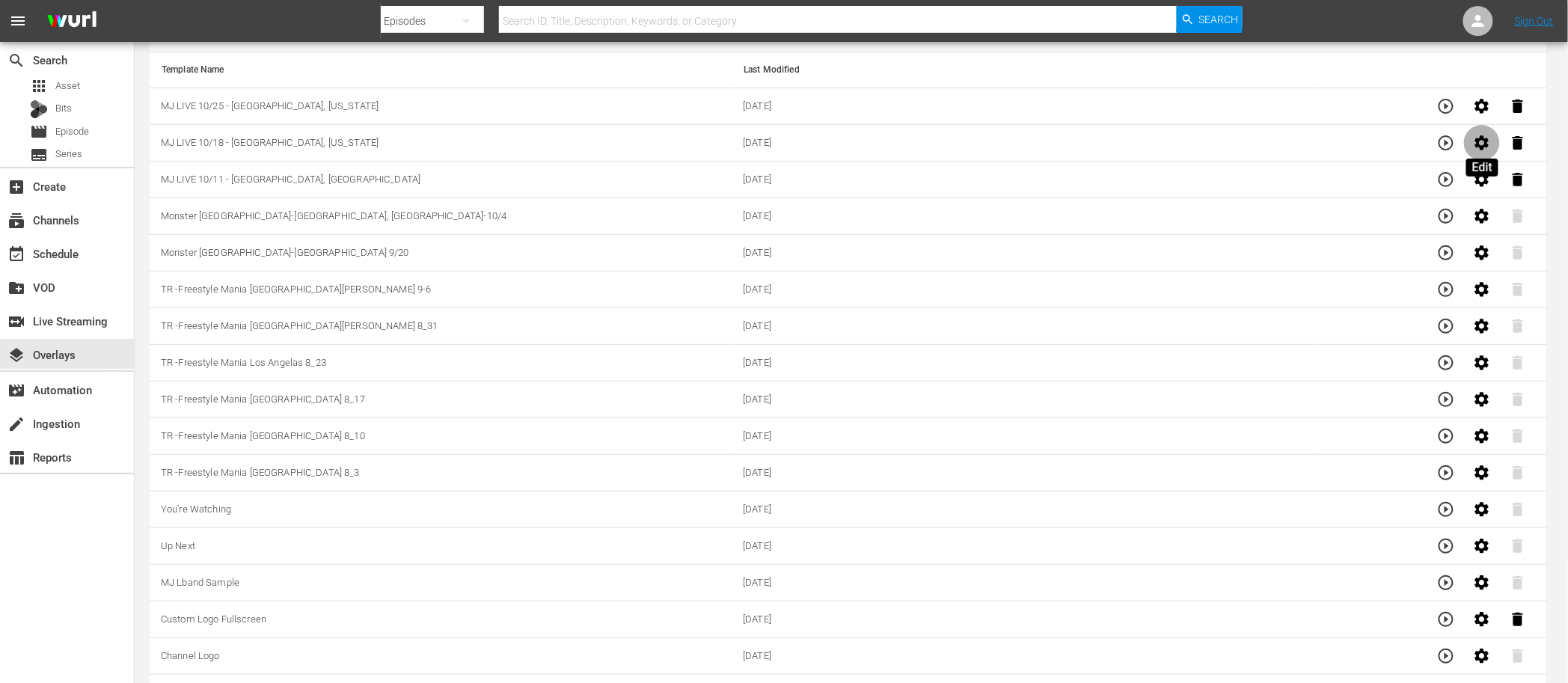
click at [1478, 146] on icon "button" at bounding box center [1483, 143] width 15 height 15
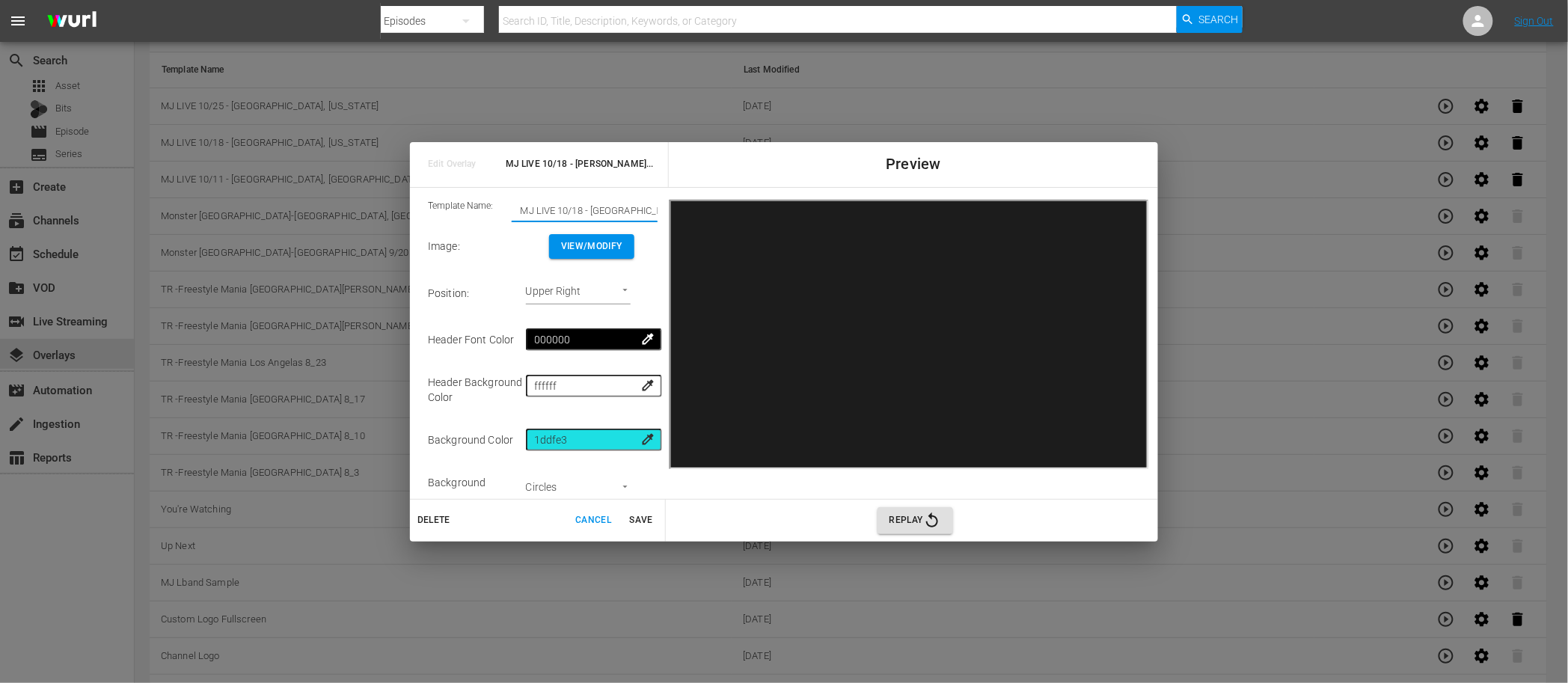
scroll to position [0, 9]
drag, startPoint x: 593, startPoint y: 208, endPoint x: 658, endPoint y: 209, distance: 65.0
click at [658, 209] on div "Template Name: MJ LIVE 10/18 - Glendale, Arizona Image : View/Modify Position :…" at bounding box center [543, 343] width 242 height 299
paste input "Houston, TX"
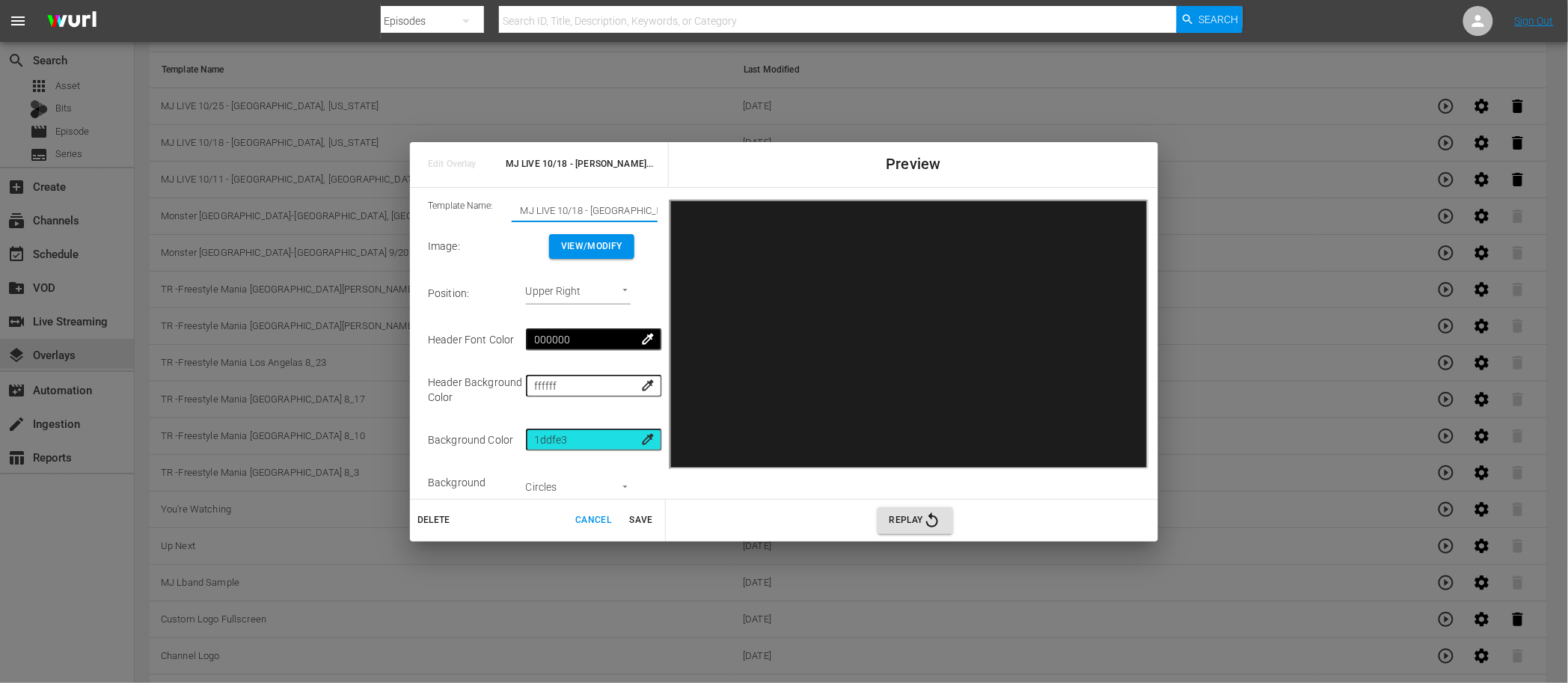
type input "MJ LIVE 10/18 - Houston, TX"
click at [644, 520] on span "Save" at bounding box center [641, 520] width 36 height 16
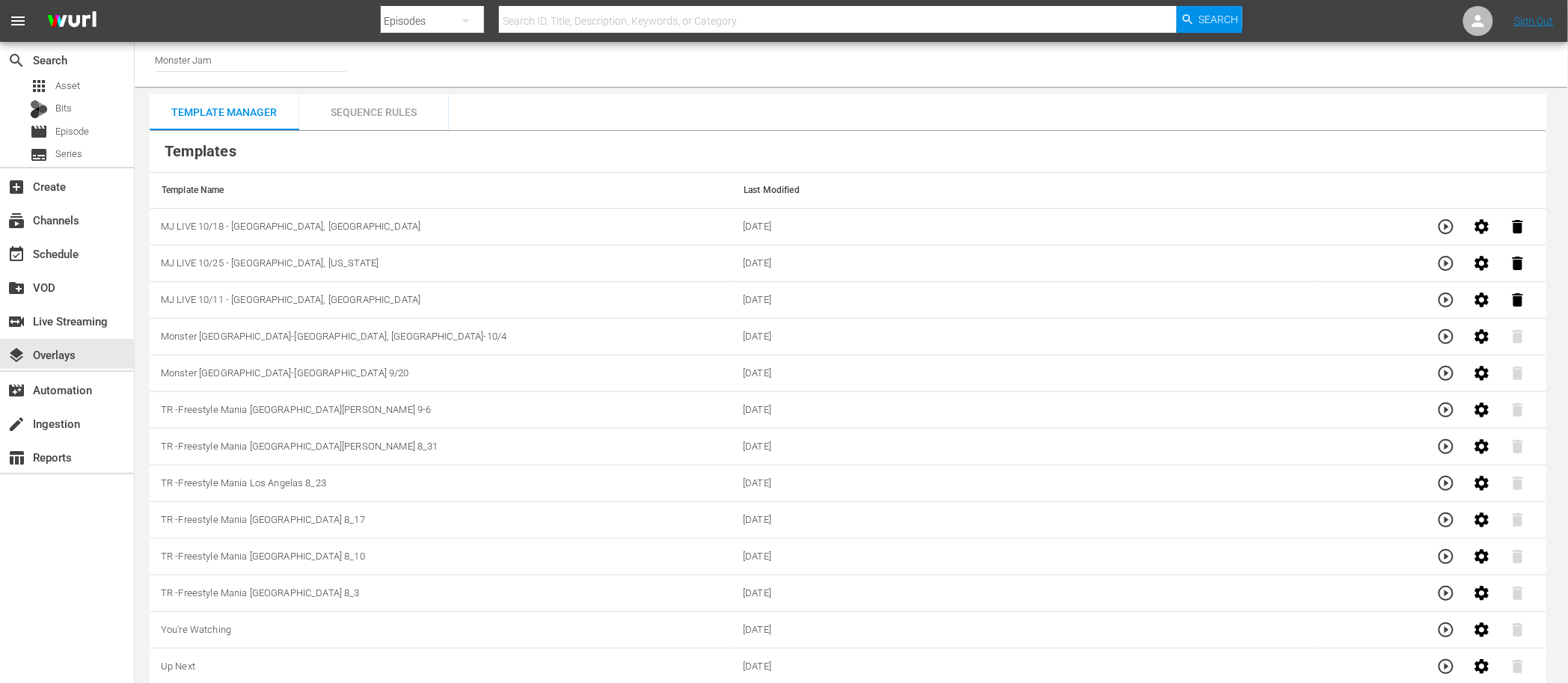
click at [350, 112] on div "Sequence Rules" at bounding box center [374, 112] width 149 height 36
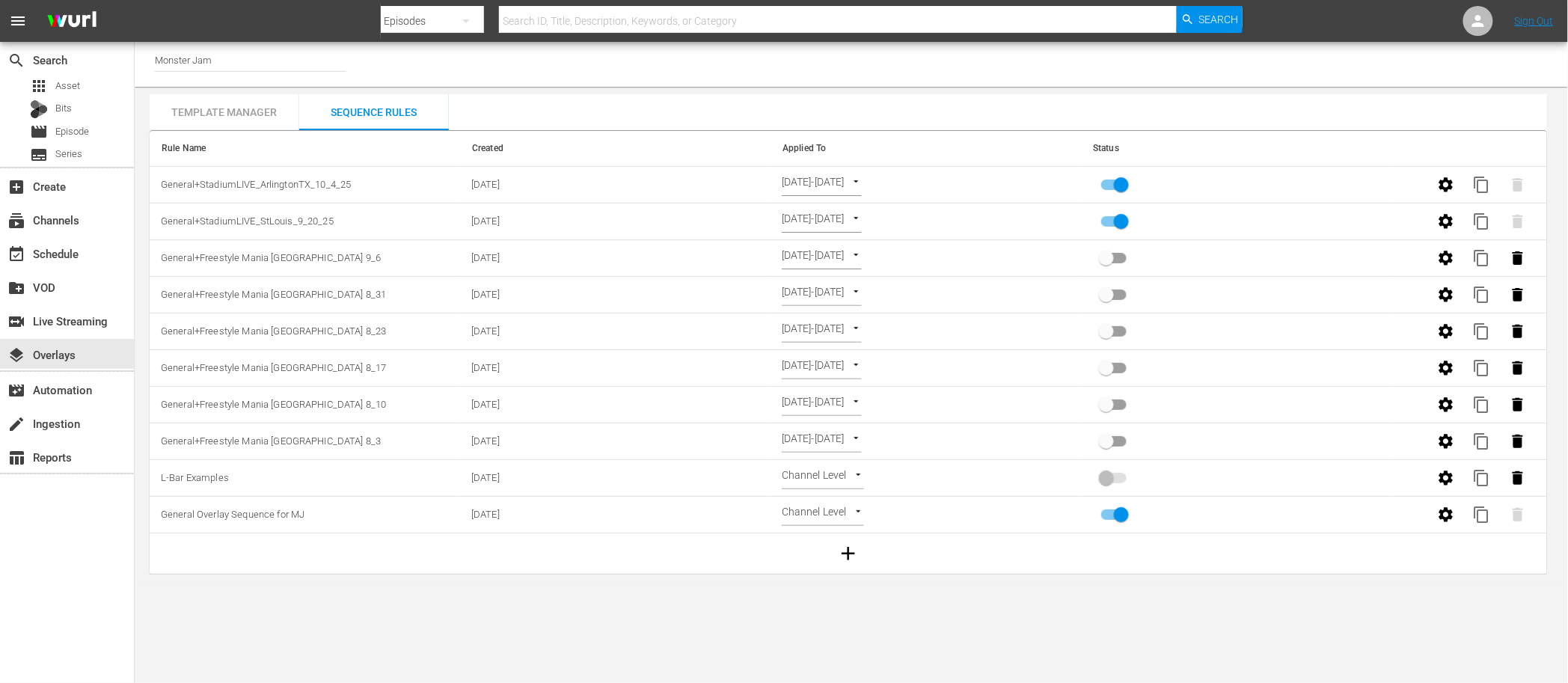
click at [840, 80] on div "Channel Title Monster Jam" at bounding box center [851, 64] width 1433 height 45
click at [1482, 184] on span "content_copy" at bounding box center [1483, 185] width 18 height 18
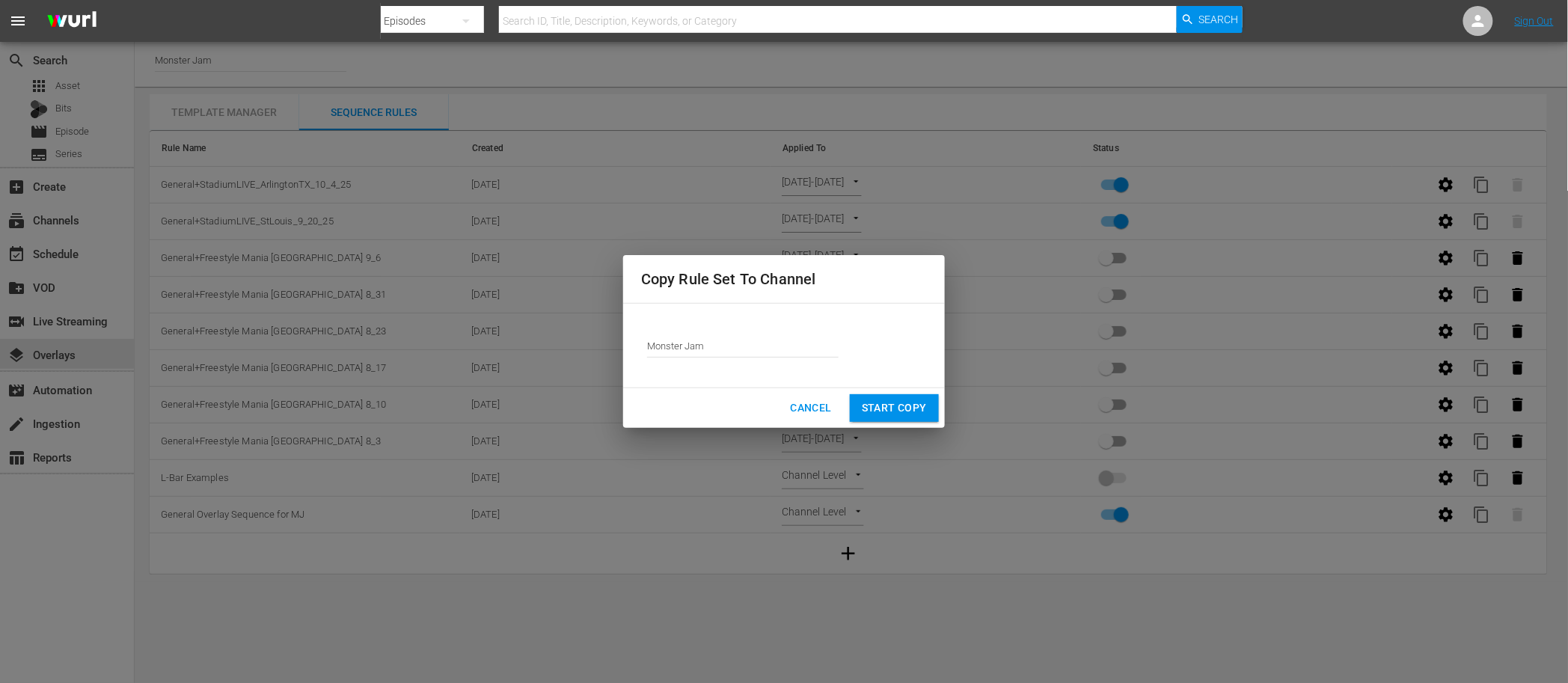
click at [718, 344] on input "Monster Jam" at bounding box center [743, 345] width 191 height 36
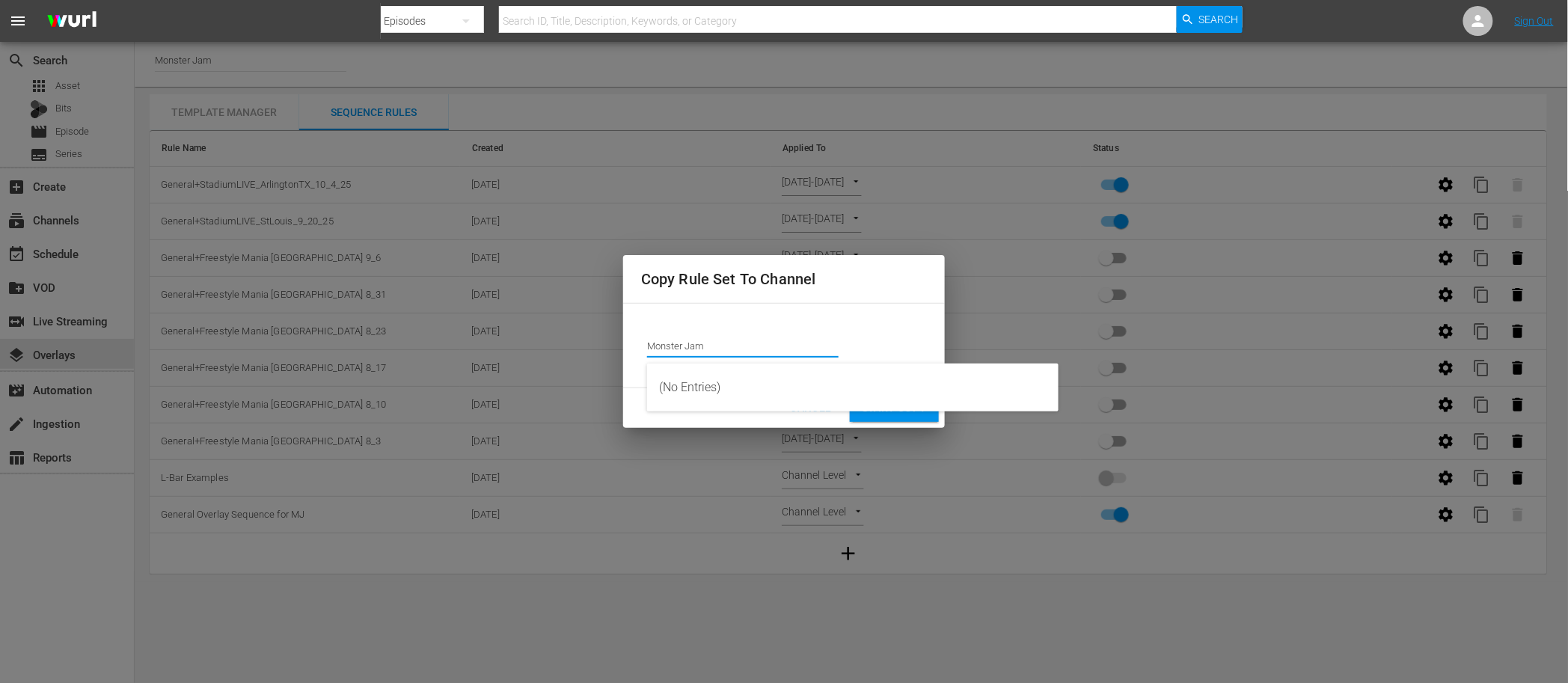
click at [718, 344] on input "Monster Jam" at bounding box center [743, 345] width 191 height 36
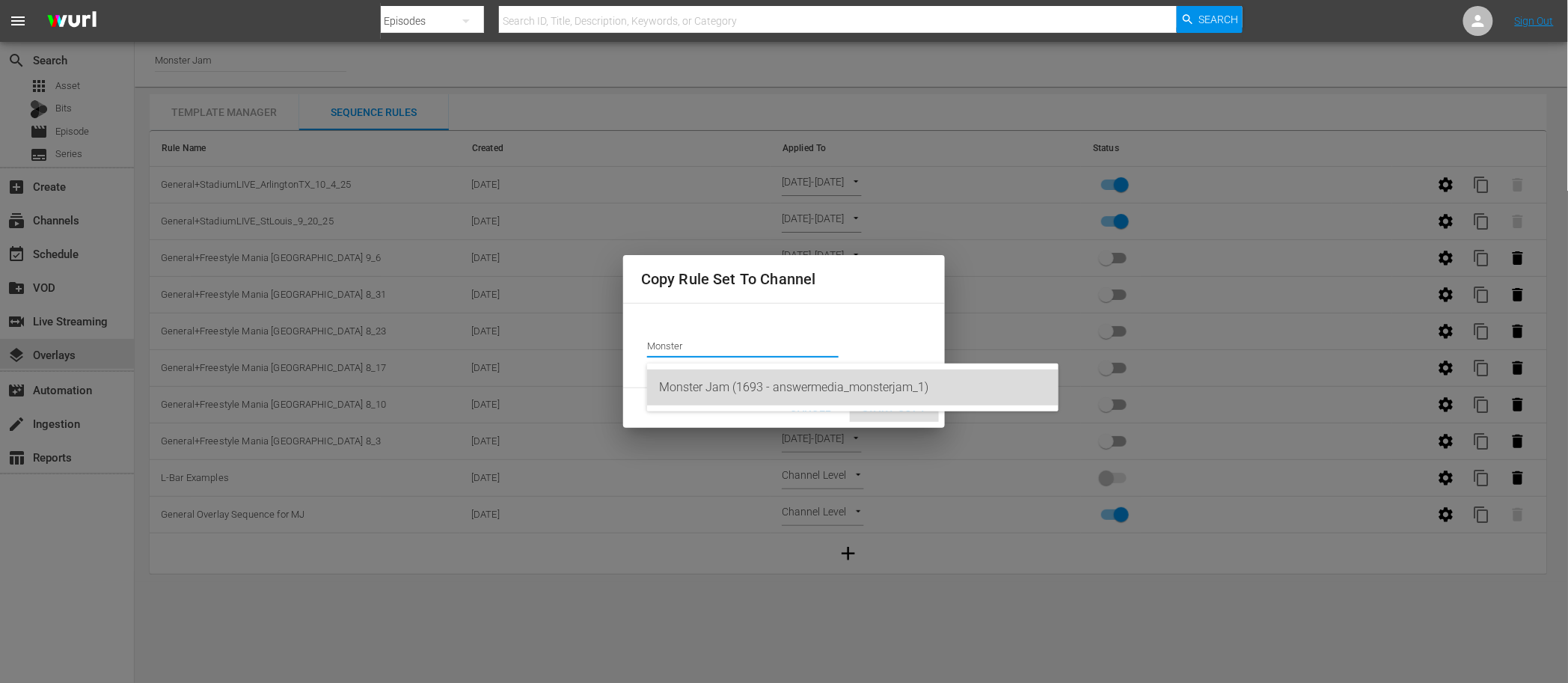
click at [741, 378] on div "Monster Jam (1693 - answermedia_monsterjam_1)" at bounding box center [853, 387] width 387 height 36
type input "Monster Jam (1693 - answermedia_monsterjam_1)"
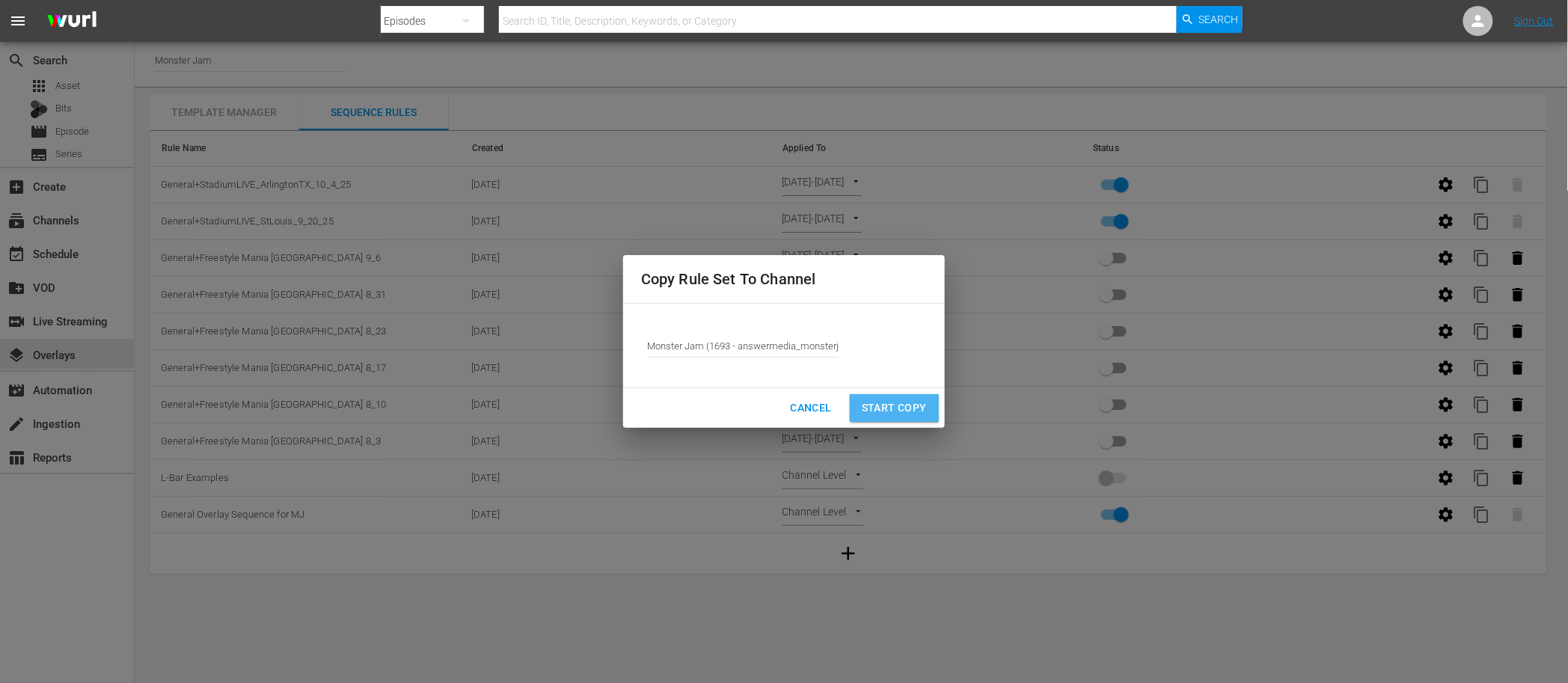
click at [878, 407] on span "Start Copy" at bounding box center [894, 407] width 65 height 18
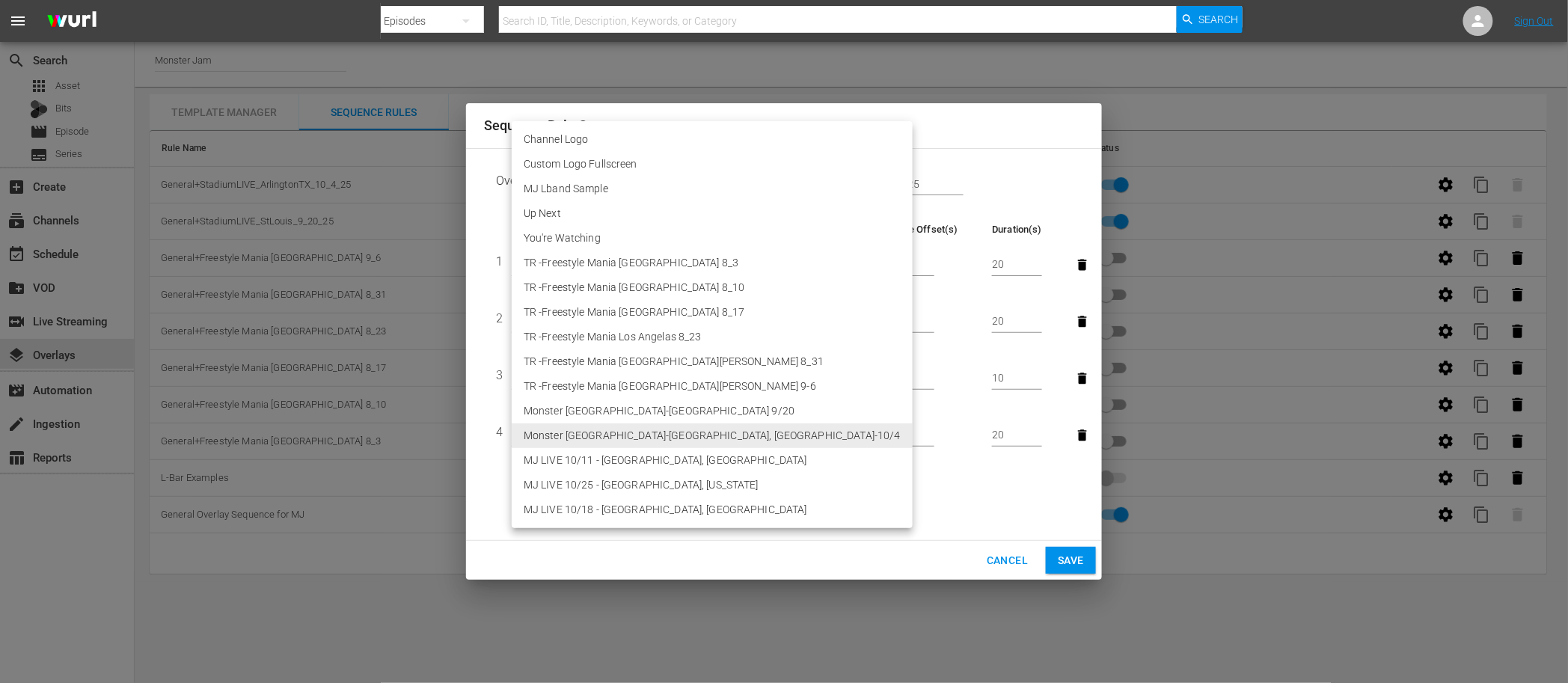
click at [628, 431] on body "menu Search By Episodes Search ID, Title, Description, Keywords, or Category Se…" at bounding box center [784, 342] width 1568 height 683
click at [627, 456] on li "MJ LIVE 10/11 - Syracuse, NY" at bounding box center [713, 460] width 401 height 25
type input "30714"
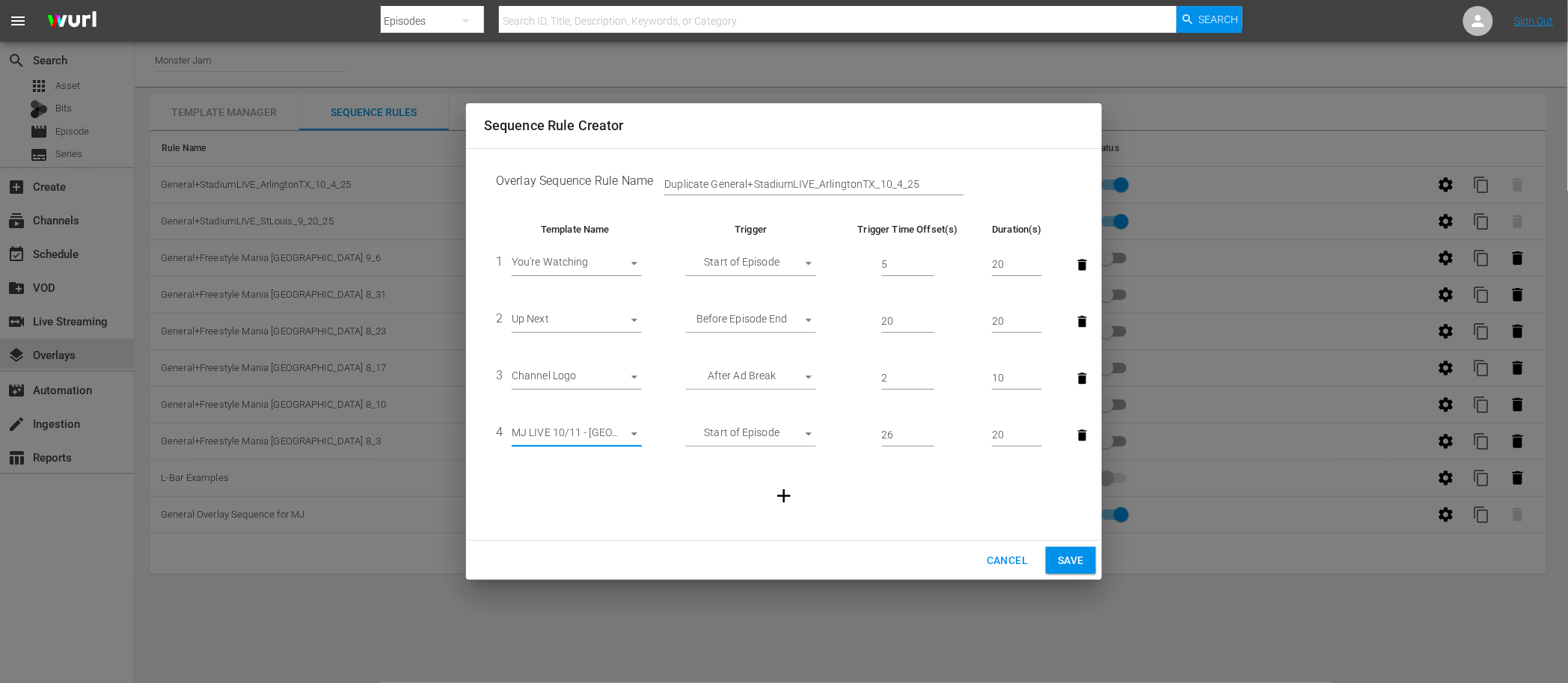
click at [1072, 558] on span "Save" at bounding box center [1071, 560] width 27 height 18
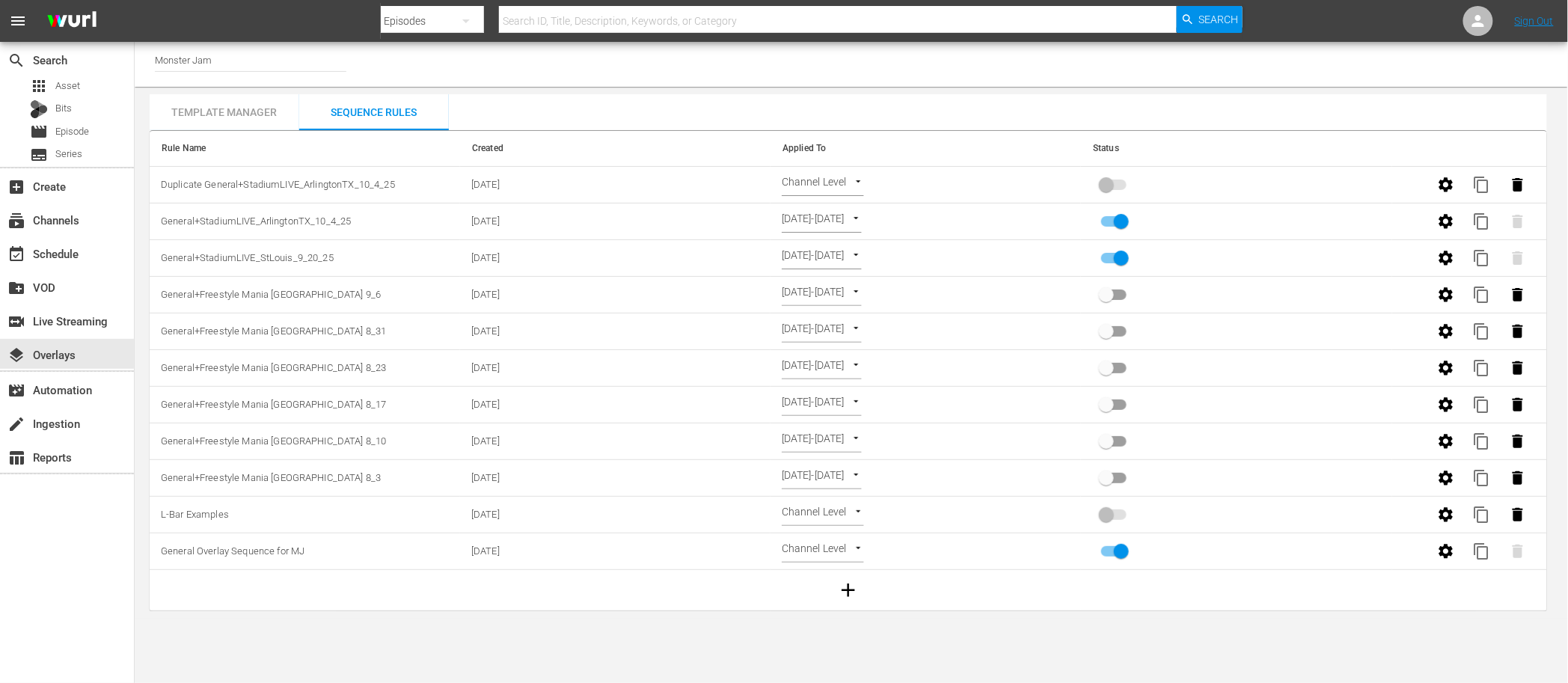
click at [848, 190] on body "menu Search By Episodes Search ID, Title, Description, Keywords, or Category Se…" at bounding box center [784, 342] width 1568 height 683
click at [841, 214] on li "Select Date" at bounding box center [827, 210] width 89 height 25
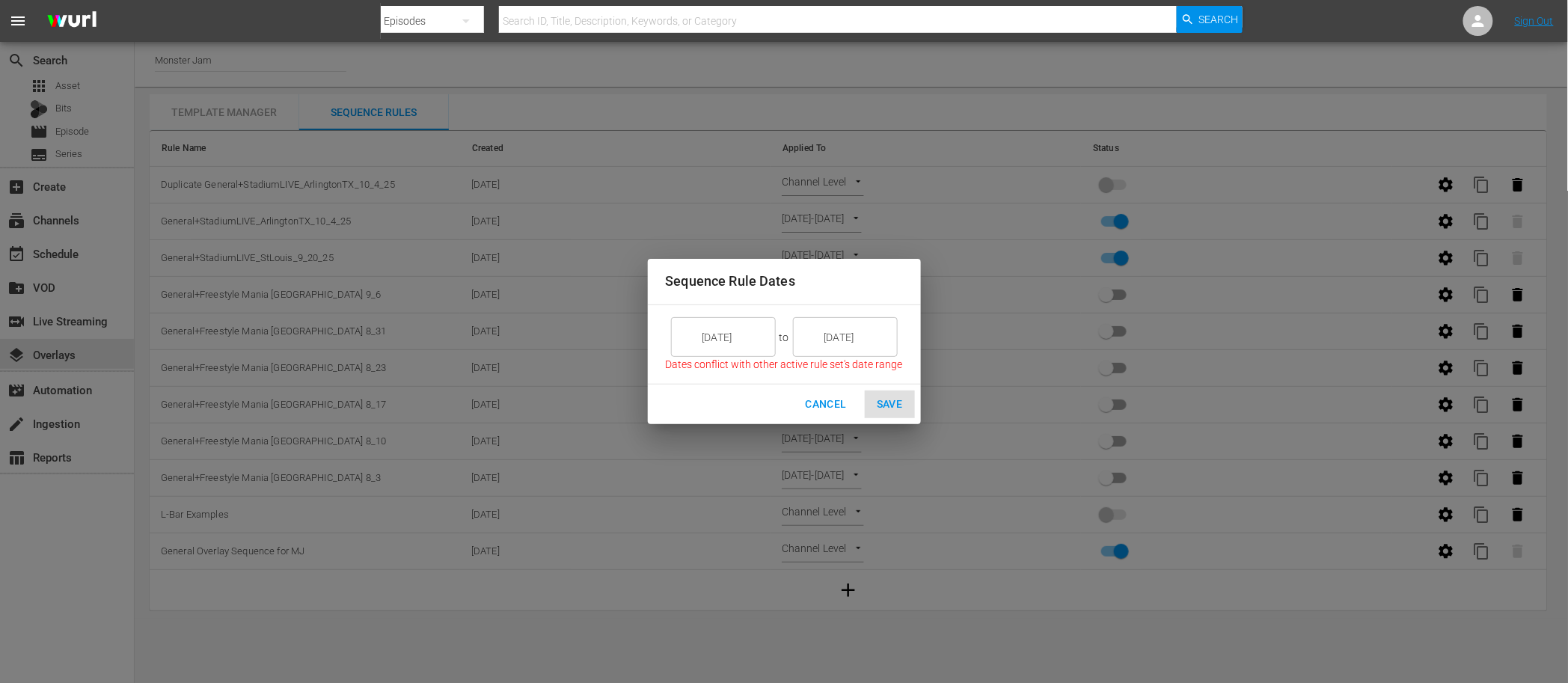
click at [733, 336] on input "9/30/25" at bounding box center [734, 337] width 83 height 40
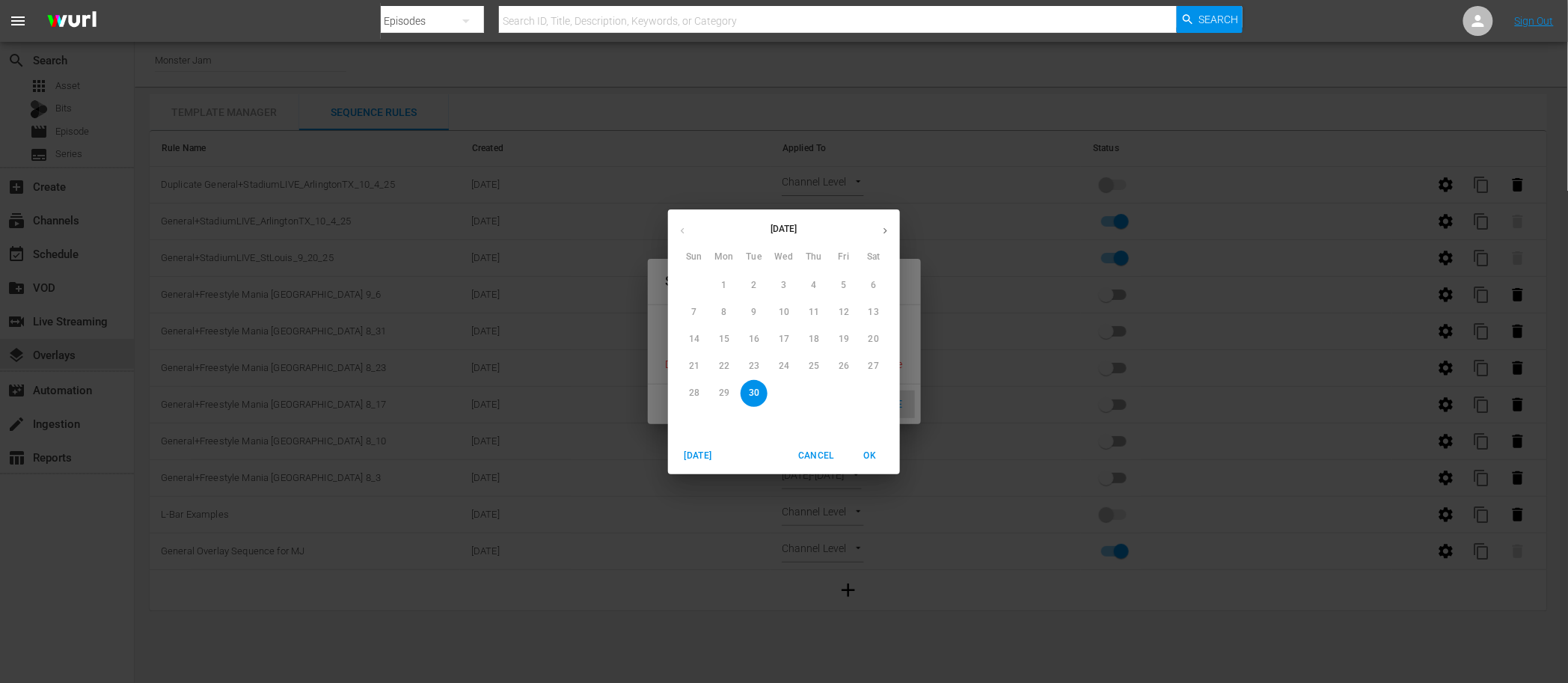
click at [887, 230] on icon "button" at bounding box center [886, 231] width 11 height 11
click at [868, 285] on span "4" at bounding box center [873, 286] width 27 height 13
type input "[DATE]"
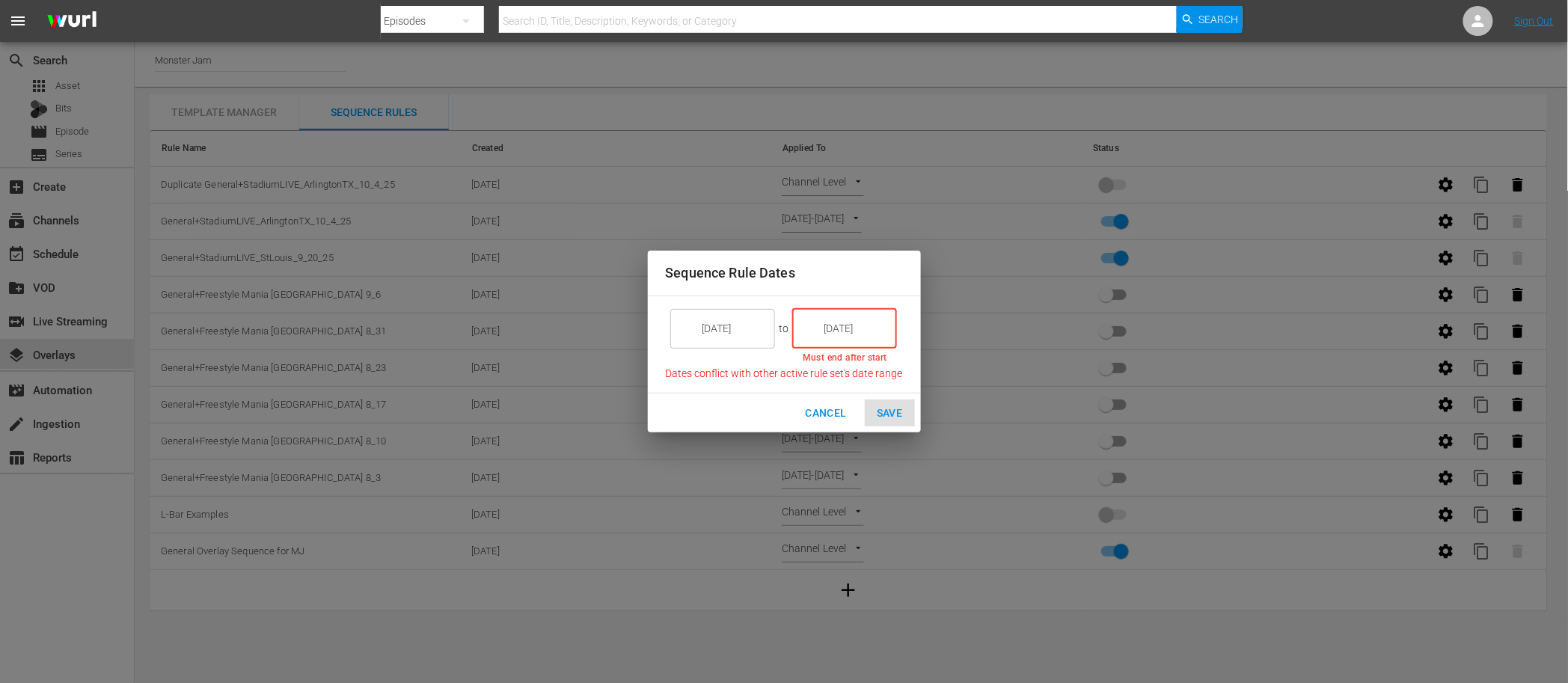
click at [836, 320] on input "[DATE]" at bounding box center [855, 329] width 83 height 40
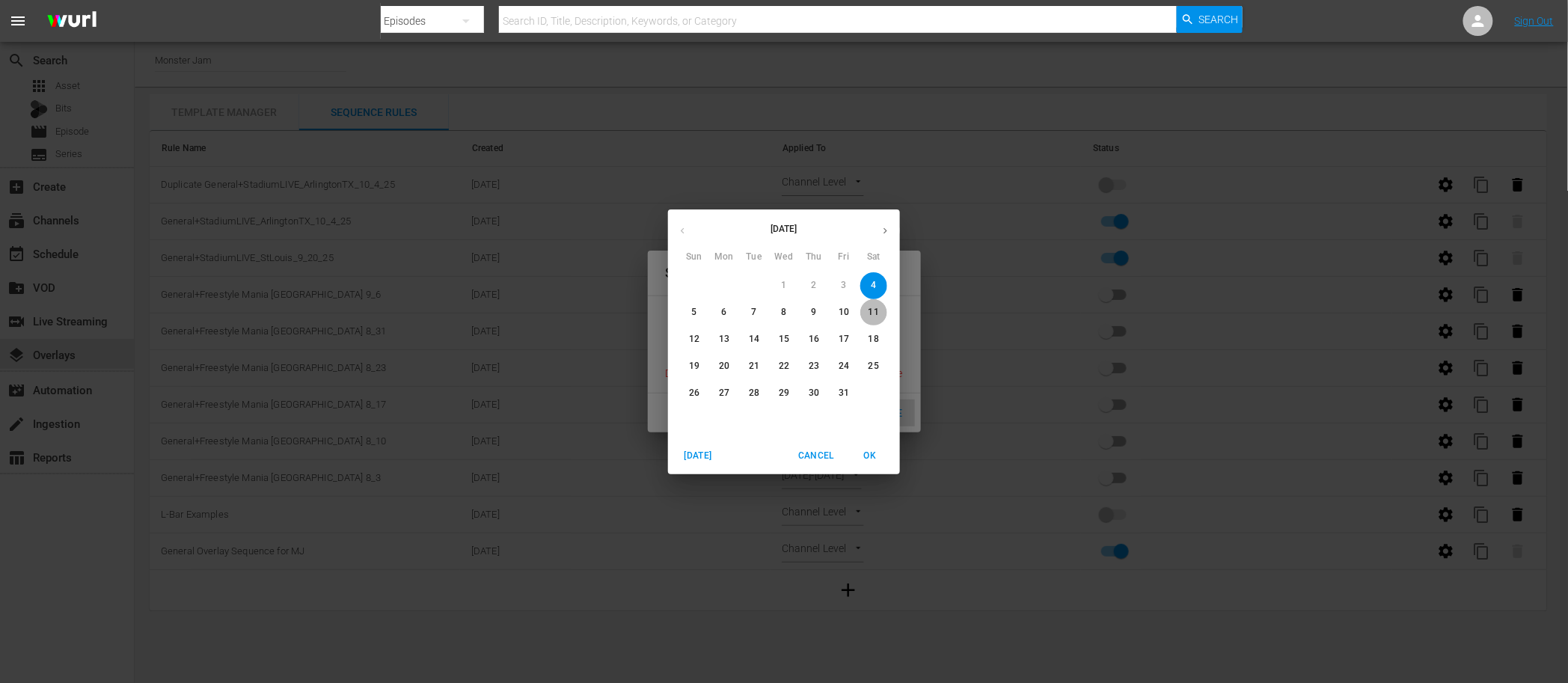
click at [869, 312] on p "11" at bounding box center [873, 312] width 10 height 13
type input "[DATE]"
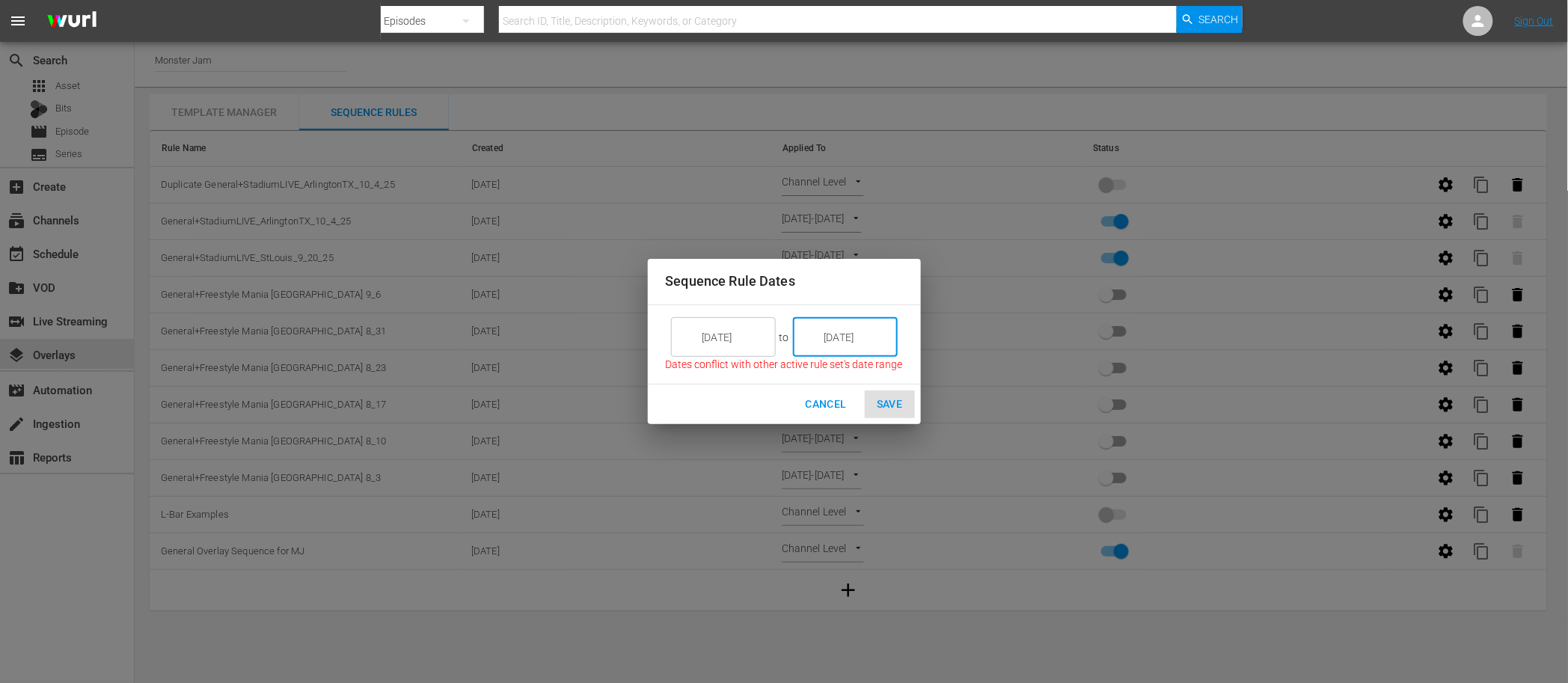
click at [757, 351] on input "[DATE]" at bounding box center [734, 337] width 83 height 40
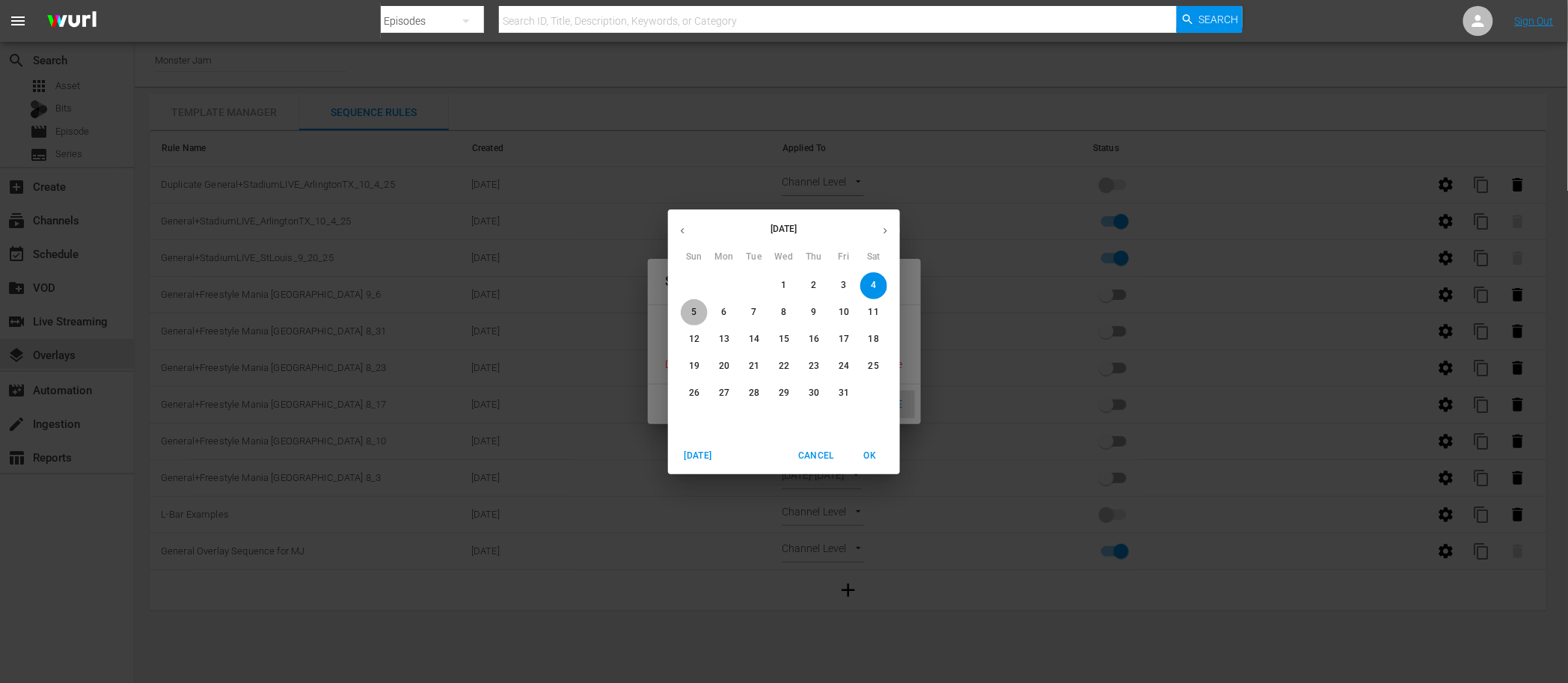
click at [697, 313] on span "5" at bounding box center [693, 312] width 27 height 13
type input "[DATE]"
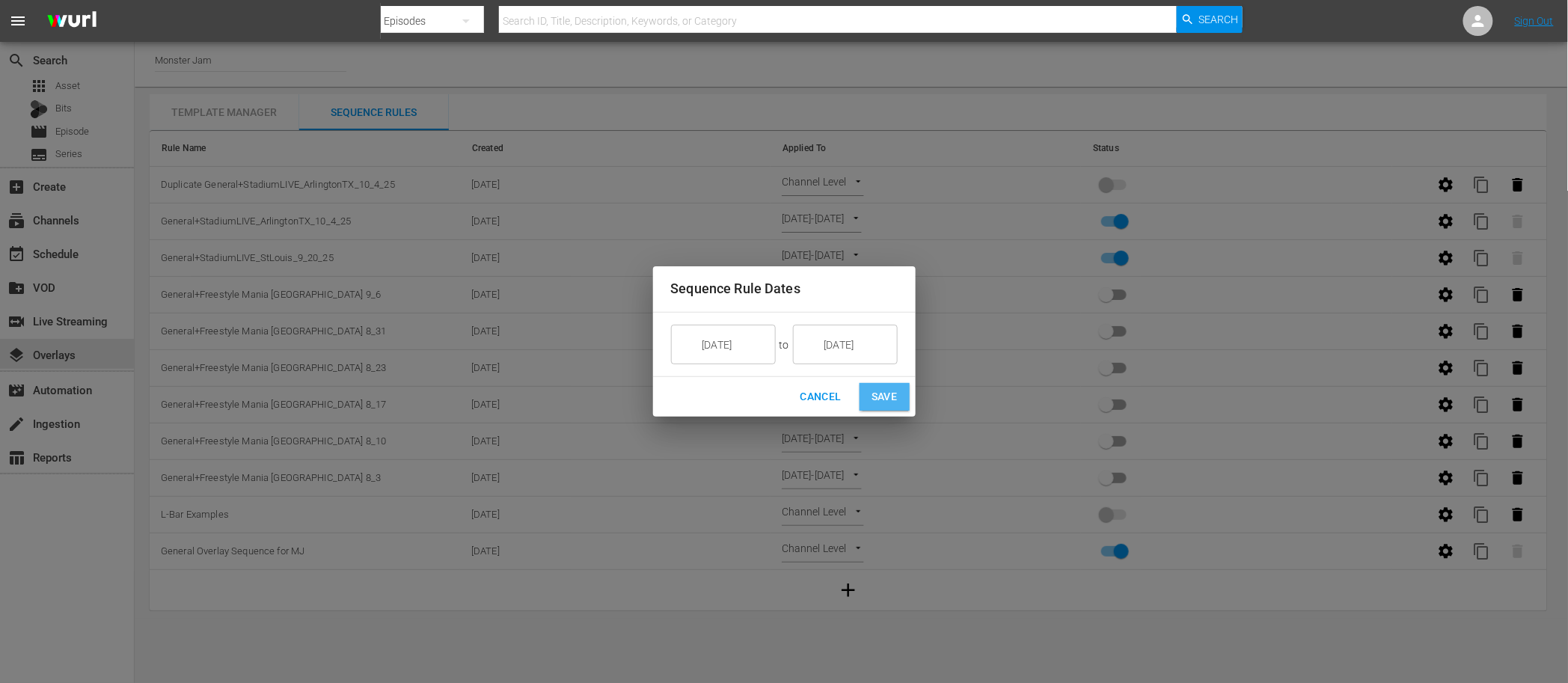
click at [877, 395] on span "Save" at bounding box center [885, 396] width 27 height 18
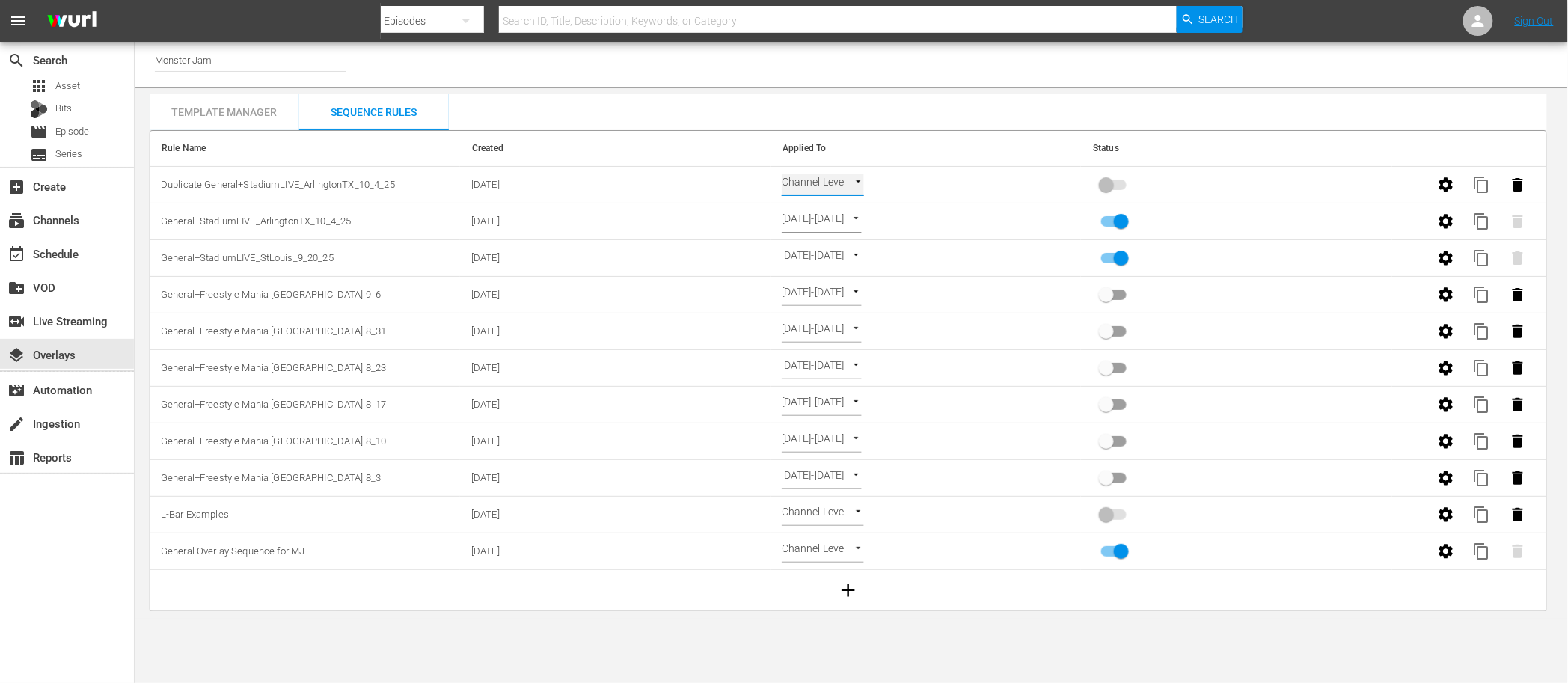
type input "SELECT_DATE"
click at [1121, 185] on input "primary checkbox" at bounding box center [1106, 188] width 85 height 28
checkbox input "true"
click at [1477, 183] on span "content_copy" at bounding box center [1483, 185] width 18 height 18
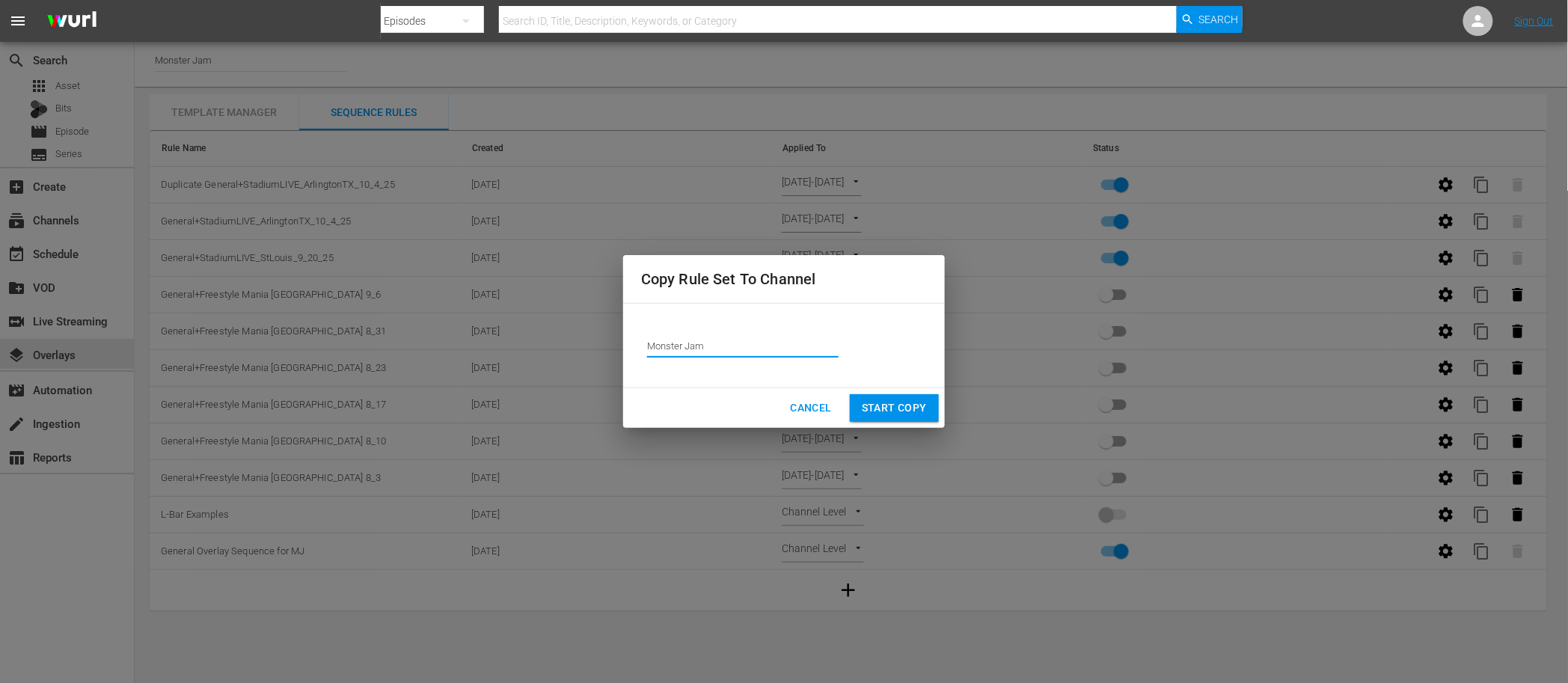
click at [743, 351] on input "Monster Jam" at bounding box center [743, 345] width 191 height 36
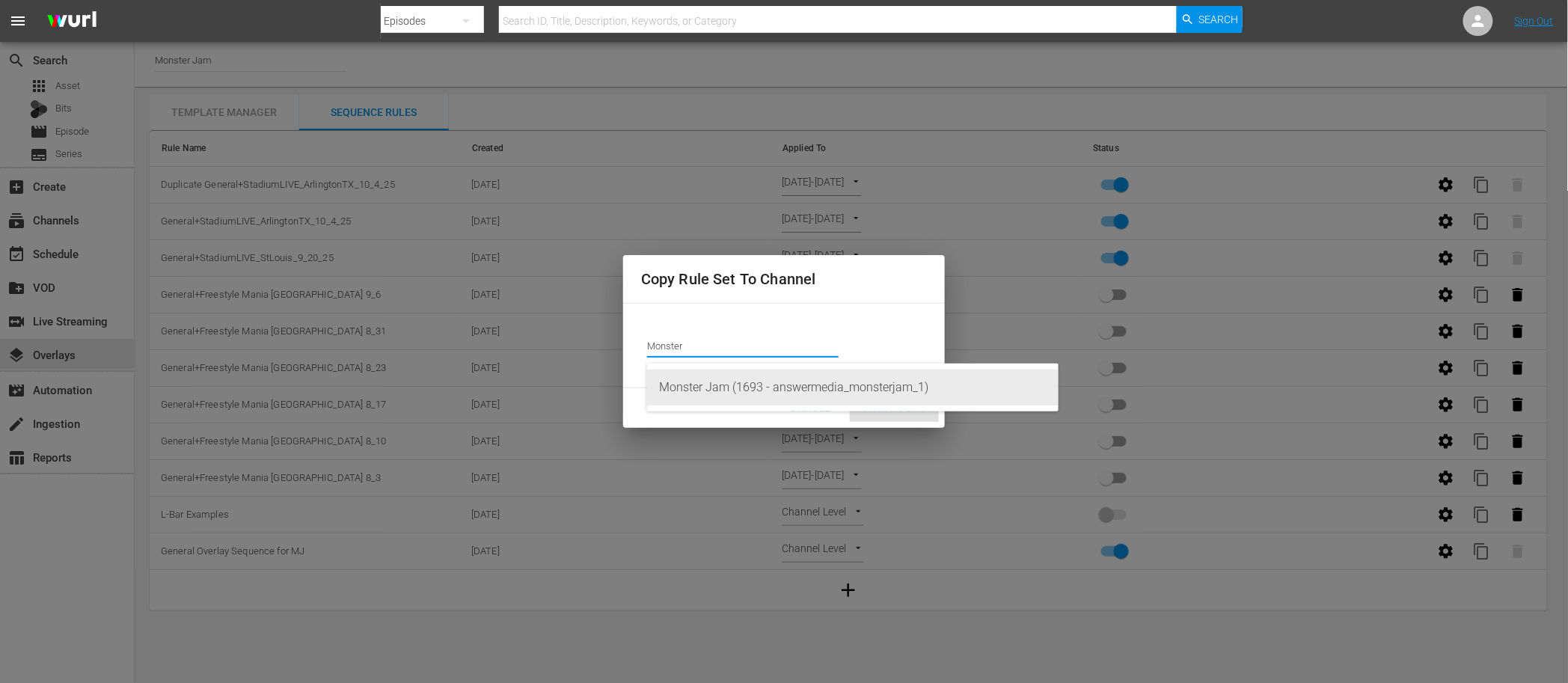
click at [725, 386] on div "Monster Jam (1693 - answermedia_monsterjam_1)" at bounding box center [853, 387] width 387 height 36
type input "Monster Jam (1693 - answermedia_monsterjam_1)"
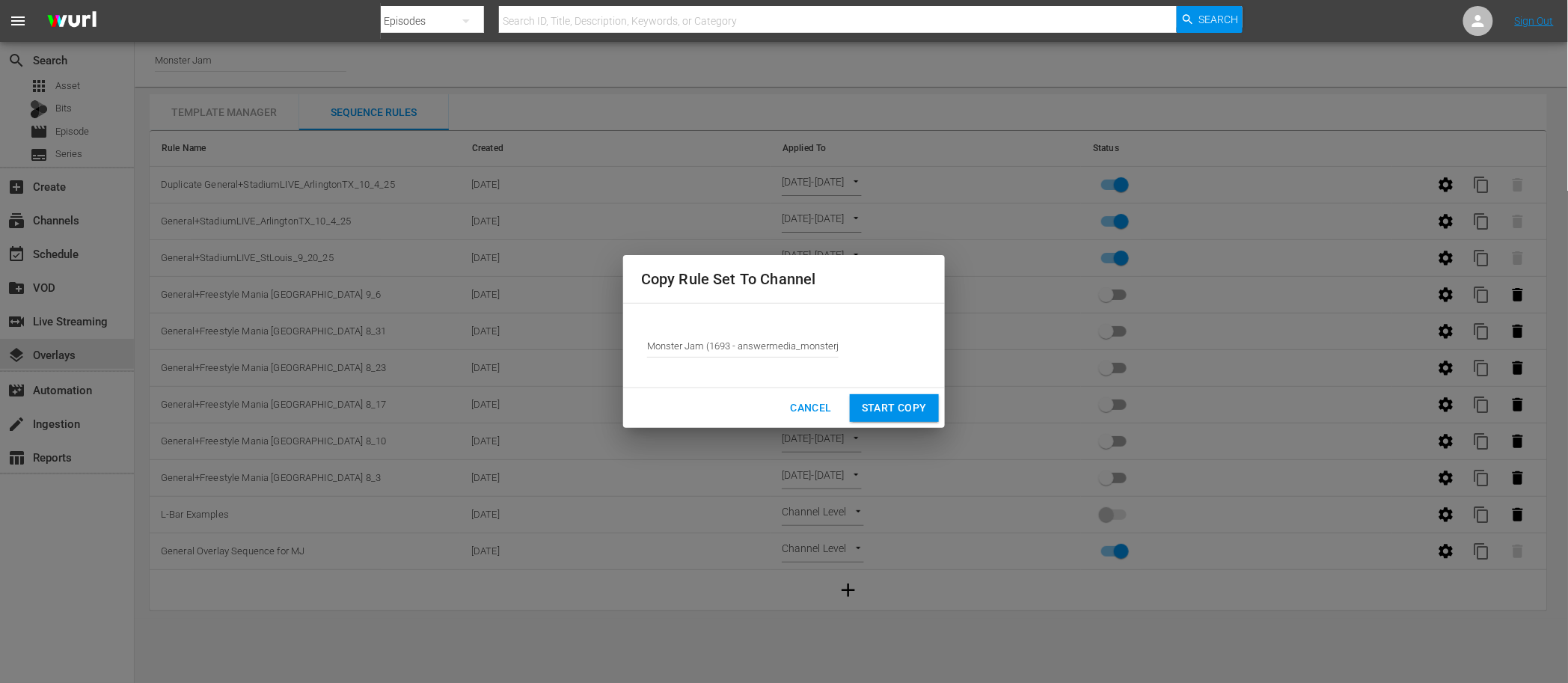
click at [893, 395] on button "Start Copy" at bounding box center [894, 408] width 89 height 27
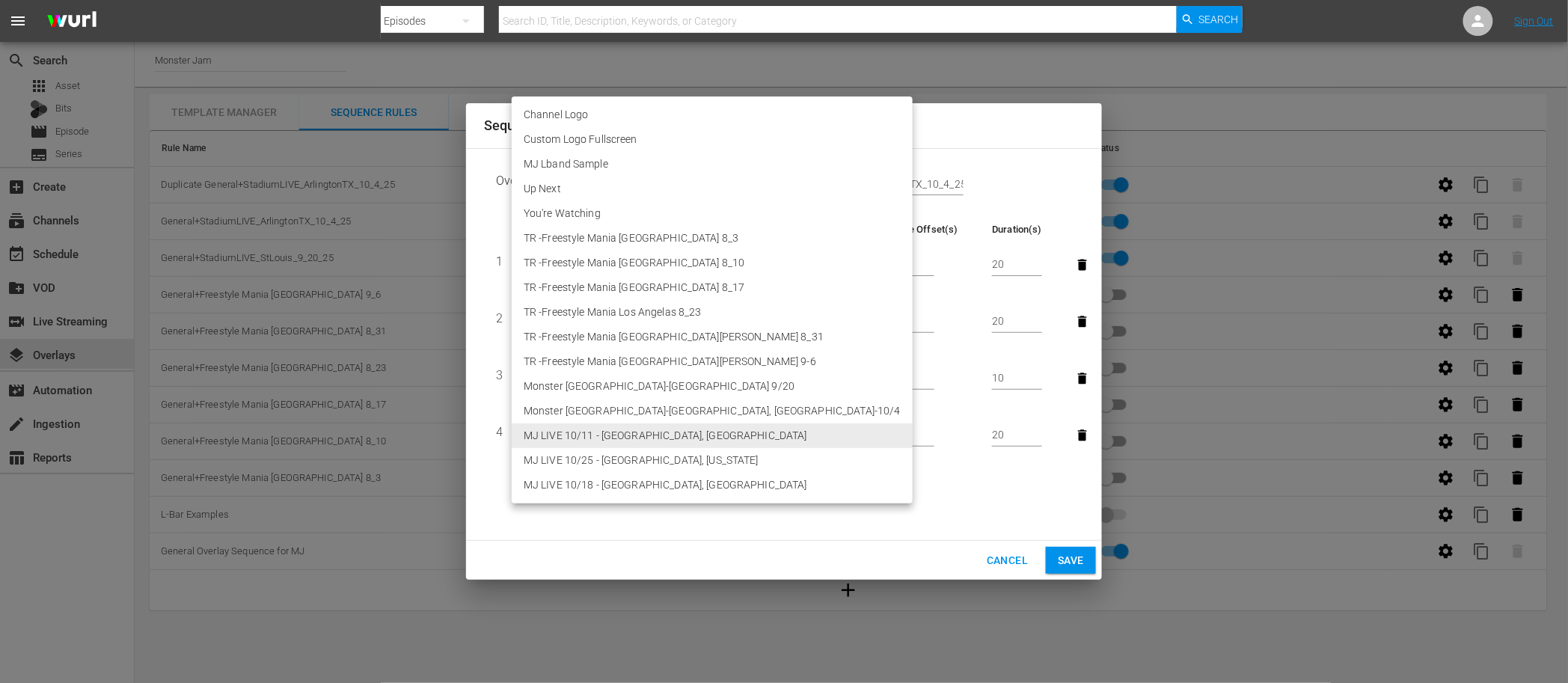
click at [610, 436] on body "menu Search By Episodes Search ID, Title, Description, Keywords, or Category Se…" at bounding box center [784, 342] width 1568 height 683
click at [790, 177] on div at bounding box center [784, 342] width 1568 height 683
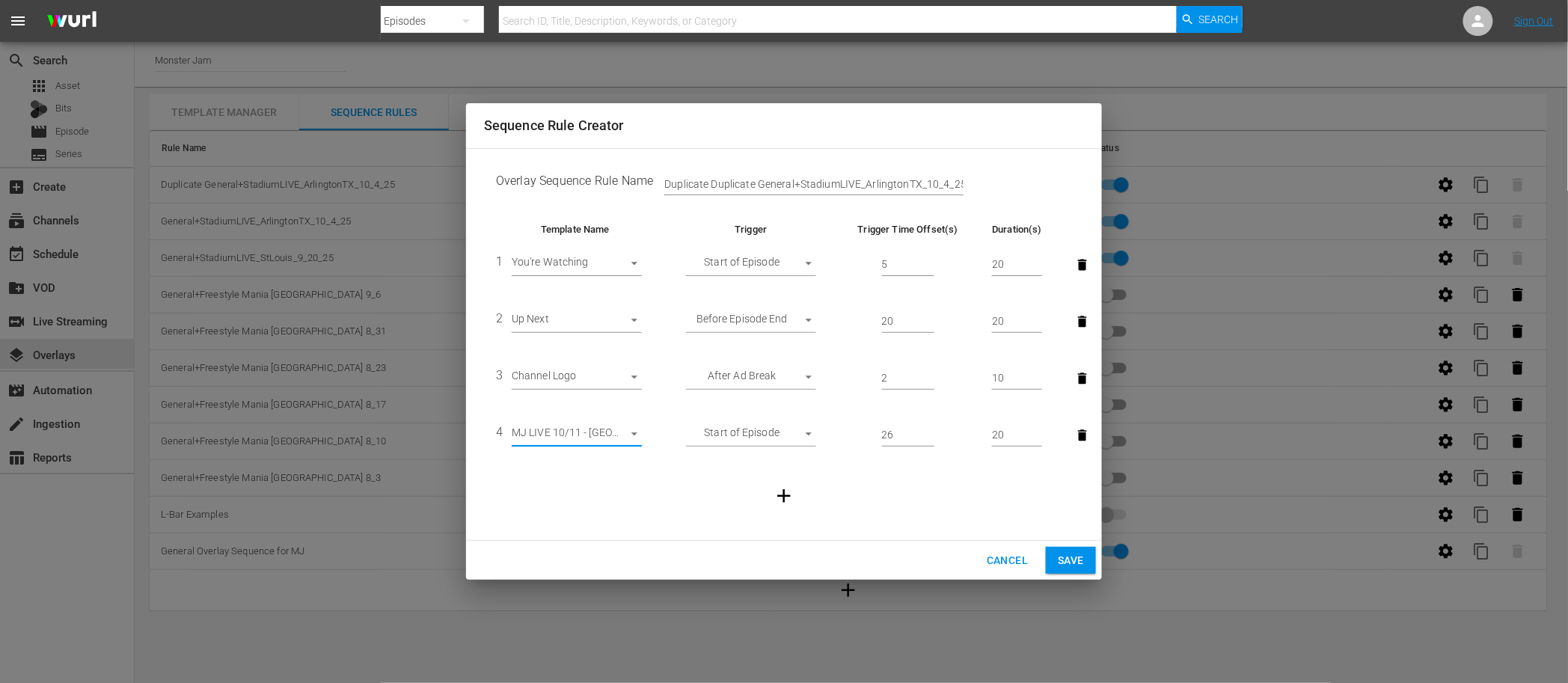
click at [760, 182] on input "Duplicate Duplicate General+StadiumLIVE_ArlingtonTX_10_4_25" at bounding box center [813, 184] width 299 height 23
drag, startPoint x: 760, startPoint y: 183, endPoint x: 652, endPoint y: 182, distance: 108.0
click at [652, 182] on td "Overlay Sequence Rule Name Duplicate Duplicate General+StadiumLIVE_ArlingtonTX_…" at bounding box center [784, 184] width 600 height 47
drag, startPoint x: 707, startPoint y: 183, endPoint x: 930, endPoint y: 195, distance: 223.3
click at [930, 195] on td "Overlay Sequence Rule Name General+StadiumLIVE_ArlingtonTX_10_4_25" at bounding box center [784, 184] width 600 height 47
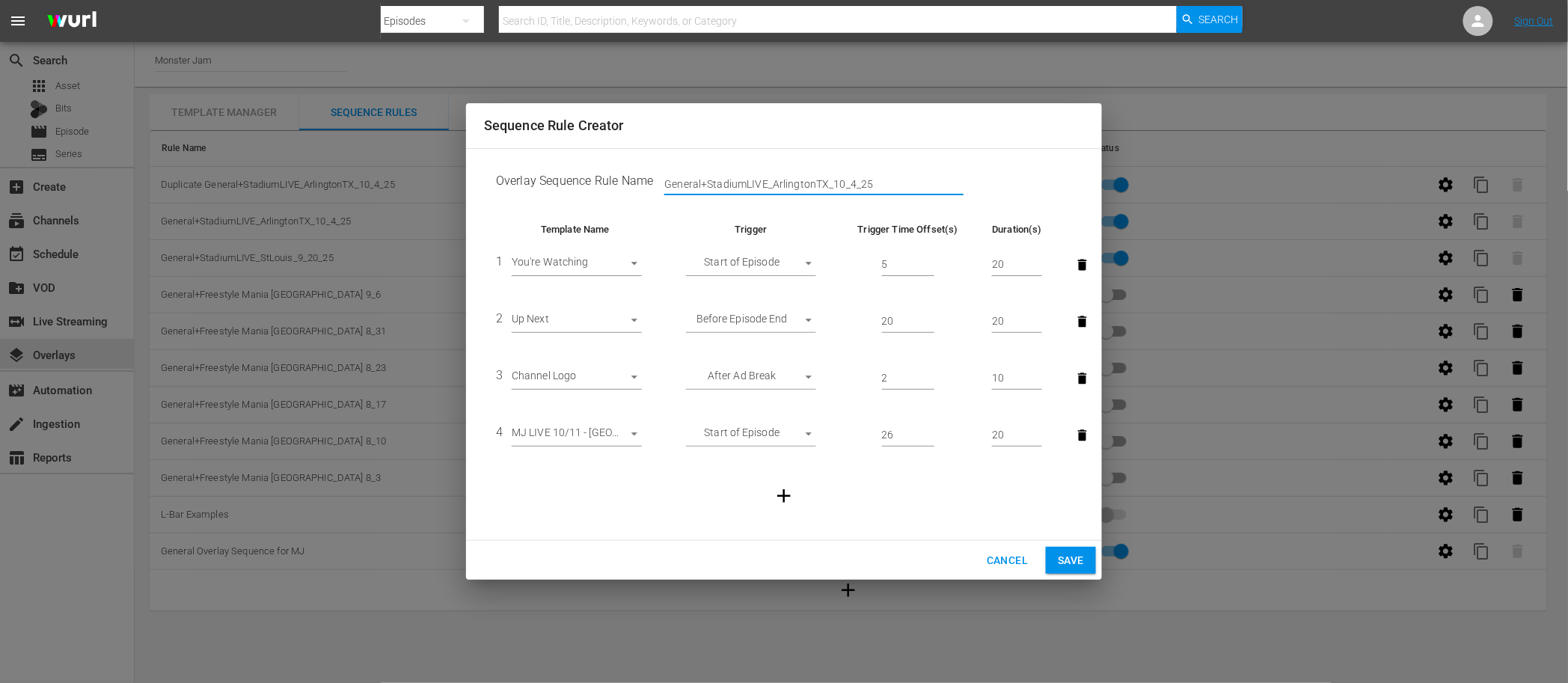
type input "General+StadiumLIVE_ArlingtonTX_10_4_25"
click at [636, 438] on body "menu Search By Episodes Search ID, Title, Description, Keywords, or Category Se…" at bounding box center [784, 342] width 1568 height 683
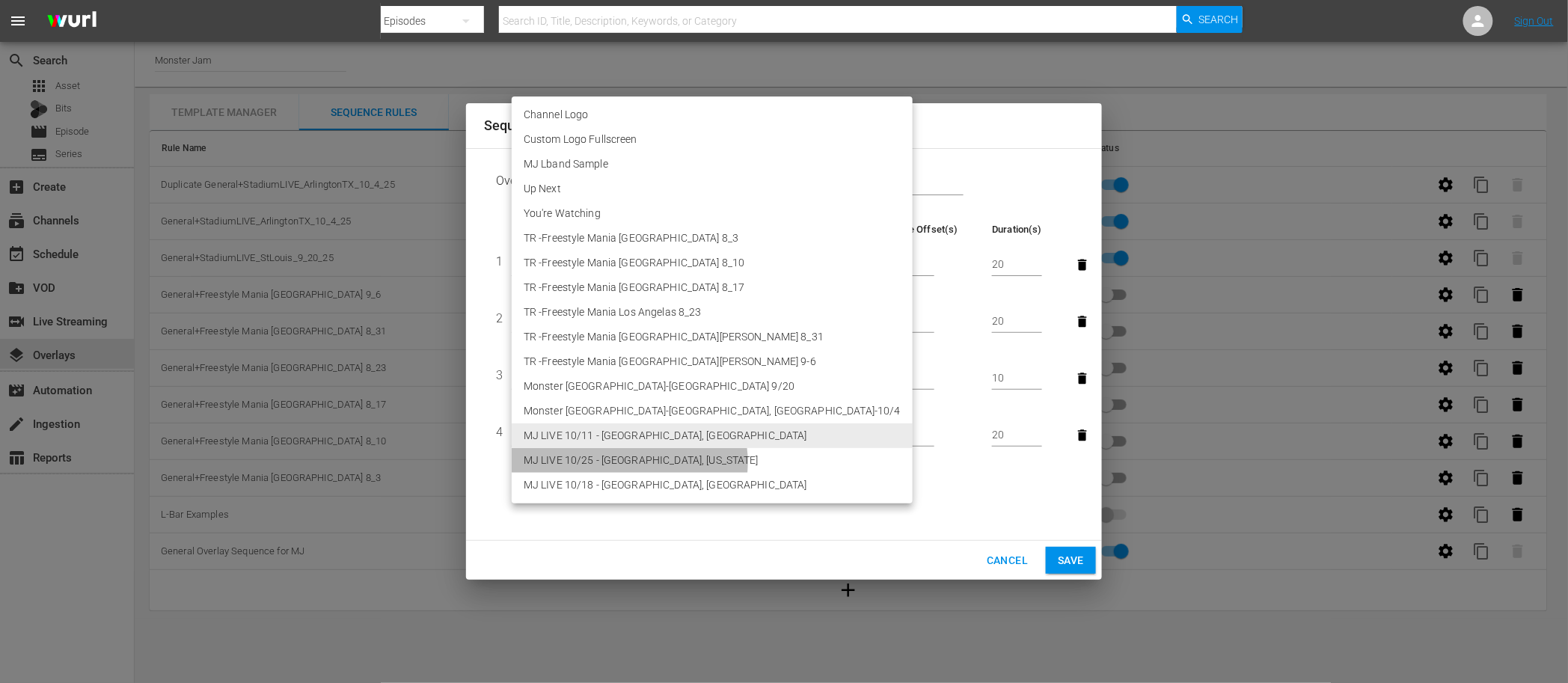
click at [629, 462] on li "MJ LIVE 10/25 - [GEOGRAPHIC_DATA], [US_STATE]" at bounding box center [713, 460] width 401 height 25
type input "30716"
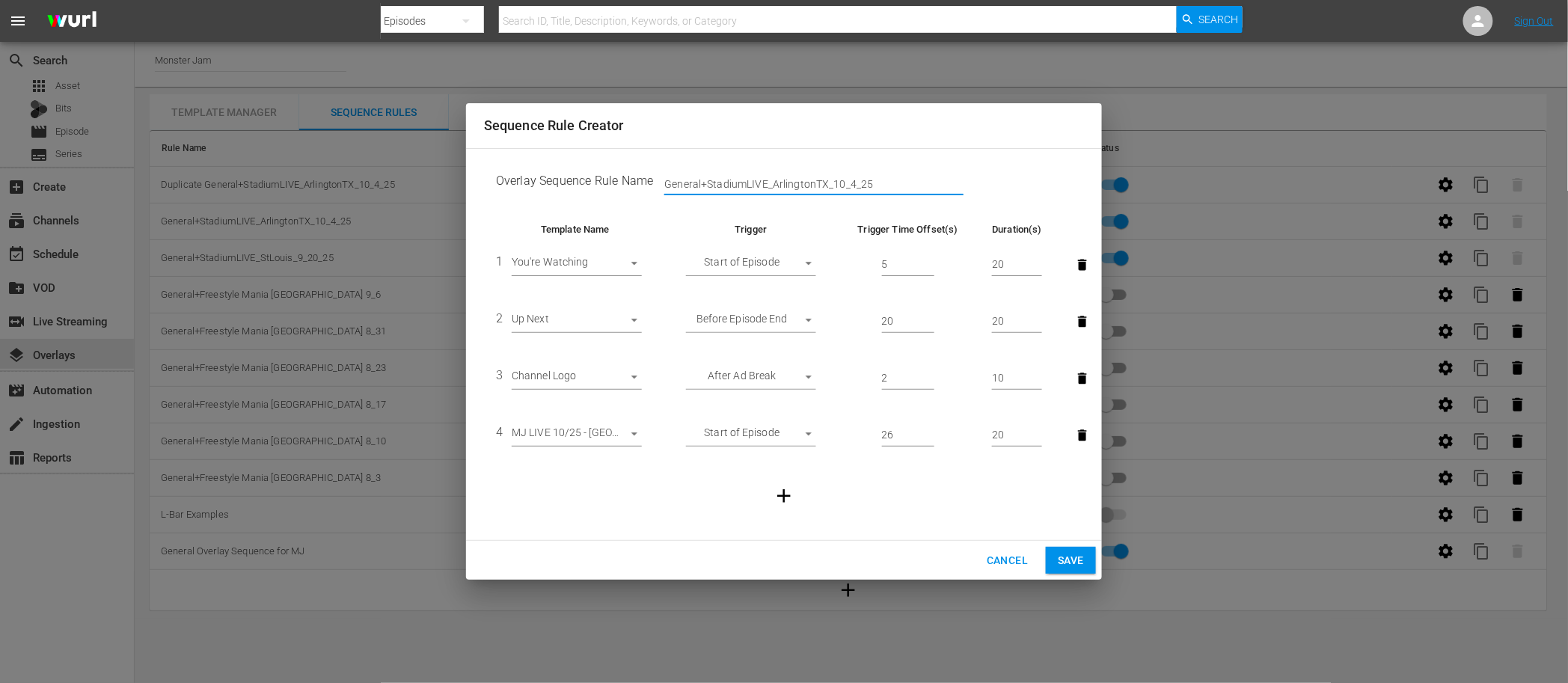
drag, startPoint x: 848, startPoint y: 184, endPoint x: 889, endPoint y: 181, distance: 41.1
click at [889, 181] on input "General+StadiumLIVE_ArlingtonTX_10_4_25" at bounding box center [813, 184] width 299 height 23
drag, startPoint x: 825, startPoint y: 182, endPoint x: 774, endPoint y: 184, distance: 51.0
click at [772, 185] on input "General+StadiumLIVE_ArlingtonTX_10_25" at bounding box center [813, 184] width 299 height 23
type input "General+StadiumLIVE_Glendale_10_25"
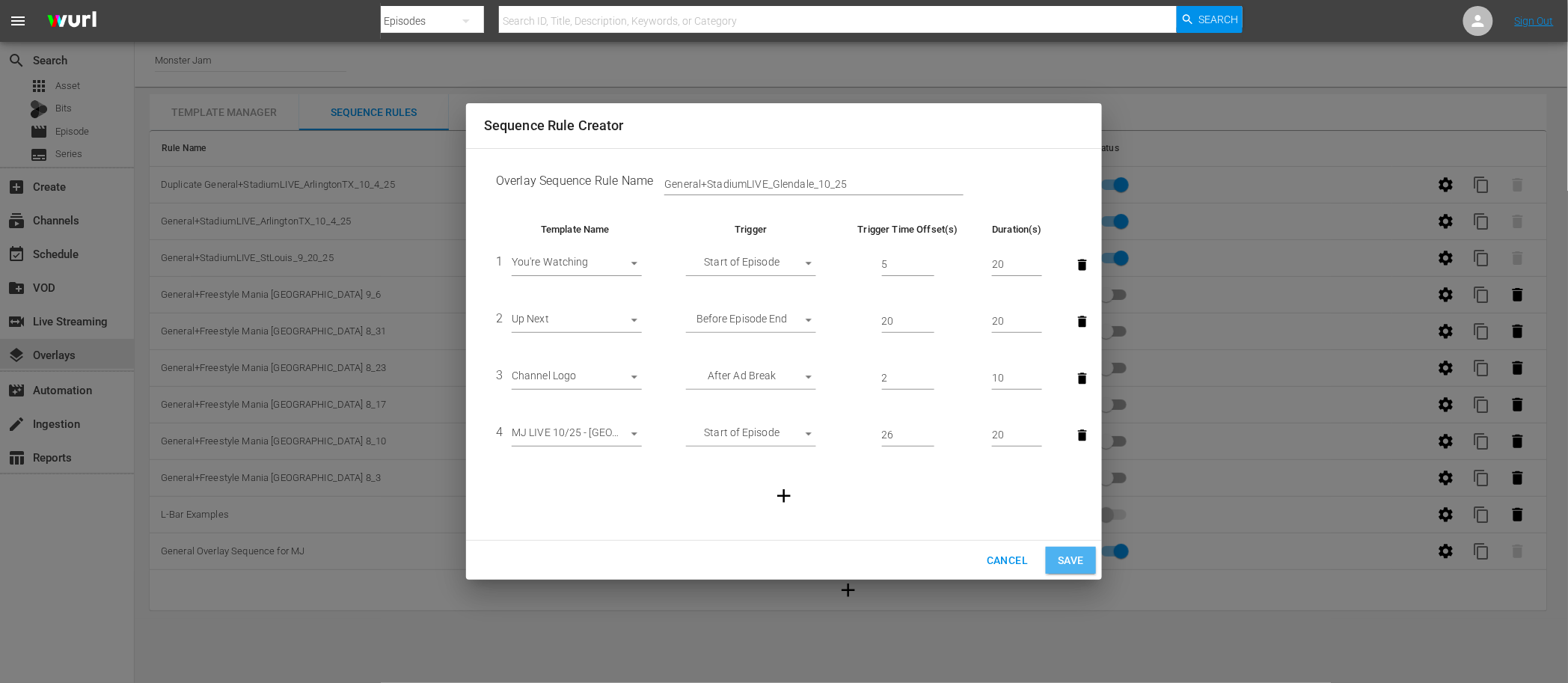
click at [1079, 556] on span "Save" at bounding box center [1071, 560] width 27 height 18
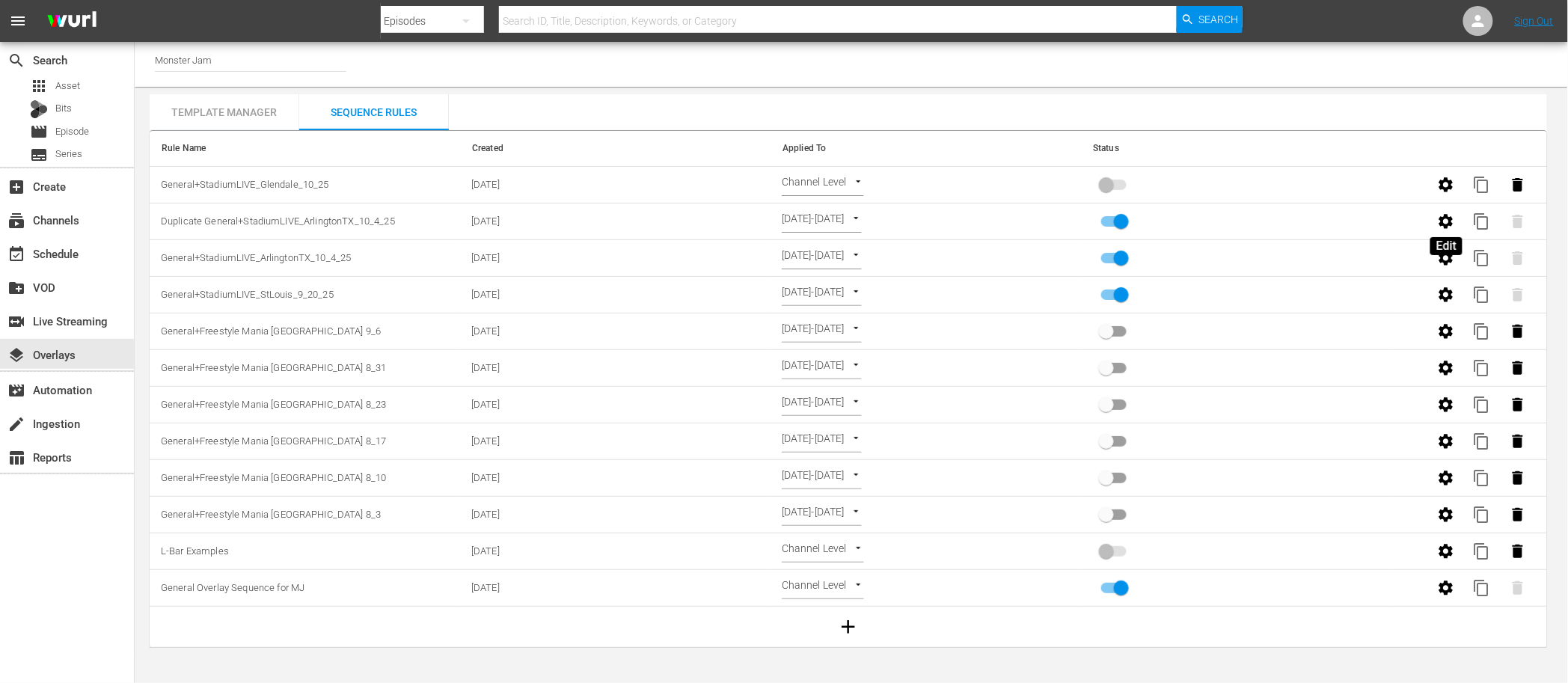
click at [1444, 227] on icon "button" at bounding box center [1447, 222] width 15 height 15
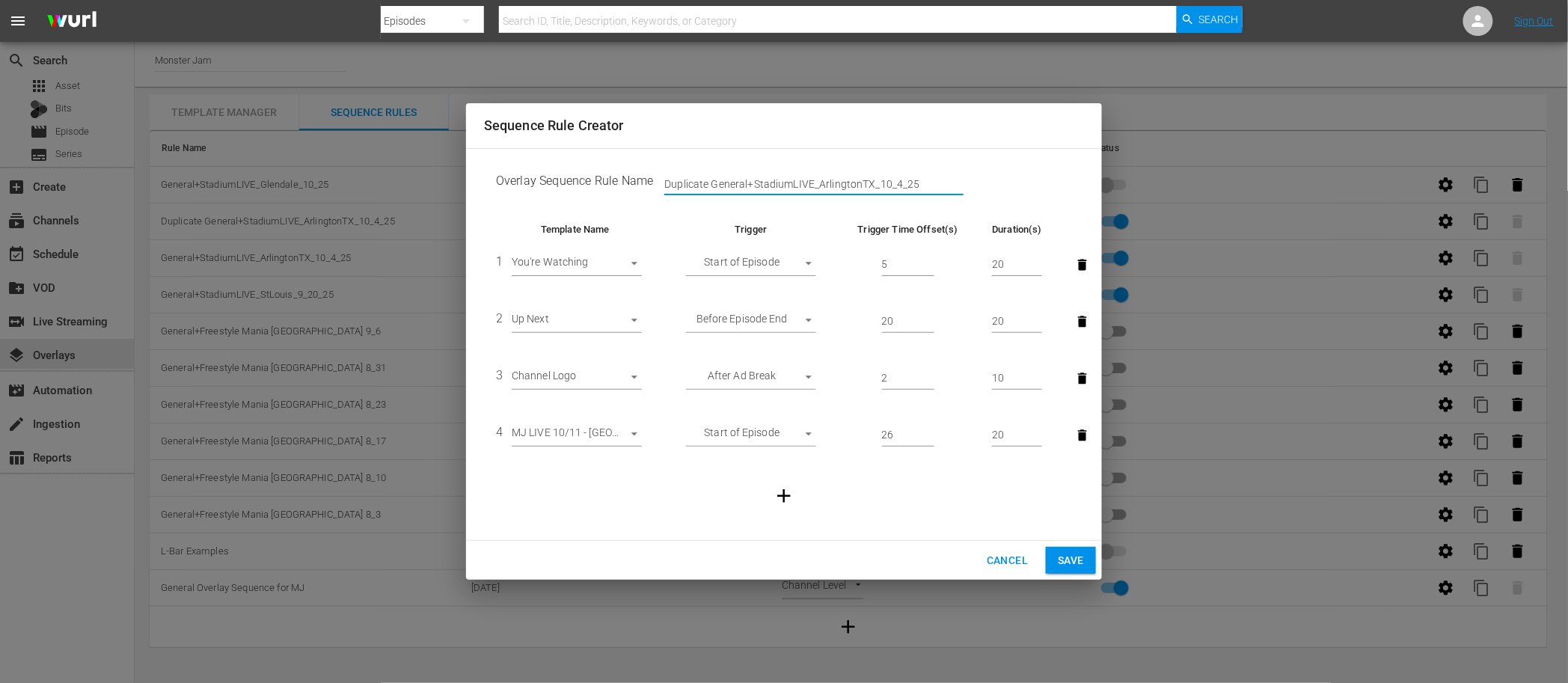
drag, startPoint x: 713, startPoint y: 184, endPoint x: 656, endPoint y: 183, distance: 57.0
click at [656, 183] on div "Duplicate General+StadiumLIVE_ArlingtonTX_10_4_25" at bounding box center [679, 184] width 52 height 23
drag, startPoint x: 848, startPoint y: 185, endPoint x: 887, endPoint y: 182, distance: 39.1
click at [888, 182] on input "General+StadiumLIVE_ArlingtonTX_10_4_25" at bounding box center [813, 184] width 299 height 23
drag, startPoint x: 826, startPoint y: 185, endPoint x: 774, endPoint y: 189, distance: 52.2
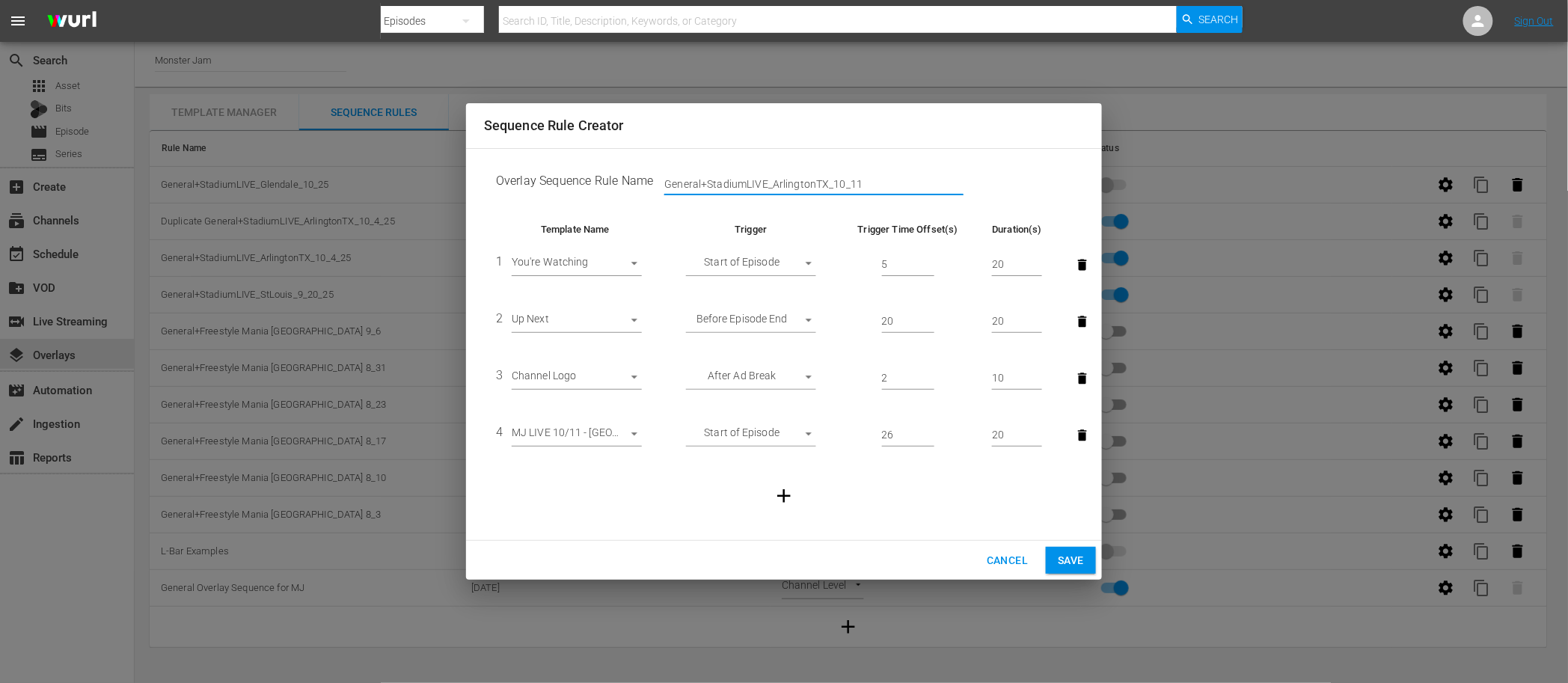
click at [774, 189] on input "General+StadiumLIVE_ArlingtonTX_10_11" at bounding box center [813, 184] width 299 height 23
type input "General+StadiumLIVE_SyracuseNY_10_11"
click at [1060, 557] on span "Save" at bounding box center [1071, 560] width 27 height 18
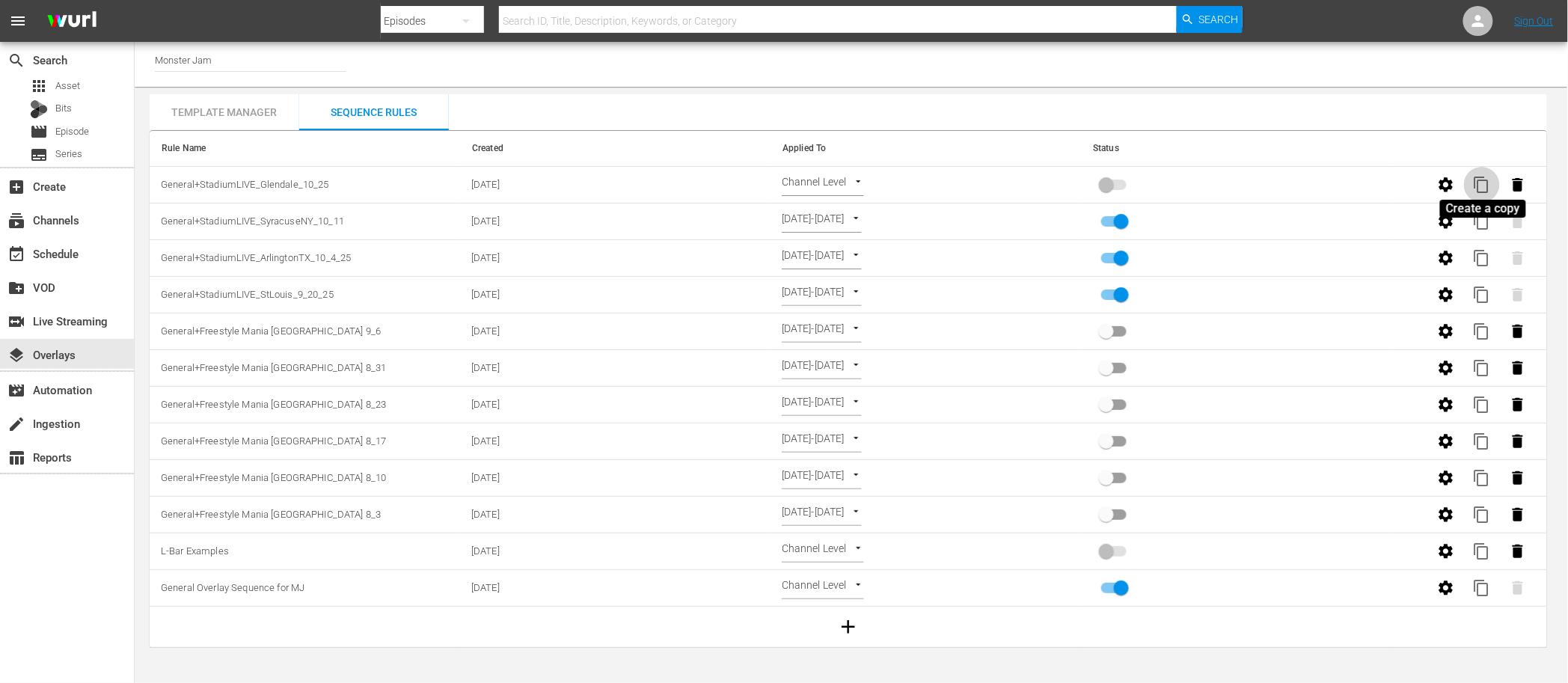
click at [1485, 186] on span "content_copy" at bounding box center [1483, 185] width 18 height 18
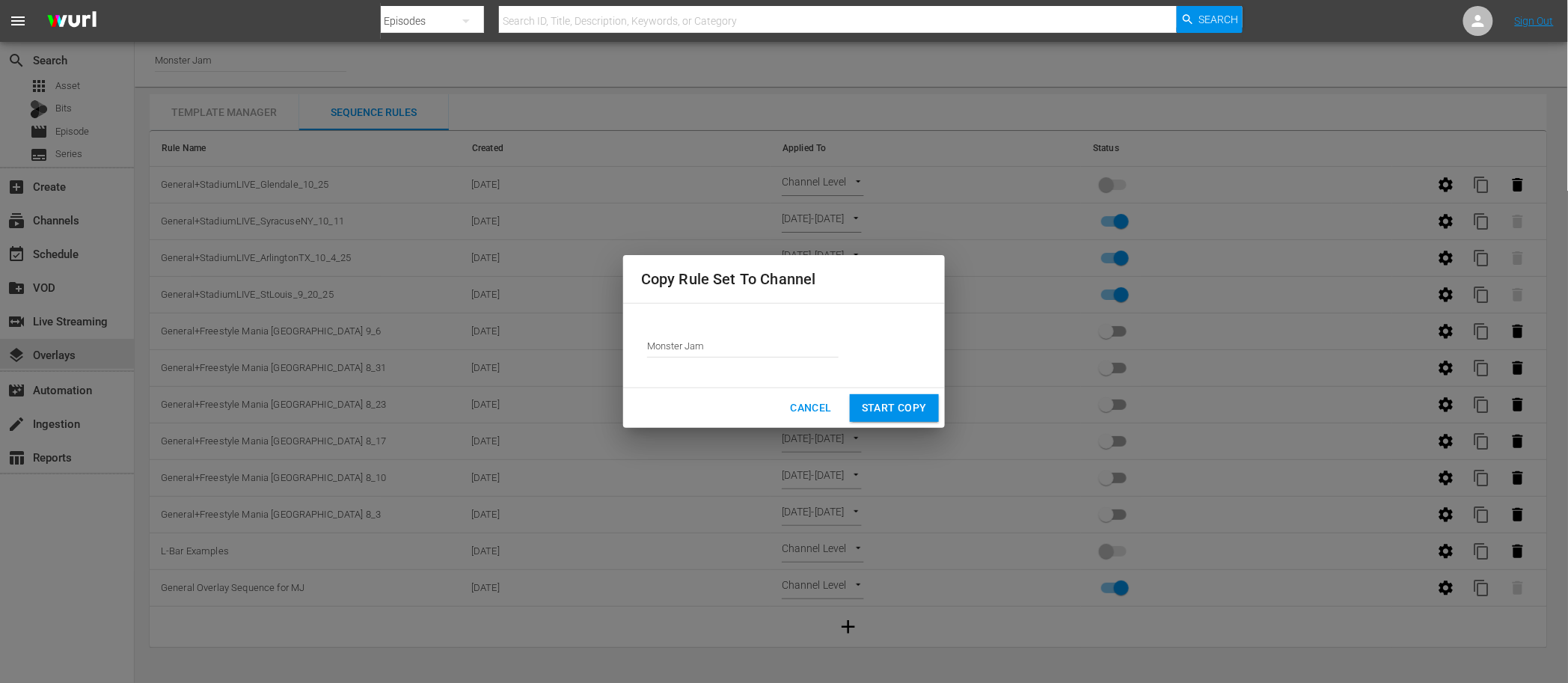
click at [688, 332] on input "Monster Jam" at bounding box center [743, 345] width 191 height 36
click at [701, 353] on input "MonsterMonster Jam" at bounding box center [743, 345] width 191 height 36
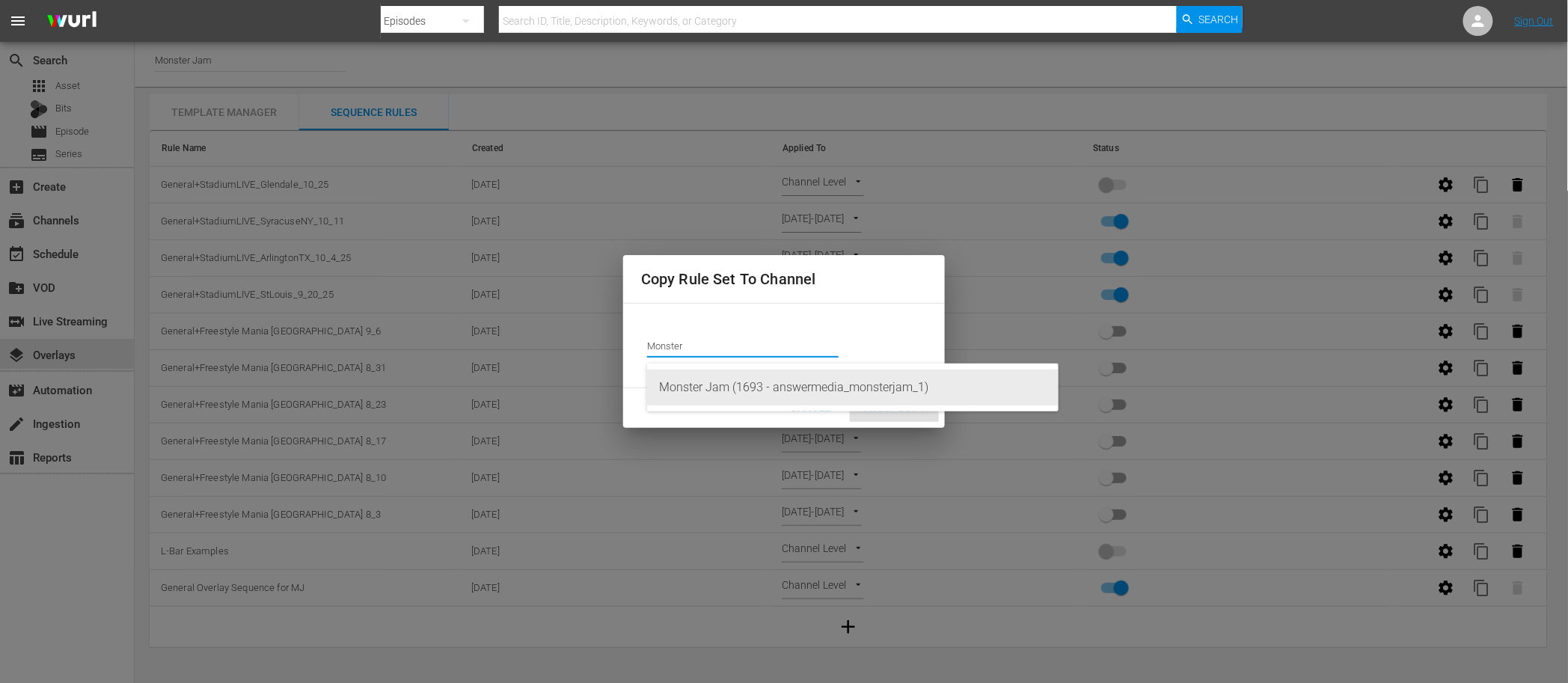
click at [770, 388] on div "Monster Jam (1693 - answermedia_monsterjam_1)" at bounding box center [853, 387] width 387 height 36
type input "Monster Jam (1693 - answermedia_monsterjam_1)"
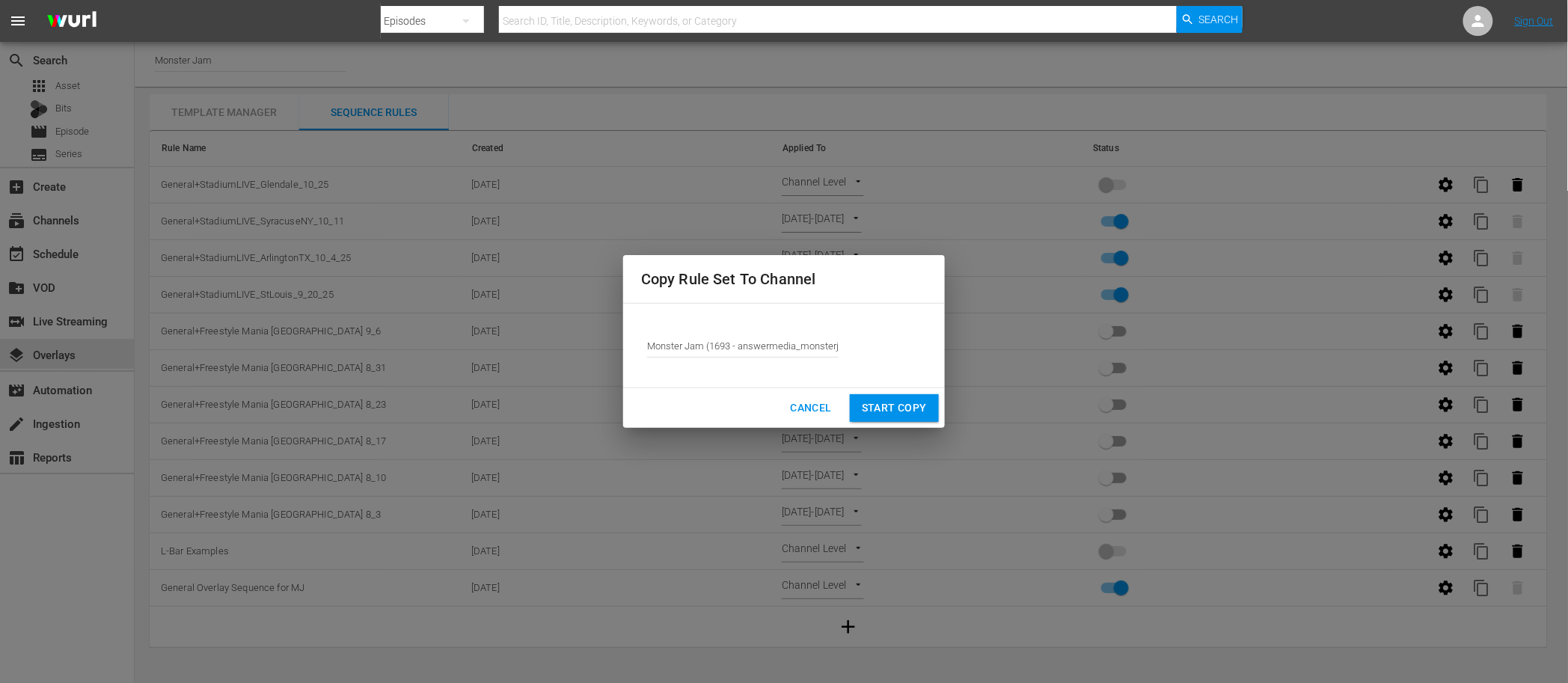
click at [887, 407] on span "Start Copy" at bounding box center [894, 407] width 65 height 18
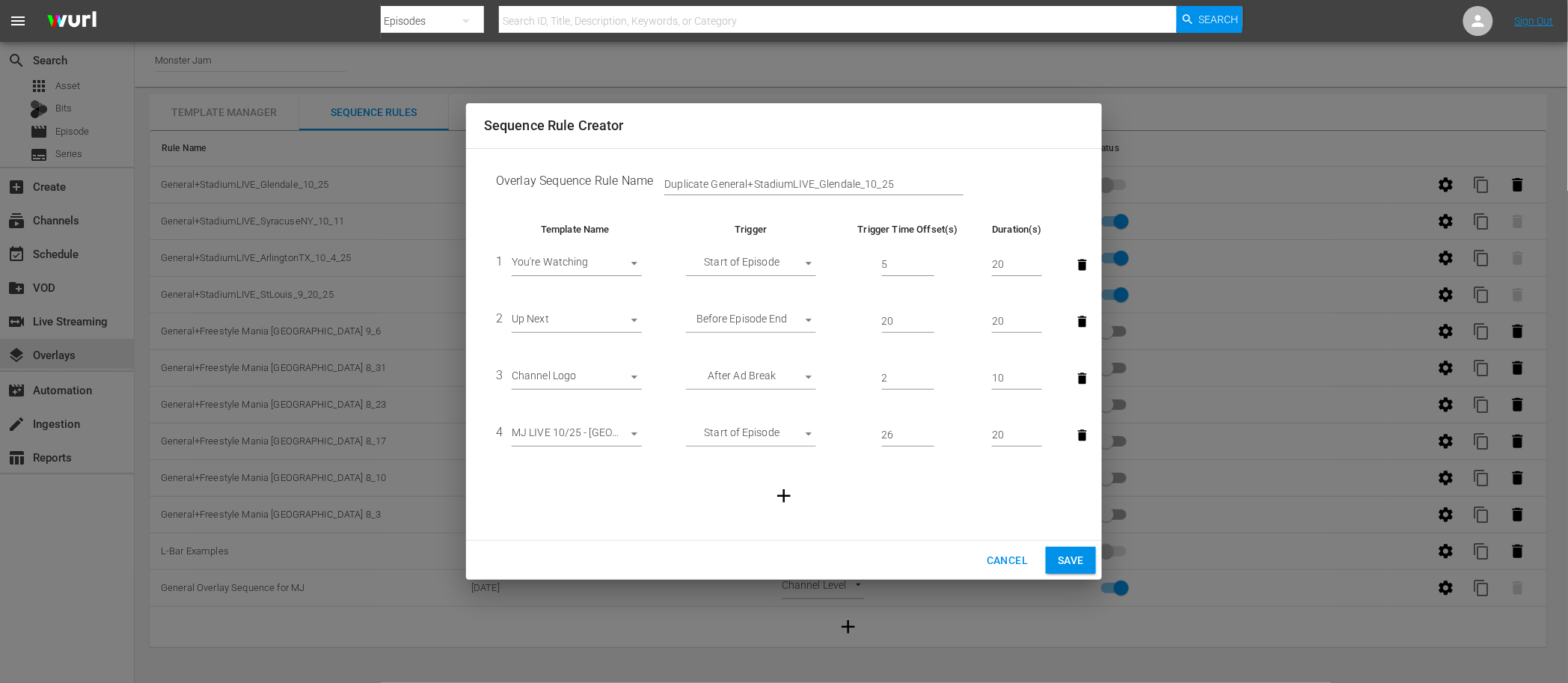
click at [619, 438] on body "menu Search By Episodes Search ID, Title, Description, Keywords, or Category Se…" at bounding box center [784, 342] width 1568 height 683
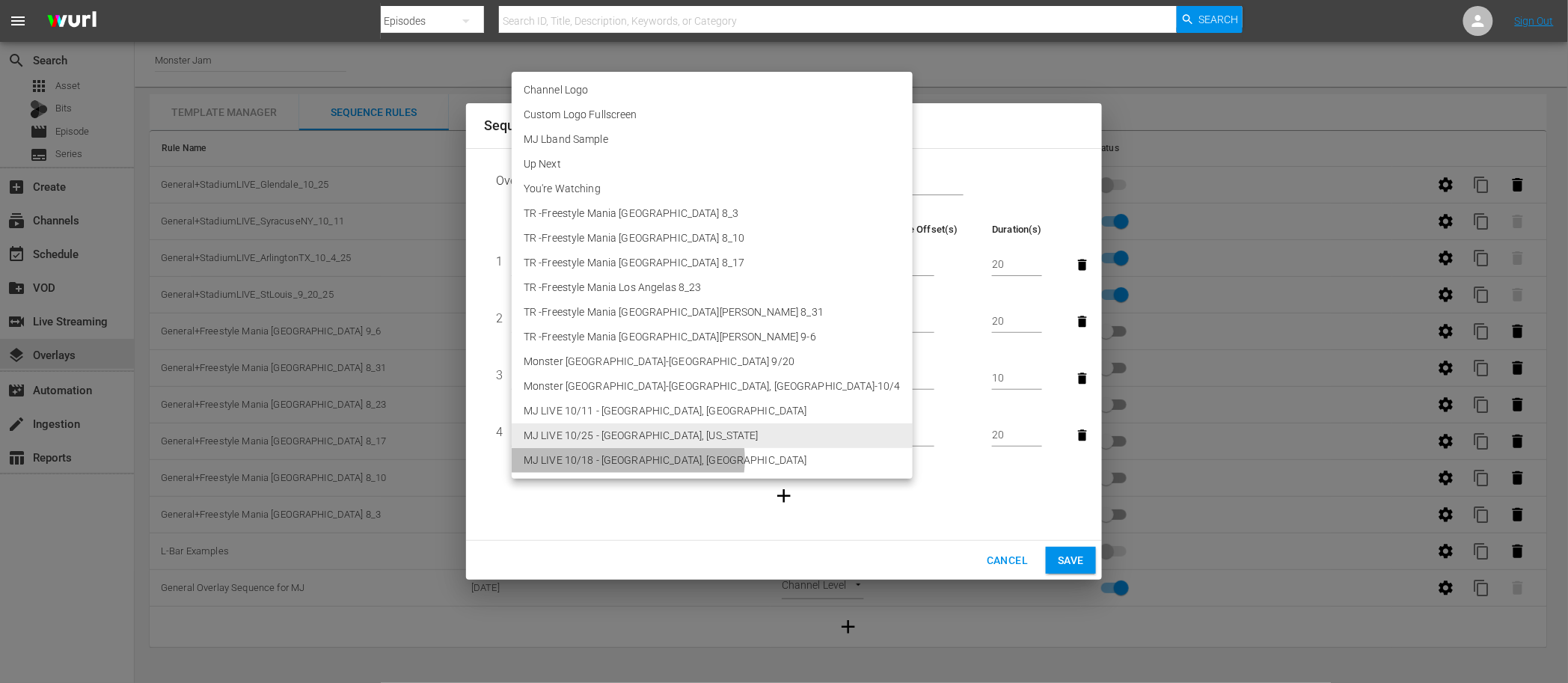
click at [627, 460] on li "MJ LIVE 10/18 - [GEOGRAPHIC_DATA], [GEOGRAPHIC_DATA]" at bounding box center [713, 460] width 401 height 25
type input "30715"
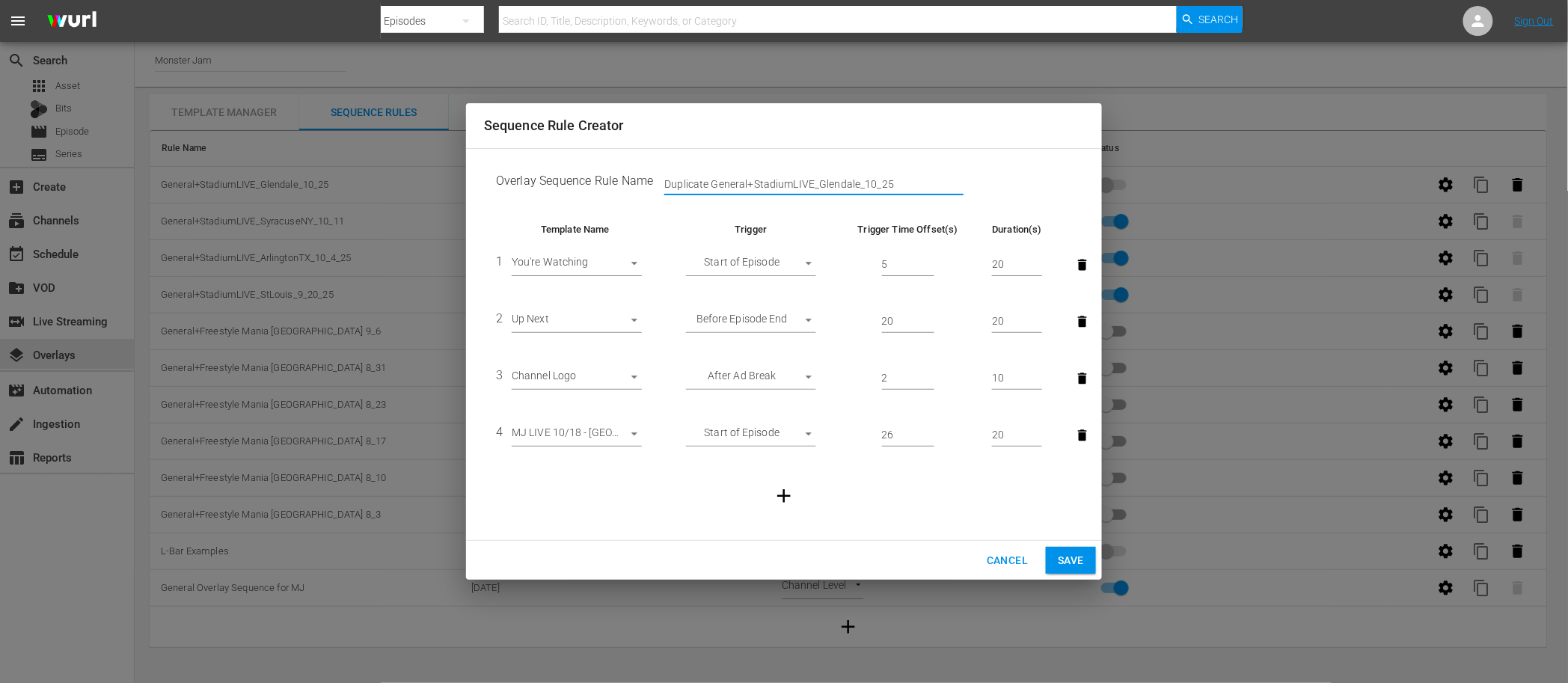
drag, startPoint x: 818, startPoint y: 186, endPoint x: 920, endPoint y: 179, distance: 102.2
click at [919, 179] on input "Duplicate General+StadiumLIVE_Glendale_10_25" at bounding box center [813, 184] width 299 height 23
click at [872, 186] on input "Duplicate General+StadiumLIVE_Houston_1018" at bounding box center [813, 184] width 299 height 23
type input "Duplicate General+StadiumLIVE_Houston_10_18"
click at [1073, 560] on span "Save" at bounding box center [1071, 560] width 27 height 18
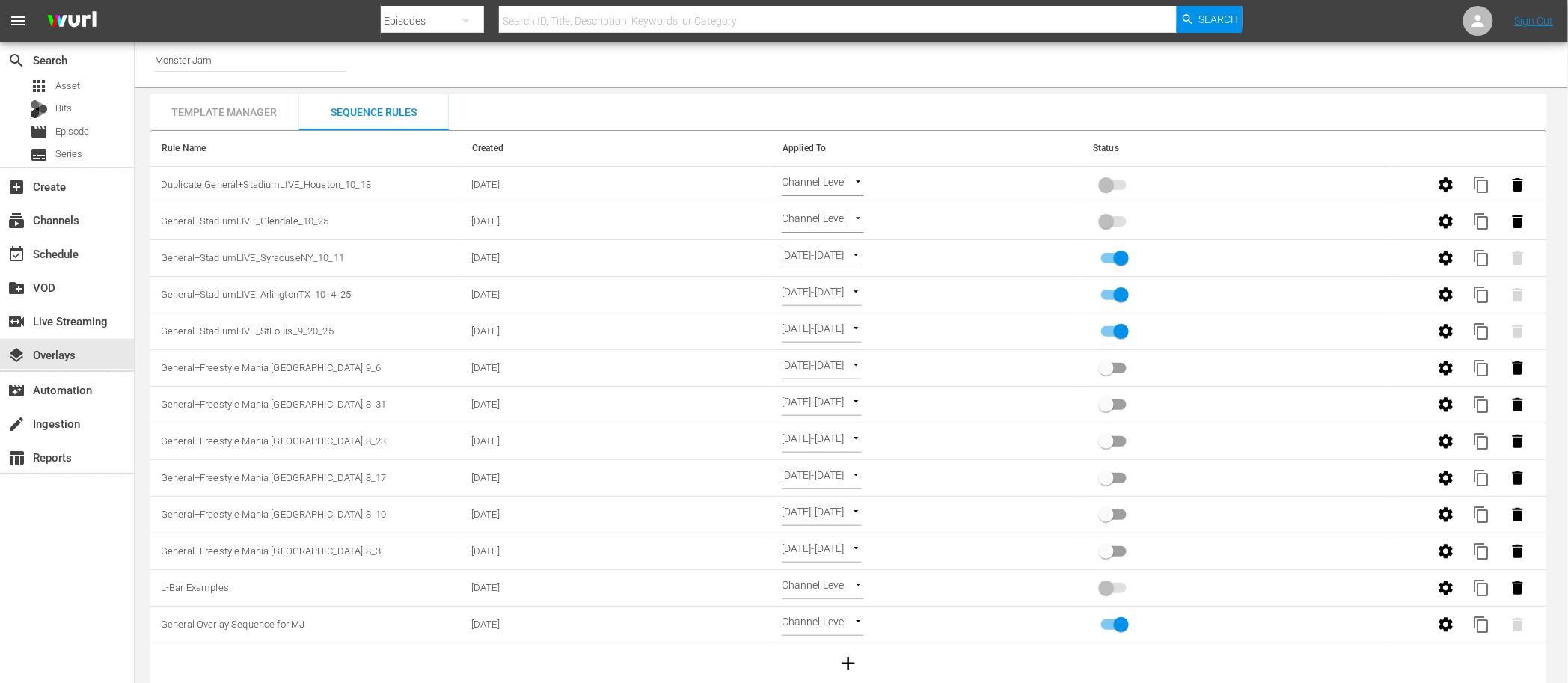
click at [1109, 182] on span at bounding box center [1115, 184] width 26 height 10
click at [830, 182] on body "menu Search By Episodes Search ID, Title, Description, Keywords, or Category Se…" at bounding box center [784, 342] width 1568 height 683
click at [830, 233] on li "Episode Level" at bounding box center [827, 234] width 89 height 25
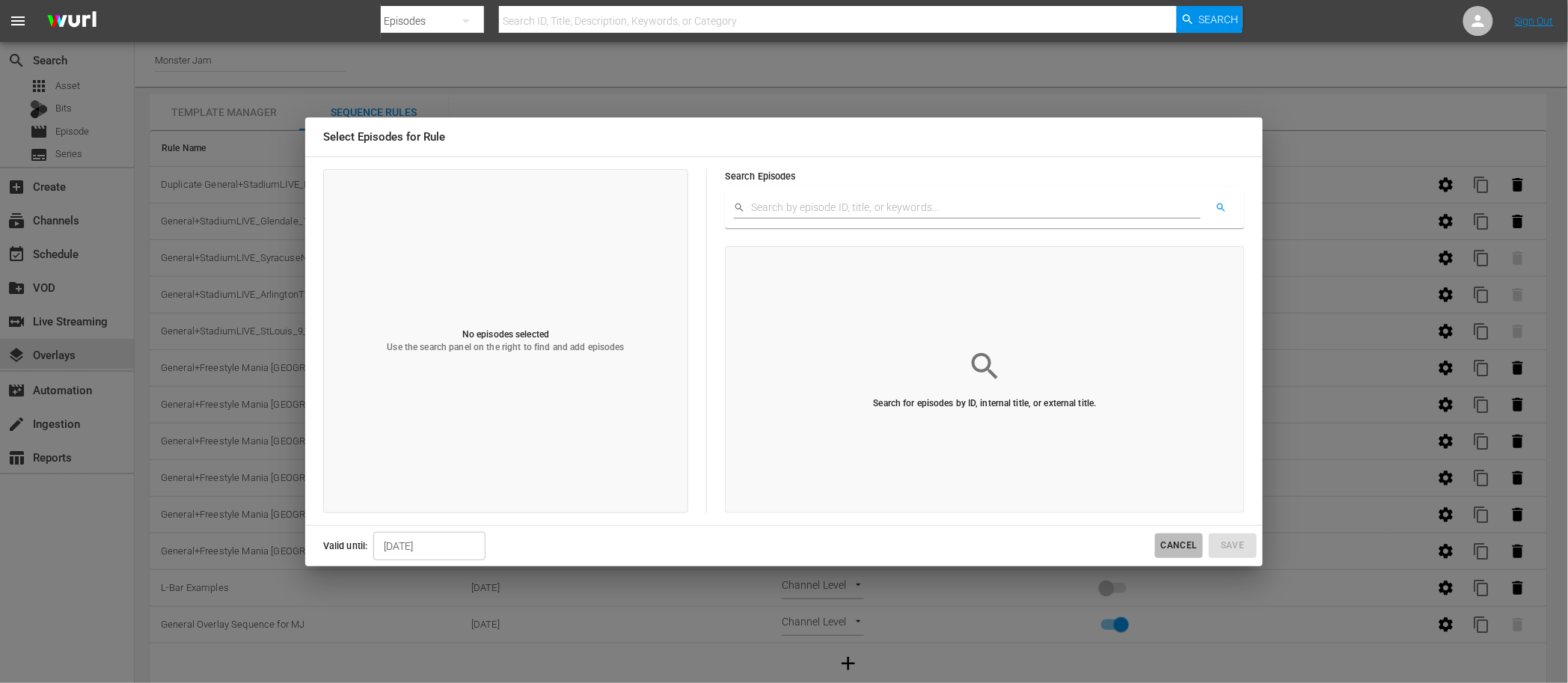
click at [1192, 544] on span "Cancel" at bounding box center [1179, 545] width 36 height 16
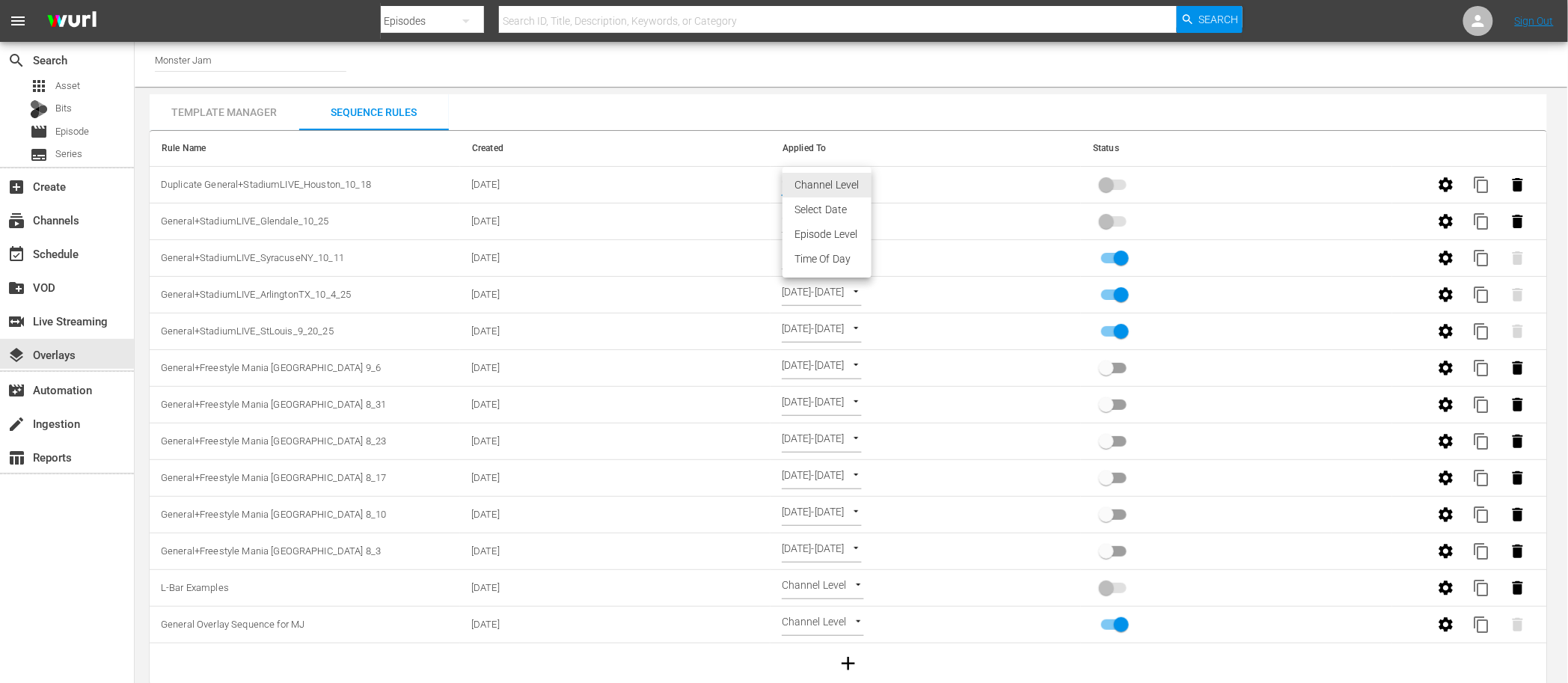
click at [844, 185] on body "menu Search By Episodes Search ID, Title, Description, Keywords, or Category Se…" at bounding box center [784, 342] width 1568 height 683
click at [828, 211] on li "Select Date" at bounding box center [827, 210] width 89 height 25
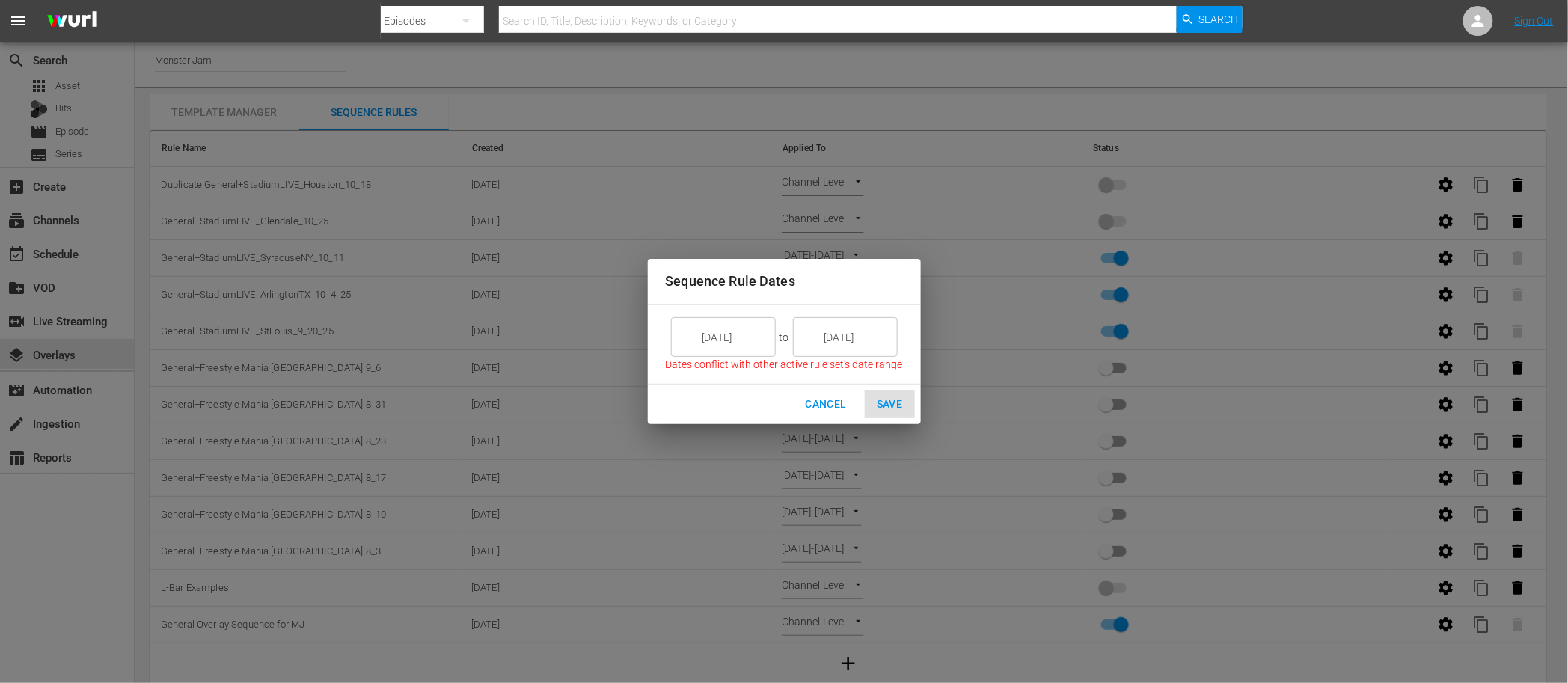
click at [731, 334] on input "[DATE]" at bounding box center [734, 337] width 83 height 40
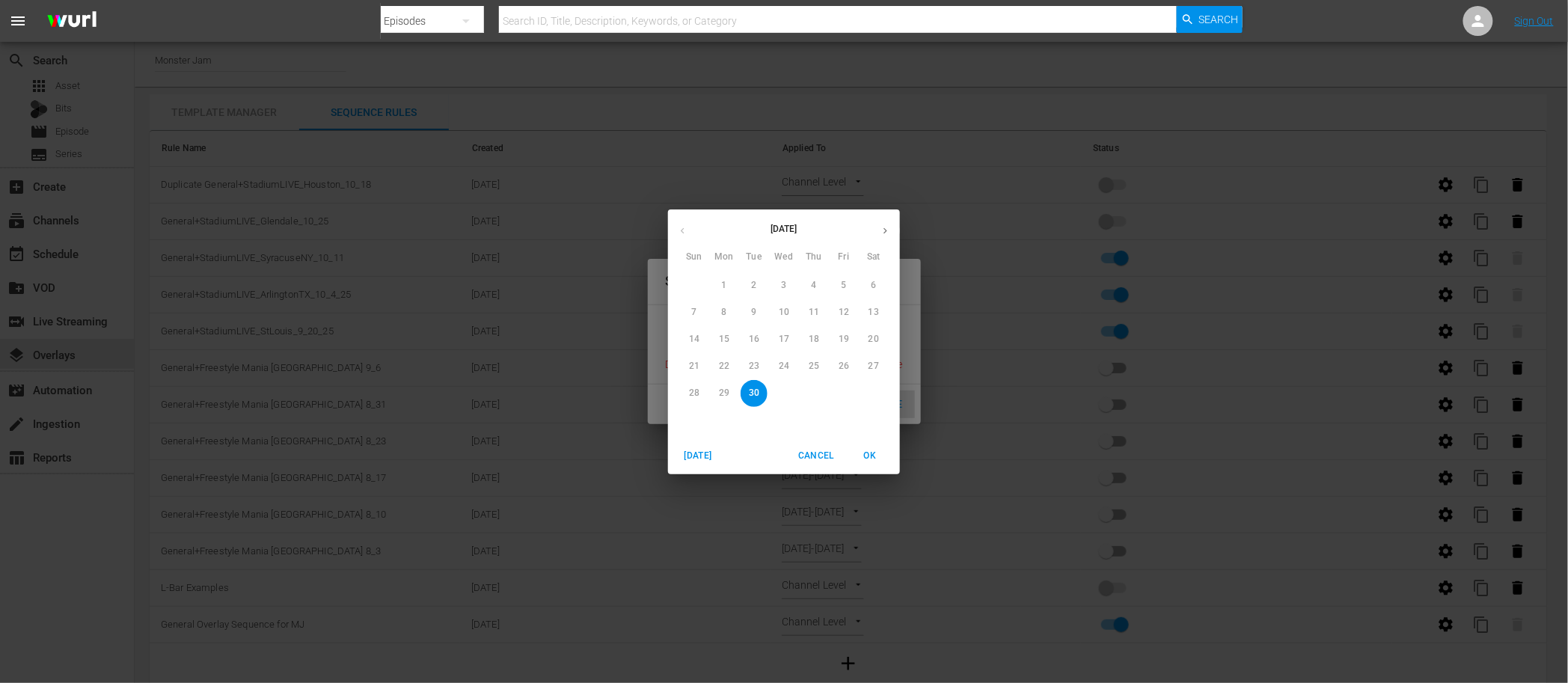
click at [844, 315] on div "12" at bounding box center [844, 312] width 30 height 27
click at [885, 232] on icon "button" at bounding box center [886, 230] width 4 height 6
click at [695, 340] on p "12" at bounding box center [693, 340] width 10 height 13
type input "[DATE]"
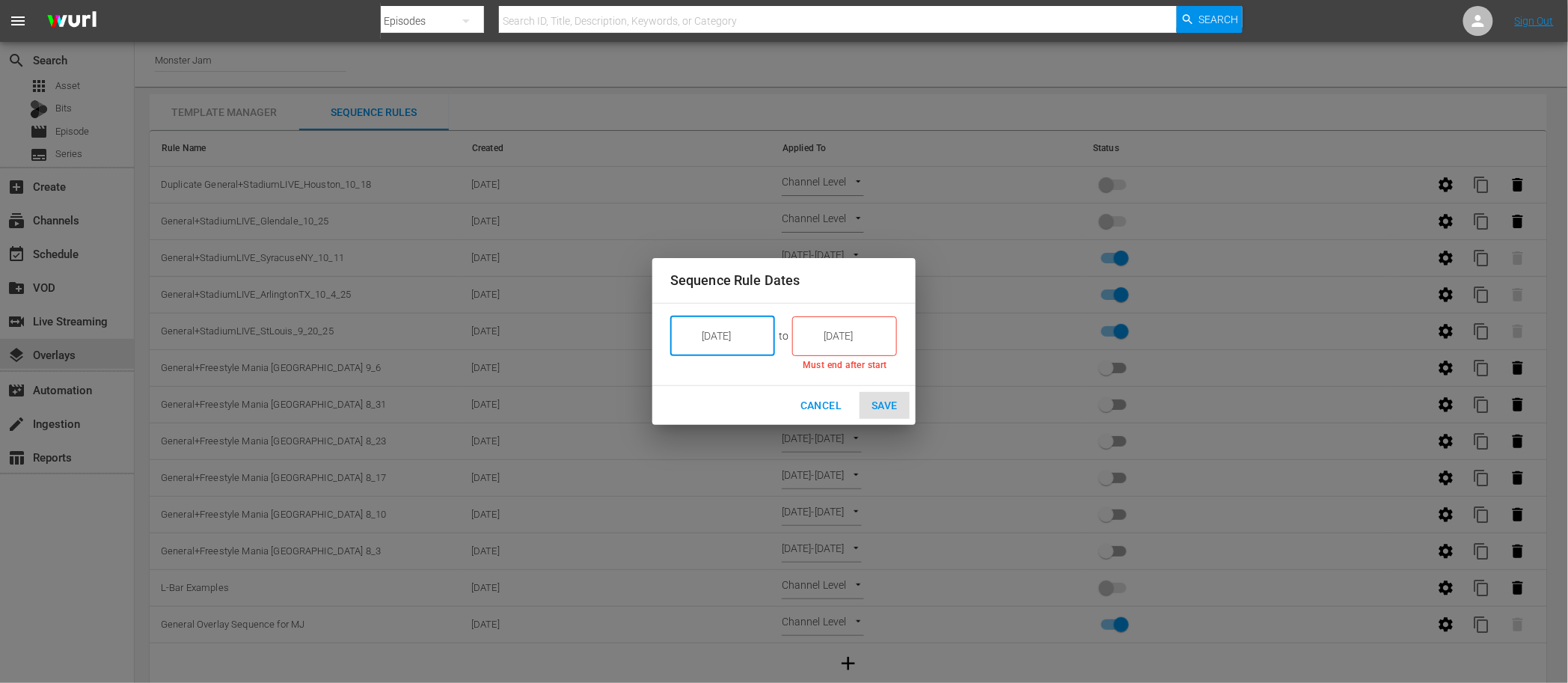
click at [832, 341] on input "[DATE]" at bounding box center [855, 336] width 83 height 40
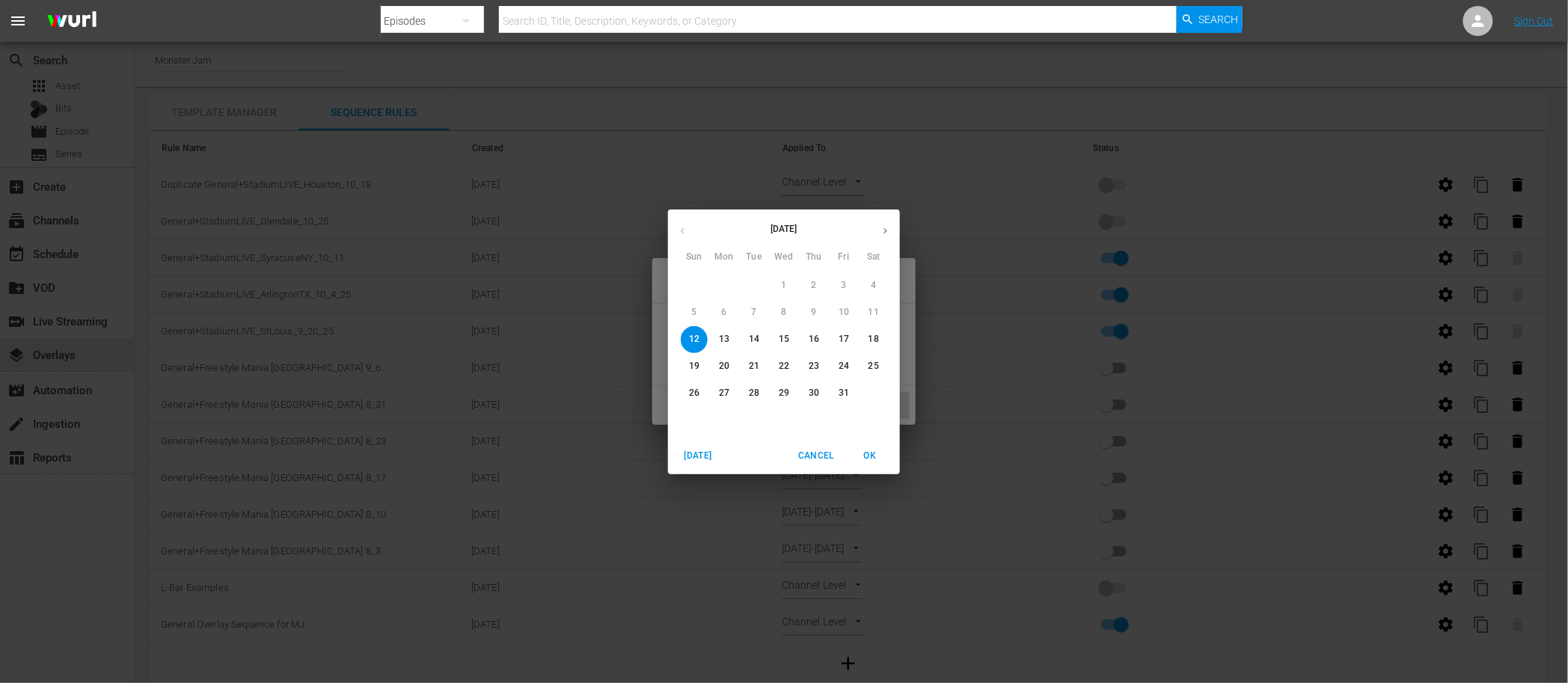
click at [869, 338] on p "18" at bounding box center [873, 340] width 10 height 13
type input "[DATE]"
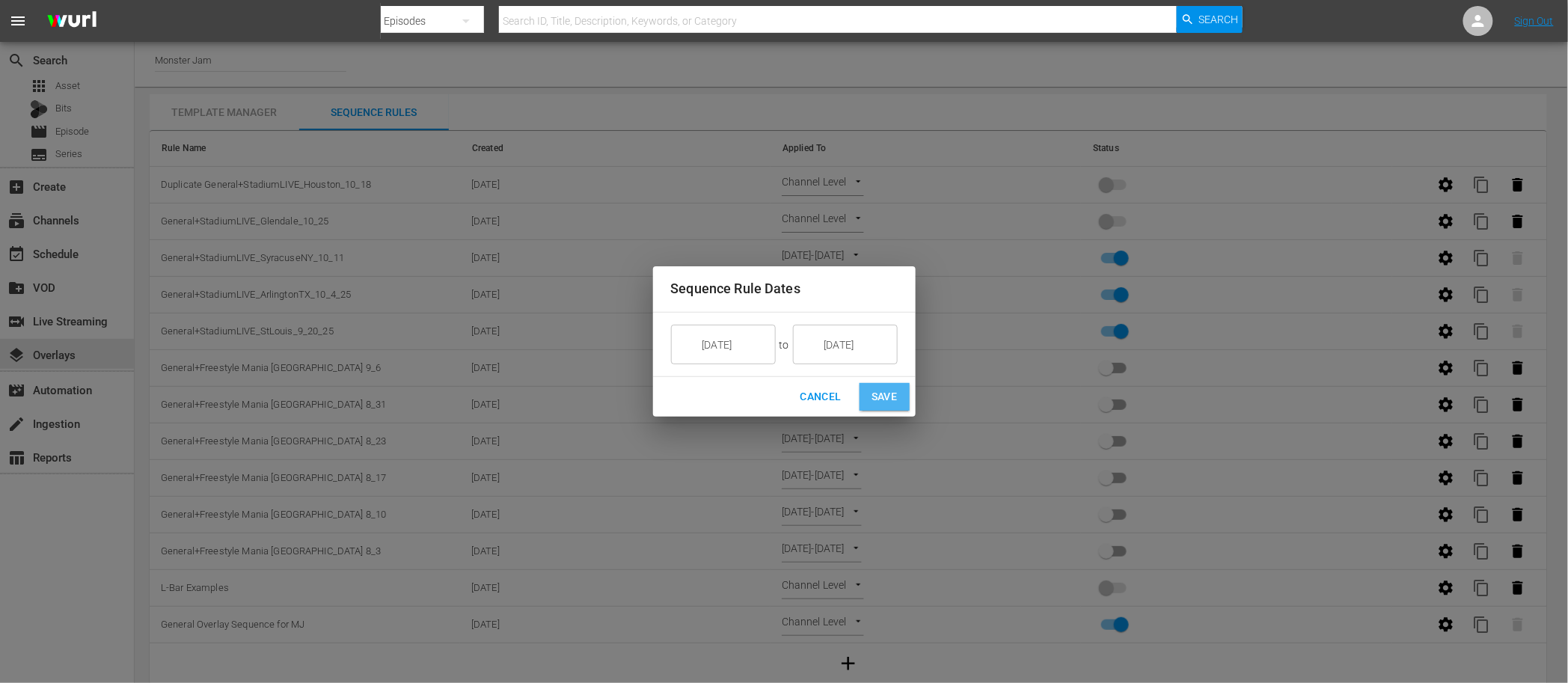
click at [899, 403] on button "Save" at bounding box center [885, 396] width 50 height 27
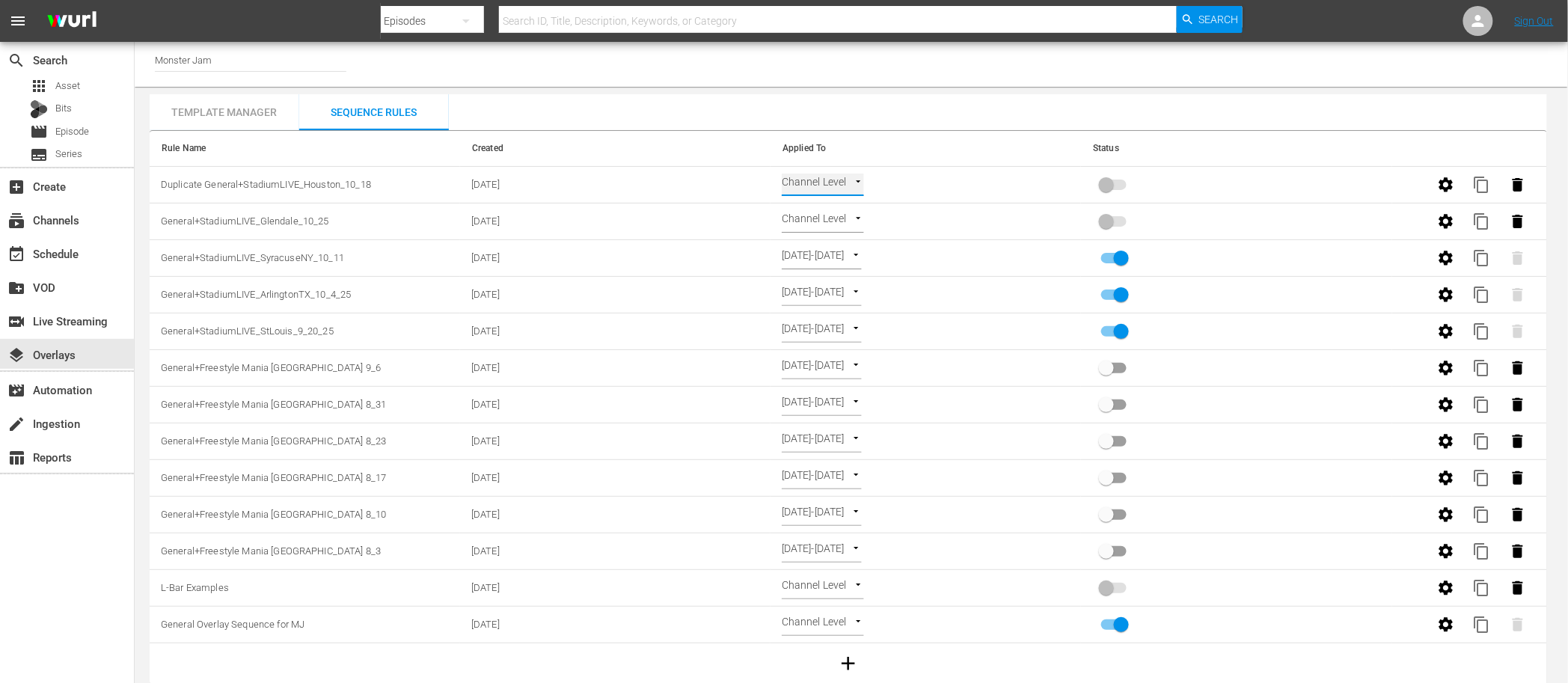
type input "SELECT_DATE"
click at [1109, 184] on input "primary checkbox" at bounding box center [1106, 188] width 85 height 28
checkbox input "true"
click at [838, 215] on body "menu Search By Episodes Search ID, Title, Description, Keywords, or Category Se…" at bounding box center [784, 342] width 1568 height 683
click at [842, 247] on li "Select Date" at bounding box center [827, 246] width 89 height 25
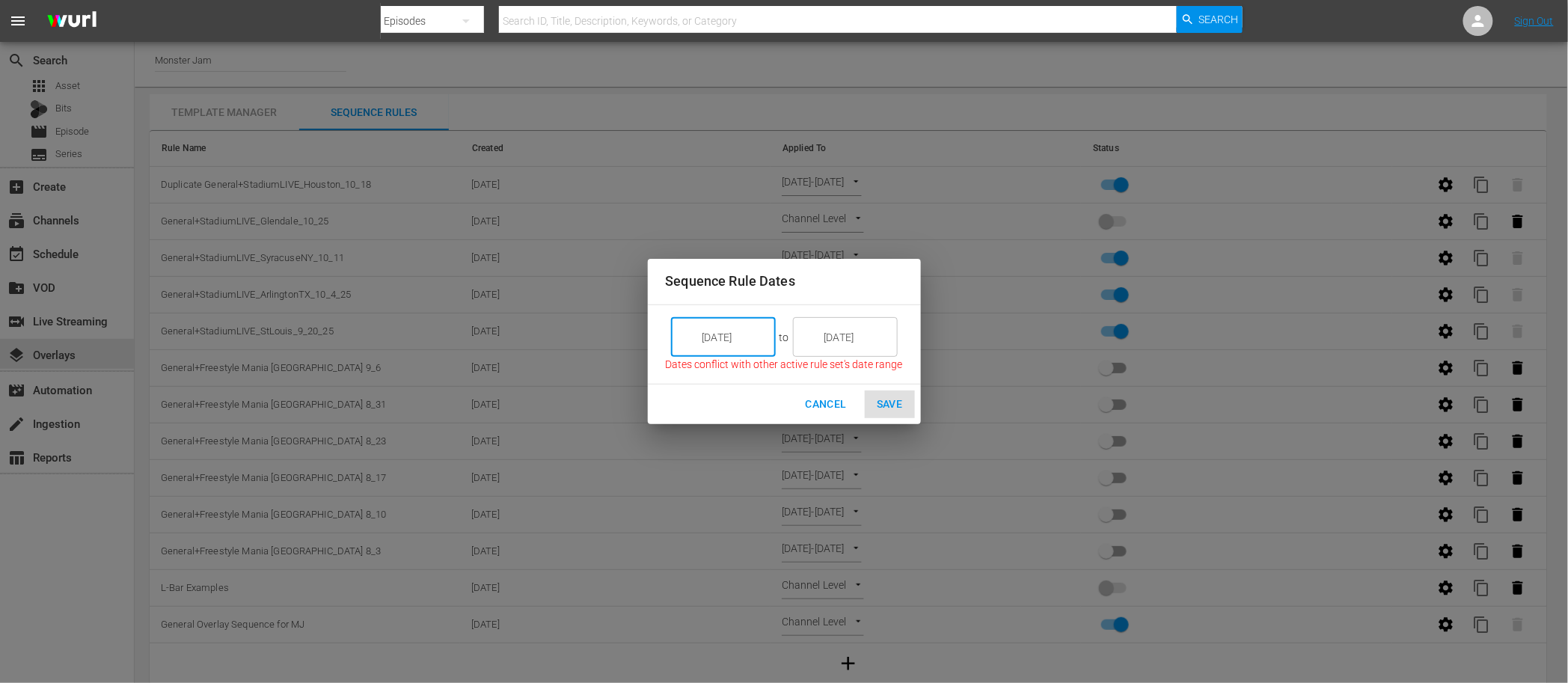
click at [725, 333] on input "[DATE]" at bounding box center [734, 337] width 83 height 40
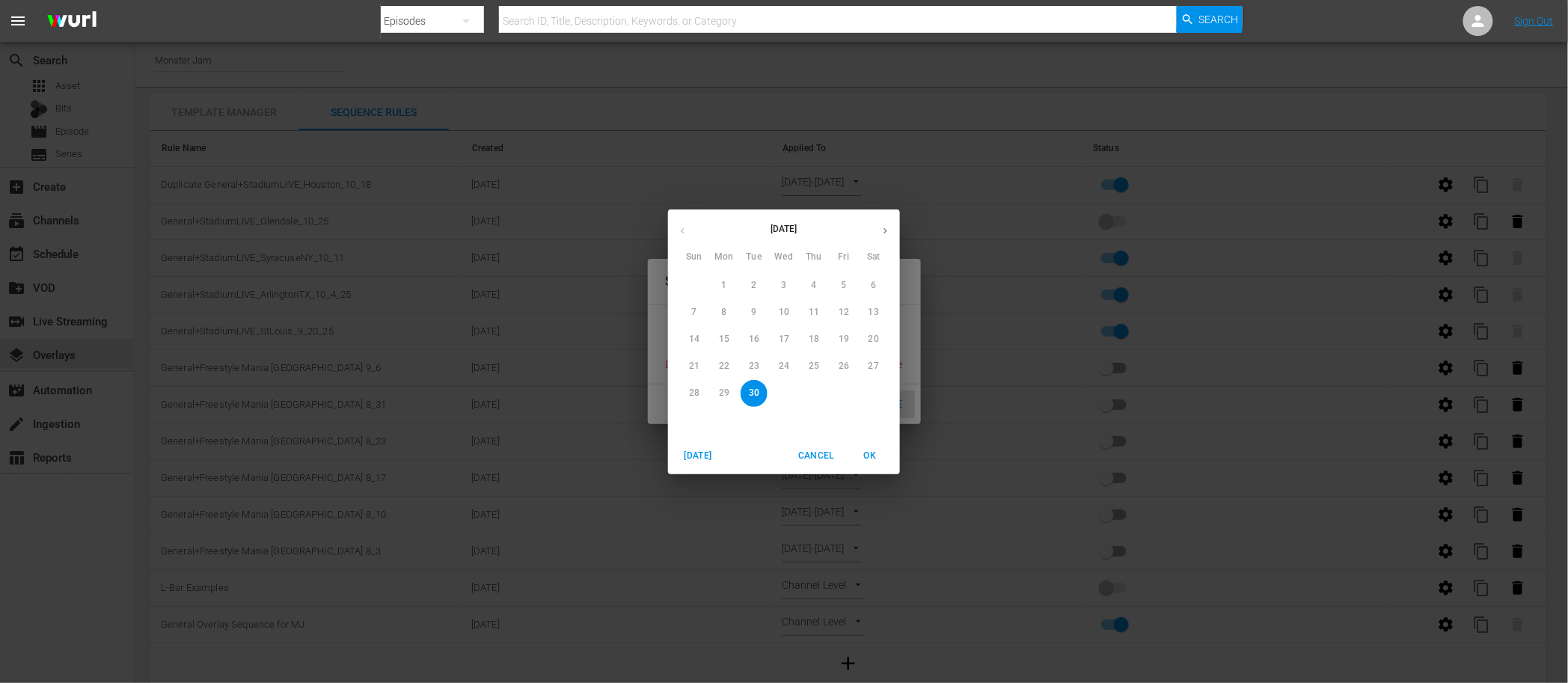
click at [888, 231] on icon "button" at bounding box center [886, 231] width 11 height 11
click at [694, 365] on p "19" at bounding box center [693, 366] width 10 height 13
type input "[DATE]"
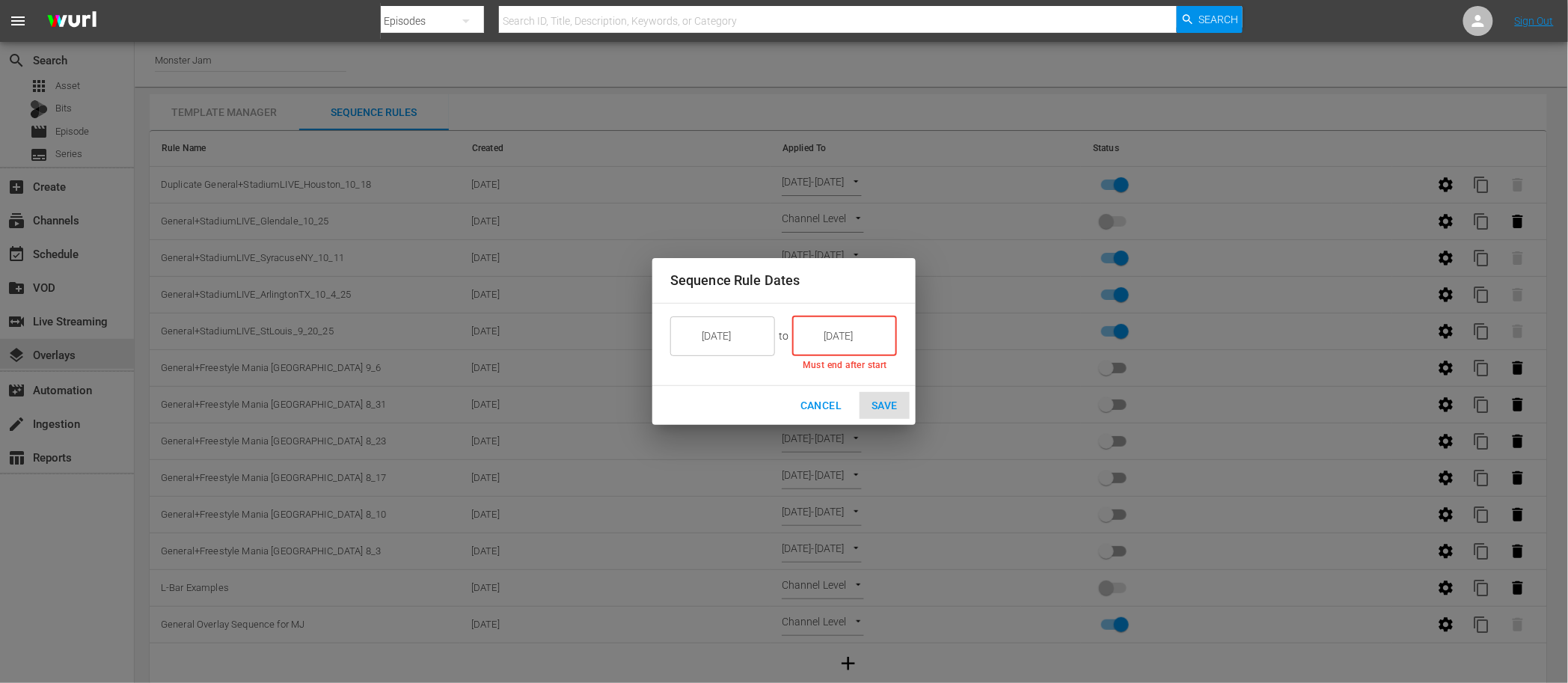
click at [833, 343] on input "[DATE]" at bounding box center [855, 336] width 83 height 40
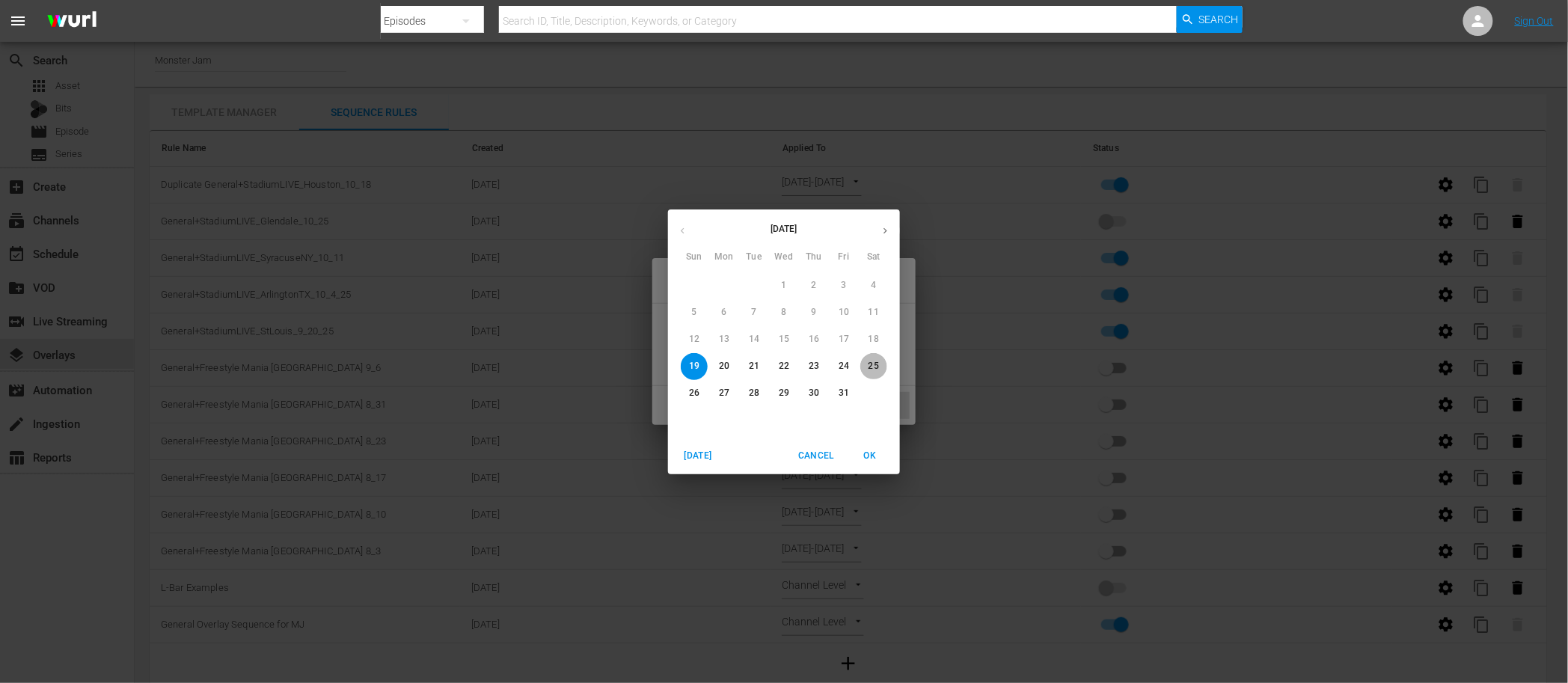
click at [870, 365] on p "25" at bounding box center [873, 366] width 10 height 13
type input "[DATE]"
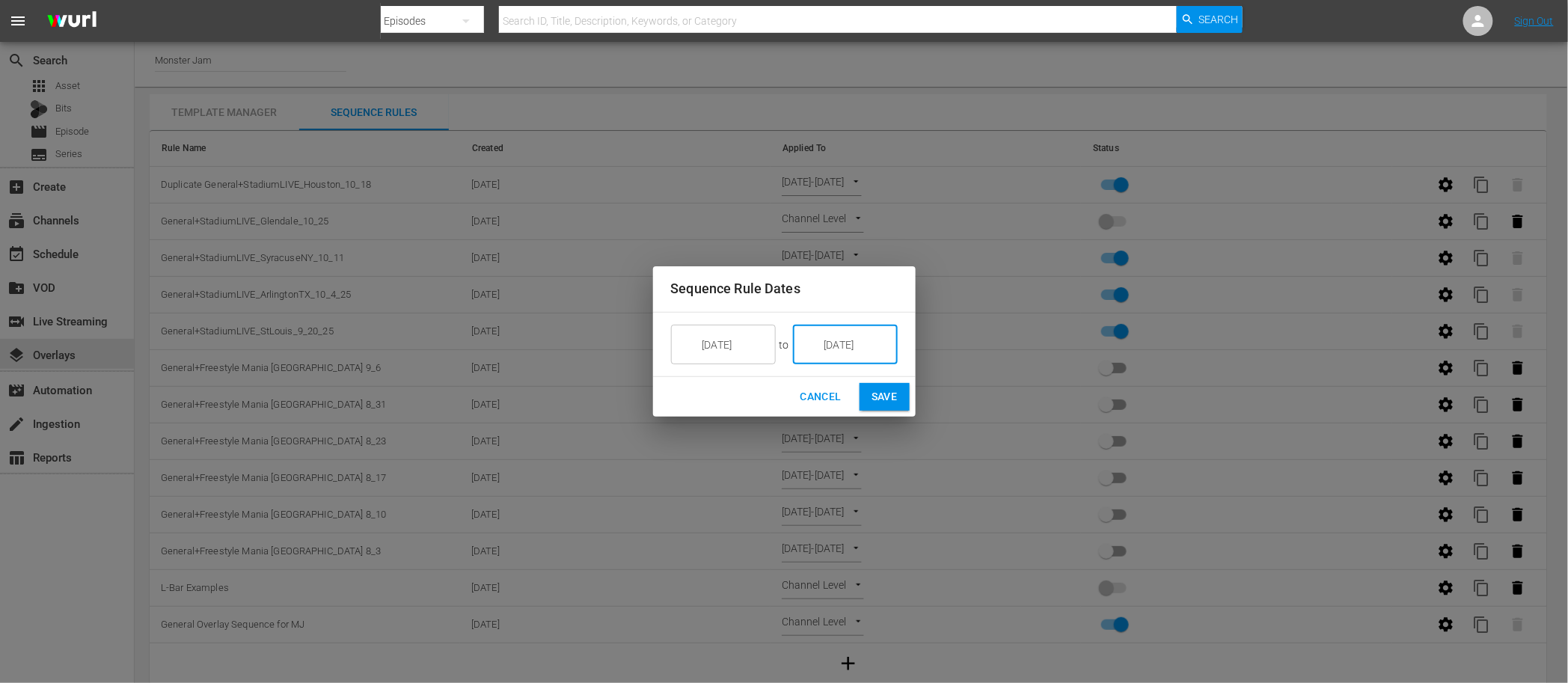
click at [890, 387] on span "Save" at bounding box center [885, 396] width 27 height 18
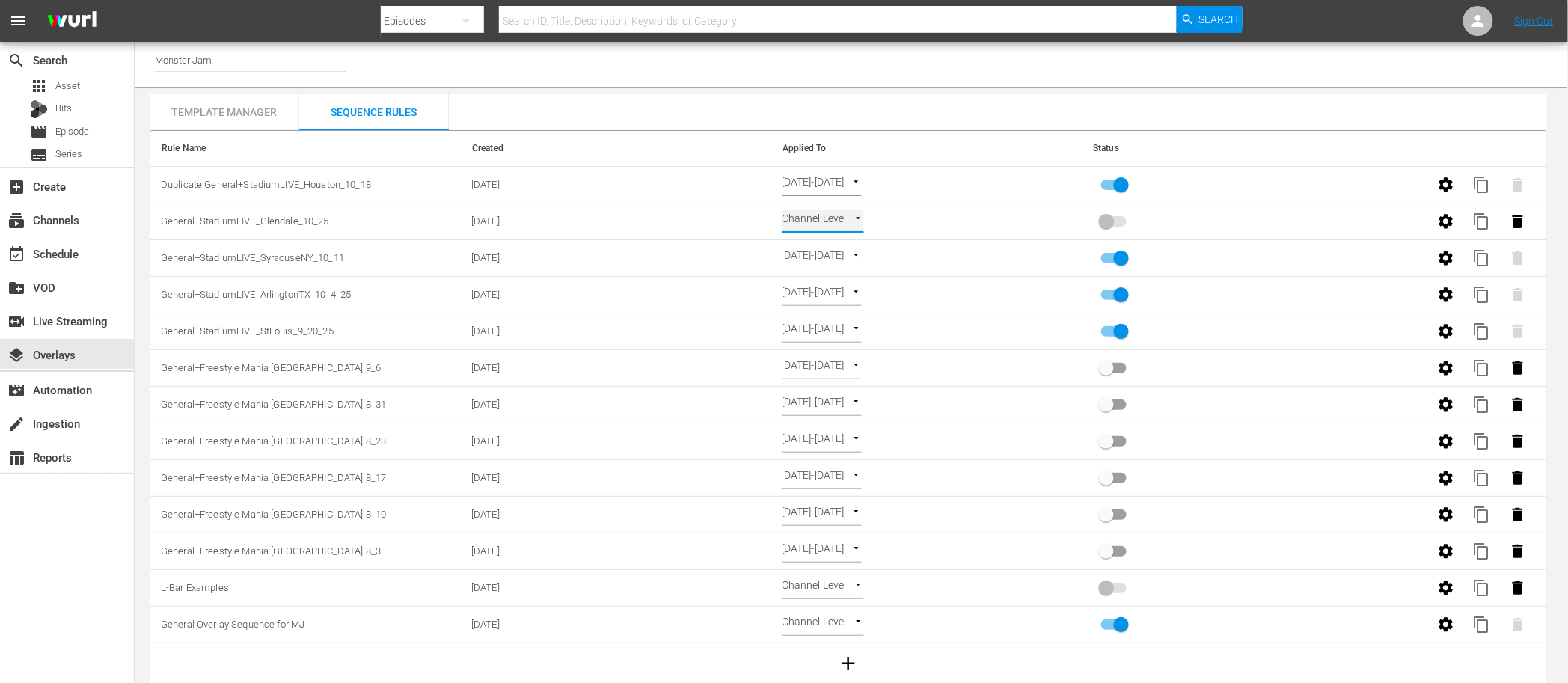
type input "SELECT_DATE"
click at [1119, 222] on input "primary checkbox" at bounding box center [1106, 224] width 85 height 28
checkbox input "true"
click at [1007, 87] on div "Channel Title Monster Jam Template Manager Sequence Rules Templates Template Na…" at bounding box center [851, 363] width 1433 height 643
click at [1011, 88] on div "Channel Title Monster Jam Template Manager Sequence Rules Templates Template Na…" at bounding box center [851, 363] width 1433 height 643
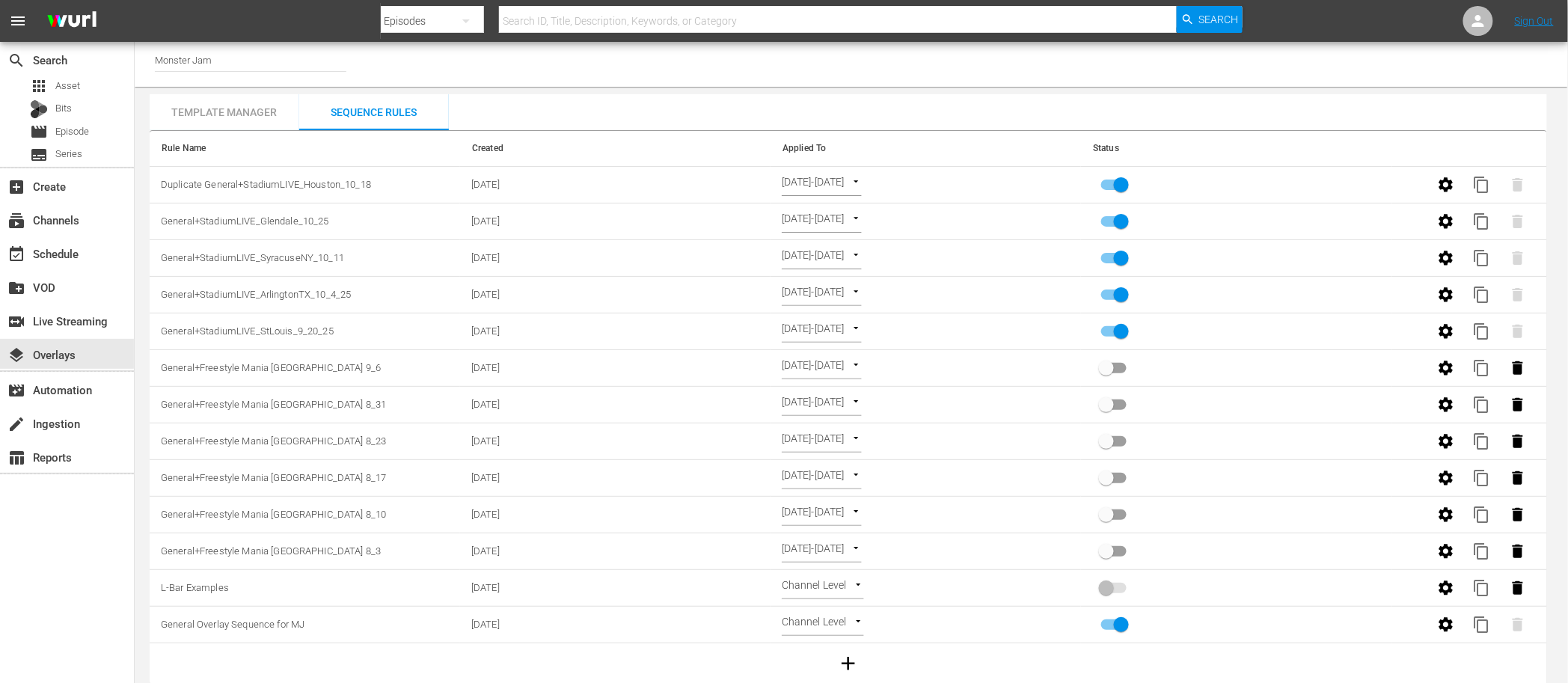
click at [1032, 88] on div "Channel Title Monster Jam Template Manager Sequence Rules Templates Template Na…" at bounding box center [851, 363] width 1433 height 643
click at [225, 107] on div "Template Manager" at bounding box center [223, 112] width 149 height 36
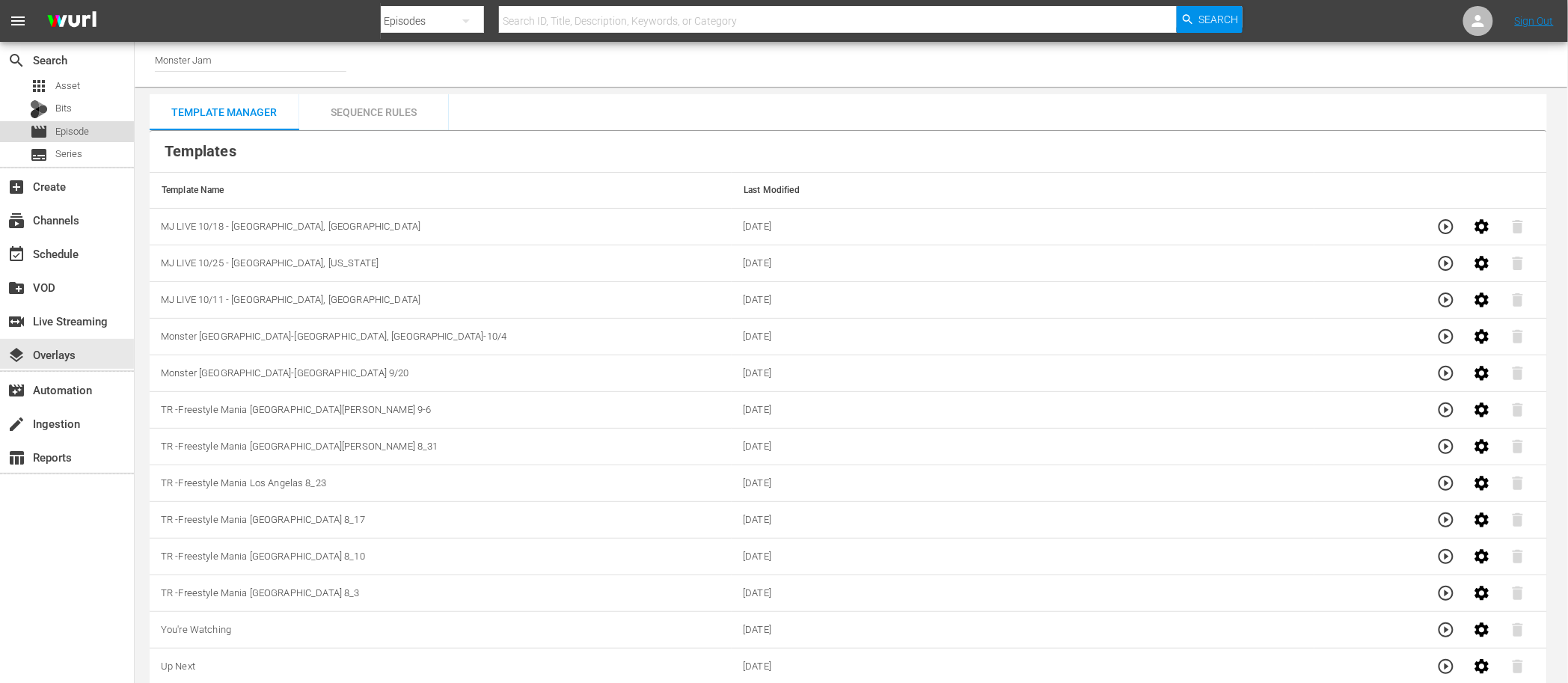
click at [105, 125] on div "movie Episode" at bounding box center [67, 131] width 134 height 21
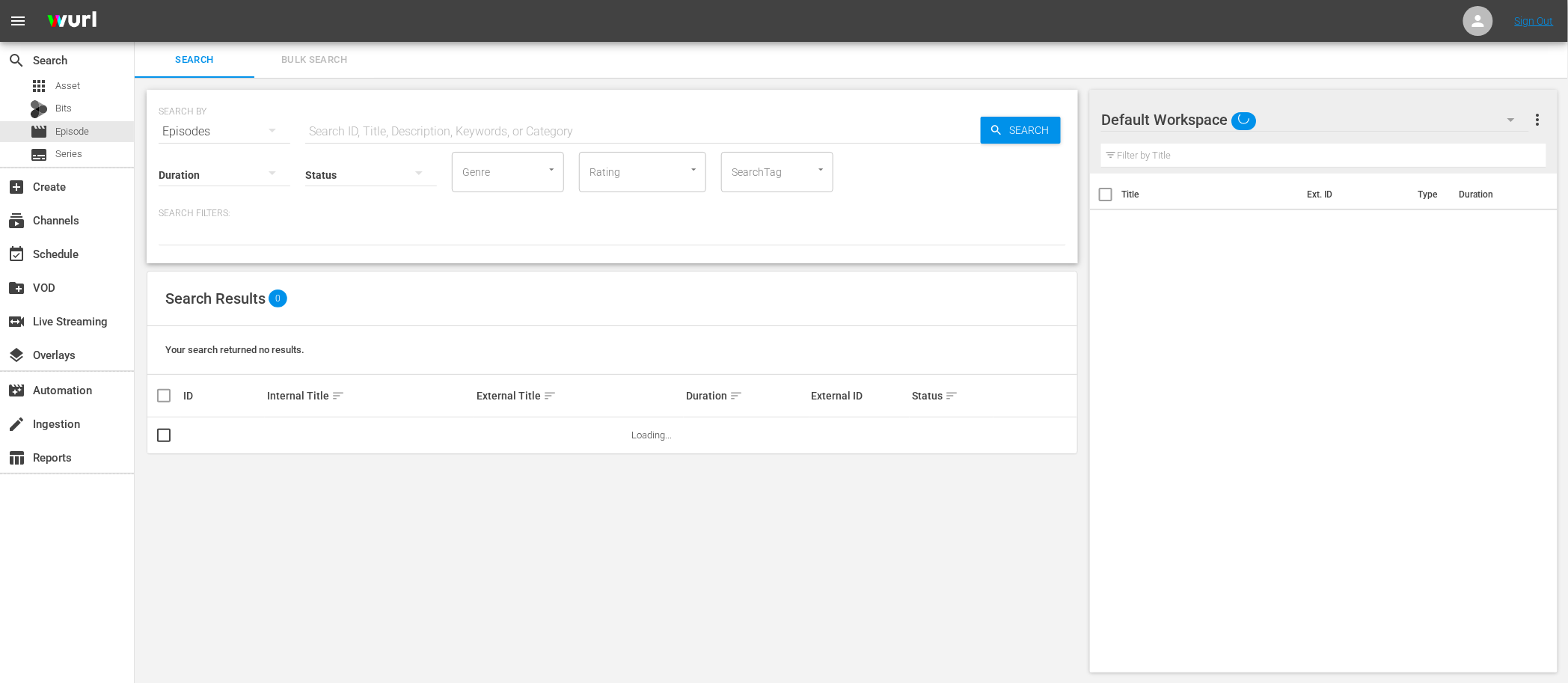
click at [853, 81] on div "SEARCH BY Search By Episodes Search ID, Title, Description, Keywords, or Catego…" at bounding box center [612, 381] width 955 height 607
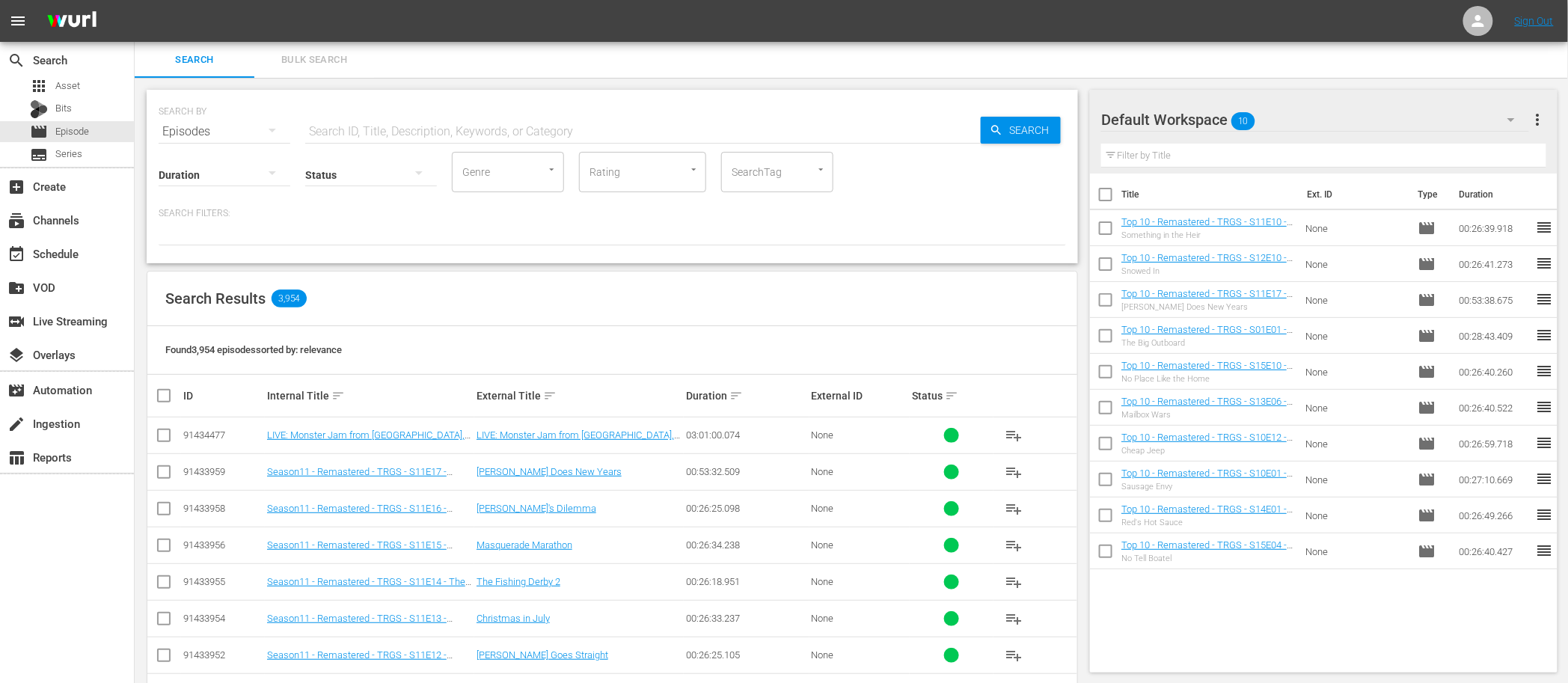
click at [401, 334] on div "Found 3,954 episodes sorted by: relevance" at bounding box center [612, 350] width 930 height 49
drag, startPoint x: 397, startPoint y: 351, endPoint x: 174, endPoint y: 285, distance: 232.6
click at [174, 285] on div "Search Results 3,954 Found 3,954 episodes sorted by: relevance ID Internal Titl…" at bounding box center [612, 637] width 931 height 733
click at [191, 264] on div "SEARCH BY Search By Episodes Search ID, Title, Description, Keywords, or Catego…" at bounding box center [612, 554] width 955 height 953
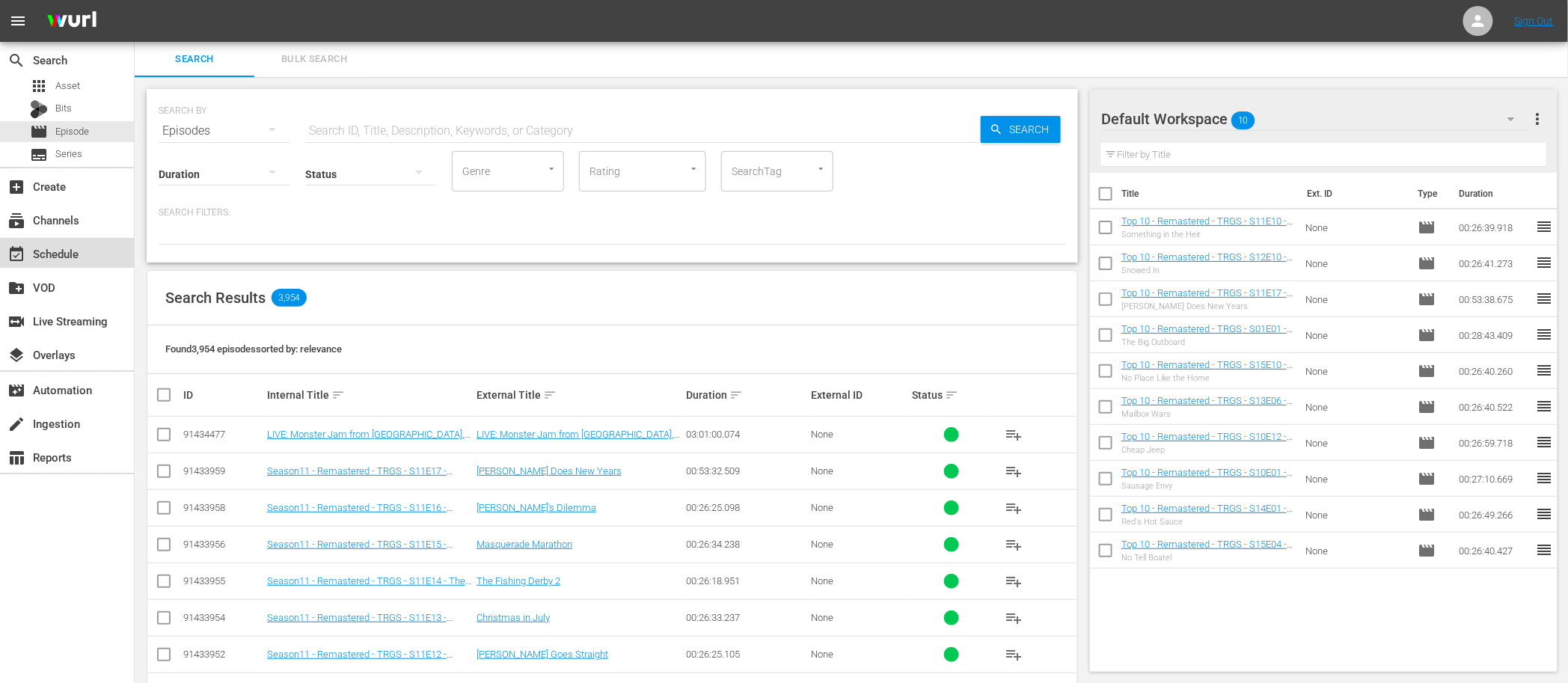
click at [72, 252] on div "event_available Schedule" at bounding box center [41, 251] width 83 height 14
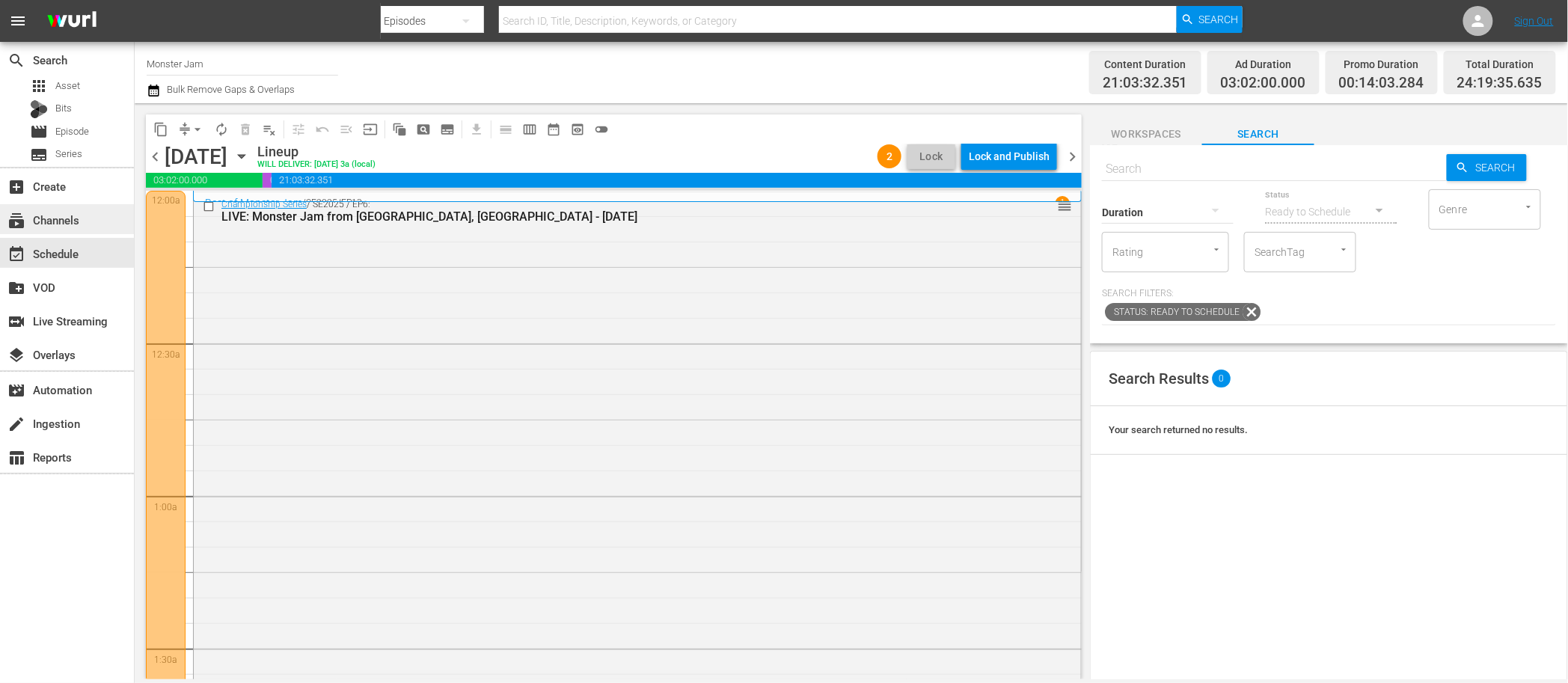
click at [81, 224] on div "subscriptions Channels" at bounding box center [67, 219] width 134 height 30
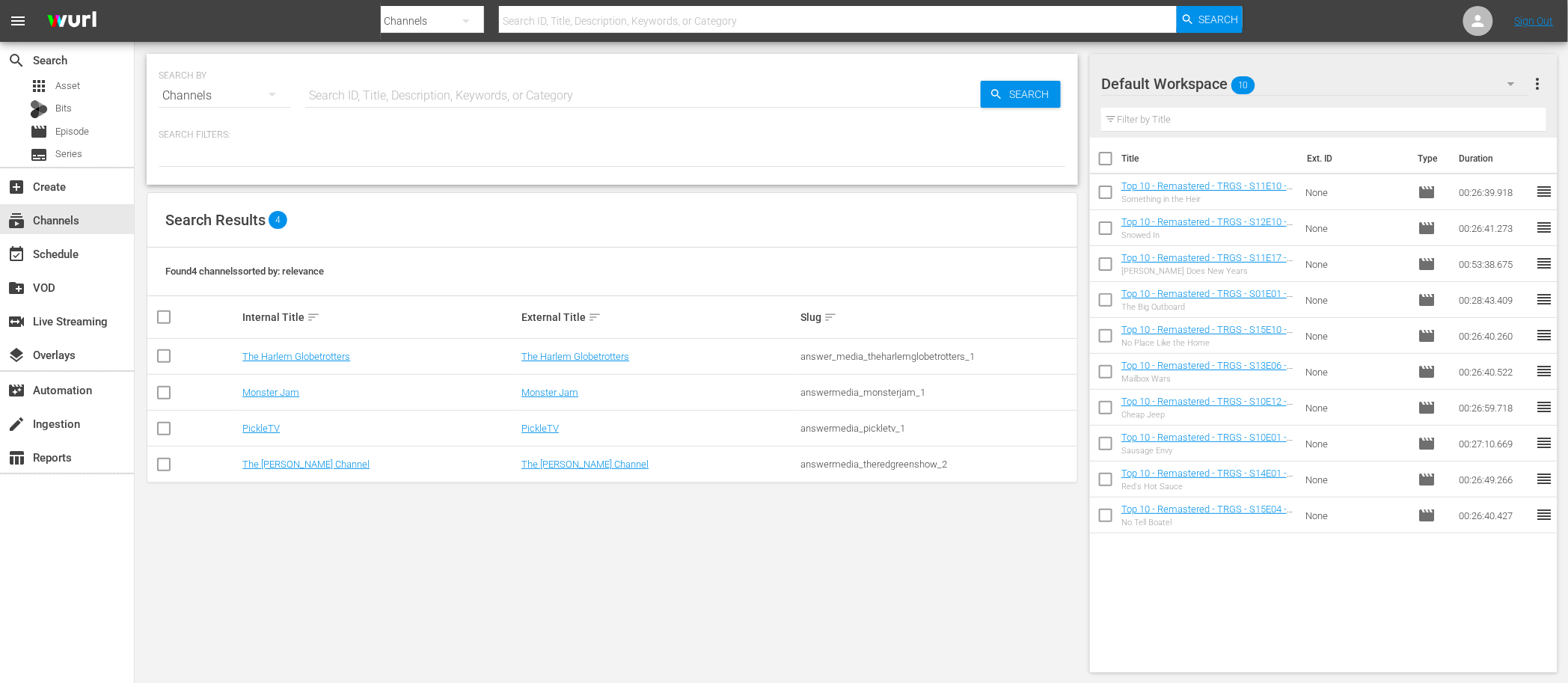
click at [885, 171] on div "SEARCH BY Search By Channels Search ID, Title, Description, Keywords, or Catego…" at bounding box center [612, 119] width 931 height 131
click at [269, 391] on link "Monster Jam" at bounding box center [271, 392] width 57 height 11
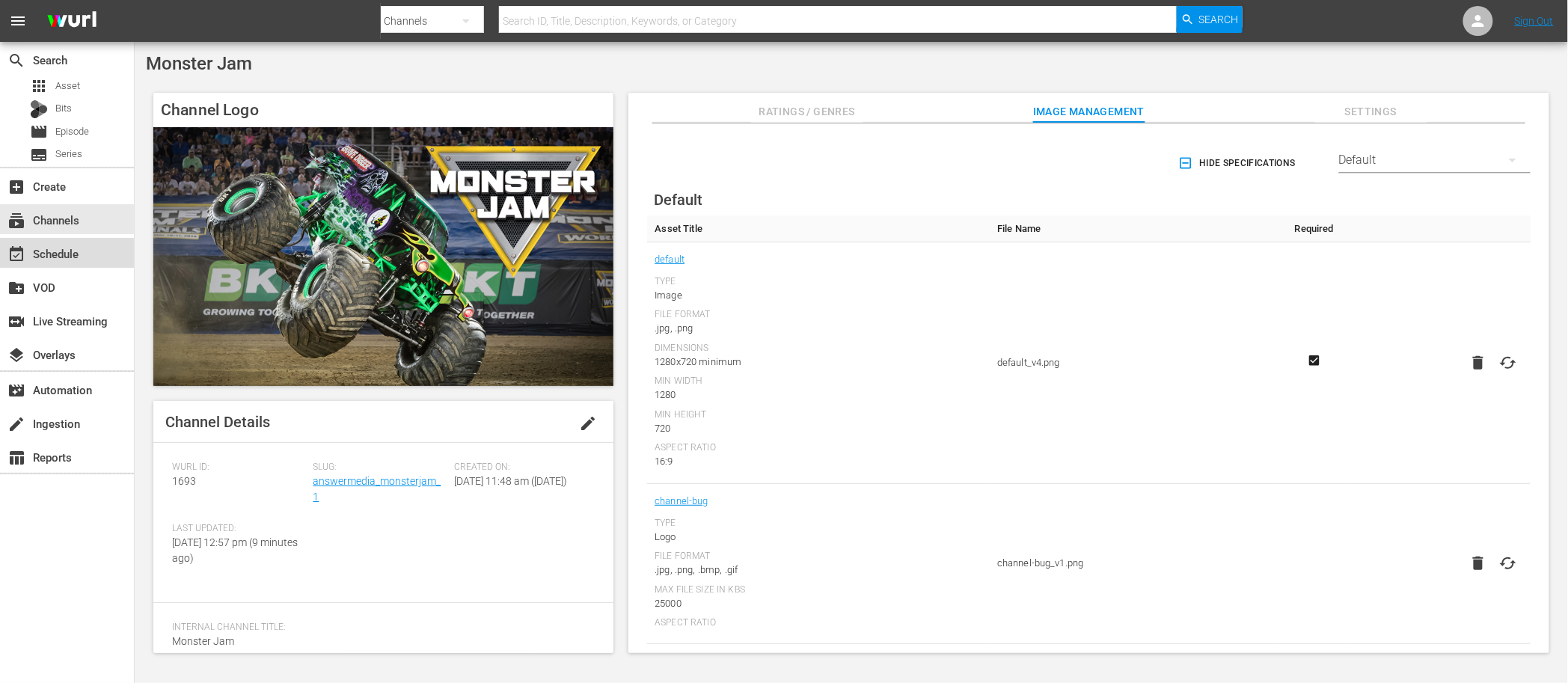
click at [88, 260] on div "event_available Schedule" at bounding box center [67, 253] width 134 height 30
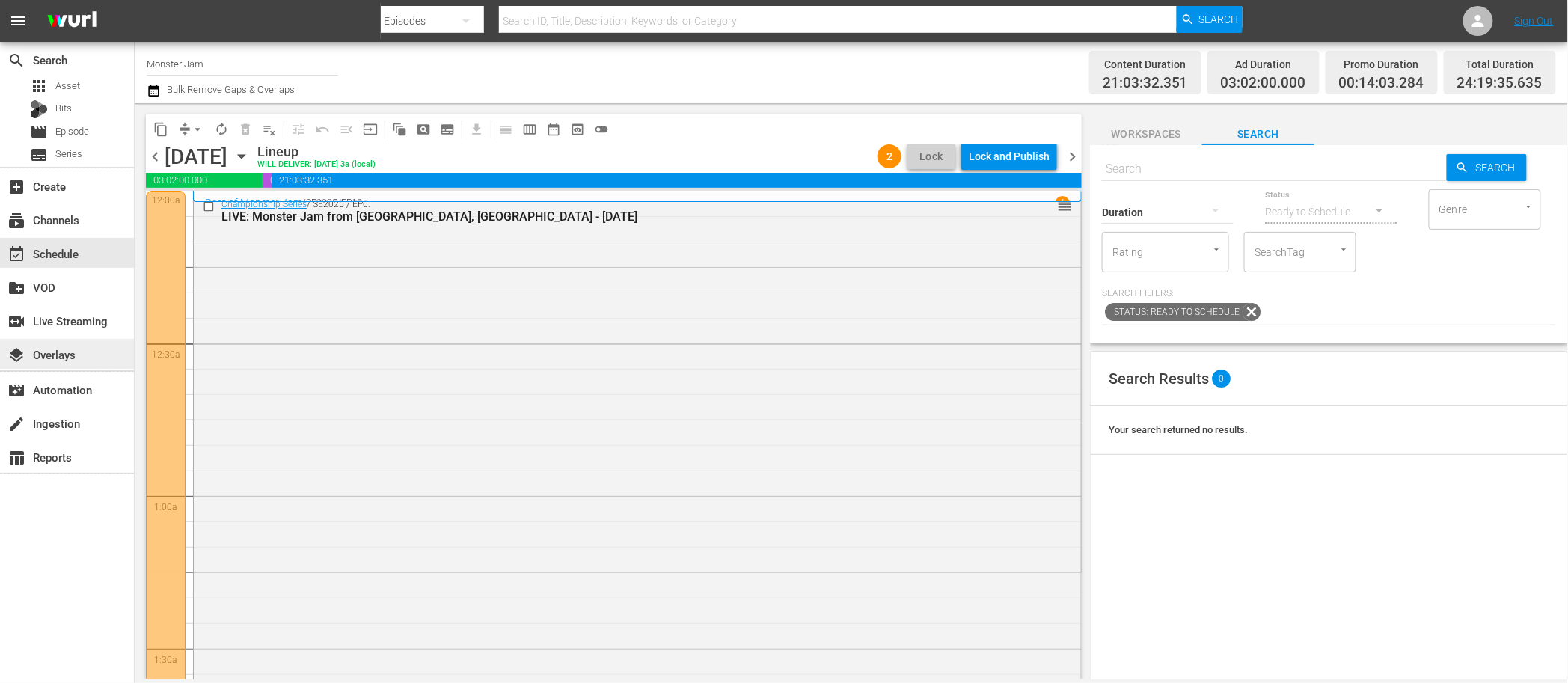
click at [83, 350] on div "layers Overlays" at bounding box center [41, 352] width 83 height 14
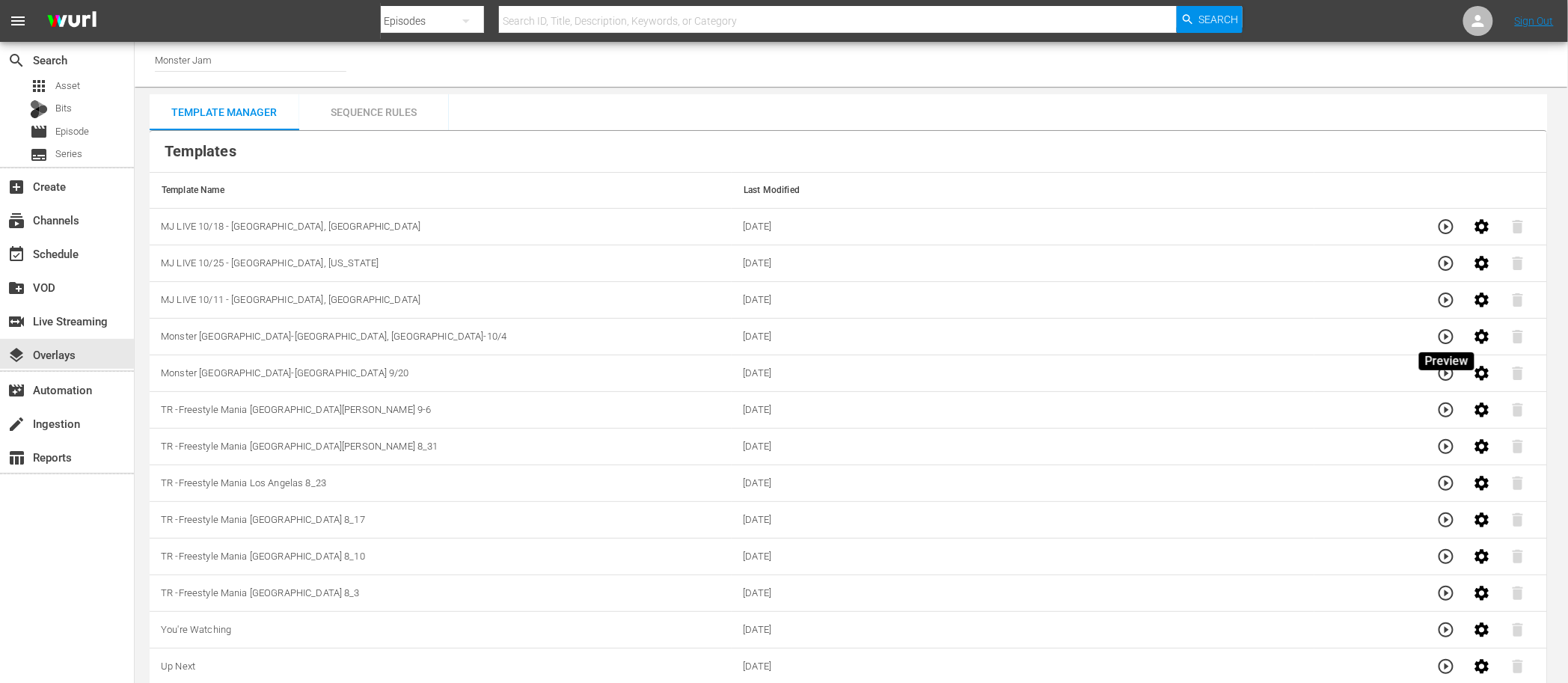
click at [1447, 340] on icon "button" at bounding box center [1446, 337] width 18 height 18
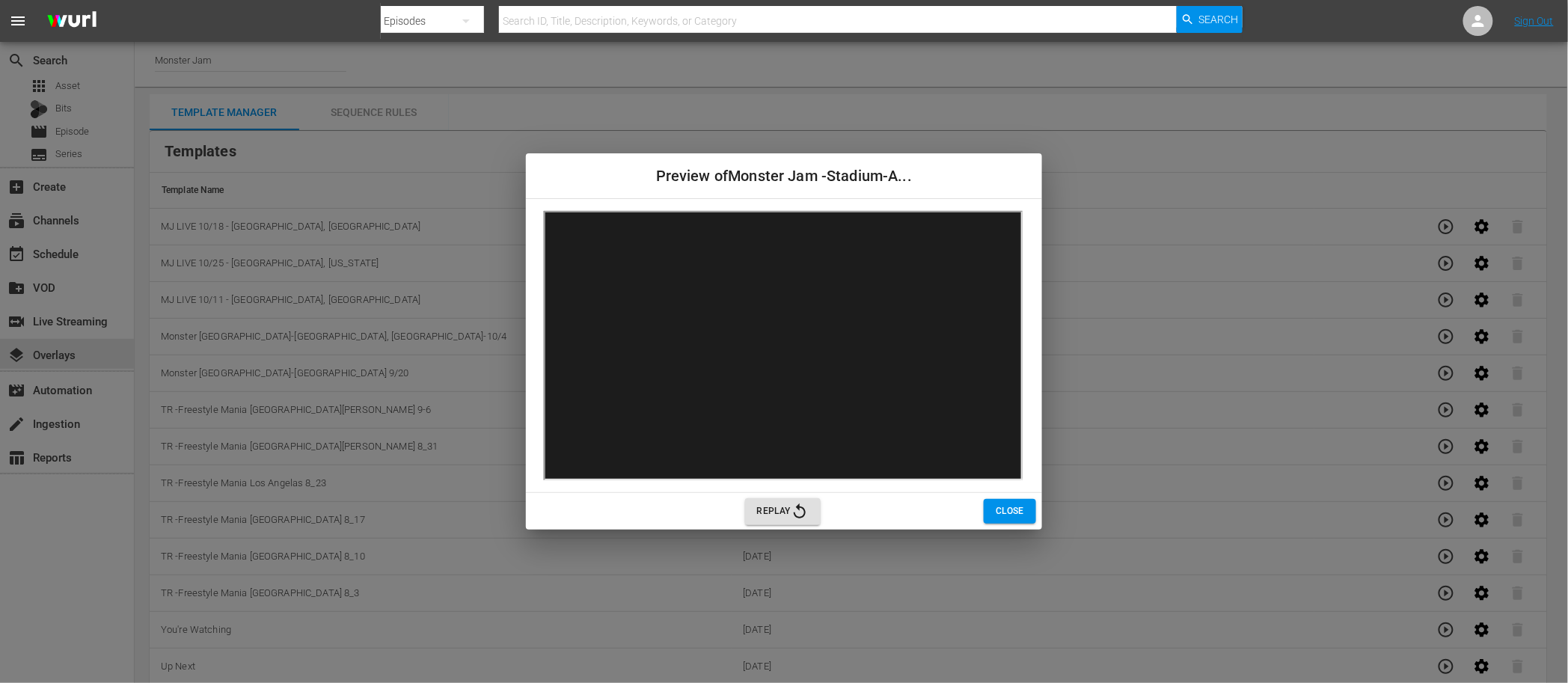
click at [1000, 508] on span "Close" at bounding box center [1009, 511] width 28 height 16
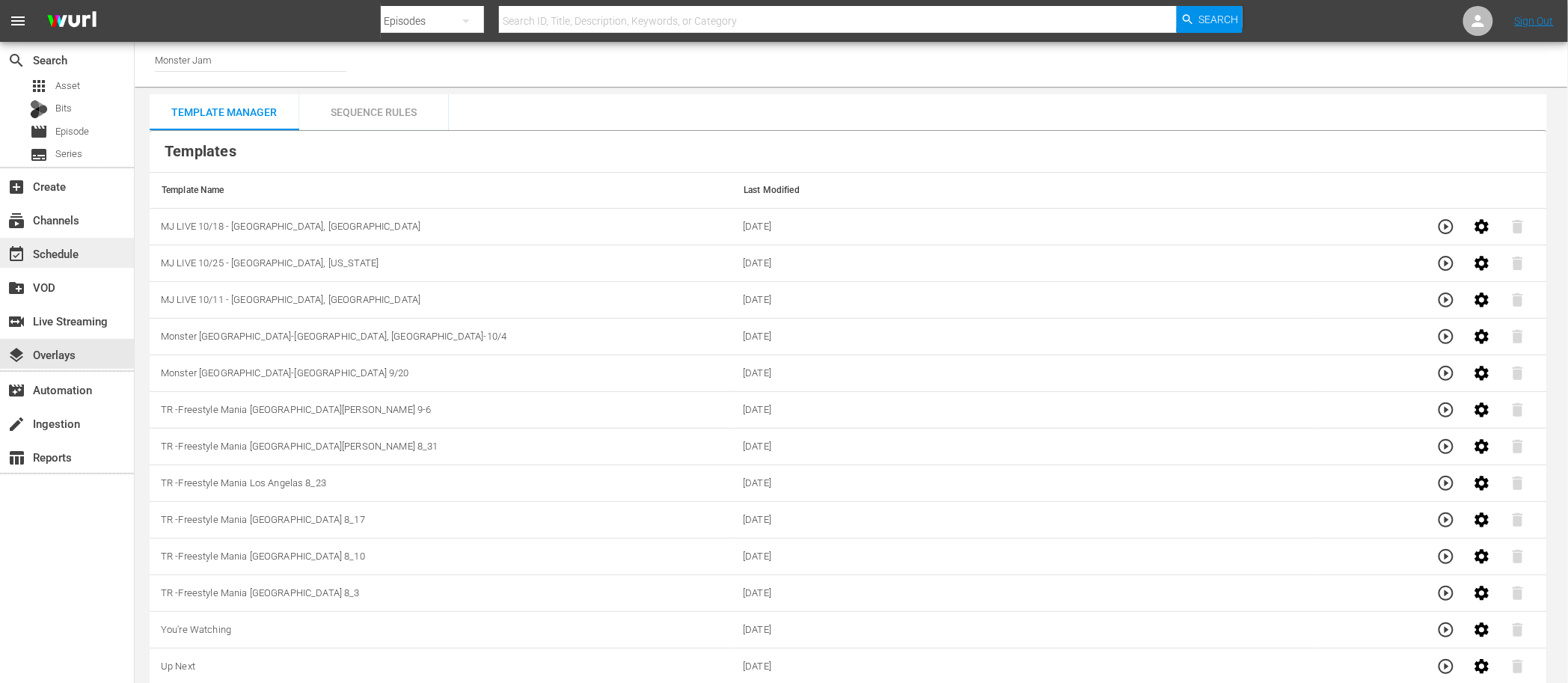
click at [68, 246] on div "event_available Schedule" at bounding box center [41, 251] width 83 height 14
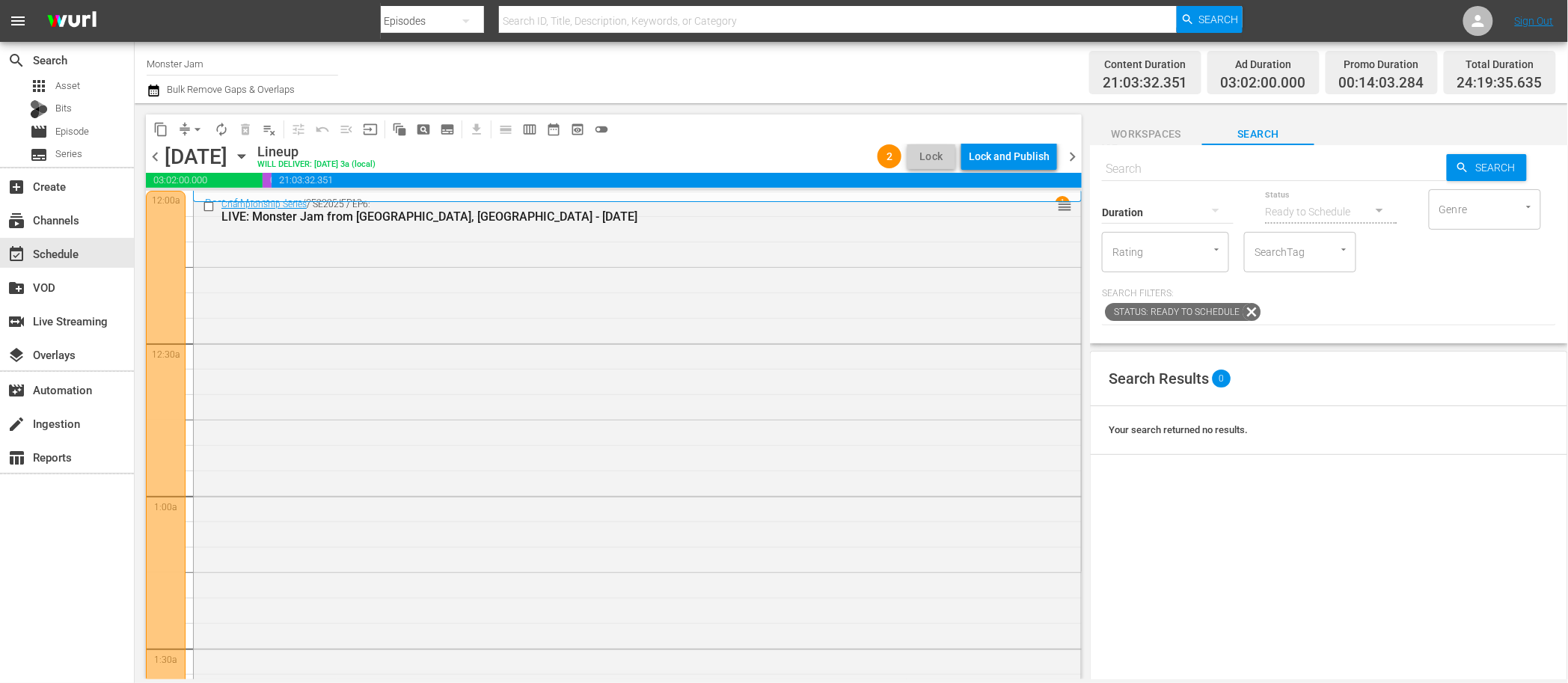
click at [750, 111] on div "content_copy compress arrow_drop_down autorenew_outlined delete_forever_outline…" at bounding box center [610, 391] width 951 height 576
click at [749, 111] on div "content_copy compress arrow_drop_down autorenew_outlined delete_forever_outline…" at bounding box center [610, 391] width 951 height 576
click at [688, 110] on div "content_copy compress arrow_drop_down autorenew_outlined delete_forever_outline…" at bounding box center [610, 391] width 951 height 576
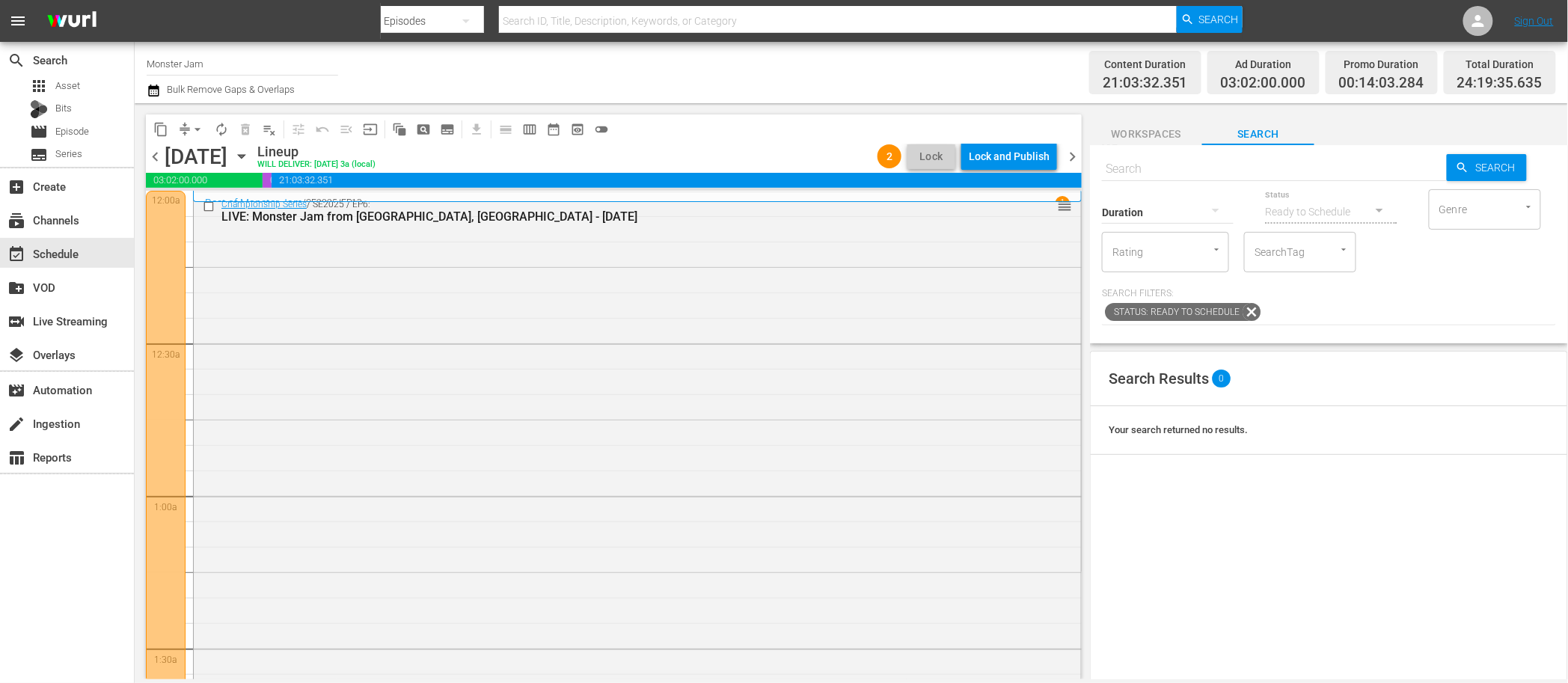
click at [688, 110] on div "content_copy compress arrow_drop_down autorenew_outlined delete_forever_outline…" at bounding box center [610, 391] width 951 height 576
click at [775, 106] on div "content_copy compress arrow_drop_down autorenew_outlined delete_forever_outline…" at bounding box center [610, 391] width 951 height 576
click at [801, 93] on div "Channel Title Monster Jam Bulk Remove Gaps & Overlaps" at bounding box center [531, 72] width 769 height 54
click at [387, 87] on div "Channel Title Monster Jam Bulk Remove Gaps & Overlaps" at bounding box center [531, 72] width 769 height 54
click at [156, 155] on span "chevron_left" at bounding box center [155, 157] width 18 height 18
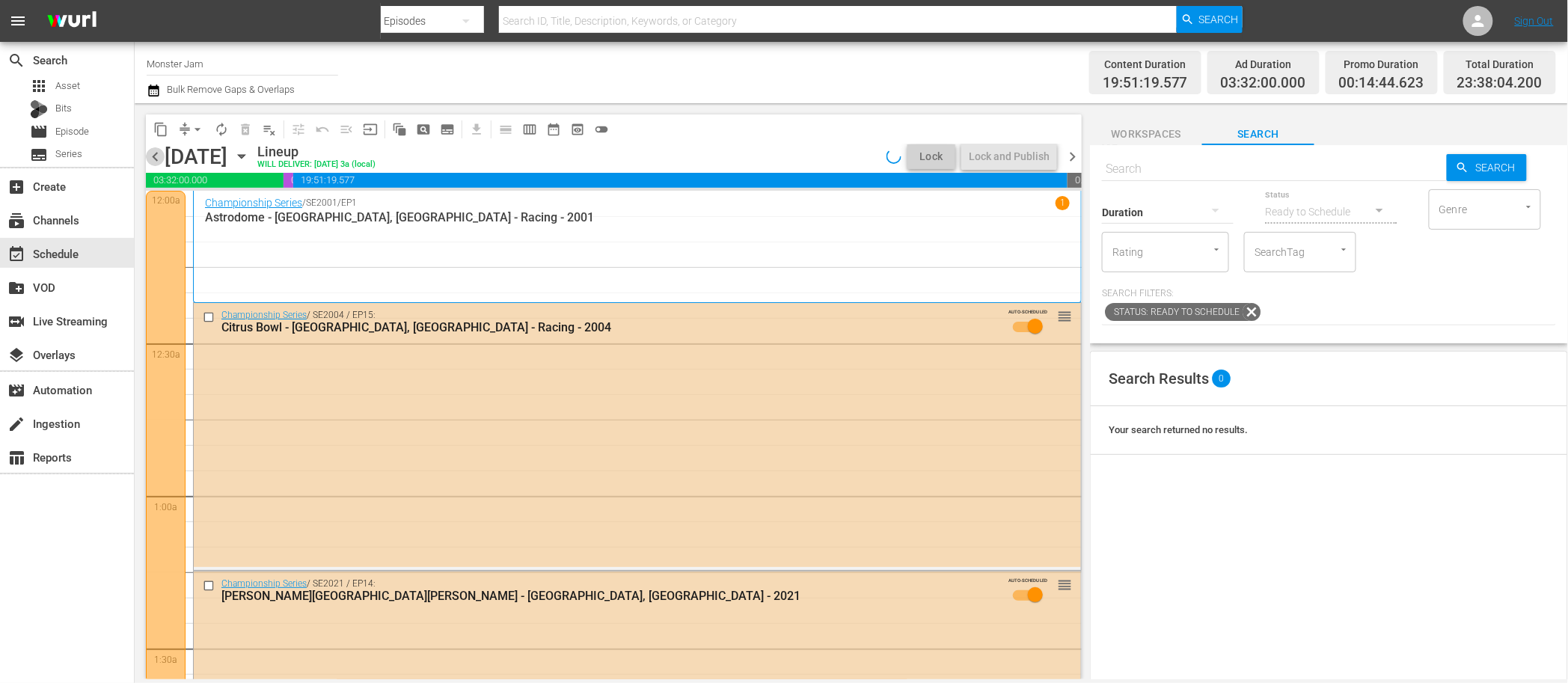
click at [156, 155] on span "chevron_left" at bounding box center [155, 157] width 18 height 18
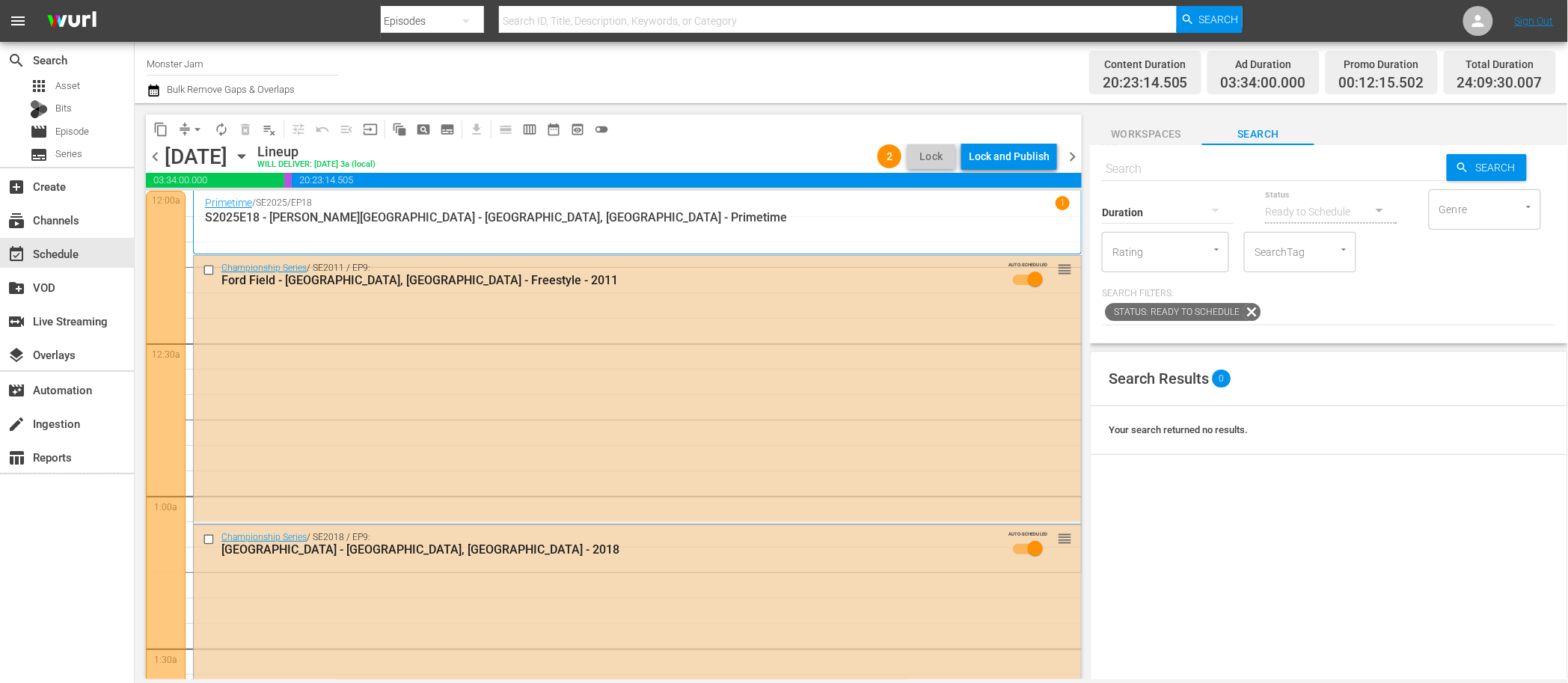
click at [153, 150] on span "chevron_left" at bounding box center [155, 157] width 18 height 18
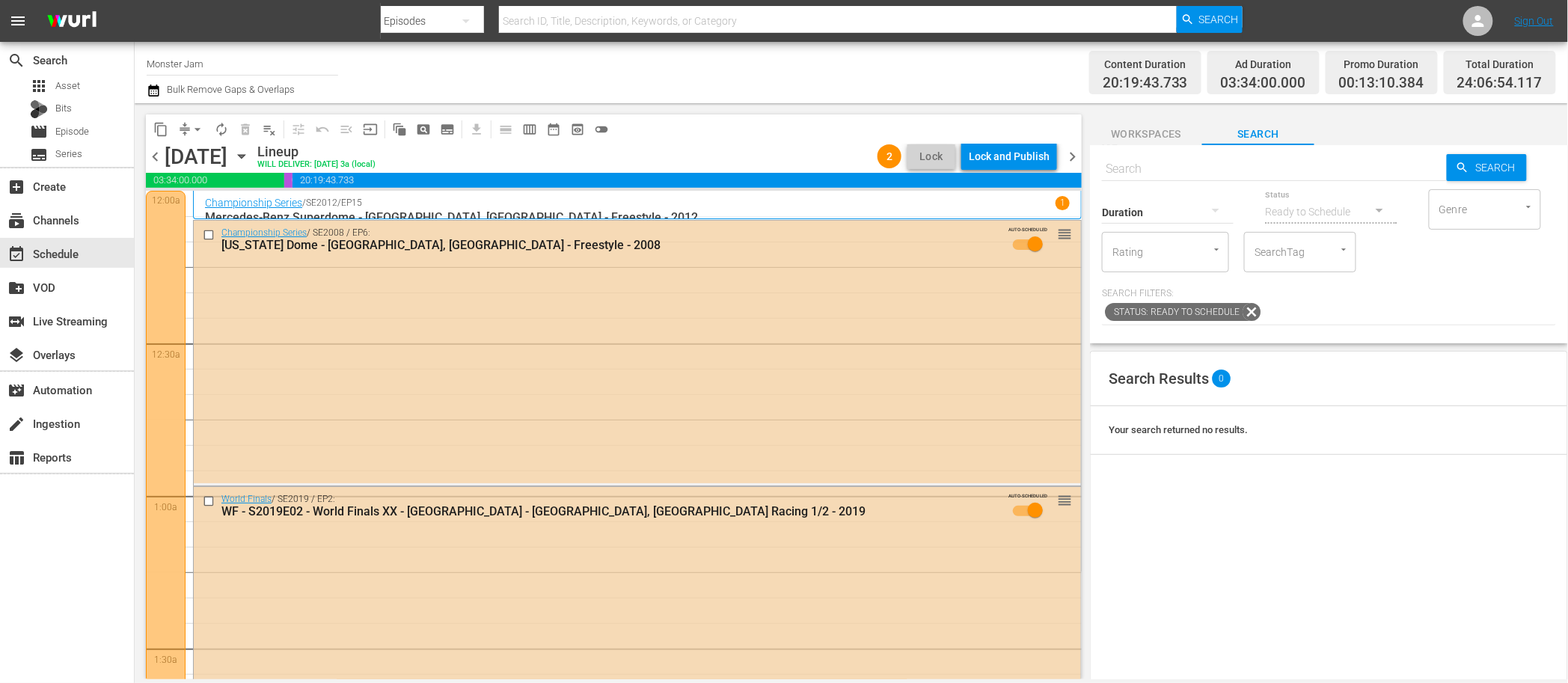
click at [153, 150] on span "chevron_left" at bounding box center [155, 157] width 18 height 18
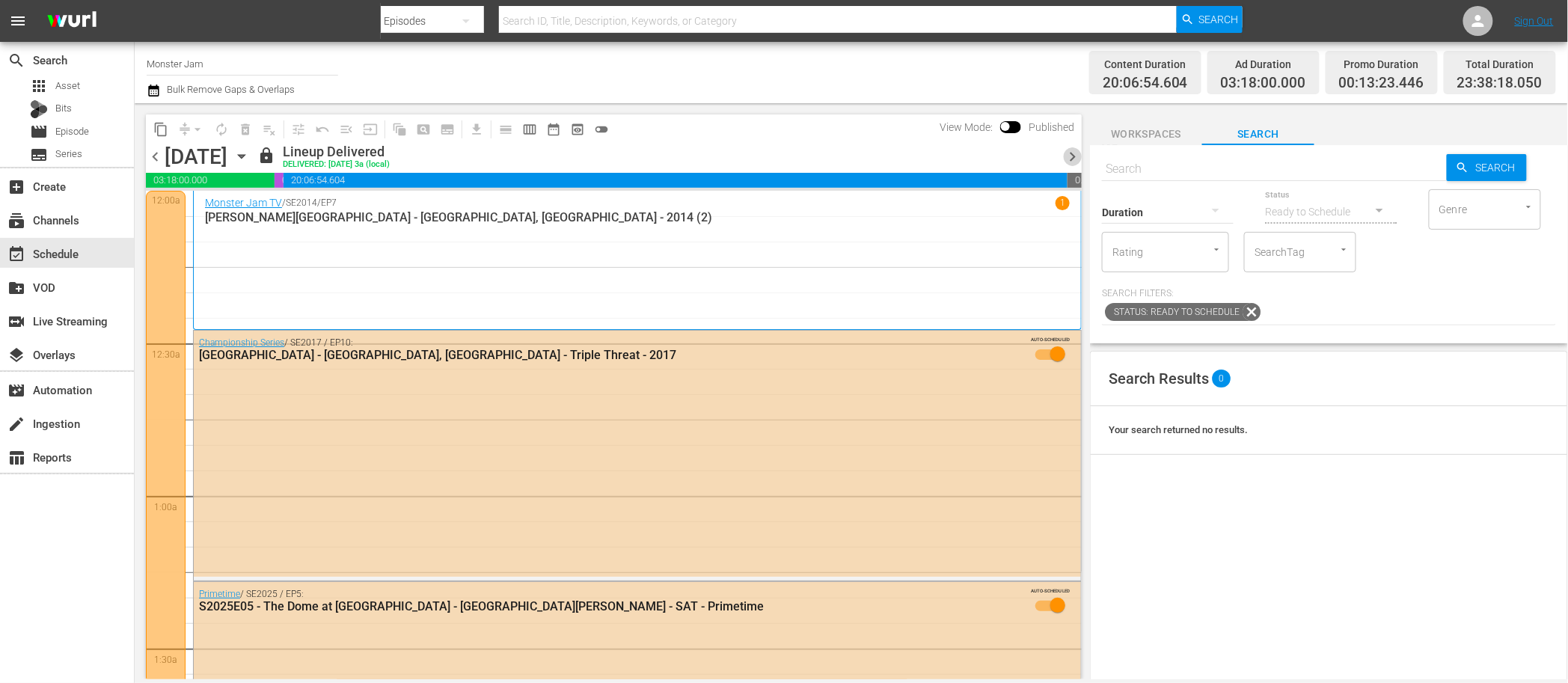
click at [1073, 154] on span "chevron_right" at bounding box center [1073, 157] width 18 height 18
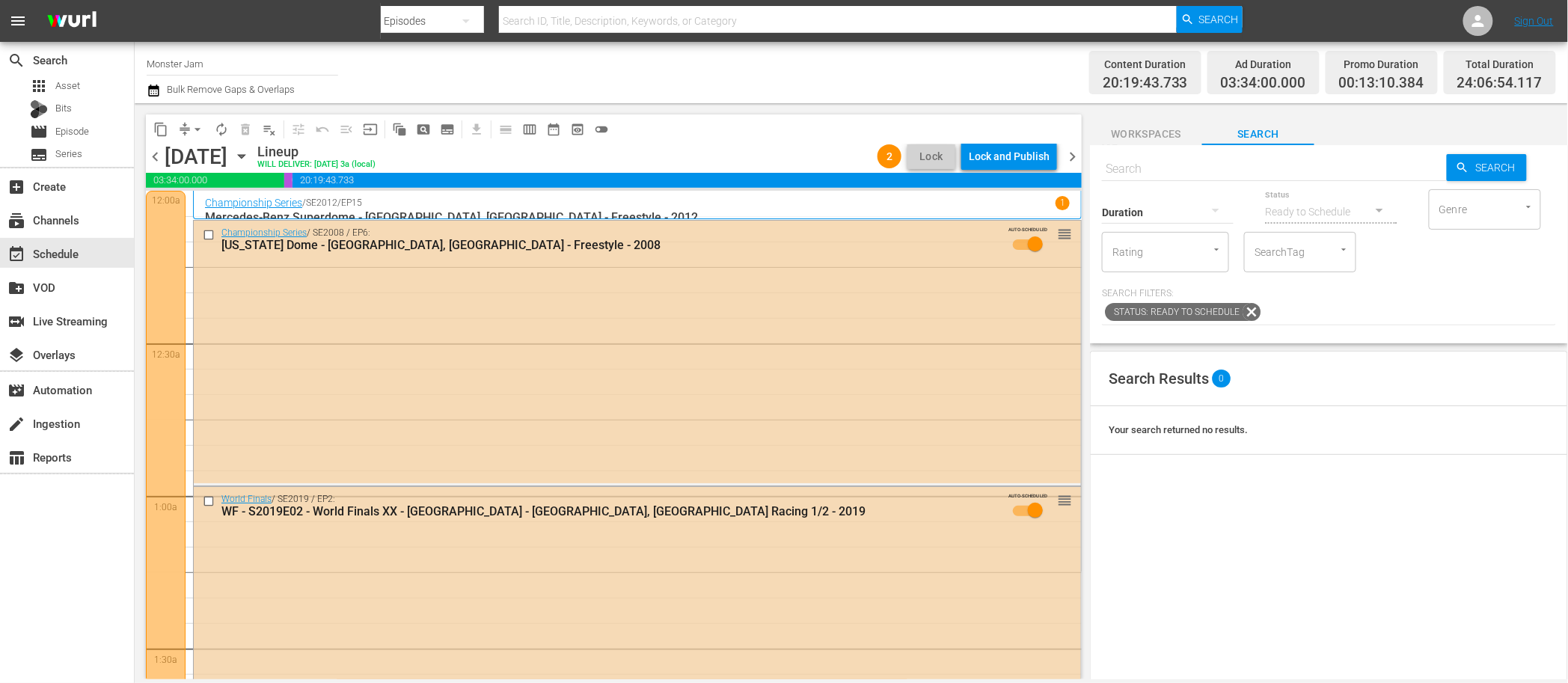
click at [999, 155] on div "Lock and Publish" at bounding box center [1009, 156] width 81 height 27
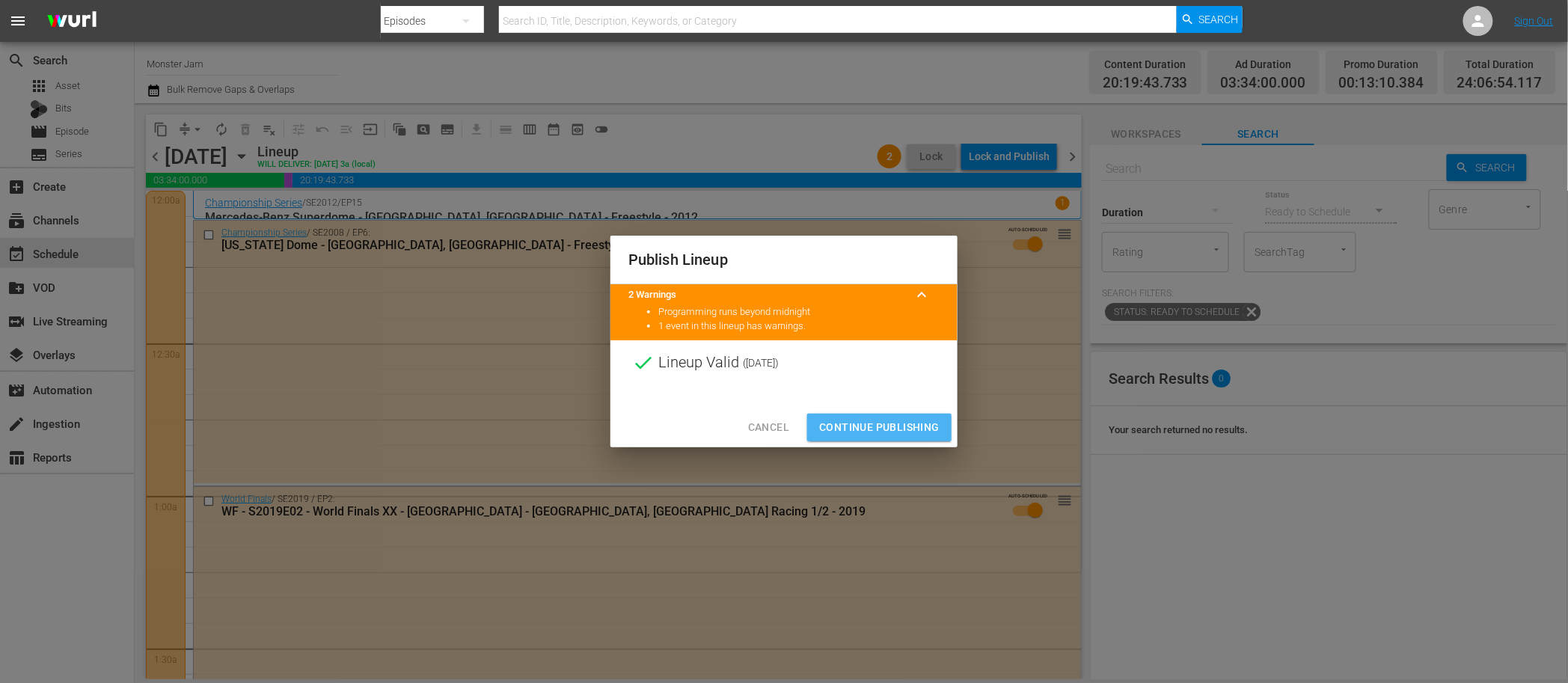
click at [902, 427] on span "Continue Publishing" at bounding box center [880, 428] width 121 height 18
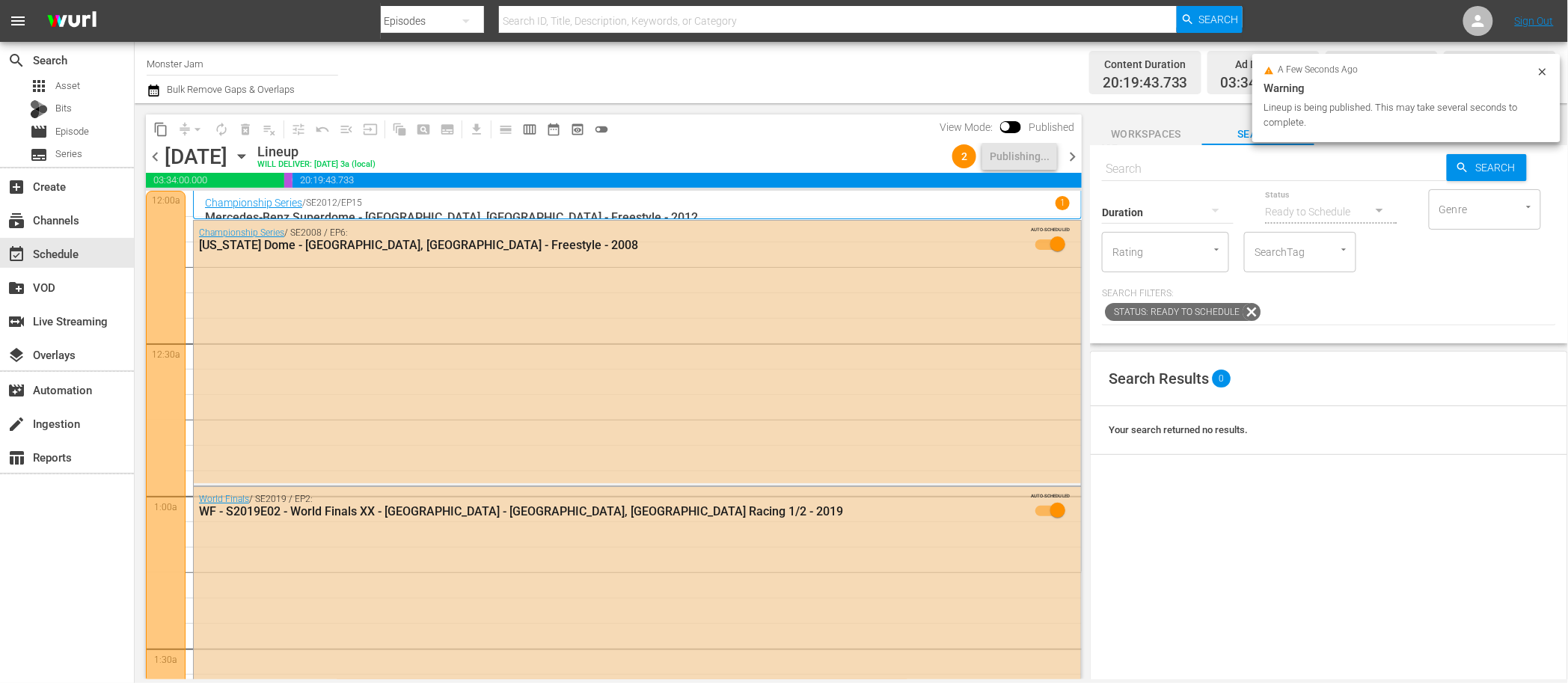
click at [1076, 157] on span "chevron_right" at bounding box center [1073, 157] width 18 height 18
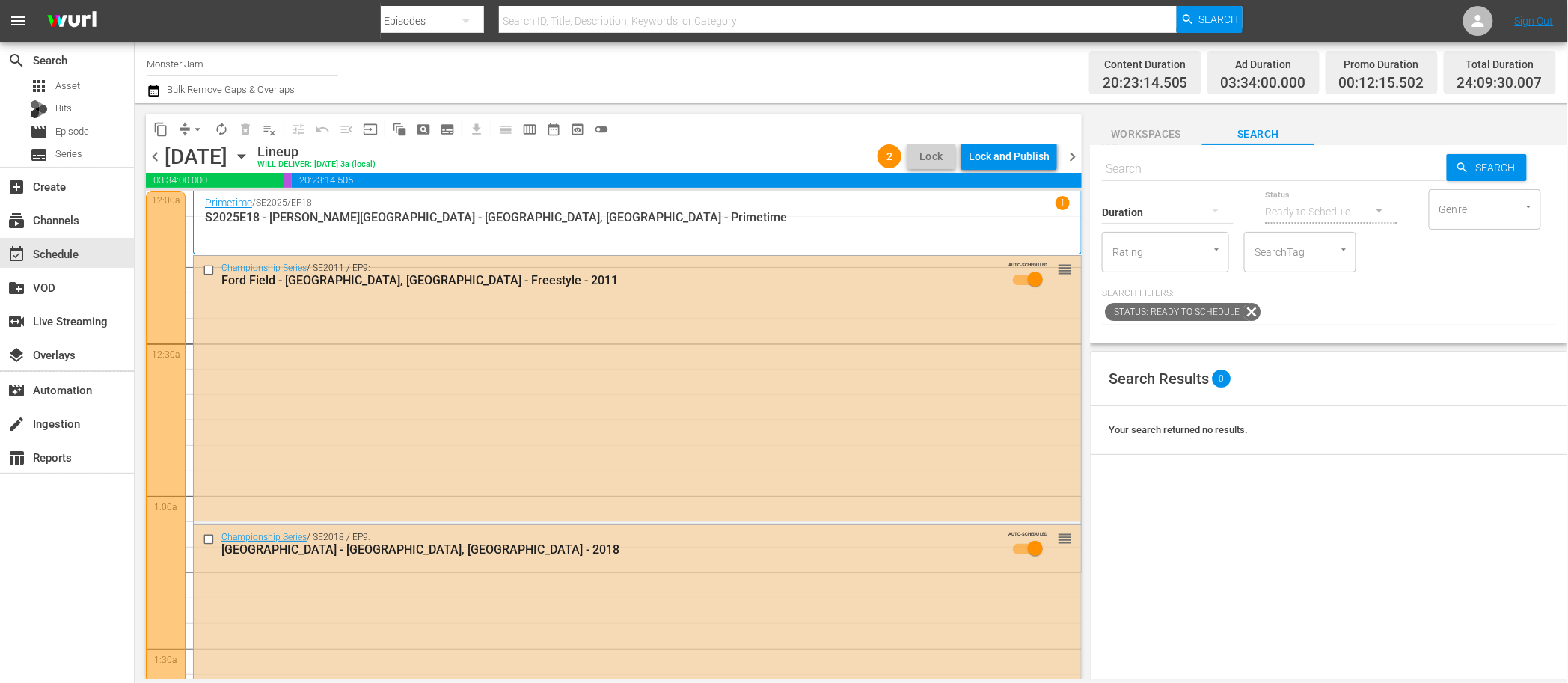
click at [1035, 156] on div "Lock and Publish" at bounding box center [1009, 156] width 81 height 27
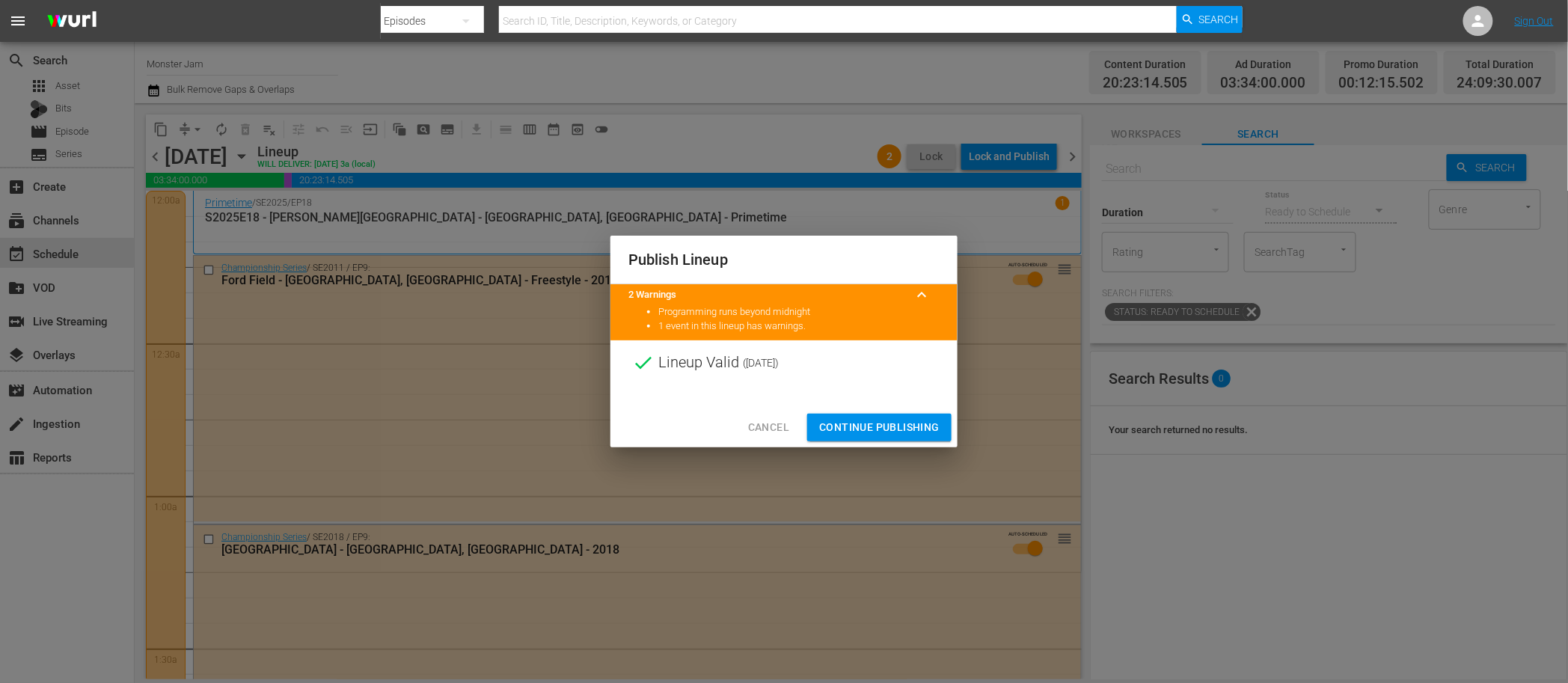
click at [898, 423] on span "Continue Publishing" at bounding box center [880, 428] width 121 height 18
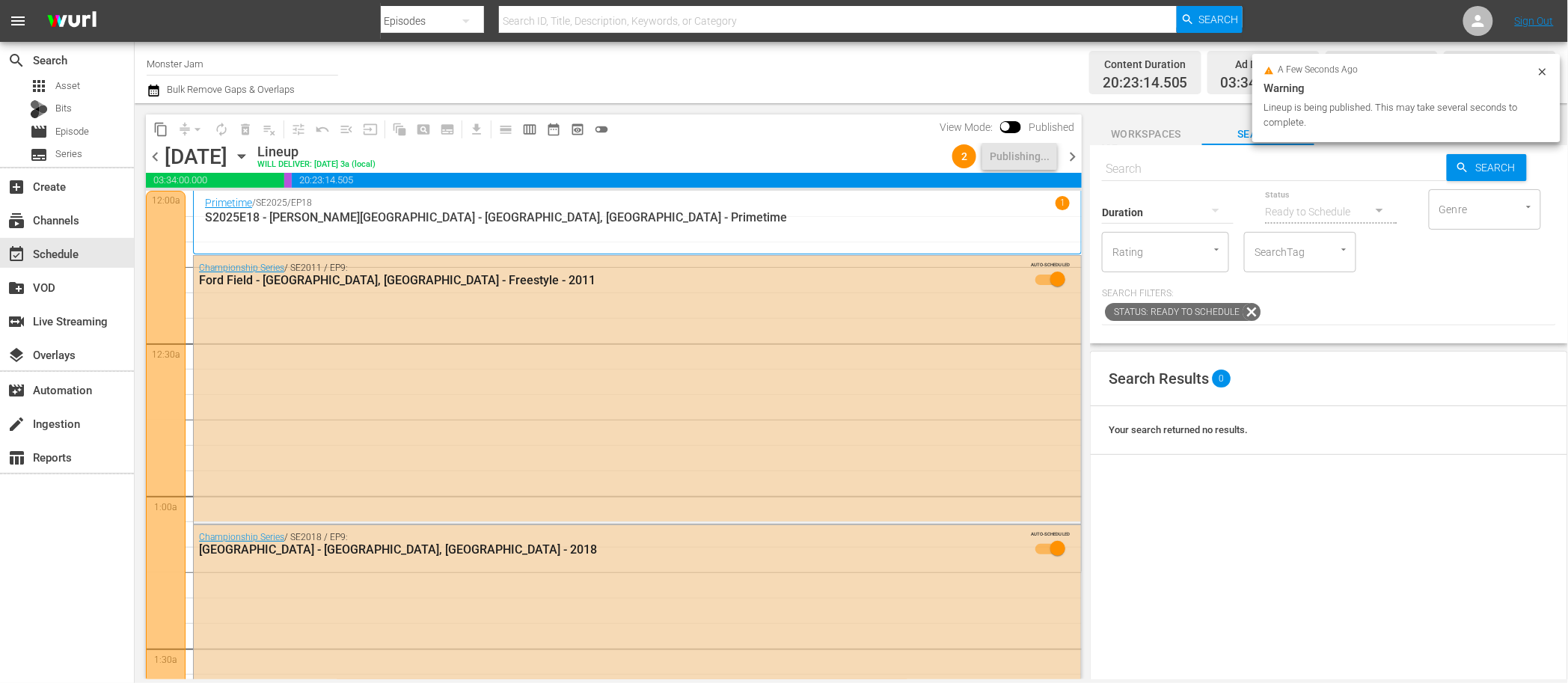
click at [1071, 157] on span "chevron_right" at bounding box center [1073, 157] width 18 height 18
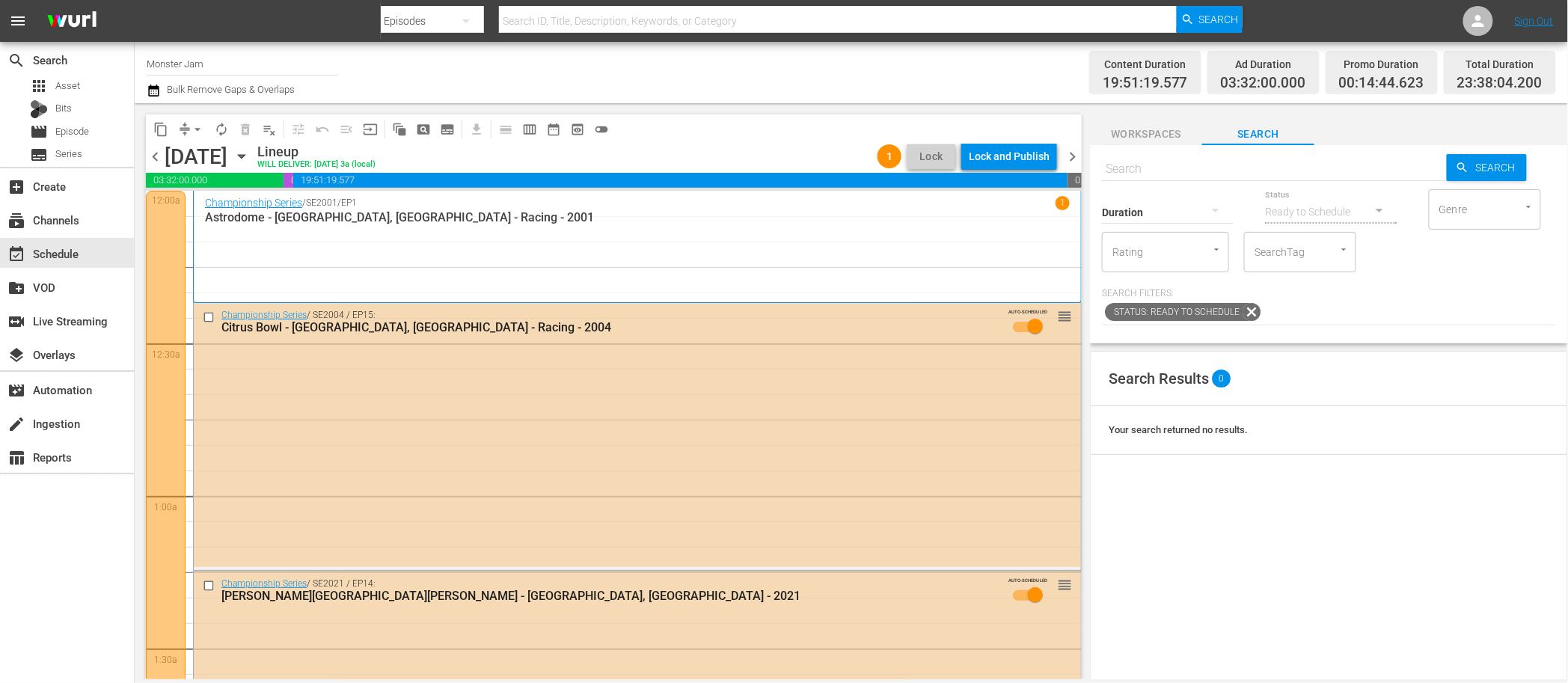
click at [1009, 152] on div "Lock and Publish" at bounding box center [1009, 156] width 81 height 27
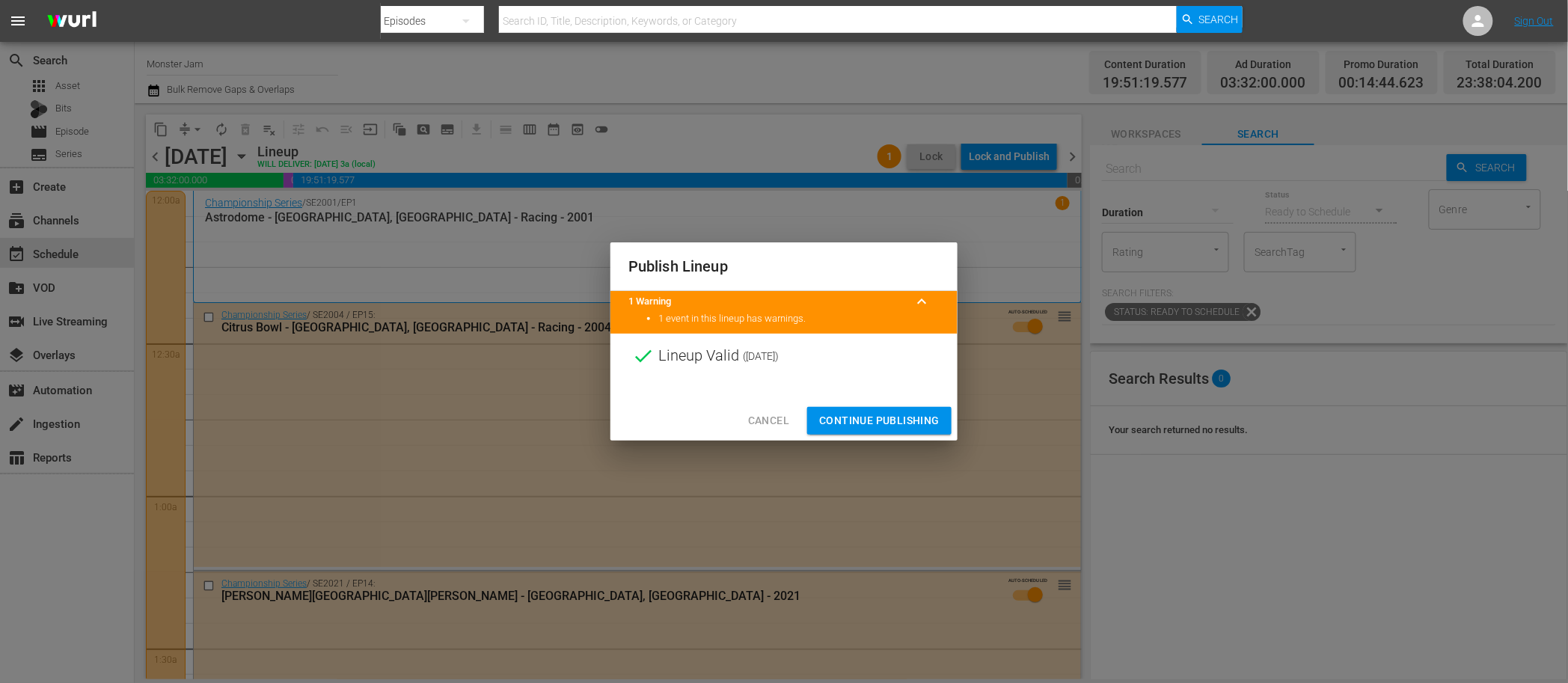
click at [905, 425] on span "Continue Publishing" at bounding box center [880, 420] width 121 height 18
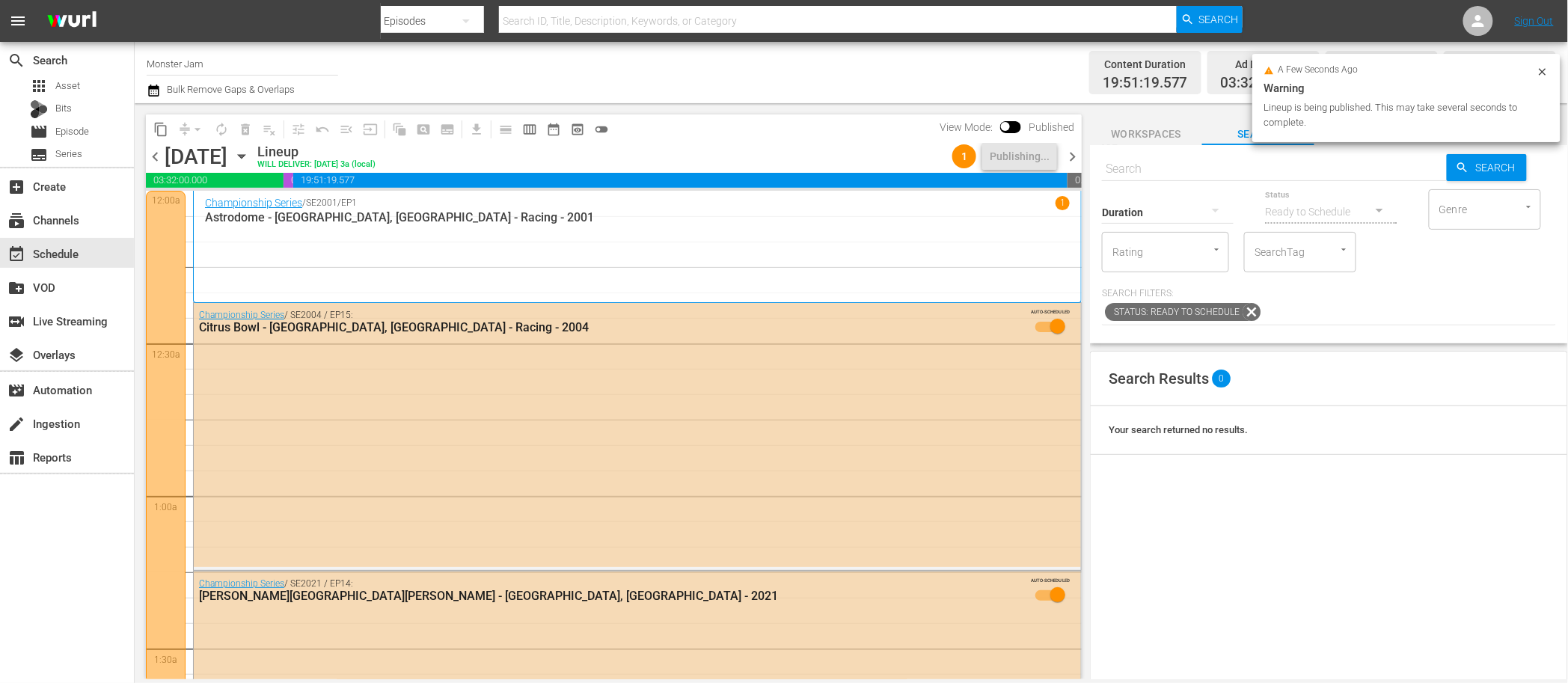
click at [1070, 162] on span "chevron_right" at bounding box center [1073, 157] width 18 height 18
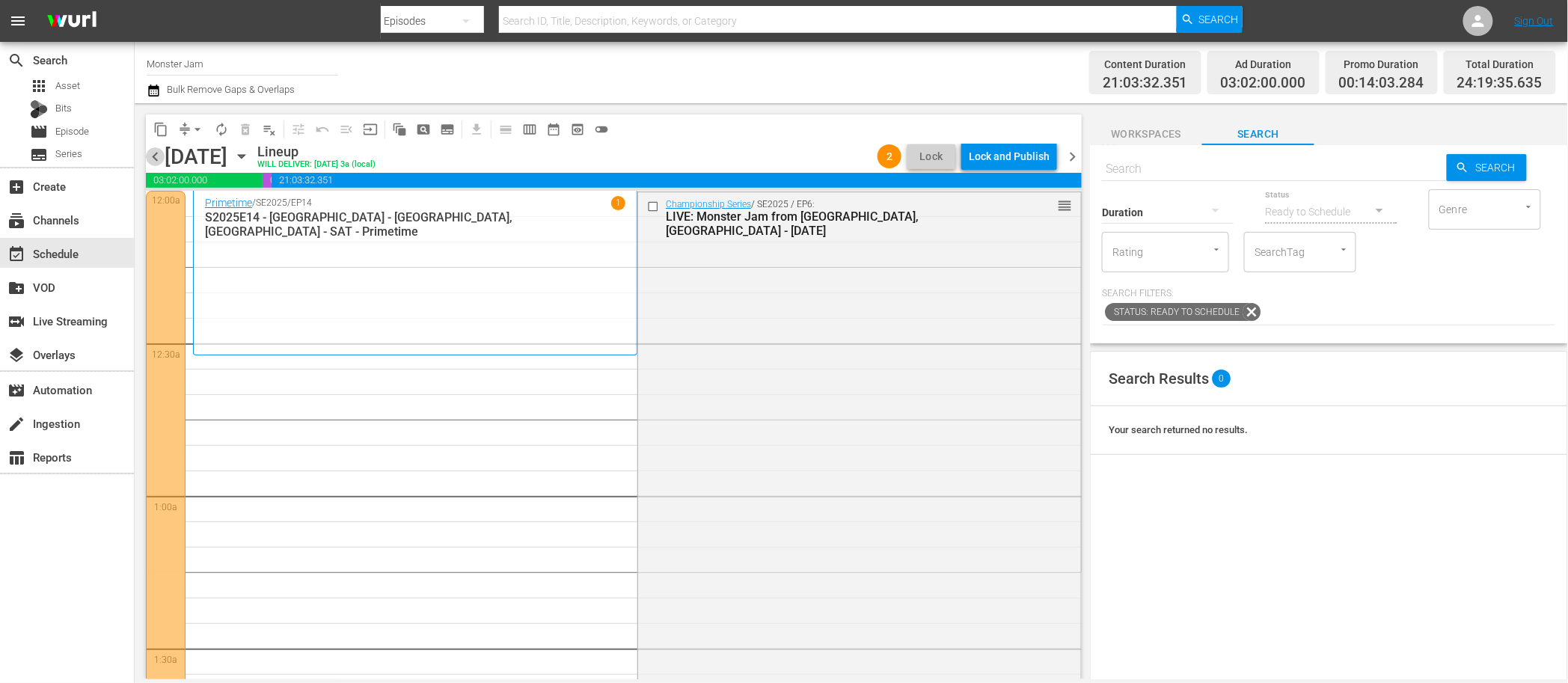
click at [156, 160] on span "chevron_left" at bounding box center [155, 157] width 18 height 18
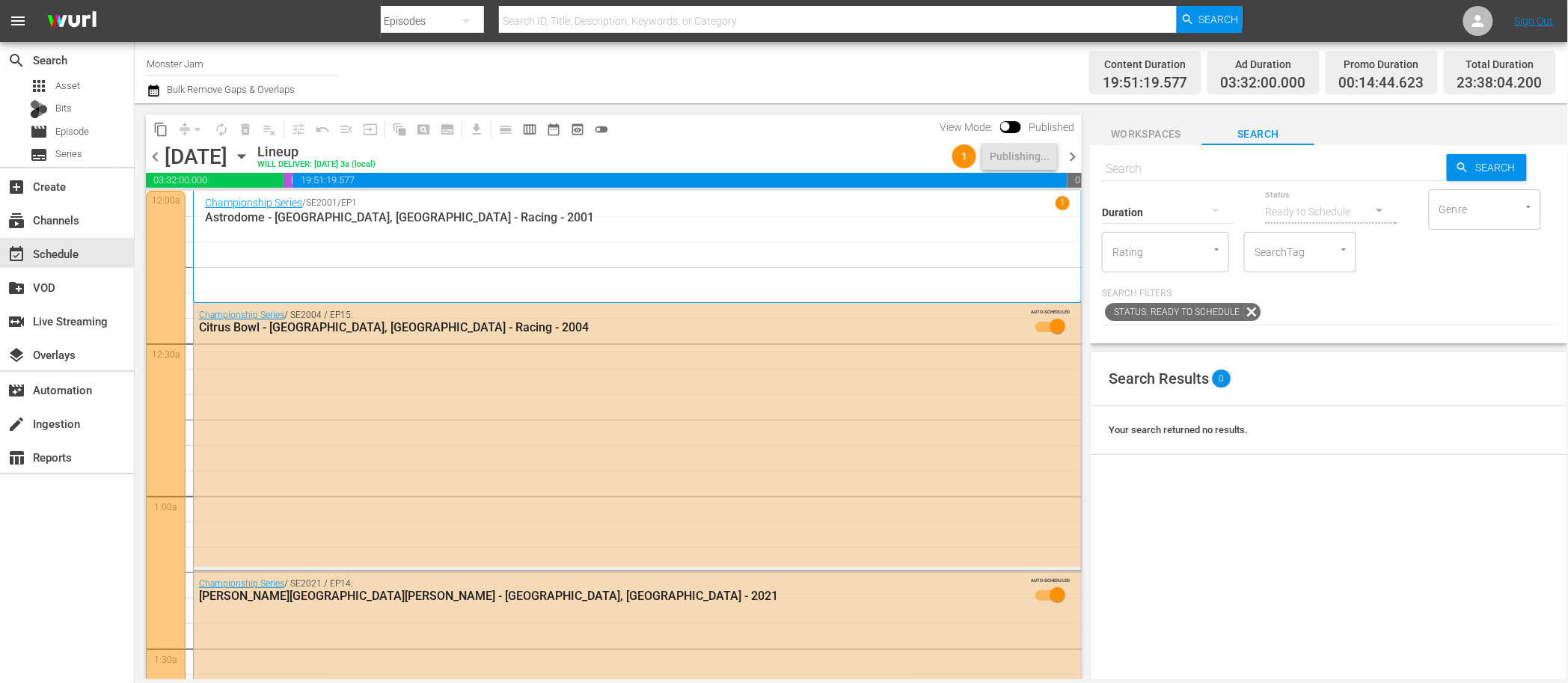
click at [1078, 156] on span "chevron_right" at bounding box center [1073, 157] width 18 height 18
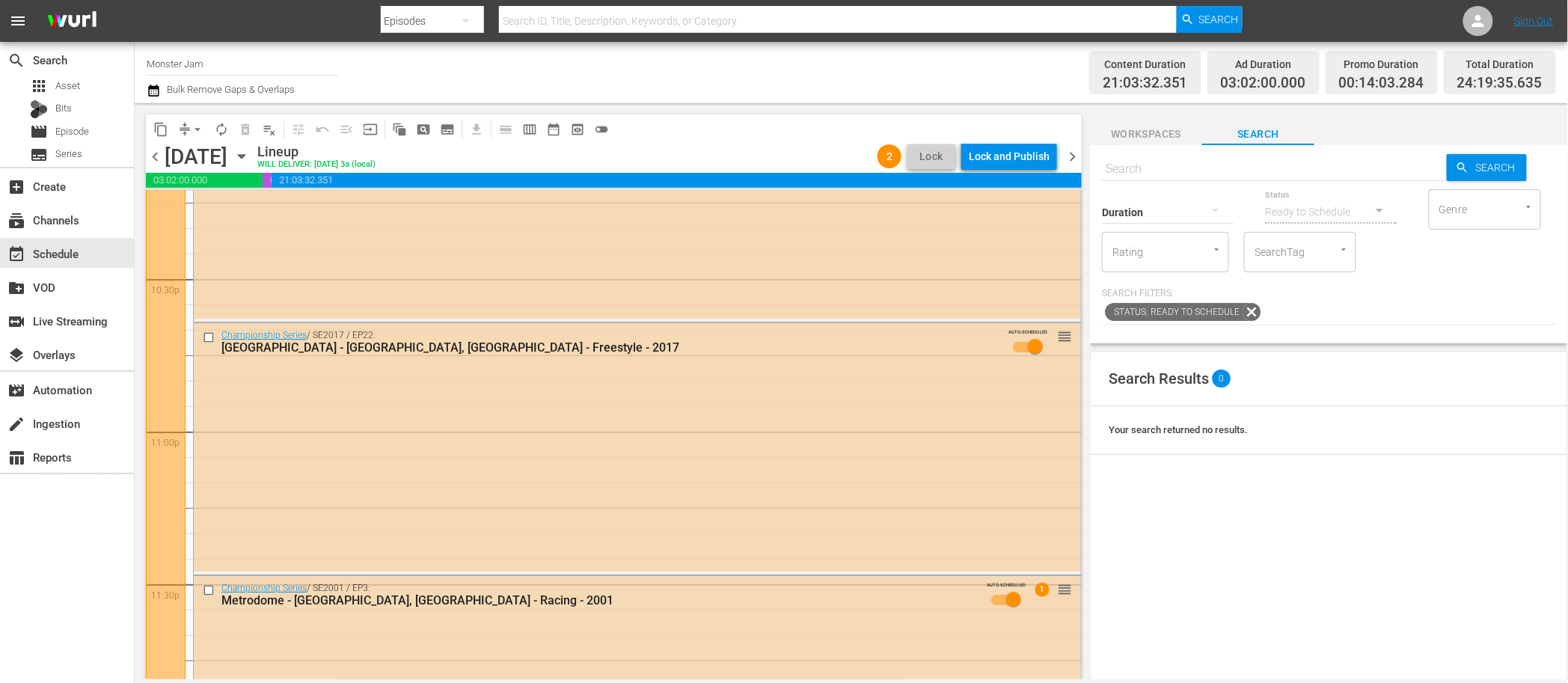
scroll to position [6935, 0]
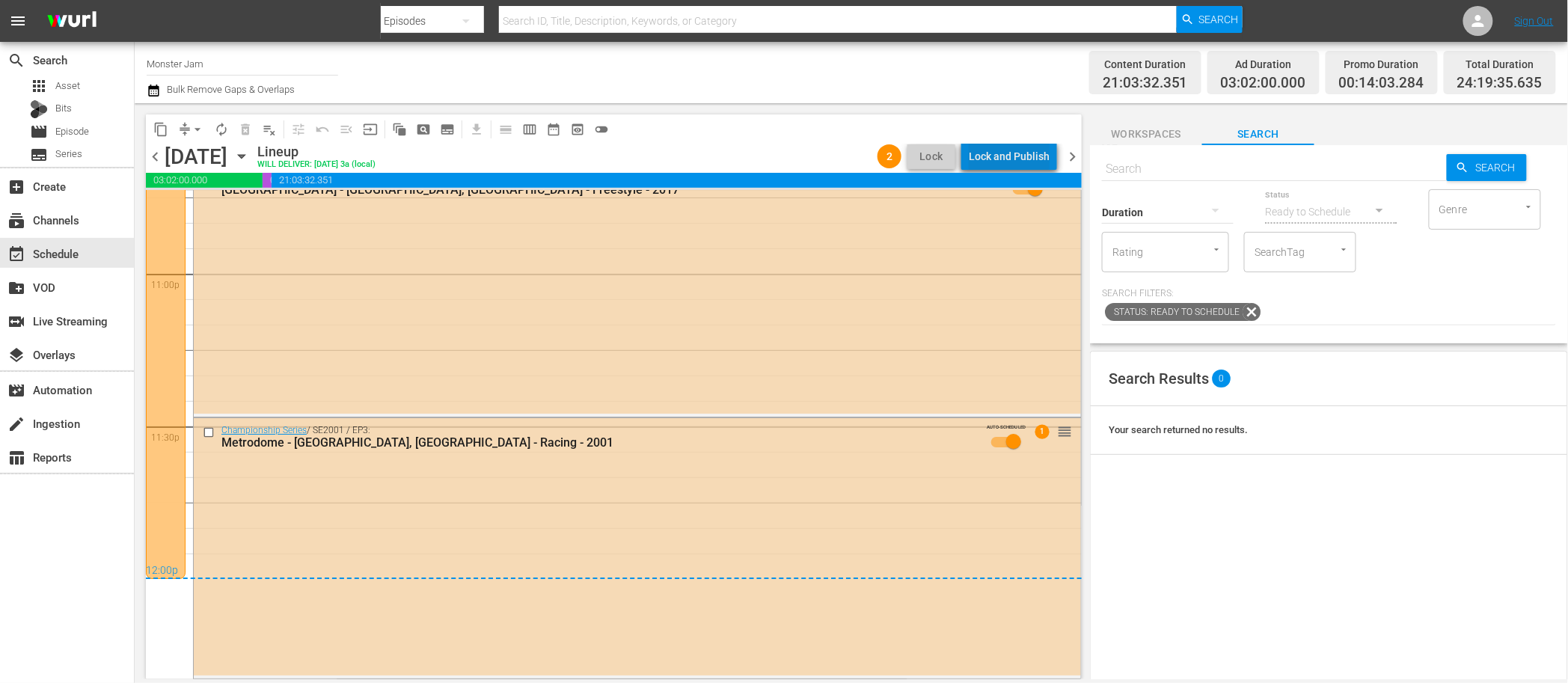
click at [1048, 156] on div "Lock and Publish" at bounding box center [1009, 156] width 81 height 27
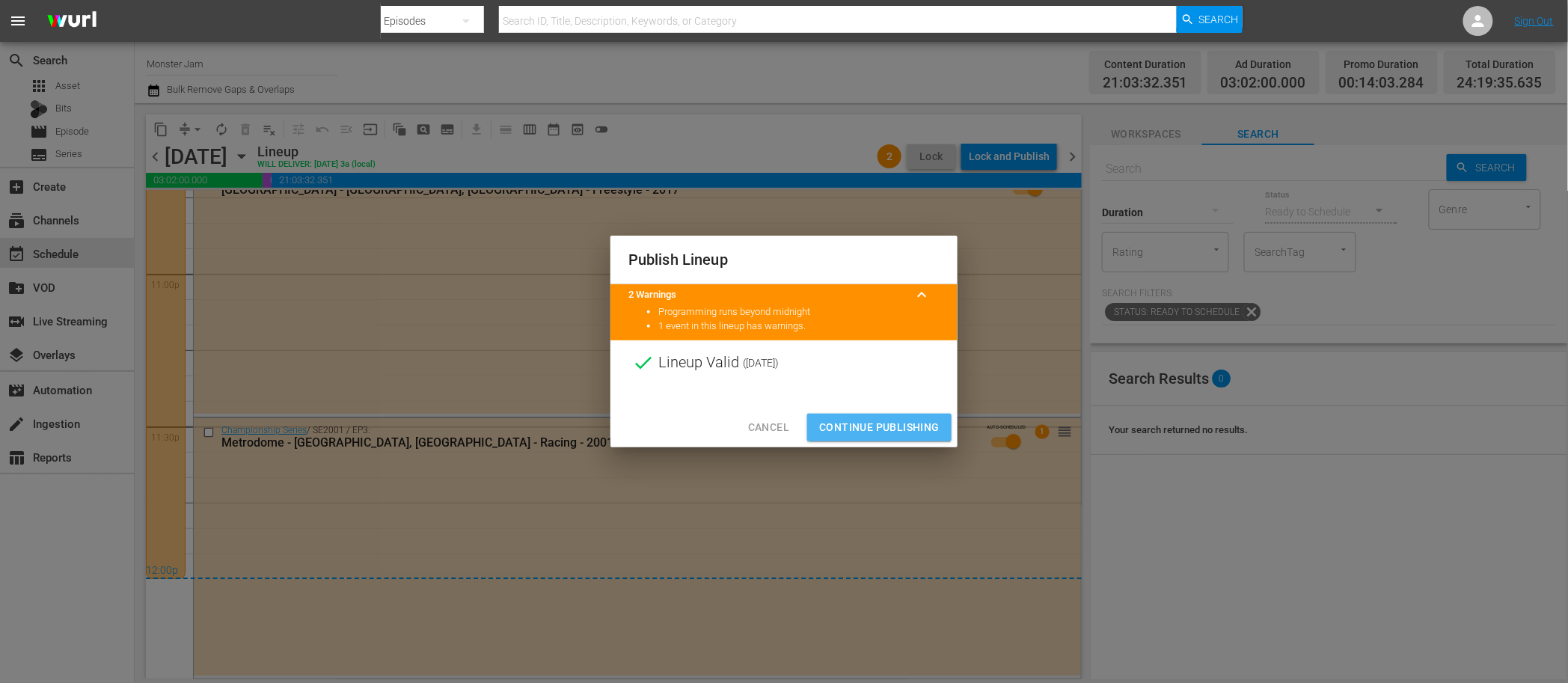
drag, startPoint x: 898, startPoint y: 423, endPoint x: 991, endPoint y: 276, distance: 173.9
click at [898, 423] on span "Continue Publishing" at bounding box center [880, 428] width 121 height 18
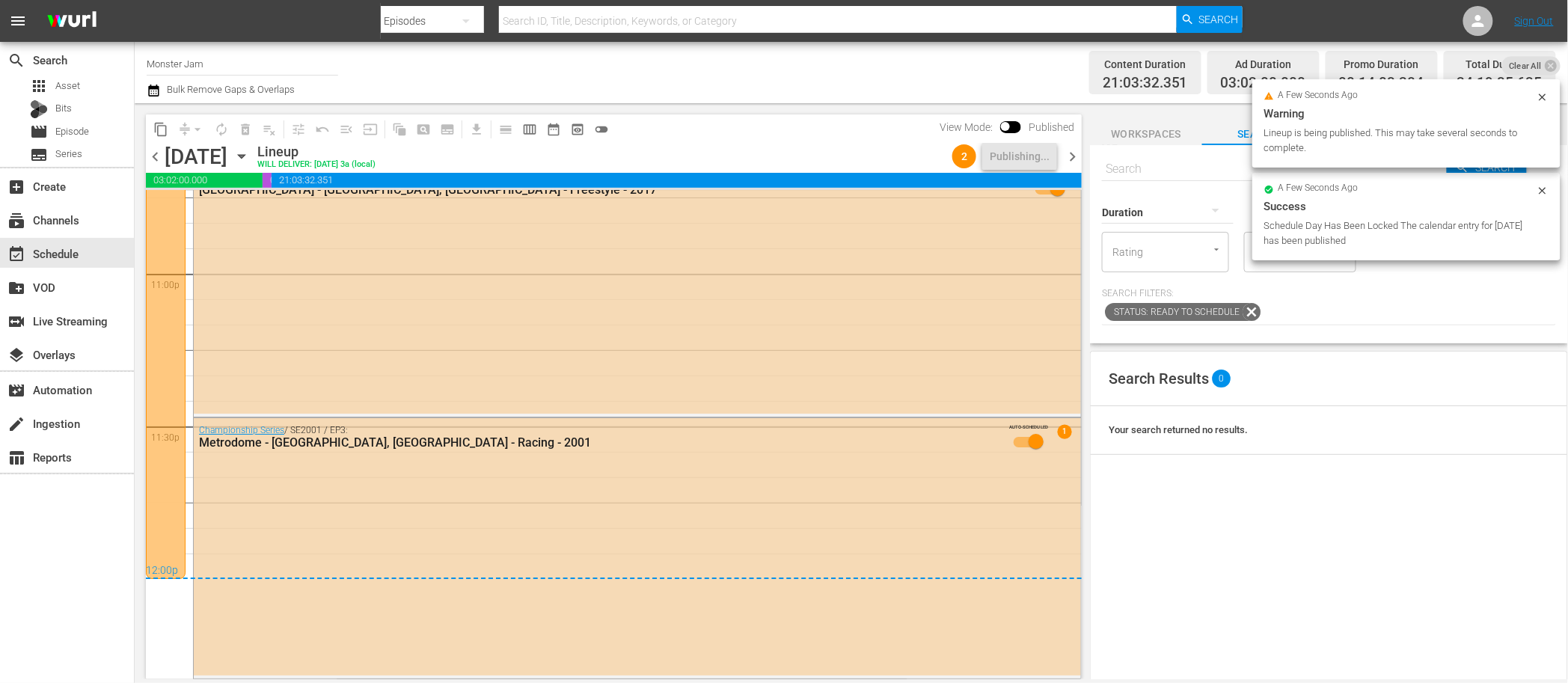
click at [1077, 154] on span "chevron_right" at bounding box center [1073, 157] width 18 height 18
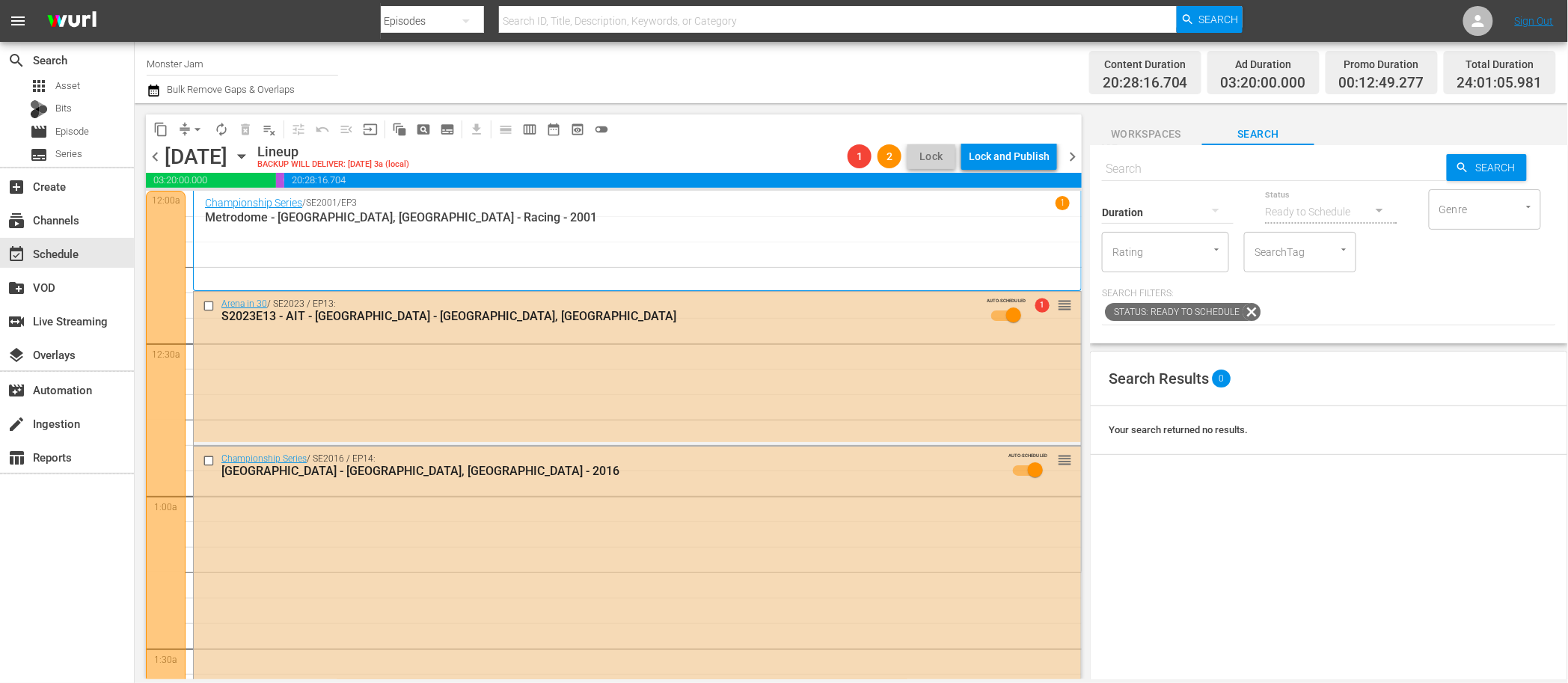
click at [160, 161] on span "chevron_left" at bounding box center [155, 157] width 18 height 18
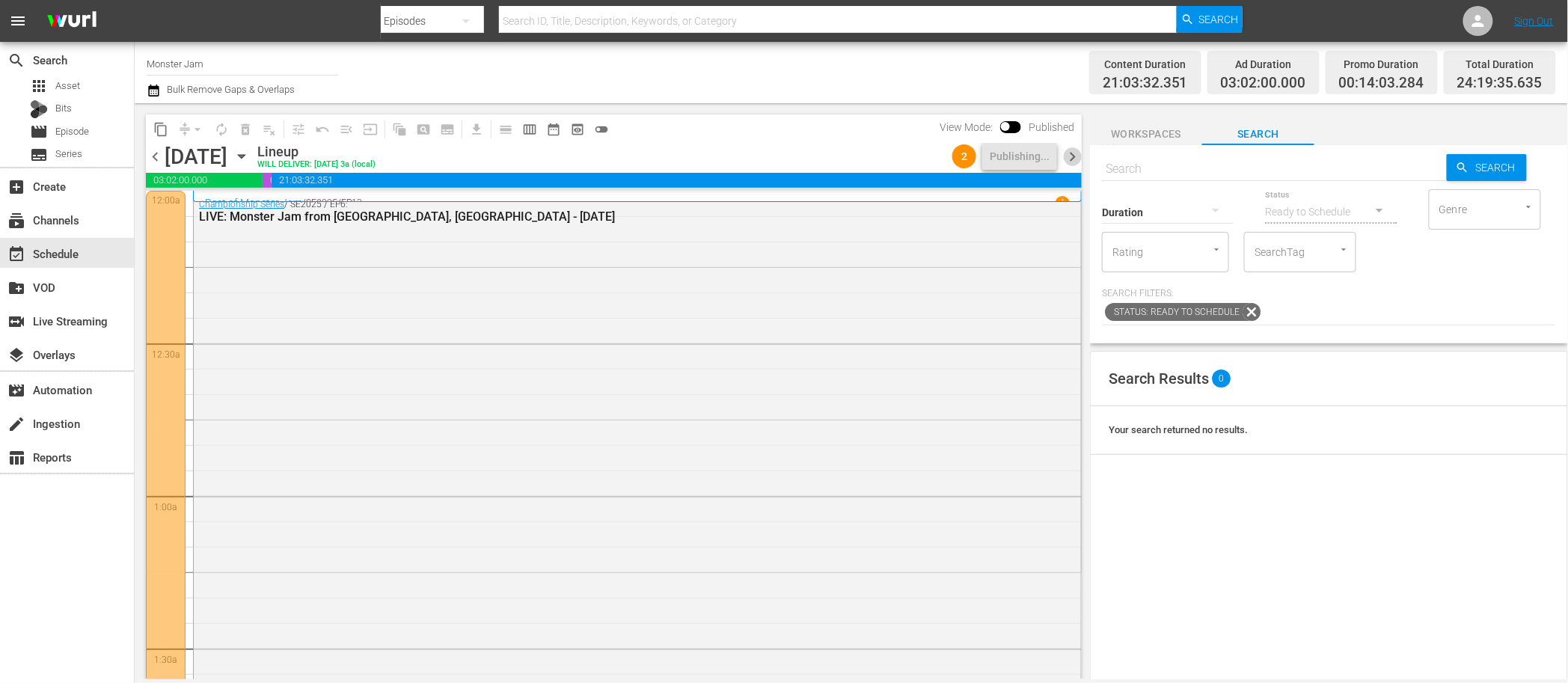
click at [1073, 153] on span "chevron_right" at bounding box center [1073, 157] width 18 height 18
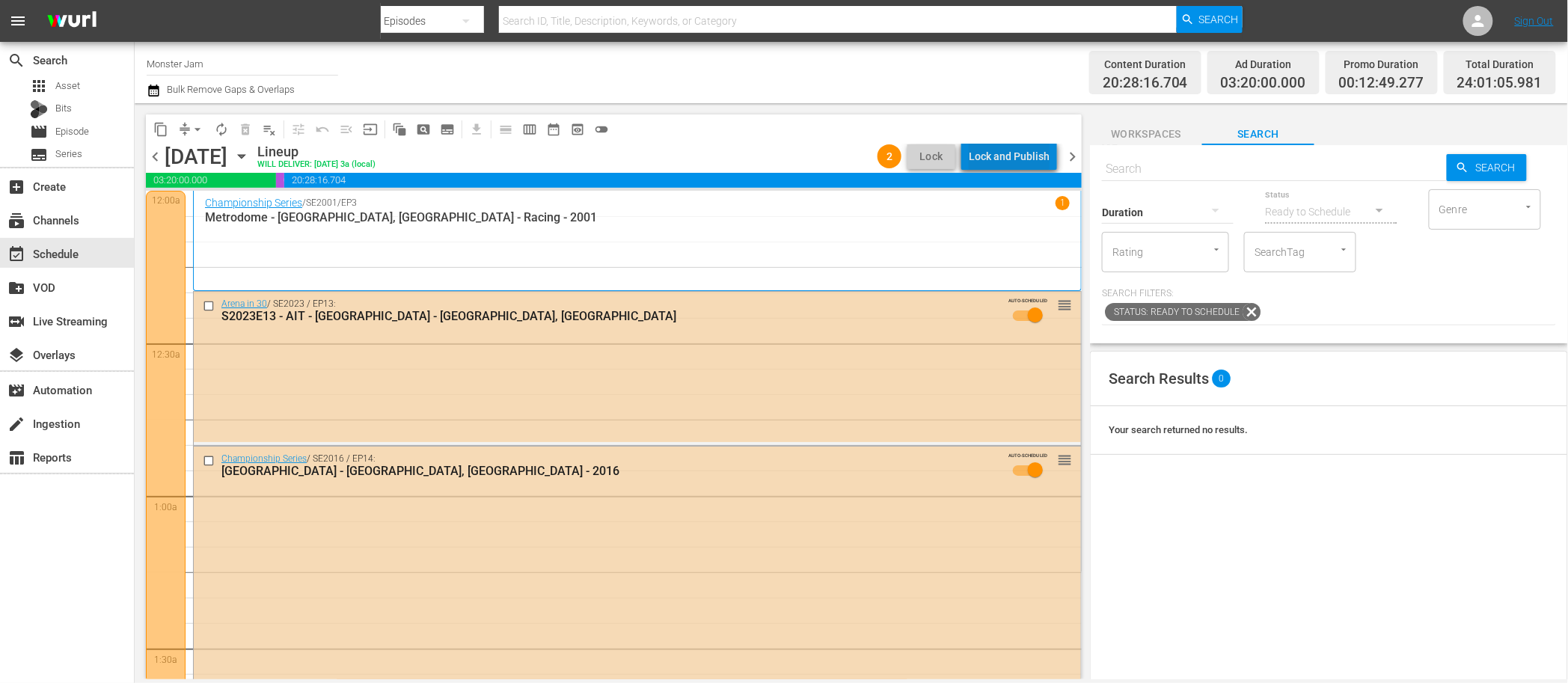
click at [1027, 157] on div "Lock and Publish" at bounding box center [1009, 156] width 81 height 27
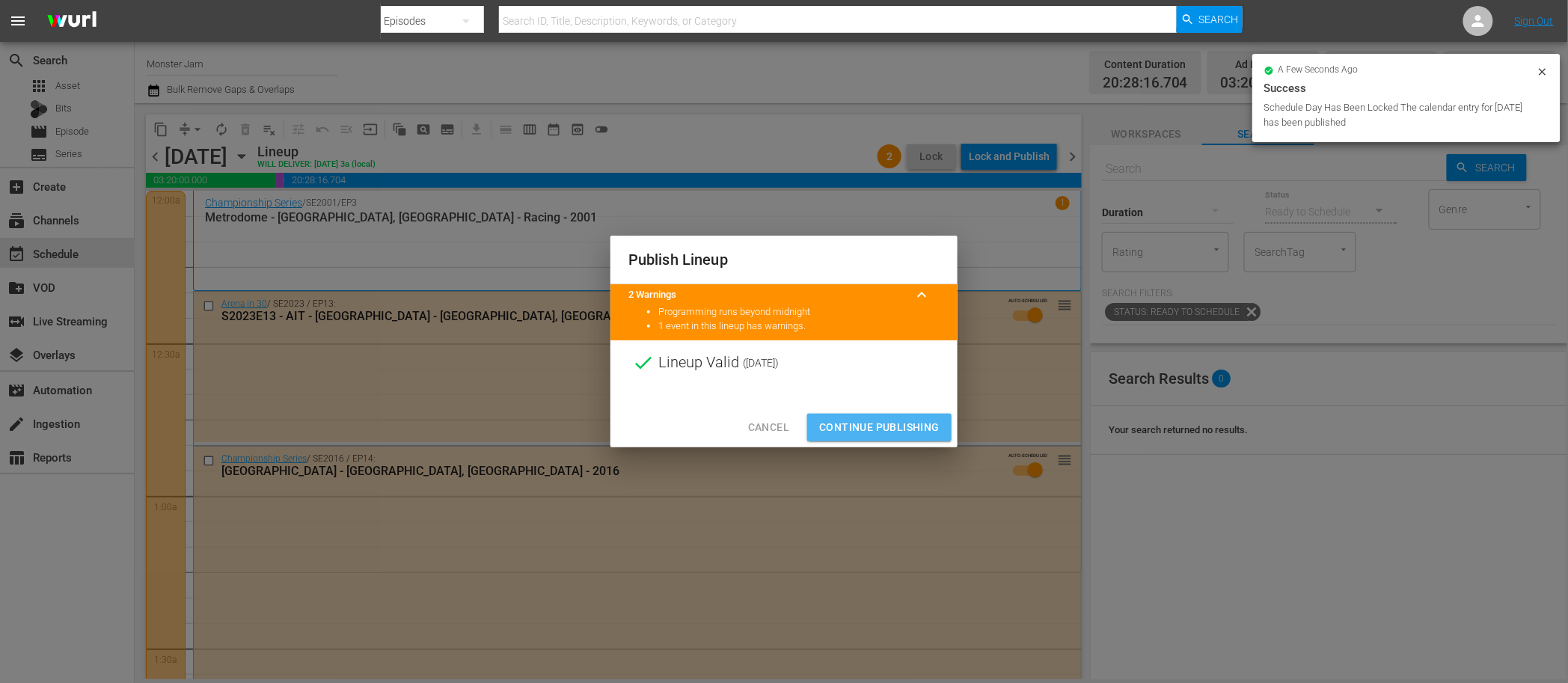
click at [888, 416] on button "Continue Publishing" at bounding box center [879, 428] width 145 height 27
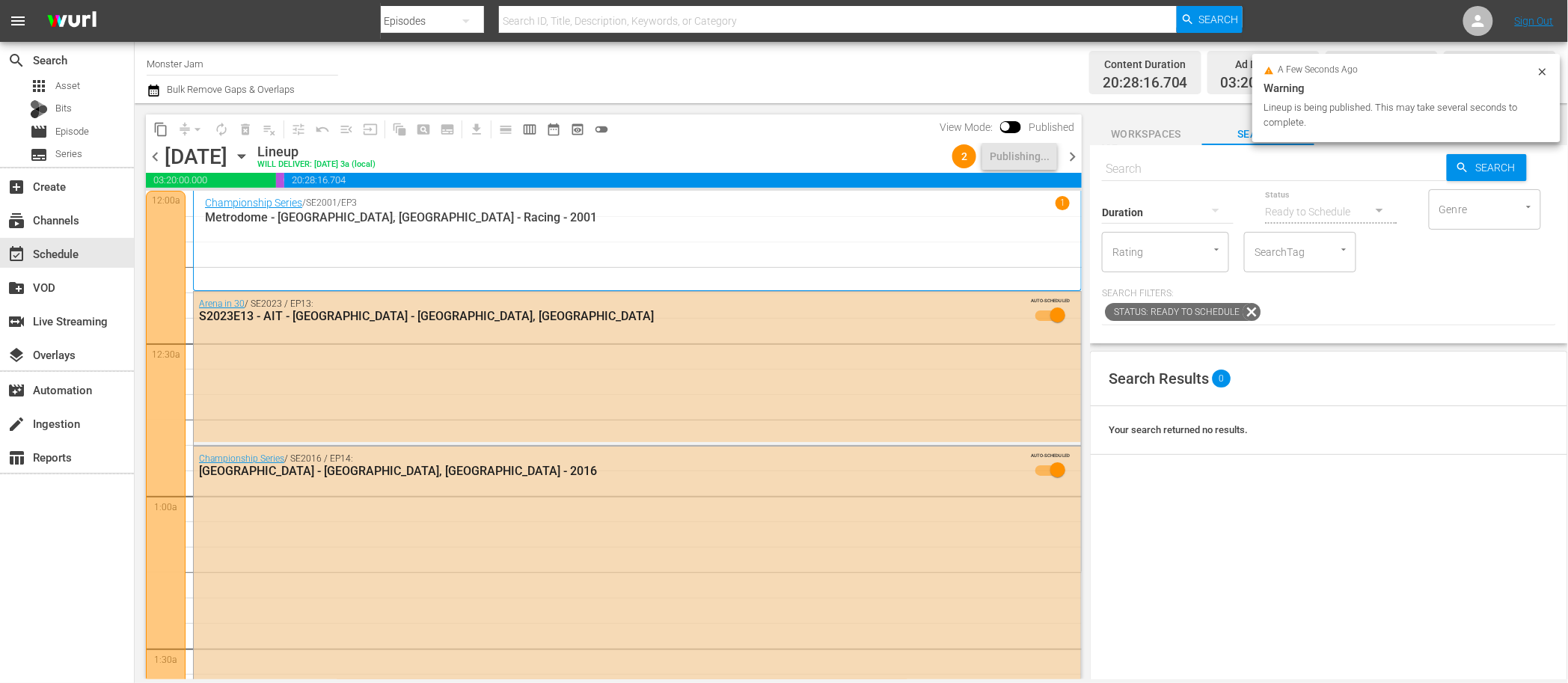
click at [911, 104] on div "content_copy compress arrow_drop_down autorenew_outlined delete_forever_outline…" at bounding box center [610, 391] width 951 height 576
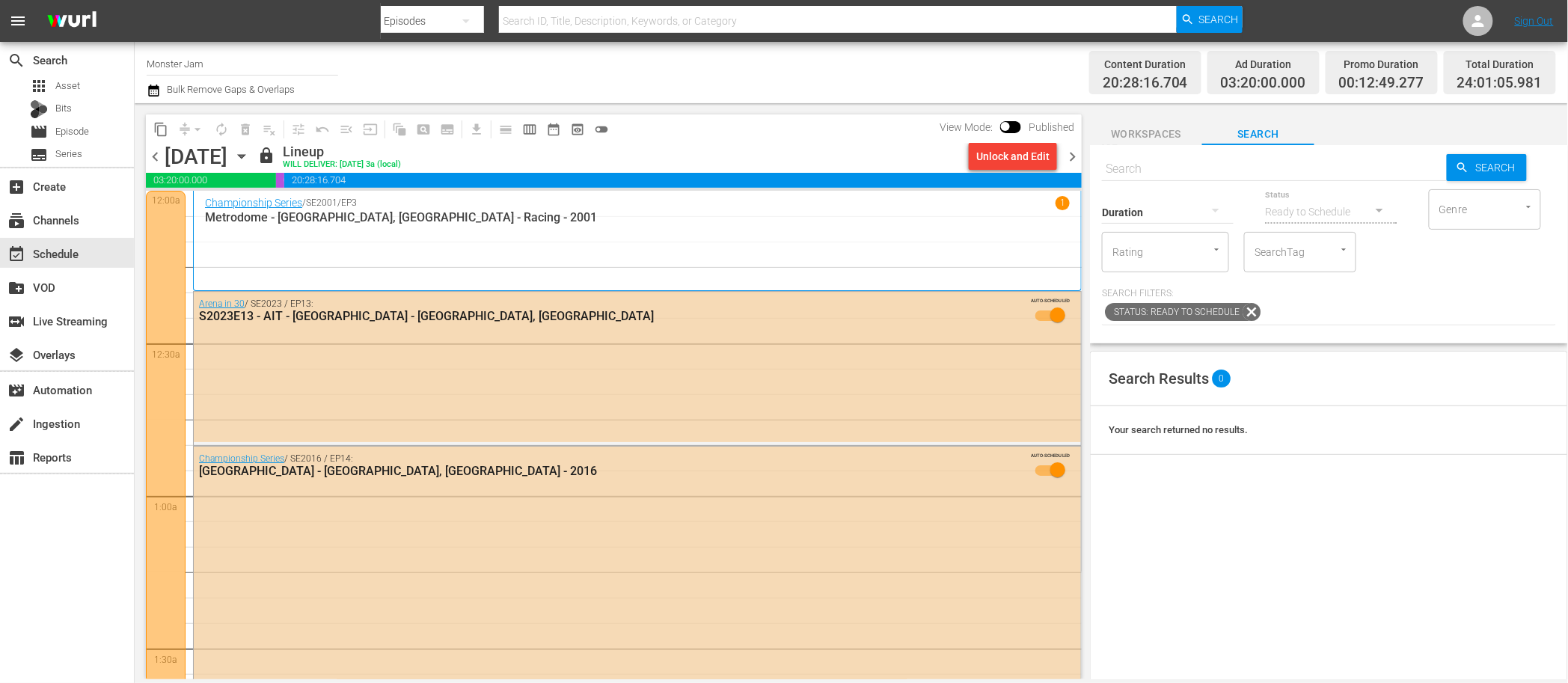
click at [1073, 154] on span "chevron_right" at bounding box center [1073, 157] width 18 height 18
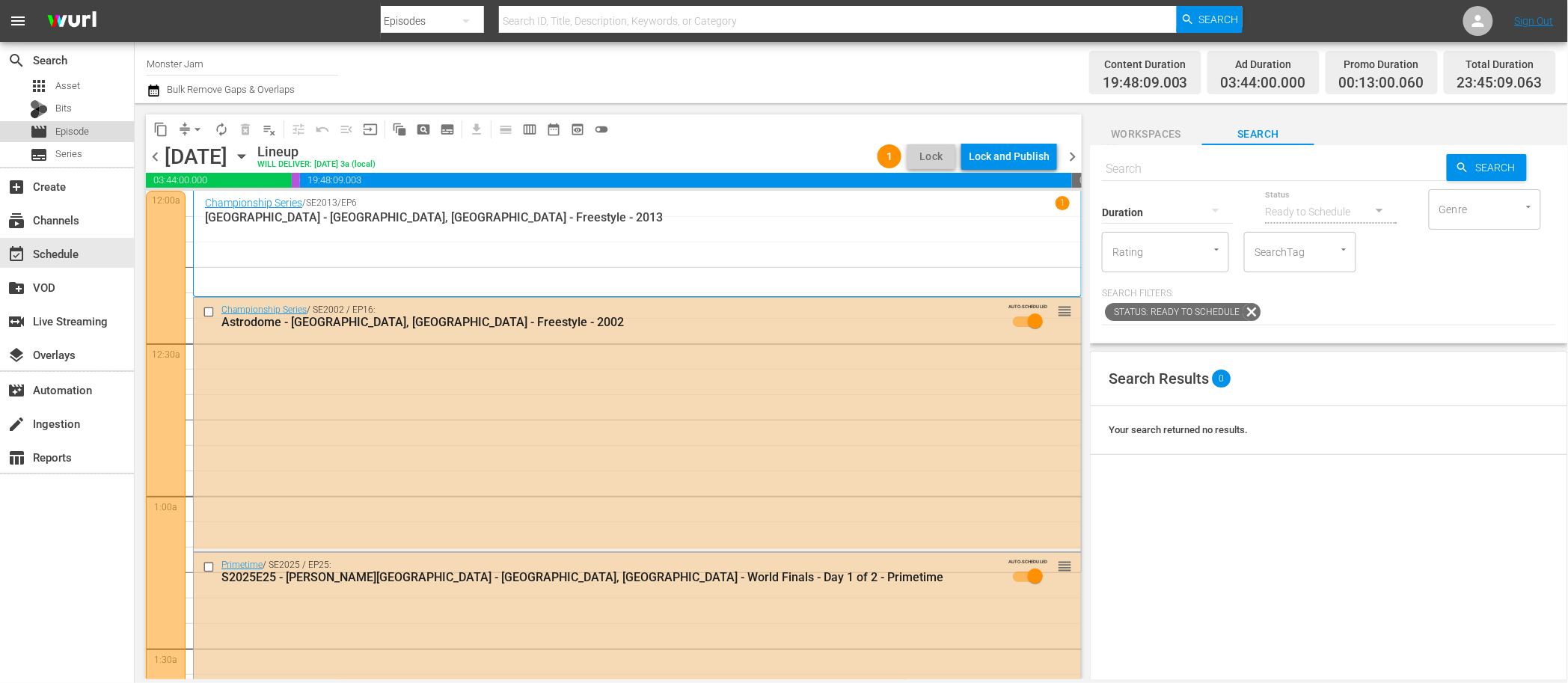
click at [82, 133] on span "Episode" at bounding box center [71, 132] width 34 height 15
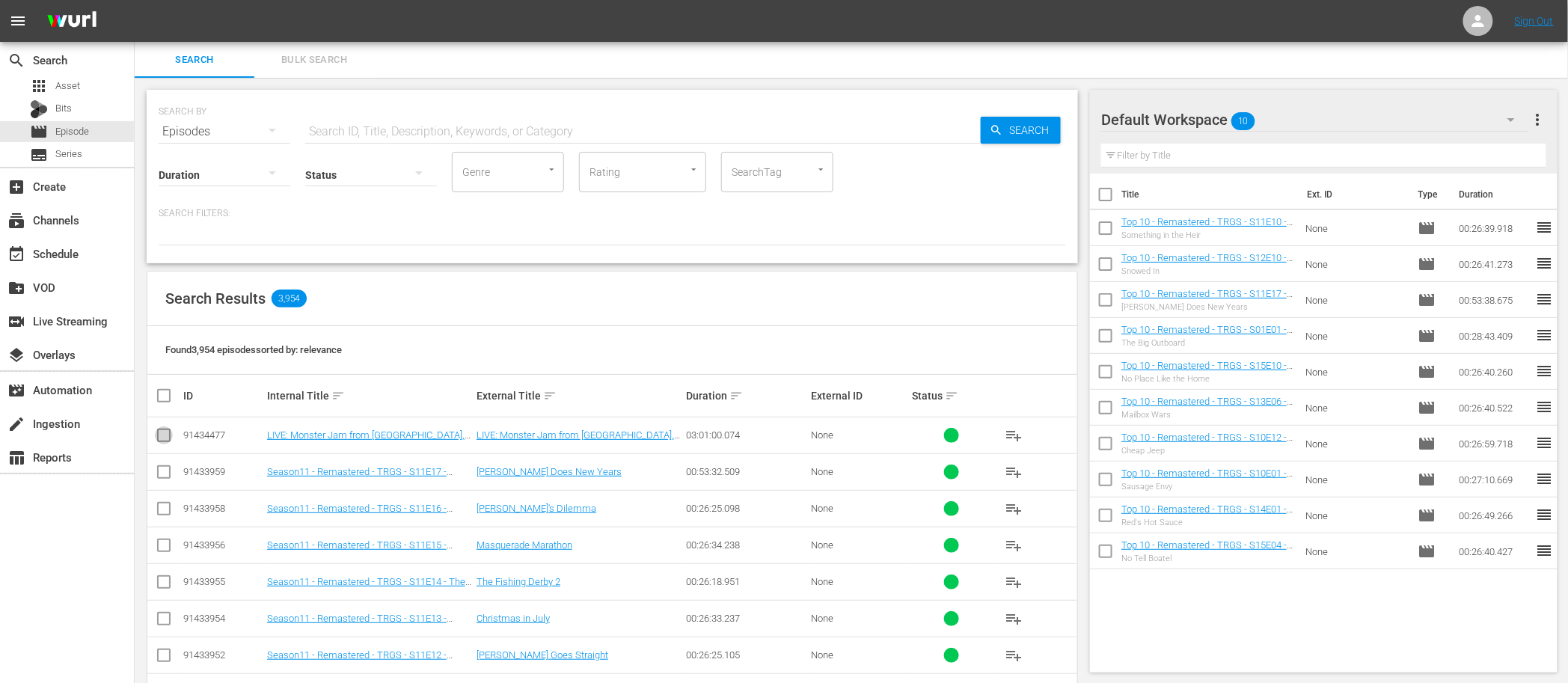
click at [167, 437] on input "checkbox" at bounding box center [164, 439] width 18 height 18
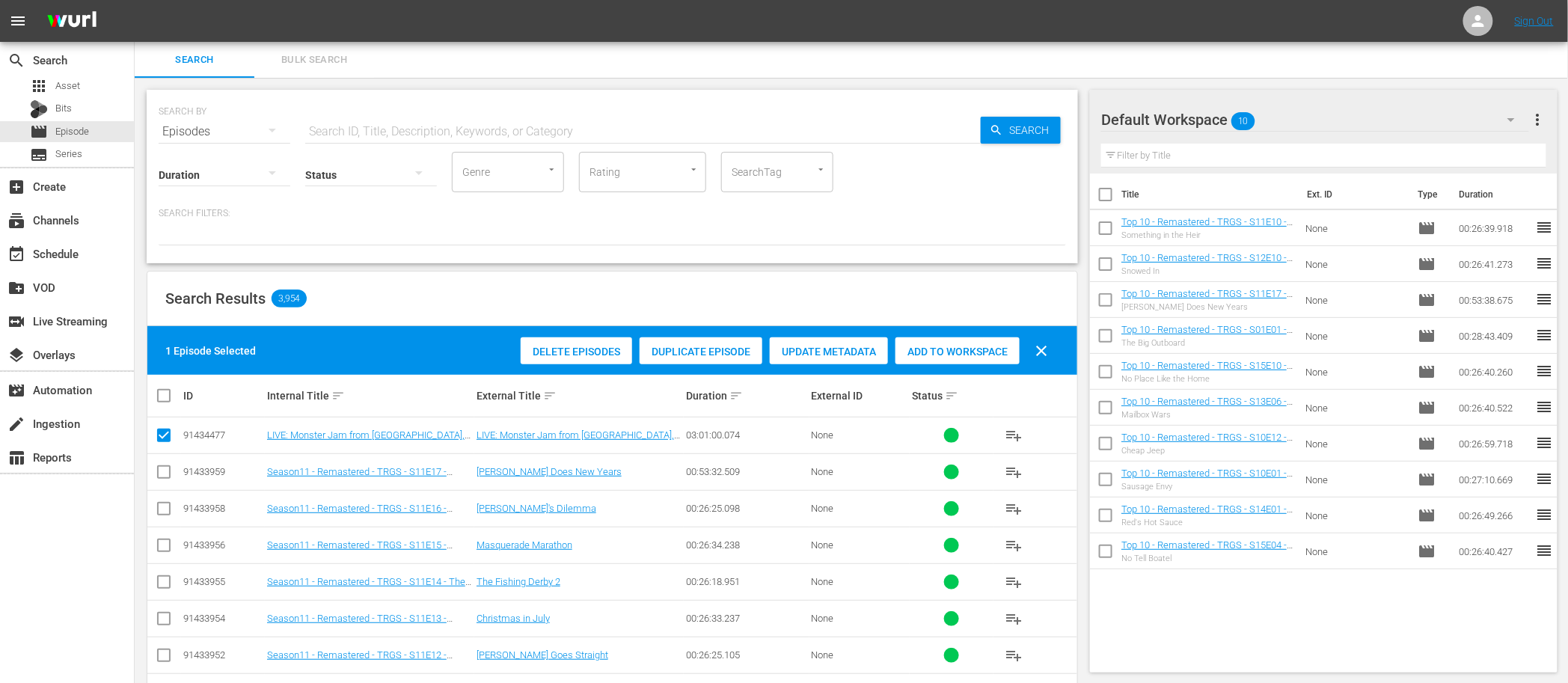
click at [717, 353] on span "Duplicate Episode" at bounding box center [701, 351] width 123 height 12
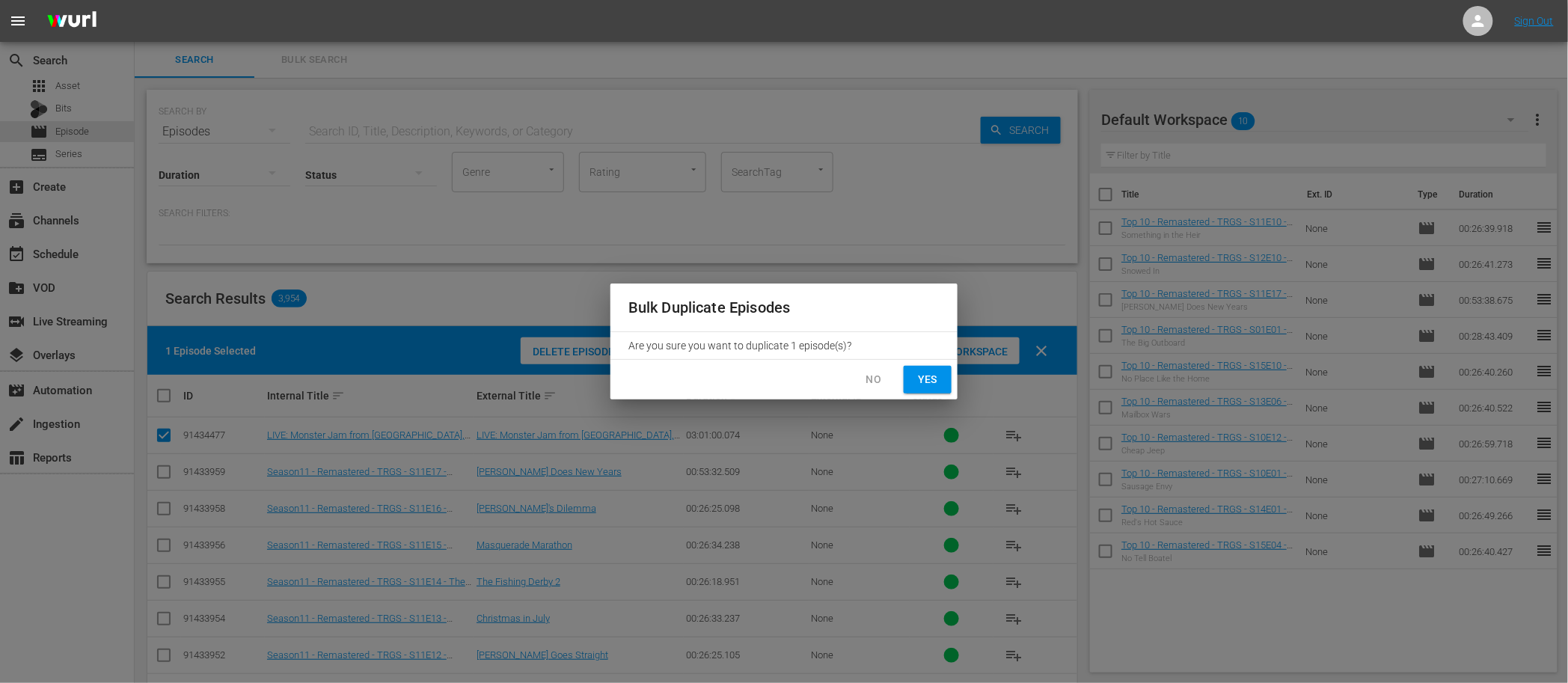
click at [923, 378] on span "Yes" at bounding box center [928, 379] width 24 height 18
checkbox input "false"
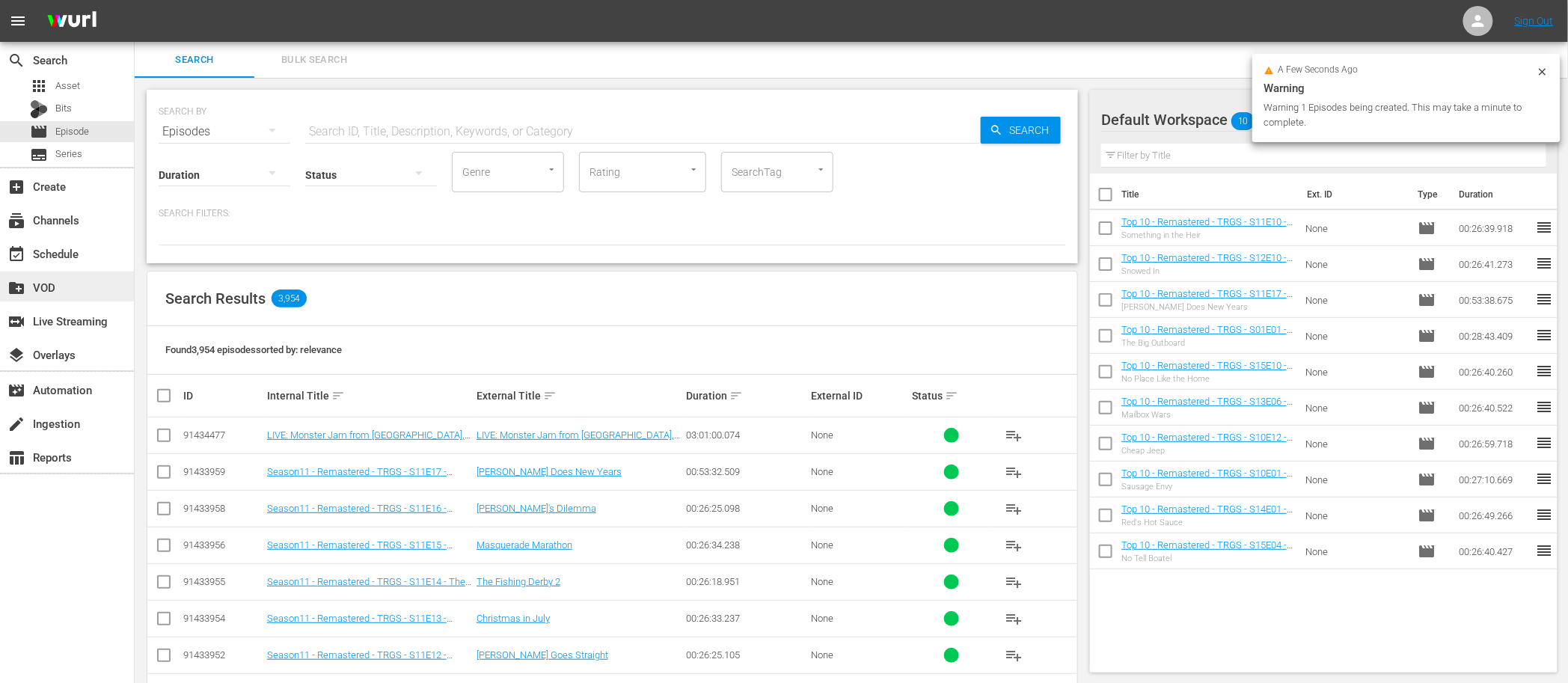
scroll to position [1, 0]
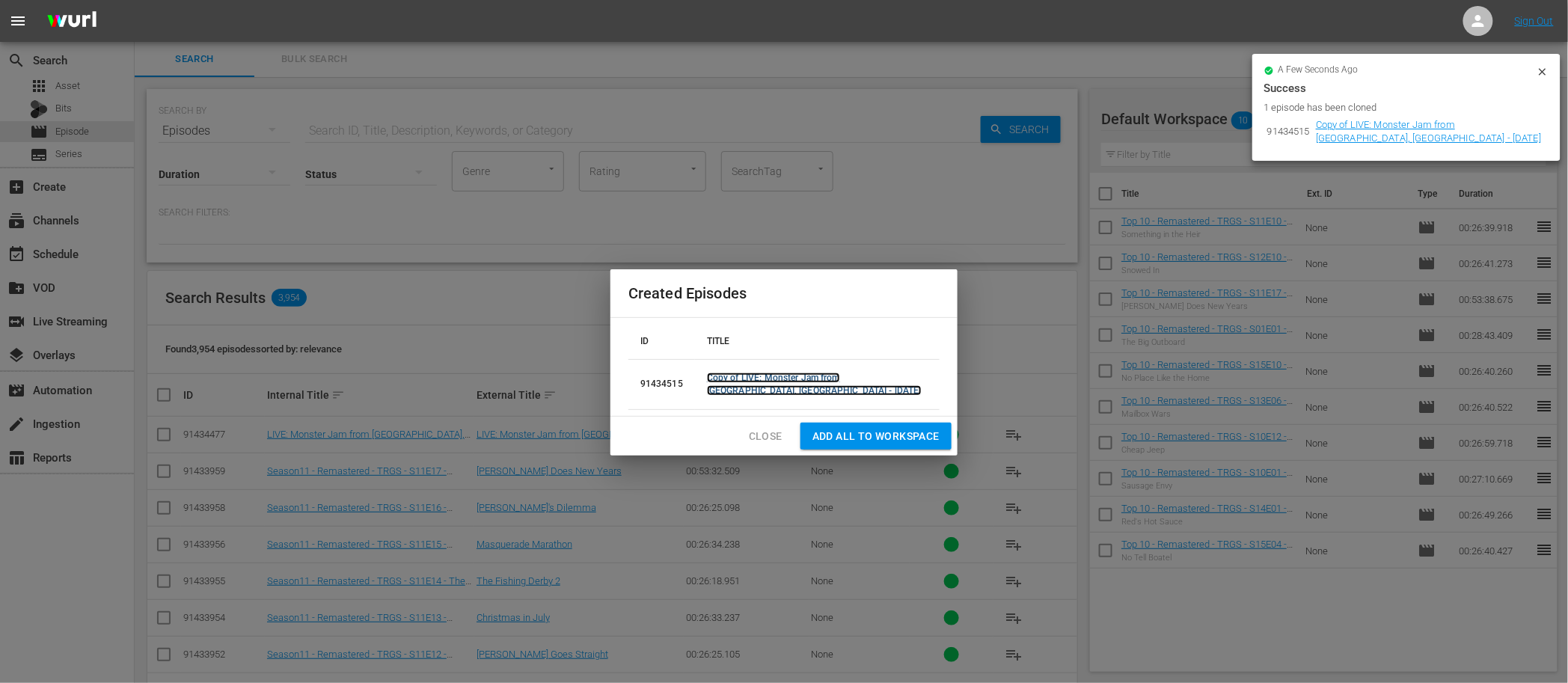
click at [781, 380] on link "Copy of LIVE: Monster Jam from [GEOGRAPHIC_DATA], [GEOGRAPHIC_DATA] - [DATE]" at bounding box center [814, 384] width 214 height 23
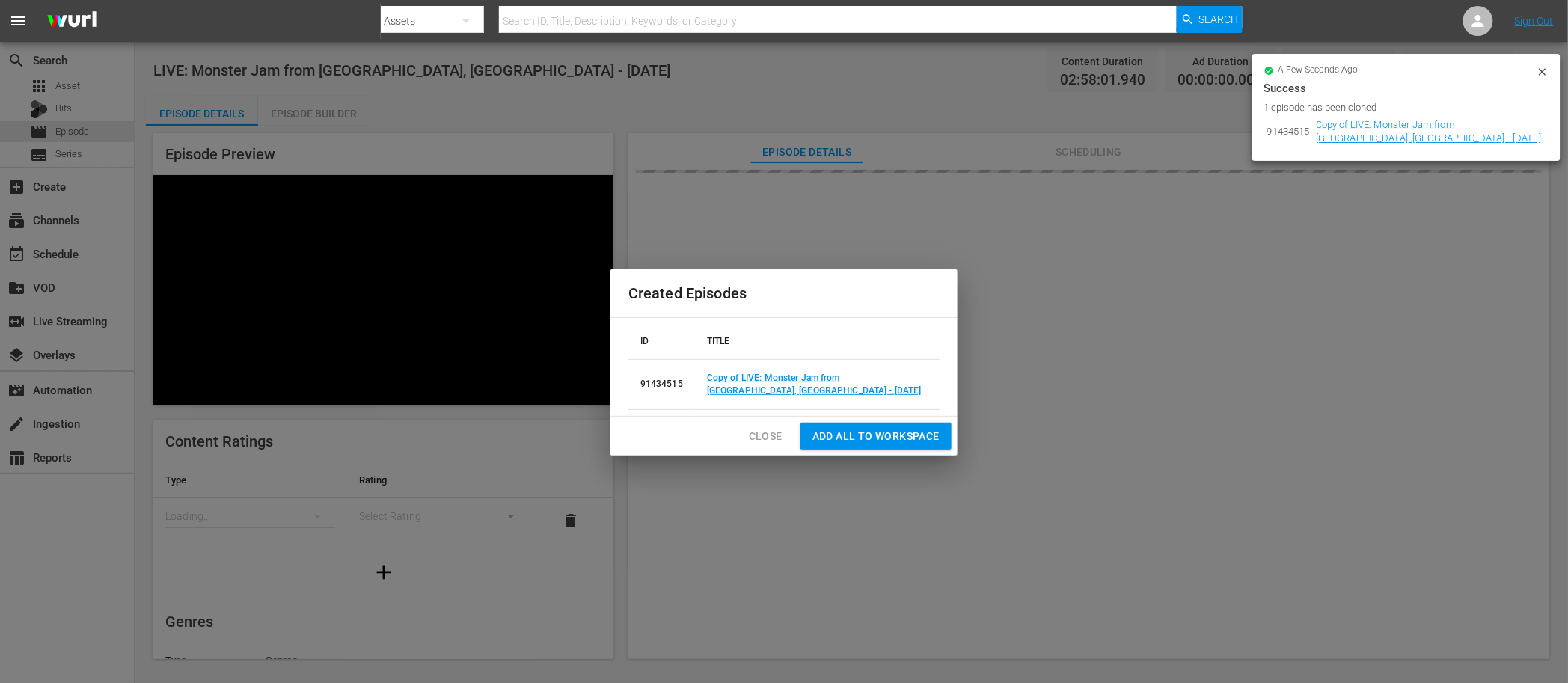
click at [1547, 68] on icon at bounding box center [1542, 71] width 12 height 12
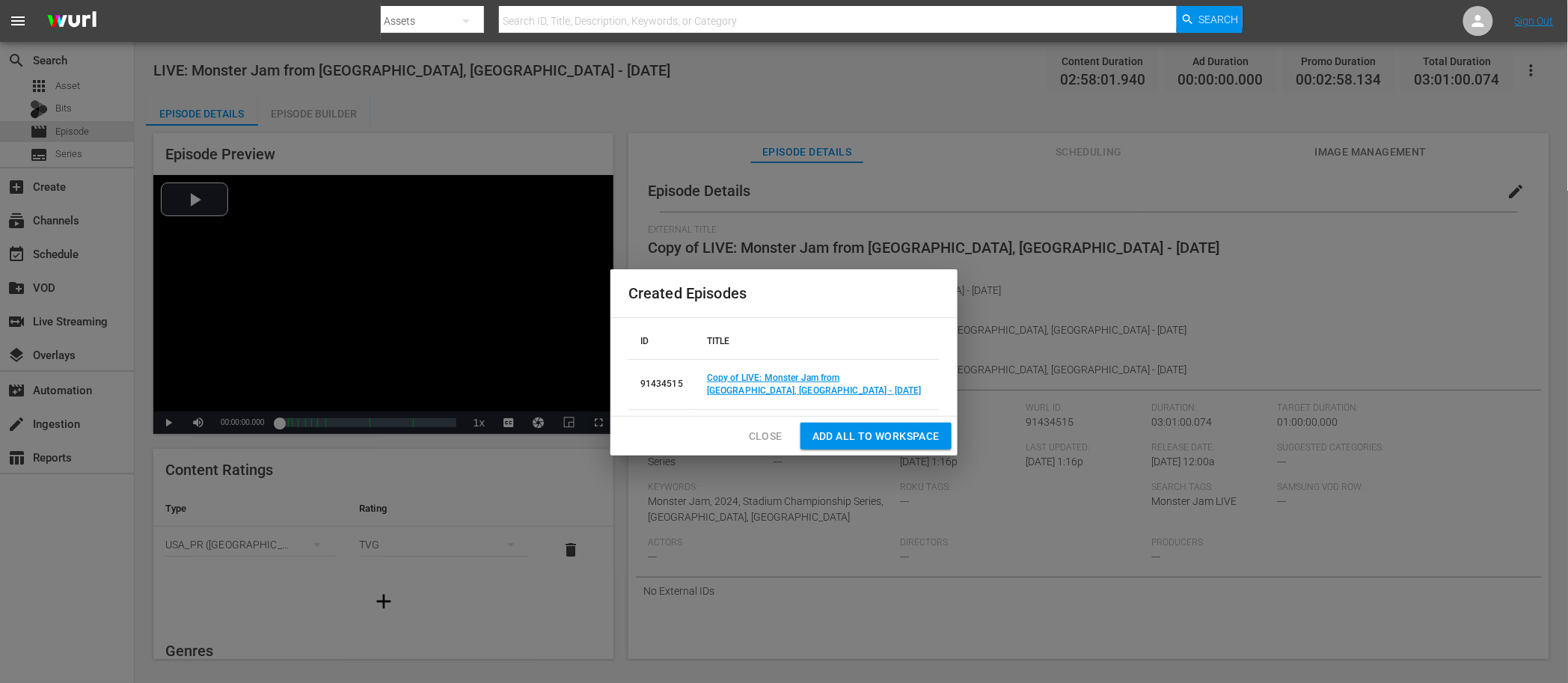
click at [756, 429] on span "Close" at bounding box center [766, 436] width 34 height 18
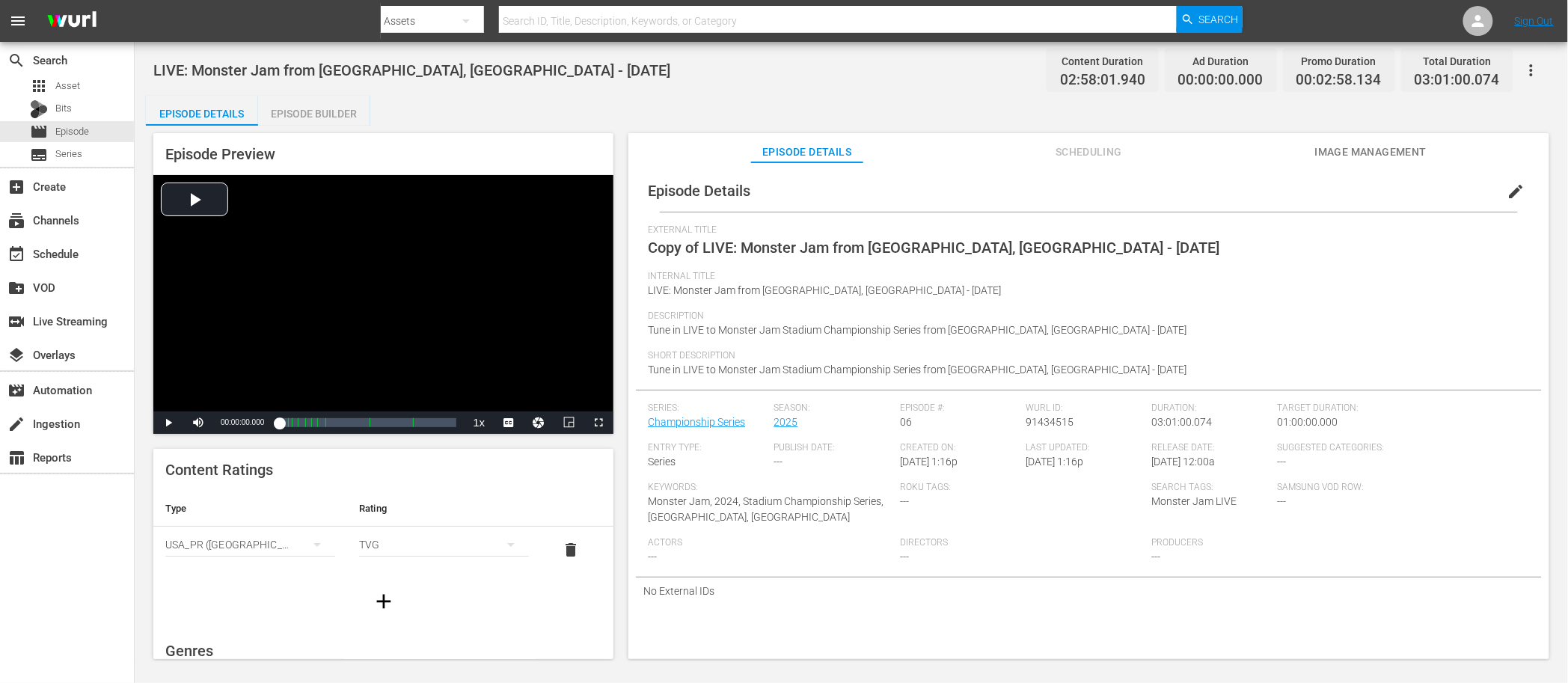
click at [1508, 190] on span "edit" at bounding box center [1517, 191] width 18 height 18
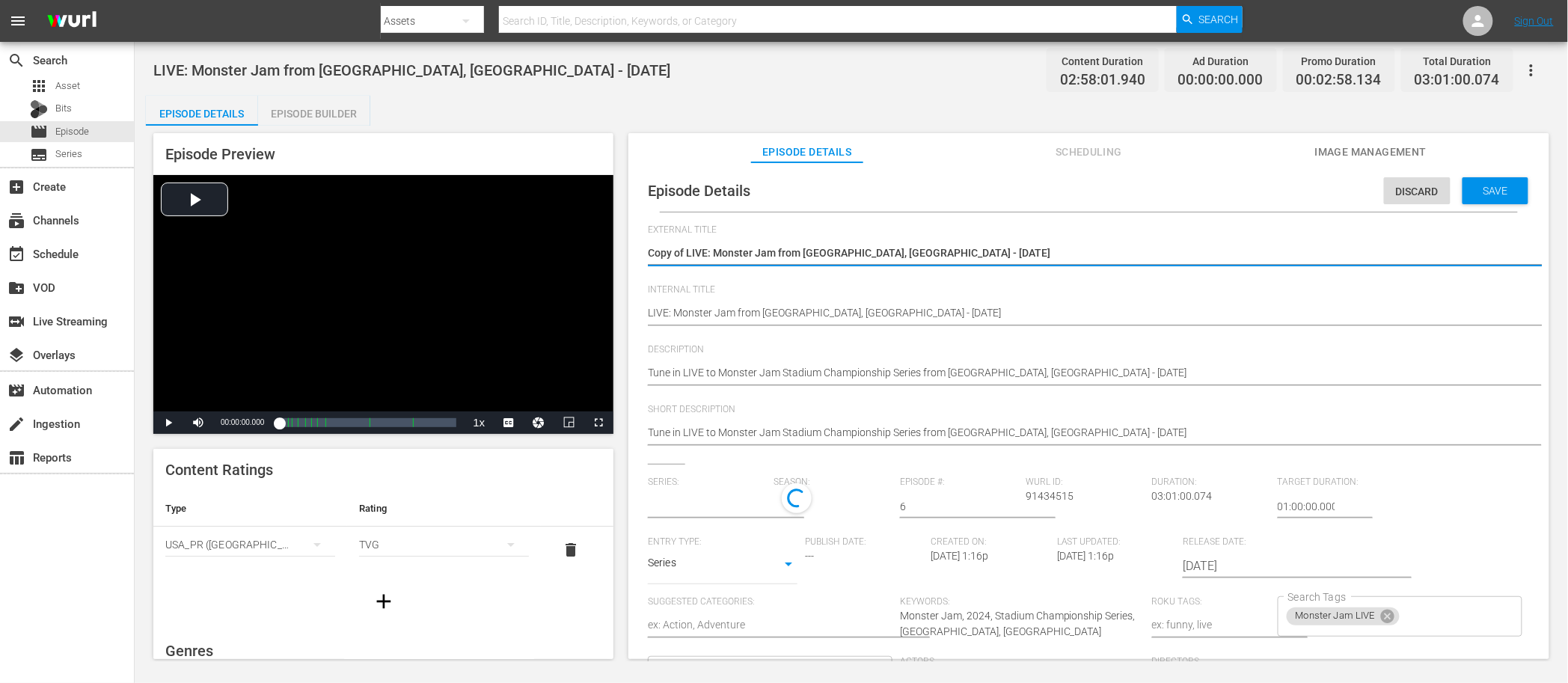
type input "Championship Series"
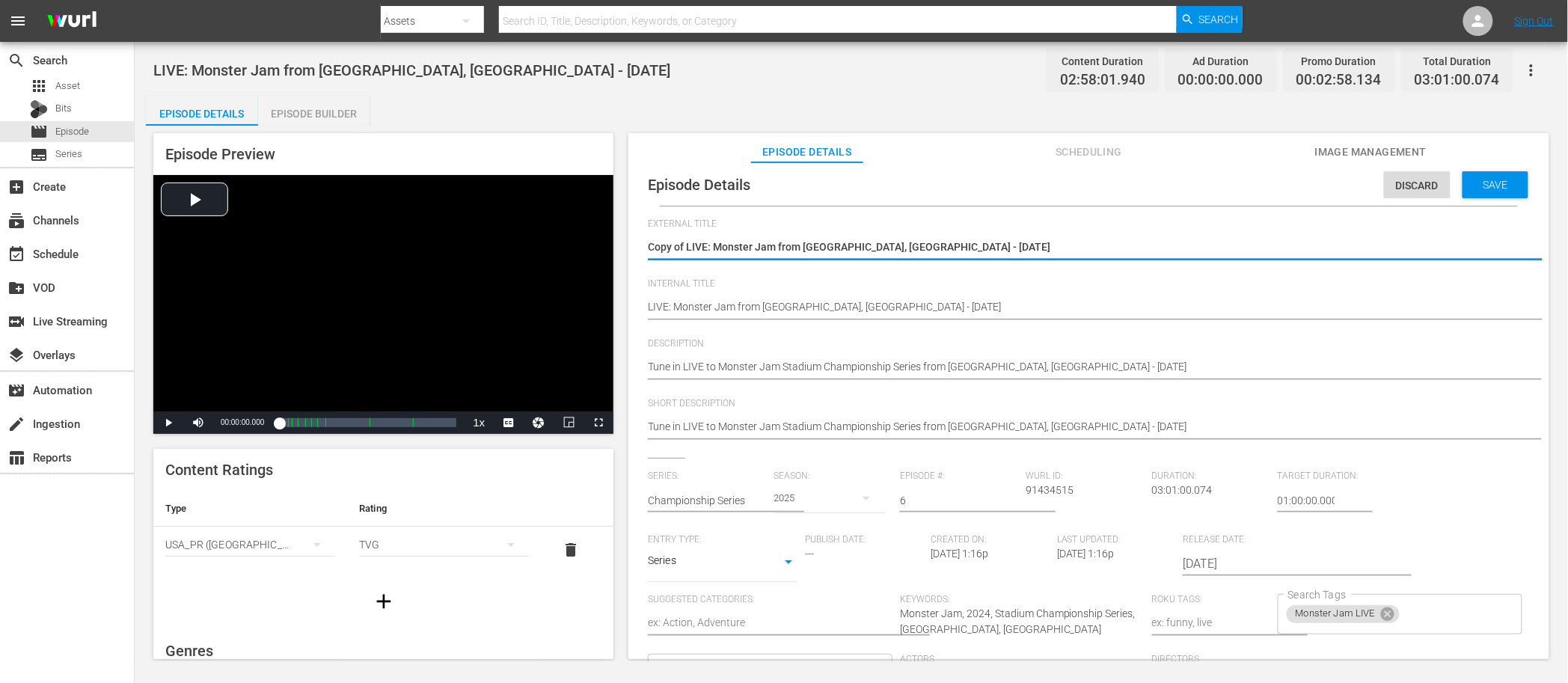
drag, startPoint x: 685, startPoint y: 254, endPoint x: 640, endPoint y: 249, distance: 45.3
type textarea "LIVE: Monster Jam from [GEOGRAPHIC_DATA], [GEOGRAPHIC_DATA] - [DATE]"
click at [773, 254] on textarea "Copy of LIVE: Monster Jam from [GEOGRAPHIC_DATA], [GEOGRAPHIC_DATA] - [DATE]" at bounding box center [1084, 251] width 875 height 18
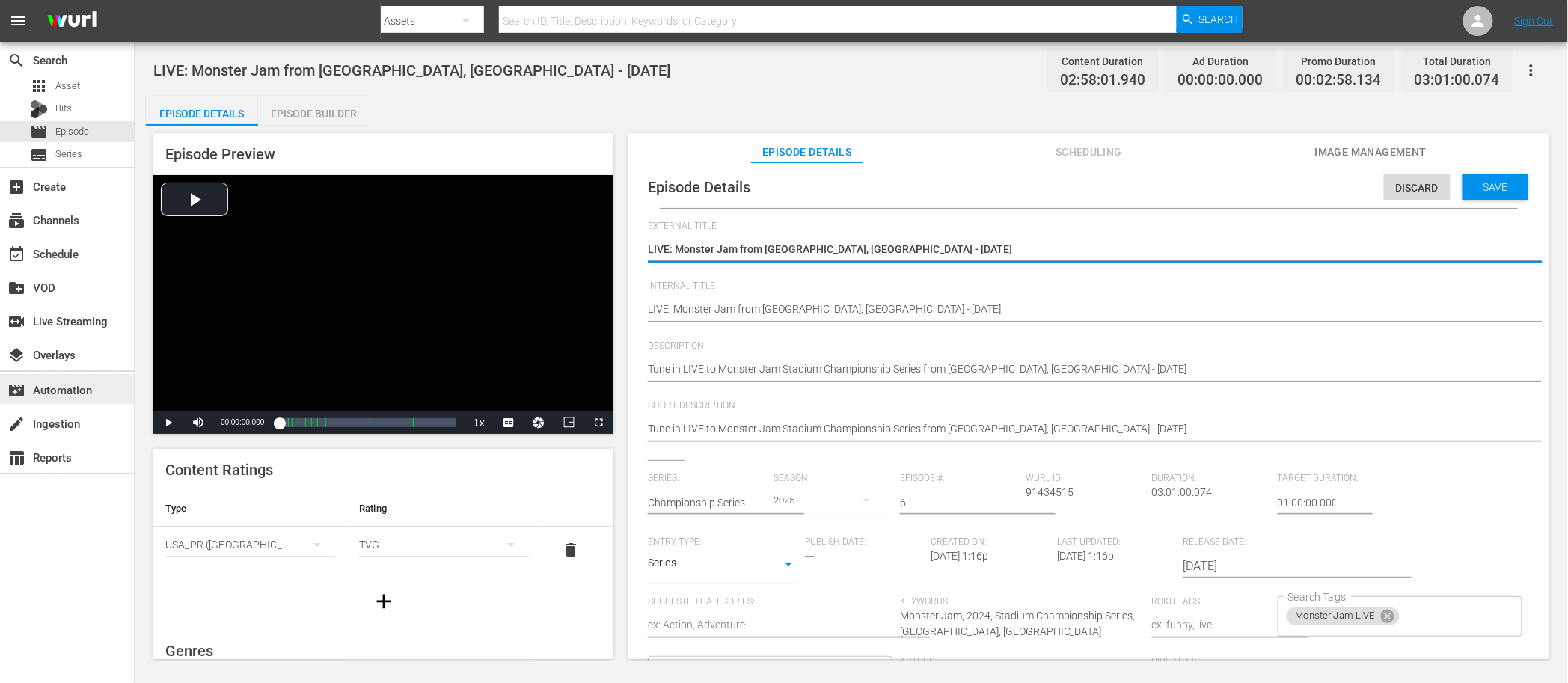
type textarea "LIVE: Monster Jam from [GEOGRAPHIC_DATA], [GEOGRAPHIC_DATA] - [DATE]"
click at [813, 242] on textarea "Copy of LIVE: Monster Jam from [GEOGRAPHIC_DATA], [GEOGRAPHIC_DATA] - [DATE]" at bounding box center [1084, 251] width 875 height 18
drag, startPoint x: 827, startPoint y: 245, endPoint x: 767, endPoint y: 247, distance: 60.0
click at [767, 247] on textarea "Copy of LIVE: Monster Jam from [GEOGRAPHIC_DATA], [GEOGRAPHIC_DATA] - [DATE]" at bounding box center [1084, 251] width 875 height 18
paste textarea "[GEOGRAPHIC_DATA], [GEOGRAPHIC_DATA]"
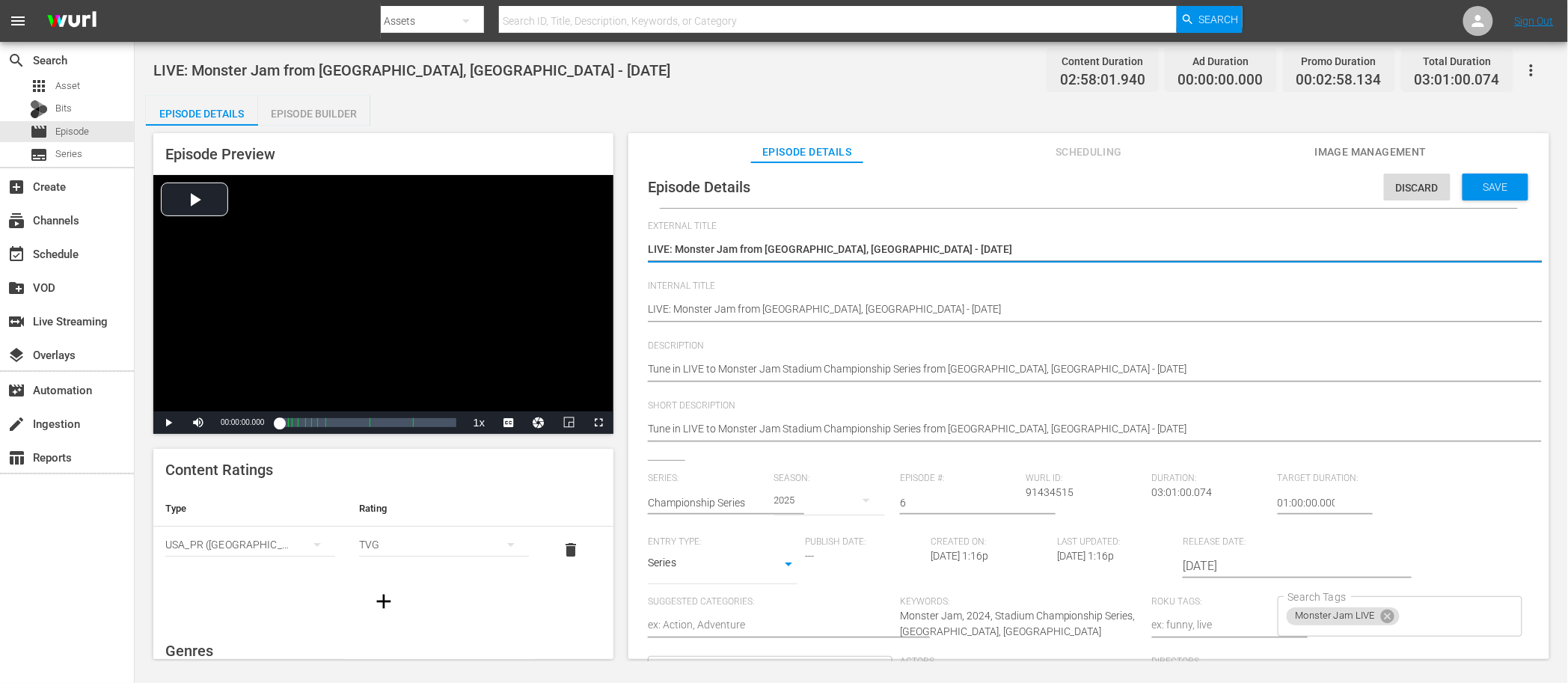
type textarea "LIVE: Monster Jam from [GEOGRAPHIC_DATA], [GEOGRAPHIC_DATA] - [DATE]"
click at [852, 247] on textarea "Copy of LIVE: Monster Jam from [GEOGRAPHIC_DATA], [GEOGRAPHIC_DATA] - [DATE]" at bounding box center [1084, 251] width 875 height 18
type textarea "LIVE: Monster Jam from [GEOGRAPHIC_DATA], [GEOGRAPHIC_DATA] - [DATE]"
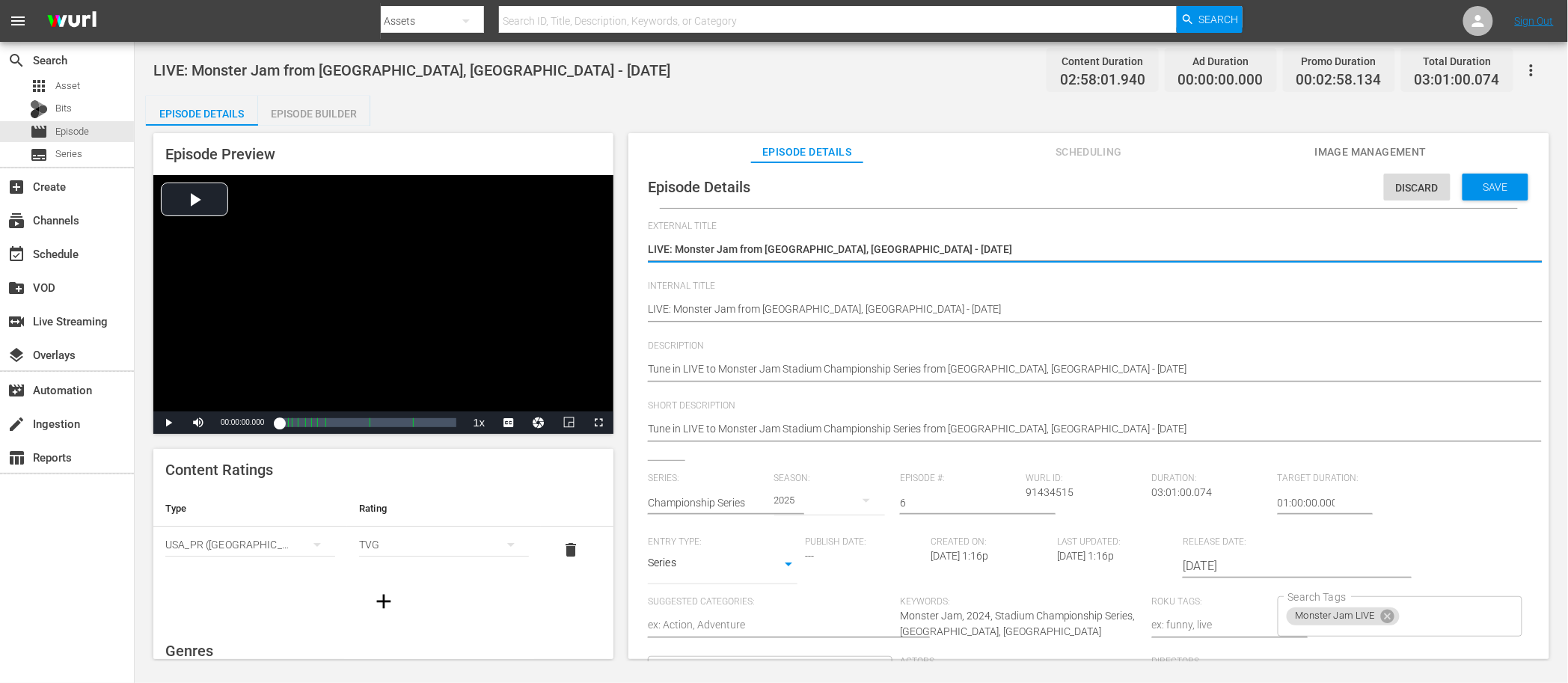
type textarea "LIVE: Monster Jam from [GEOGRAPHIC_DATA], [GEOGRAPHIC_DATA] - [DATE]"
drag, startPoint x: 896, startPoint y: 249, endPoint x: 648, endPoint y: 254, distance: 248.1
click at [648, 254] on textarea "Copy of LIVE: Monster Jam from [GEOGRAPHIC_DATA], [GEOGRAPHIC_DATA] - [DATE]" at bounding box center [1084, 251] width 875 height 18
type textarea "LIVE: Monster Jam from [GEOGRAPHIC_DATA], [GEOGRAPHIC_DATA] - [DATE]"
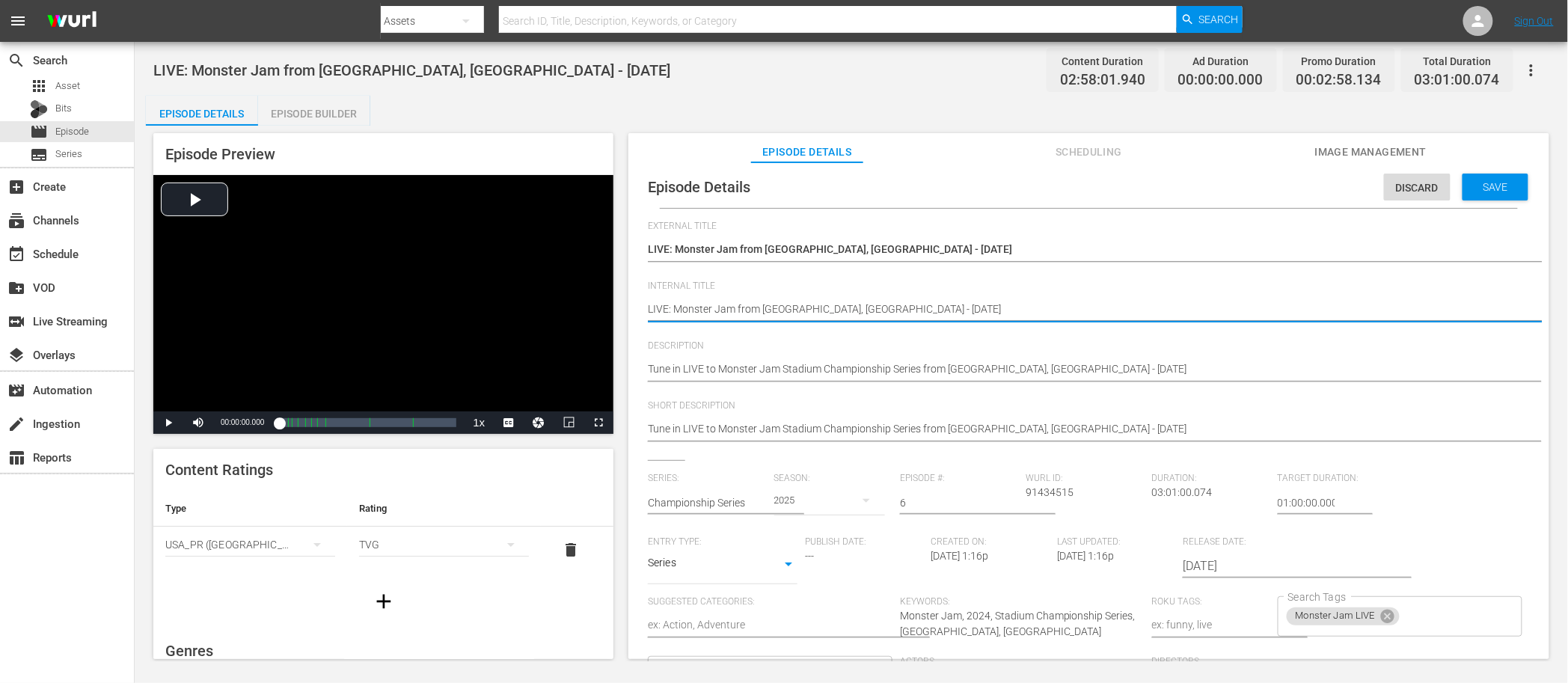
drag, startPoint x: 934, startPoint y: 314, endPoint x: 640, endPoint y: 315, distance: 294.0
paste textarea "[GEOGRAPHIC_DATA], [GEOGRAPHIC_DATA] - 10/11"
type textarea "LIVE: Monster Jam from [GEOGRAPHIC_DATA], [GEOGRAPHIC_DATA] - [DATE]"
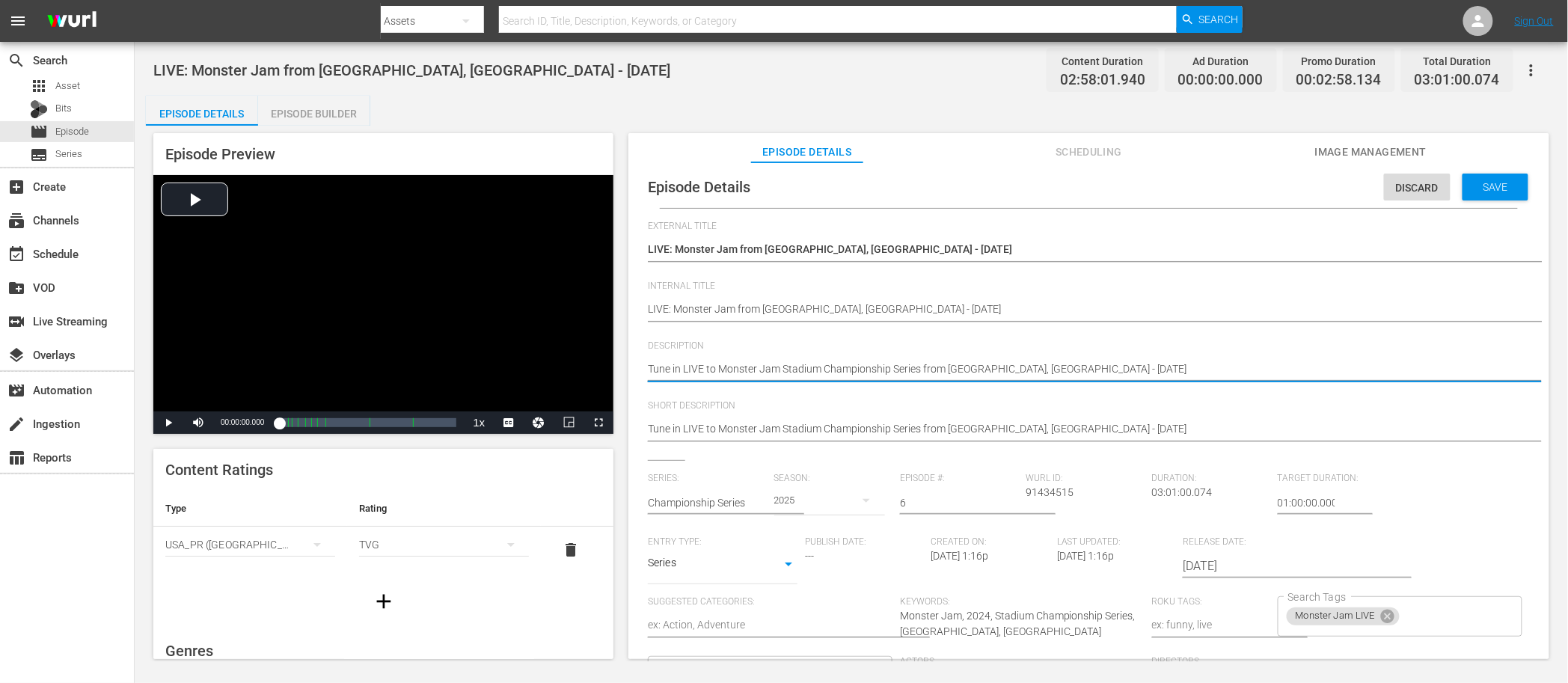
click at [962, 366] on textarea "Tune in LIVE to Monster Jam Stadium Championship Series from [GEOGRAPHIC_DATA],…" at bounding box center [1084, 371] width 875 height 18
type textarea "Tune in LIVE to Monster Jam Stadium Championship Series from S, [GEOGRAPHIC_DAT…"
type textarea "Tune in LIVE to Monster Jam Stadium Championship Series from [GEOGRAPHIC_DATA],…"
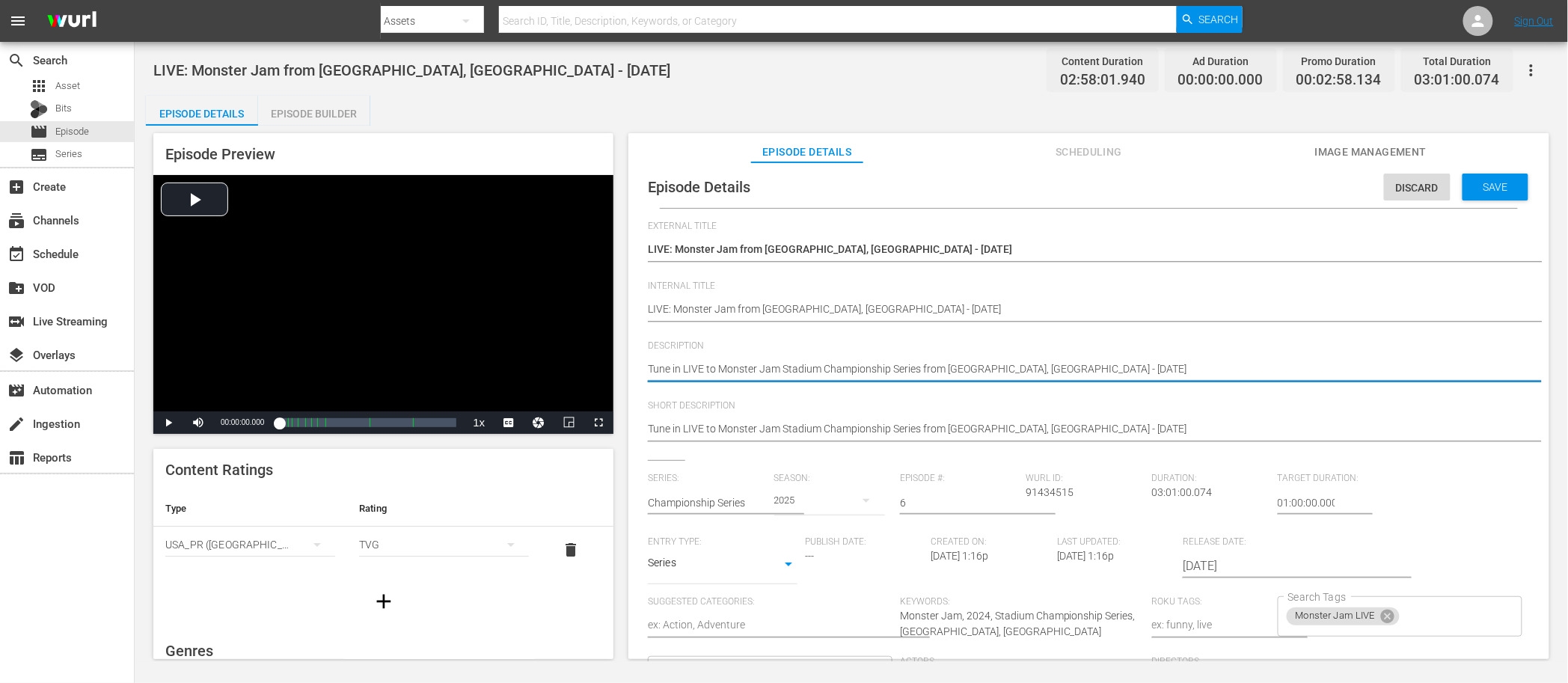
type textarea "Tune in LIVE to Monster Jam Stadium Championship Series from [GEOGRAPHIC_DATA],…"
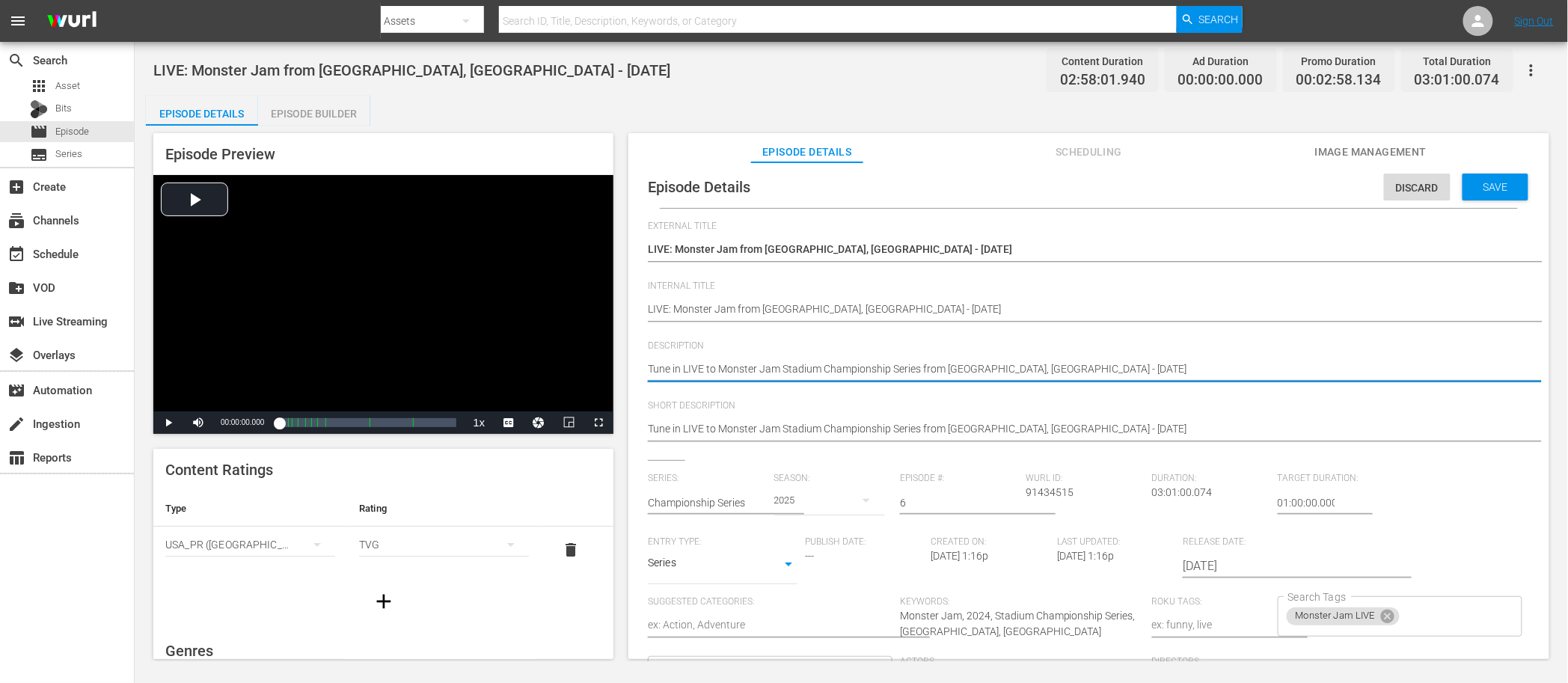
type textarea "Tune in LIVE to Monster Jam Stadium Championship Series from [GEOGRAPHIC_DATA],…"
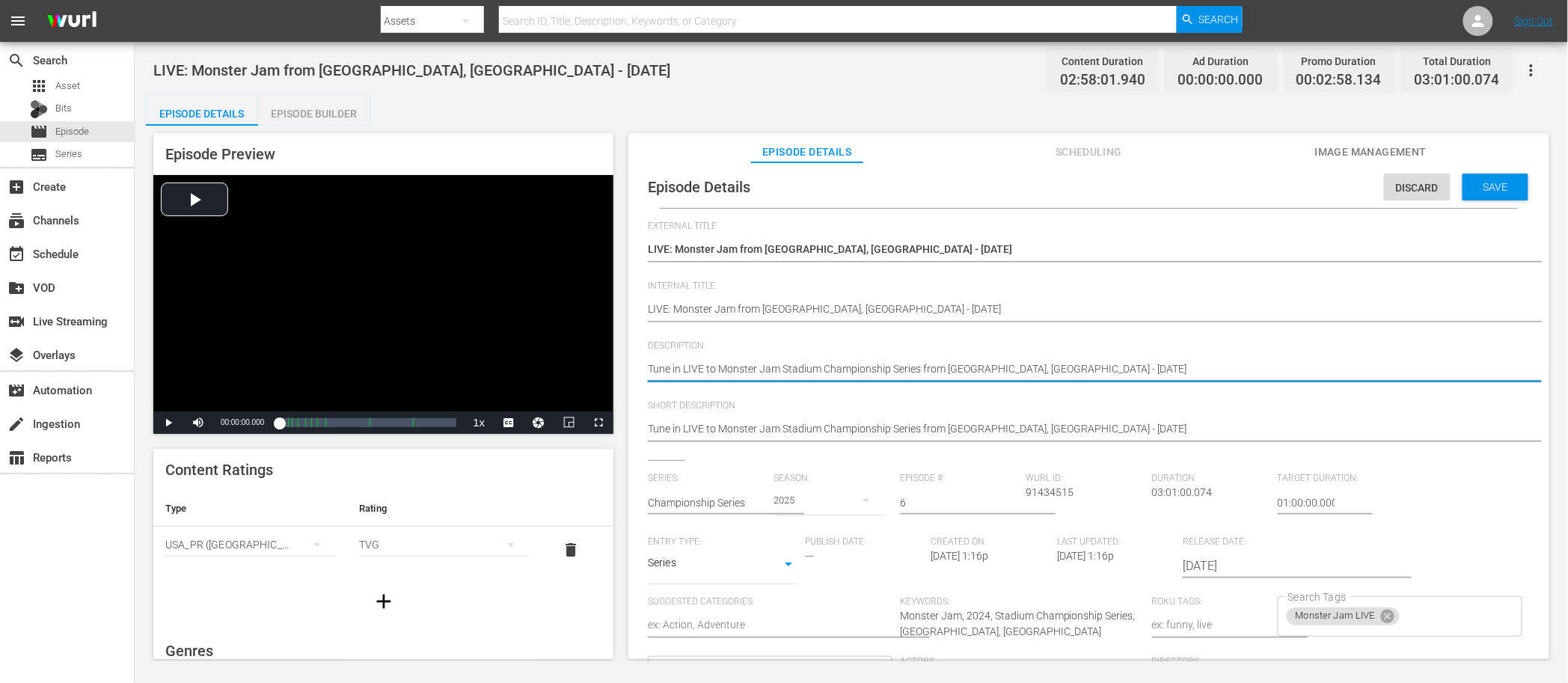
drag, startPoint x: 1007, startPoint y: 367, endPoint x: 998, endPoint y: 367, distance: 9.0
click at [998, 367] on textarea "Tune in LIVE to Monster Jam Stadium Championship Series from [GEOGRAPHIC_DATA],…" at bounding box center [1084, 371] width 875 height 18
type textarea "Tune in LIVE to Monster Jam Stadium Championship Series from [GEOGRAPHIC_DATA],…"
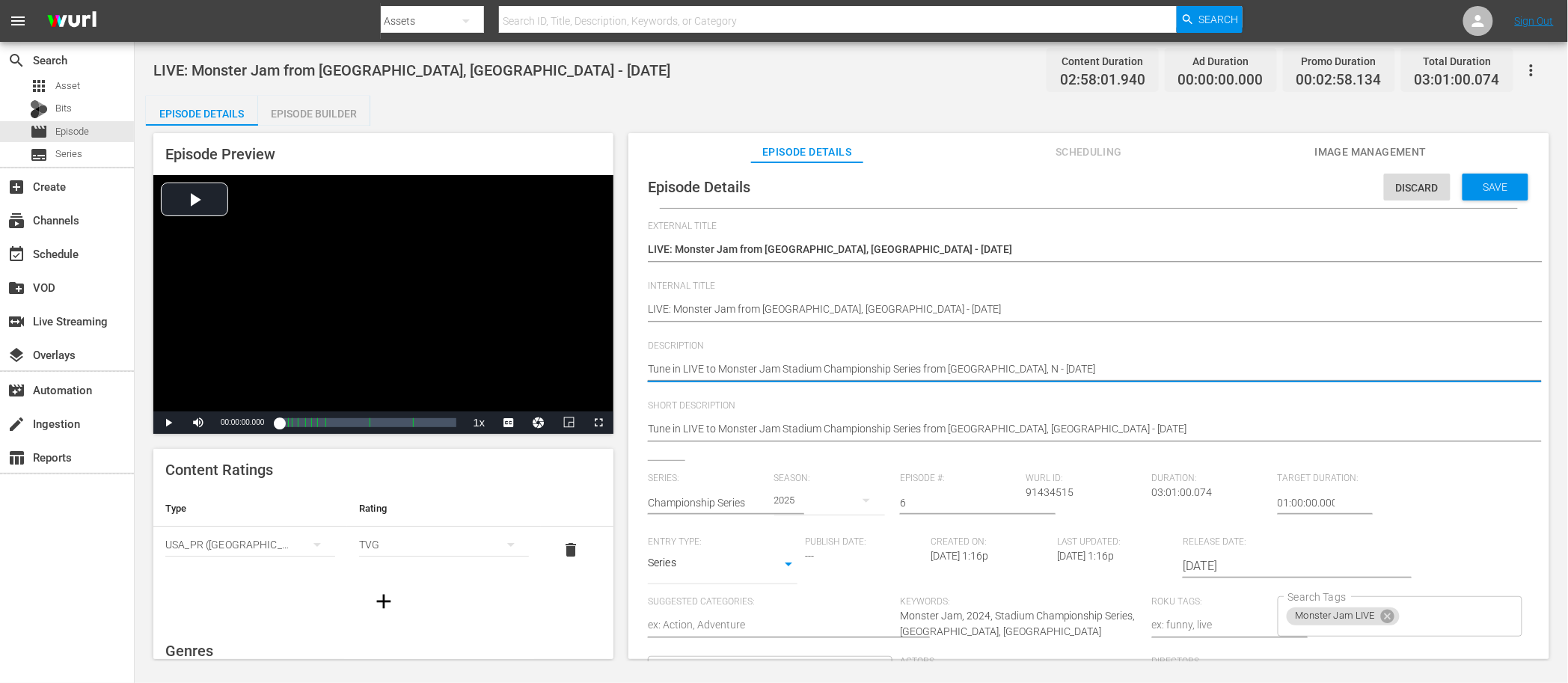
type textarea "Tune in LIVE to Monster Jam Stadium Championship Series from [GEOGRAPHIC_DATA],…"
click at [1037, 369] on textarea "Tune in LIVE to Monster Jam Stadium Championship Series from [GEOGRAPHIC_DATA],…" at bounding box center [1084, 371] width 875 height 18
type textarea "Tune in LIVE to Monster Jam Stadium Championship Series from [GEOGRAPHIC_DATA],…"
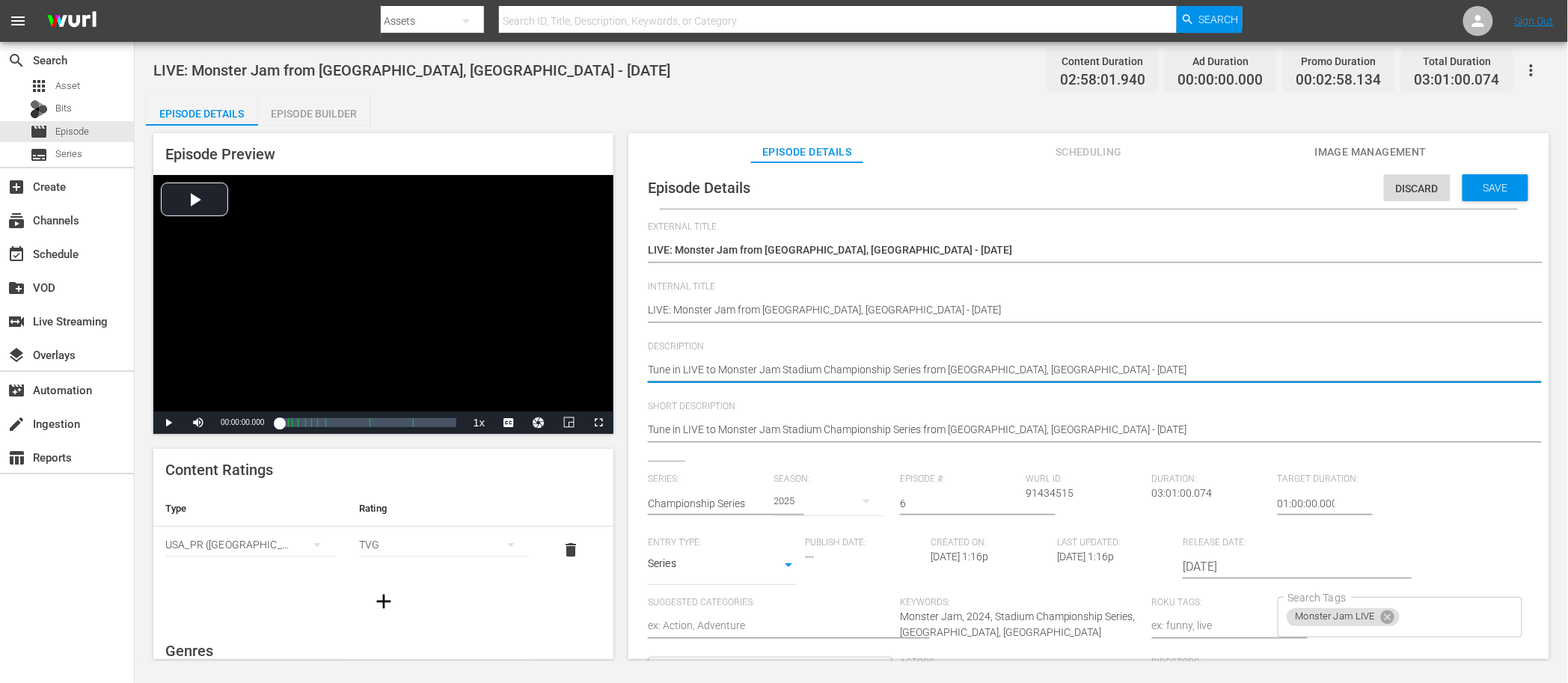
type textarea "Tune in LIVE to Monster Jam Stadium Championship Series from [GEOGRAPHIC_DATA],…"
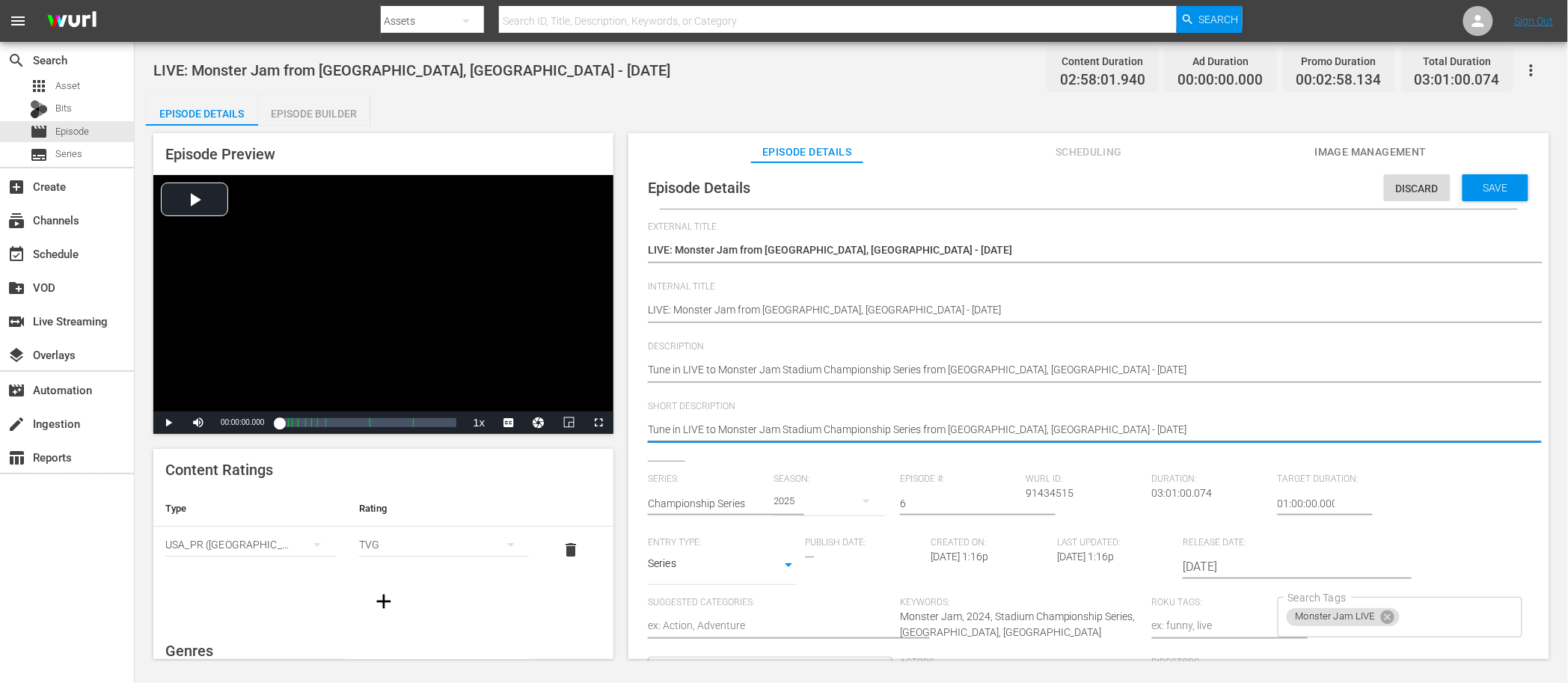
type textarea "Tune in LIVE to Monster Jam Stadium Championship Series from [GEOGRAPHIC_DATA],…"
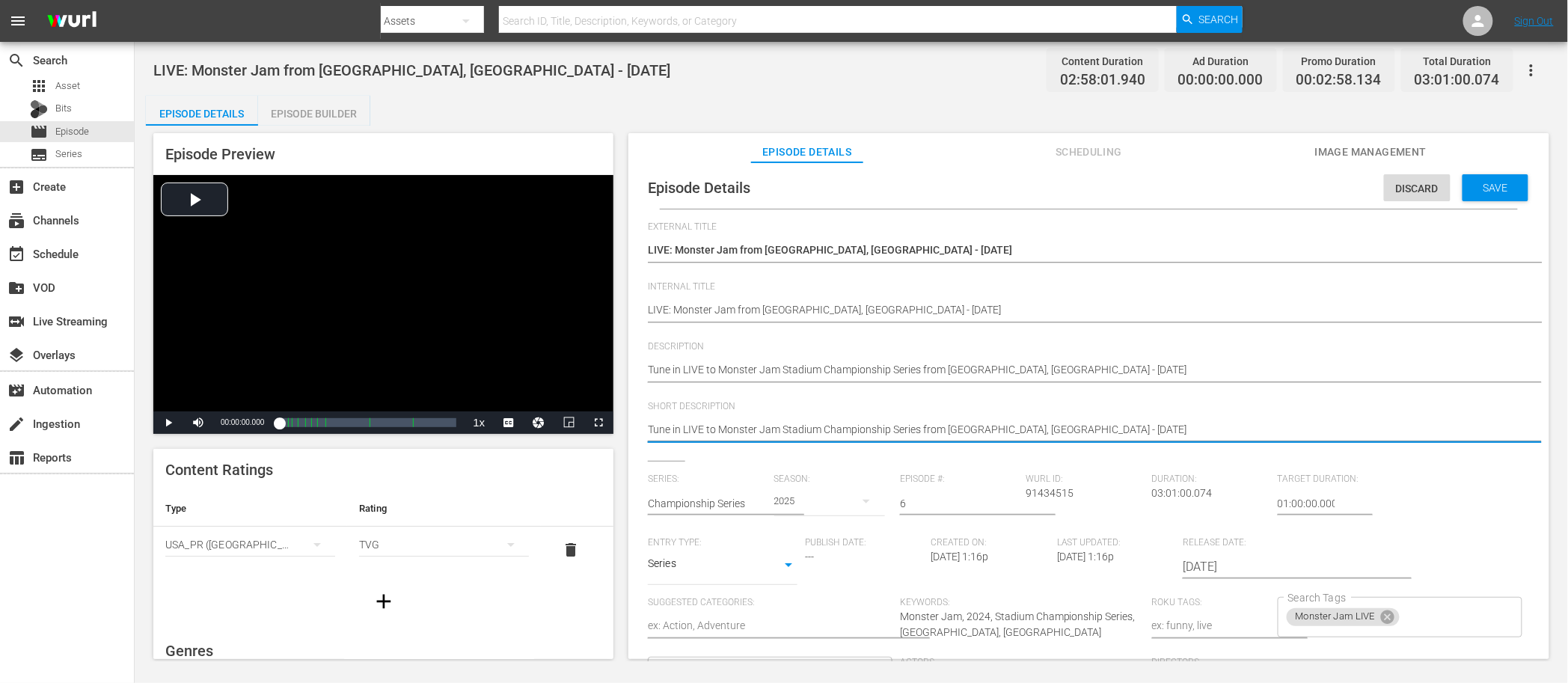
type textarea "Tune in LIVE to Monster Jam Stadium Championship Series from [GEOGRAPHIC_DATA],…"
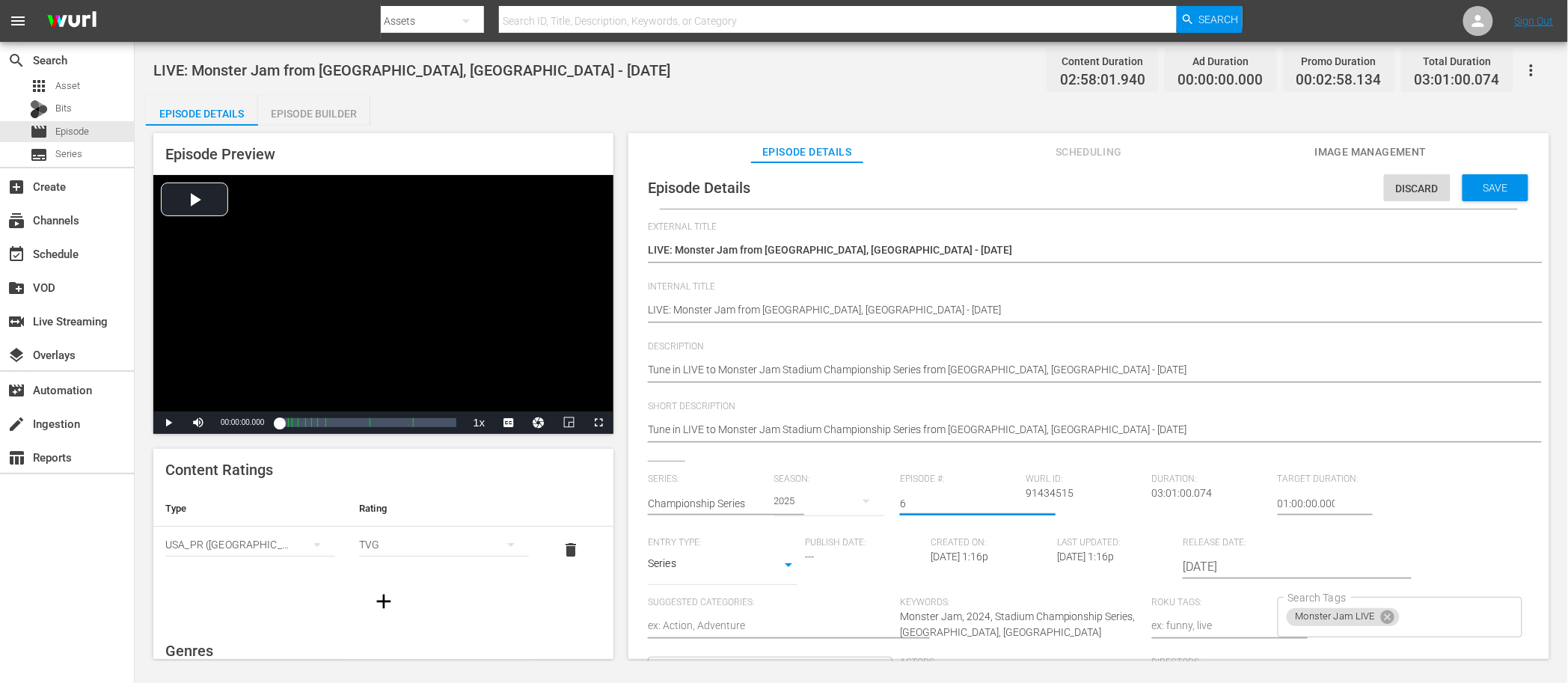
click at [910, 509] on input "6" at bounding box center [959, 503] width 118 height 36
type input "7"
click at [1269, 157] on div "Episode Details Scheduling Image Management" at bounding box center [1089, 147] width 846 height 30
click at [1472, 185] on span "Save" at bounding box center [1496, 188] width 49 height 12
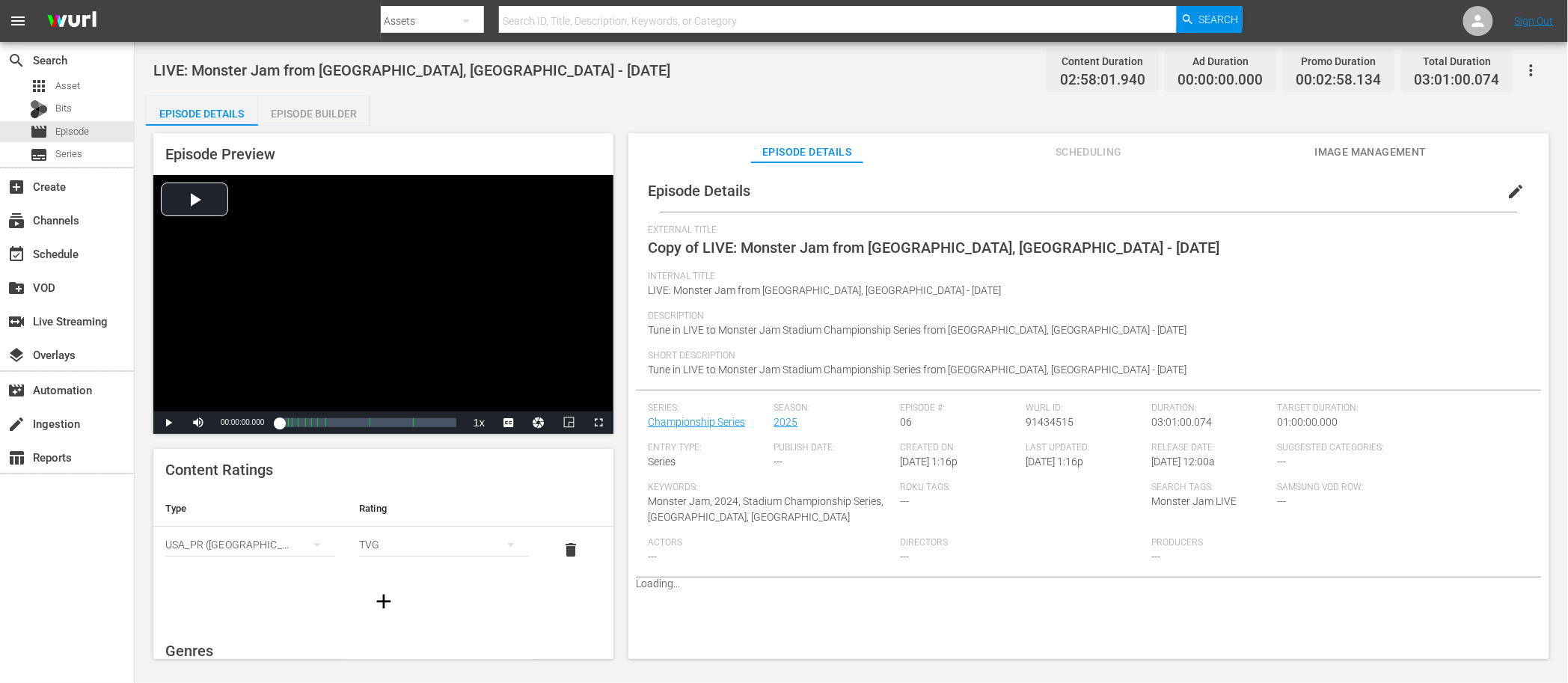
scroll to position [0, 0]
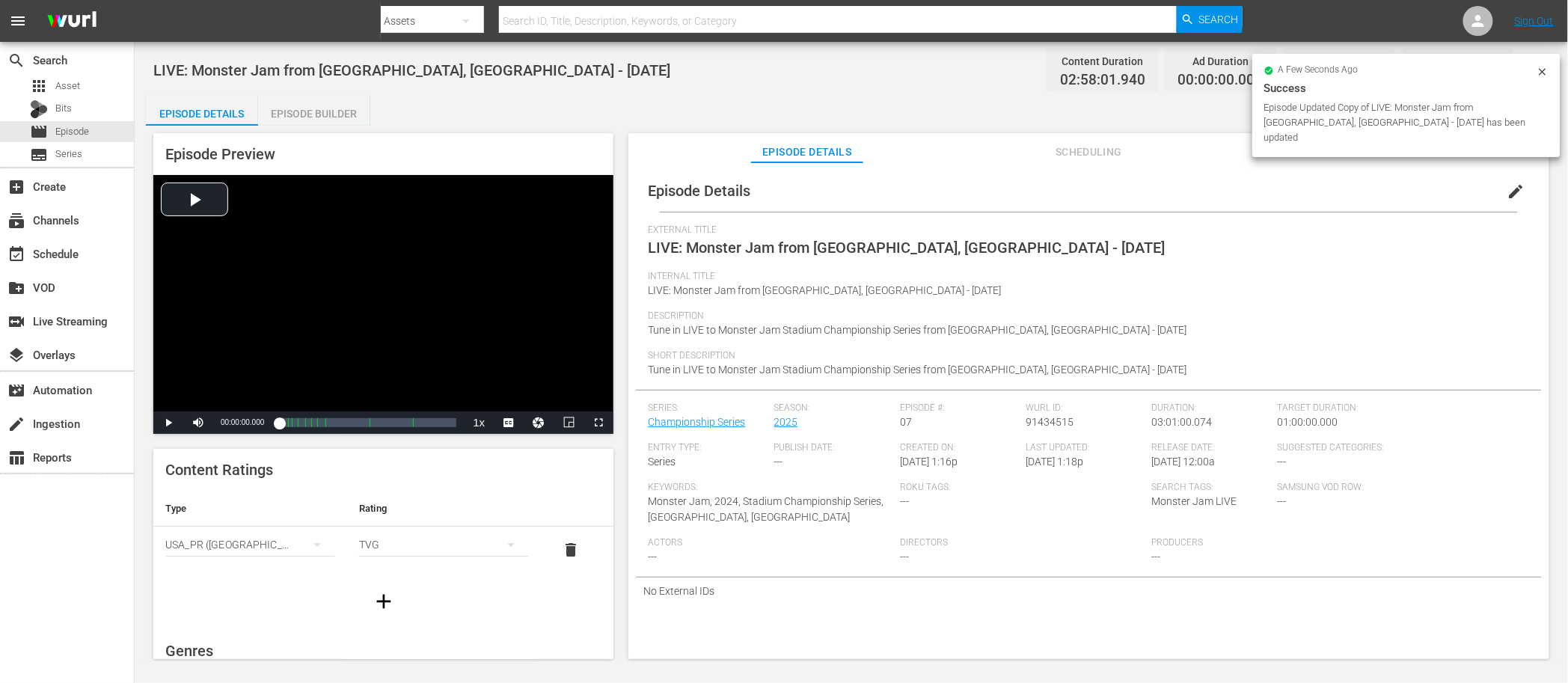
click at [788, 98] on div "Episode Details Episode Builder Episode Preview Video Player is loading. Play V…" at bounding box center [851, 384] width 1411 height 575
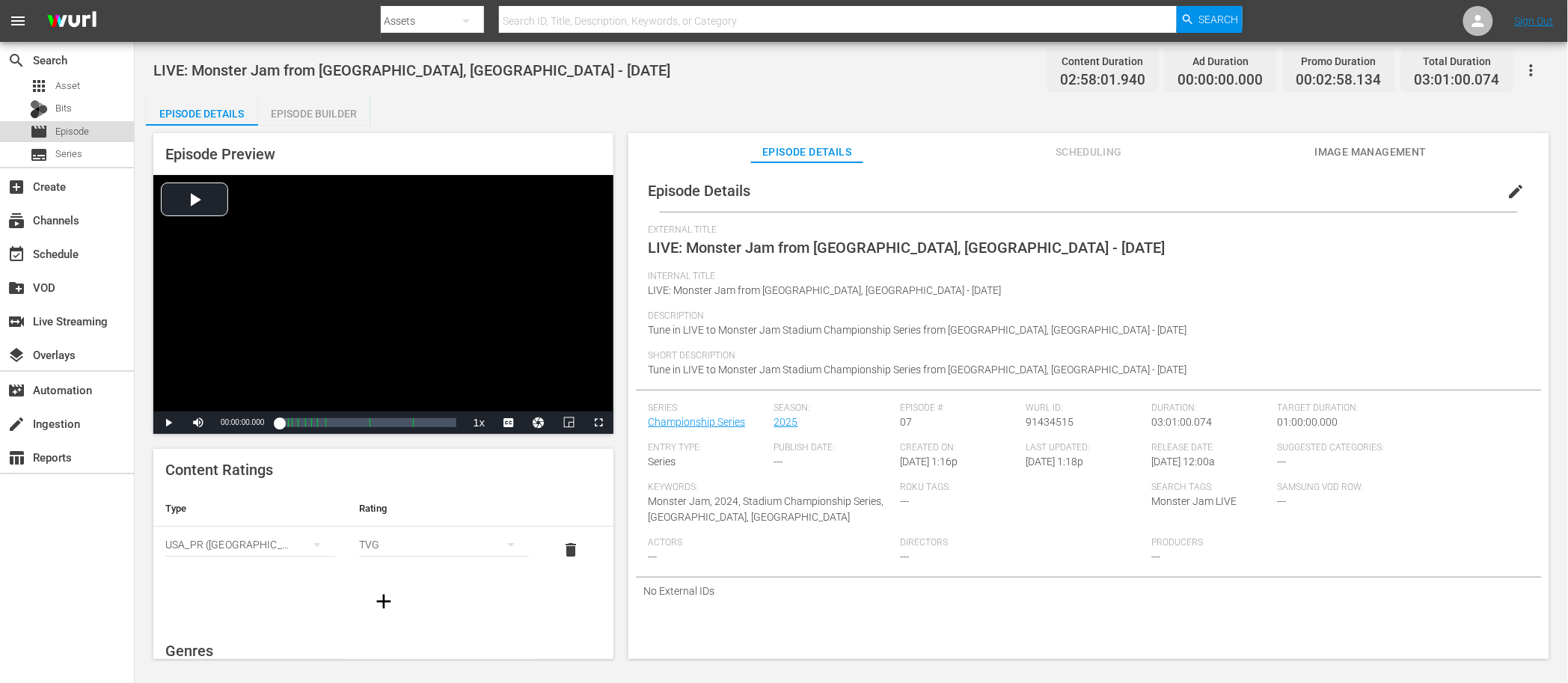
click at [100, 134] on div "movie Episode" at bounding box center [67, 131] width 134 height 21
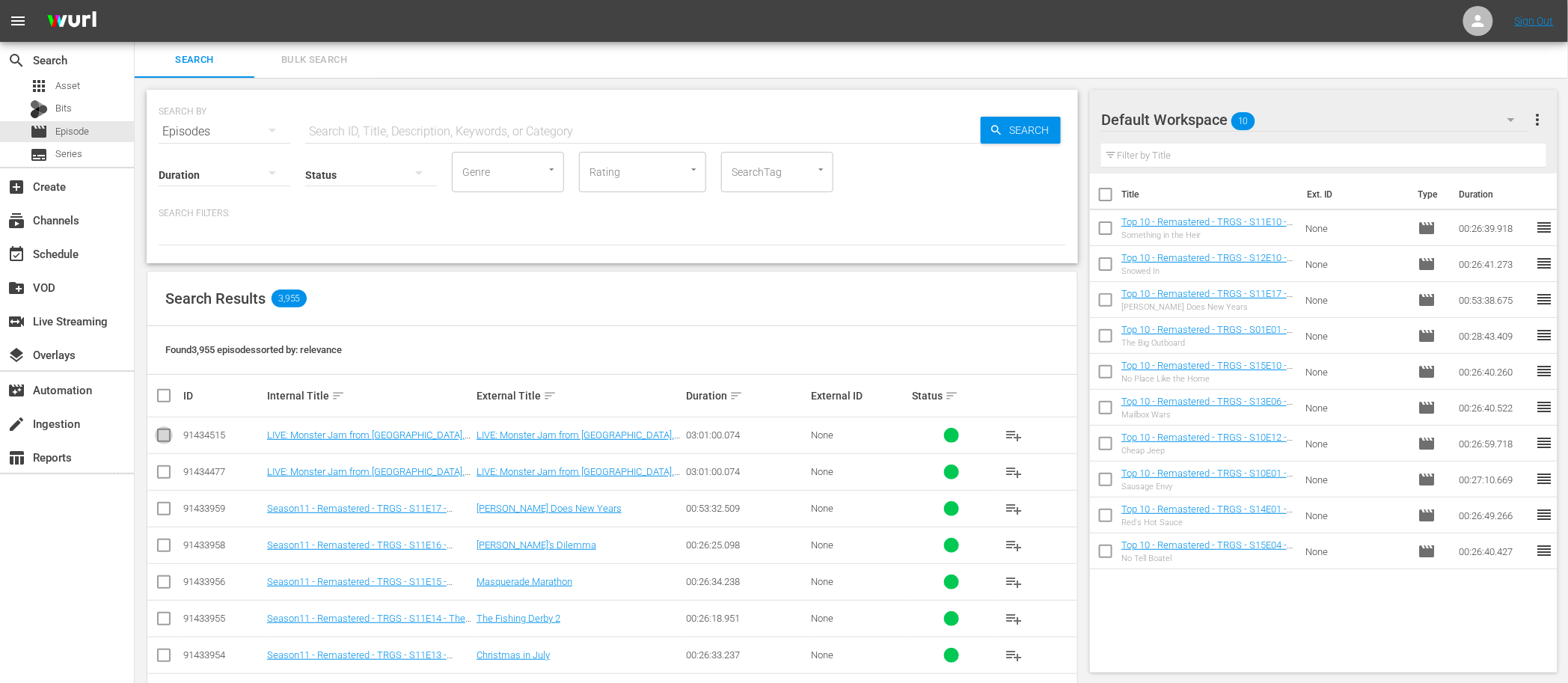
click at [164, 437] on input "checkbox" at bounding box center [164, 439] width 18 height 18
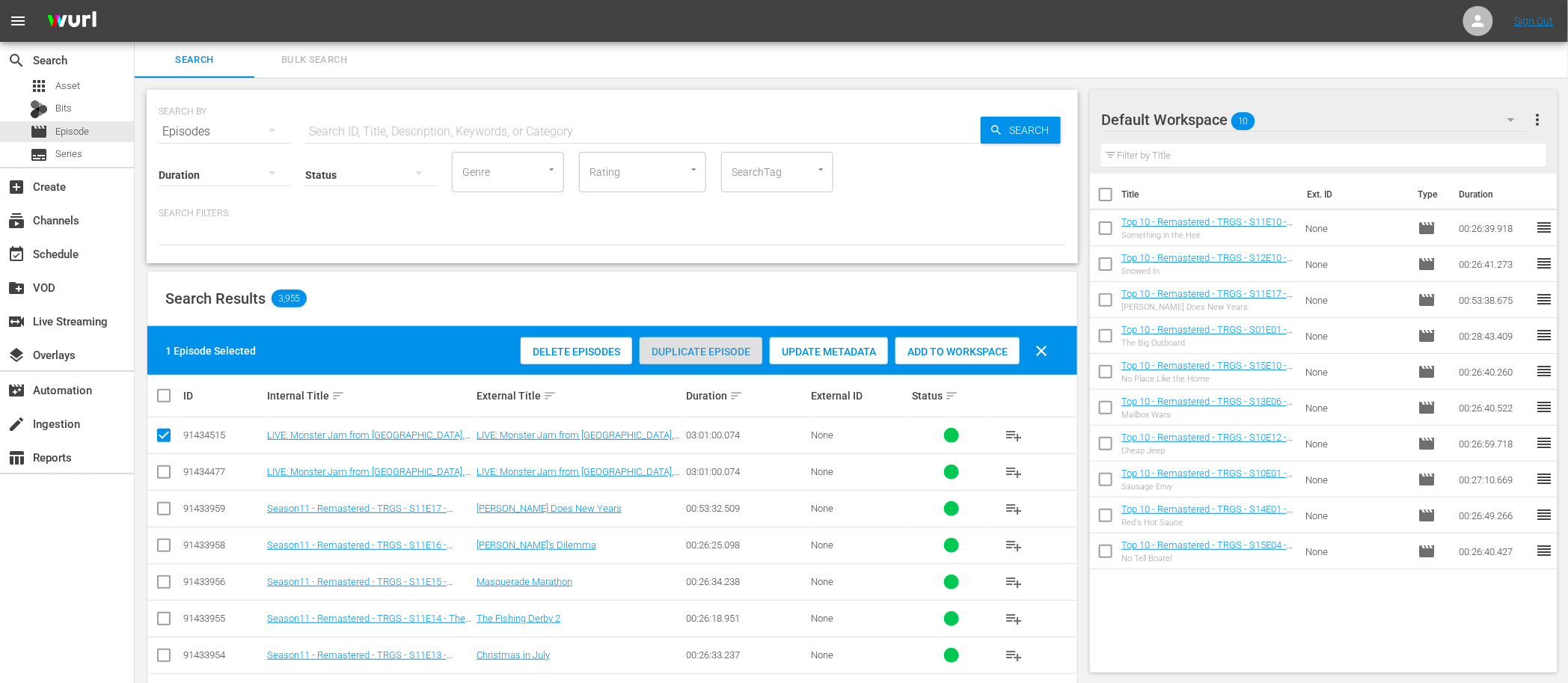
click at [694, 351] on span "Duplicate Episode" at bounding box center [701, 351] width 123 height 12
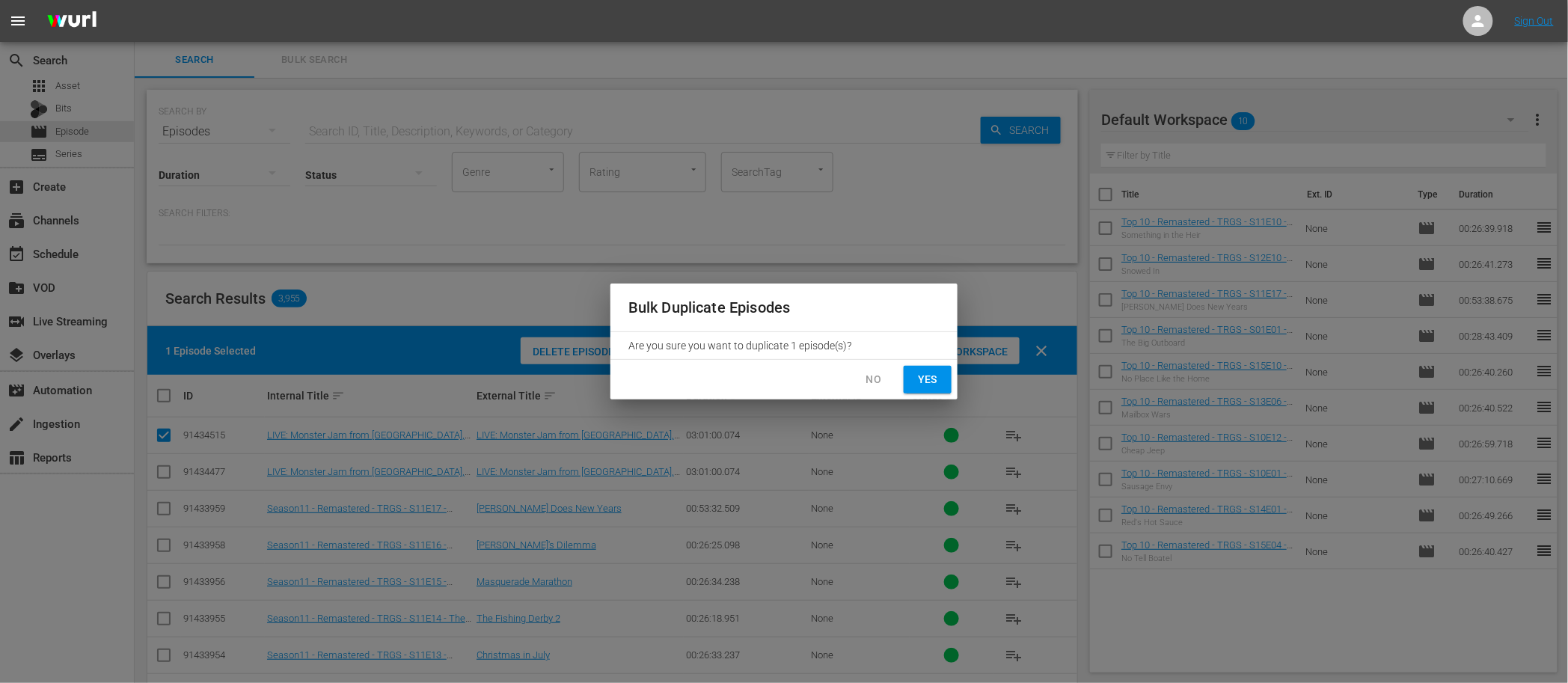
click at [930, 375] on span "Yes" at bounding box center [928, 379] width 24 height 18
checkbox input "false"
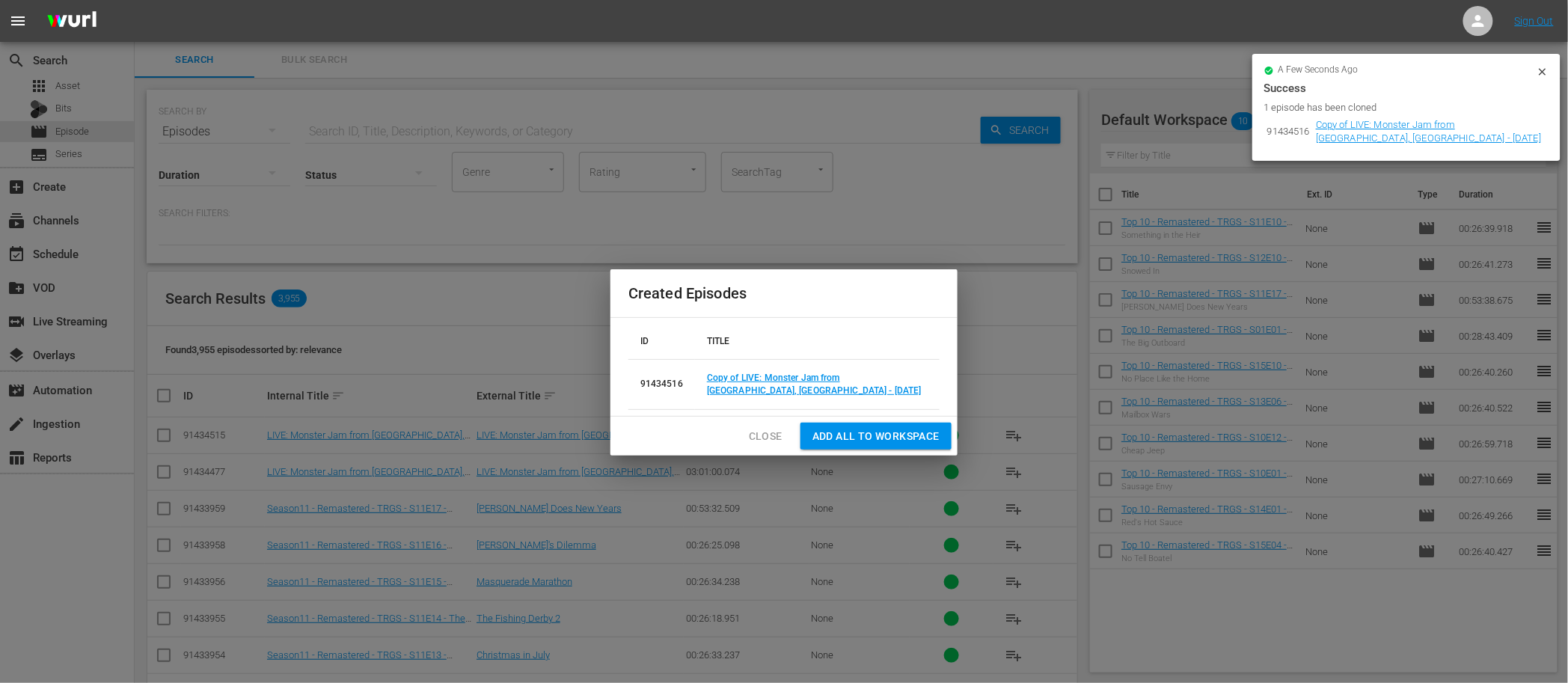
click at [768, 441] on span "Close" at bounding box center [766, 436] width 34 height 18
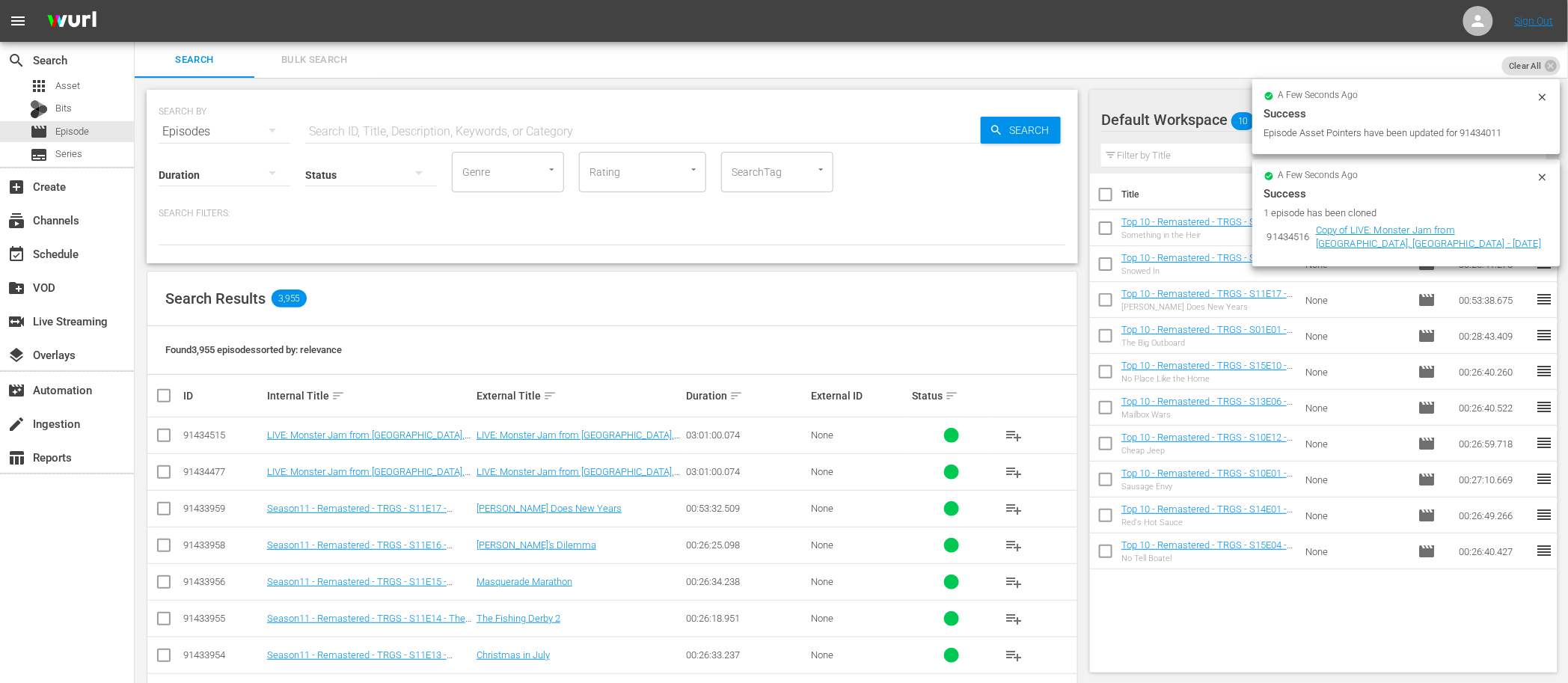
click at [1345, 140] on div "a few seconds ago Success Episode Asset Pointers have been updated for 91434011" at bounding box center [1407, 117] width 309 height 75
click at [1355, 231] on link "Copy of LIVE: Monster Jam from [GEOGRAPHIC_DATA], [GEOGRAPHIC_DATA] - [DATE]" at bounding box center [1429, 237] width 225 height 26
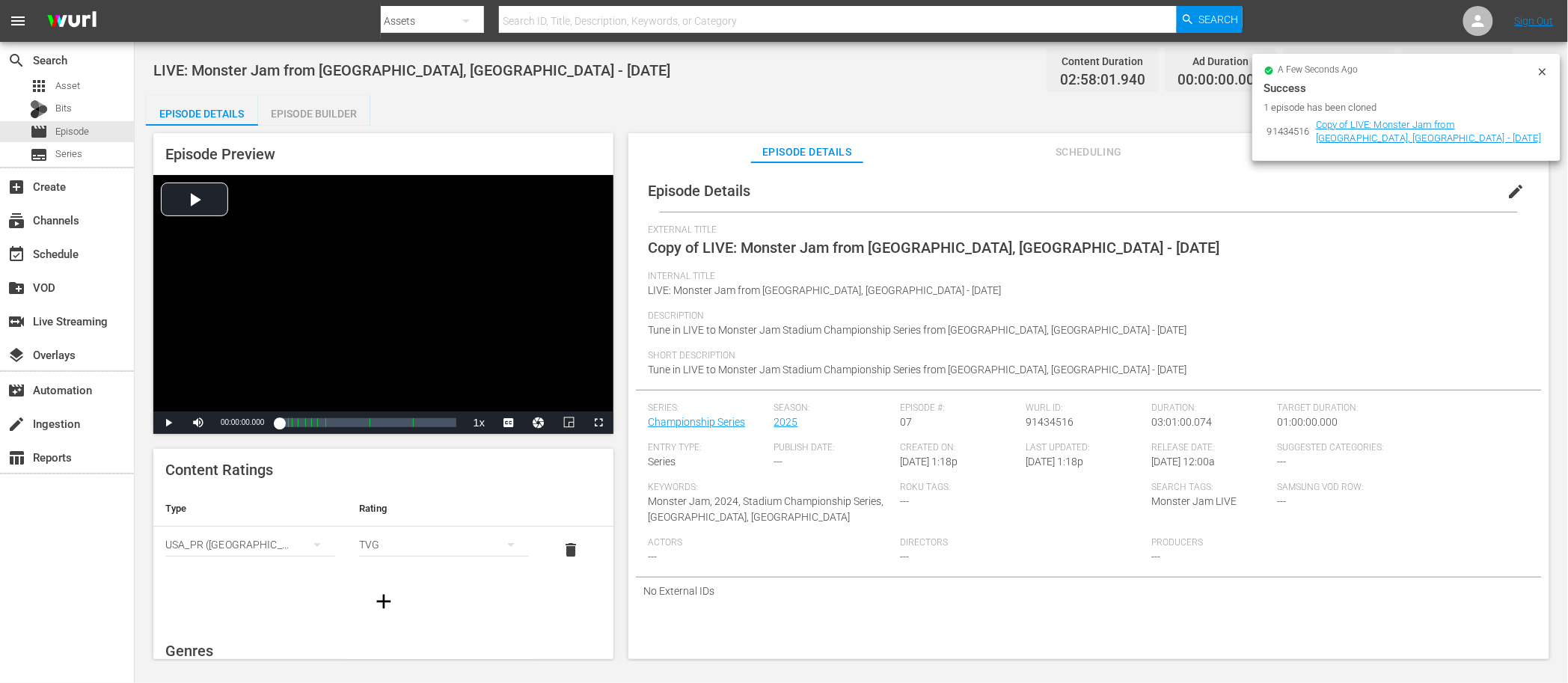
click at [1498, 190] on button "edit" at bounding box center [1516, 191] width 36 height 36
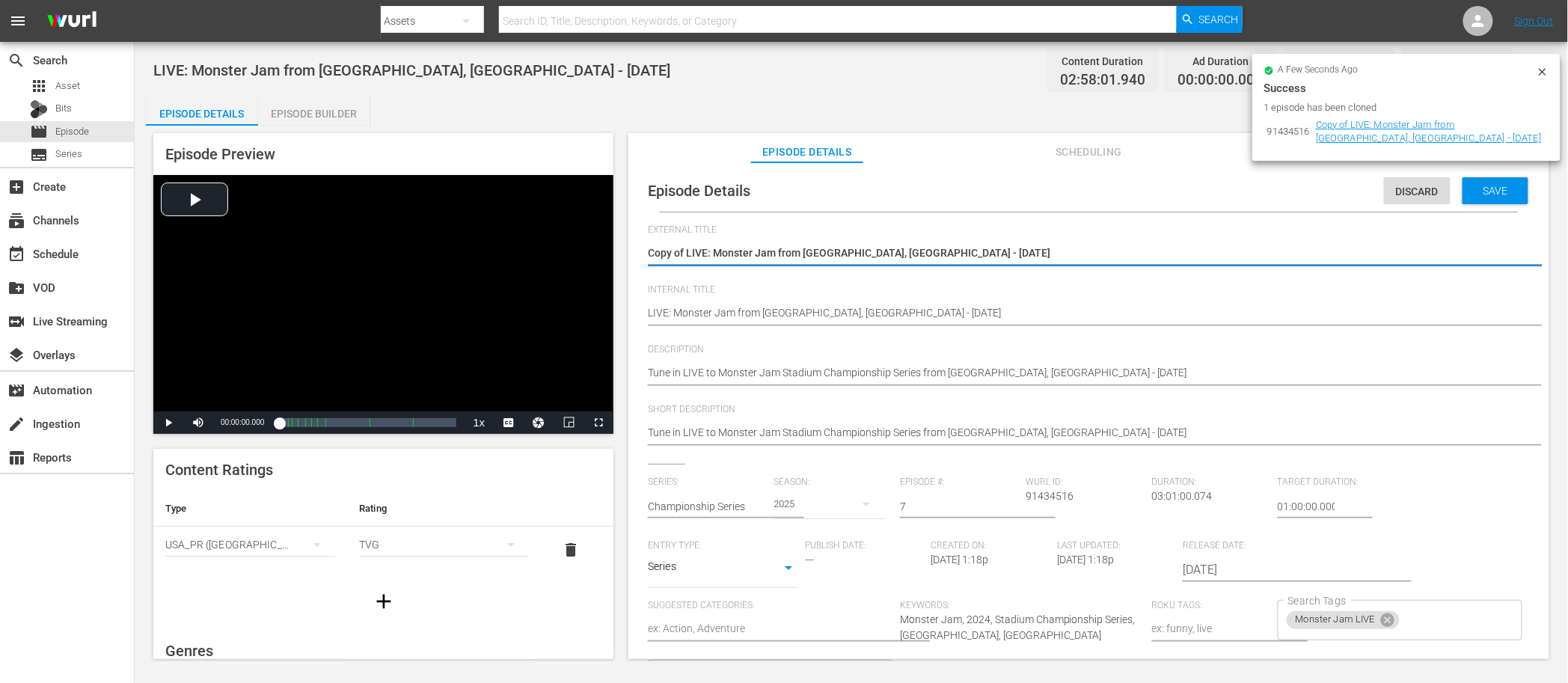
drag, startPoint x: 688, startPoint y: 253, endPoint x: 626, endPoint y: 247, distance: 62.3
click at [626, 247] on div "Episode Preview Video Player is loading. Play Video Play Mute Current Time 00:0…" at bounding box center [851, 398] width 1411 height 546
type textarea "LIVE: Monster Jam from [GEOGRAPHIC_DATA], [GEOGRAPHIC_DATA] - [DATE]"
click at [791, 252] on textarea "Copy of LIVE: Monster Jam from [GEOGRAPHIC_DATA], [GEOGRAPHIC_DATA] - [DATE]" at bounding box center [1084, 255] width 875 height 18
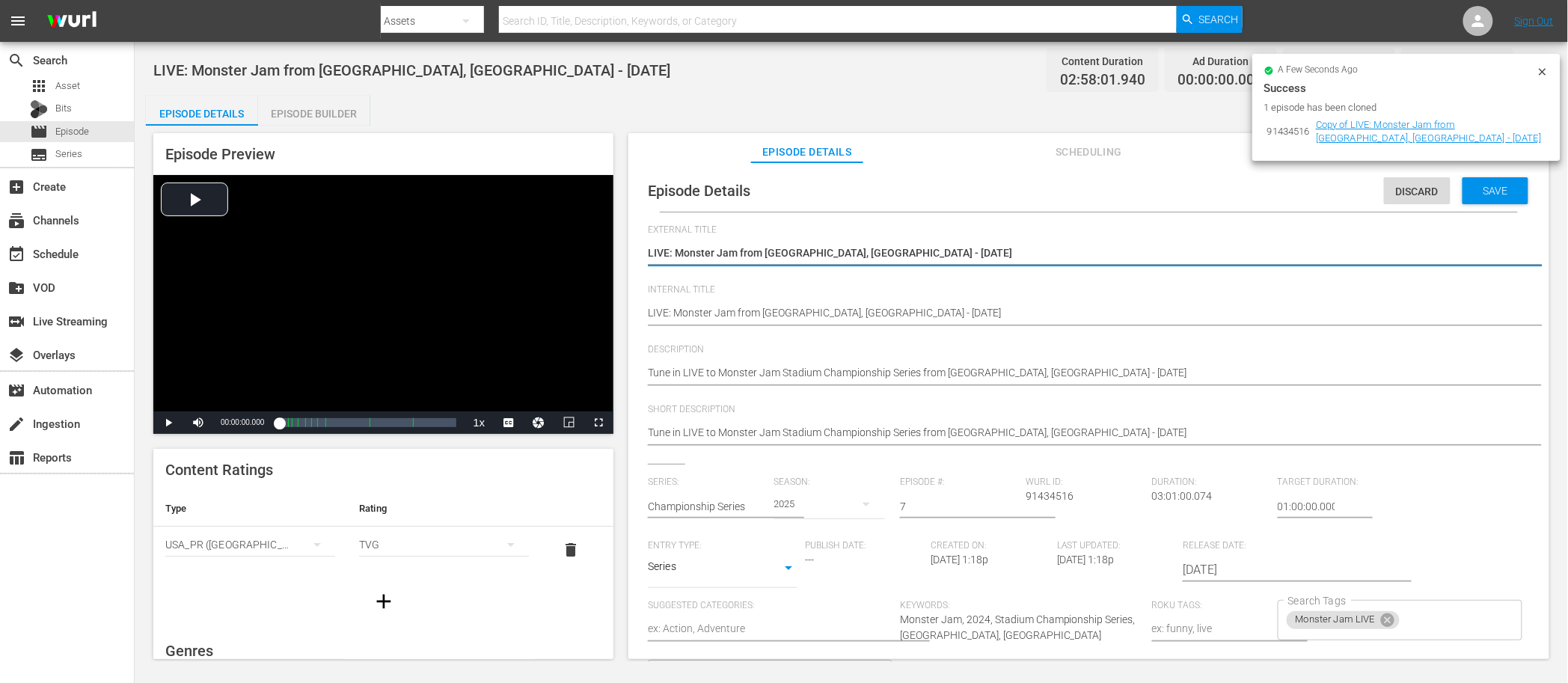
click at [791, 252] on textarea "Copy of LIVE: Monster Jam from [GEOGRAPHIC_DATA], [GEOGRAPHIC_DATA] - [DATE]" at bounding box center [1084, 255] width 875 height 18
type textarea "LIVE: Monster Jam from H, [GEOGRAPHIC_DATA] - [DATE]"
type textarea "LIVE: Monster Jam from H, NY - 10/11/2025"
type textarea "LIVE: Monster Jam from Ho, NY - 10/11/2025"
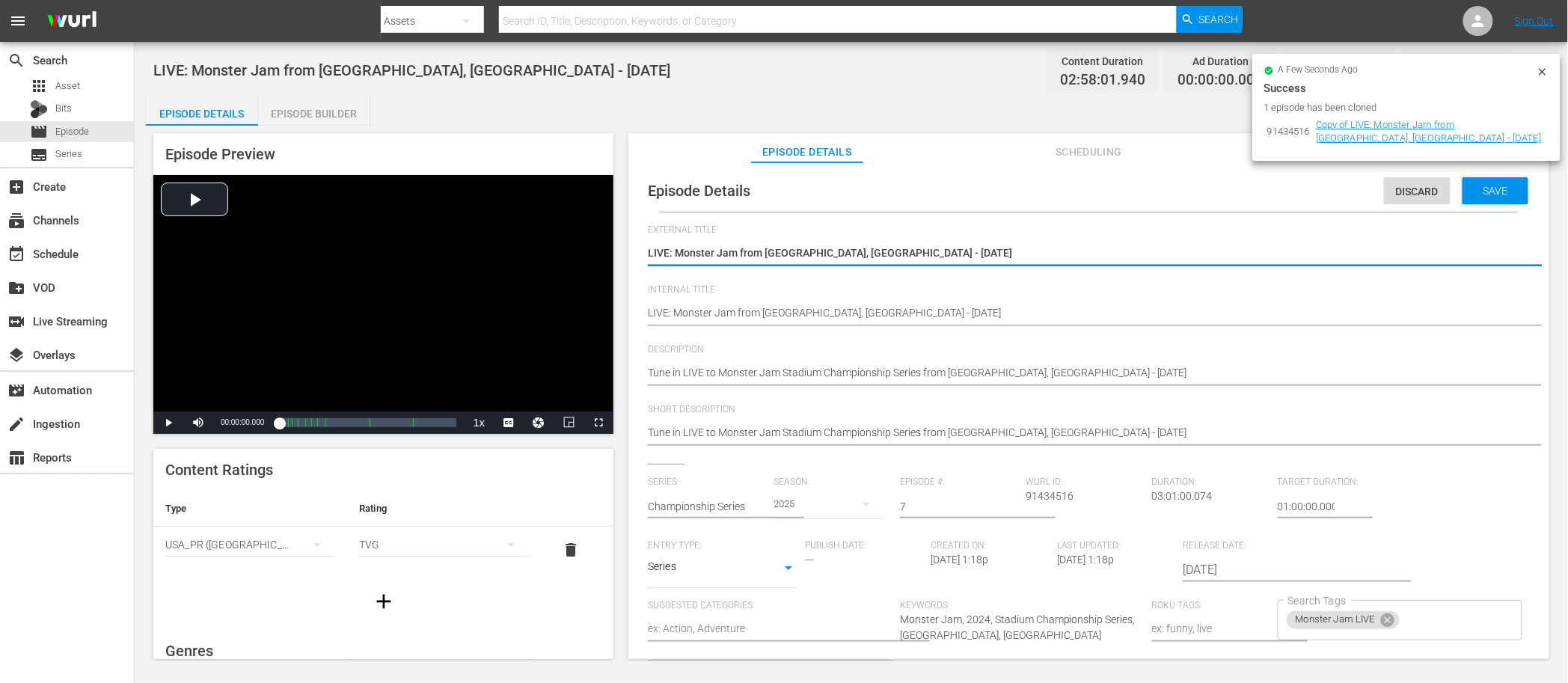
type textarea "LIVE: Monster Jam from Hou, NY - 10/11/2025"
type textarea "LIVE: Monster Jam from Hous, NY - 10/11/2025"
type textarea "LIVE: Monster Jam from Houst, NY - 10/11/2025"
type textarea "LIVE: Monster Jam from Housto, NY - 10/11/2025"
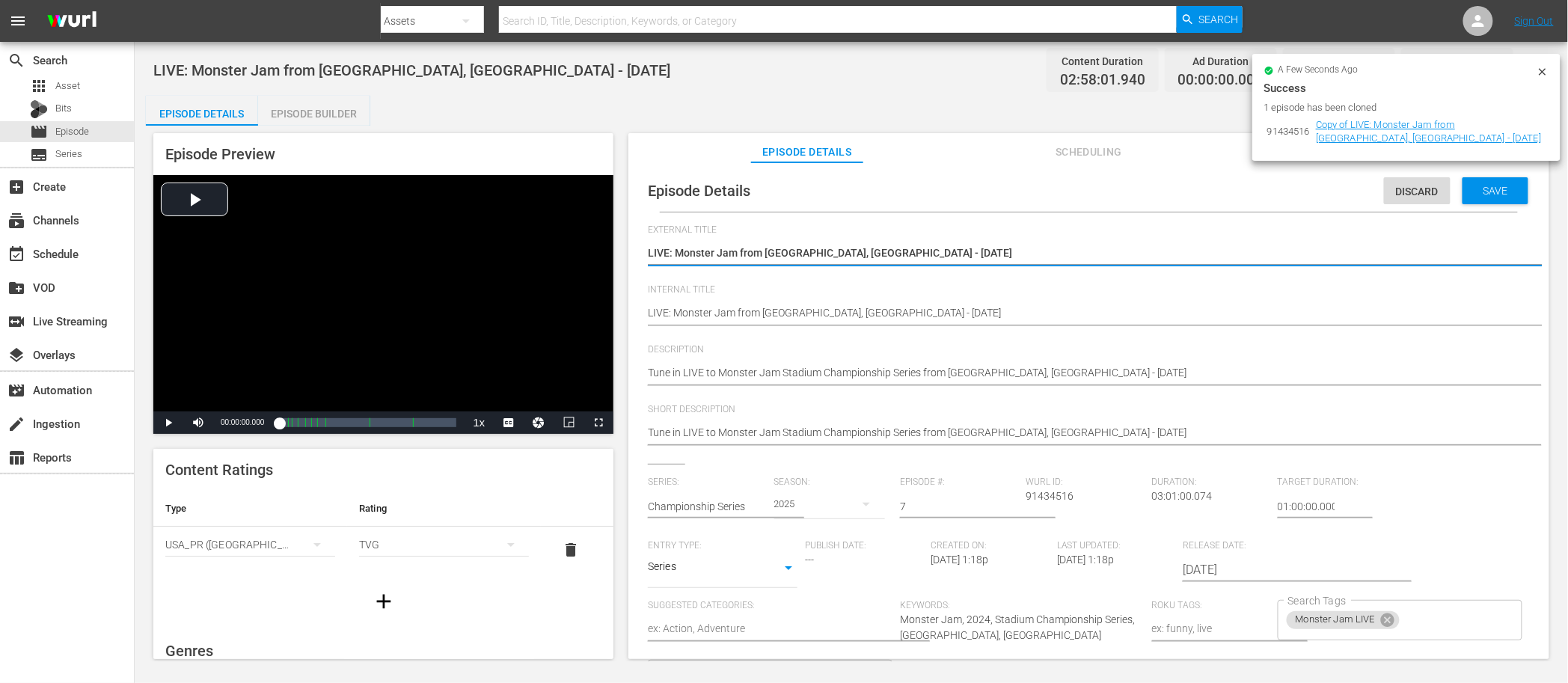
type textarea "LIVE: Monster Jam from Housto, NY - 10/11/2025"
type textarea "LIVE: Monster Jam from Houston, NY - 10/11/2025"
drag, startPoint x: 822, startPoint y: 254, endPoint x: 811, endPoint y: 255, distance: 11.0
click at [811, 255] on textarea "Copy of LIVE: Monster Jam from Syracuse, NY - 10/11/2025" at bounding box center [1084, 255] width 875 height 18
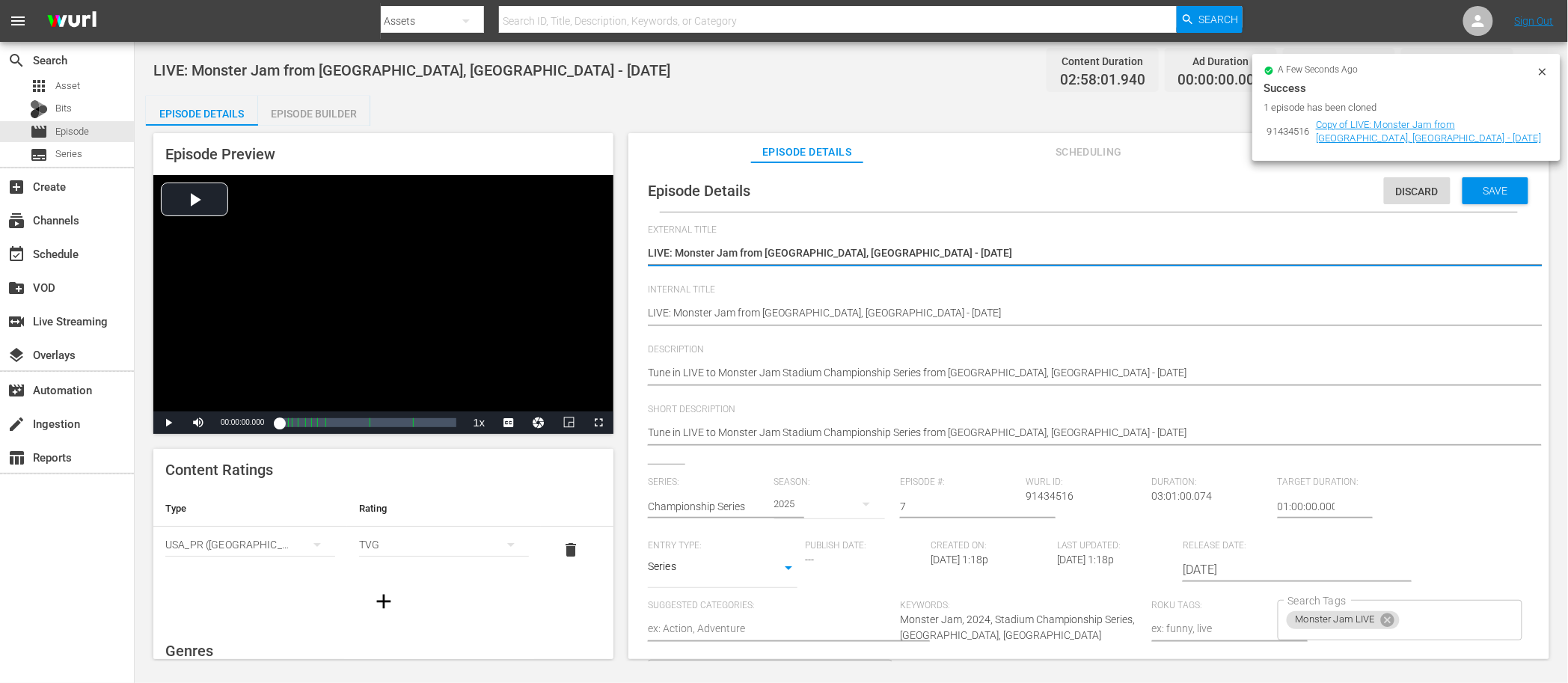
type textarea "LIVE: Monster Jam from Houston, T - 10/11/2025"
type textarea "LIVE: Monster Jam from Houston, TX - 10/11/2025"
click at [857, 250] on textarea "Copy of LIVE: Monster Jam from Syracuse, NY - 10/11/2025" at bounding box center [1084, 255] width 875 height 18
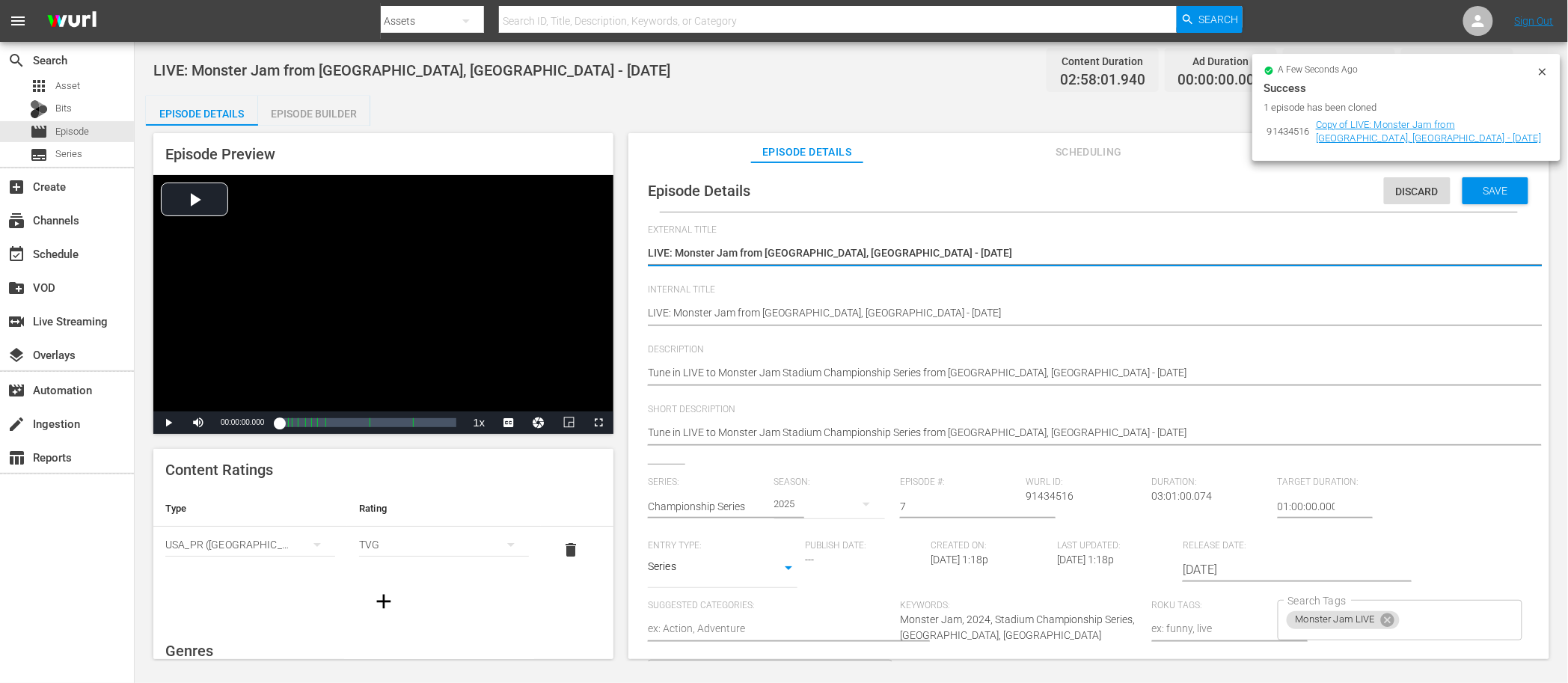
type textarea "LIVE: Monster Jam from Houston, TX - 10/1/2025"
type textarea "LIVE: Monster Jam from [GEOGRAPHIC_DATA], [GEOGRAPHIC_DATA] - [DATE]"
drag, startPoint x: 893, startPoint y: 248, endPoint x: 651, endPoint y: 253, distance: 242.1
click at [651, 253] on textarea "Copy of LIVE: Monster Jam from Syracuse, NY - 10/11/2025" at bounding box center [1084, 255] width 875 height 18
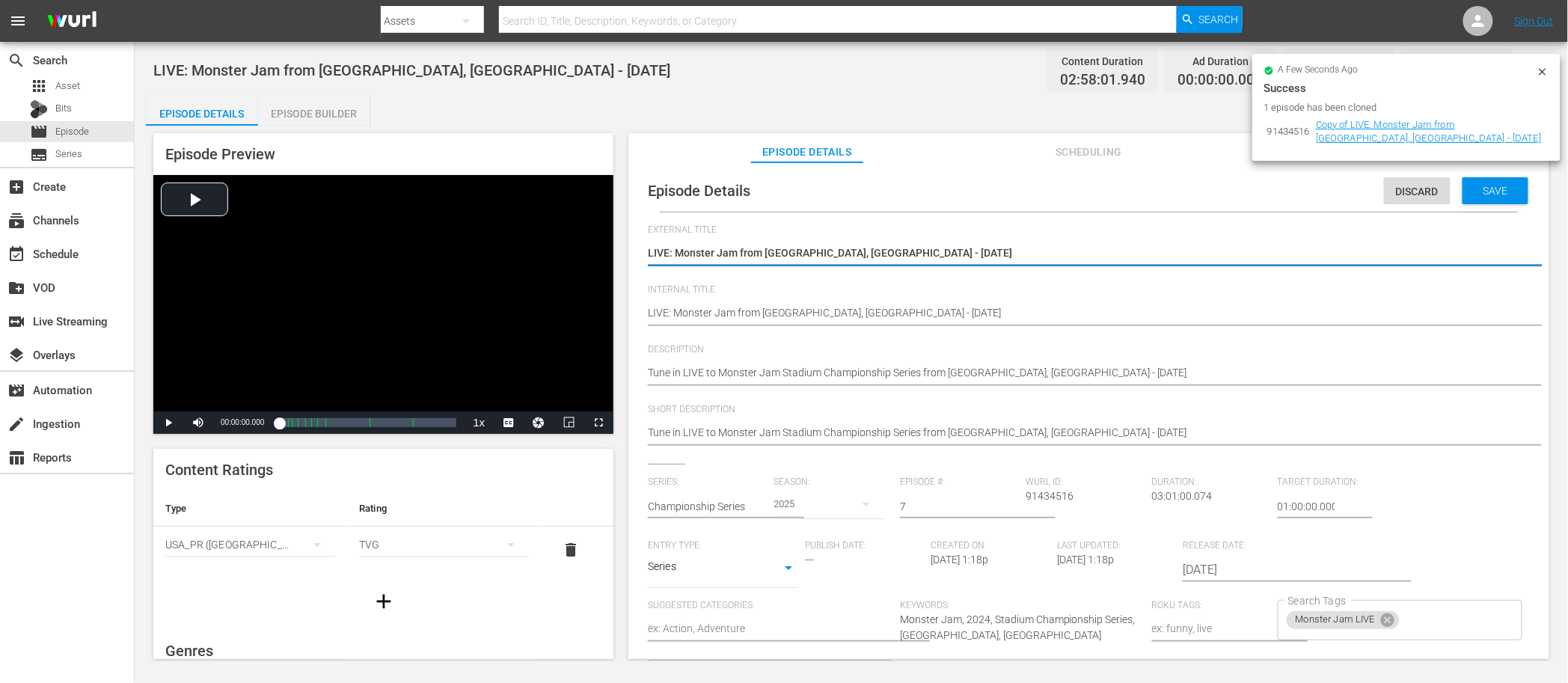
type textarea "LIVE: Monster Jam from [GEOGRAPHIC_DATA], [GEOGRAPHIC_DATA] - [DATE]"
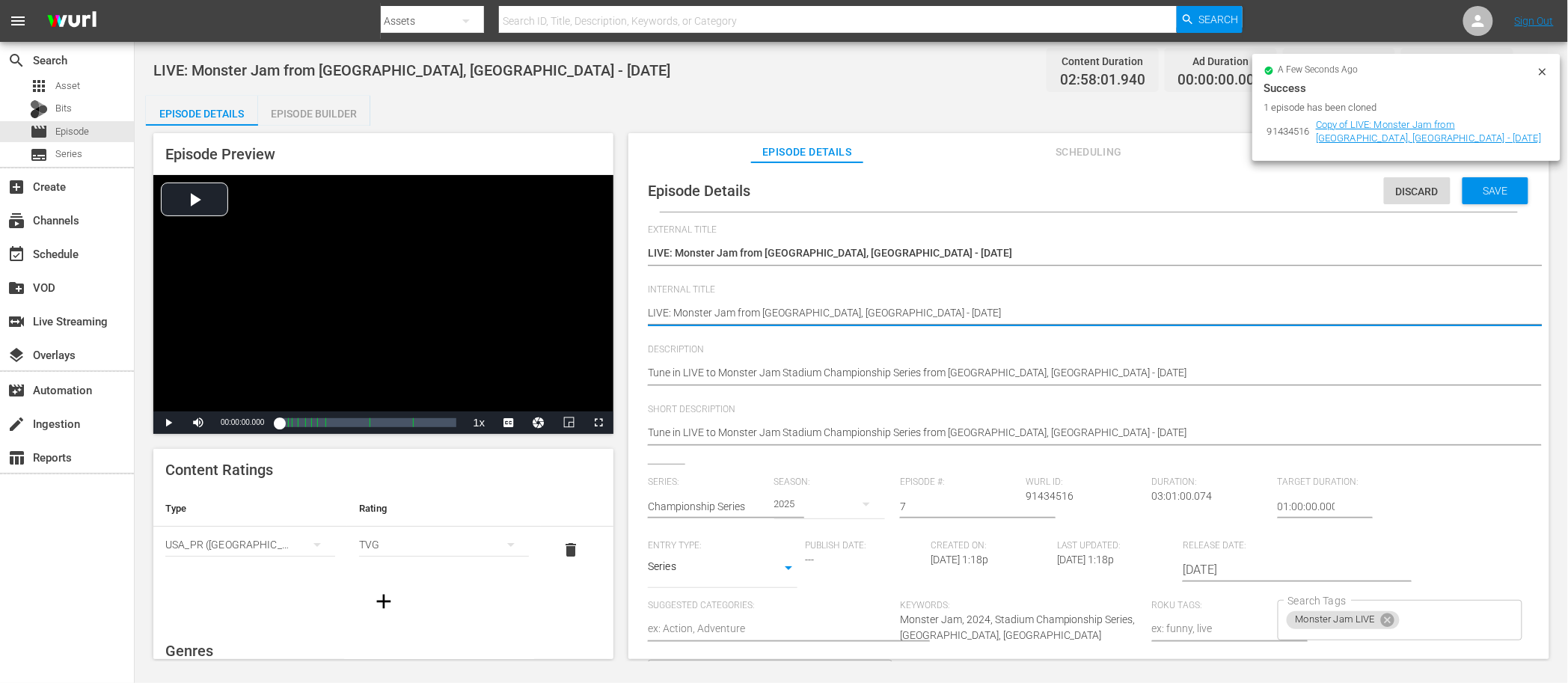
drag, startPoint x: 899, startPoint y: 310, endPoint x: 660, endPoint y: 305, distance: 239.1
paste textarea "Houston, TX - 10/18"
type textarea "LIVE: Monster Jam from [GEOGRAPHIC_DATA], [GEOGRAPHIC_DATA] - [DATE]"
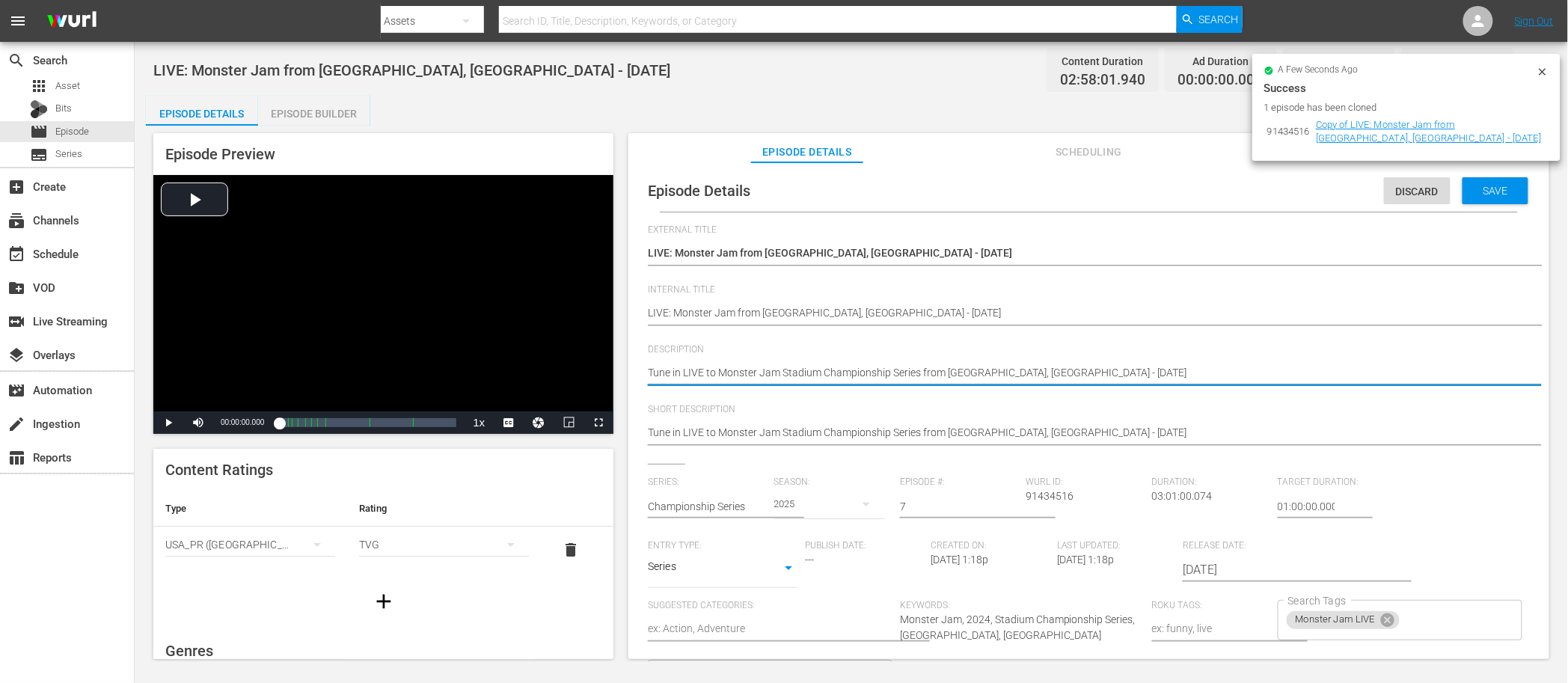
drag, startPoint x: 1046, startPoint y: 368, endPoint x: 1036, endPoint y: 369, distance: 10.0
click at [964, 373] on textarea "Tune in LIVE to Monster Jam Stadium Championship Series from Syracuse, NY - 10/…" at bounding box center [1084, 374] width 875 height 18
type textarea "Tune in LIVE to Monster Jam Stadium Championship Series from H, NY - 10/11/2025"
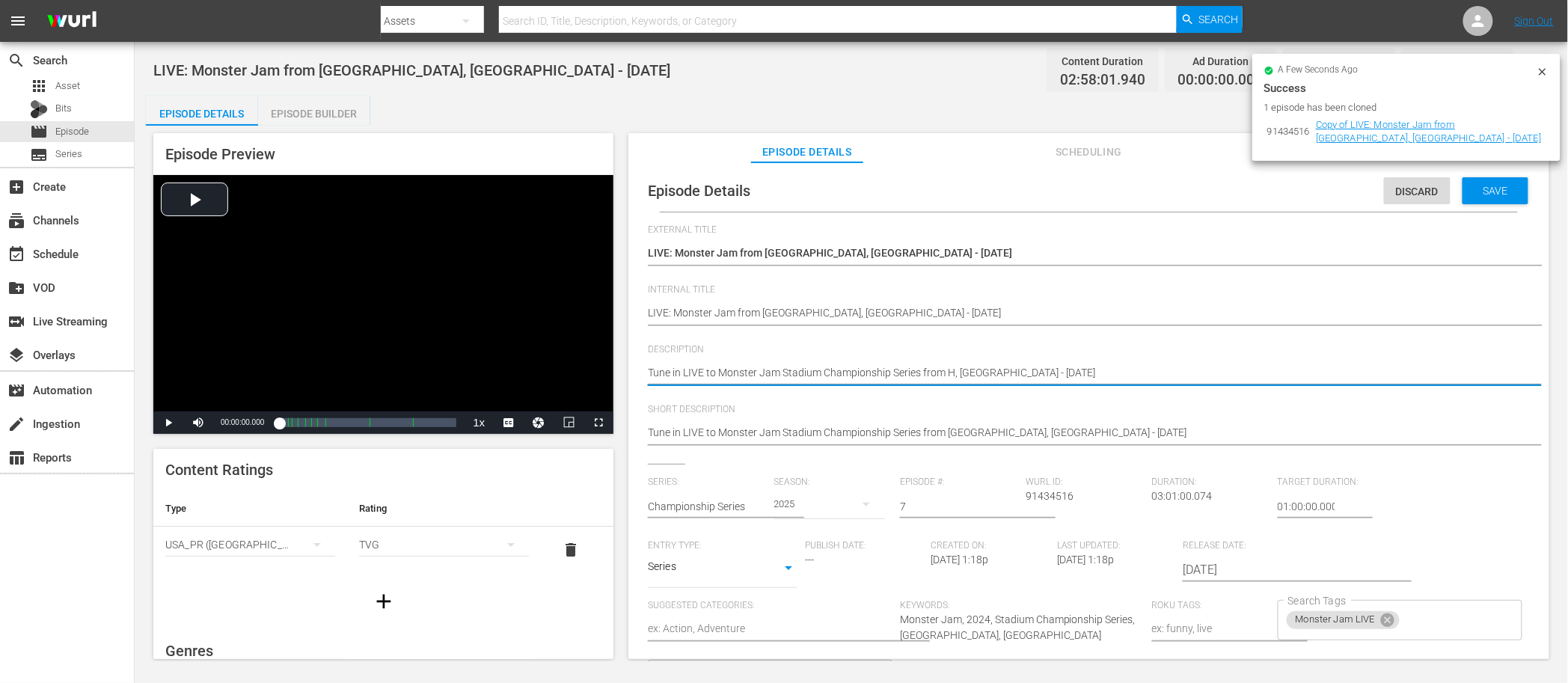
type textarea "Tune in LIVE to Monster Jam Stadium Championship Series from Ho, NY - 10/11/2025"
type textarea "Tune in LIVE to Monster Jam Stadium Championship Series from Hou, NY - 10/11/20…"
type textarea "Tune in LIVE to Monster Jam Stadium Championship Series from Hous, NY - 10/11/2…"
type textarea "Tune in LIVE to Monster Jam Stadium Championship Series from Houst, NY - 10/11/…"
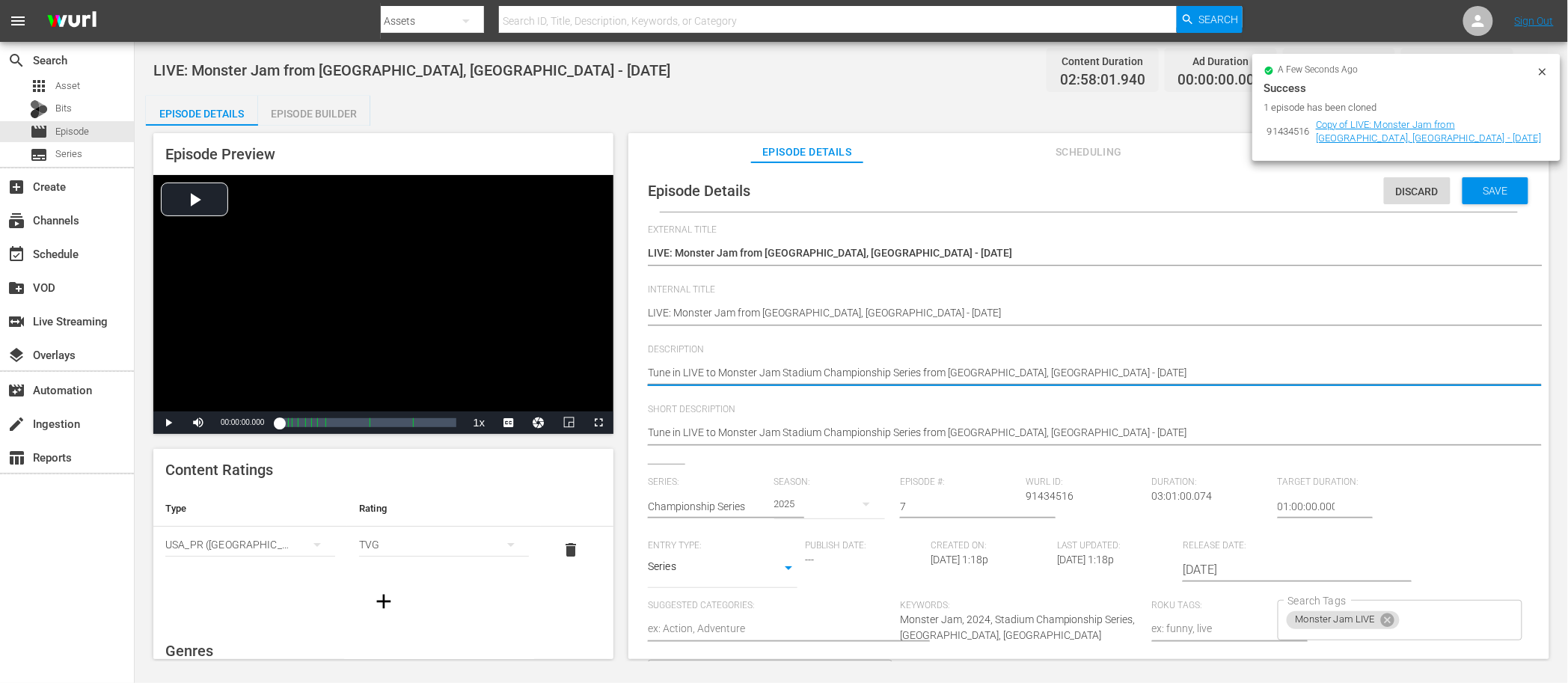
type textarea "Tune in LIVE to Monster Jam Stadium Championship Series from Houst, NY - 10/11/…"
type textarea "Tune in LIVE to Monster Jam Stadium Championship Series from Housto, NY - 10/11…"
type textarea "Tune in LIVE to Monster Jam Stadium Championship Series from Houston, NY - 10/1…"
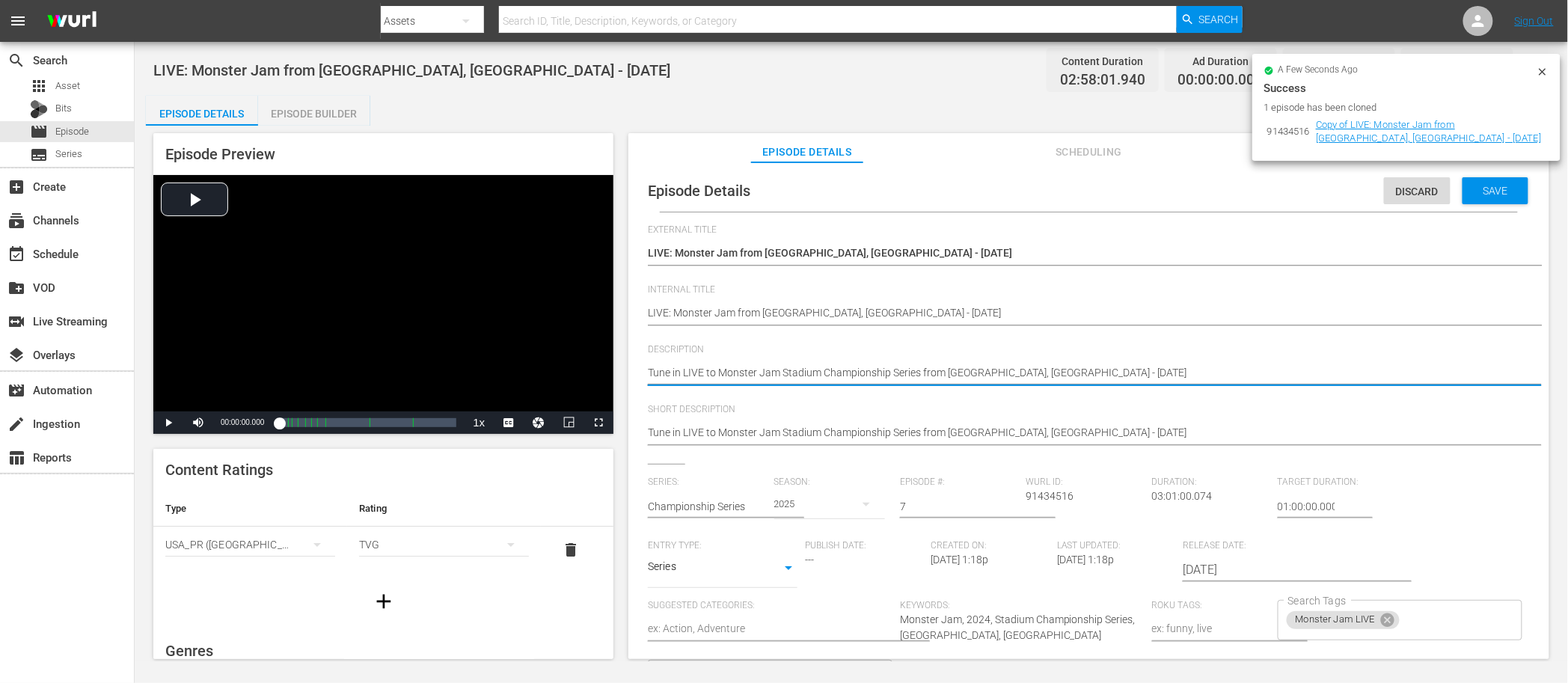
click at [1007, 370] on textarea "Tune in LIVE to Monster Jam Stadium Championship Series from Syracuse, NY - 10/…" at bounding box center [1084, 374] width 875 height 18
type textarea "Tune in LIVE to Monster Jam Stadium Championship Series from Houston, N - 10/11…"
type textarea "Tune in LIVE to Monster Jam Stadium Championship Series from Houston, - 10/11/2…"
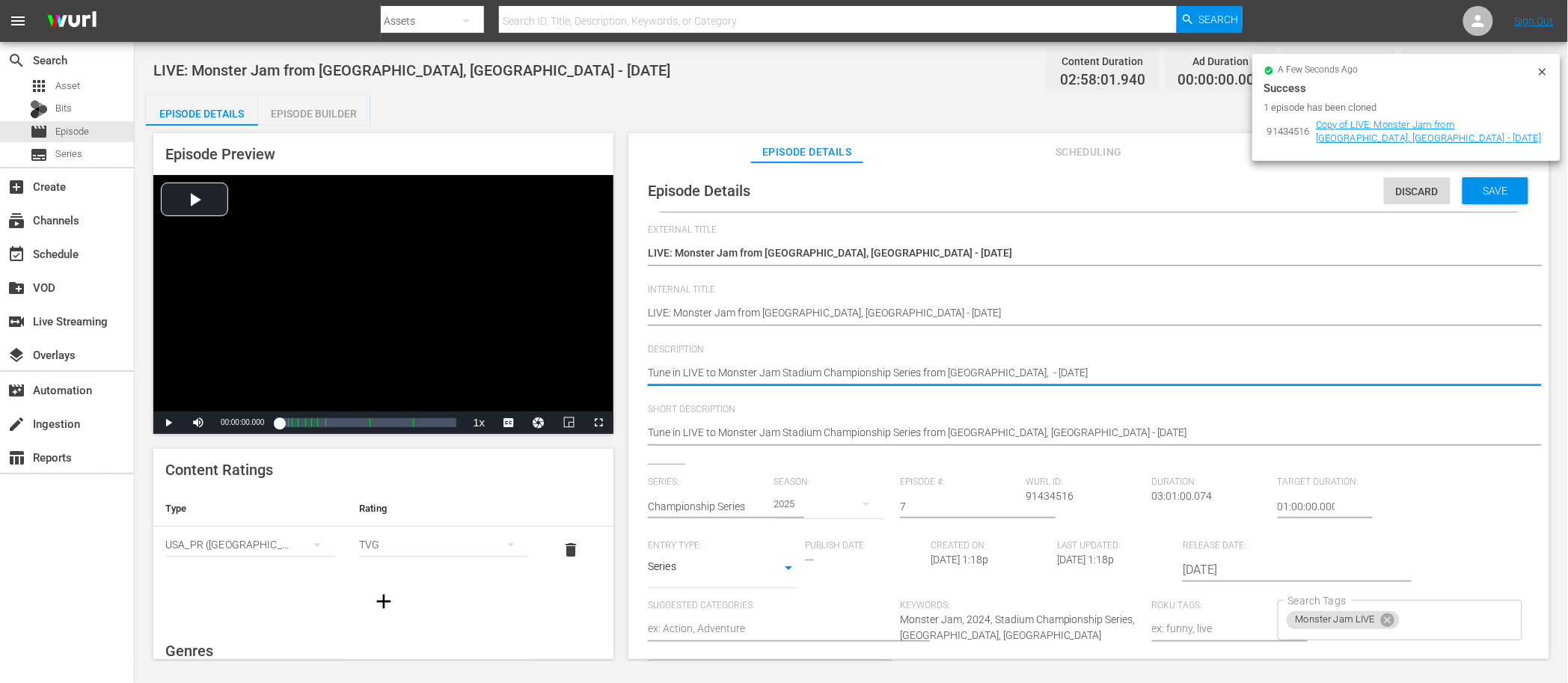
type textarea "Tune in LIVE to Monster Jam Stadium Championship Series from Houston, T - 10/11…"
type textarea "Tune in LIVE to Monster Jam Stadium Championship Series from Houston, TX - 10/1…"
drag, startPoint x: 1040, startPoint y: 371, endPoint x: 1071, endPoint y: 370, distance: 31.0
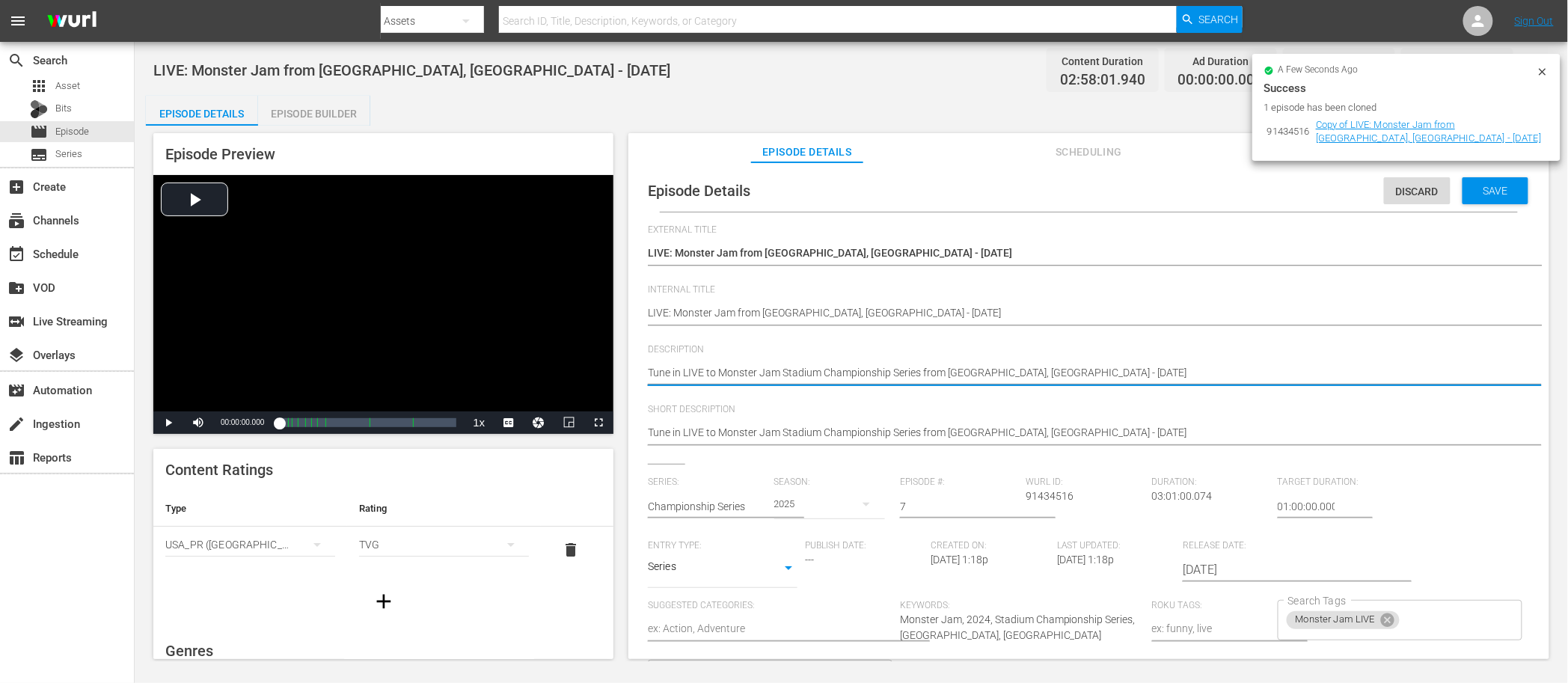
click at [1040, 370] on textarea "Tune in LIVE to Monster Jam Stadium Championship Series from Syracuse, NY - 10/…" at bounding box center [1084, 374] width 875 height 18
type textarea "Tune in LIVE to Monster Jam Stadium Championship Series from Houston, TX - 10/1…"
drag, startPoint x: 1081, startPoint y: 374, endPoint x: 632, endPoint y: 373, distance: 449.0
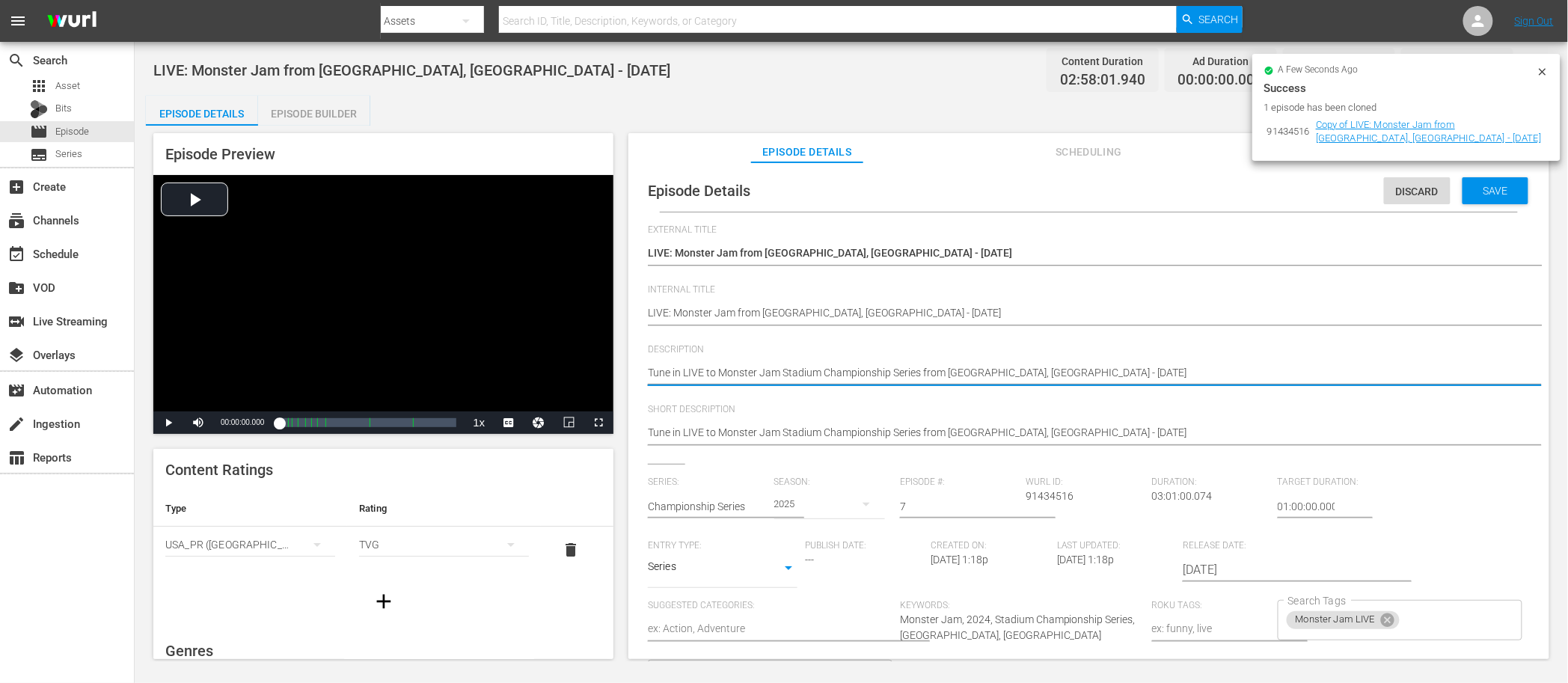
click at [632, 373] on div "Episode Details Discard Save External Title Copy of LIVE: Monster Jam from Syra…" at bounding box center [1089, 417] width 921 height 511
type textarea "Tune in LIVE to Monster Jam Stadium Championship Series from Houston, TX - 10/1…"
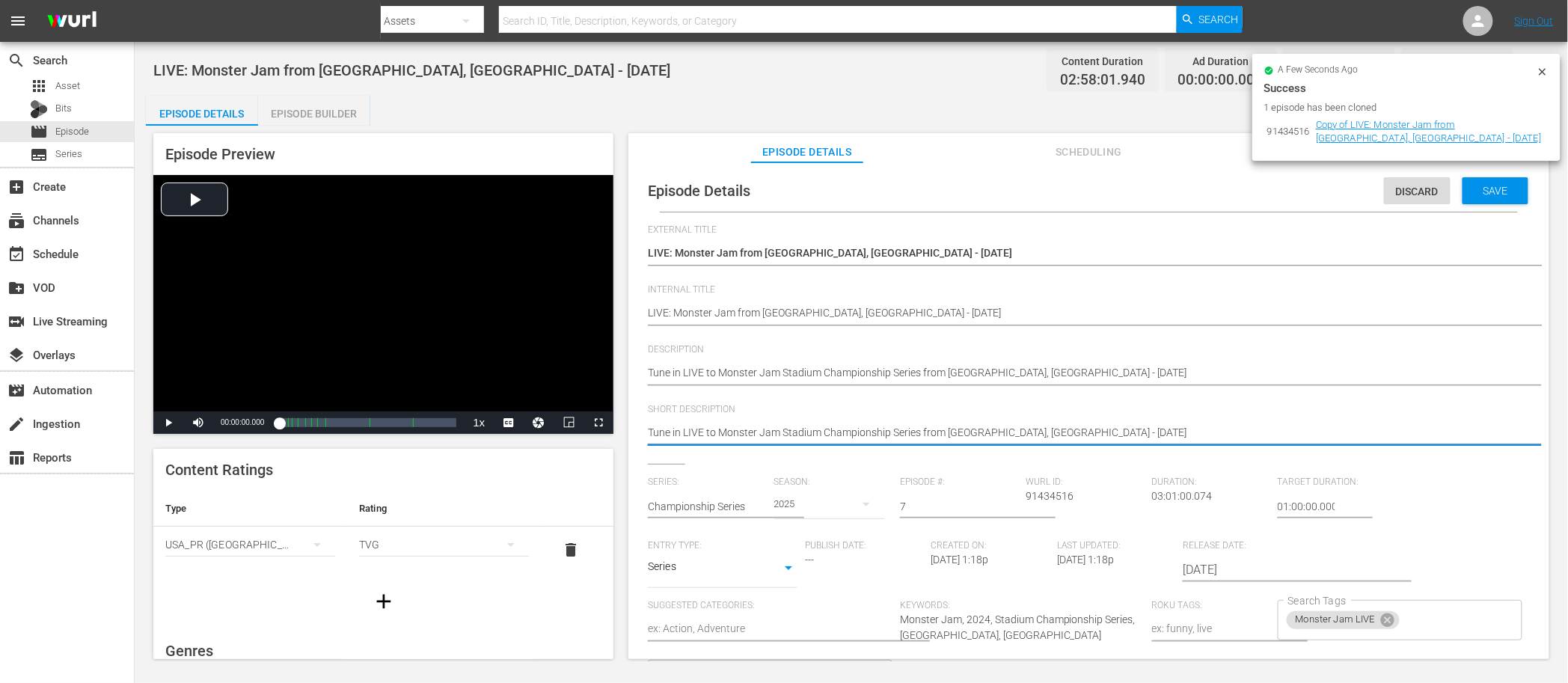
drag, startPoint x: 1102, startPoint y: 436, endPoint x: 670, endPoint y: 424, distance: 432.2
paste textarea "Houston, TX - 10/18"
type textarea "Tune in LIVE to Monster Jam Stadium Championship Series from Houston, TX - 10/1…"
click at [1484, 188] on span "Save" at bounding box center [1496, 190] width 49 height 12
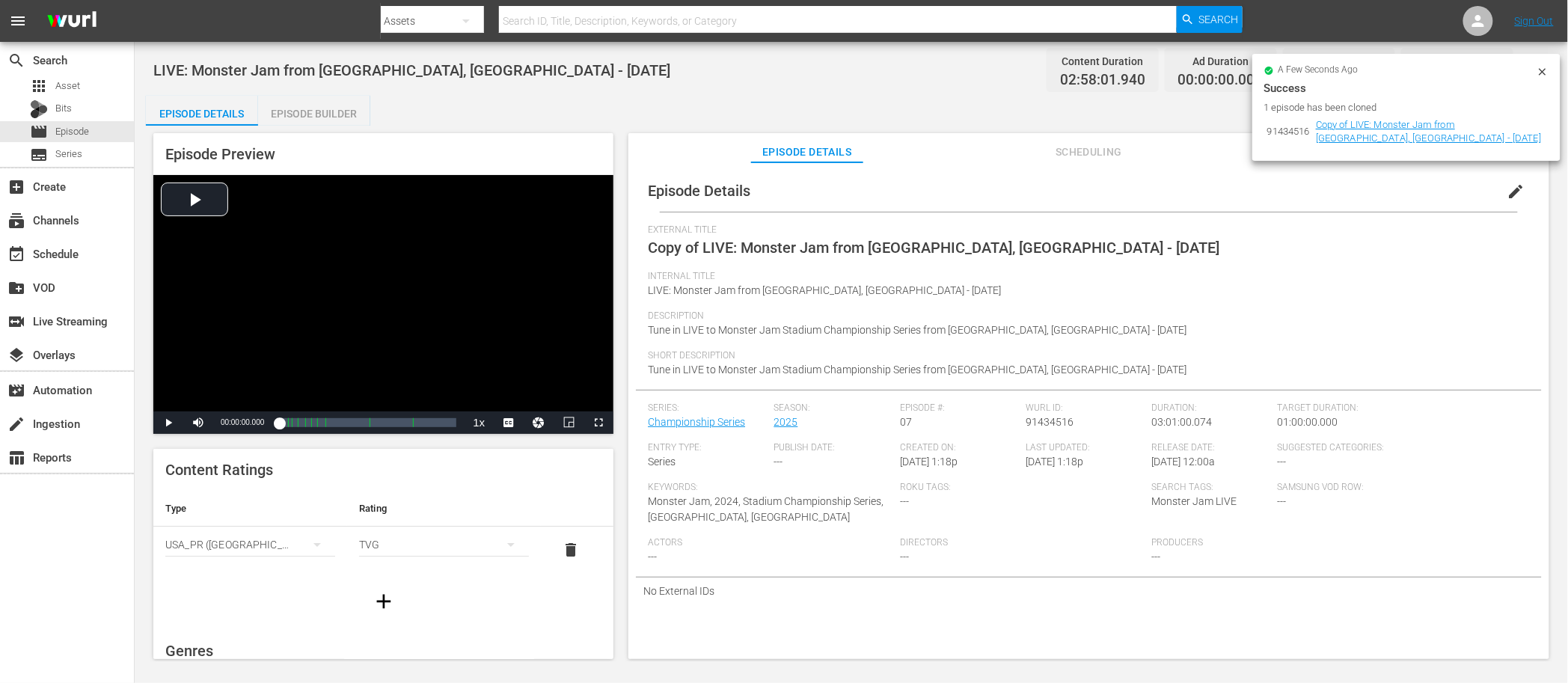
click at [1542, 73] on icon at bounding box center [1542, 71] width 12 height 12
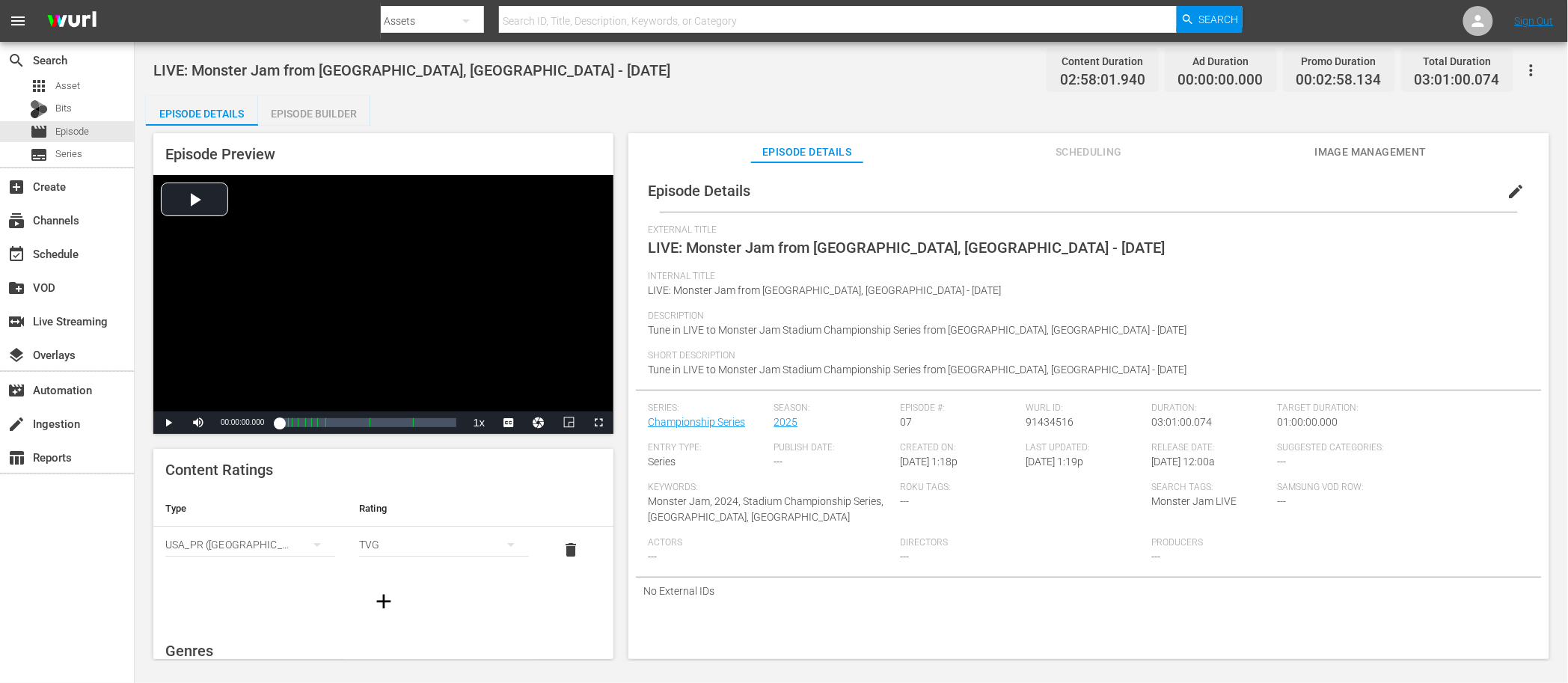
click at [1412, 153] on span "Image Management" at bounding box center [1371, 152] width 113 height 18
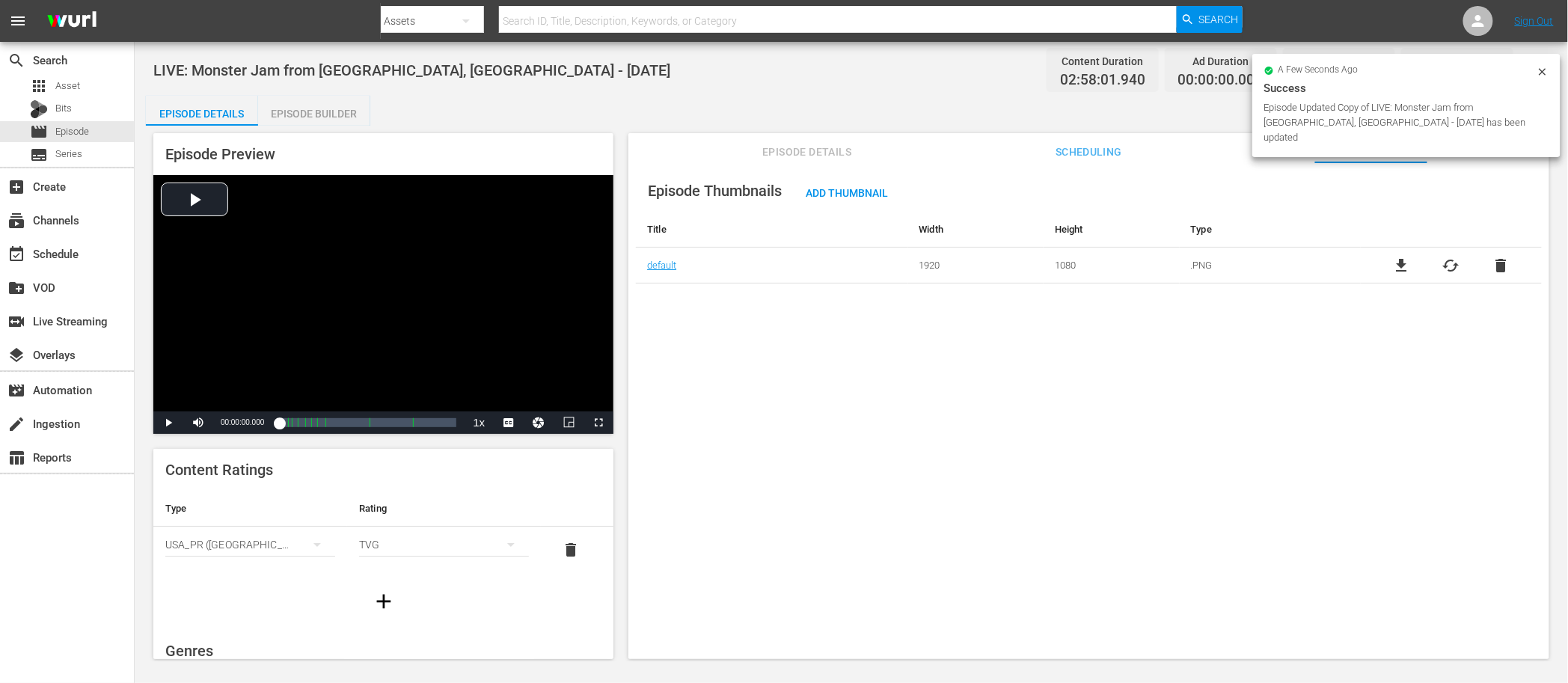
click at [887, 98] on div "Episode Details Episode Builder Episode Preview Video Player is loading. Play V…" at bounding box center [851, 384] width 1411 height 575
click at [819, 144] on span "Episode Details" at bounding box center [807, 152] width 113 height 18
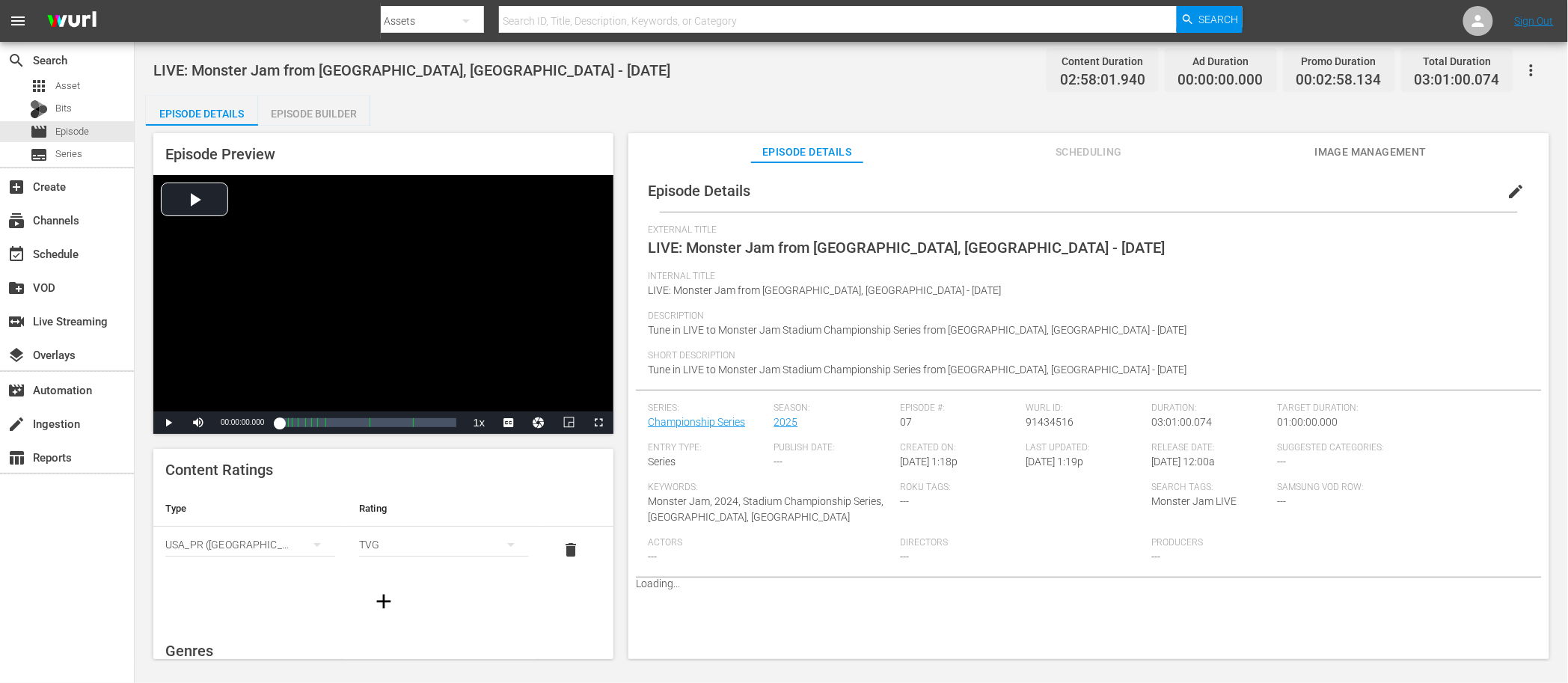
click at [603, 108] on div "Episode Details Episode Builder Episode Preview Video Player is loading. Play V…" at bounding box center [851, 384] width 1411 height 575
click at [92, 129] on div "movie Episode" at bounding box center [67, 131] width 134 height 21
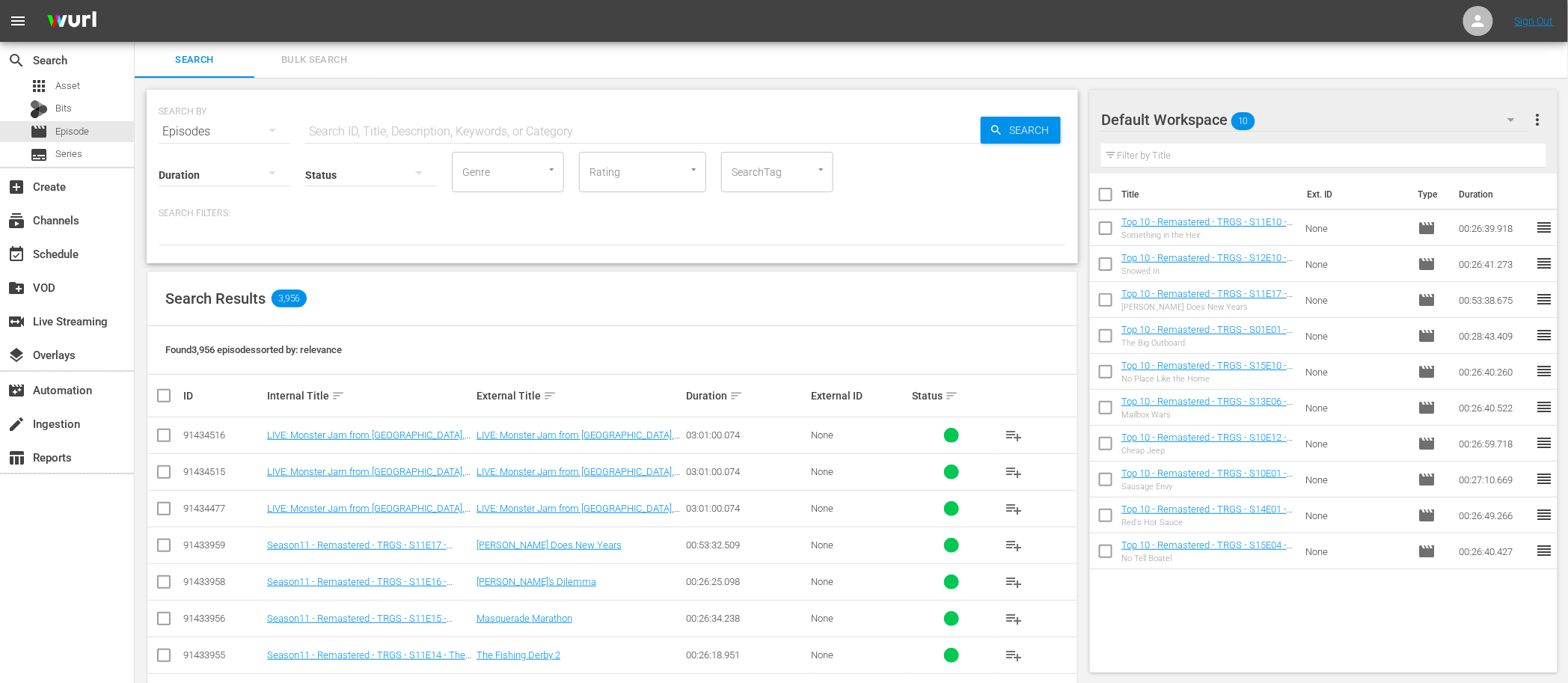
click at [166, 439] on input "checkbox" at bounding box center [164, 439] width 18 height 18
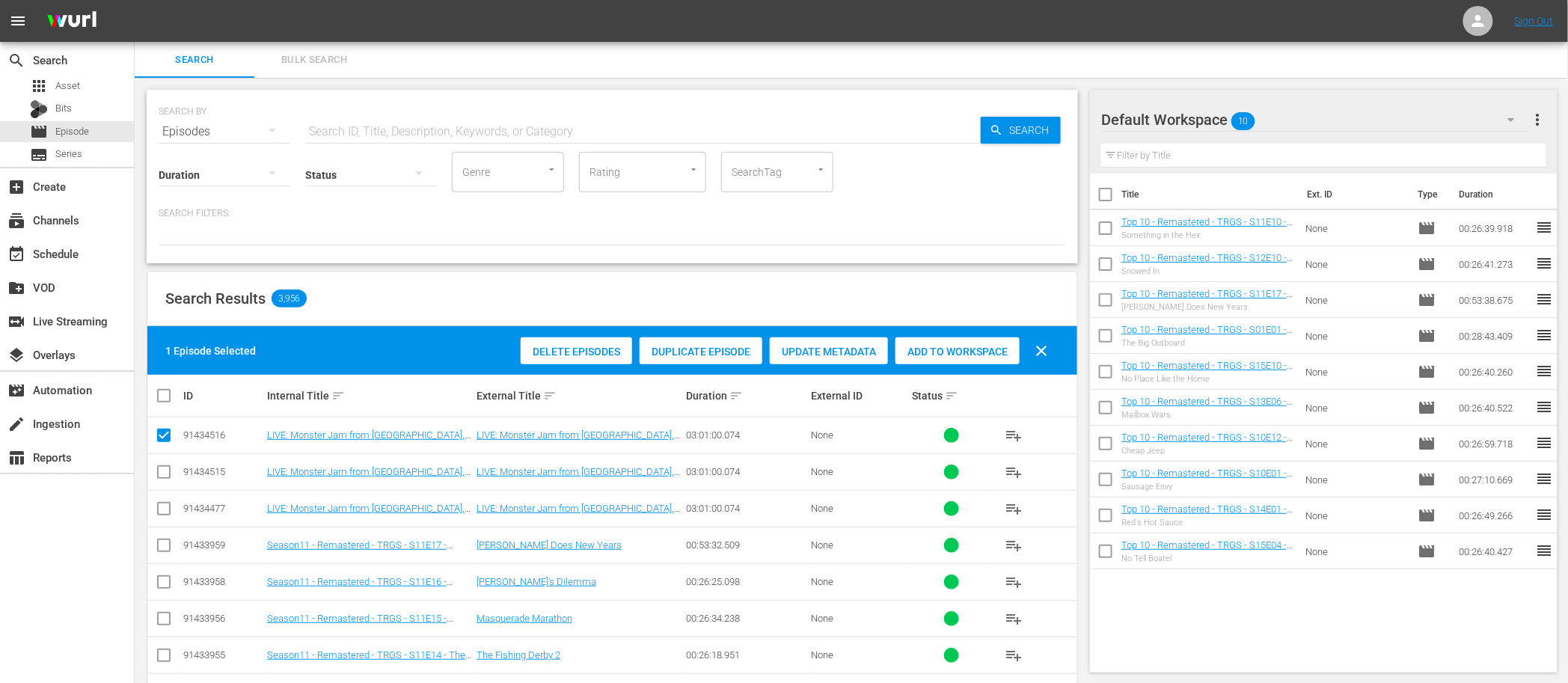
click at [734, 345] on span "Duplicate Episode" at bounding box center [701, 351] width 123 height 12
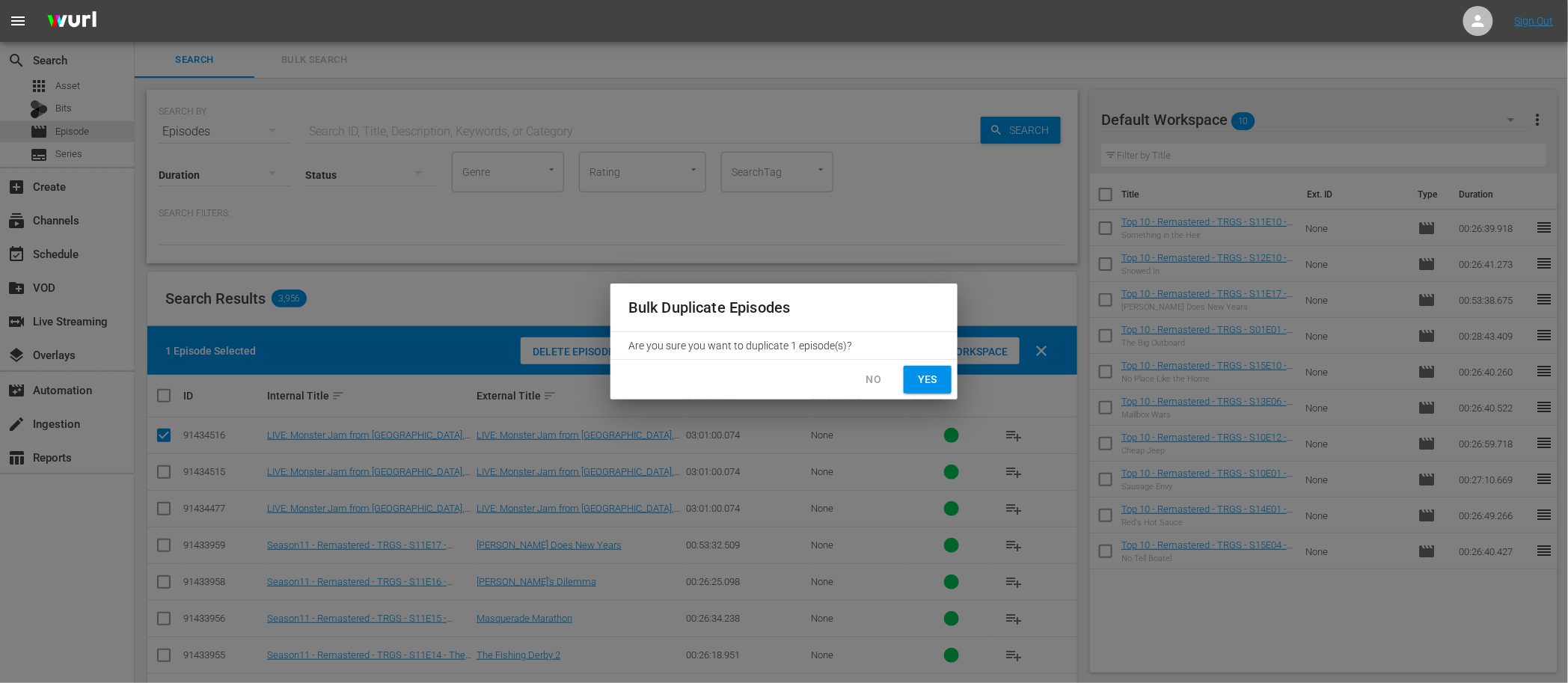
click at [919, 378] on span "Yes" at bounding box center [928, 379] width 24 height 18
checkbox input "false"
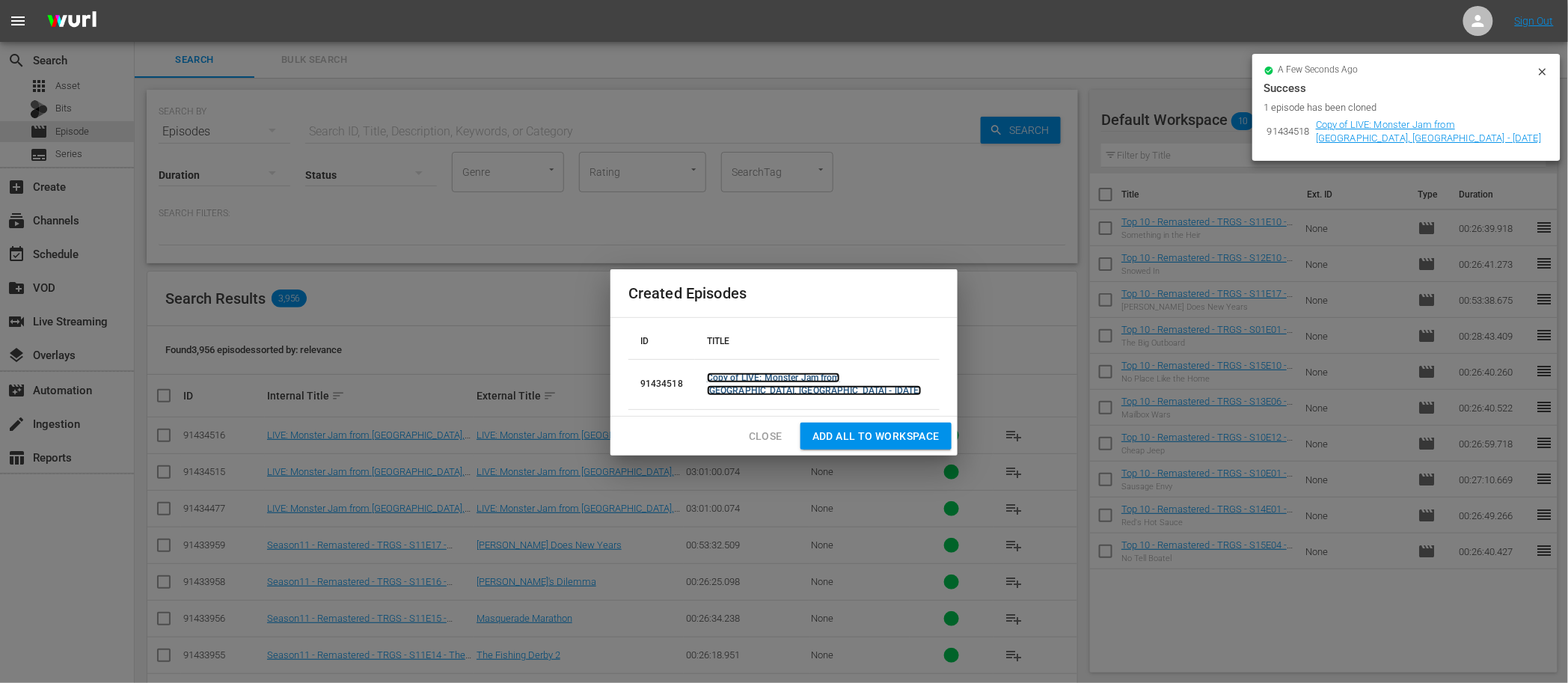
click at [735, 387] on link "Copy of LIVE: Monster Jam from Houston, TX - 10/18/2025" at bounding box center [814, 384] width 214 height 23
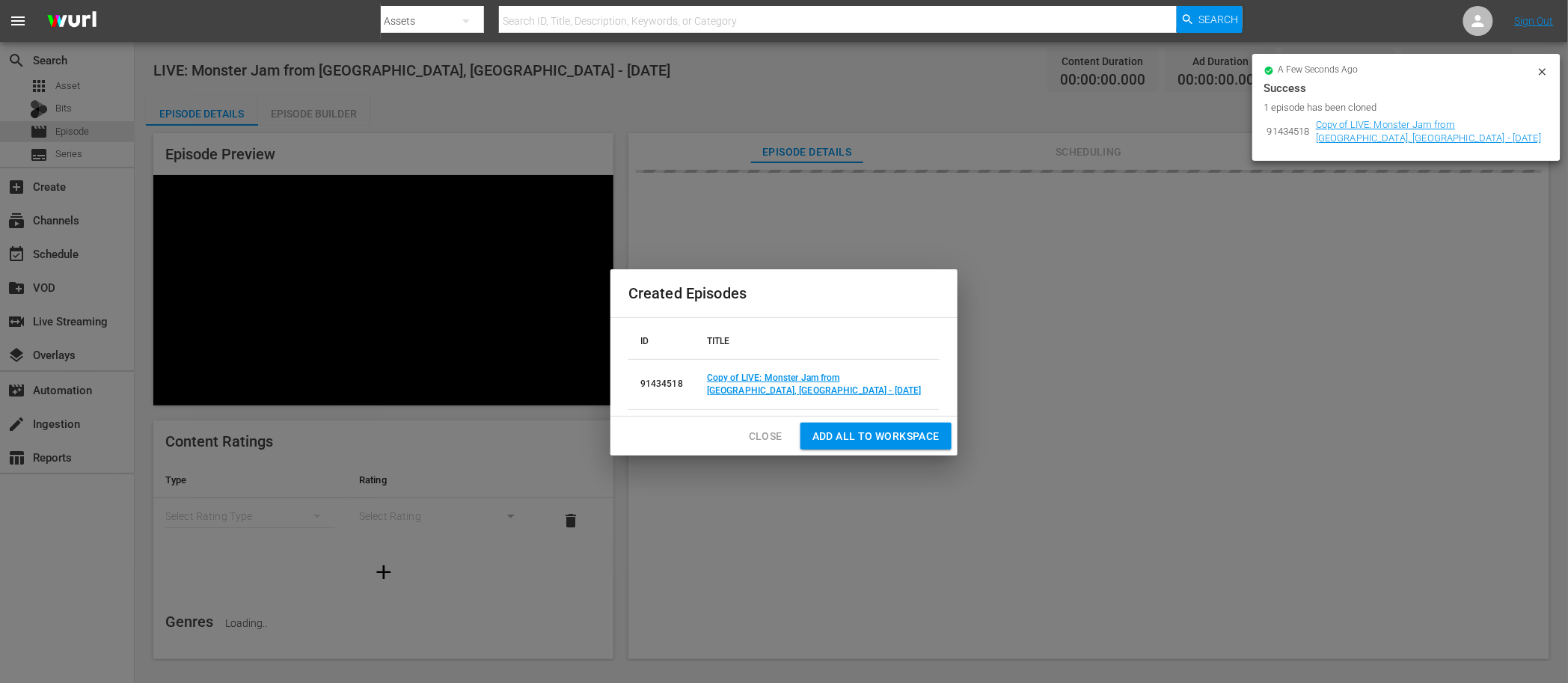
drag, startPoint x: 764, startPoint y: 432, endPoint x: 735, endPoint y: 443, distance: 31.0
click at [764, 432] on span "Close" at bounding box center [766, 436] width 34 height 18
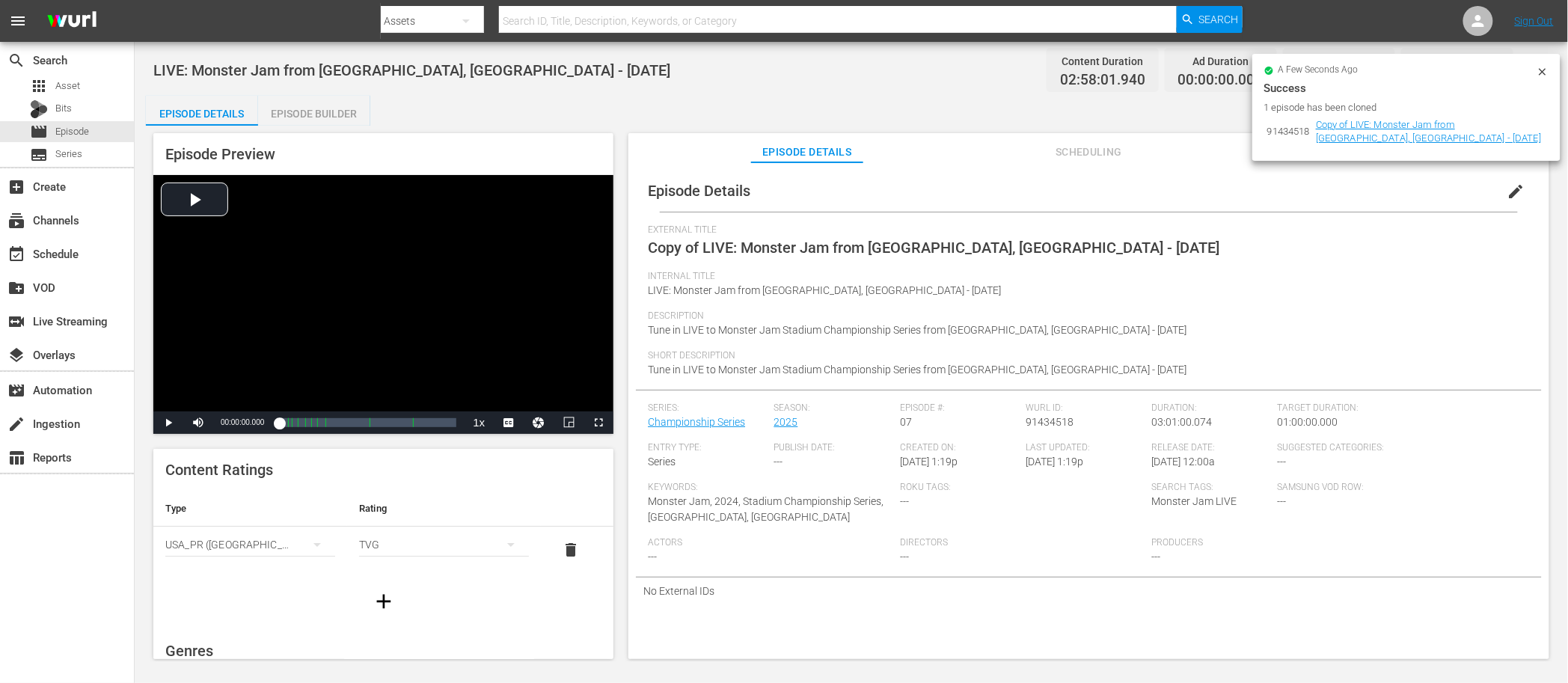
click at [1516, 193] on span "edit" at bounding box center [1517, 191] width 18 height 18
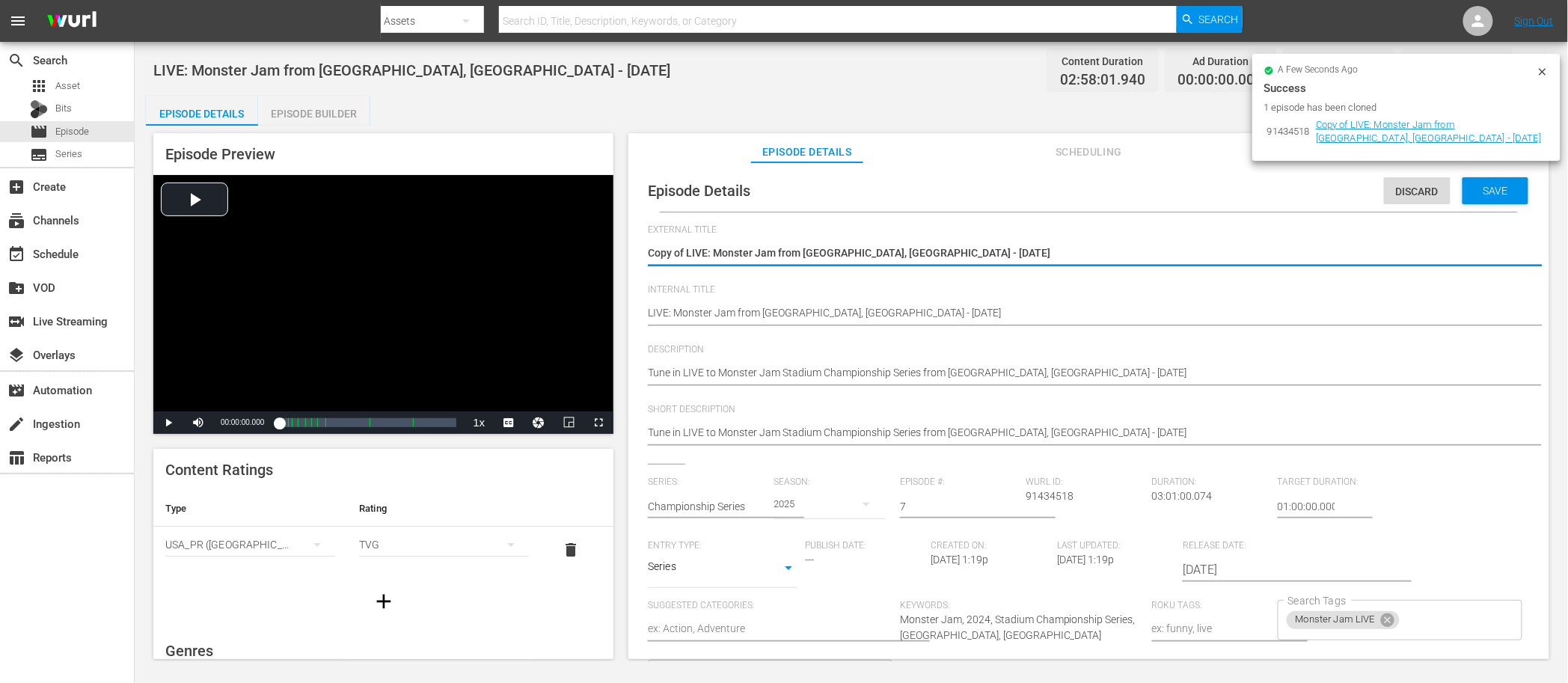
drag, startPoint x: 805, startPoint y: 254, endPoint x: 858, endPoint y: 252, distance: 53.0
click at [859, 252] on textarea "Copy of LIVE: Monster Jam from Houston, TX - 10/18/2025" at bounding box center [1084, 255] width 875 height 18
type textarea "Copy of LIVE: Monster Jam from Glendale, Arizona - 10/18/2025"
type textarea "Copy of LIVE: Monster Jam from Glendale, AX - 10/18/2025"
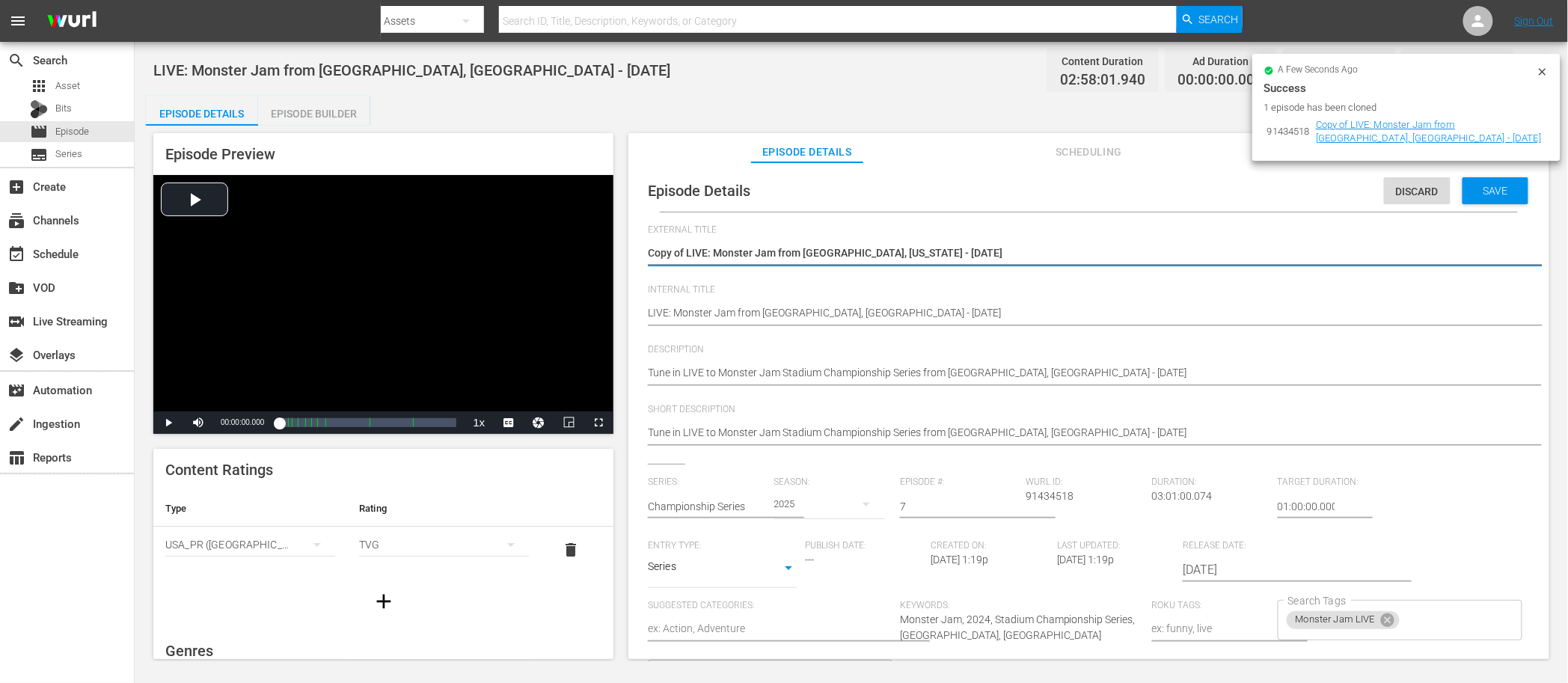
type textarea "Copy of LIVE: Monster Jam from Glendale, AX - 10/18/2025"
drag, startPoint x: 885, startPoint y: 251, endPoint x: 856, endPoint y: 254, distance: 29.2
type textarea "Copy of LIVE: Monster Jam from Glendale, A - 10/18/2025"
type textarea "Copy of LIVE: Monster Jam from Glendale, AZ - 10/18/2025"
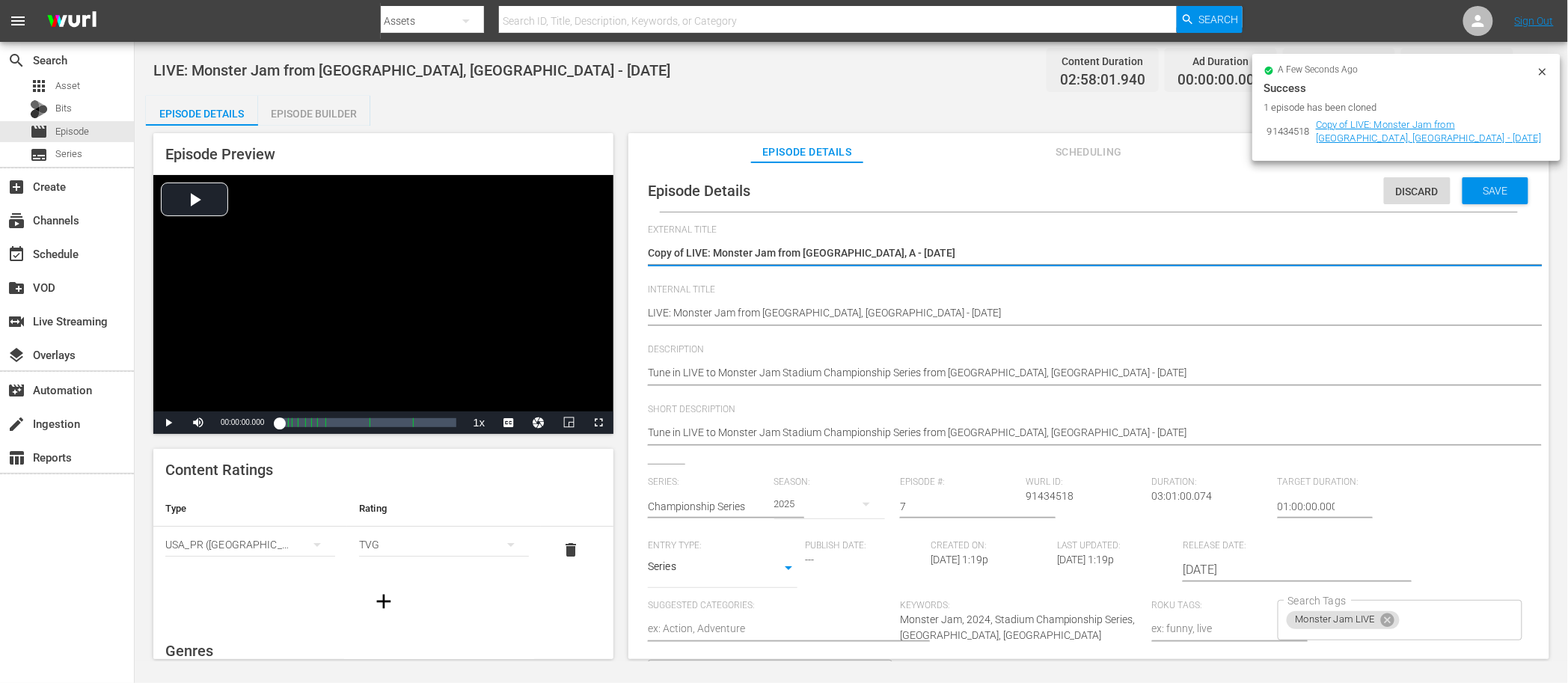
type textarea "Copy of LIVE: Monster Jam from Glendale, AZ - 10/18/2025"
click at [889, 251] on textarea "Copy of LIVE: Monster Jam from Houston, TX - 10/18/2025" at bounding box center [1084, 255] width 875 height 18
type textarea "Copy of LIVE: Monster Jam from Glendale, AZ - 10/2/2025"
type textarea "Copy of LIVE: Monster Jam from Glendale, AZ - 10/25/2025"
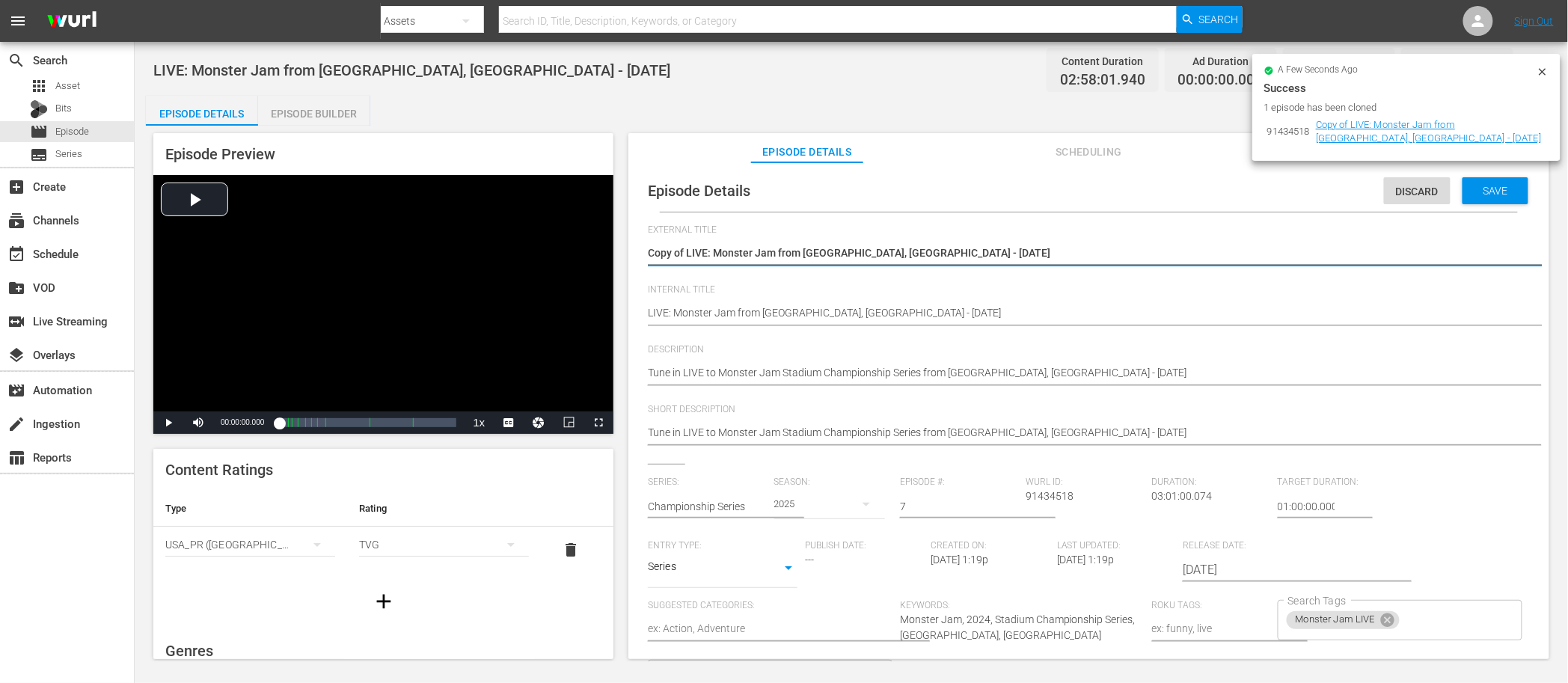
type textarea "Copy of LIVE: Monster Jam from Glendale, AZ - 10/25/2025"
drag, startPoint x: 865, startPoint y: 255, endPoint x: 690, endPoint y: 251, distance: 175.0
click at [690, 251] on textarea "Copy of LIVE: Monster Jam from Houston, TX - 10/18/2025" at bounding box center [1084, 255] width 875 height 18
click at [684, 252] on textarea "Copy of LIVE: Monster Jam from Houston, TX - 10/18/2025" at bounding box center [1084, 255] width 875 height 18
drag, startPoint x: 687, startPoint y: 251, endPoint x: 620, endPoint y: 255, distance: 67.1
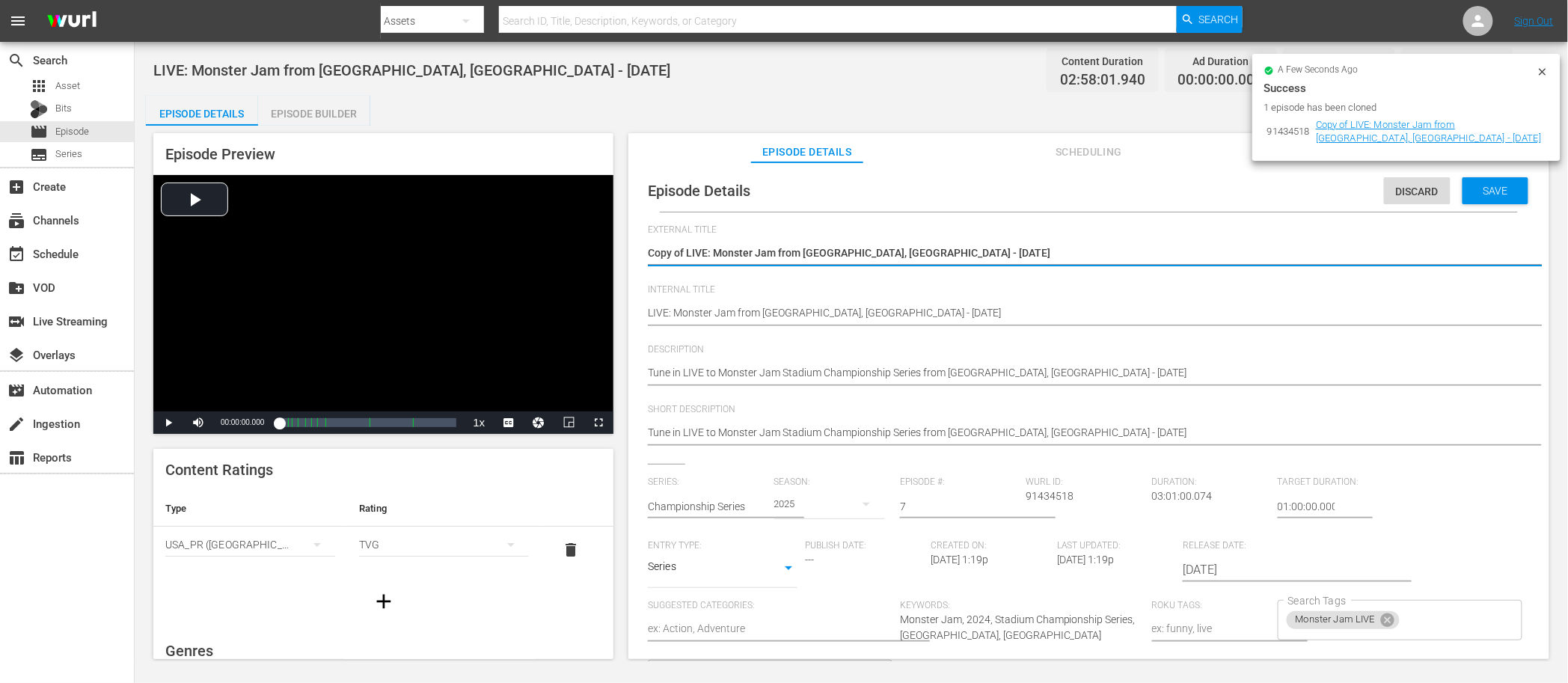
click at [620, 255] on div "Episode Preview Video Player is loading. Play Video Play Mute Current Time 00:0…" at bounding box center [851, 398] width 1411 height 546
type textarea "LIVE: Monster Jam from [GEOGRAPHIC_DATA], [GEOGRAPHIC_DATA] - [DATE]"
drag, startPoint x: 909, startPoint y: 258, endPoint x: 623, endPoint y: 252, distance: 286.1
click at [623, 252] on div "Episode Preview Video Player is loading. Play Video Play Mute Current Time 00:0…" at bounding box center [851, 398] width 1411 height 546
type textarea "LIVE: Monster Jam from [GEOGRAPHIC_DATA], [GEOGRAPHIC_DATA] - [DATE]"
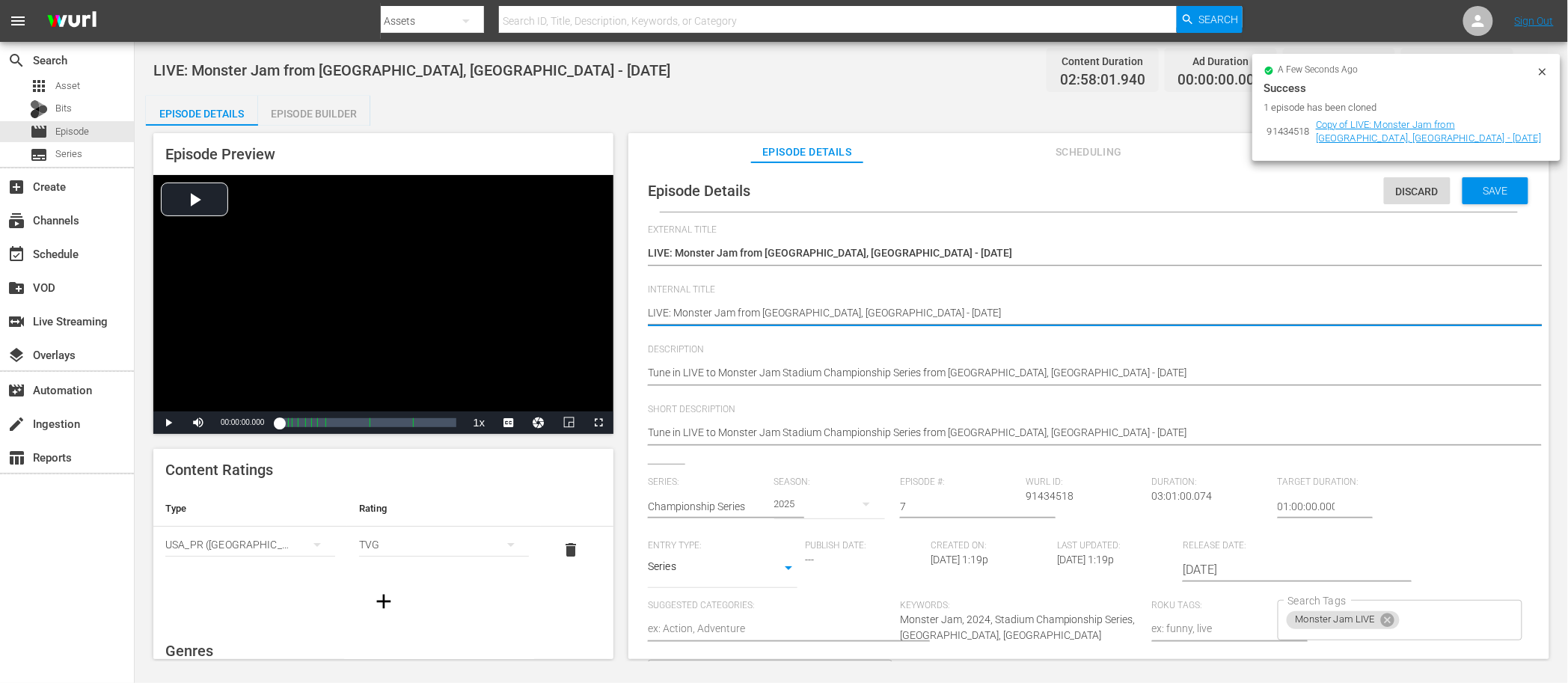
paste textarea "Glendale, AZ - 10/25"
type textarea "LIVE: Monster Jam from [GEOGRAPHIC_DATA], [GEOGRAPHIC_DATA] - [DATE]"
drag, startPoint x: 829, startPoint y: 319, endPoint x: 640, endPoint y: 313, distance: 189.1
type textarea "LIVE: Monster Jam from [GEOGRAPHIC_DATA], [GEOGRAPHIC_DATA] - [DATE]"
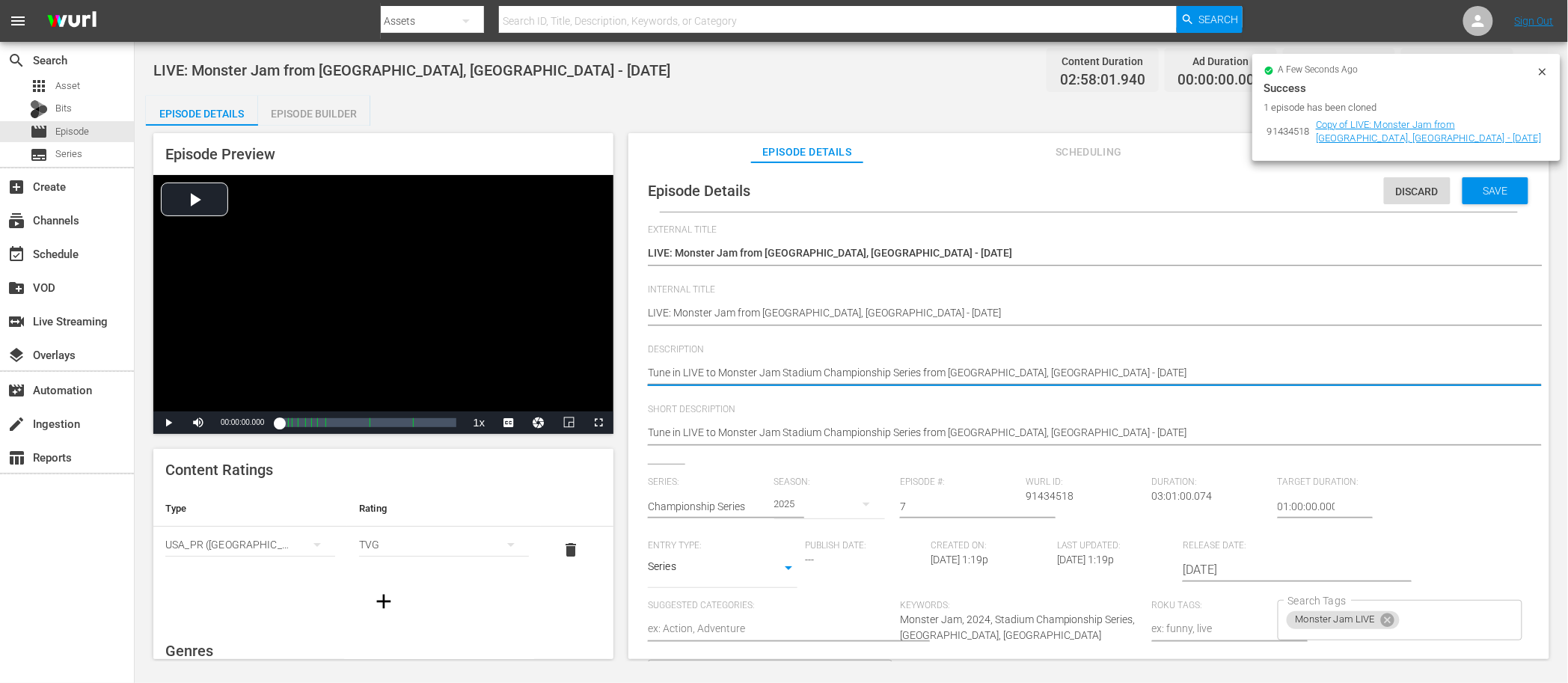
drag, startPoint x: 949, startPoint y: 373, endPoint x: 1004, endPoint y: 370, distance: 55.1
type textarea "Tune in LIVE to Monster Jam Stadium Championship Series from S - 10/18/2025"
type textarea "Tune in LIVE to Monster Jam Stadium Championship Series from St - 10/18/2025"
type textarea "Tune in LIVE to Monster Jam Stadium Championship Series from Sta - 10/18/2025"
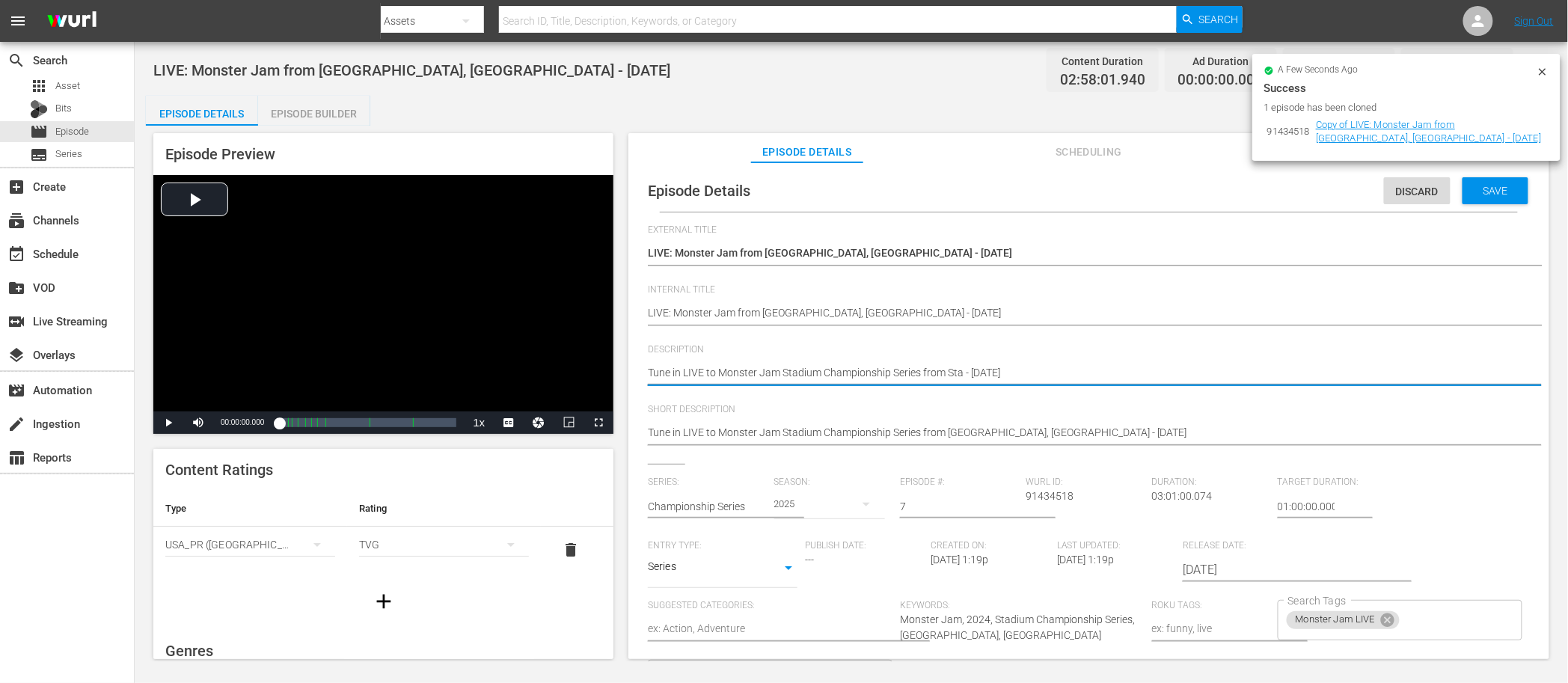
type textarea "Tune in LIVE to Monster Jam Stadium Championship Series from Stat - 10/18/2025"
type textarea "Tune in LIVE to Monster Jam Stadium Championship Series from State - 10/18/2025"
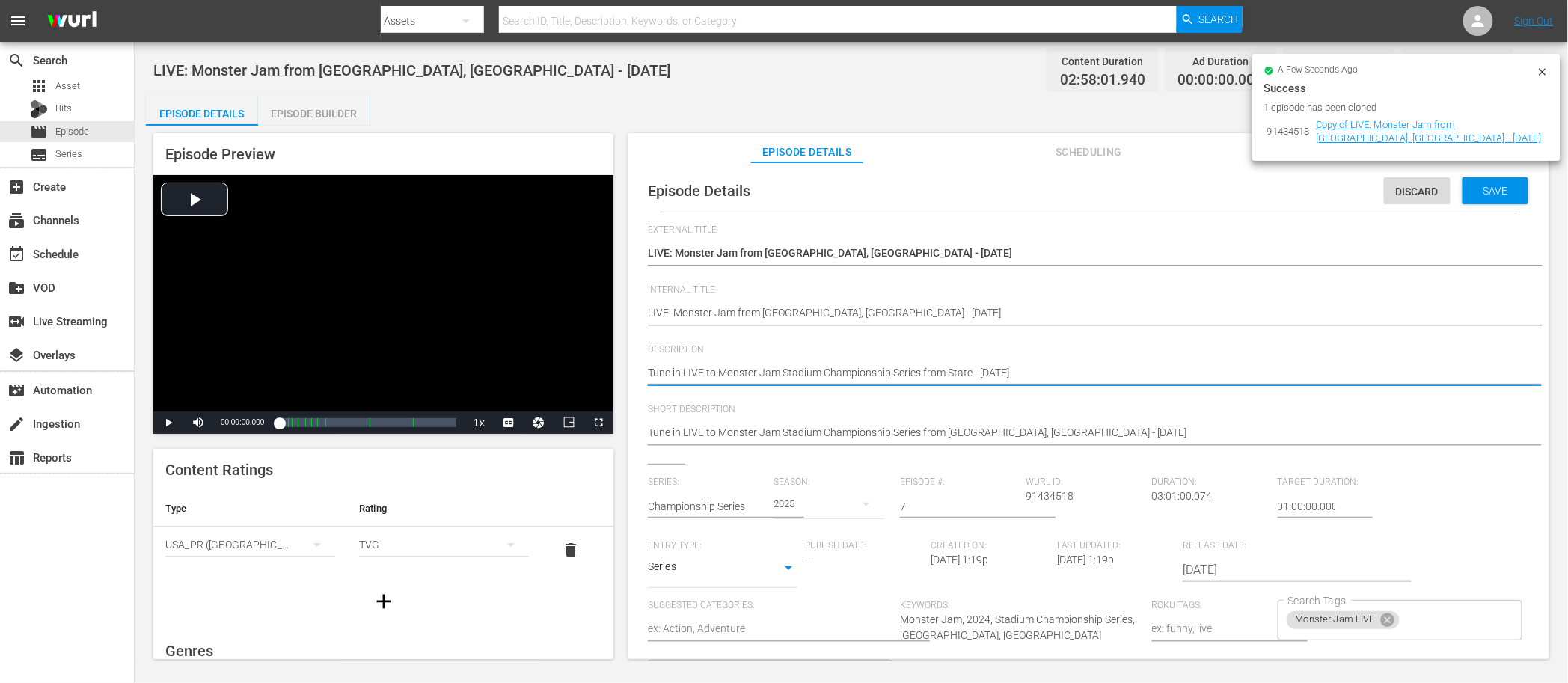
type textarea "Tune in LIVE to Monster Jam Stadium Championship Series from State - 10/18/2025"
type textarea "Tune in LIVE to Monster Jam Stadium Championship Series from State F - 10/18/20…"
type textarea "Tune in LIVE to Monster Jam Stadium Championship Series from State Fa - 10/18/2…"
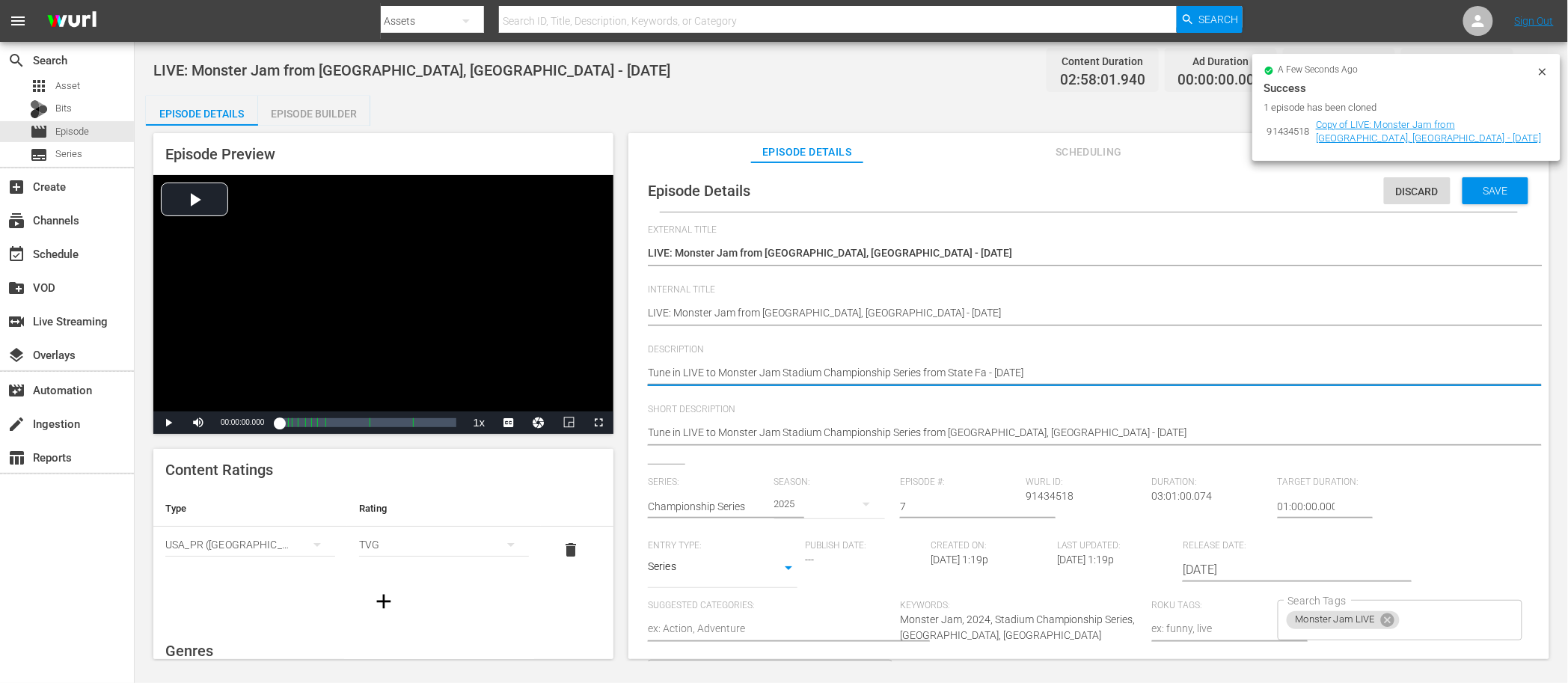
type textarea "Tune in LIVE to Monster Jam Stadium Championship Series from State Far - 10/18/…"
type textarea "Tune in LIVE to Monster Jam Stadium Championship Series from State Farm - 10/18…"
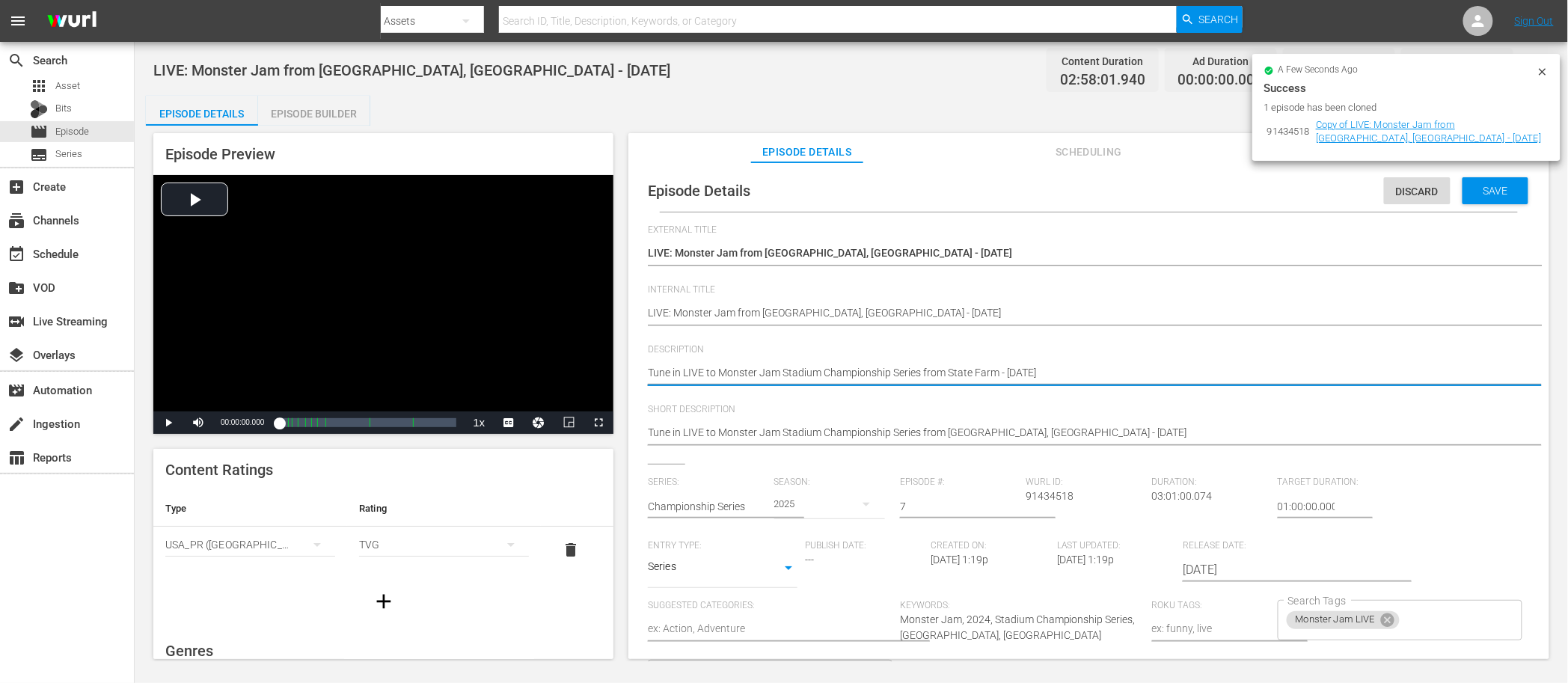
type textarea "Tune in LIVE to Monster Jam Stadium Championship Series from State Farm - 10/18…"
type textarea "Tune in LIVE to Monster Jam Stadium Championship Series from State Farm S - 10/…"
type textarea "Tune in LIVE to Monster Jam Stadium Championship Series from State Farm St - 10…"
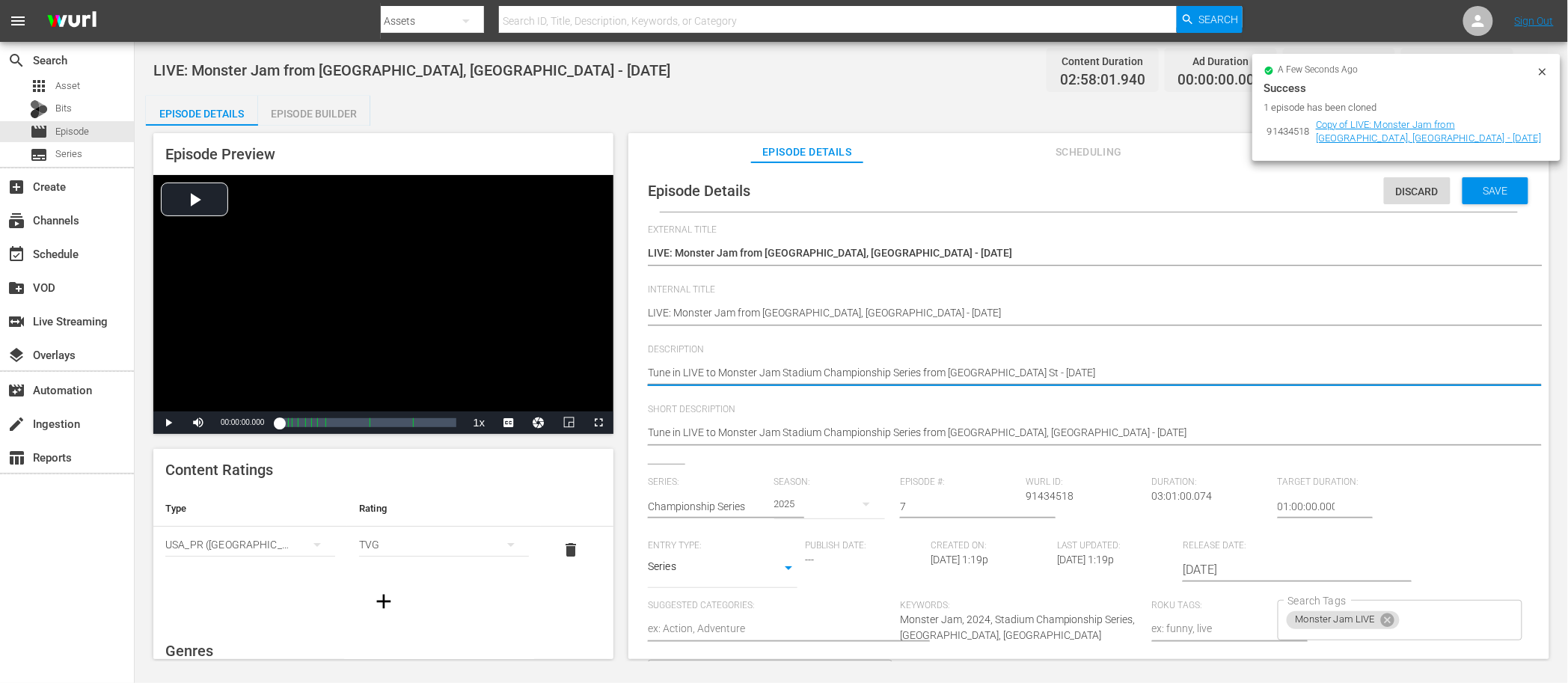
type textarea "Tune in LIVE to Monster Jam Stadium Championship Series from State Farm Sta - 1…"
type textarea "Tune in LIVE to Monster Jam Stadium Championship Series from State Farm Stad - …"
type textarea "Tune in LIVE to Monster Jam Stadium Championship Series from State Farm Stadi -…"
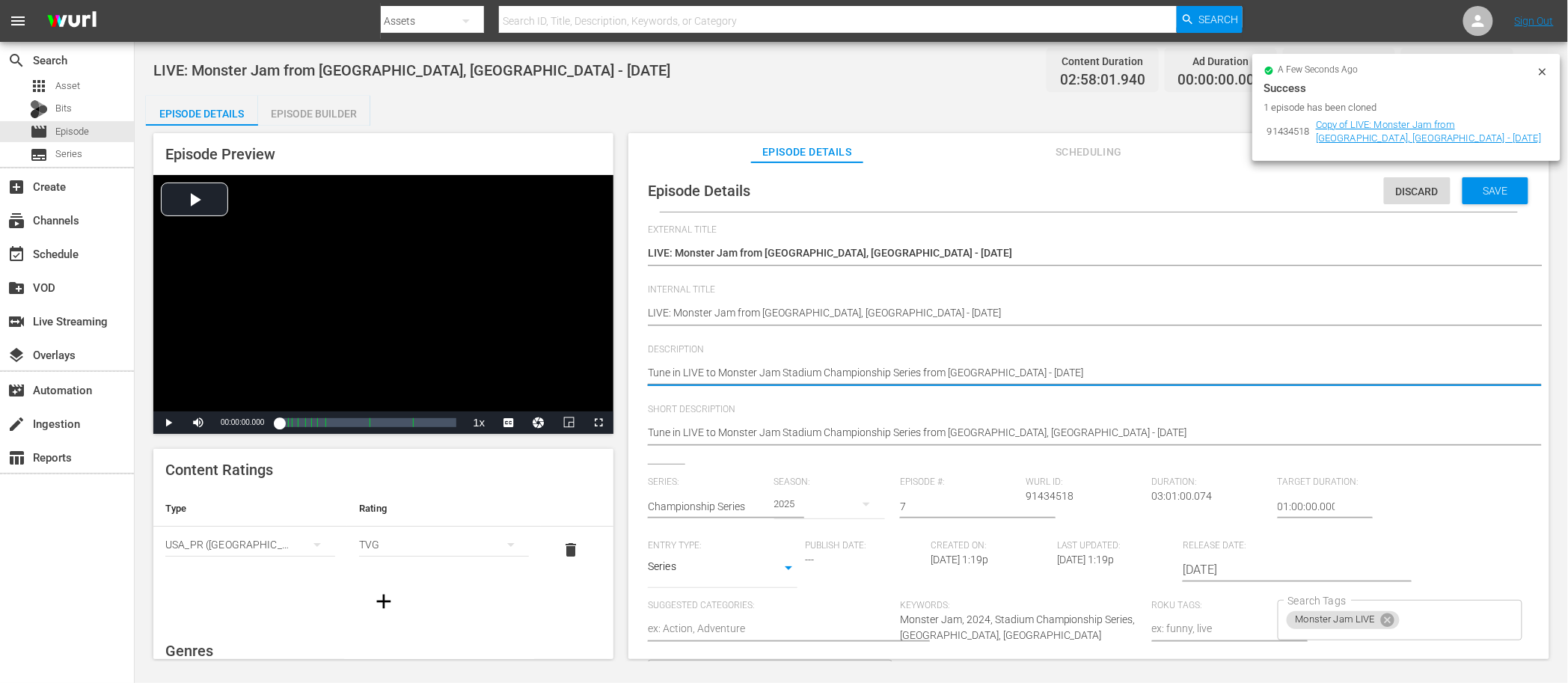
type textarea "Tune in LIVE to Monster Jam Stadium Championship Series from State Farm Stadi -…"
type textarea "Tune in LIVE to Monster Jam Stadium Championship Series from State Farm Stadiu …"
type textarea "Tune in LIVE to Monster Jam Stadium Championship Series from State Farm Stadium…"
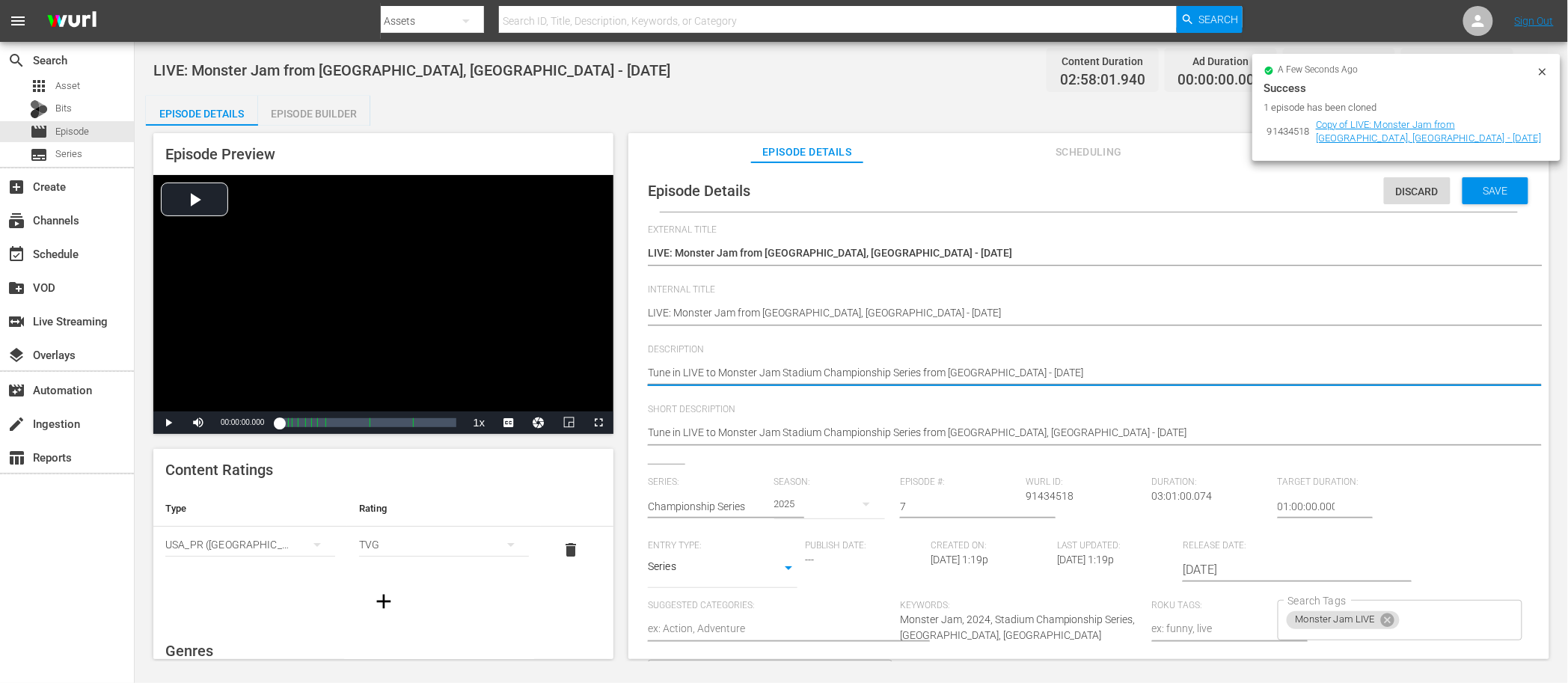
type textarea "Tune in LIVE to Monster Jam Stadium Championship Series from State Farm Stadium…"
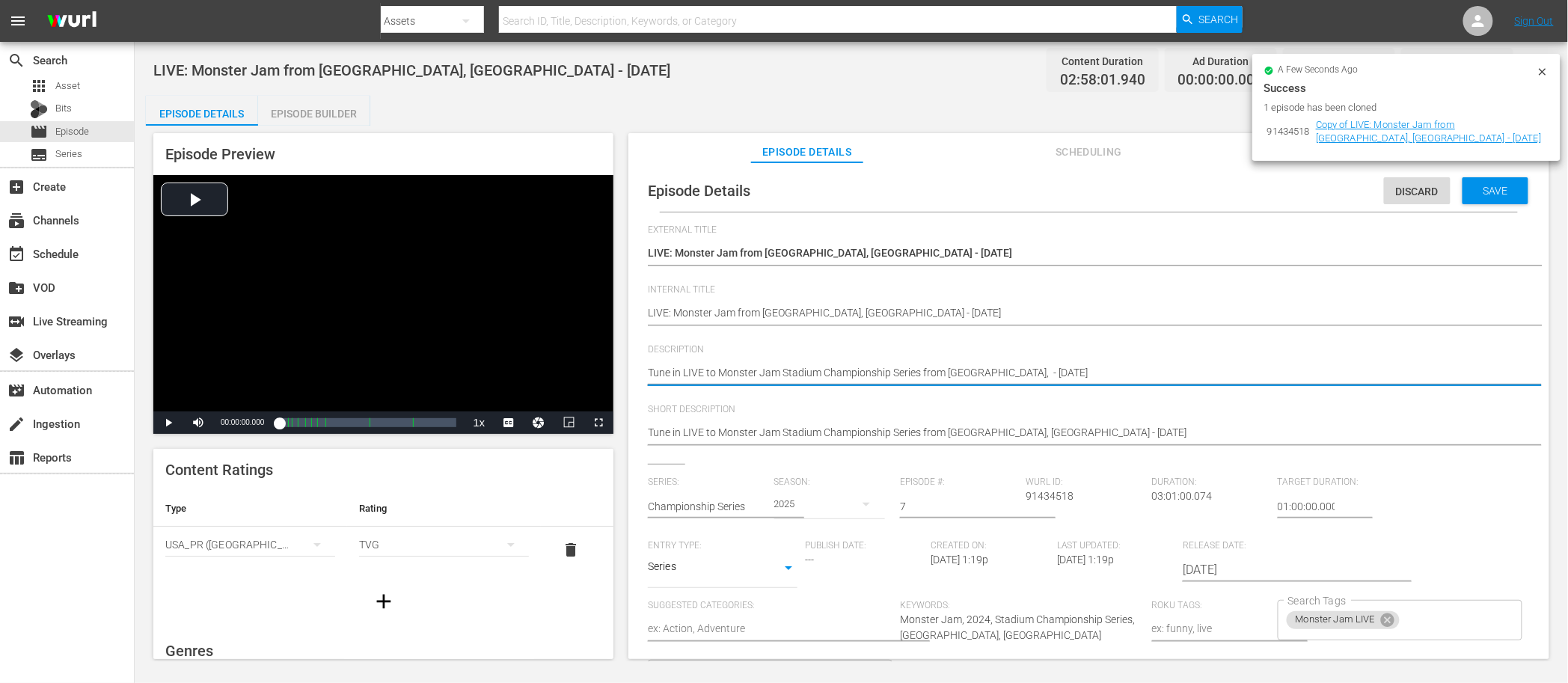
type textarea "Tune in LIVE to Monster Jam Stadium Championship Series from State Farm Stadium…"
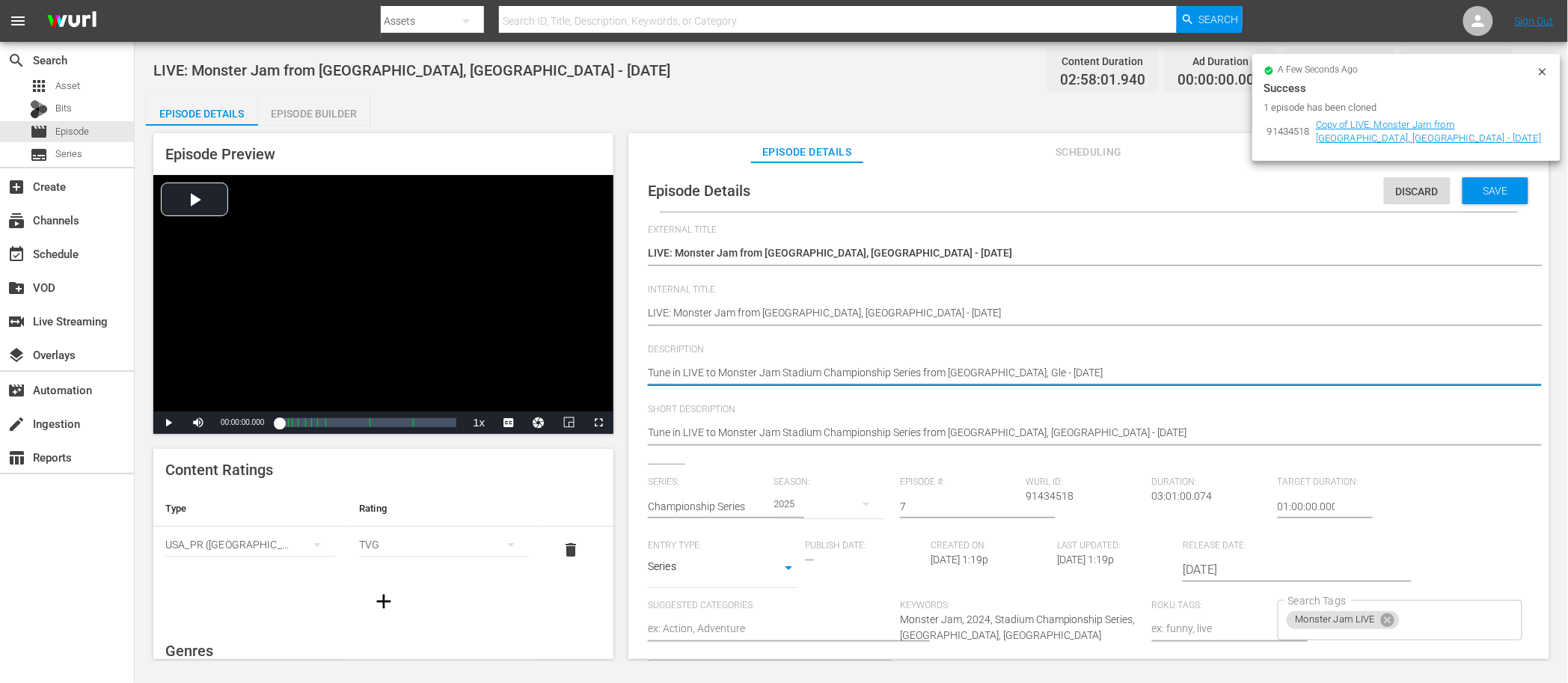
type textarea "Tune in LIVE to Monster Jam Stadium Championship Series from State Farm Stadium…"
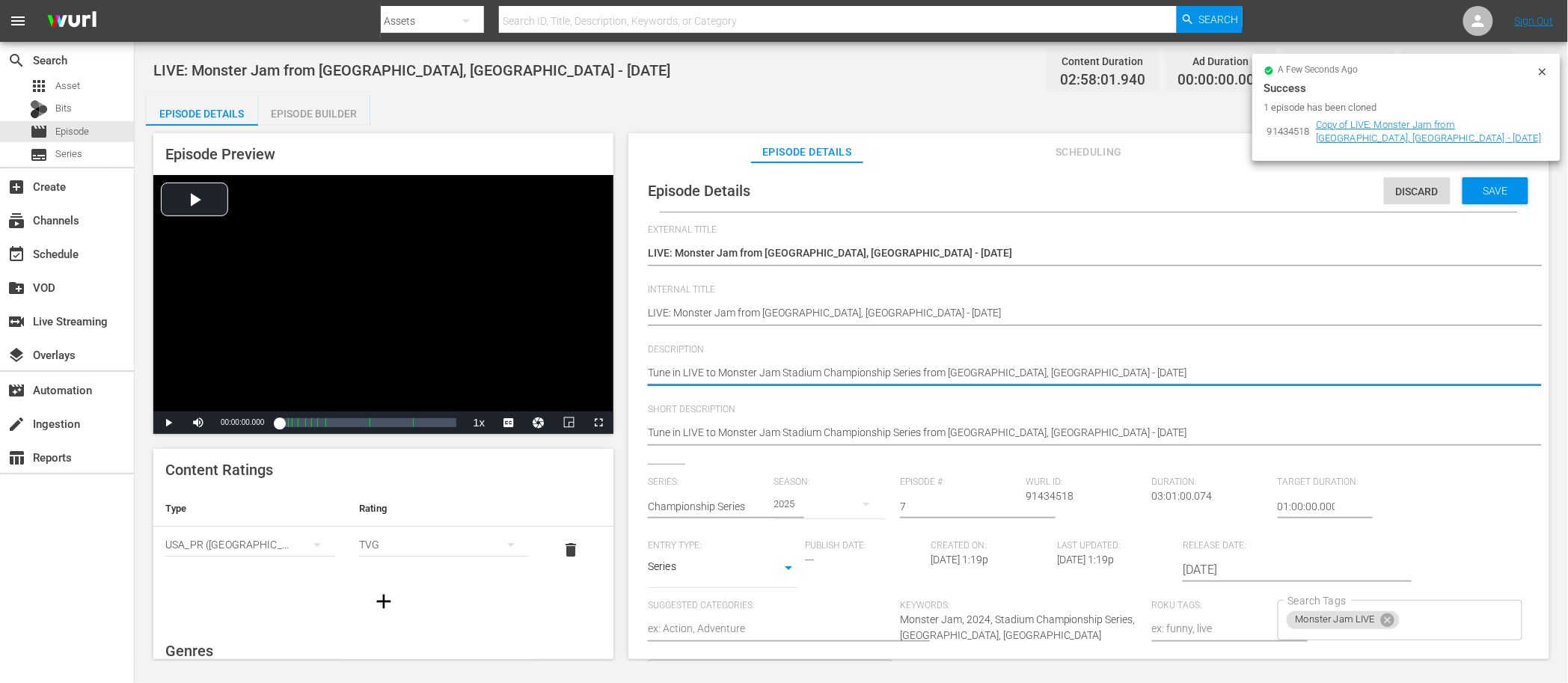
type textarea "Tune in LIVE to Monster Jam Stadium Championship Series from State Farm Stadium…"
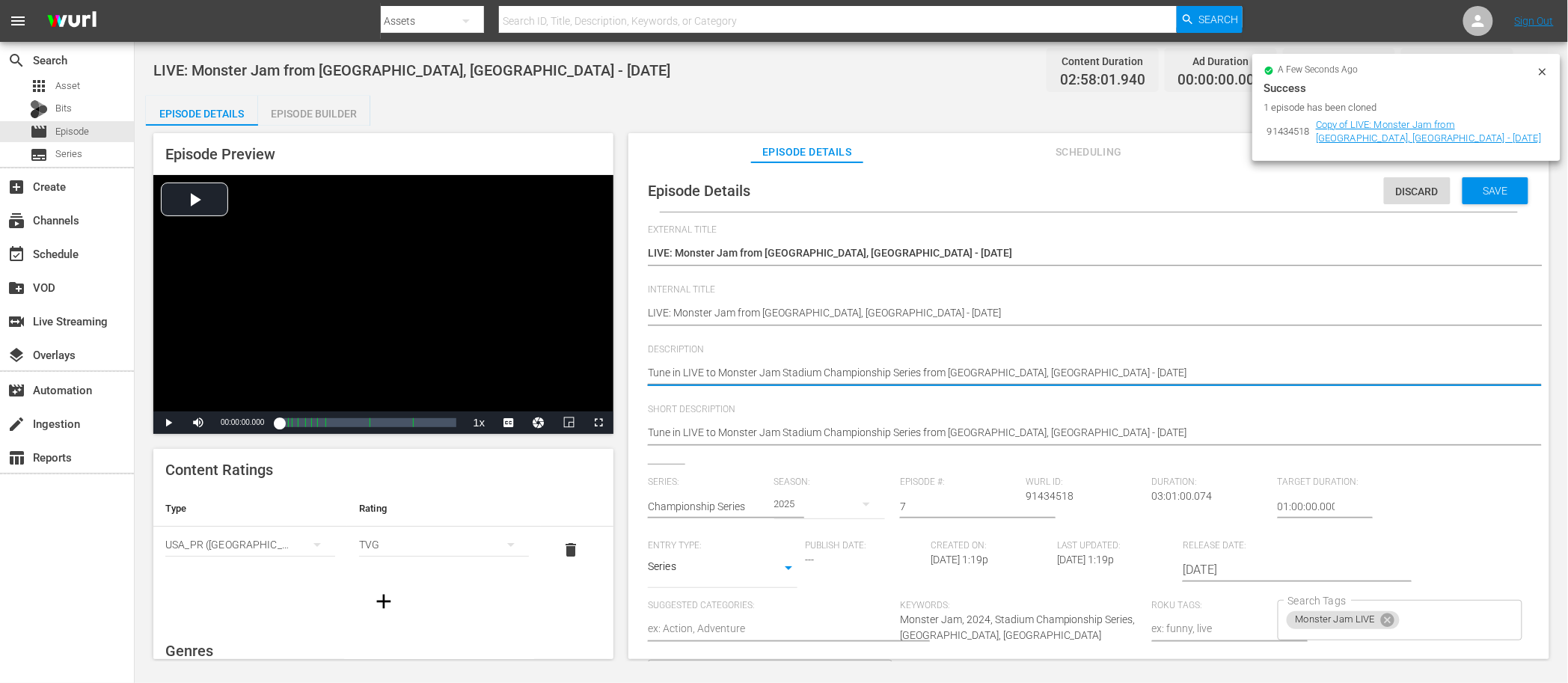
type textarea "Tune in LIVE to Monster Jam Stadium Championship Series from State Farm Stadium…"
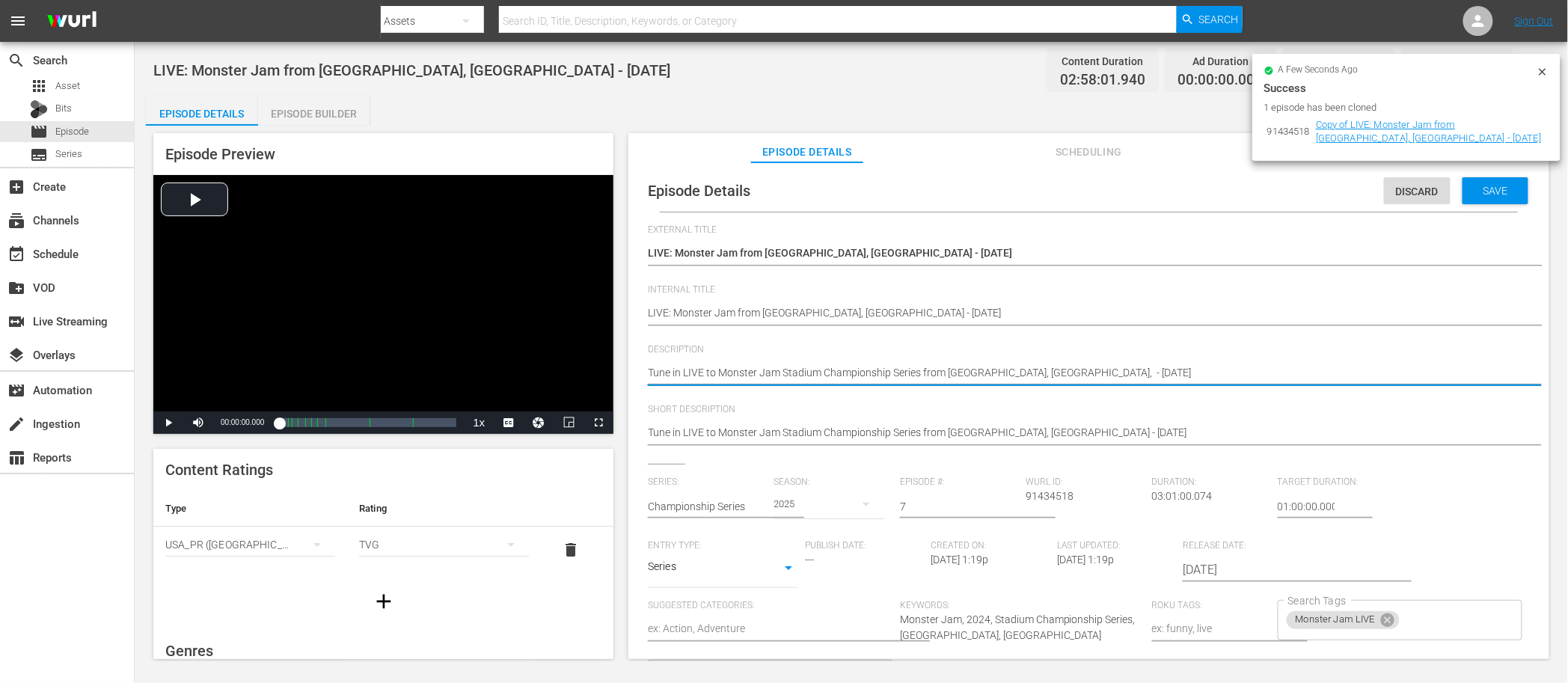
type textarea "Tune in LIVE to Monster Jam Stadium Championship Series from State Farm Stadium…"
drag, startPoint x: 1139, startPoint y: 367, endPoint x: 1130, endPoint y: 369, distance: 9.2
click at [1130, 369] on textarea "Tune in LIVE to Monster Jam Stadium Championship Series from Houston, TX - 10/1…" at bounding box center [1084, 374] width 875 height 18
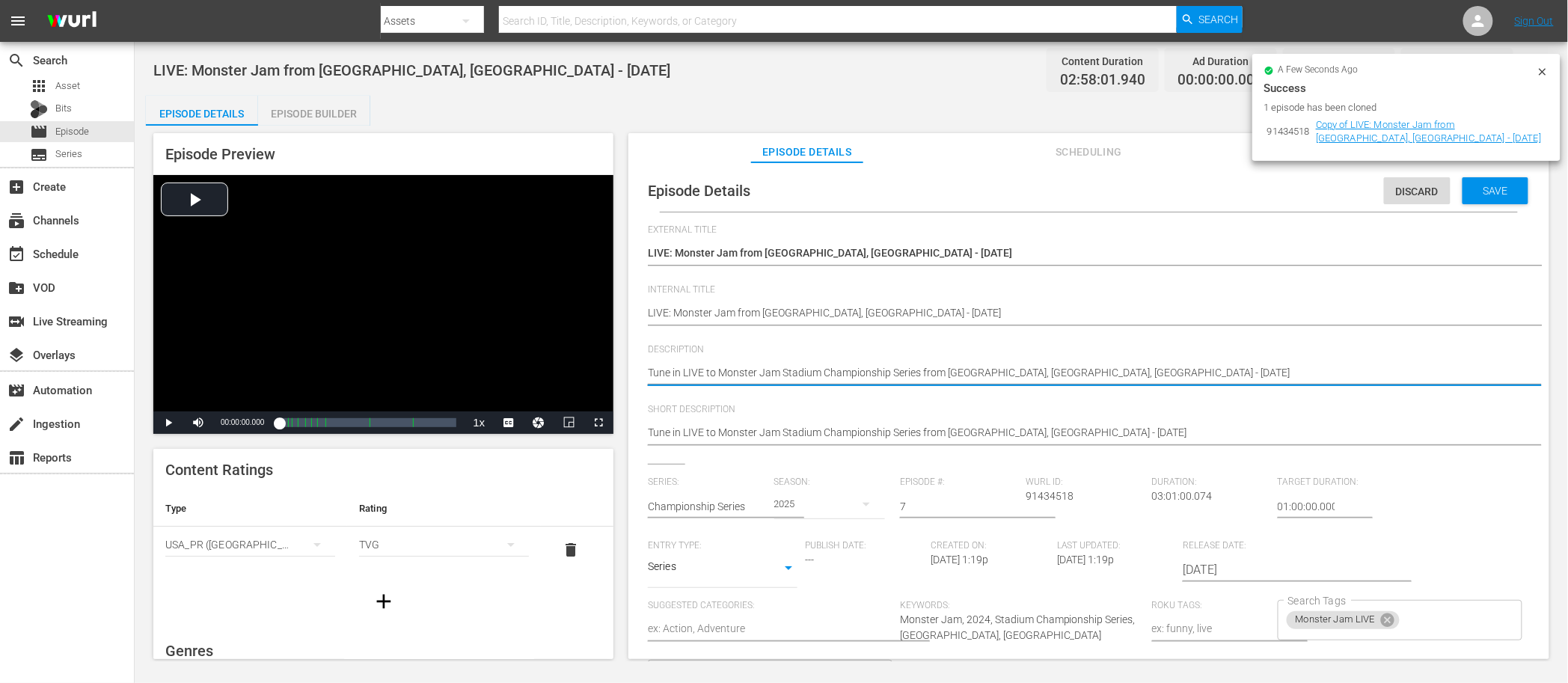
click at [1138, 368] on textarea "Tune in LIVE to Monster Jam Stadium Championship Series from Houston, TX - 10/1…" at bounding box center [1084, 374] width 875 height 18
type textarea "Tune in LIVE to Monster Jam Stadium Championship Series from State Farm Stadium…"
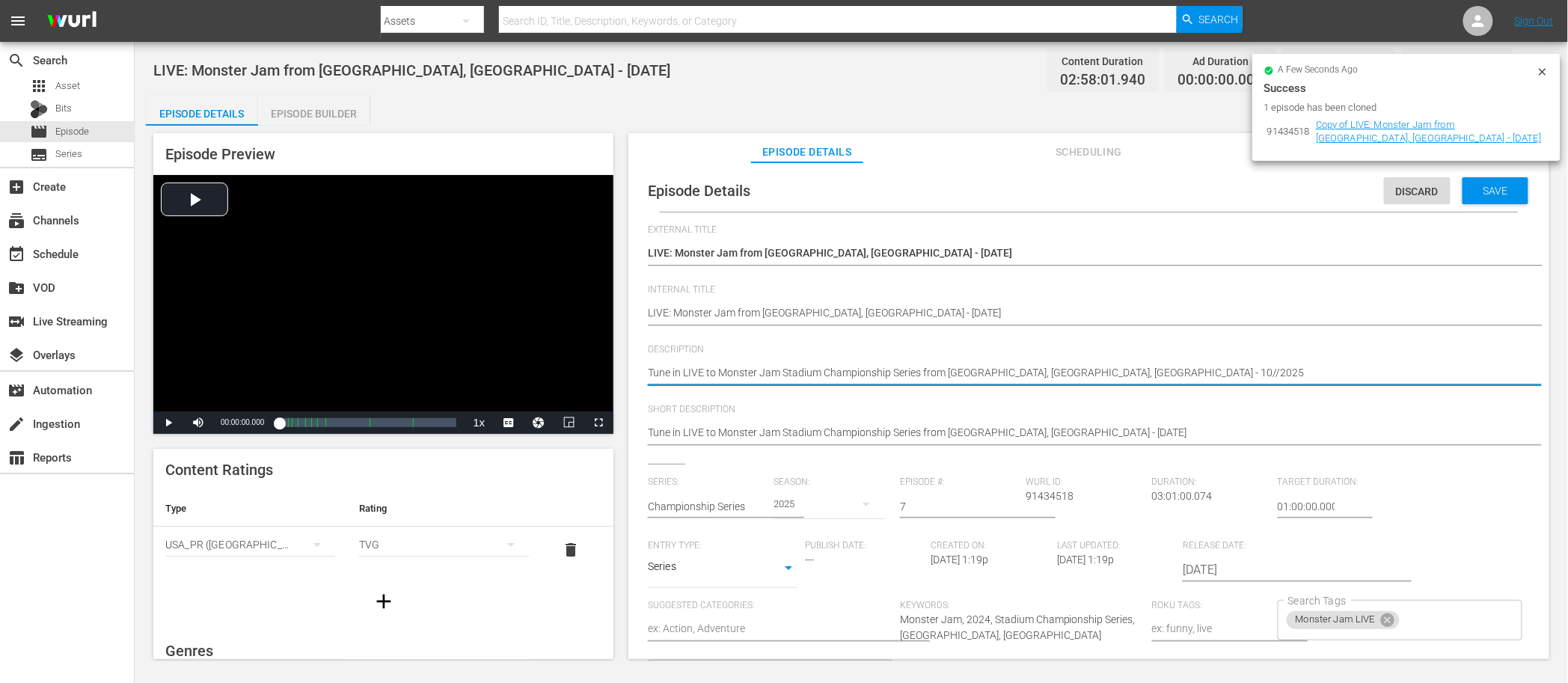
type textarea "Tune in LIVE to Monster Jam Stadium Championship Series from State Farm Stadium…"
drag, startPoint x: 1188, startPoint y: 371, endPoint x: 655, endPoint y: 378, distance: 533.0
click at [644, 372] on div "Episode Details Discard Save External Title Copy of LIVE: Monster Jam from Hous…" at bounding box center [1088, 486] width 906 height 634
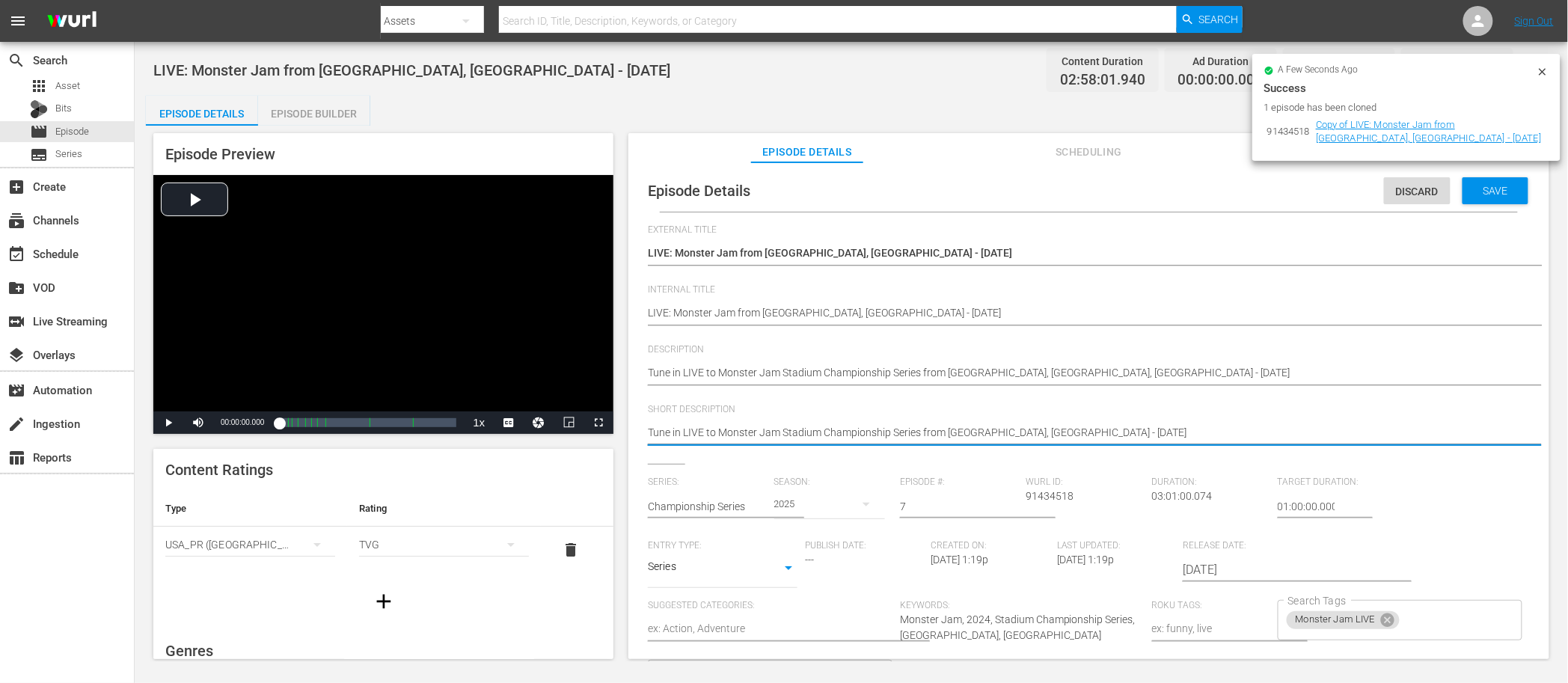
click at [730, 431] on textarea "Tune in LIVE to Monster Jam Stadium Championship Series from Houston, TX - 10/1…" at bounding box center [1084, 434] width 875 height 18
paste textarea "State Farm Stadium, Glendale, AZ - 10/25"
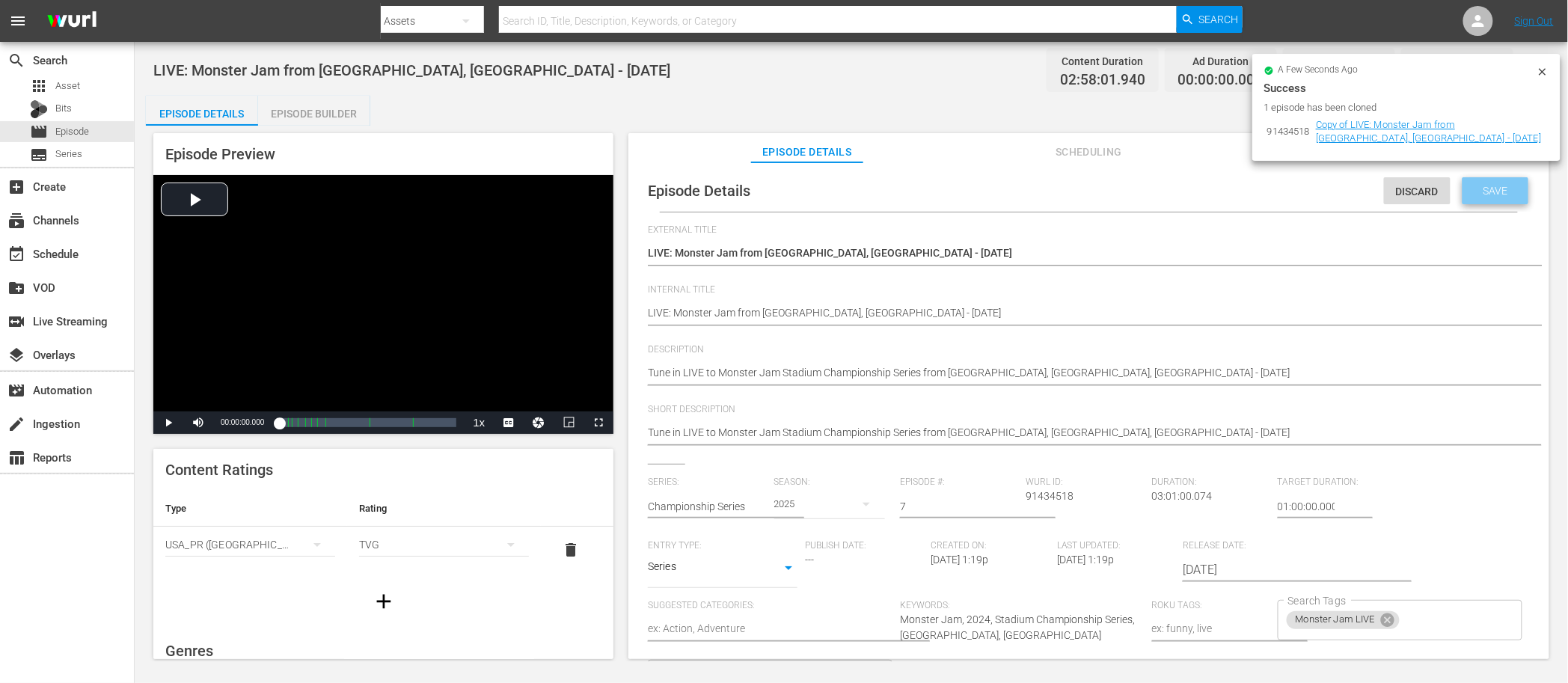
click at [1488, 191] on span "Save" at bounding box center [1496, 190] width 49 height 12
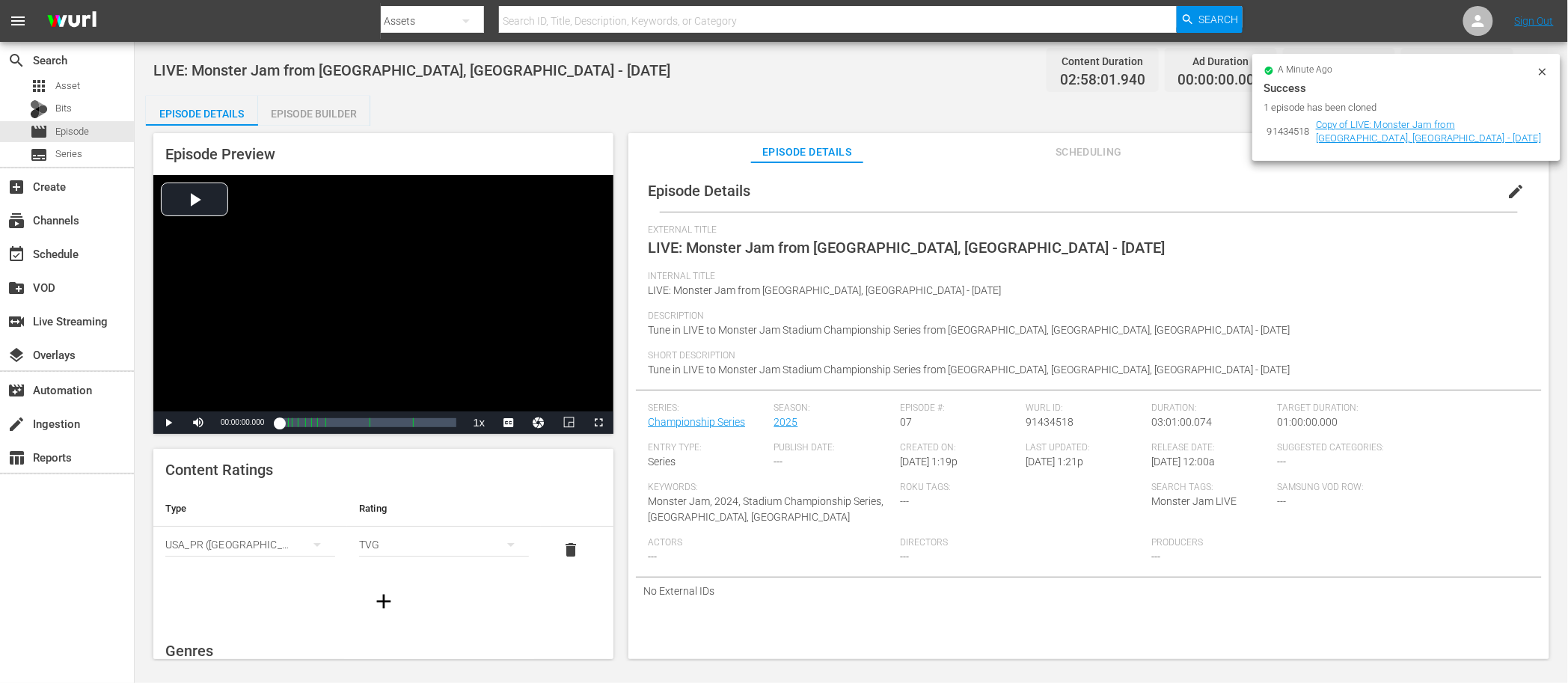
click at [1543, 73] on icon at bounding box center [1542, 71] width 12 height 12
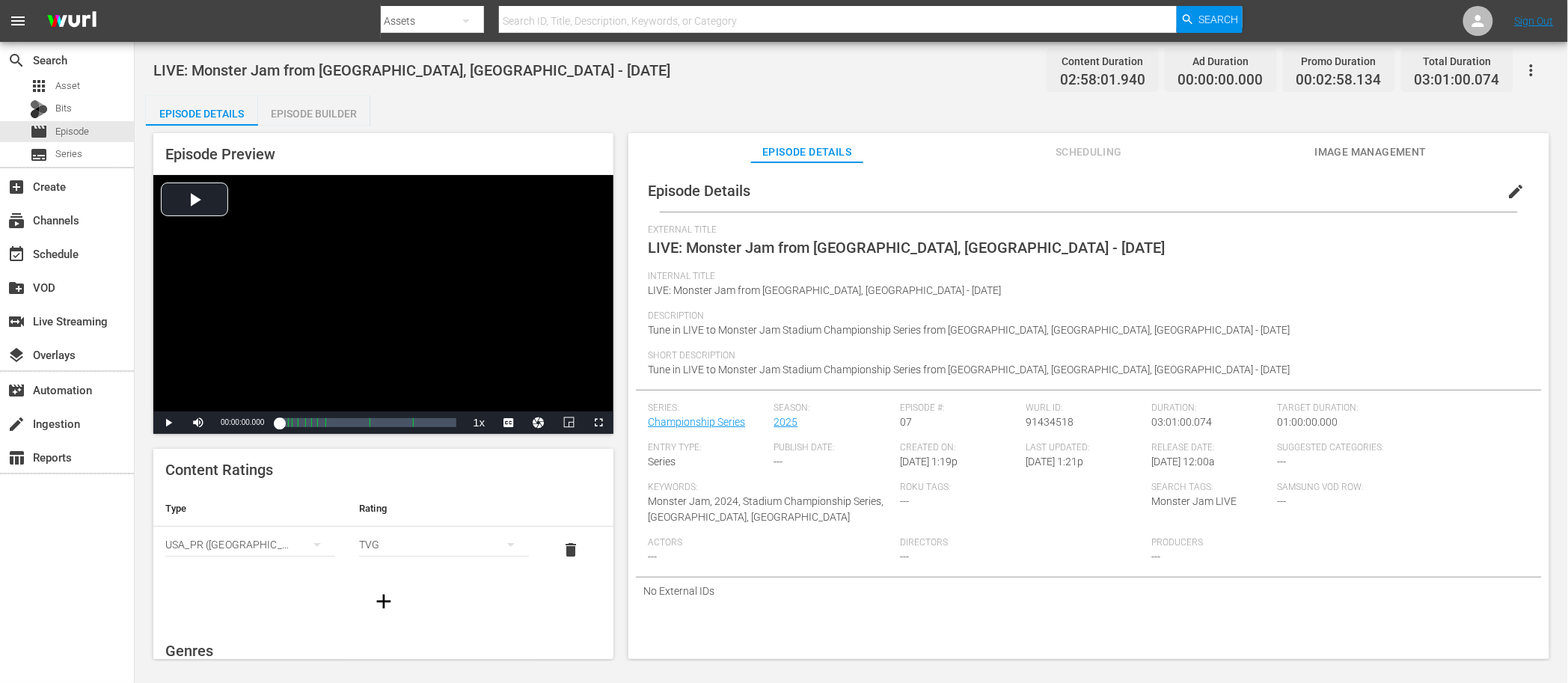
click at [908, 112] on div "Episode Details Episode Builder Episode Preview Video Player is loading. Play V…" at bounding box center [851, 384] width 1411 height 575
click at [105, 125] on div "movie Episode" at bounding box center [67, 131] width 134 height 21
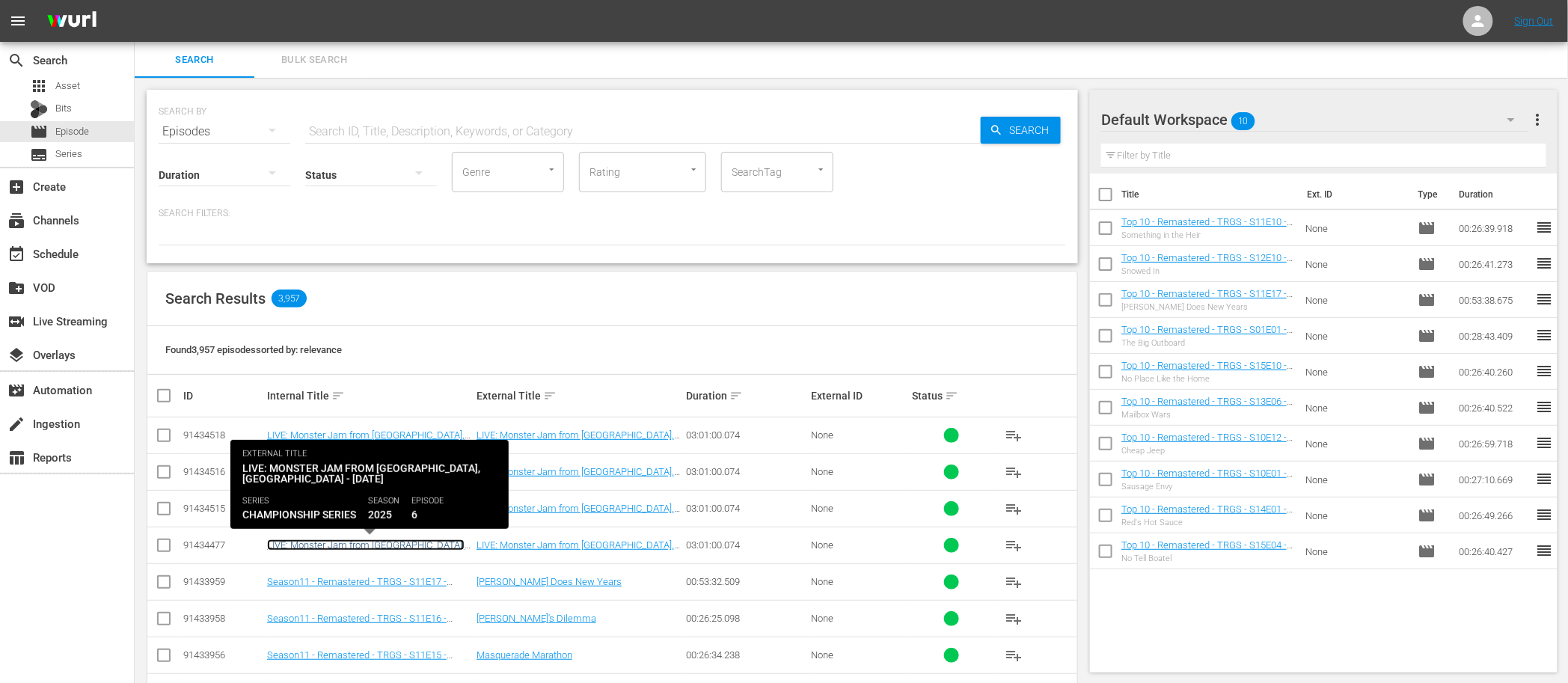
click at [426, 546] on link "LIVE: Monster Jam from [GEOGRAPHIC_DATA], [GEOGRAPHIC_DATA] - [DATE]" at bounding box center [366, 550] width 198 height 23
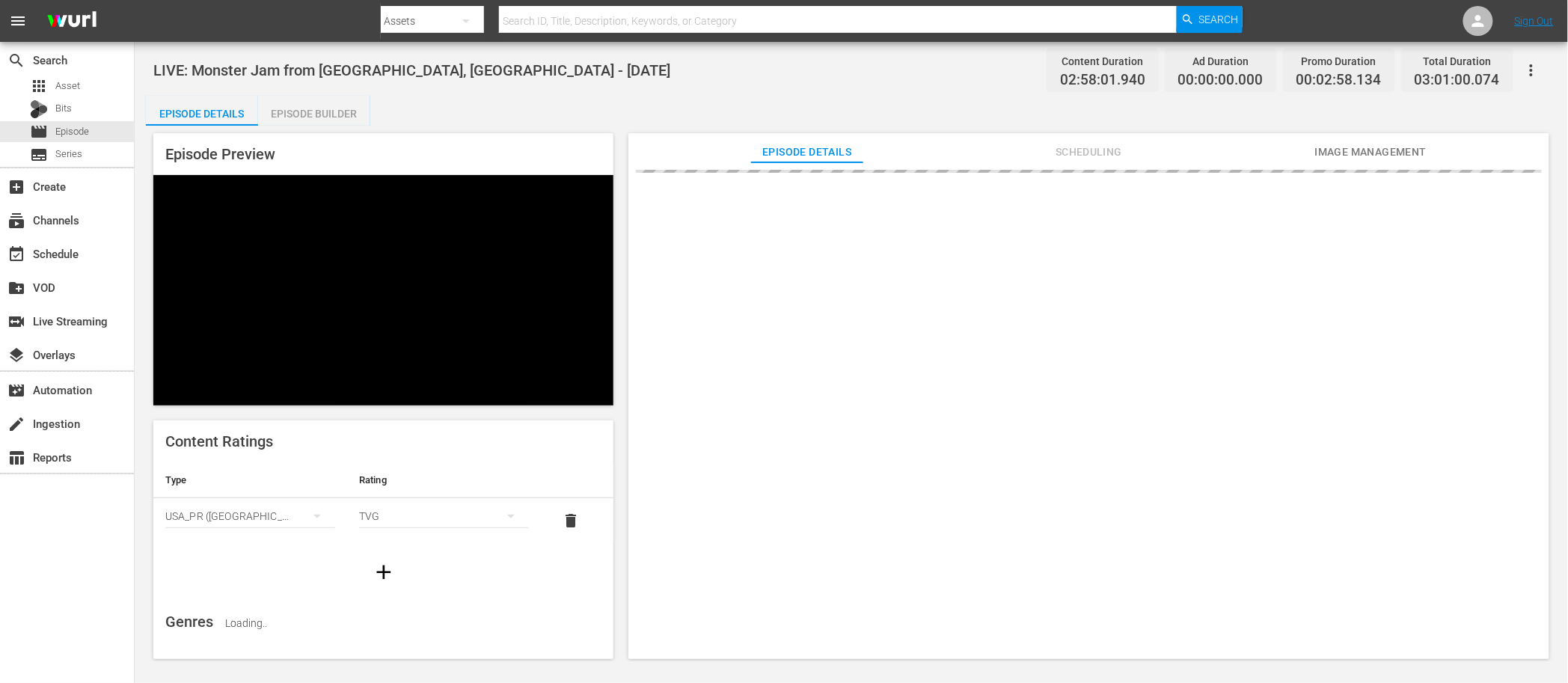
click at [1348, 161] on button "Image Management" at bounding box center [1371, 147] width 113 height 30
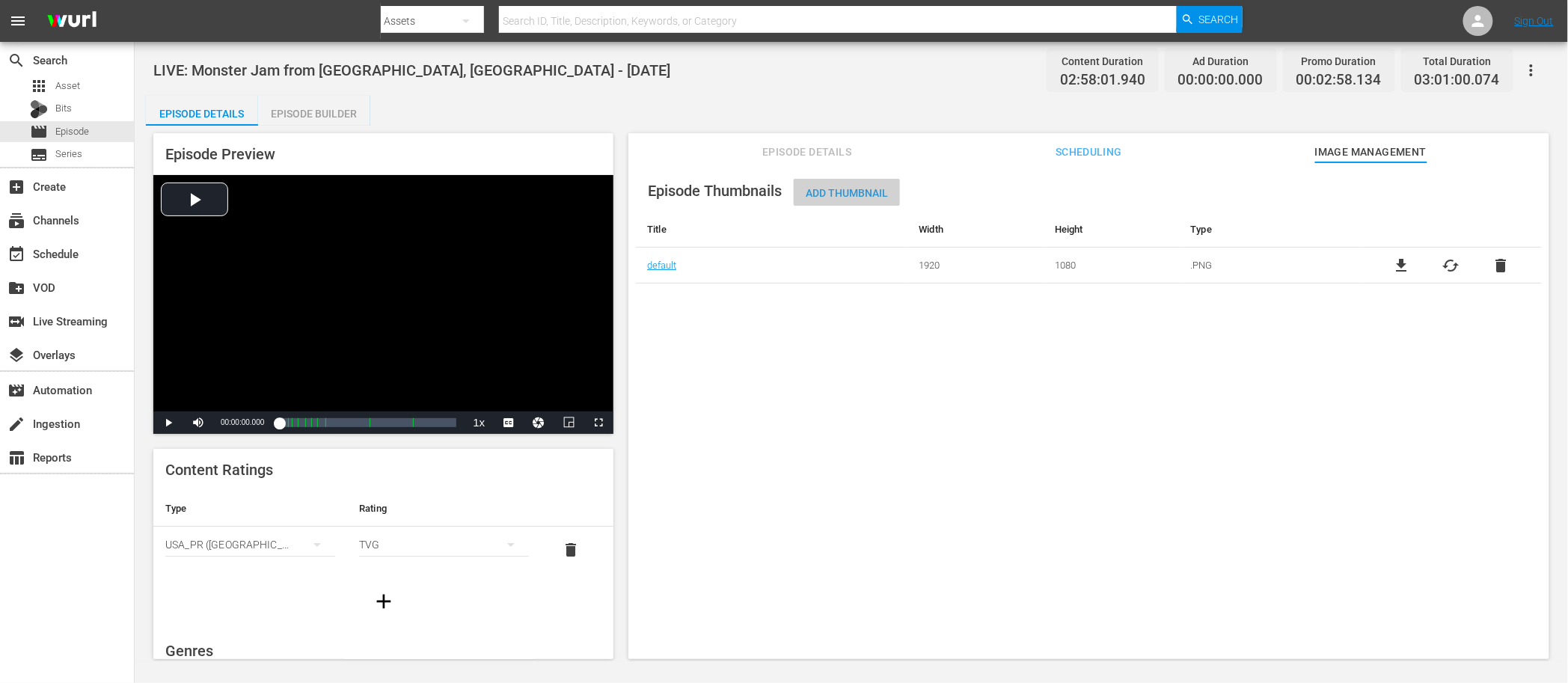
click at [872, 189] on span "Add Thumbnail" at bounding box center [847, 192] width 106 height 12
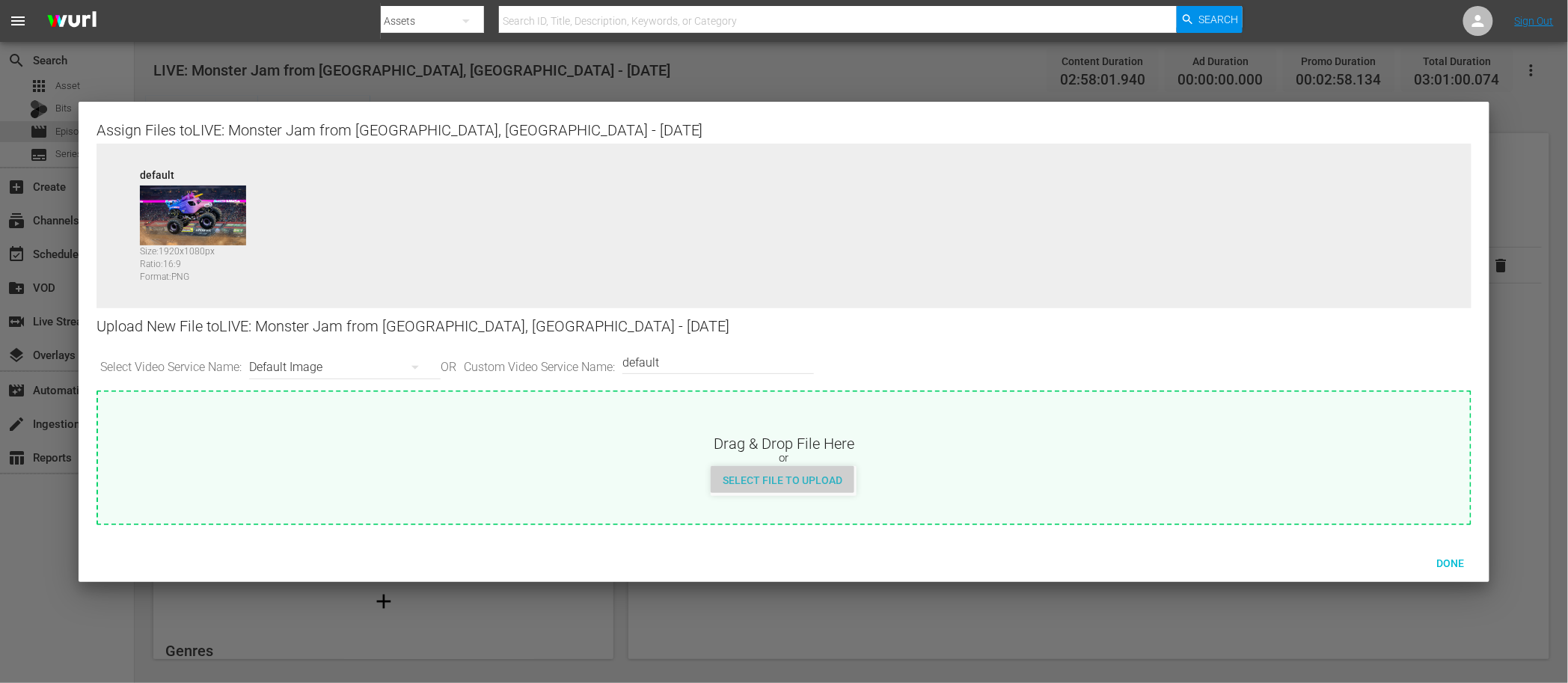
click at [829, 482] on span "Select File to Upload" at bounding box center [782, 480] width 144 height 12
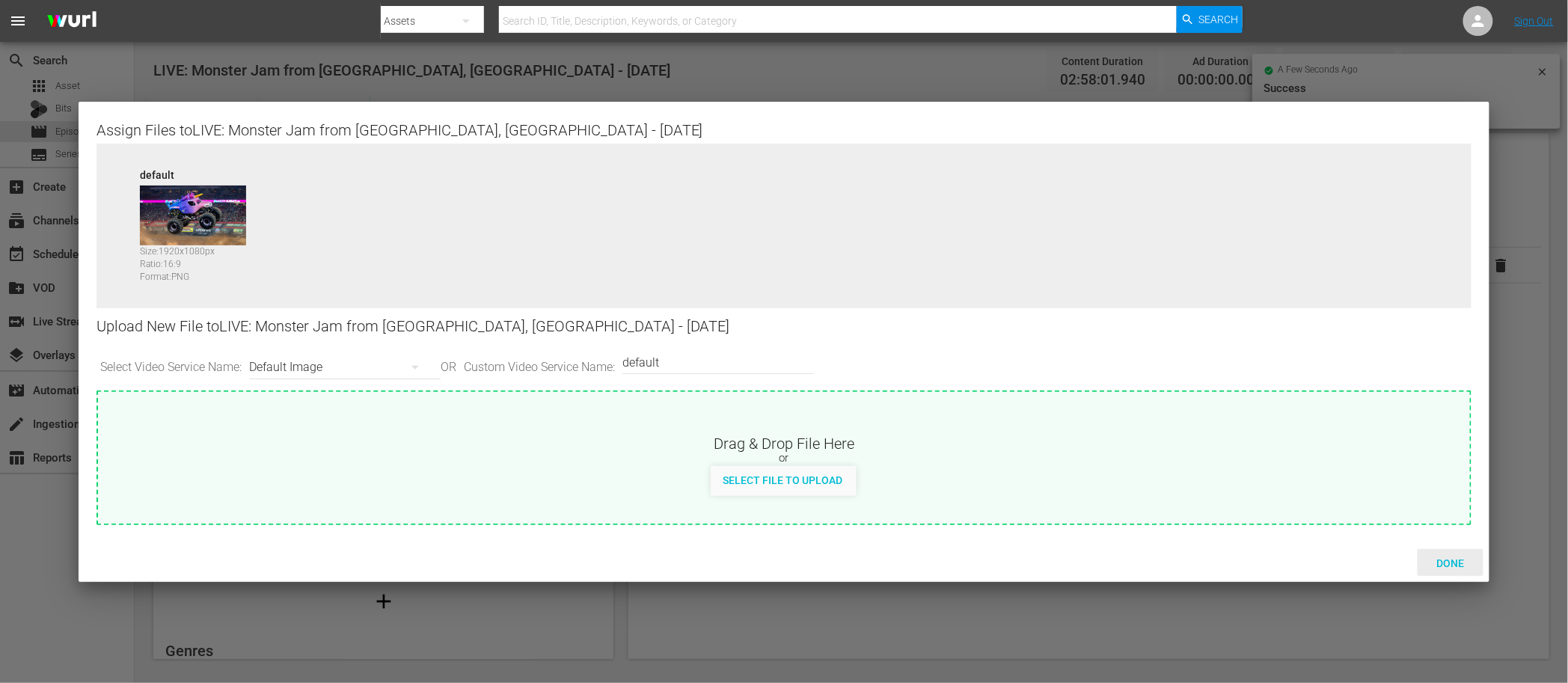
click at [1447, 558] on span "Done" at bounding box center [1451, 563] width 51 height 12
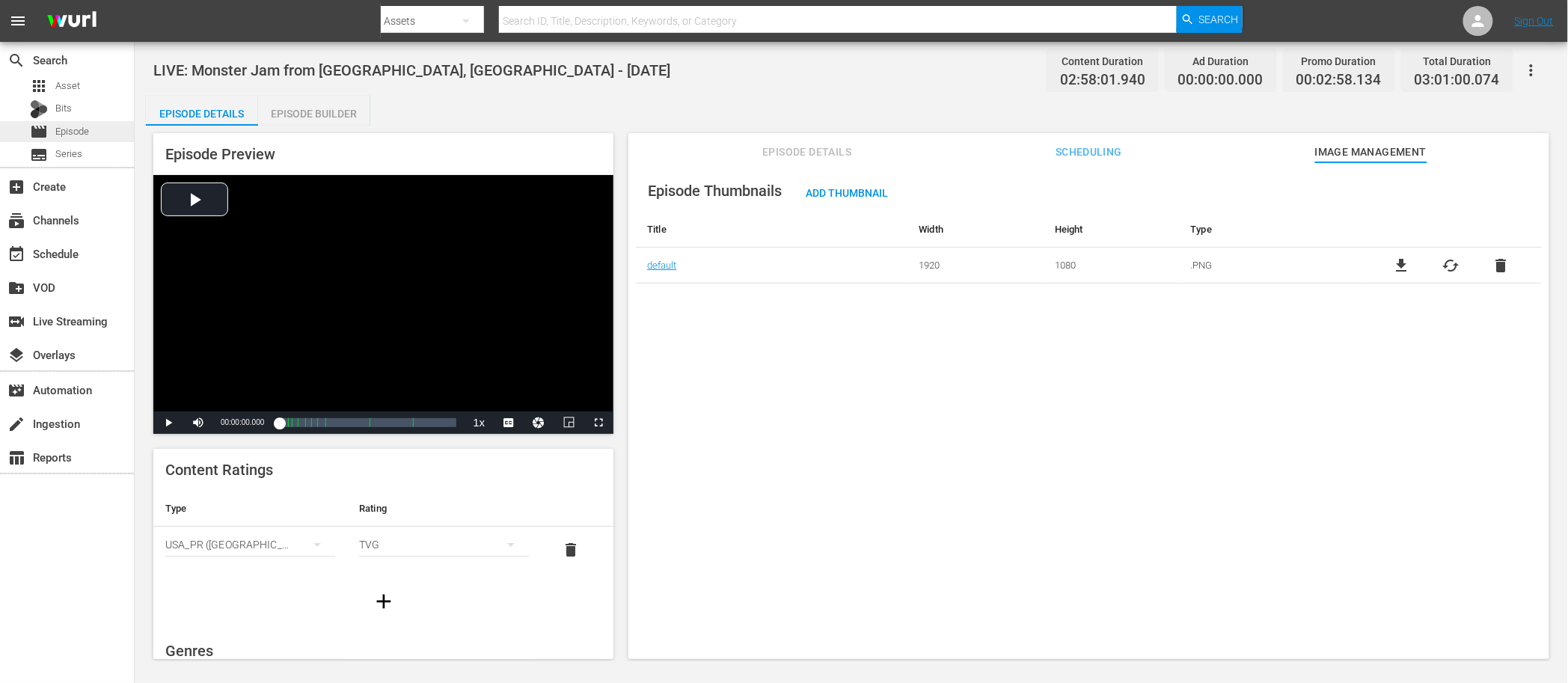
click at [104, 128] on div "movie Episode" at bounding box center [67, 131] width 134 height 21
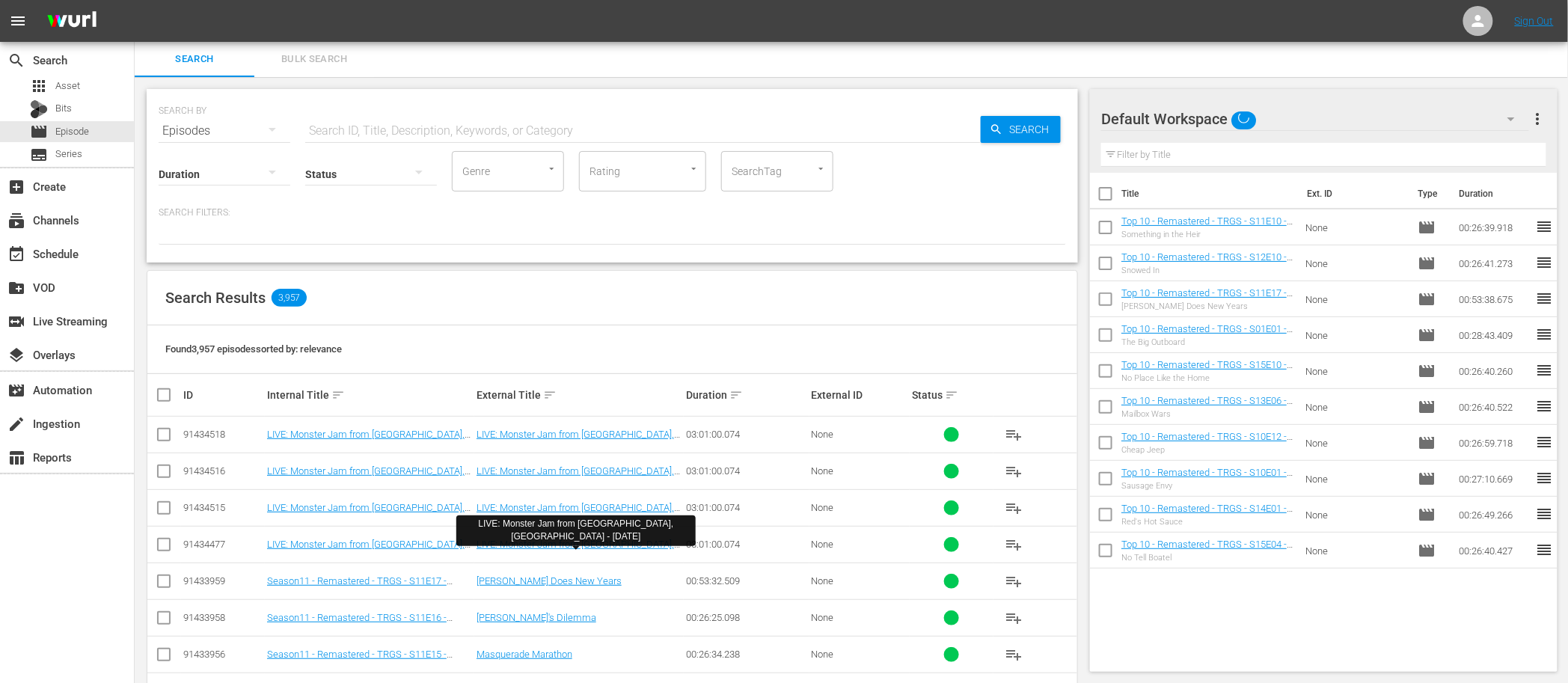
scroll to position [2, 0]
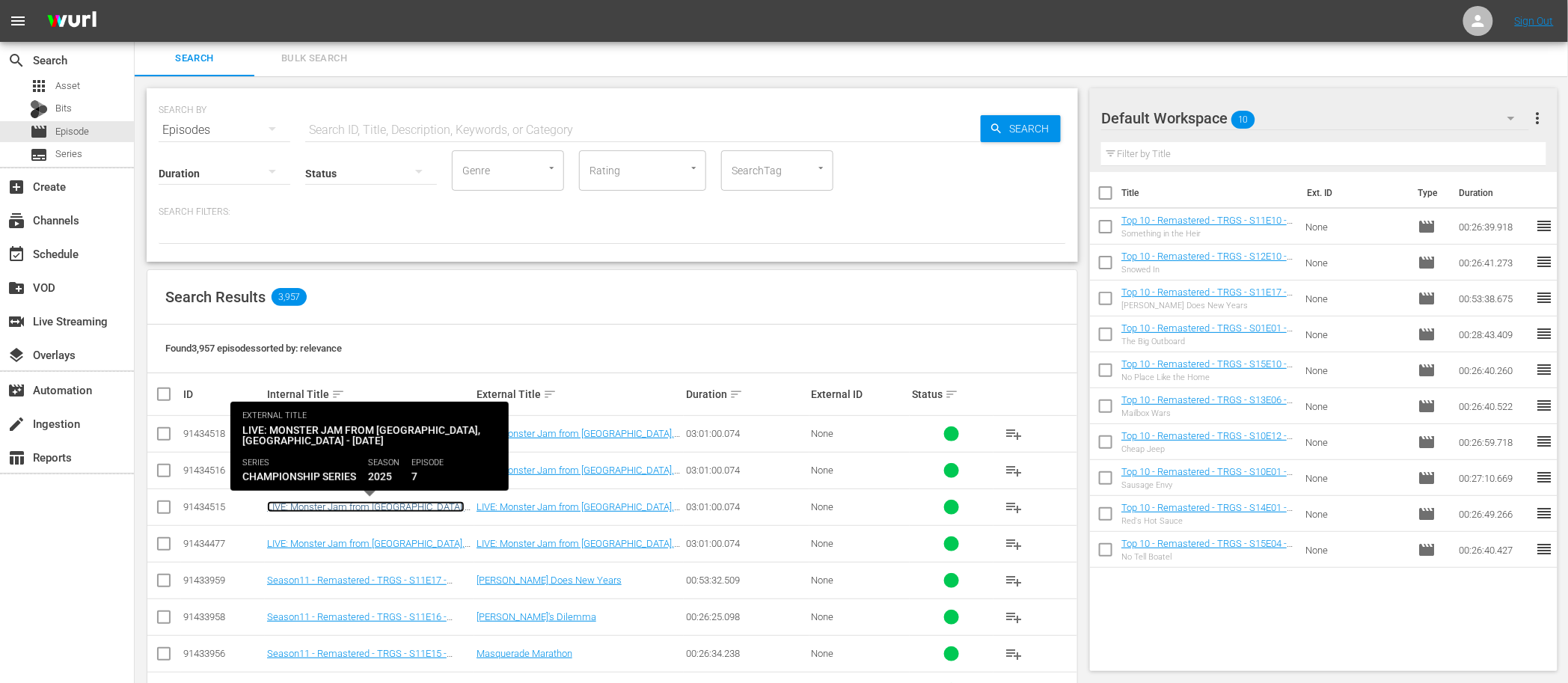
click at [387, 510] on link "LIVE: Monster Jam from [GEOGRAPHIC_DATA], [GEOGRAPHIC_DATA] - [DATE]" at bounding box center [366, 512] width 198 height 23
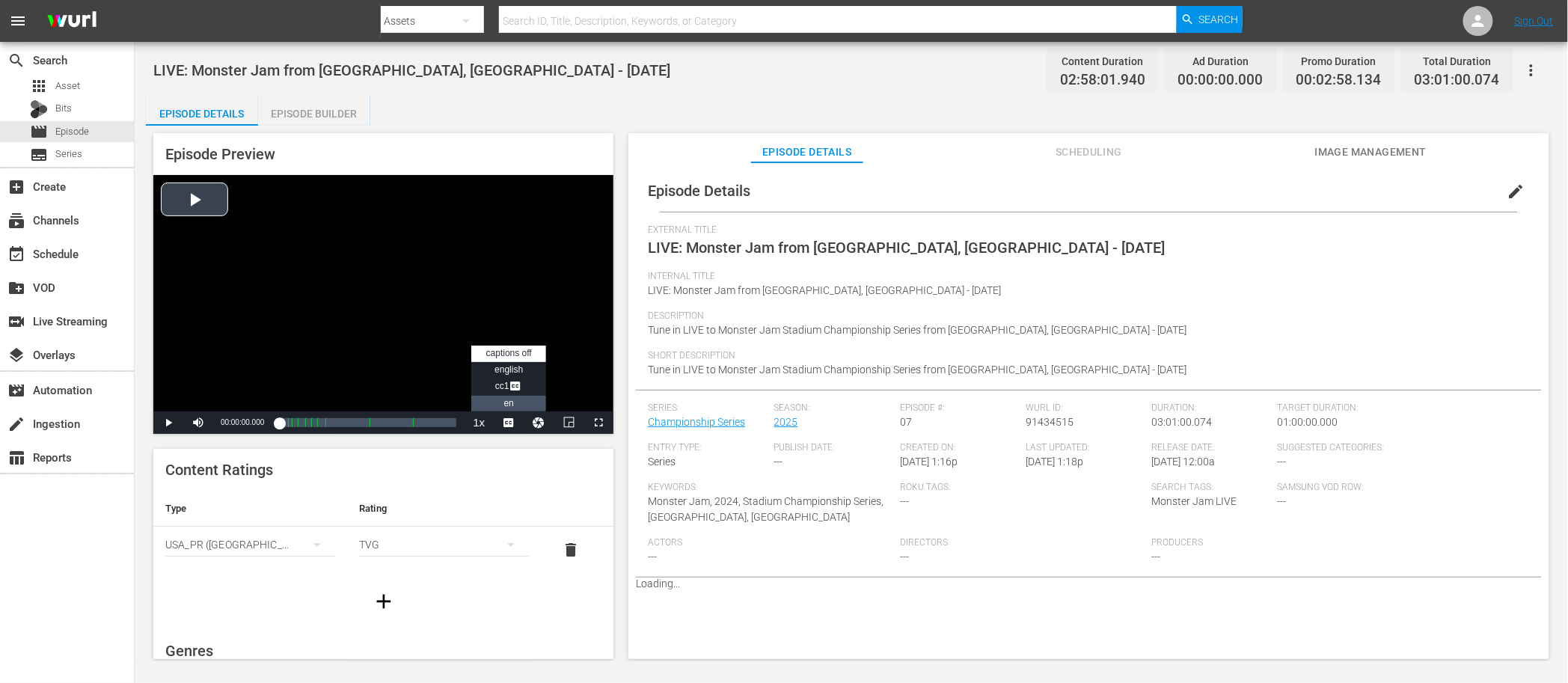
scroll to position [2, 0]
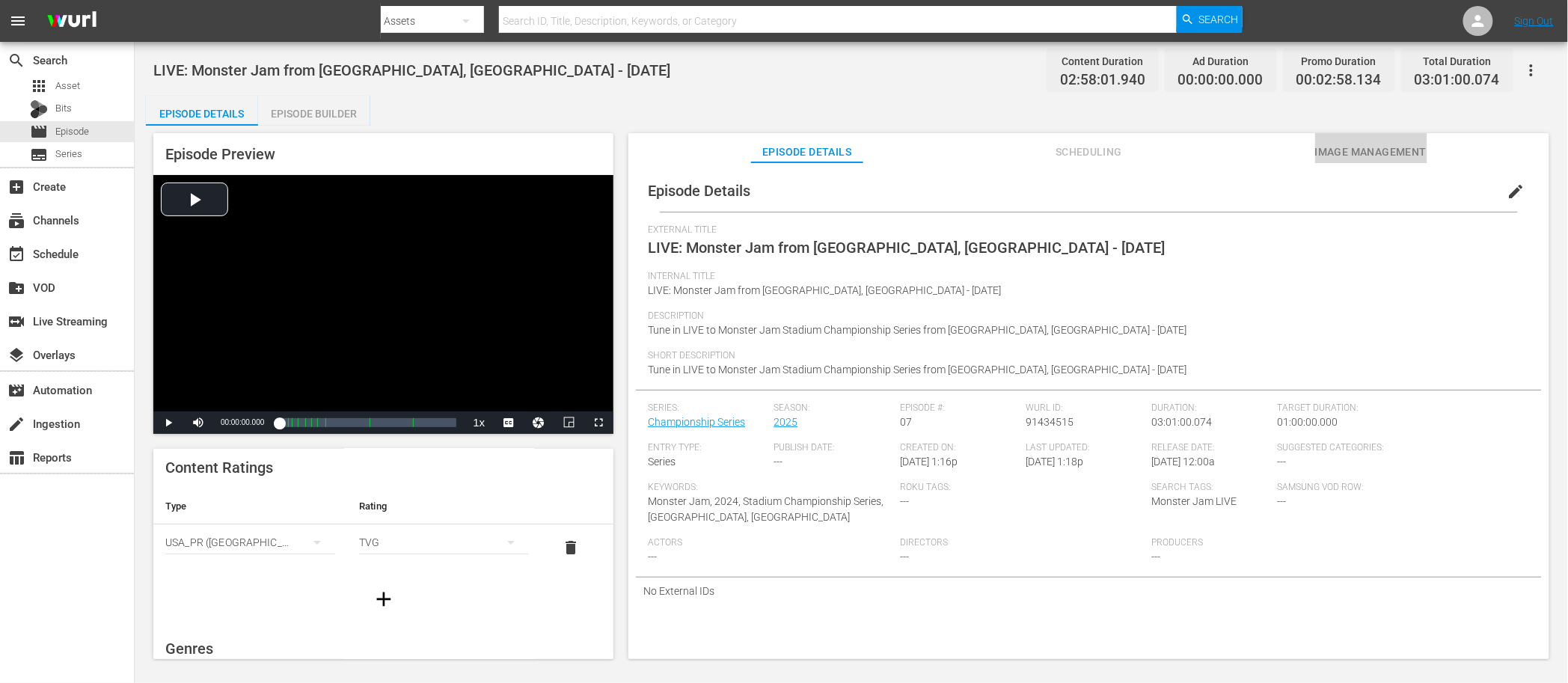
click at [1417, 146] on span "Image Management" at bounding box center [1371, 152] width 113 height 18
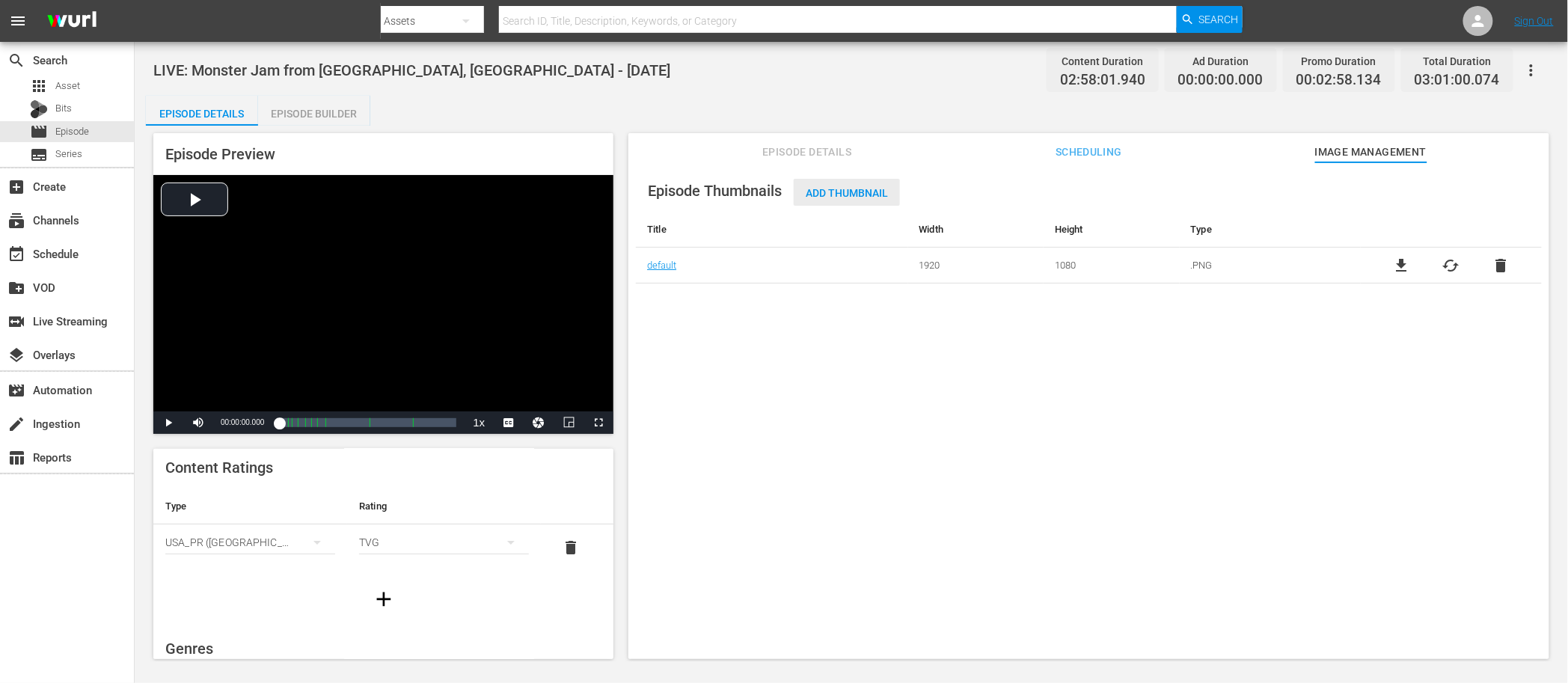
click at [844, 195] on span "Add Thumbnail" at bounding box center [847, 192] width 106 height 12
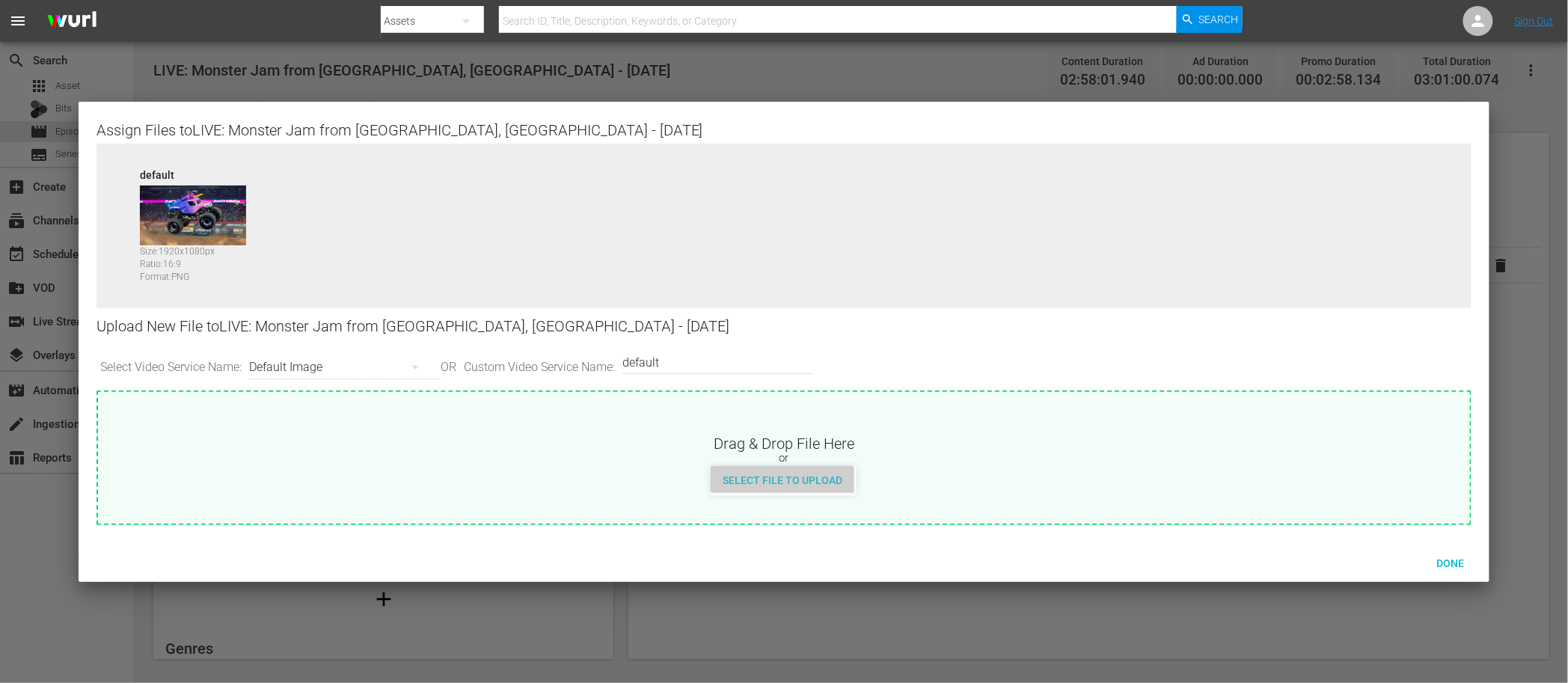
click at [807, 474] on span "Select File to Upload" at bounding box center [782, 480] width 144 height 12
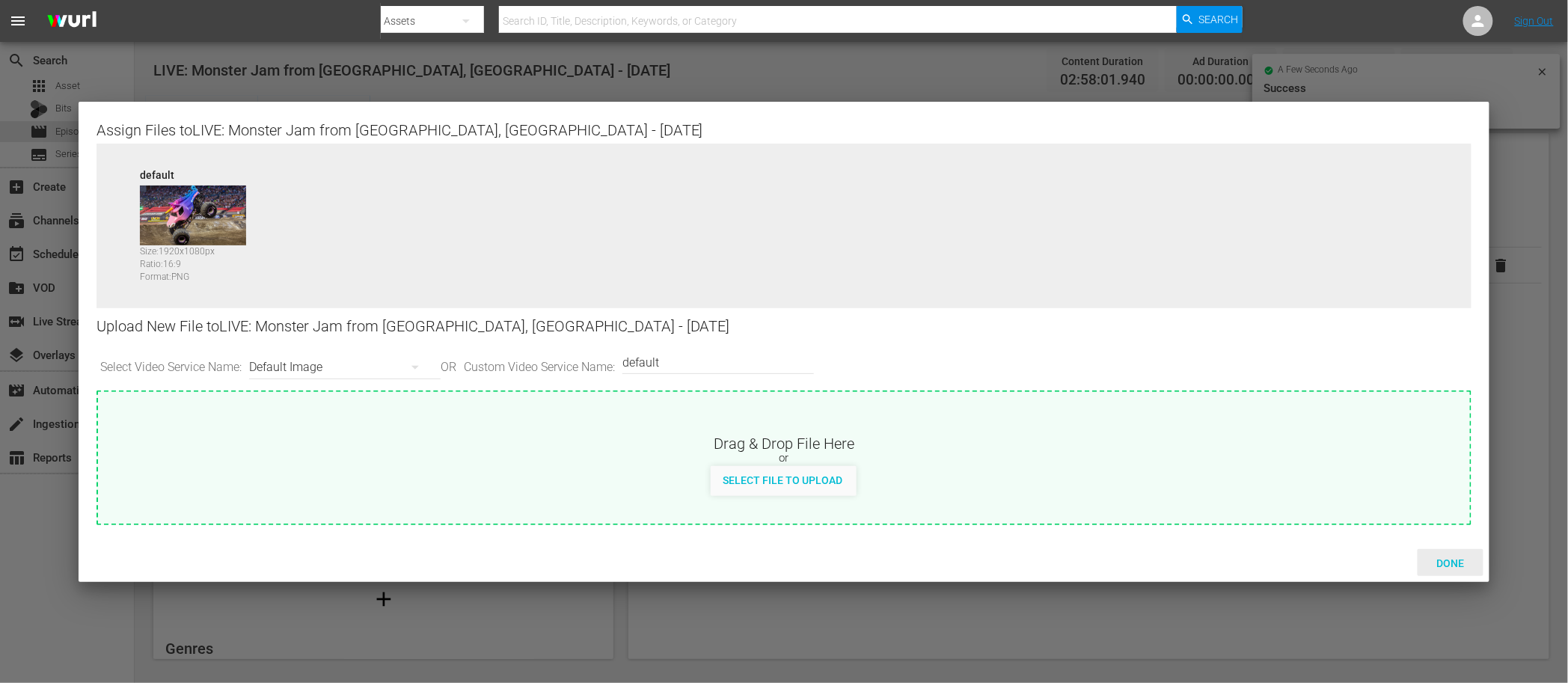
click at [1445, 553] on div "Done" at bounding box center [1451, 563] width 66 height 27
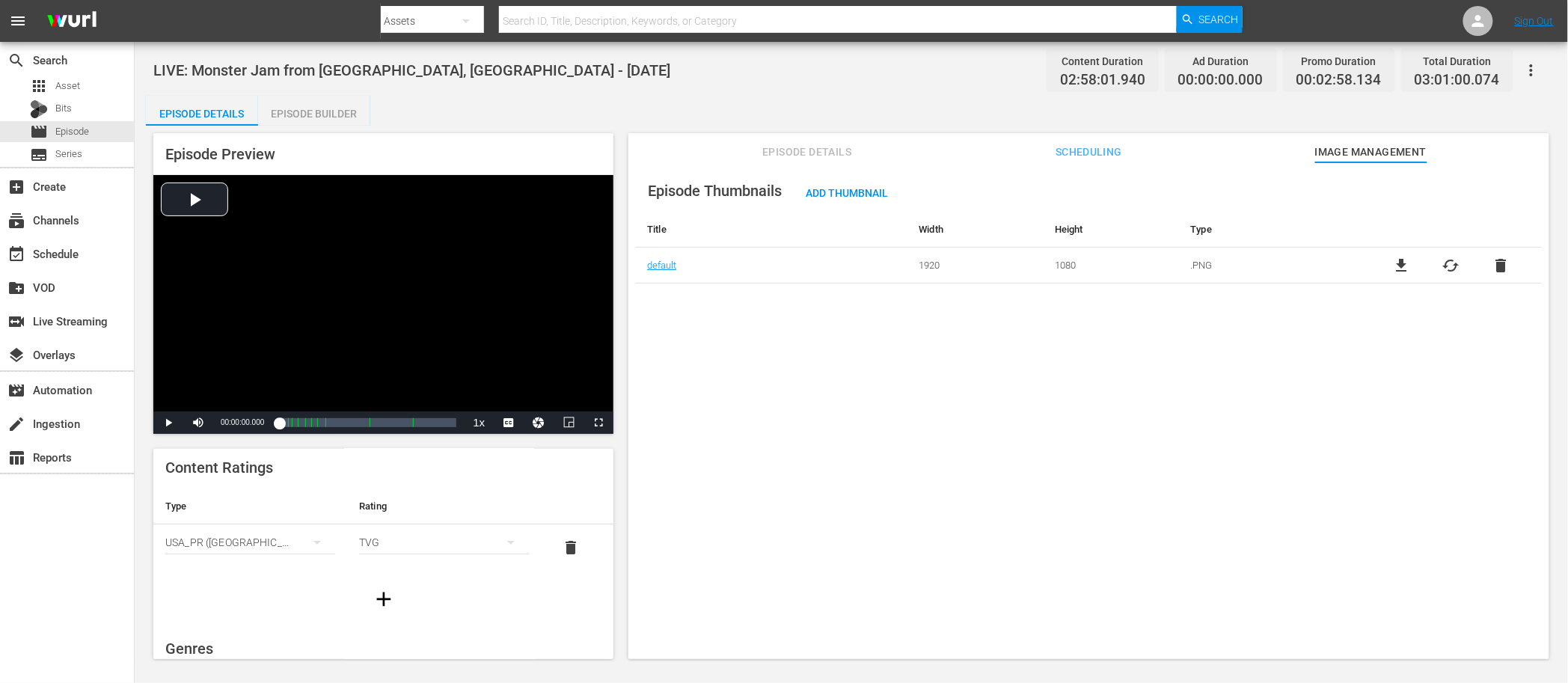
drag, startPoint x: 586, startPoint y: 85, endPoint x: 576, endPoint y: 87, distance: 10.2
click at [585, 85] on div "LIVE: Monster Jam from Syracuse, NY - 10/11/2025 Content Duration 02:58:01.940 …" at bounding box center [851, 70] width 1396 height 34
click at [90, 128] on div "movie Episode" at bounding box center [67, 131] width 134 height 21
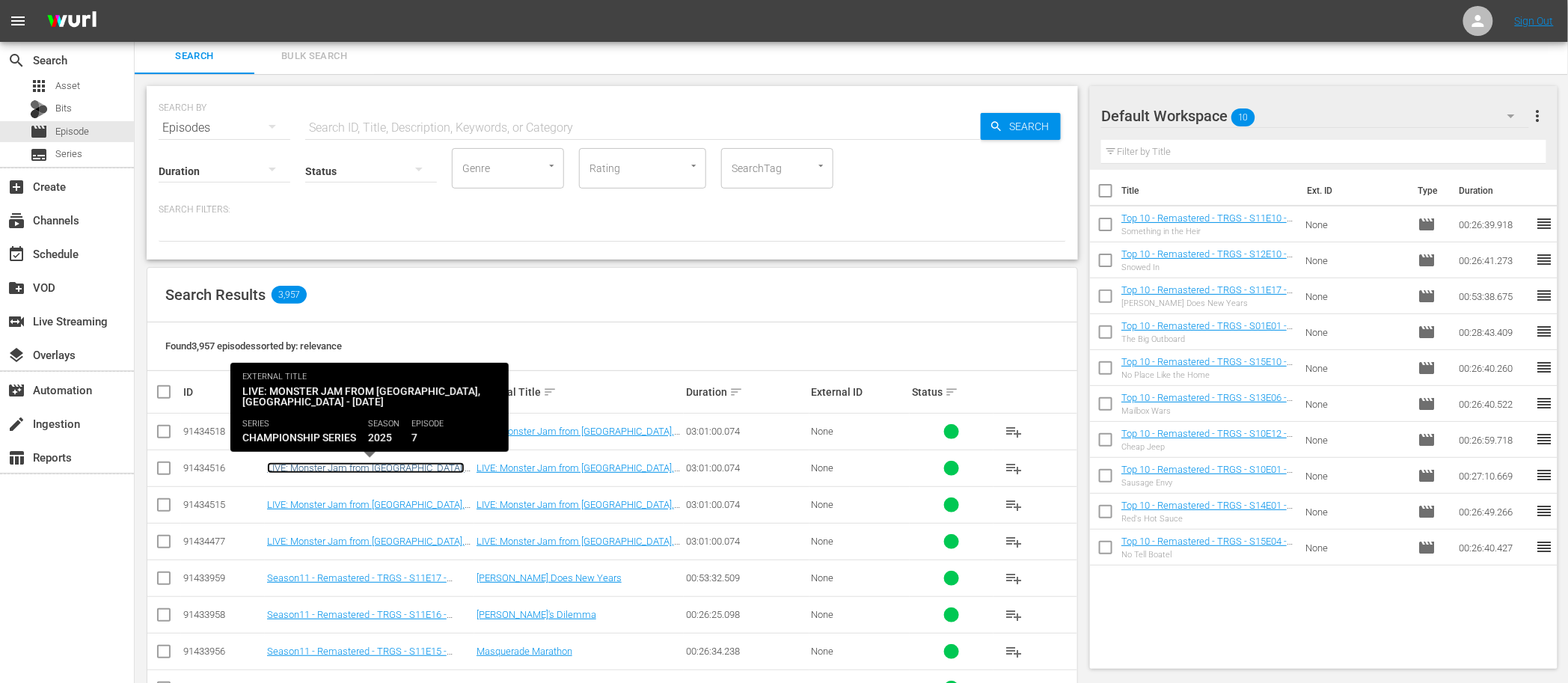
scroll to position [6, 0]
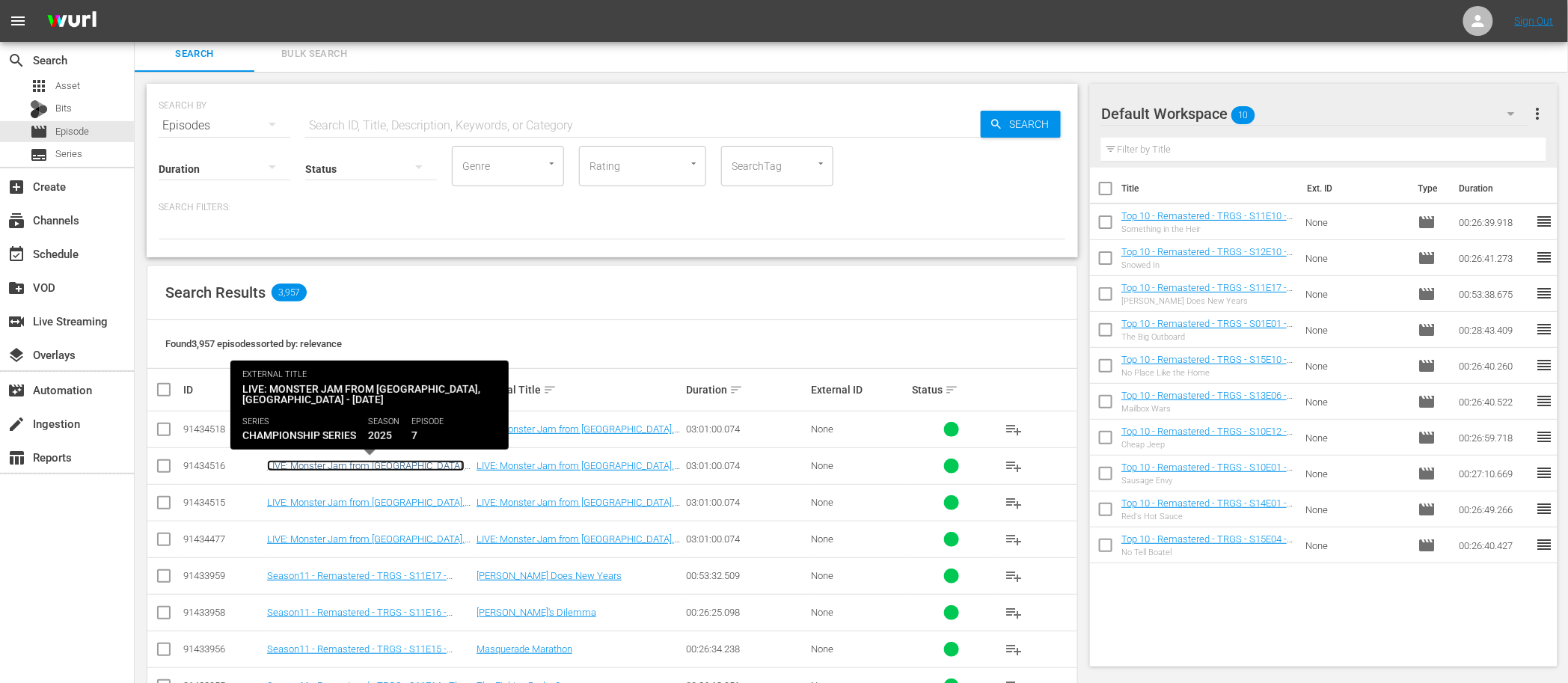
click at [361, 471] on link "LIVE: Monster Jam from [GEOGRAPHIC_DATA], [GEOGRAPHIC_DATA] - [DATE]" at bounding box center [366, 471] width 198 height 23
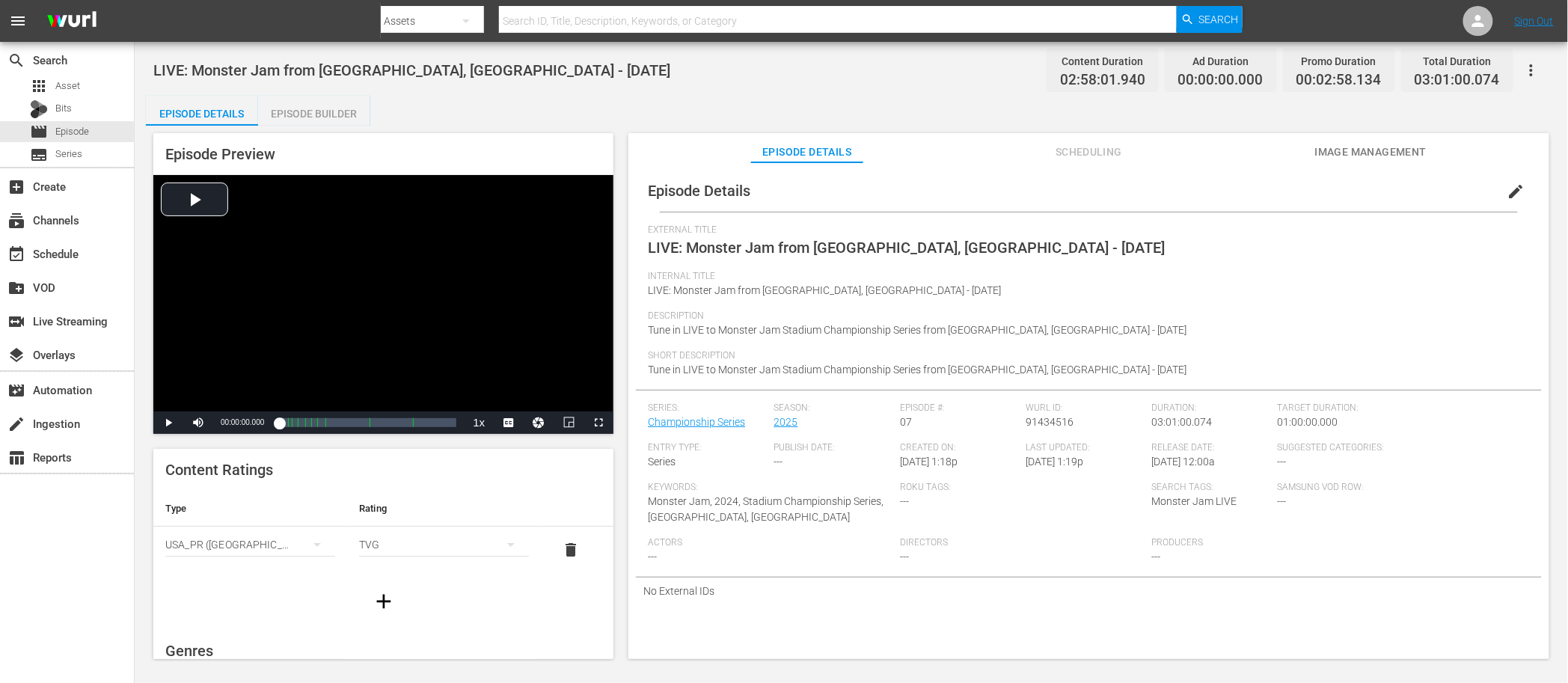
click at [1397, 149] on span "Image Management" at bounding box center [1371, 152] width 113 height 18
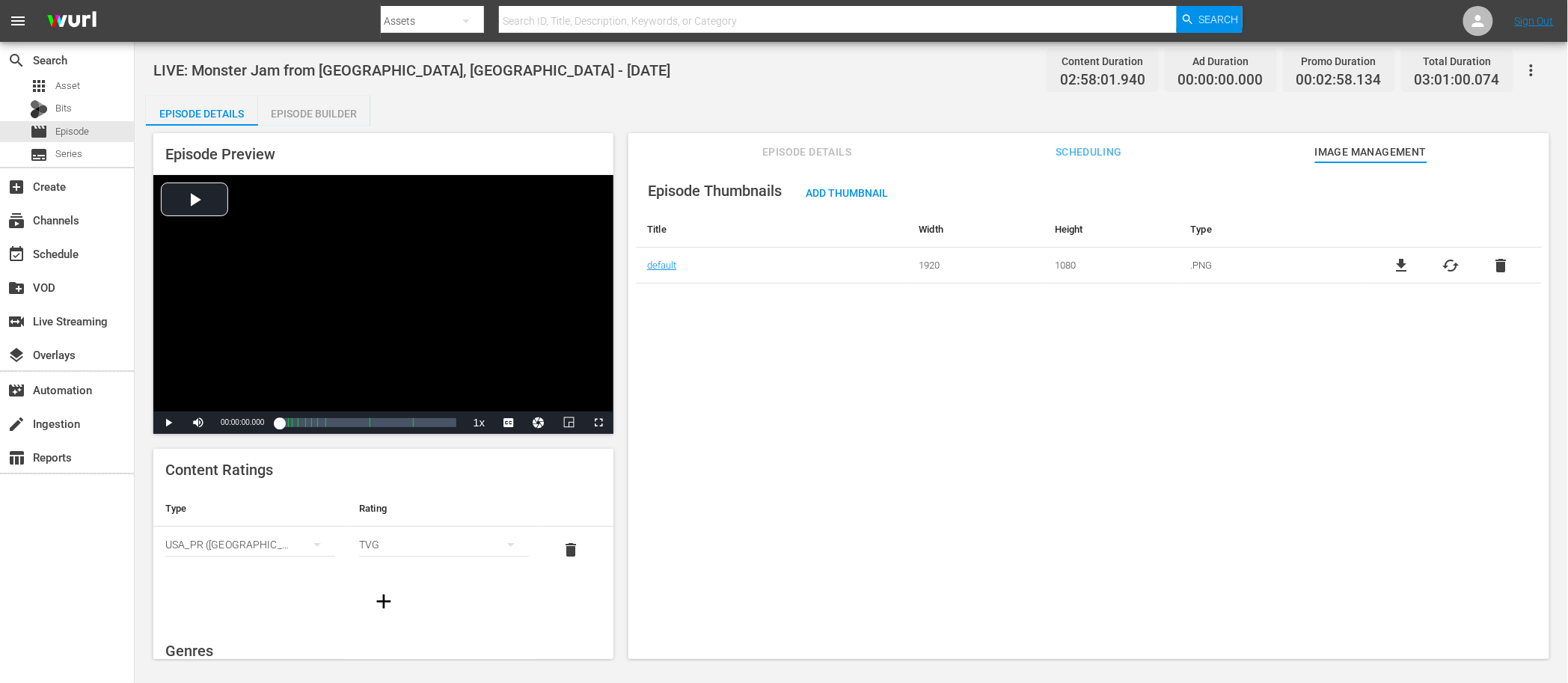
click at [881, 176] on div "Episode Thumbnails Add Thumbnail Title Width Height Type default 1920 1080 .PNG…" at bounding box center [1088, 226] width 906 height 114
click at [877, 189] on span "Add Thumbnail" at bounding box center [847, 192] width 106 height 12
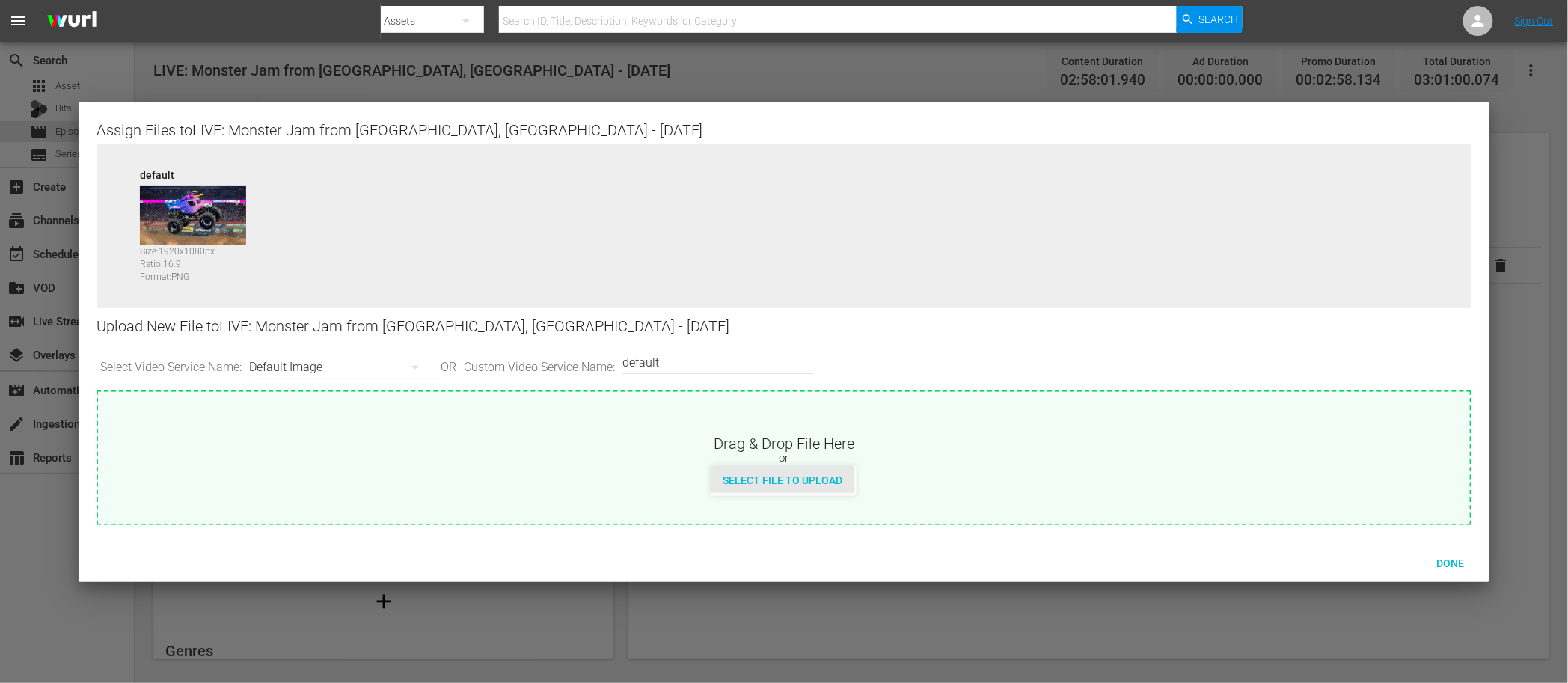
click at [754, 476] on span "Select File to Upload" at bounding box center [782, 480] width 144 height 12
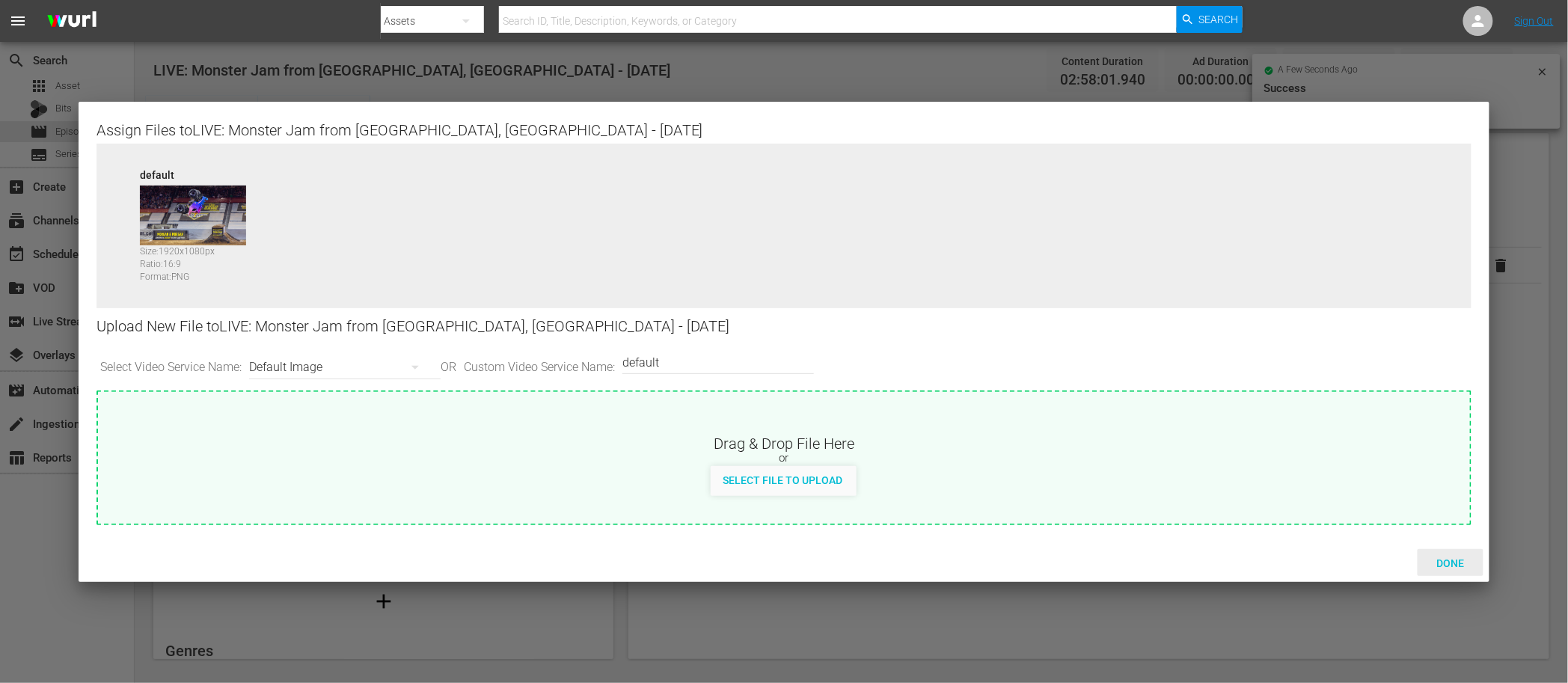
click at [1461, 564] on span "Done" at bounding box center [1451, 563] width 51 height 12
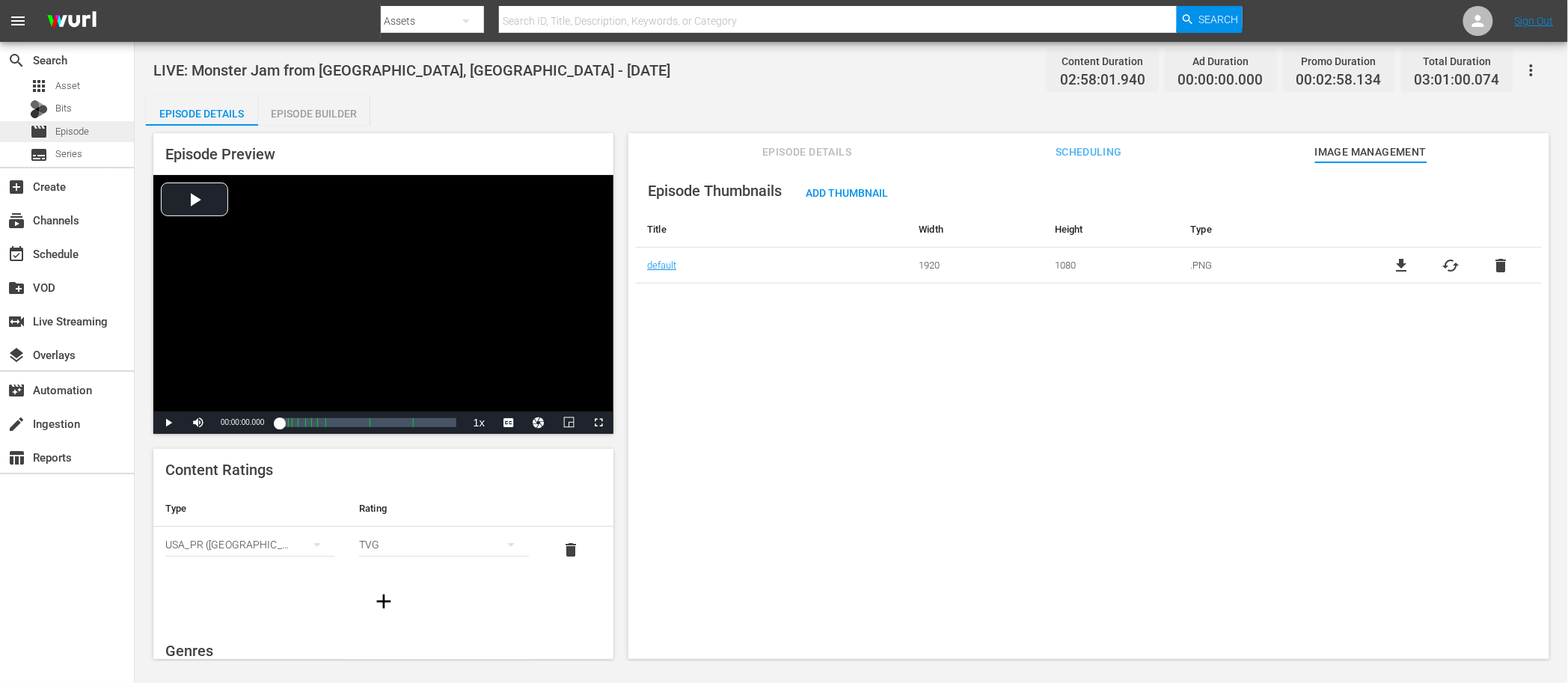
click at [60, 129] on span "Episode" at bounding box center [71, 132] width 34 height 15
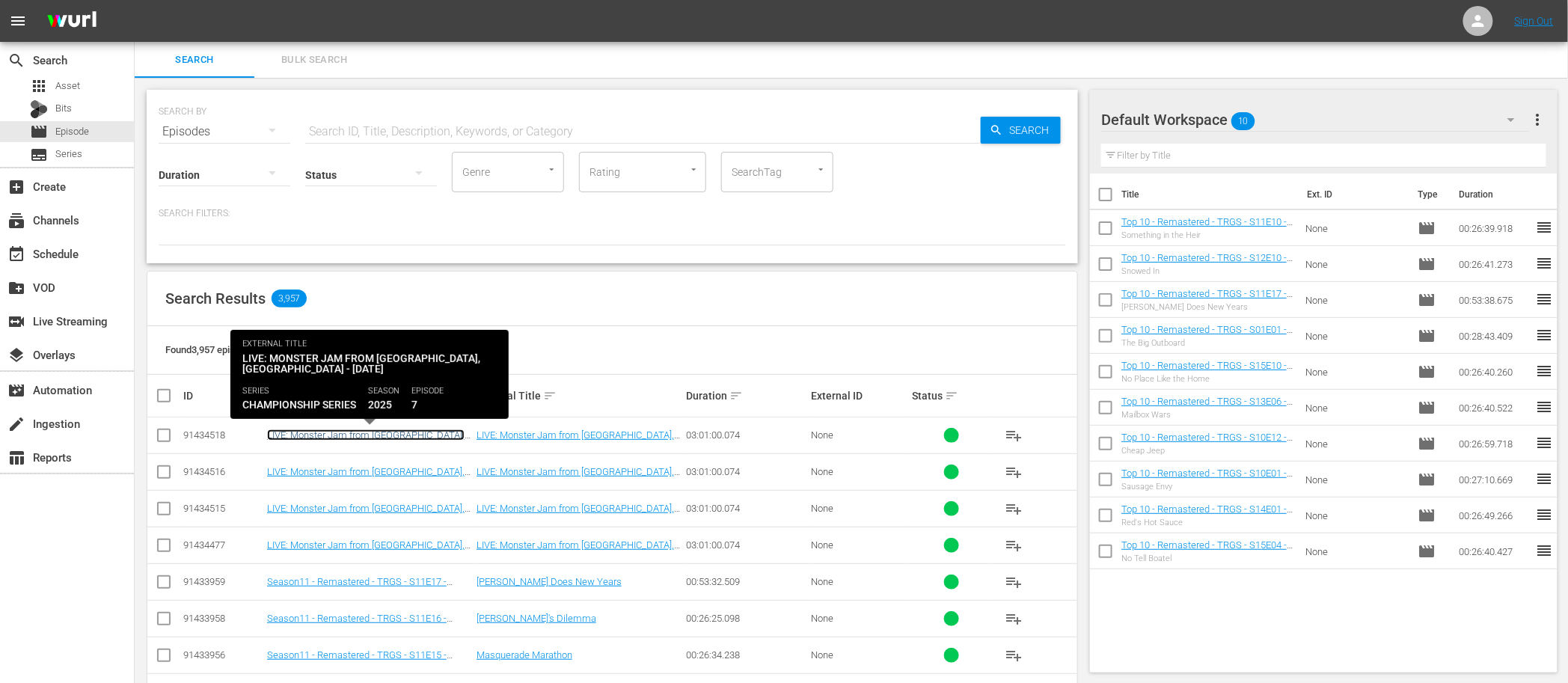
click at [414, 431] on link "LIVE: Monster Jam from [GEOGRAPHIC_DATA], [GEOGRAPHIC_DATA] - [DATE]" at bounding box center [366, 440] width 198 height 23
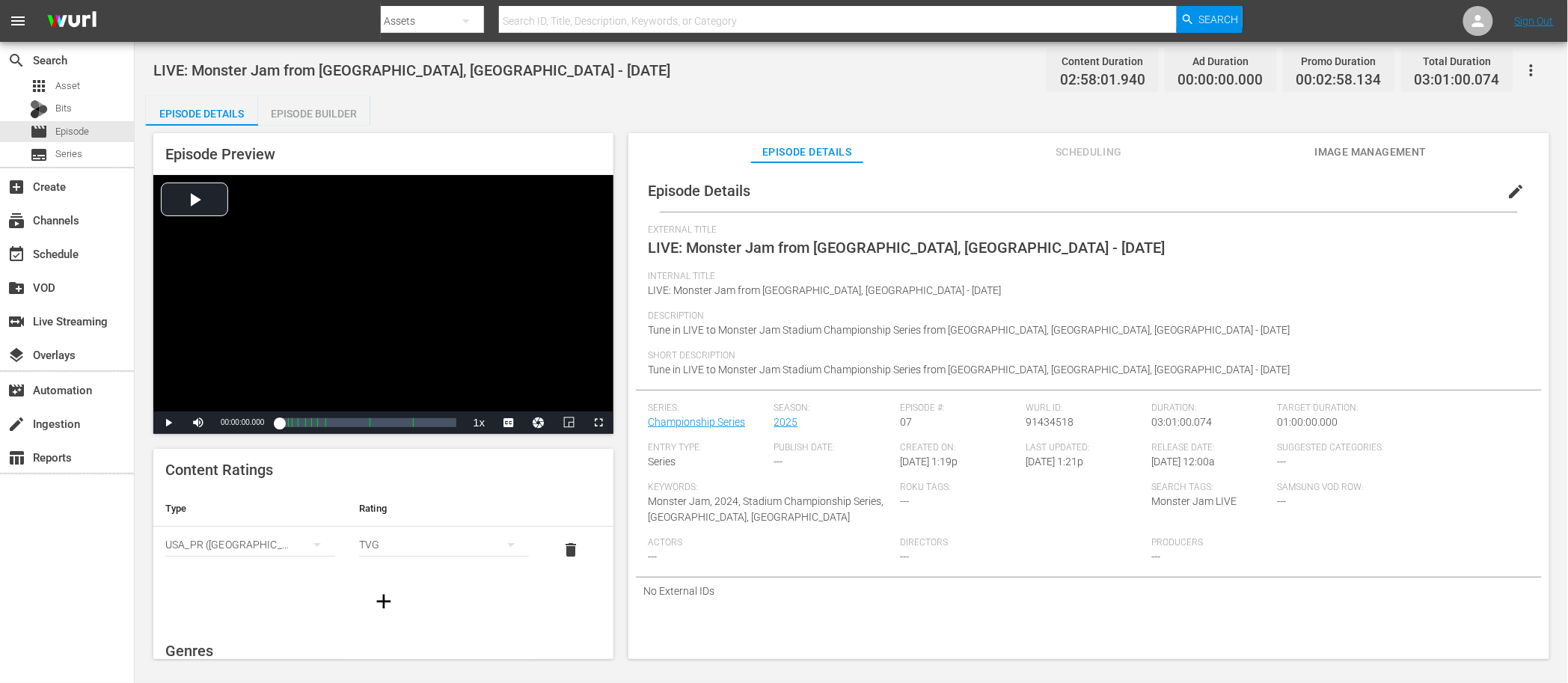
drag, startPoint x: 1359, startPoint y: 150, endPoint x: 1329, endPoint y: 158, distance: 31.0
click at [1359, 150] on span "Image Management" at bounding box center [1371, 152] width 113 height 18
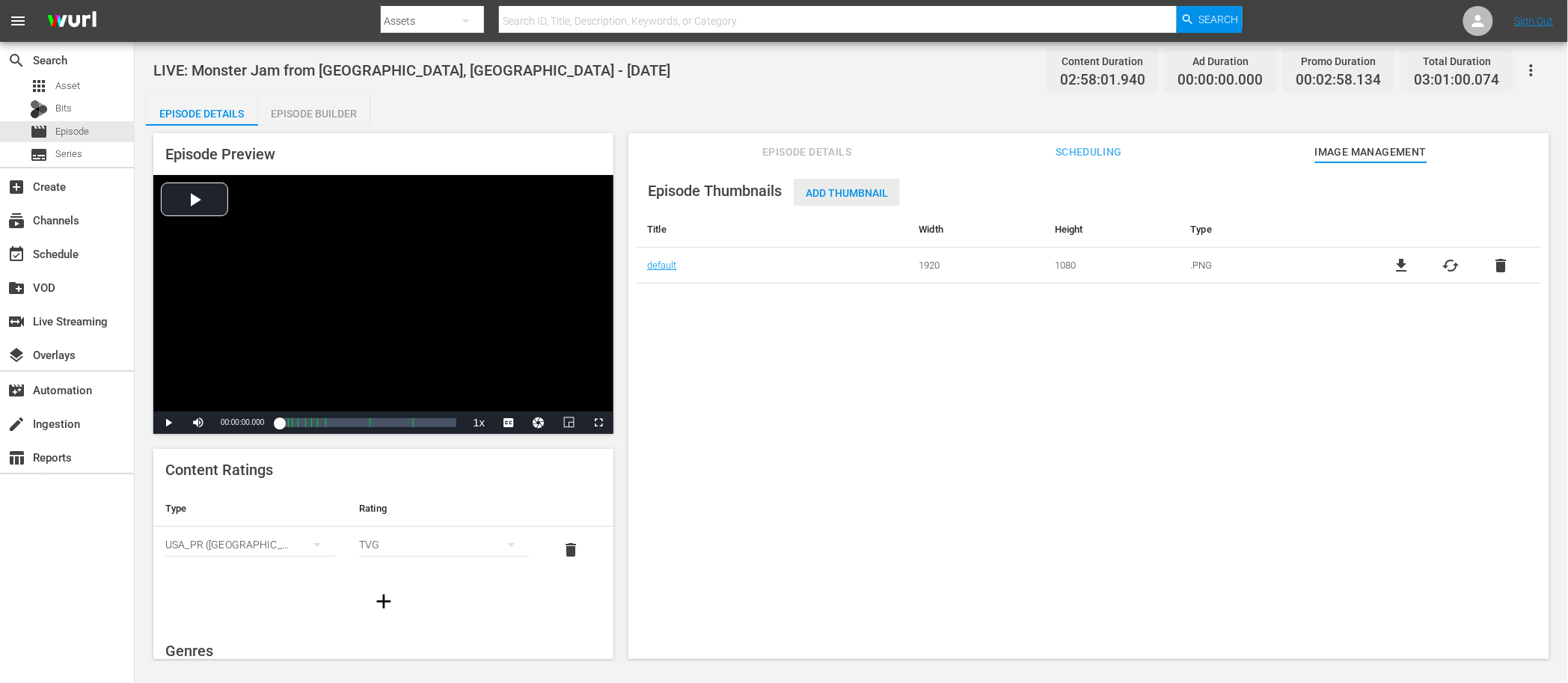
click at [872, 194] on span "Add Thumbnail" at bounding box center [847, 192] width 106 height 12
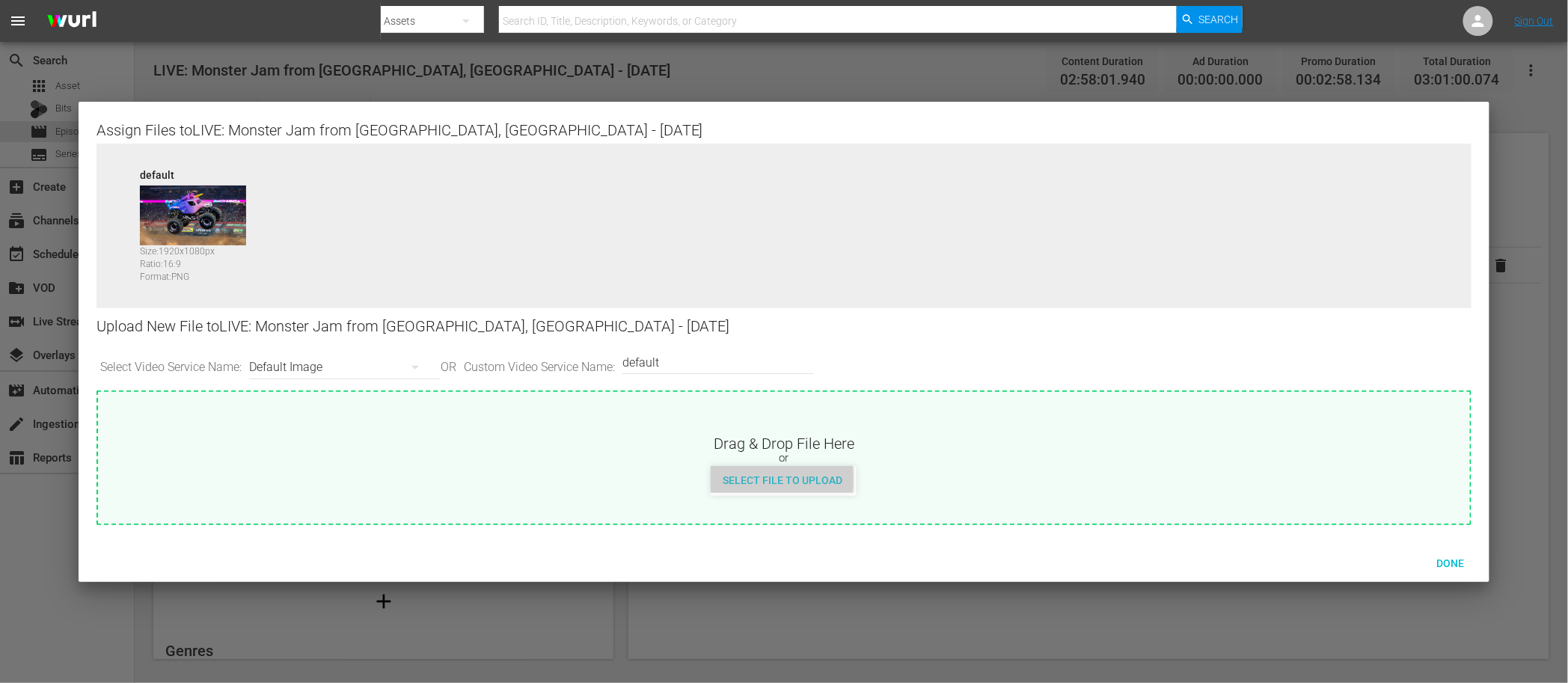
click at [730, 478] on span "Select File to Upload" at bounding box center [782, 480] width 144 height 12
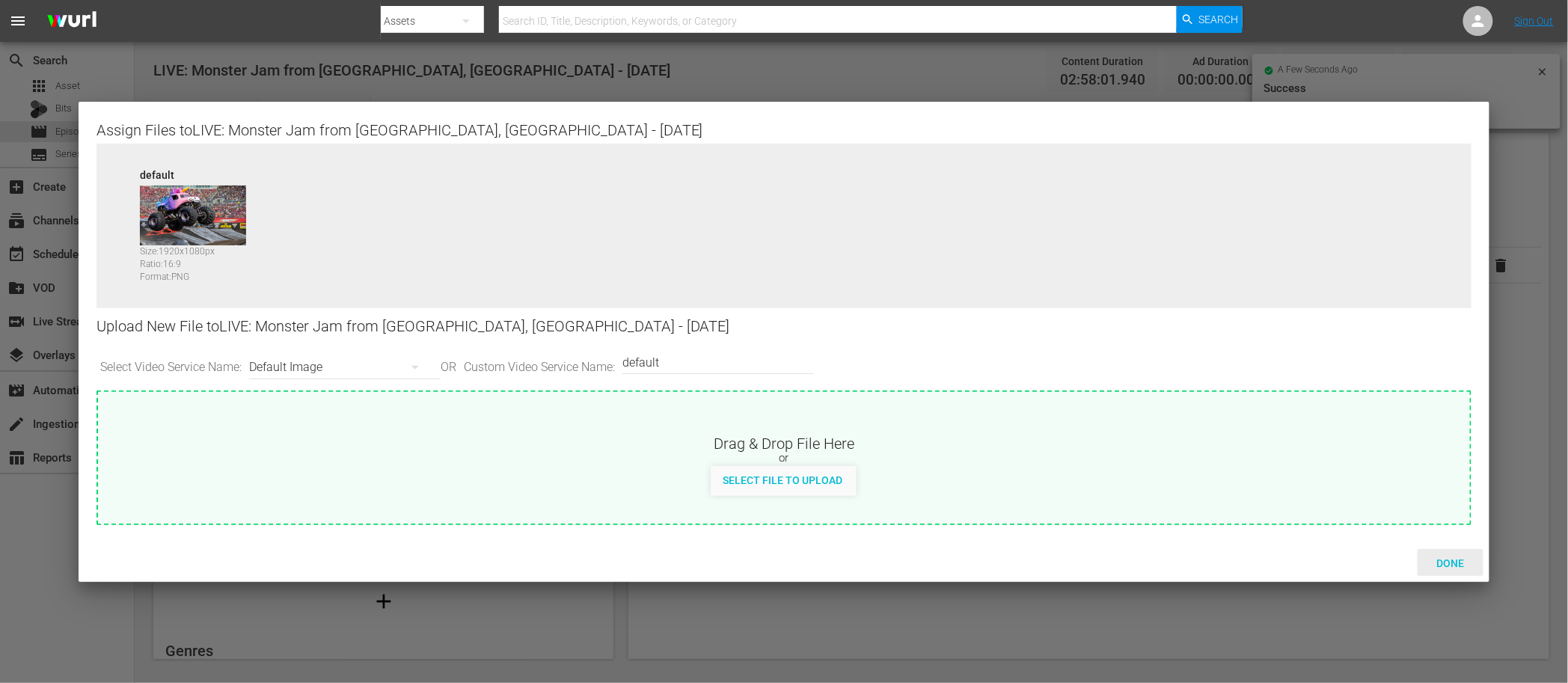
click at [1442, 558] on span "Done" at bounding box center [1451, 563] width 51 height 12
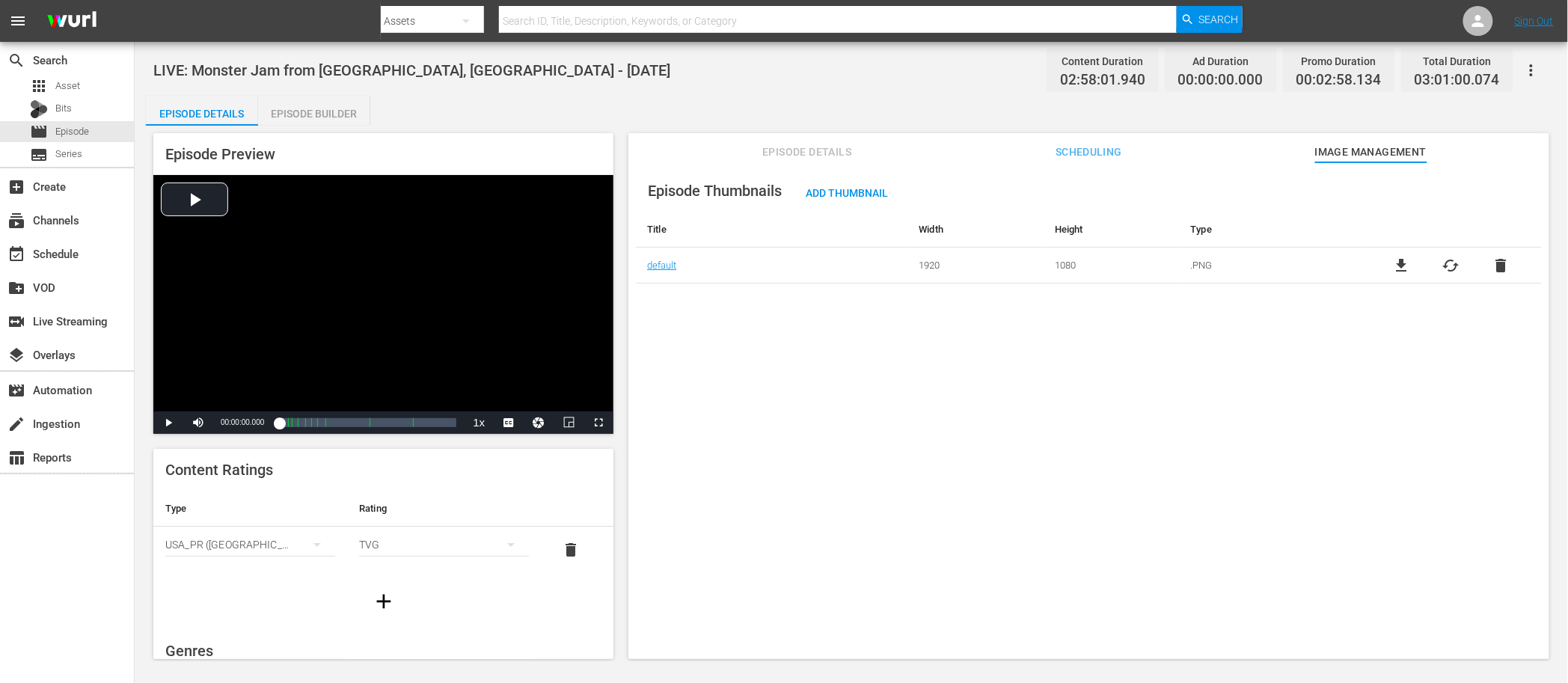
click at [1185, 187] on div "Episode Thumbnails Add Thumbnail Title Width Height Type default 1920 1080 .PNG…" at bounding box center [1088, 226] width 906 height 114
click at [971, 92] on div "LIVE: Monster Jam from Glendale, AZ - 10/25/2025 Content Duration 02:58:01.940 …" at bounding box center [851, 352] width 1433 height 619
click at [1007, 108] on div "Episode Details Episode Builder Episode Preview Video Player is loading. Play V…" at bounding box center [851, 384] width 1411 height 575
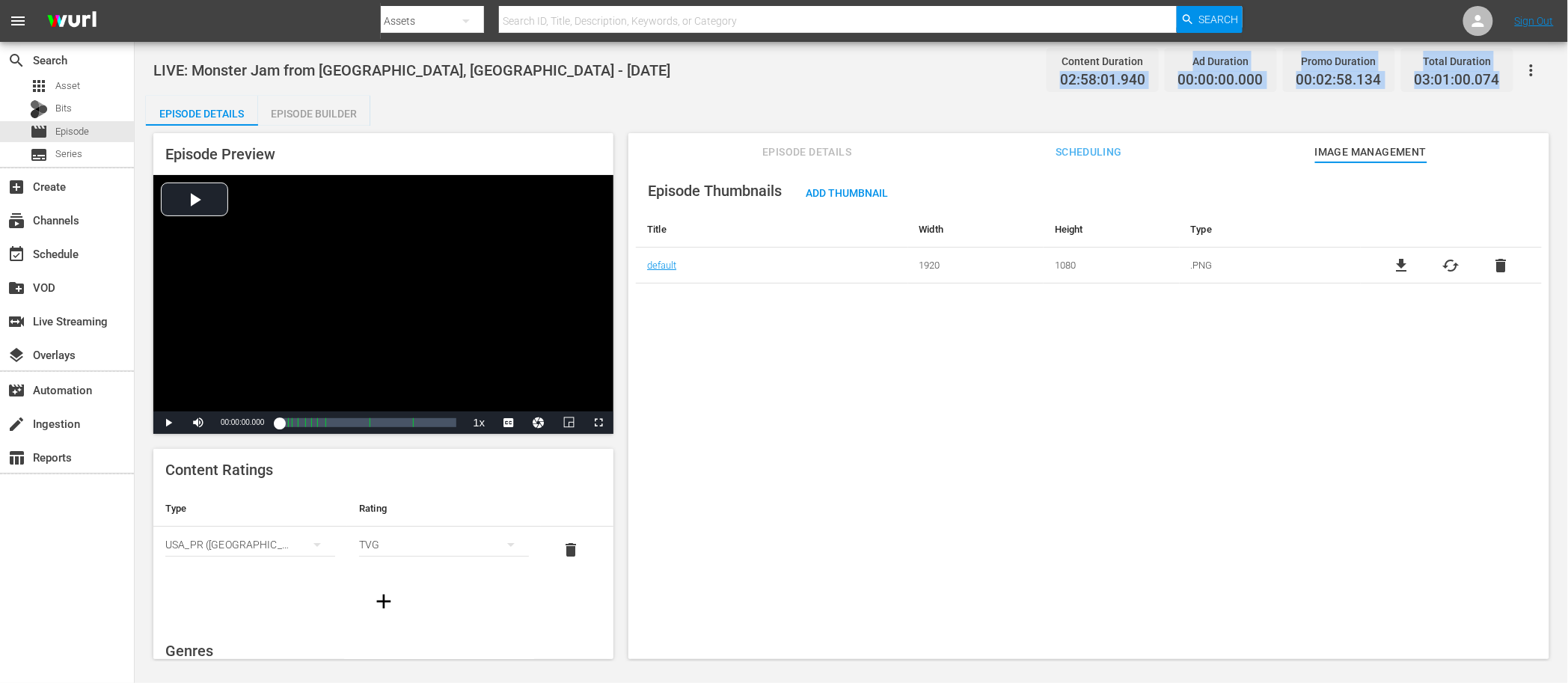
drag, startPoint x: 1064, startPoint y: 77, endPoint x: 1499, endPoint y: 81, distance: 435.0
click at [1499, 81] on div "Content Duration 02:58:01.940 Ad Duration 00:00:00.000 Promo Duration 00:02:58.…" at bounding box center [1277, 70] width 473 height 44
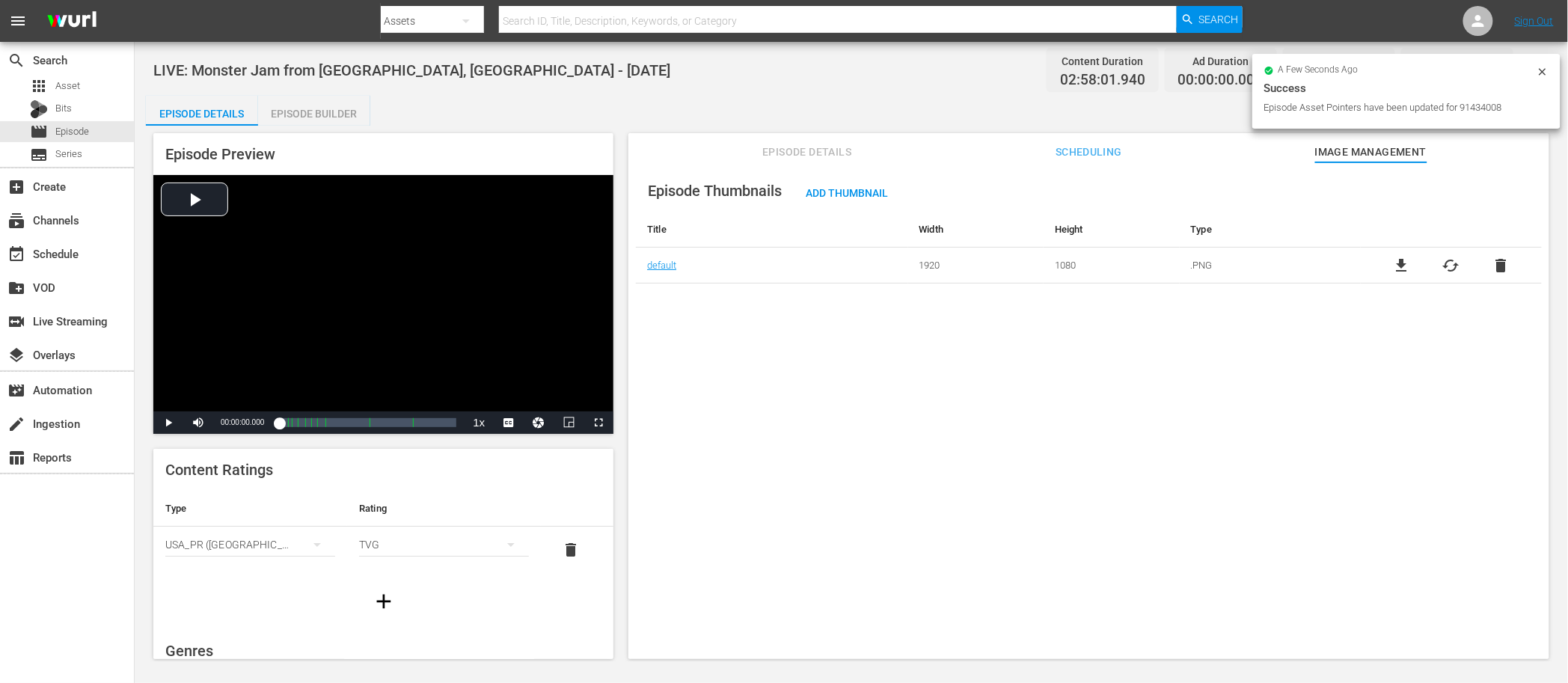
click at [779, 92] on div "LIVE: Monster Jam from Glendale, AZ - 10/25/2025 Content Duration 02:58:01.940 …" at bounding box center [851, 352] width 1433 height 619
click at [791, 115] on div "Episode Details Episode Builder Episode Preview Video Player is loading. Play V…" at bounding box center [851, 384] width 1411 height 575
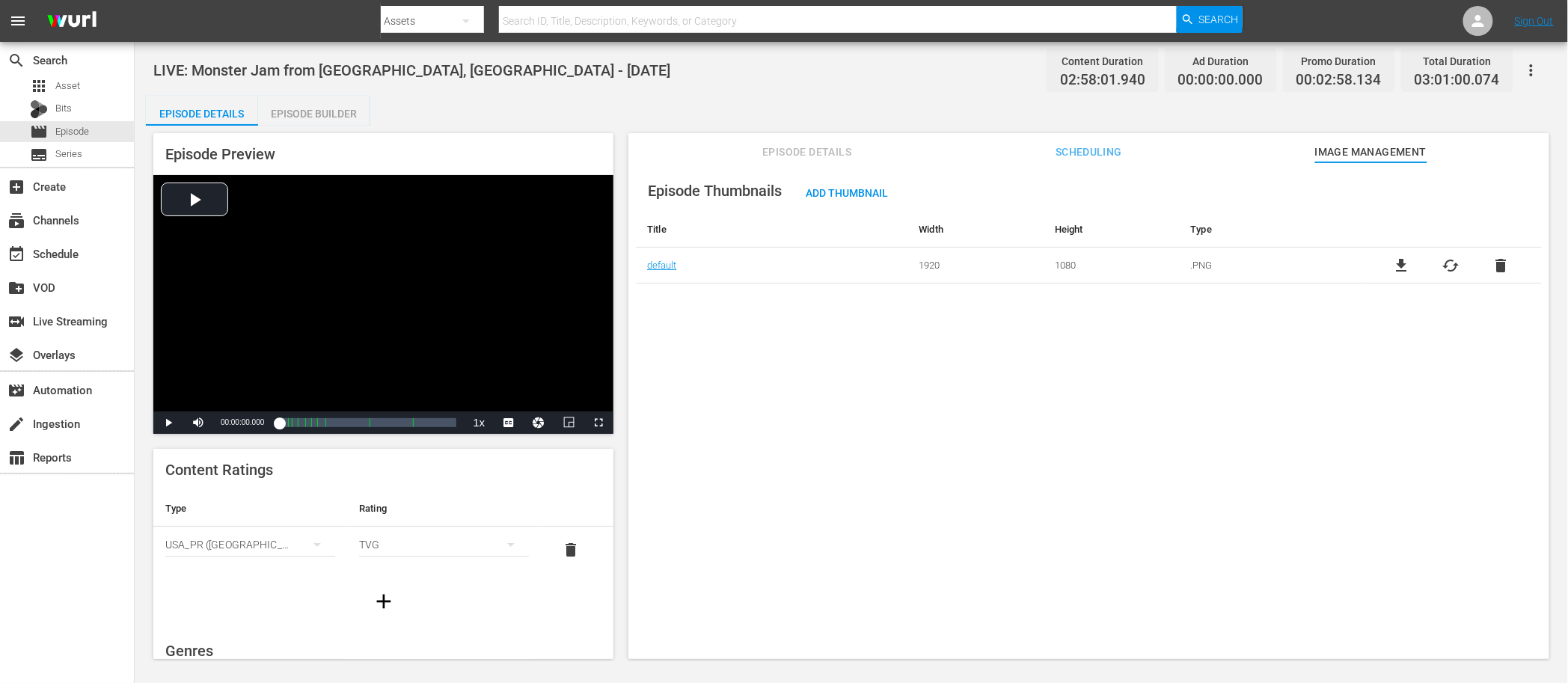
click at [1547, 69] on button "button" at bounding box center [1531, 70] width 36 height 36
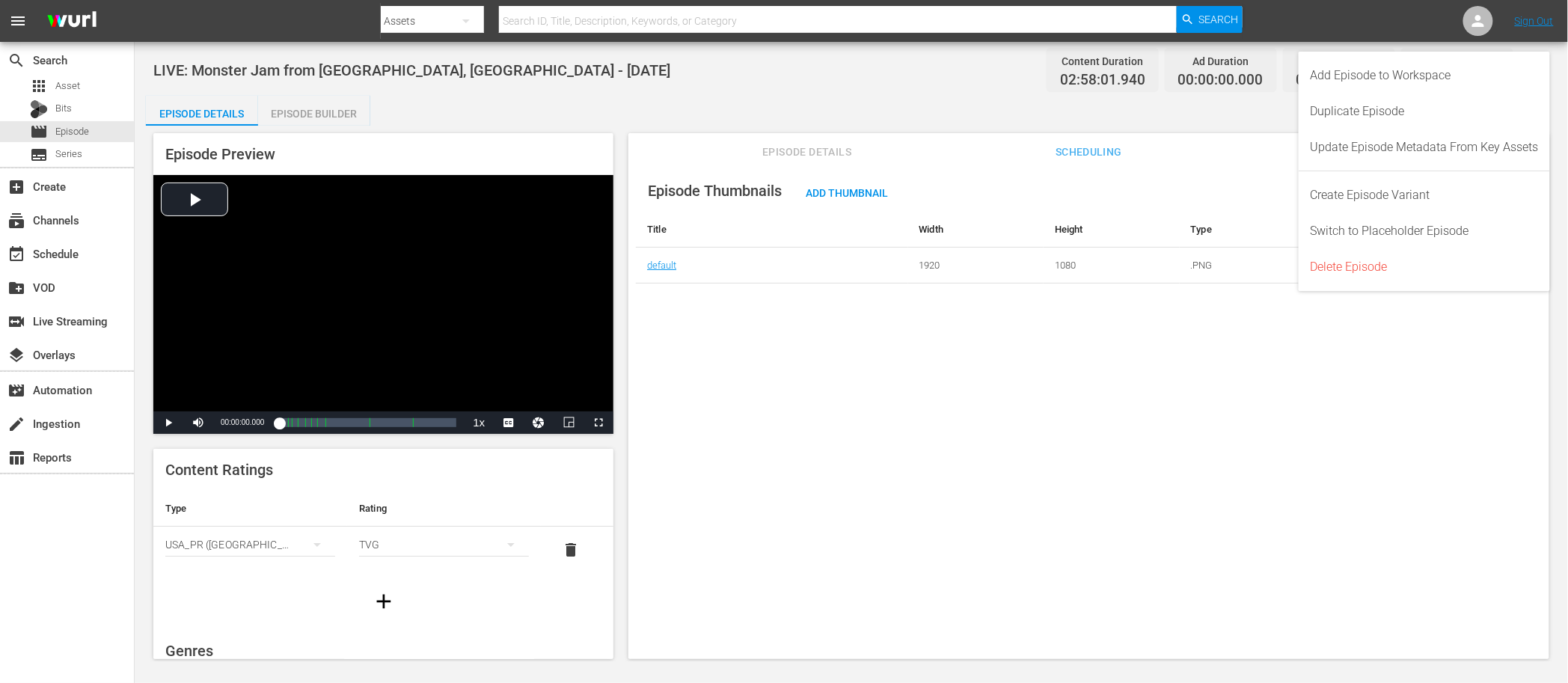
click at [1216, 113] on div "Episode Details Episode Builder Episode Preview Video Player is loading. Play V…" at bounding box center [851, 384] width 1411 height 575
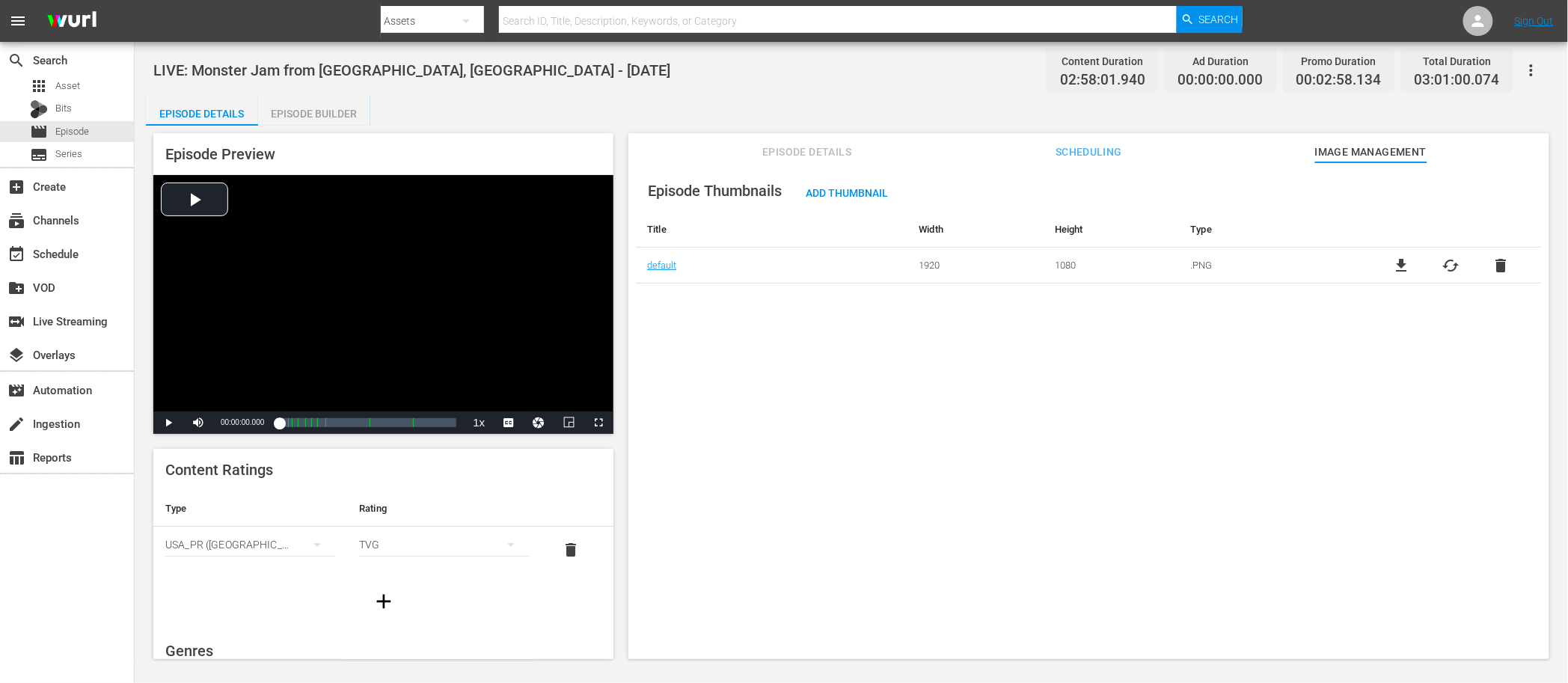
drag, startPoint x: 1073, startPoint y: 114, endPoint x: 1066, endPoint y: 113, distance: 7.1
click at [1073, 114] on div "Episode Details Episode Builder Episode Preview Video Player is loading. Play V…" at bounding box center [851, 384] width 1411 height 575
click at [558, 97] on div "Episode Details Episode Builder Episode Preview Video Player is loading. Play V…" at bounding box center [851, 384] width 1411 height 575
click at [61, 133] on span "Episode" at bounding box center [71, 132] width 34 height 15
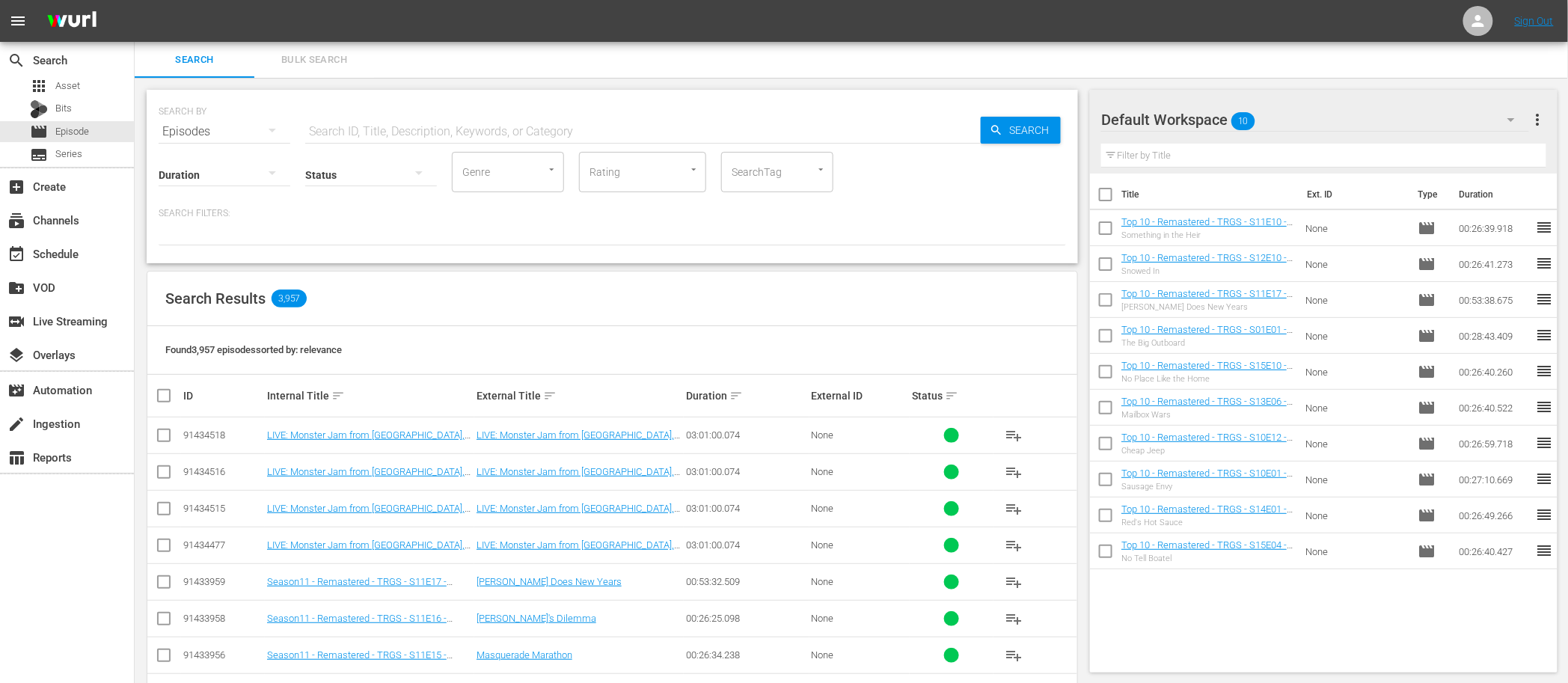
drag, startPoint x: 582, startPoint y: 288, endPoint x: 549, endPoint y: 296, distance: 34.0
click at [581, 290] on div "Search Results 3,957" at bounding box center [612, 299] width 930 height 55
click at [166, 441] on input "checkbox" at bounding box center [164, 439] width 18 height 18
checkbox input "true"
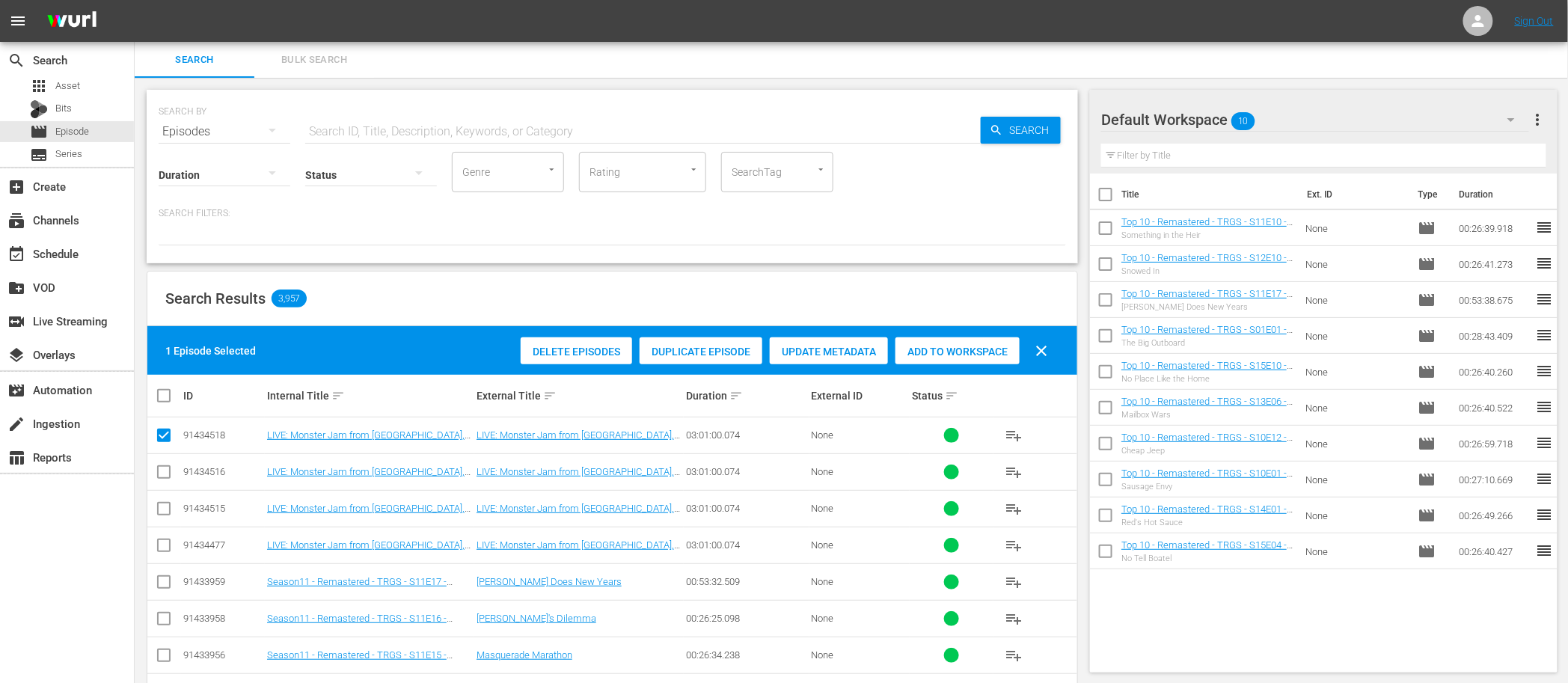
click at [165, 466] on input "checkbox" at bounding box center [164, 475] width 18 height 18
checkbox input "true"
click at [162, 508] on input "checkbox" at bounding box center [164, 512] width 18 height 18
checkbox input "true"
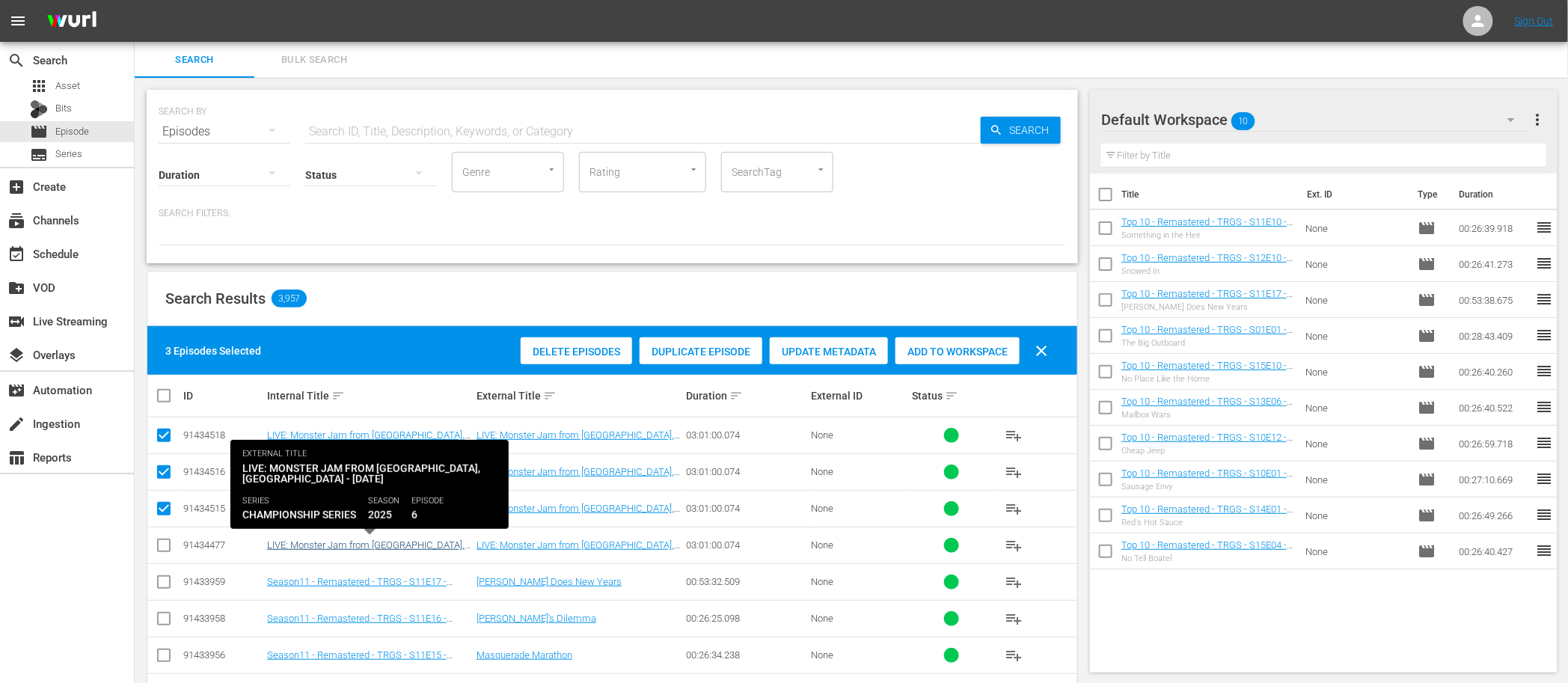
scroll to position [2, 0]
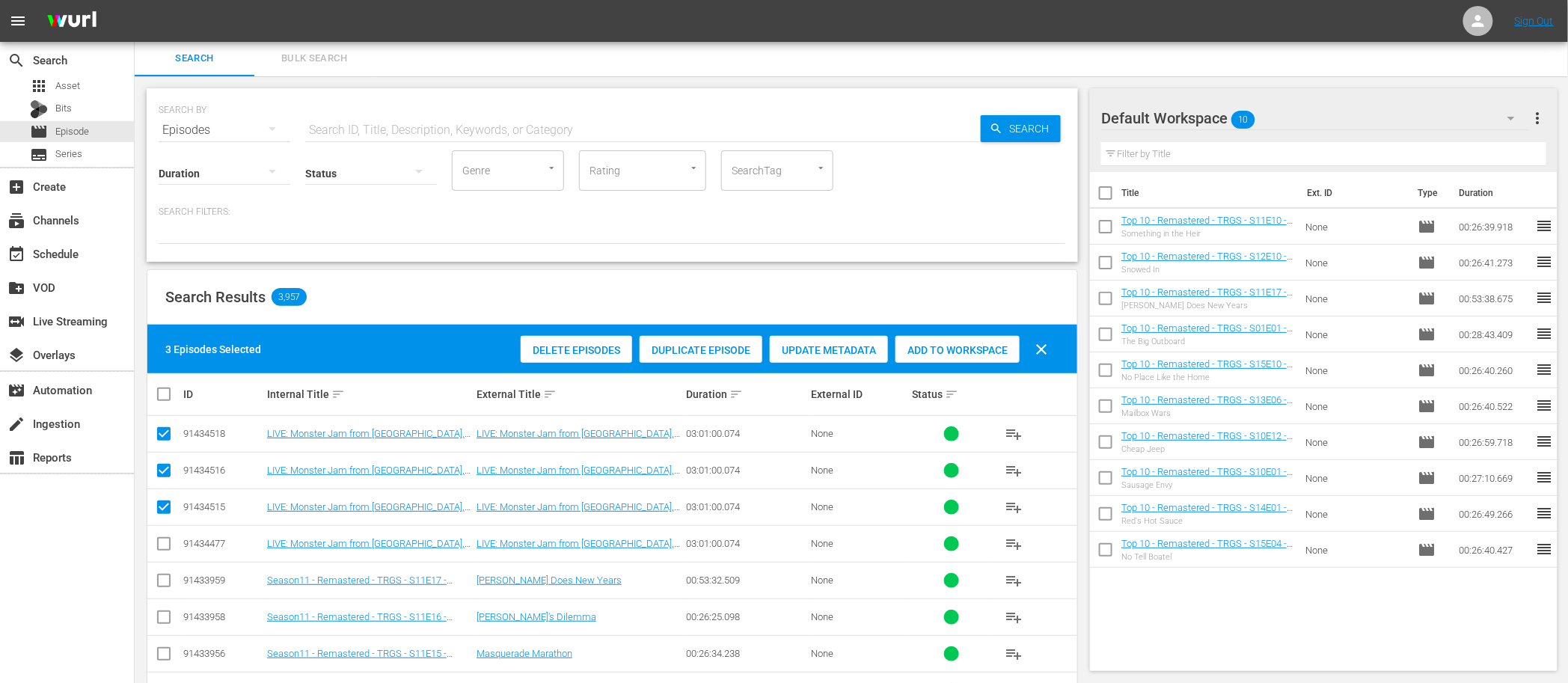
click at [1305, 123] on div "Default Workspace 10" at bounding box center [1315, 118] width 427 height 42
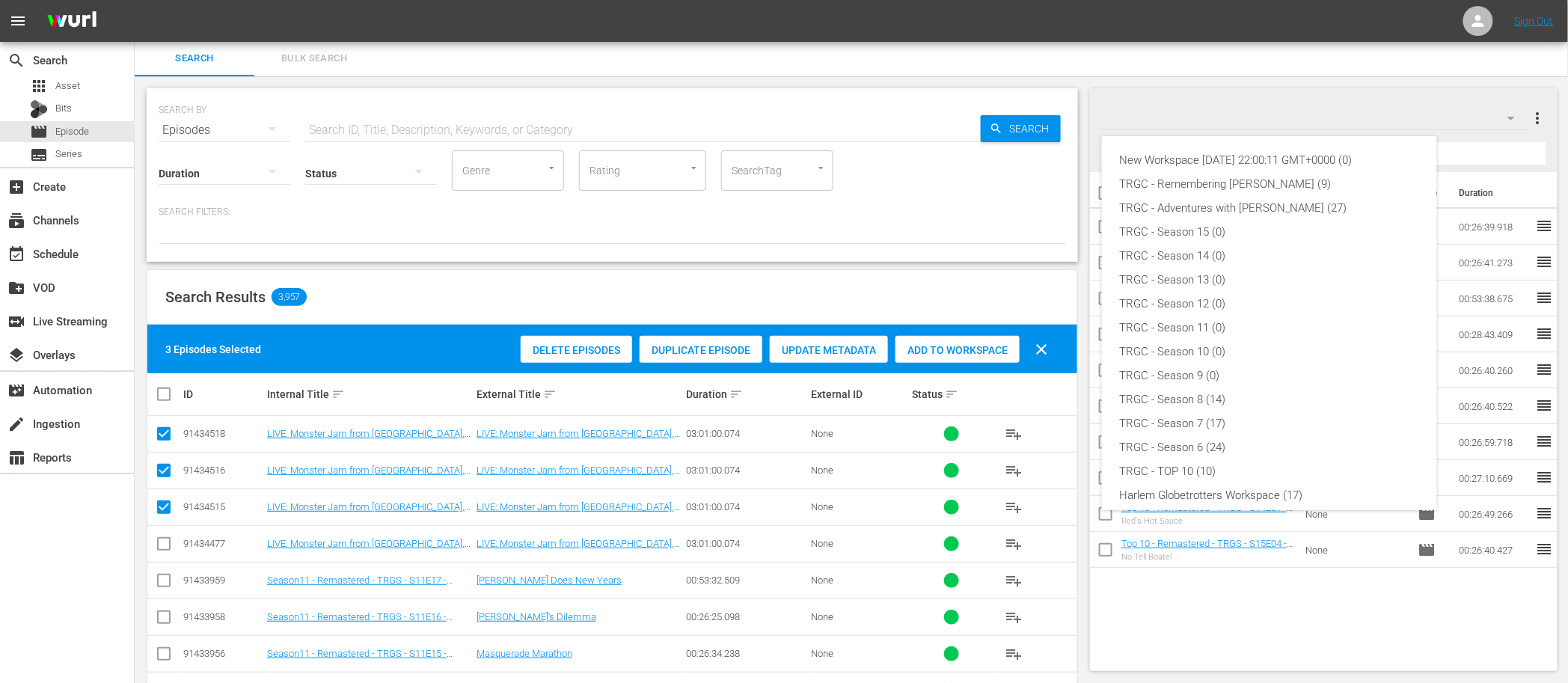
scroll to position [104, 0]
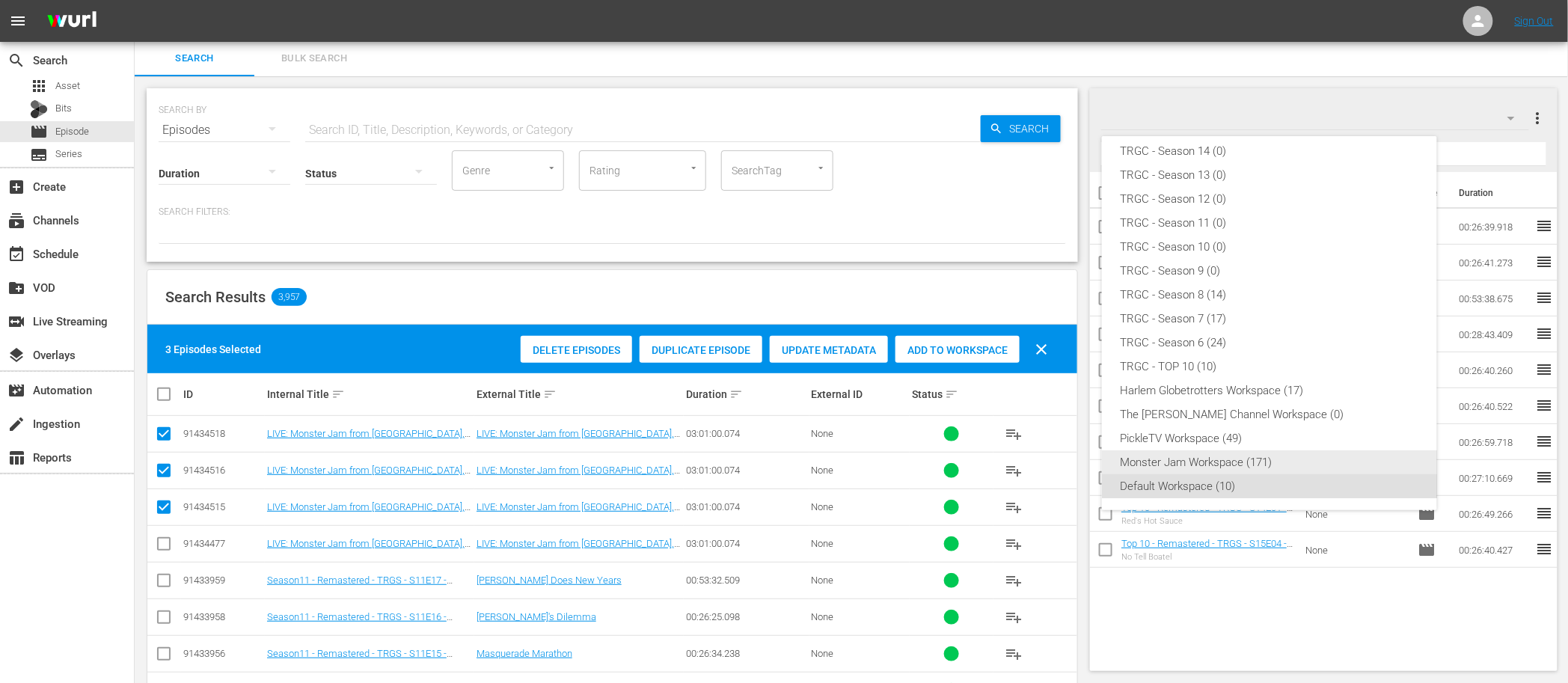
click at [1208, 463] on div "Monster Jam Workspace (171)" at bounding box center [1269, 462] width 299 height 24
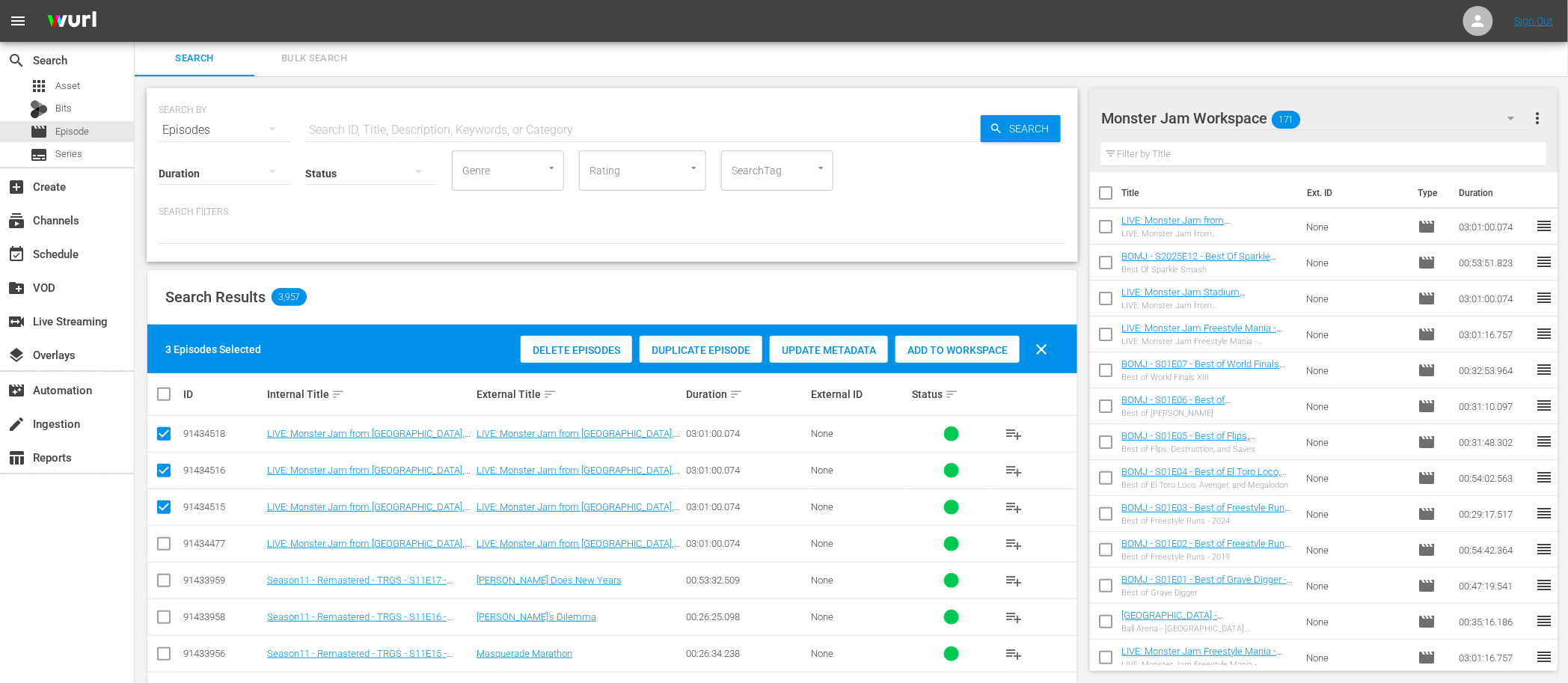
click at [966, 351] on span "Add to Workspace" at bounding box center [958, 350] width 125 height 12
click at [522, 284] on div "Search Results 3,957" at bounding box center [612, 298] width 930 height 55
